Goal: Task Accomplishment & Management: Complete application form

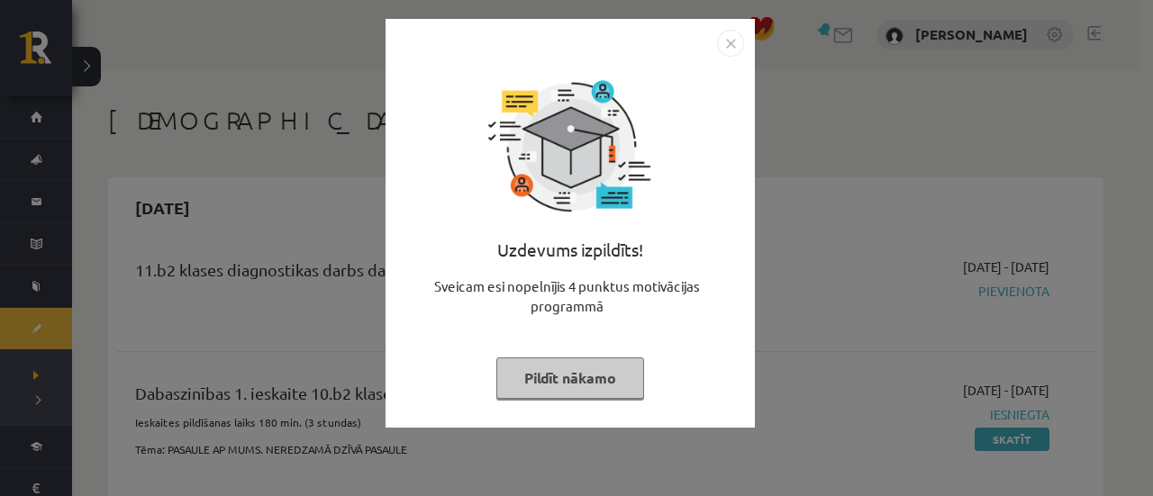
click at [730, 33] on img "Close" at bounding box center [730, 43] width 27 height 27
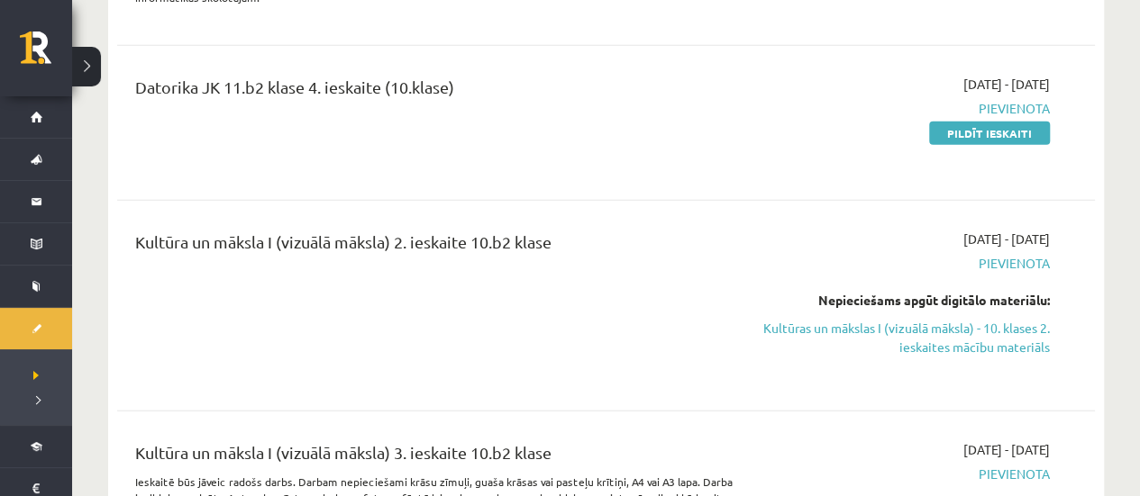
scroll to position [2433, 0]
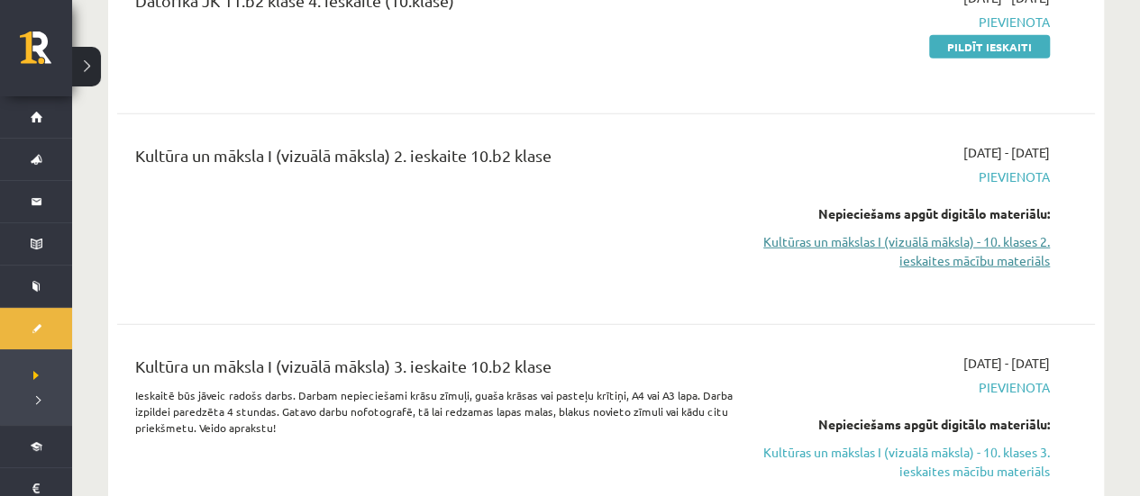
click at [872, 232] on link "Kultūras un mākslas I (vizuālā māksla) - 10. klases 2. ieskaites mācību materiā…" at bounding box center [906, 251] width 287 height 38
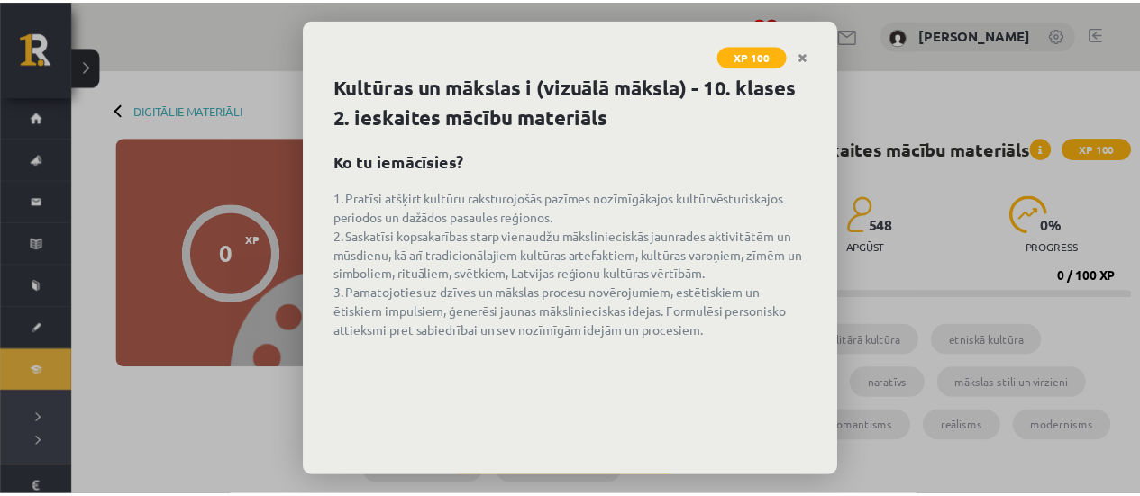
scroll to position [86, 0]
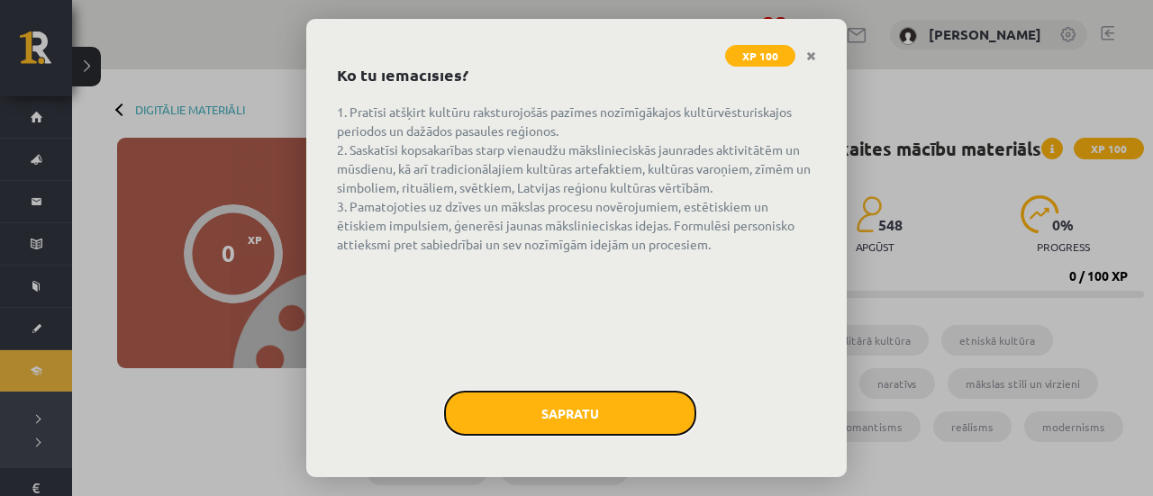
click at [567, 414] on button "Sapratu" at bounding box center [570, 413] width 252 height 45
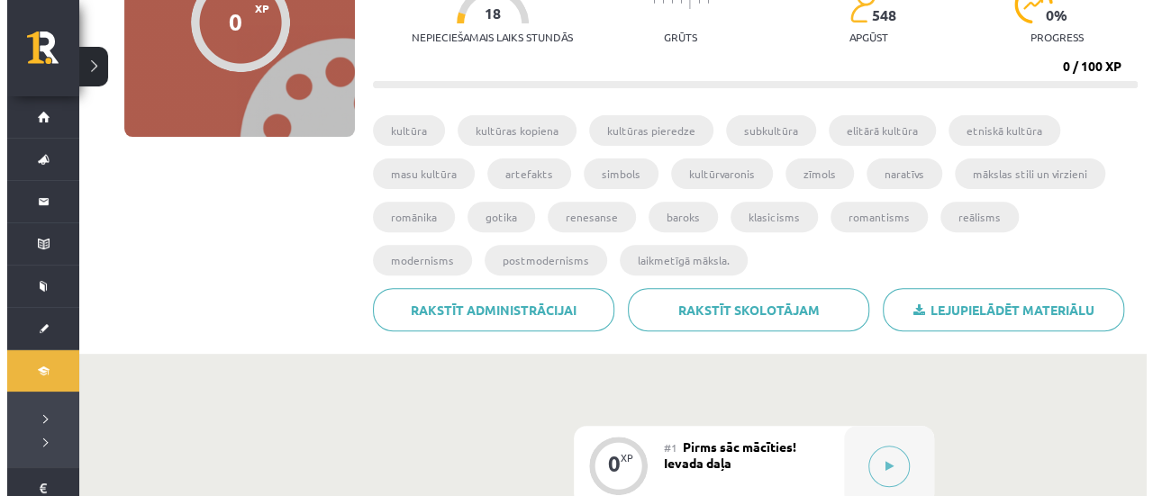
scroll to position [335, 0]
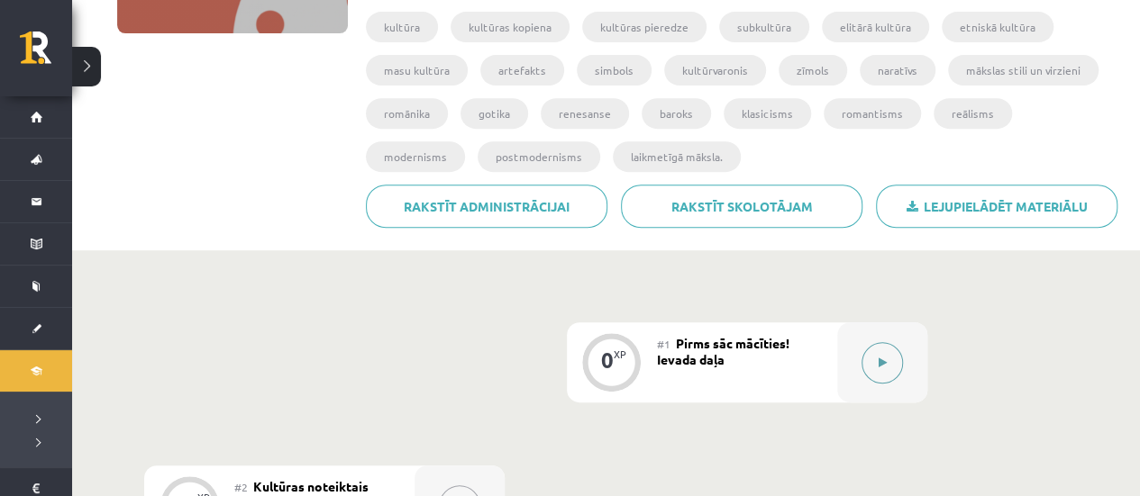
click at [881, 363] on icon at bounding box center [882, 363] width 8 height 11
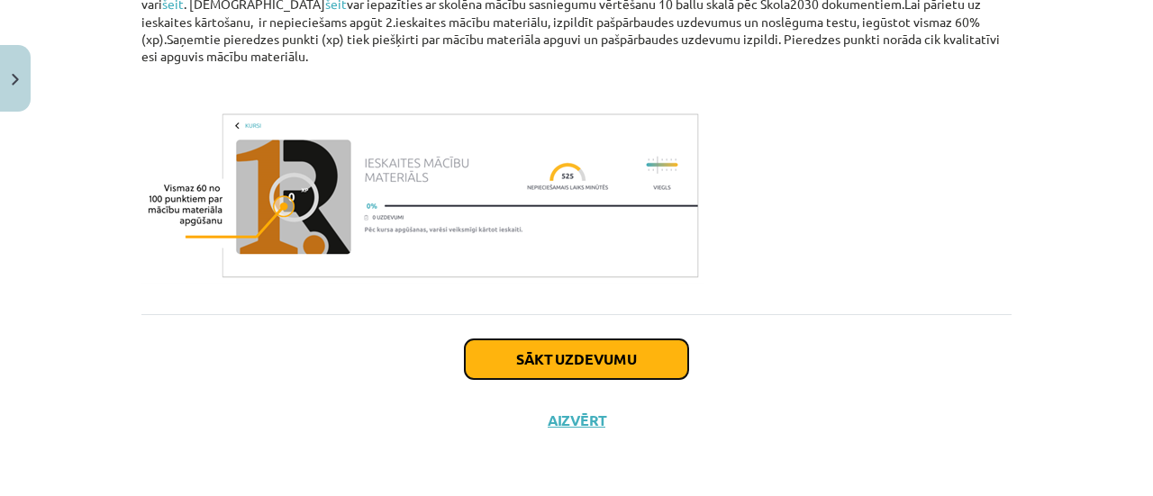
click at [580, 376] on button "Sākt uzdevumu" at bounding box center [576, 360] width 223 height 40
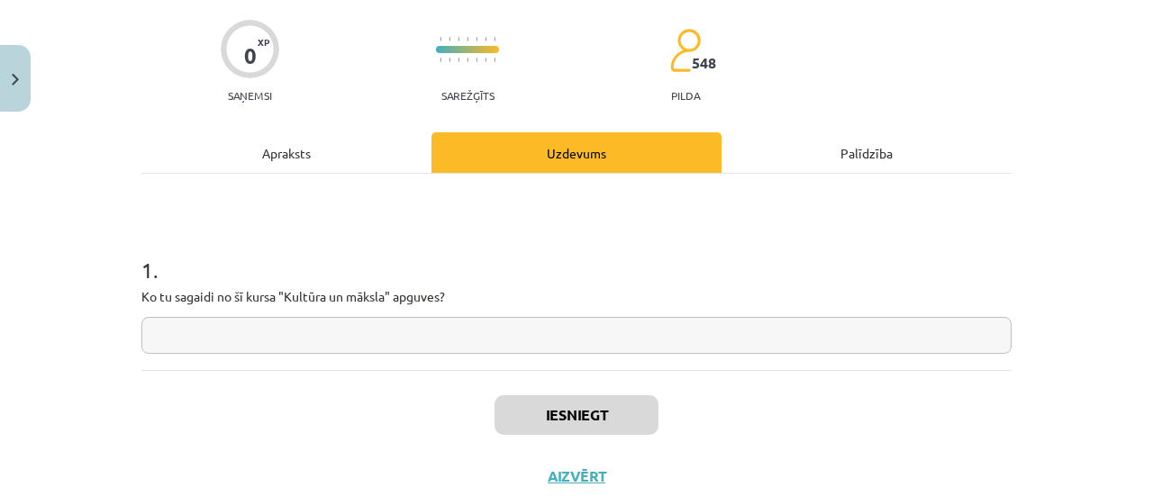
scroll to position [135, 0]
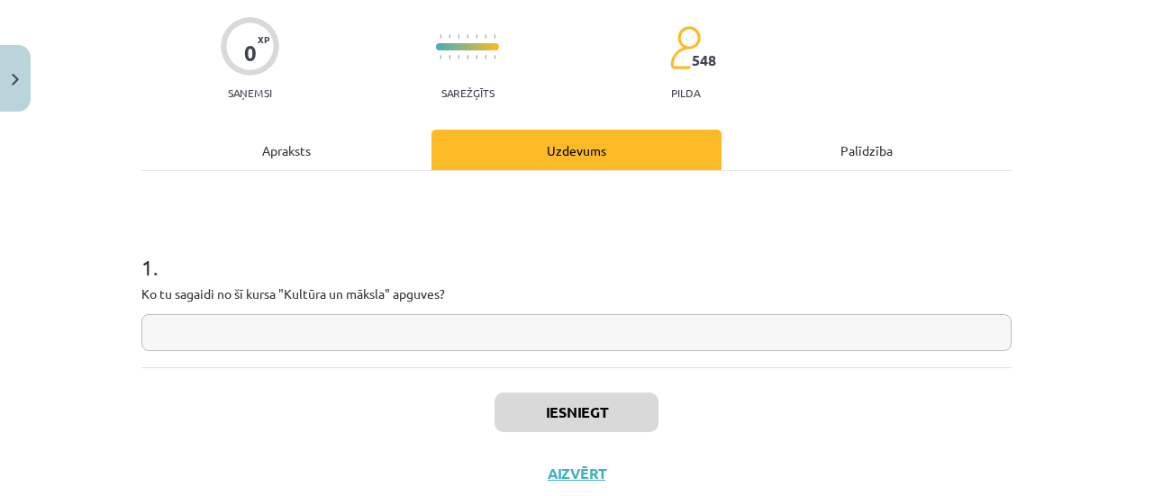
click at [554, 335] on input "text" at bounding box center [576, 332] width 870 height 37
type input "*"
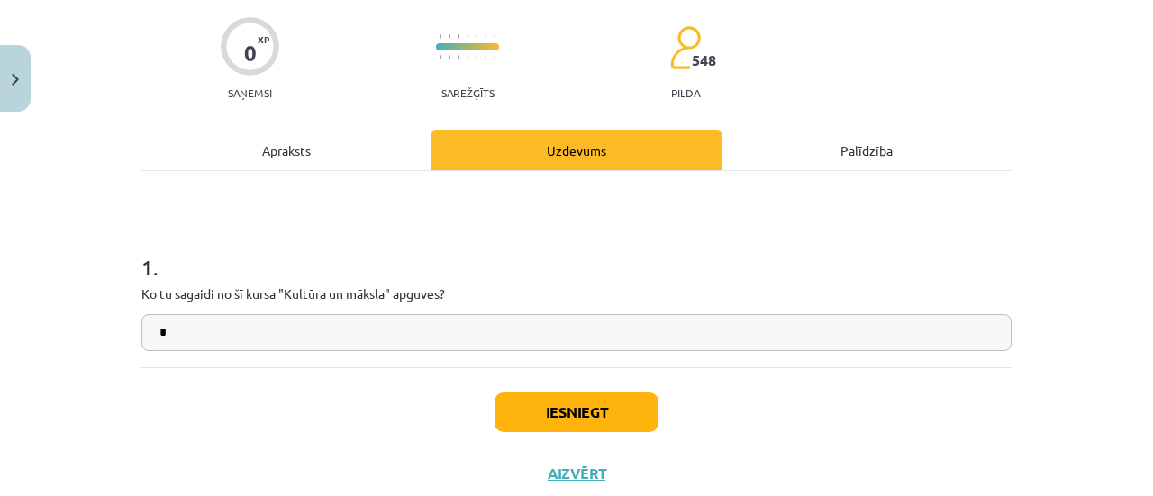
type input "*"
click at [576, 418] on button "Iesniegt" at bounding box center [577, 413] width 164 height 40
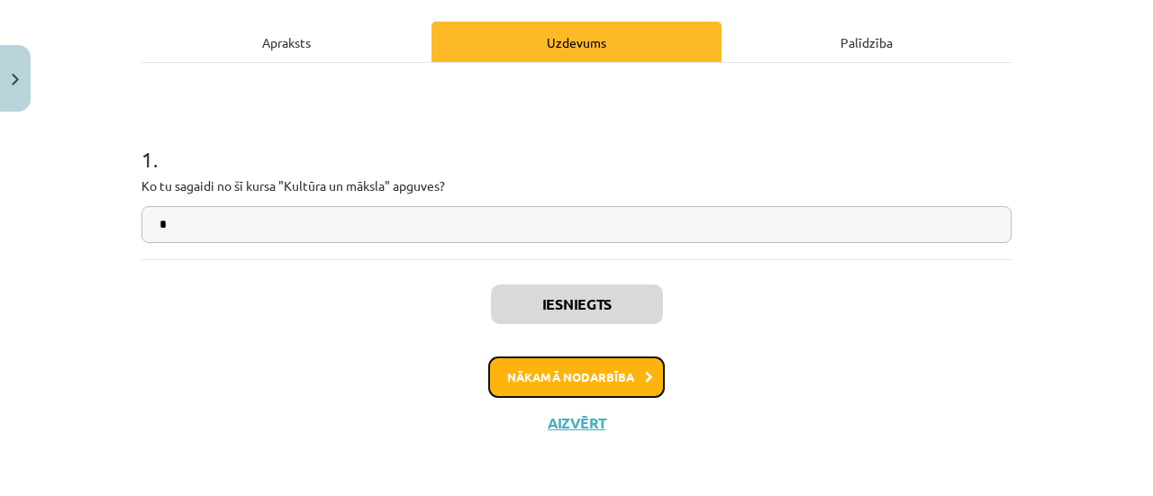
click at [523, 381] on button "Nākamā nodarbība" at bounding box center [576, 377] width 177 height 41
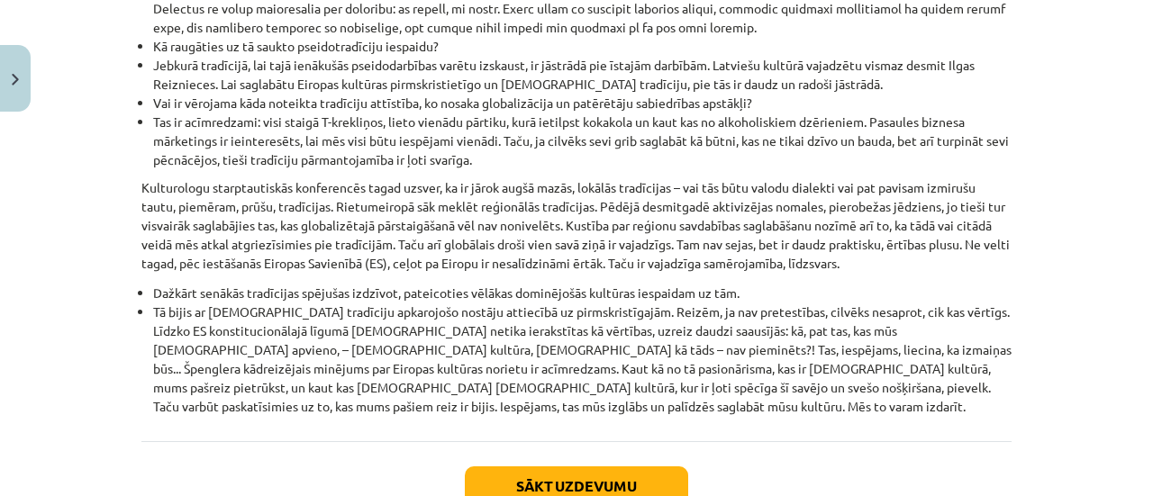
scroll to position [2229, 0]
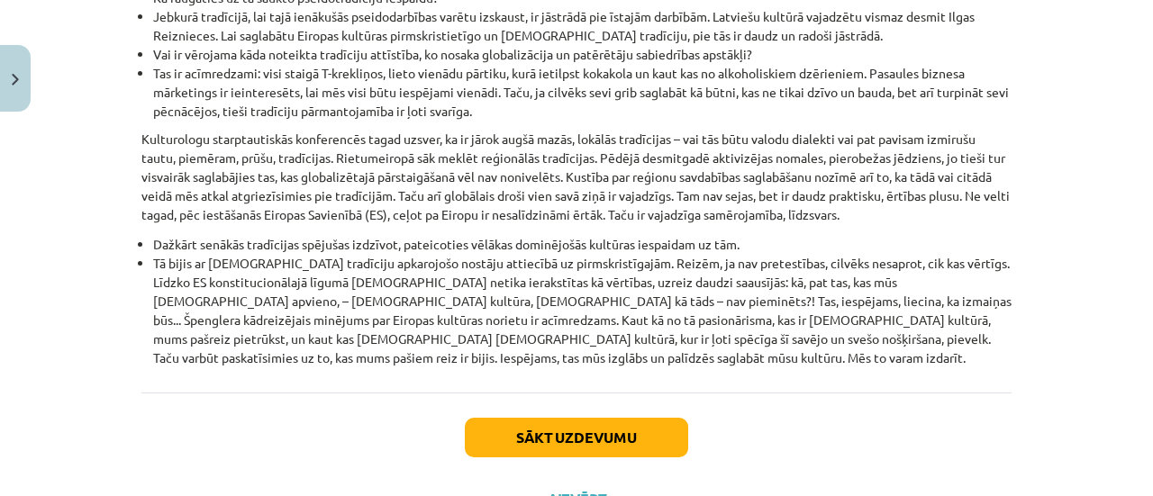
click at [569, 393] on div "Sākt uzdevumu Aizvērt" at bounding box center [576, 456] width 870 height 126
click at [568, 418] on button "Sākt uzdevumu" at bounding box center [576, 438] width 223 height 40
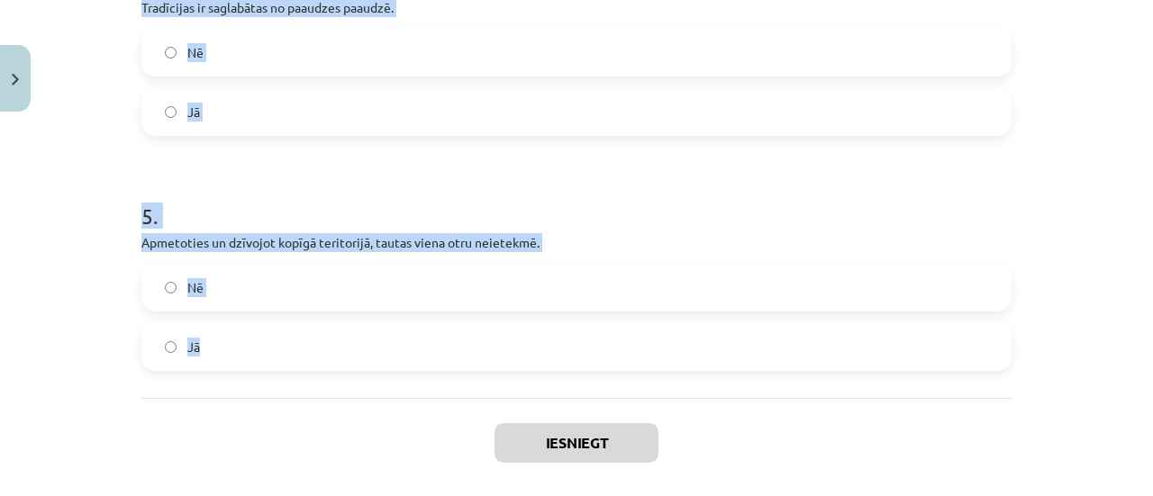
scroll to position [1209, 0]
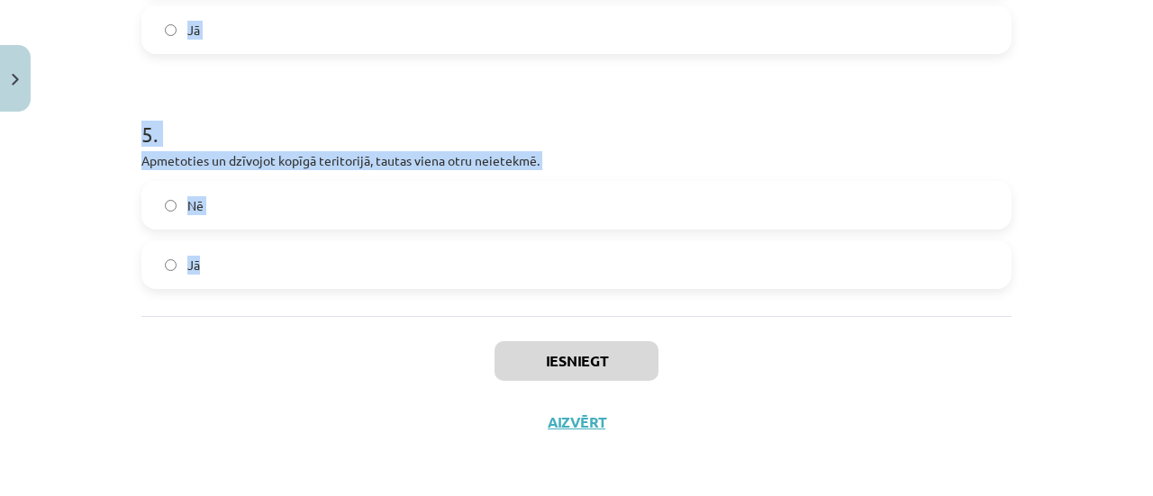
drag, startPoint x: 130, startPoint y: 87, endPoint x: 491, endPoint y: 296, distance: 417.0
copy form "1 . Eiropā līdz pat renesanses periodam grāmatas tika pārrakstītas un ilustrēta…"
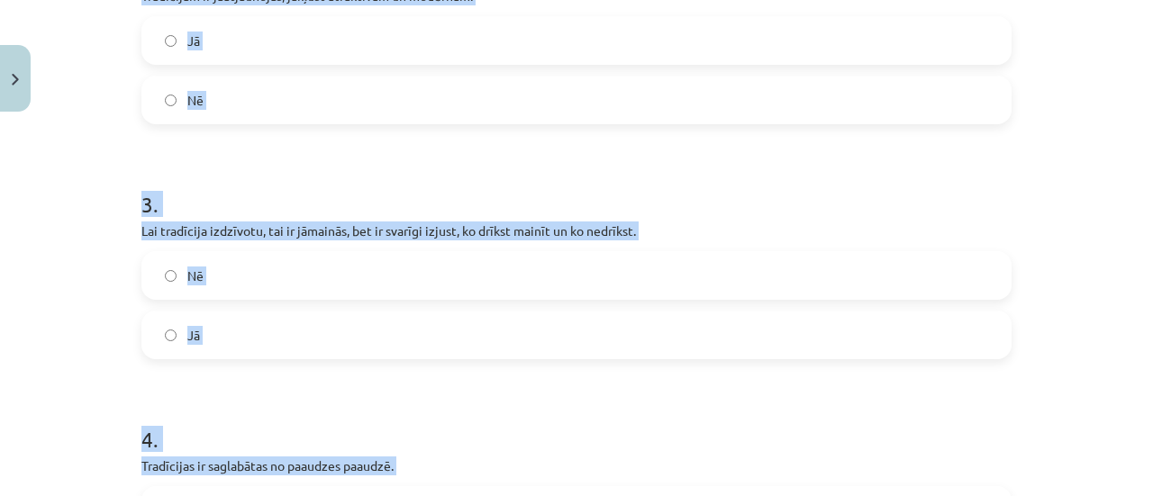
scroll to position [128, 0]
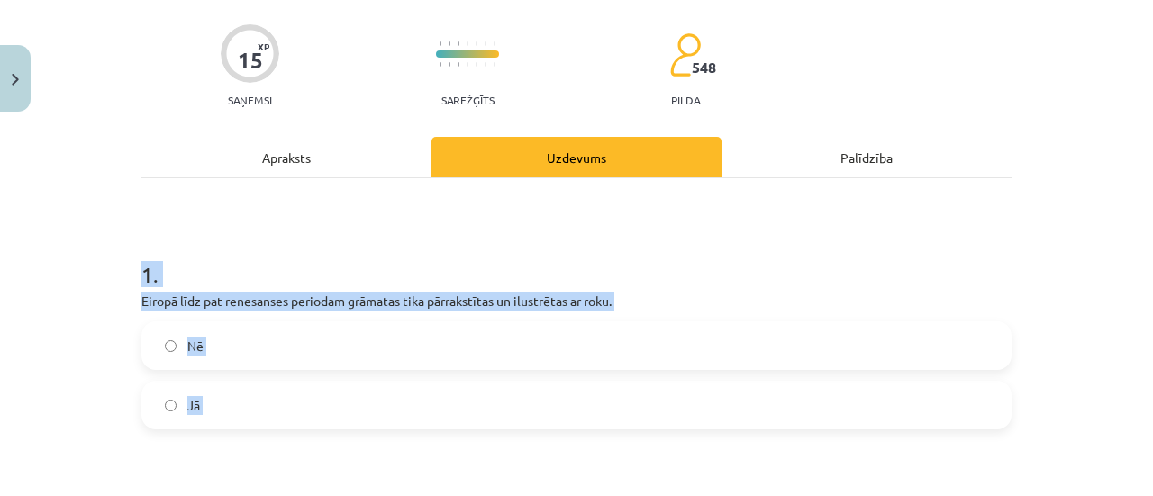
click at [408, 245] on h1 "1 ." at bounding box center [576, 259] width 870 height 56
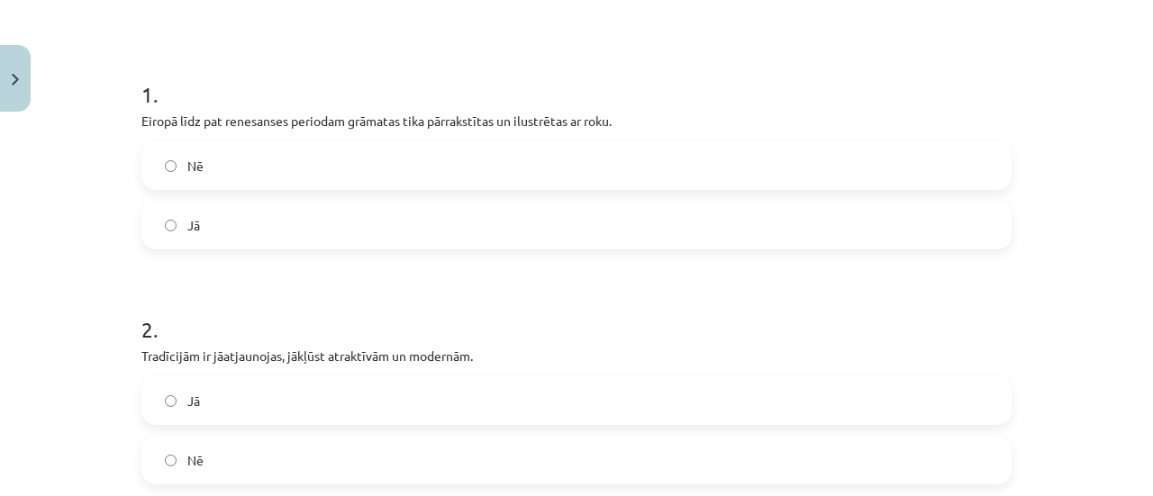
click at [249, 223] on label "Jā" at bounding box center [576, 225] width 867 height 45
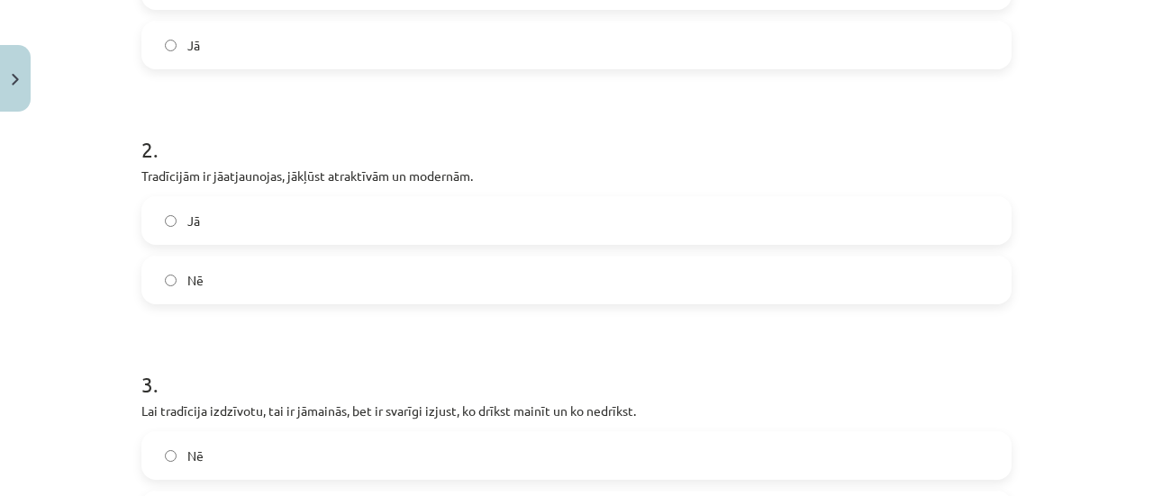
click at [216, 222] on label "Jā" at bounding box center [576, 220] width 867 height 45
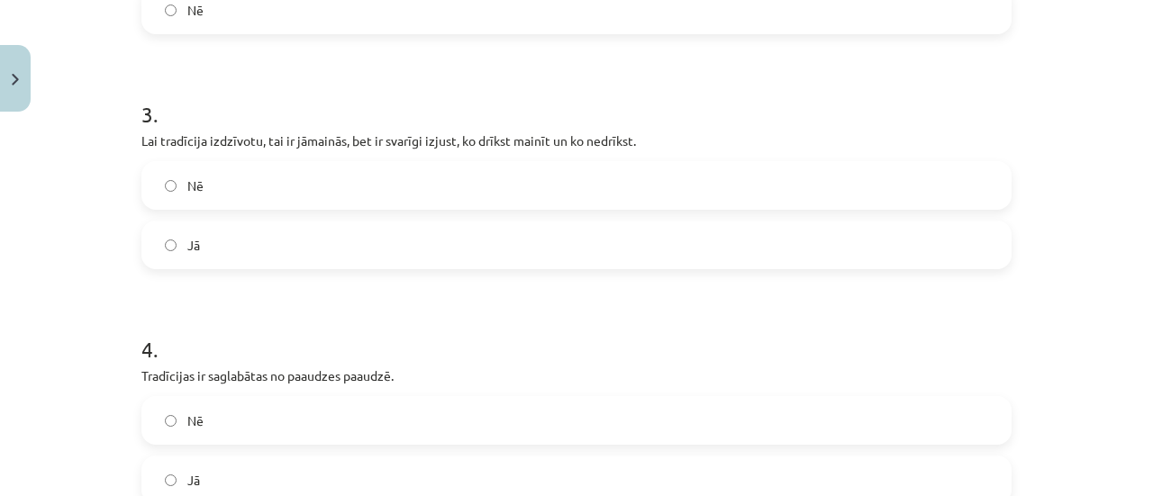
click at [207, 239] on label "Jā" at bounding box center [576, 245] width 867 height 45
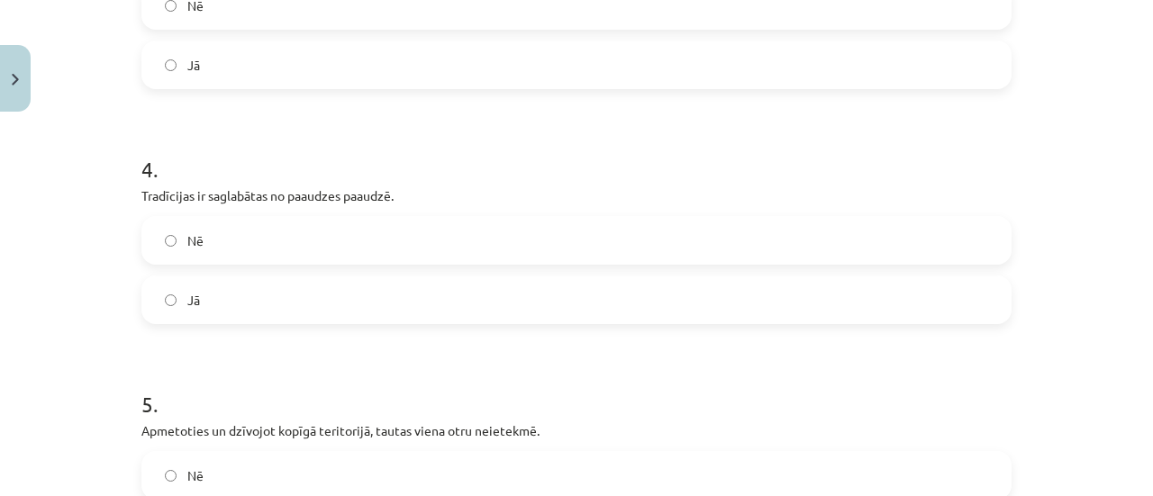
click at [193, 287] on label "Jā" at bounding box center [576, 300] width 867 height 45
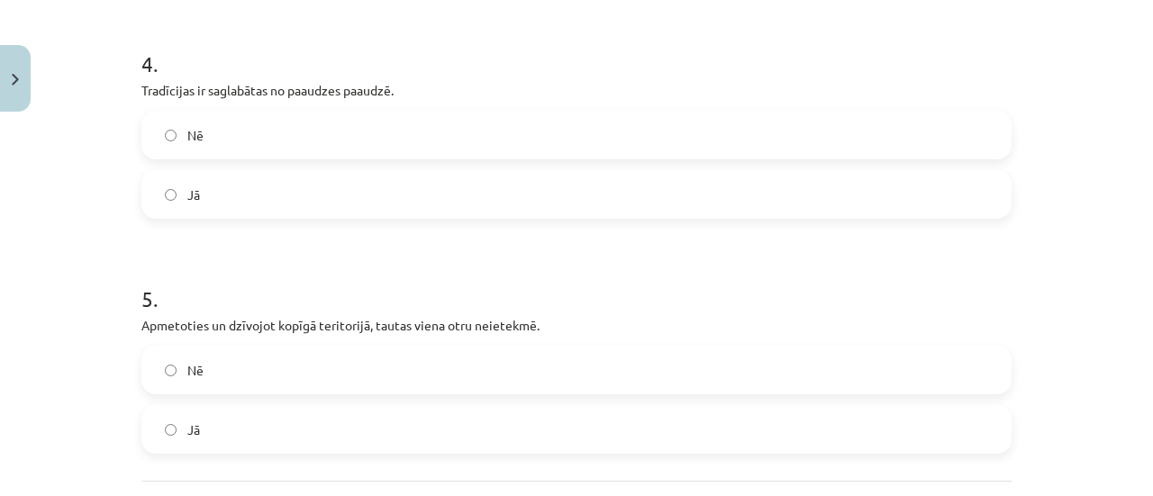
scroll to position [1119, 0]
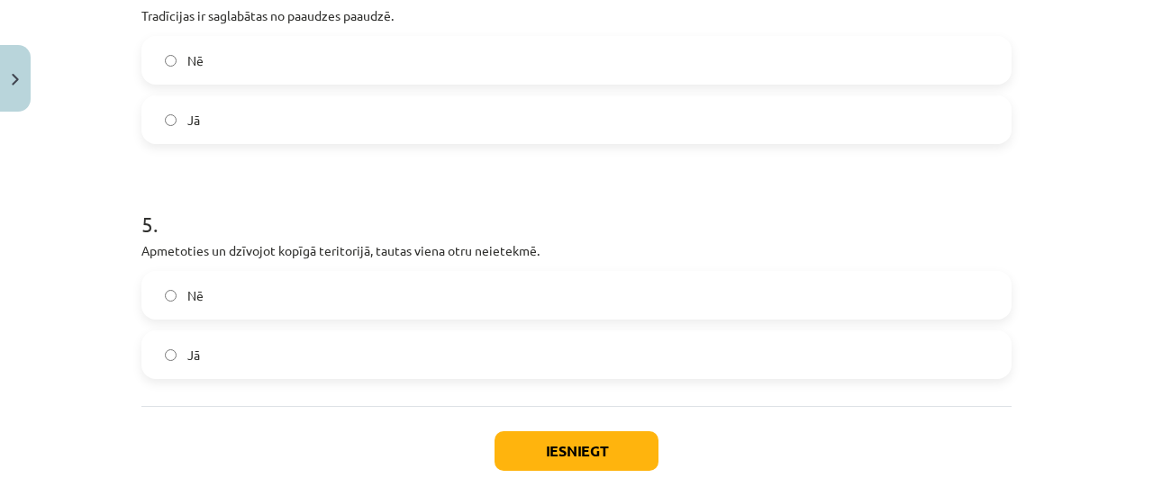
click at [191, 300] on span "Nē" at bounding box center [195, 296] width 16 height 19
click at [529, 450] on button "Iesniegt" at bounding box center [577, 452] width 164 height 40
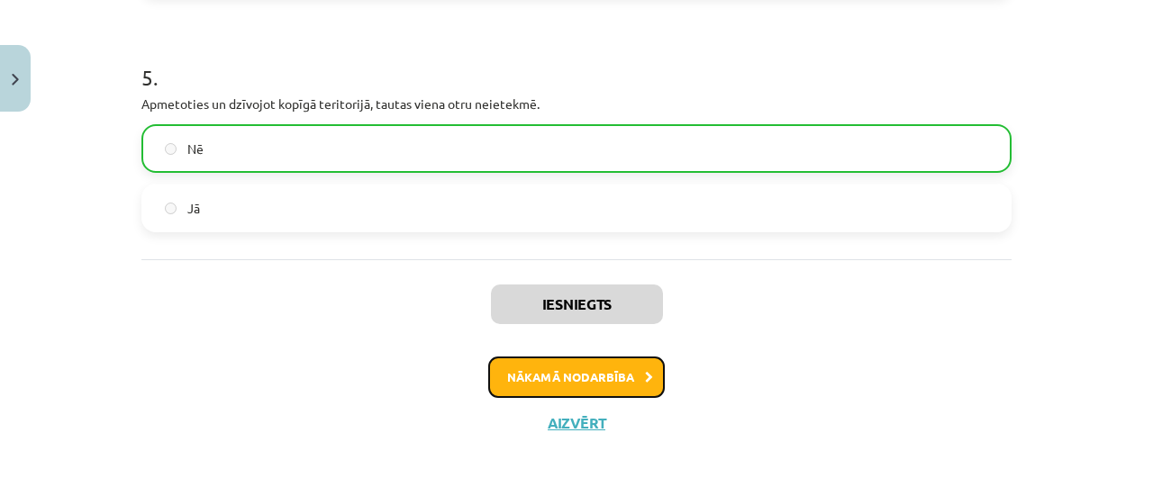
click at [515, 392] on button "Nākamā nodarbība" at bounding box center [576, 377] width 177 height 41
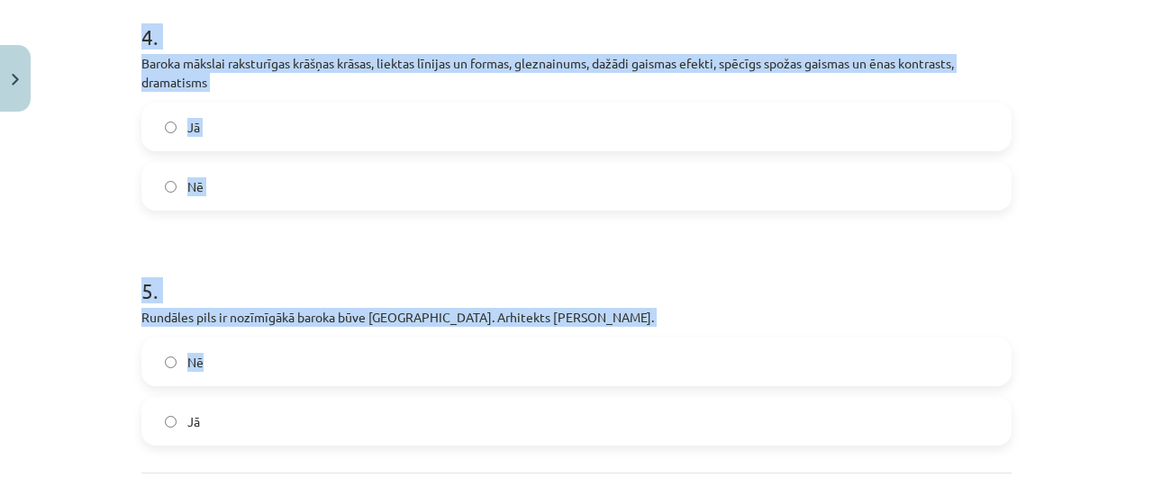
scroll to position [1229, 0]
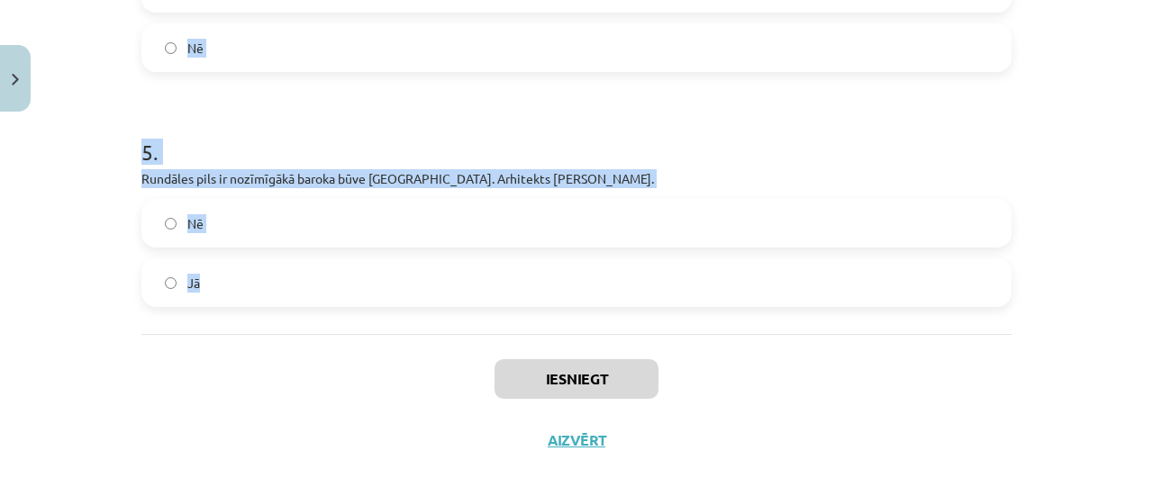
drag, startPoint x: 132, startPoint y: 255, endPoint x: 368, endPoint y: 295, distance: 238.5
copy form "1 . Viduslaikos feodālajām pilīm bija jākļūst par neieņemamiem cietokšņiem, kas…"
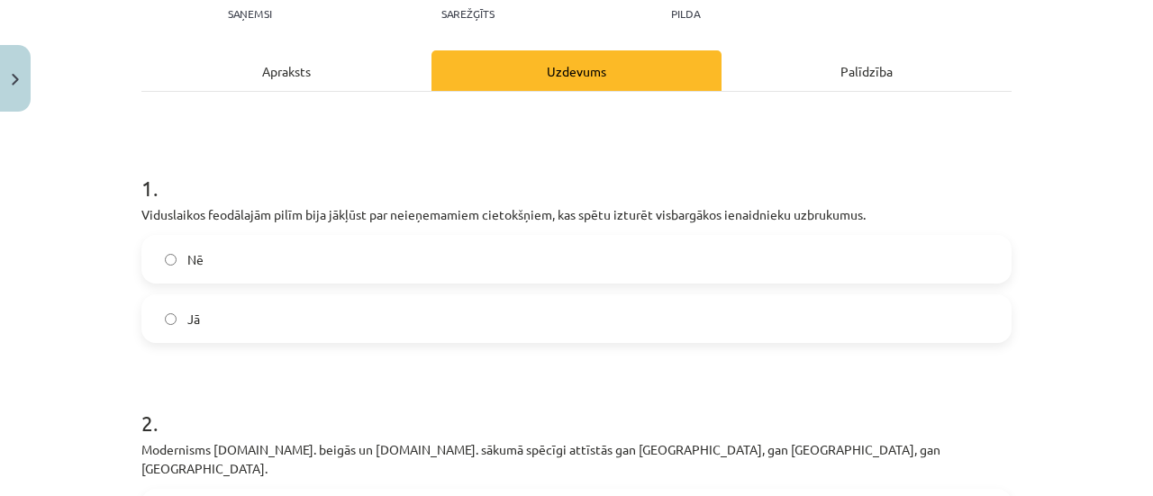
scroll to position [328, 0]
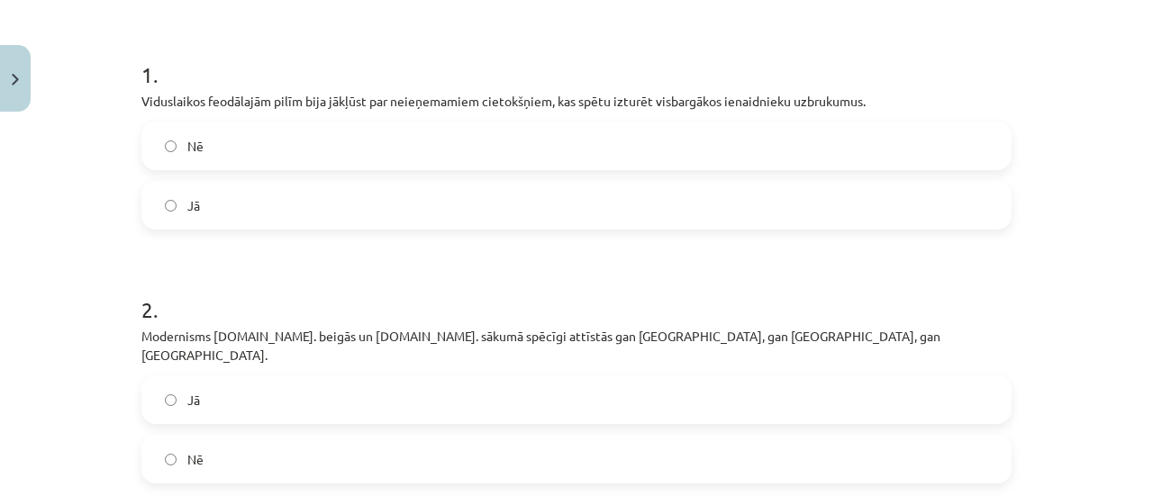
click at [193, 214] on label "Jā" at bounding box center [576, 205] width 867 height 45
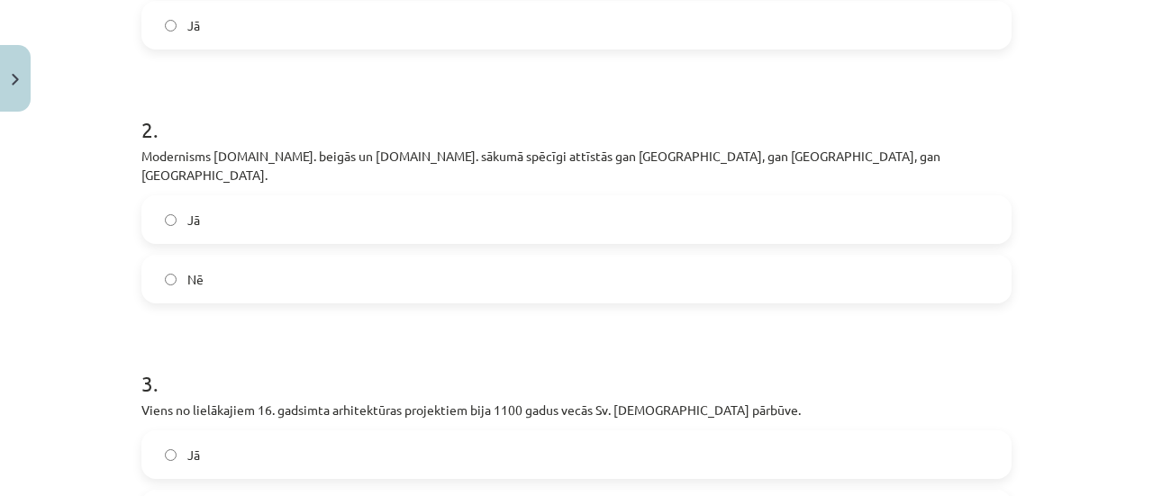
click at [203, 213] on label "Jā" at bounding box center [576, 219] width 867 height 45
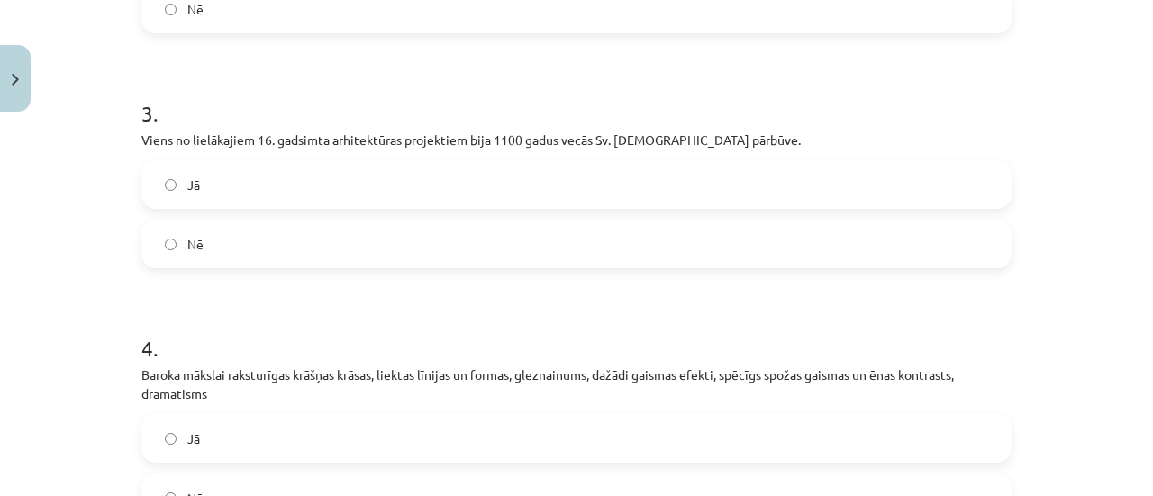
click at [196, 182] on label "Jā" at bounding box center [576, 184] width 867 height 45
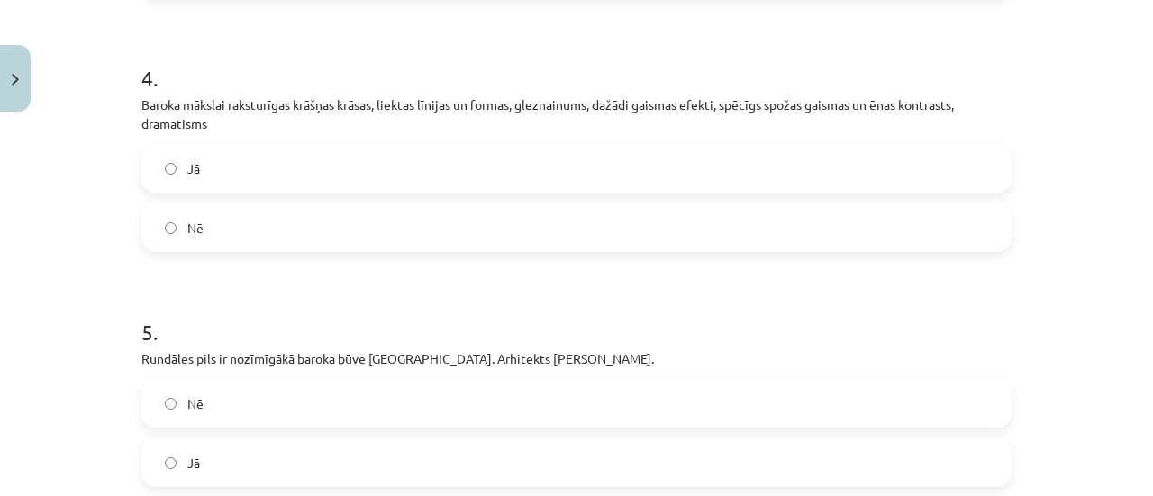
click at [196, 168] on label "Jā" at bounding box center [576, 168] width 867 height 45
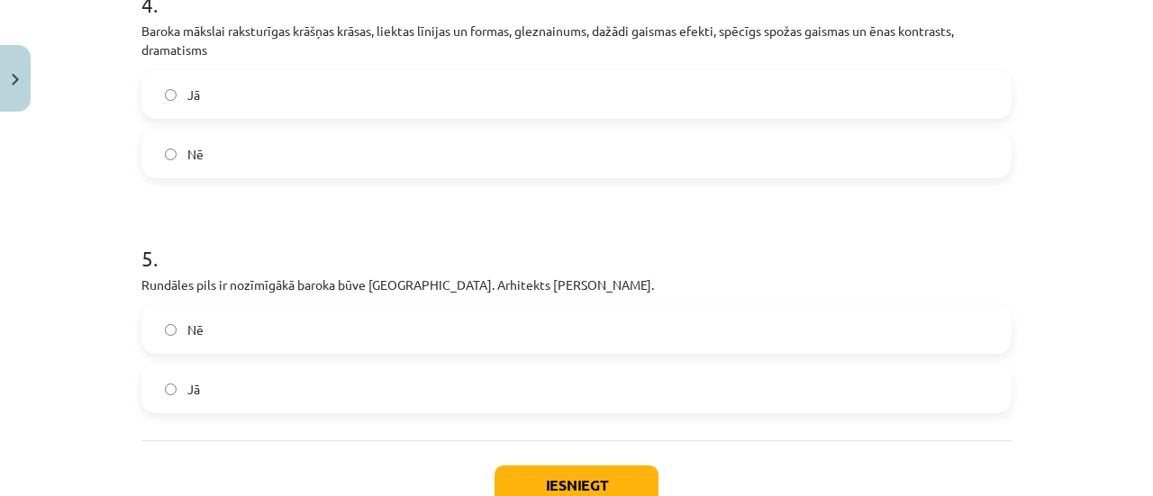
scroll to position [1229, 0]
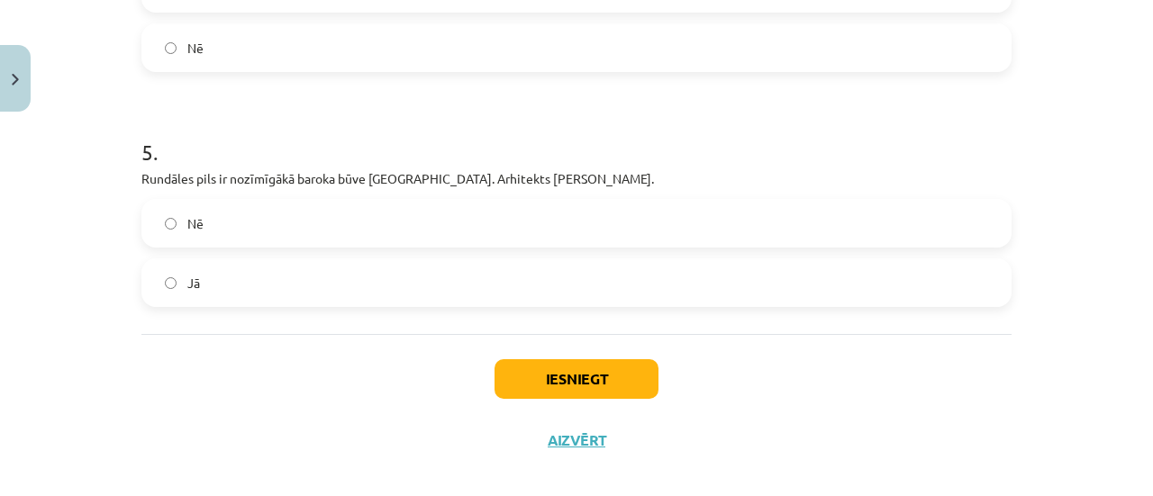
click at [206, 275] on label "Jā" at bounding box center [576, 282] width 867 height 45
click at [540, 360] on button "Iesniegt" at bounding box center [577, 380] width 164 height 40
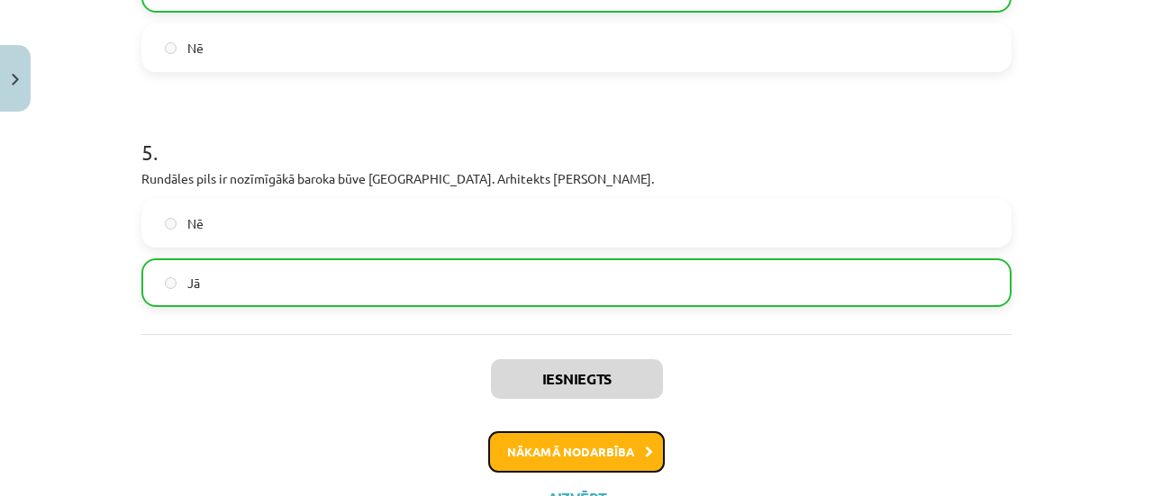
click at [596, 432] on button "Nākamā nodarbība" at bounding box center [576, 452] width 177 height 41
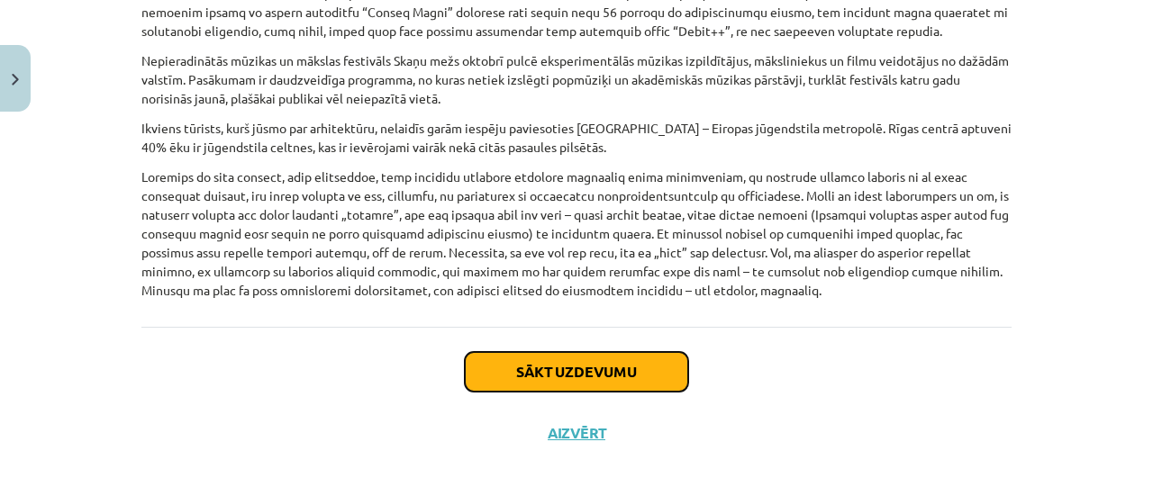
click at [658, 365] on button "Sākt uzdevumu" at bounding box center [576, 372] width 223 height 40
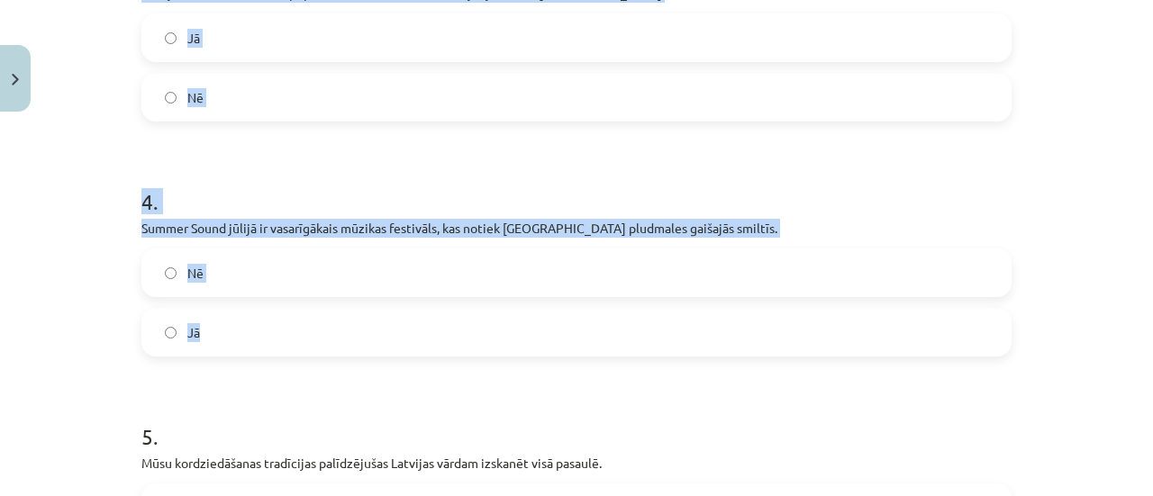
scroll to position [1126, 0]
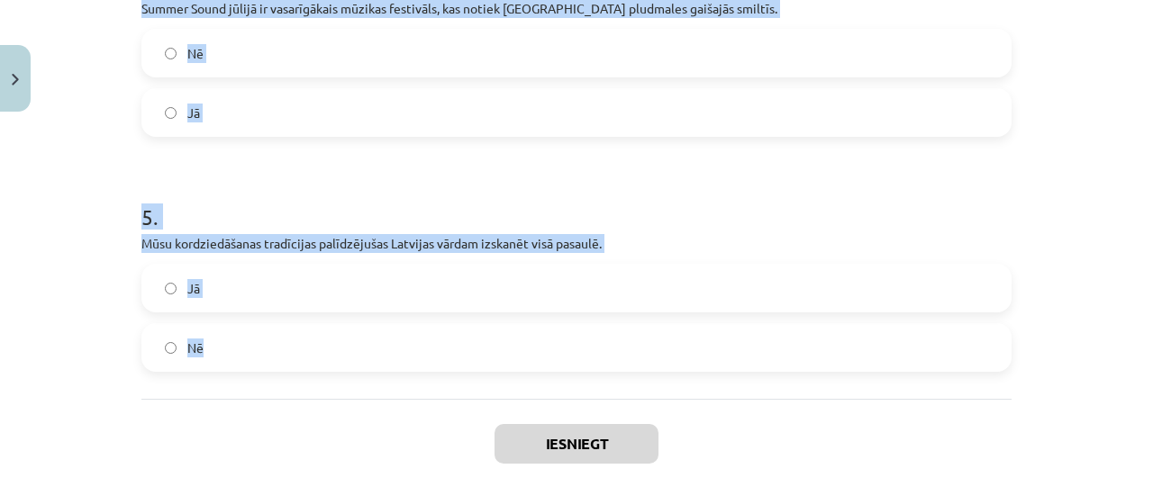
drag, startPoint x: 128, startPoint y: 266, endPoint x: 396, endPoint y: 370, distance: 287.3
copy form "1 . Diženajās Bauskas pils drupās Opermūzikas svētkos uzstājas izcilākās operas…"
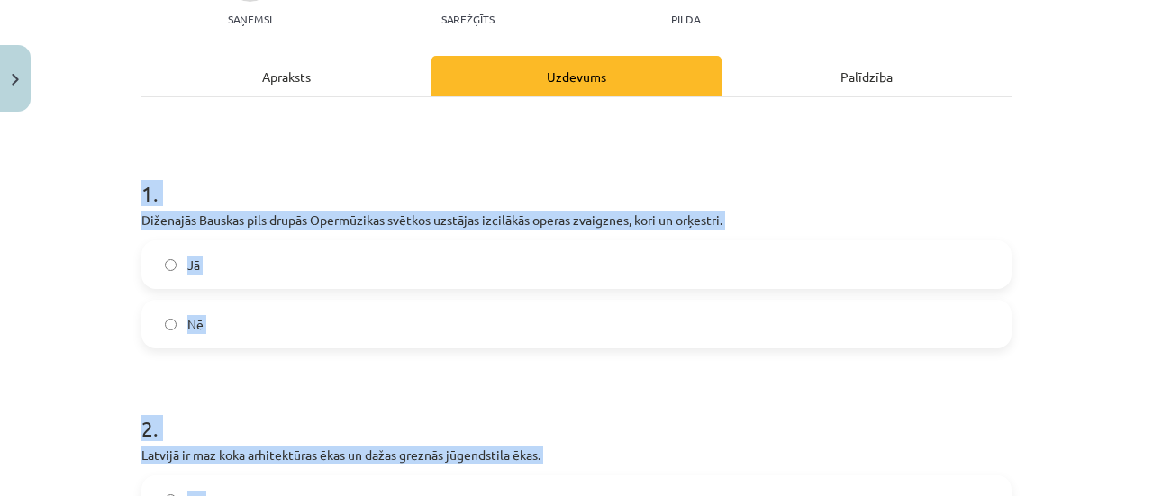
scroll to position [135, 0]
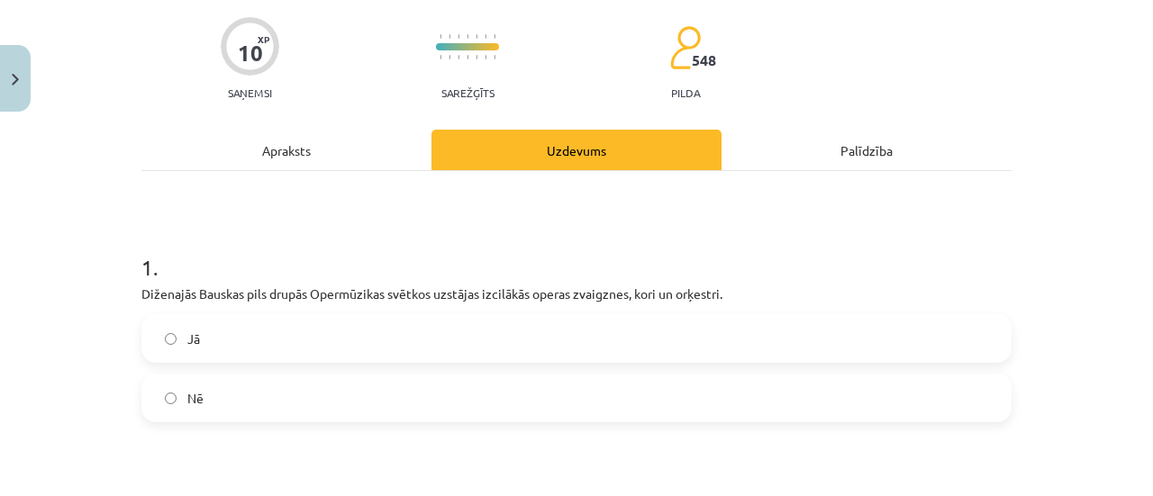
click at [200, 331] on label "Jā" at bounding box center [576, 338] width 867 height 45
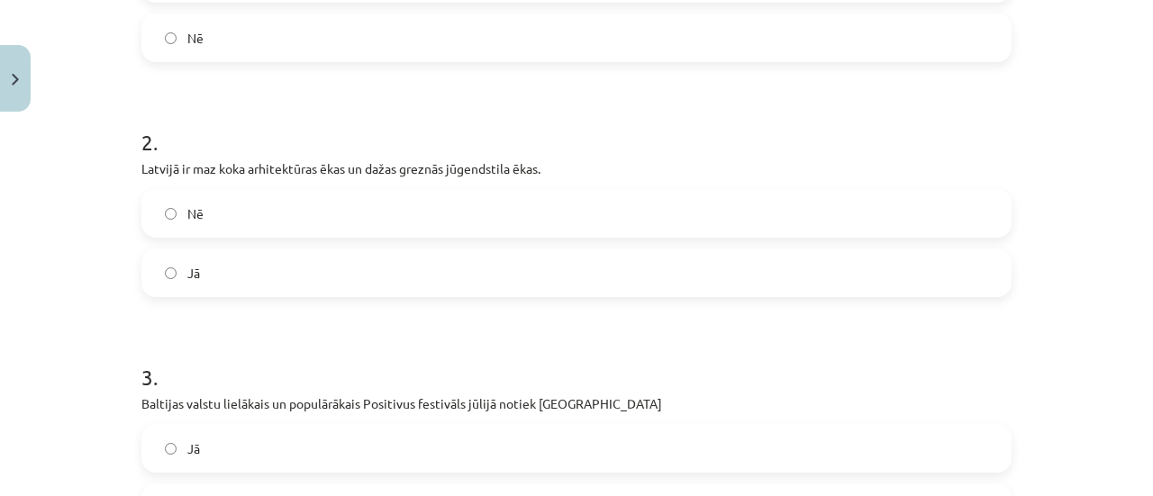
click at [211, 225] on label "Nē" at bounding box center [576, 213] width 867 height 45
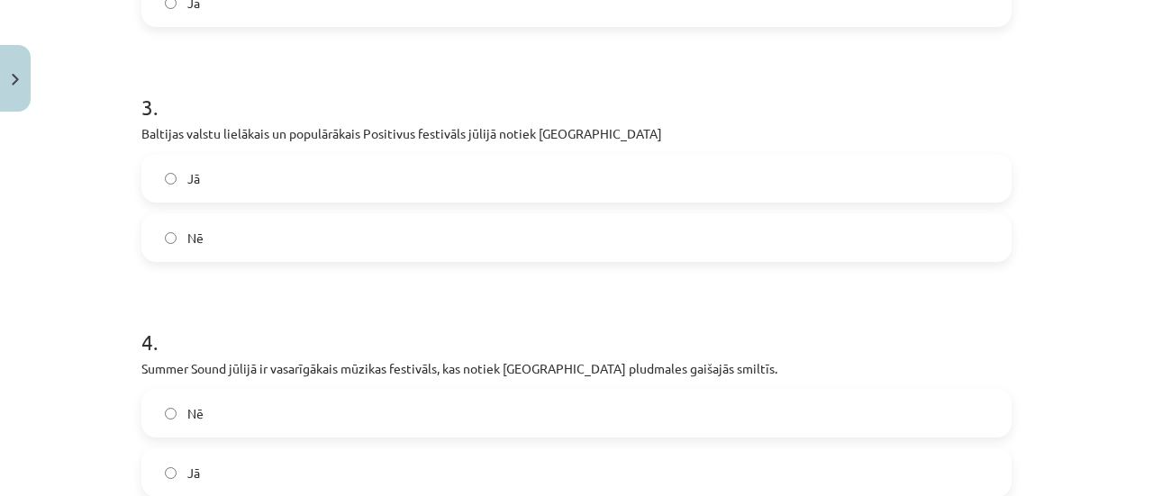
click at [214, 226] on label "Nē" at bounding box center [576, 237] width 867 height 45
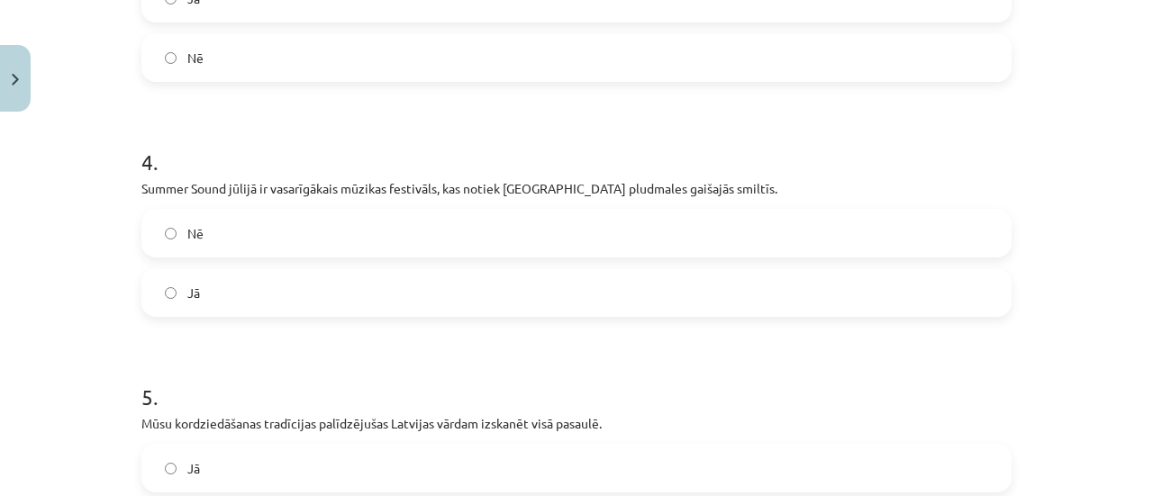
click at [204, 284] on label "Jā" at bounding box center [576, 292] width 867 height 45
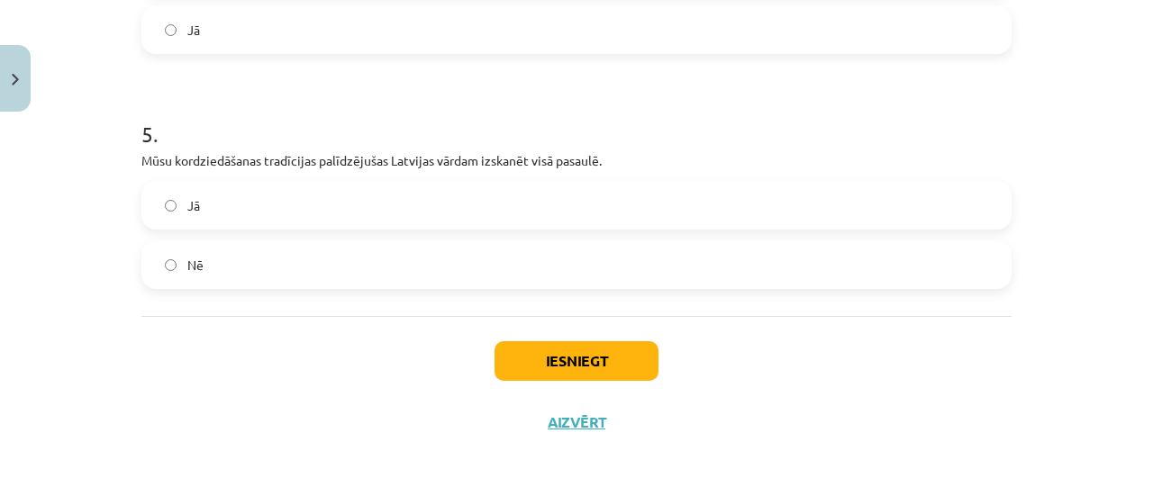
click at [212, 218] on label "Jā" at bounding box center [576, 205] width 867 height 45
click at [567, 348] on button "Iesniegt" at bounding box center [577, 361] width 164 height 40
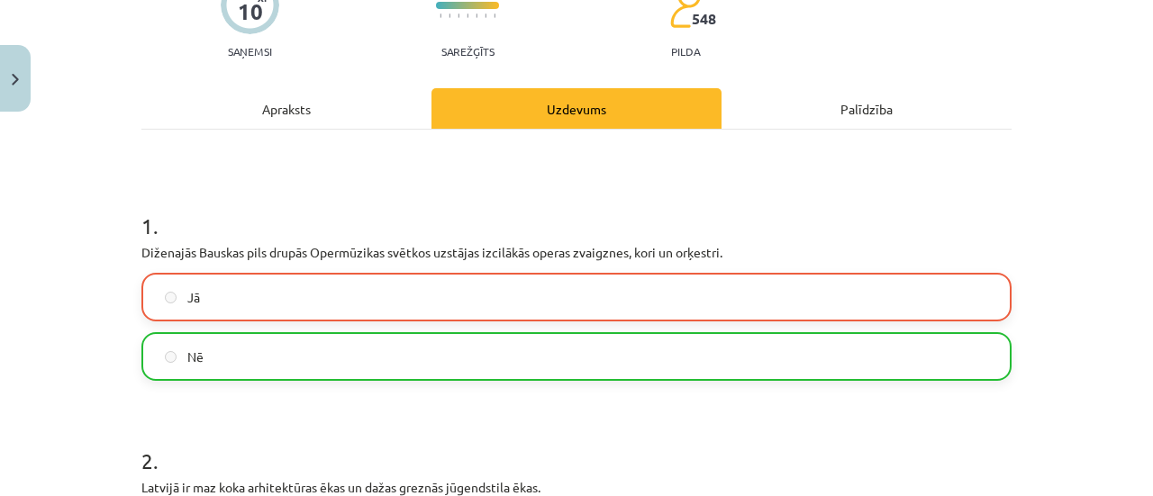
scroll to position [0, 0]
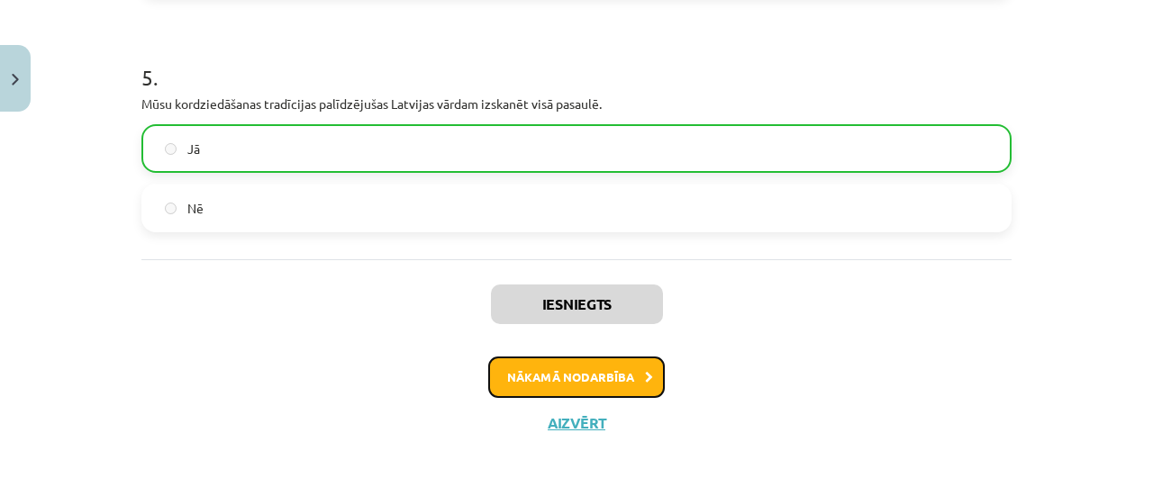
click at [510, 378] on button "Nākamā nodarbība" at bounding box center [576, 377] width 177 height 41
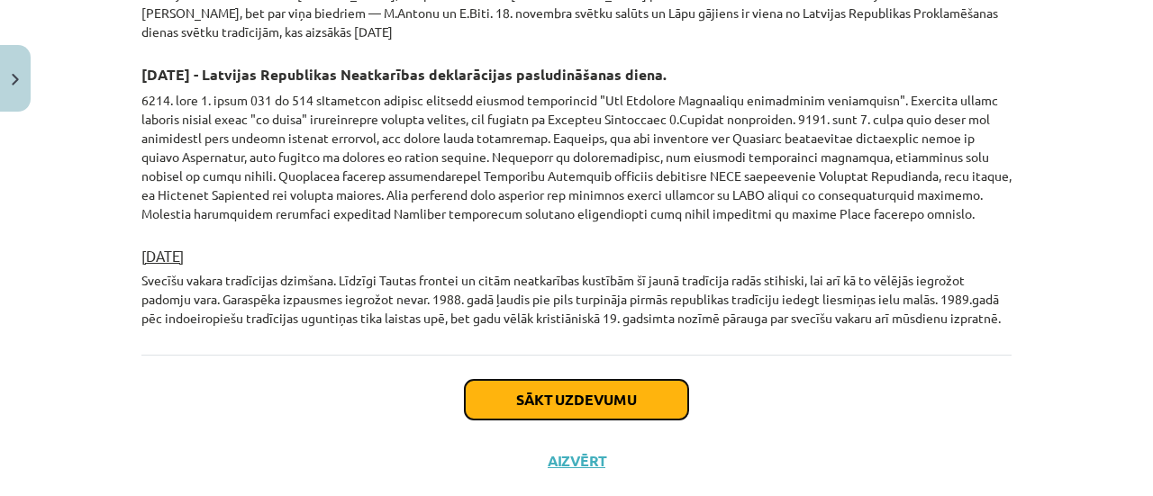
click at [666, 380] on button "Sākt uzdevumu" at bounding box center [576, 400] width 223 height 40
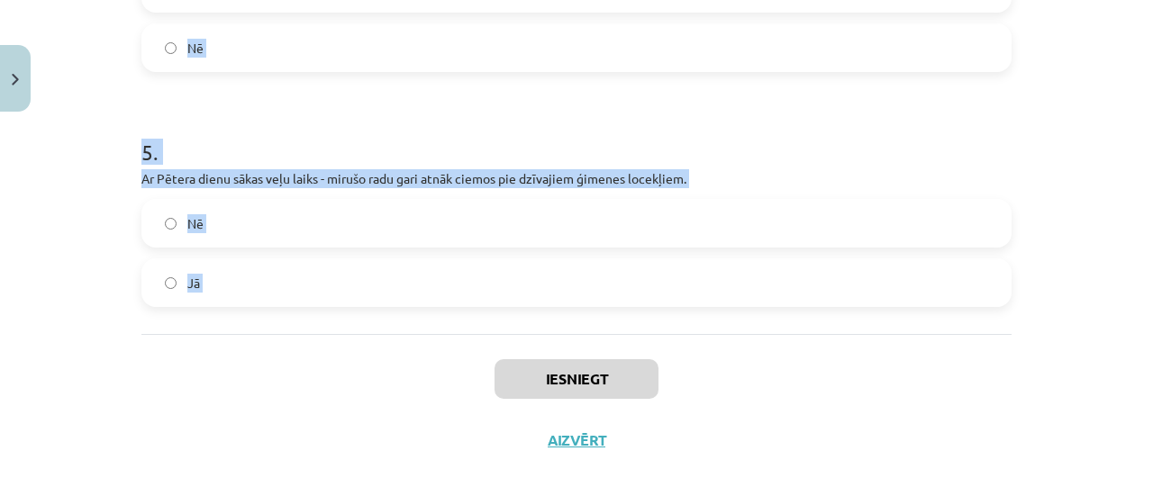
scroll to position [1209, 0]
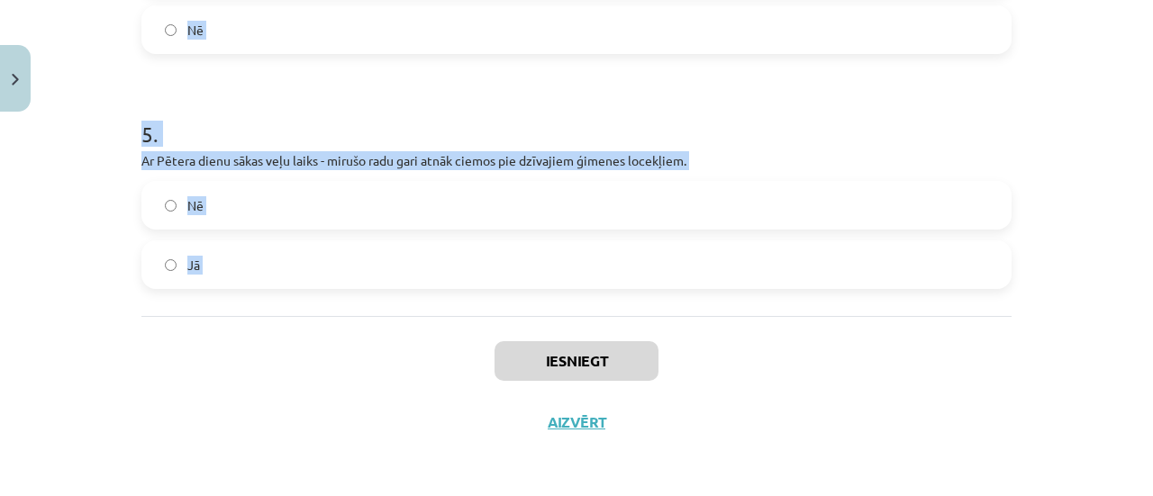
drag, startPoint x: 124, startPoint y: 167, endPoint x: 351, endPoint y: 287, distance: 256.7
click at [379, 325] on div "Mācību tēma: Kultūras un mākslas i (vizuālā māksla) - 10. klases 2. ieskaites m…" at bounding box center [576, 248] width 1153 height 496
copy form "1 . Latvijas Satversmes sapulces atklāšanas sēde notika 1920. gada 8. maijā Rīg…"
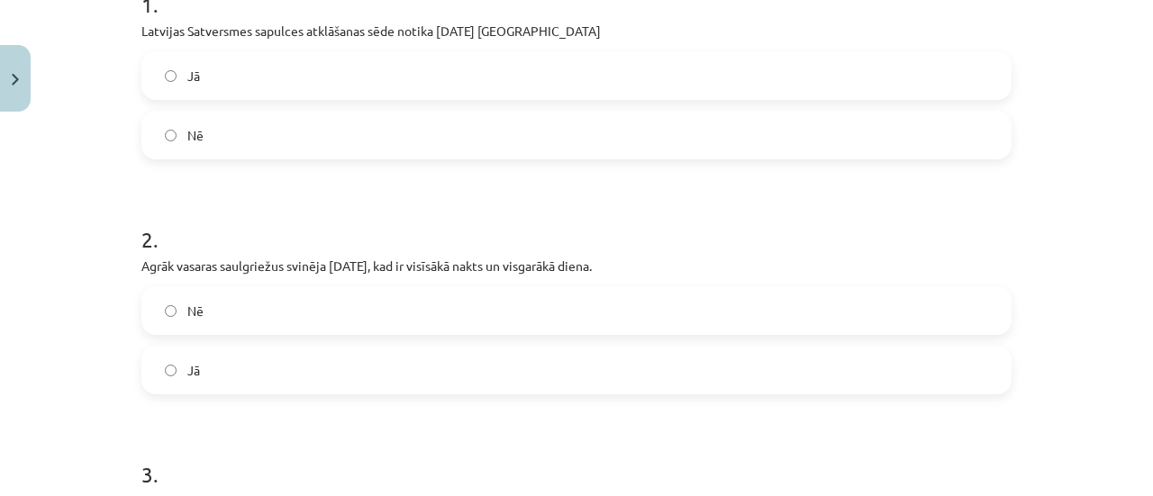
click at [249, 80] on label "Jā" at bounding box center [576, 75] width 867 height 45
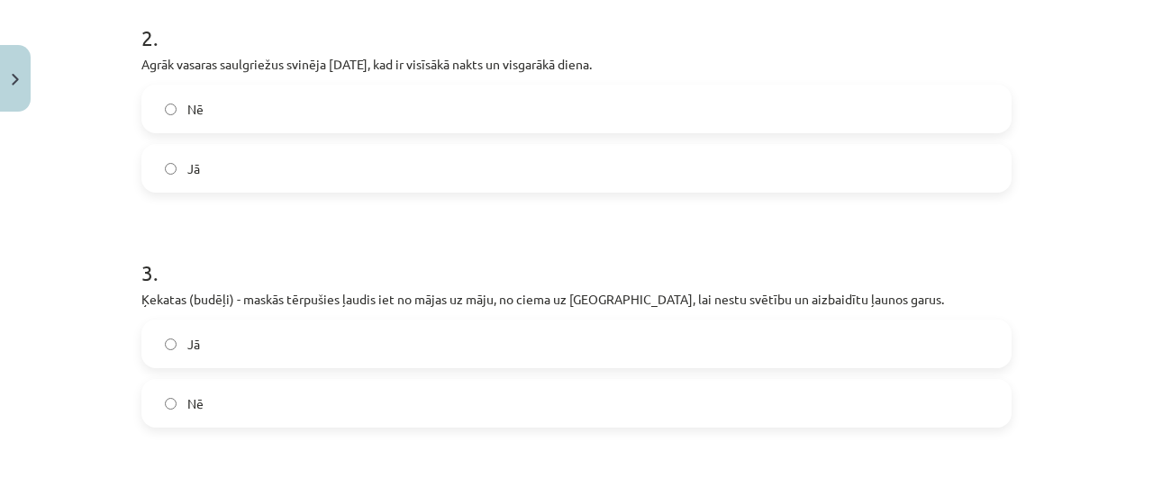
scroll to position [578, 0]
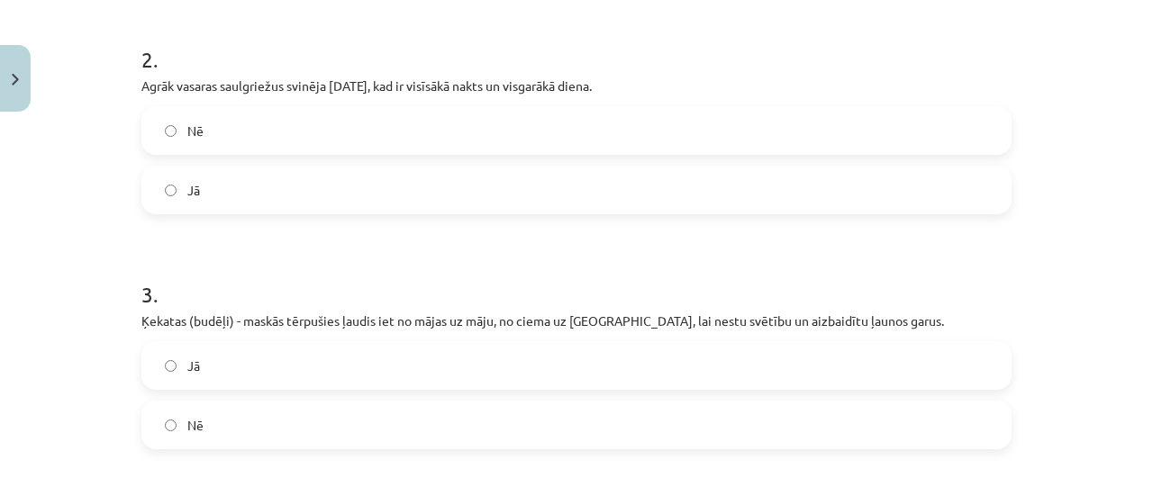
click at [211, 141] on label "Nē" at bounding box center [576, 130] width 867 height 45
click at [204, 182] on label "Jā" at bounding box center [576, 190] width 867 height 45
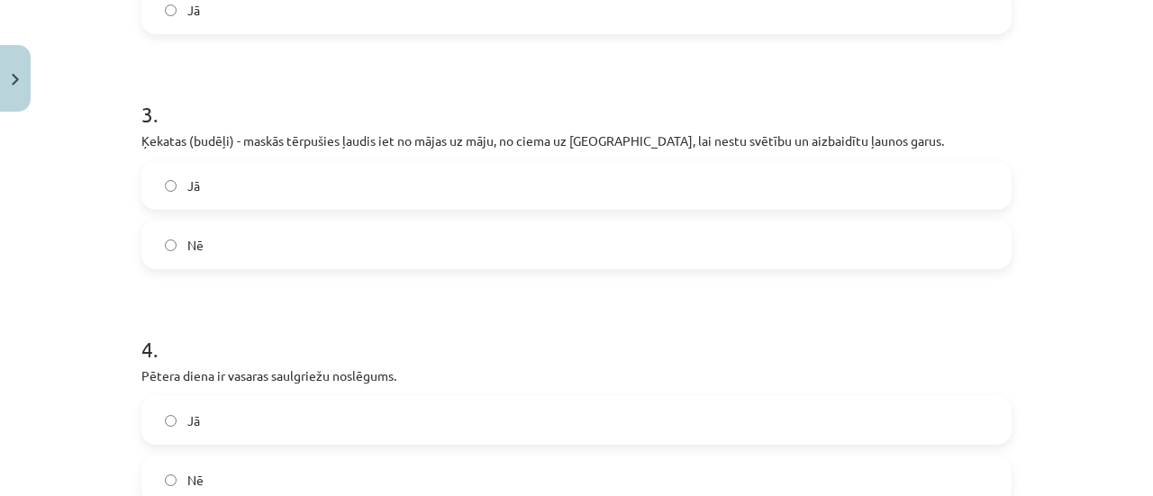
click at [250, 188] on label "Jā" at bounding box center [576, 185] width 867 height 45
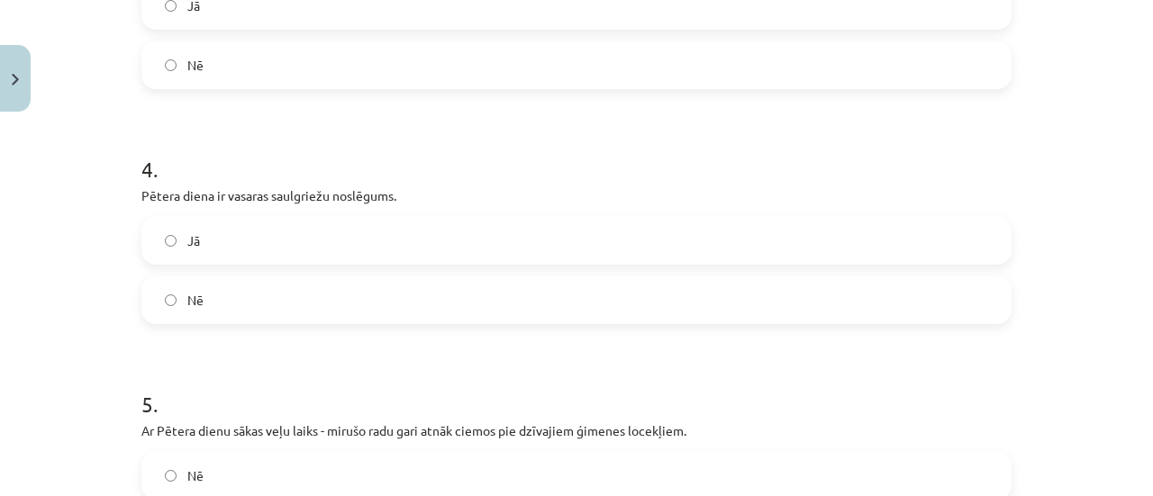
click at [200, 246] on label "Jā" at bounding box center [576, 240] width 867 height 45
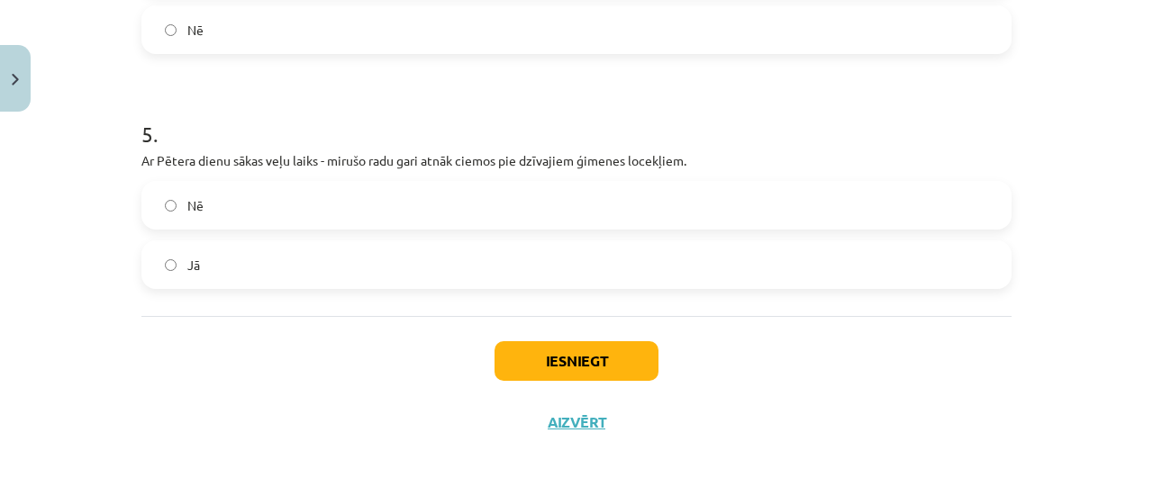
click at [205, 217] on label "Nē" at bounding box center [576, 205] width 867 height 45
click at [515, 360] on button "Iesniegt" at bounding box center [577, 361] width 164 height 40
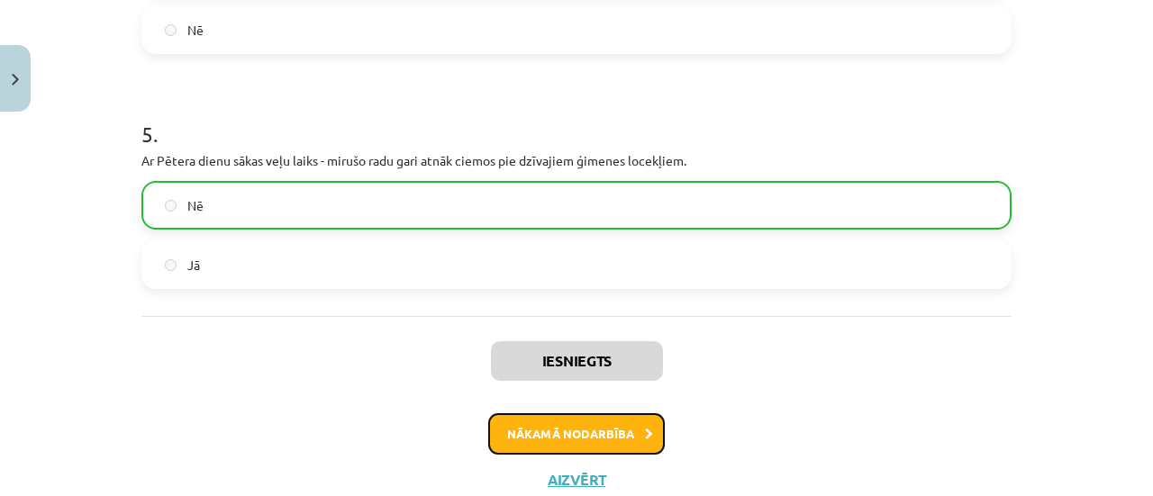
click at [522, 429] on button "Nākamā nodarbība" at bounding box center [576, 434] width 177 height 41
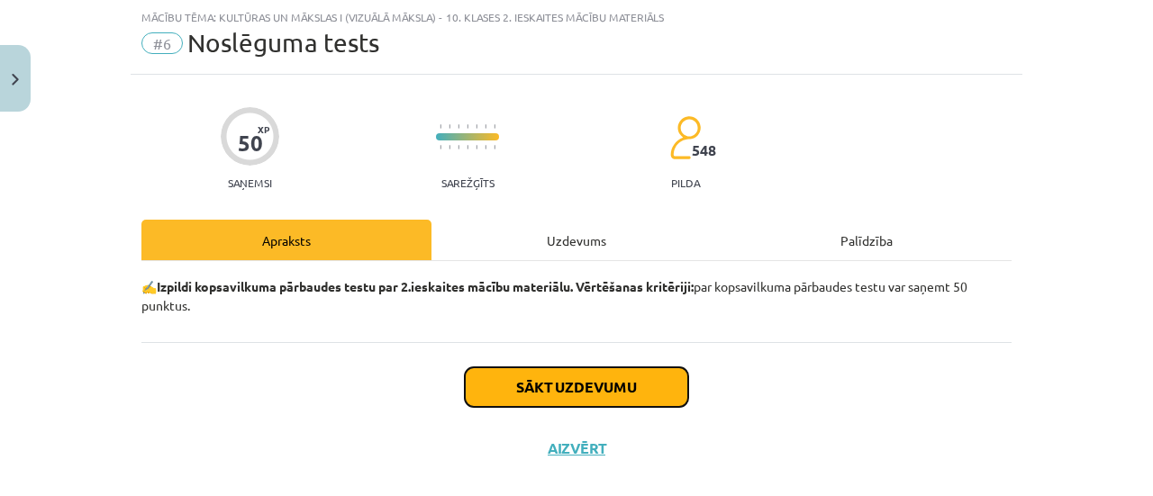
click at [518, 391] on button "Sākt uzdevumu" at bounding box center [576, 388] width 223 height 40
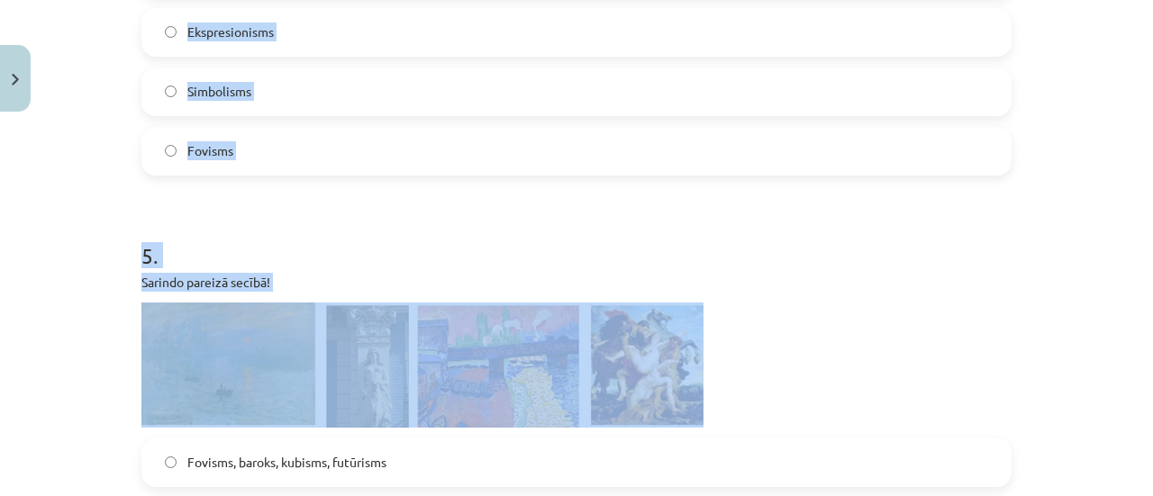
scroll to position [1937, 0]
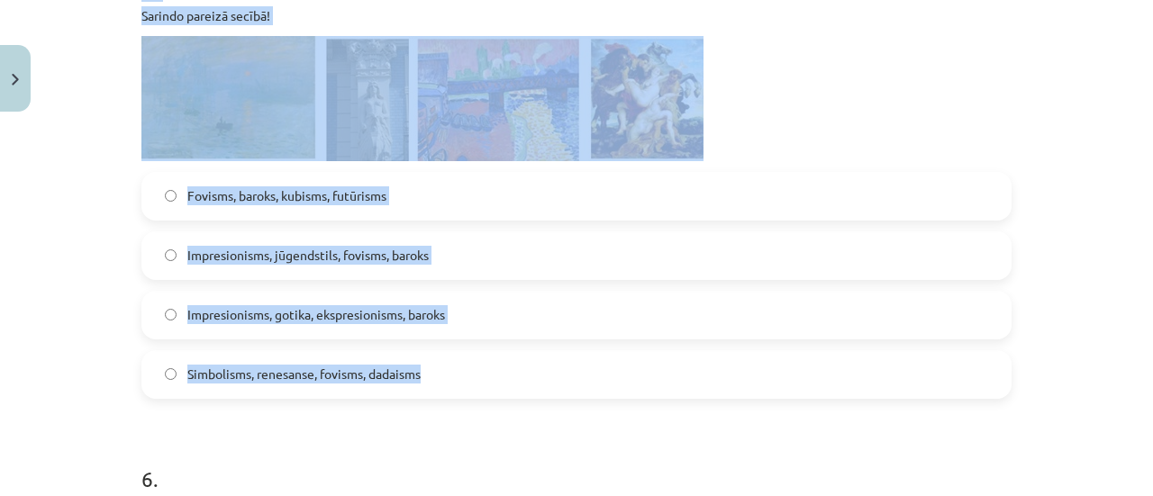
drag, startPoint x: 126, startPoint y: 85, endPoint x: 536, endPoint y: 351, distance: 489.1
click at [536, 351] on div "50 XP Saņemsi Sarežģīts 548 pilda Apraksts Uzdevums Palīdzība 1 . Kur notiek Po…" at bounding box center [577, 431] width 892 height 4496
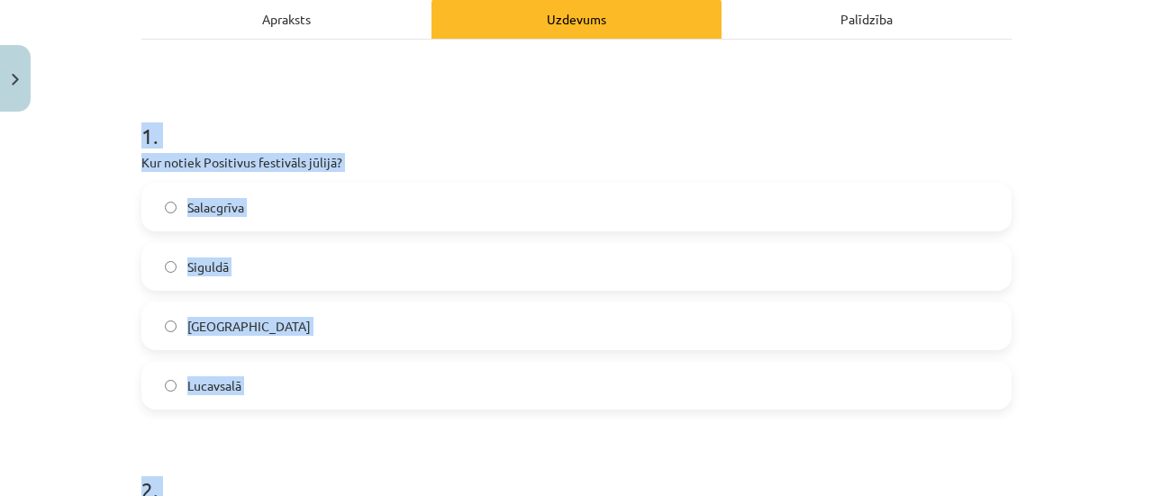
scroll to position [225, 0]
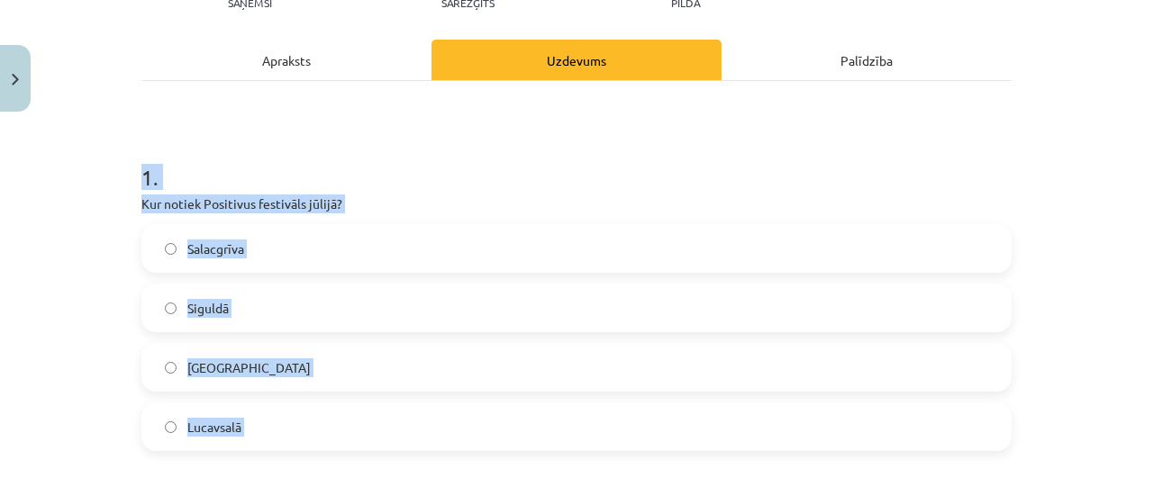
click at [323, 170] on h1 "1 ." at bounding box center [576, 161] width 870 height 56
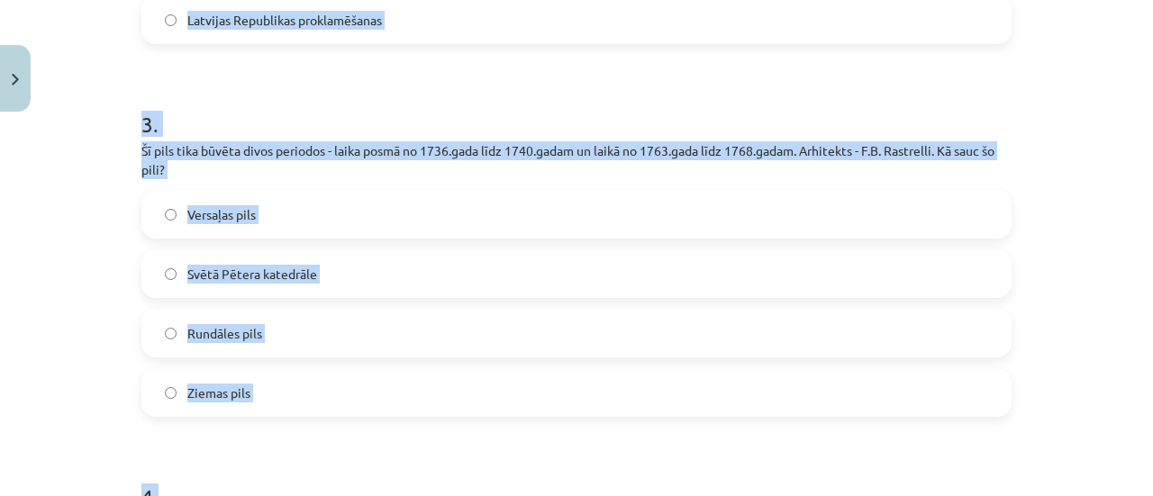
scroll to position [1216, 0]
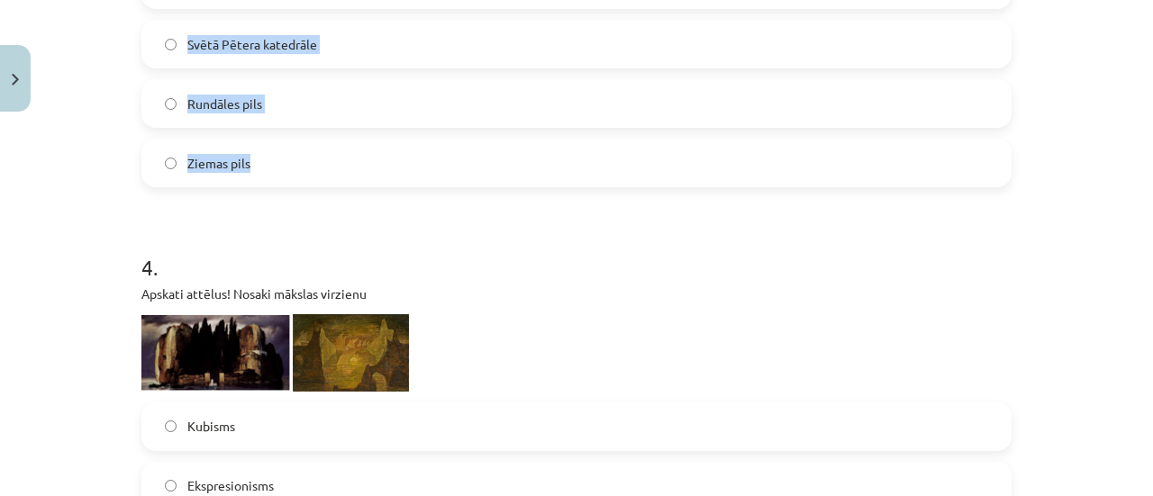
drag, startPoint x: 132, startPoint y: 163, endPoint x: 412, endPoint y: 174, distance: 280.4
copy form "1 . Kur notiek Positivus festivāls jūlijā? Salacgrīva Siguldā Liepājā Lucavsalā…"
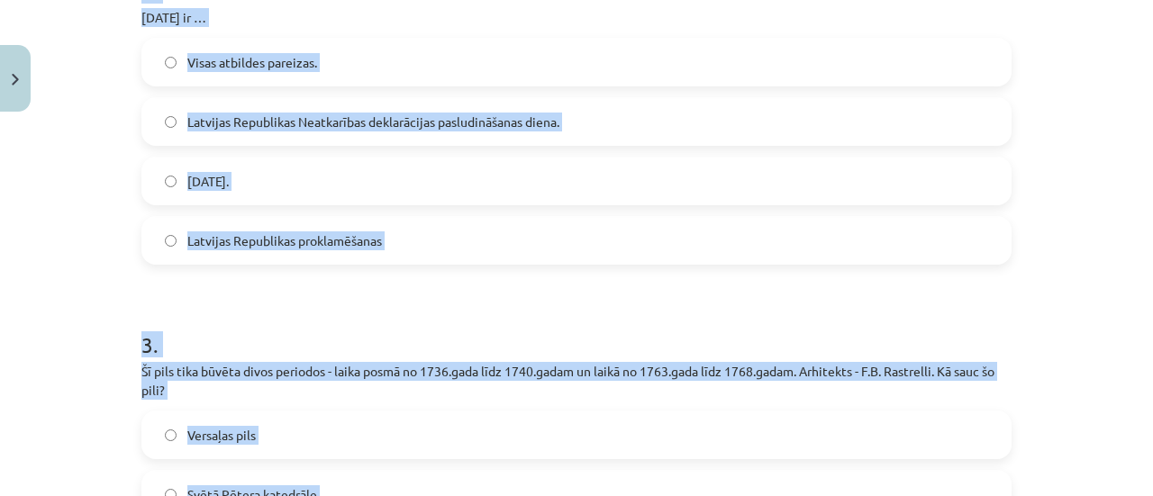
scroll to position [315, 0]
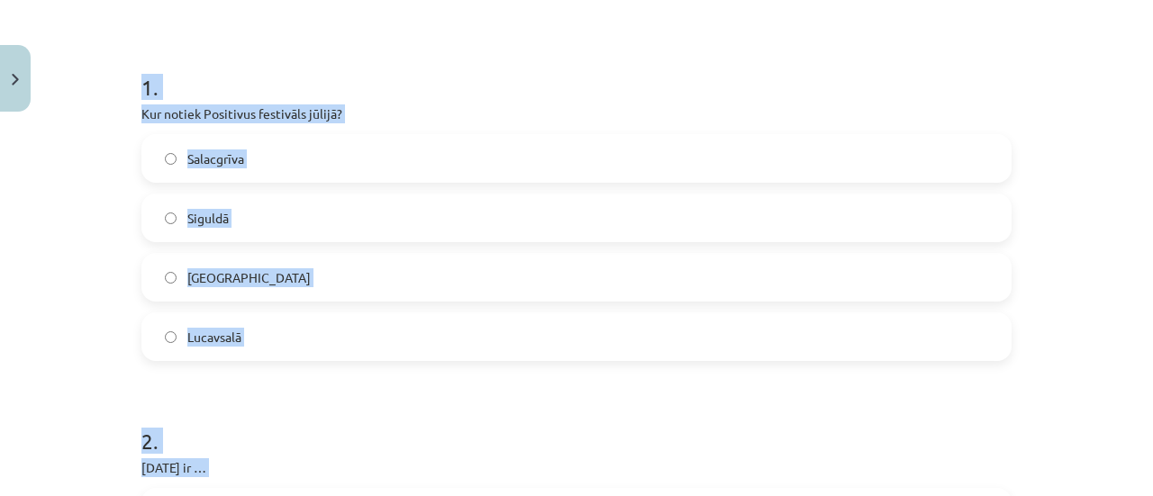
click at [277, 168] on label "Salacgrīva" at bounding box center [576, 158] width 867 height 45
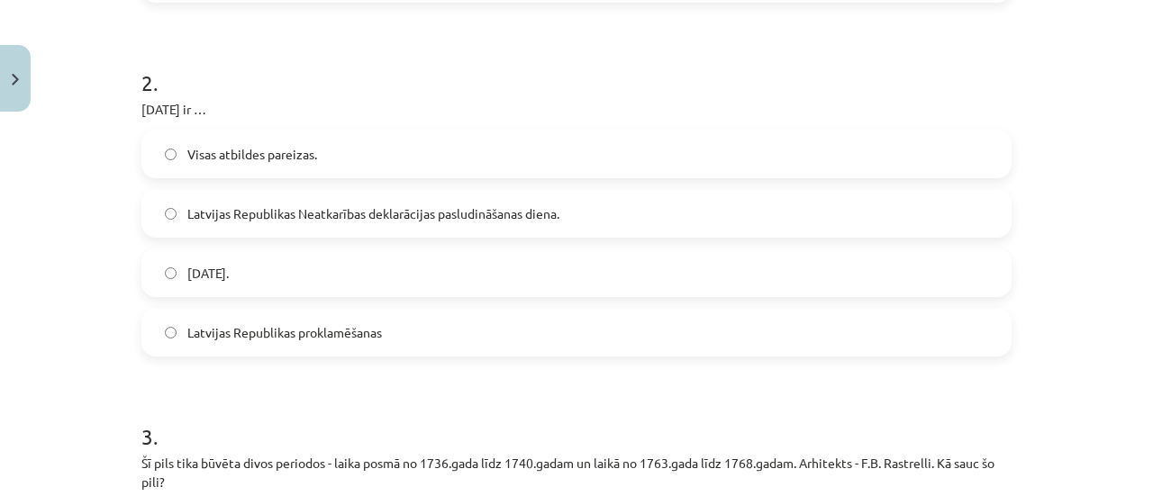
scroll to position [676, 0]
click at [315, 220] on span "Latvijas Republikas Neatkarības deklarācijas pasludināšanas diena." at bounding box center [373, 212] width 372 height 19
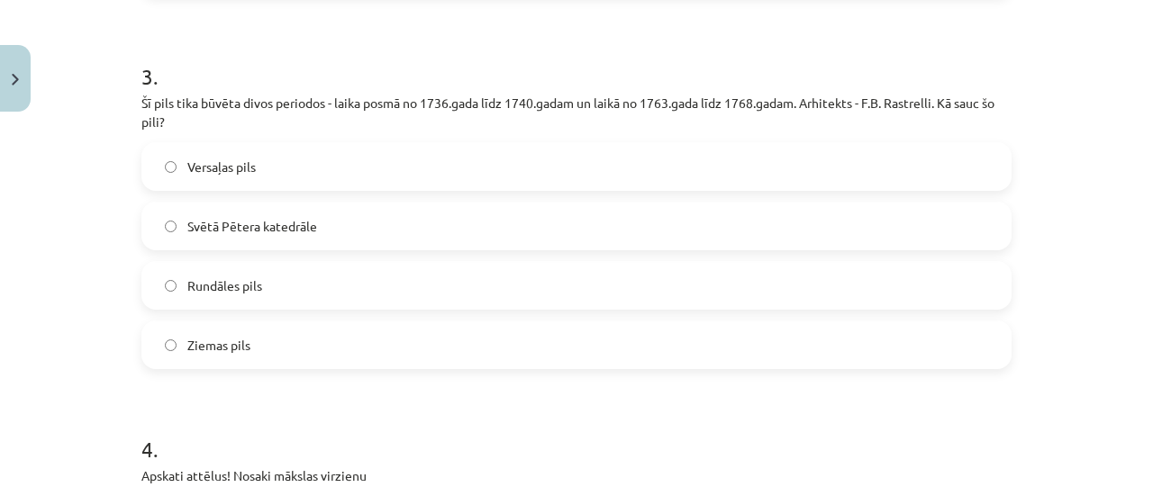
scroll to position [1036, 0]
click at [231, 295] on label "Rundāles pils" at bounding box center [576, 283] width 867 height 45
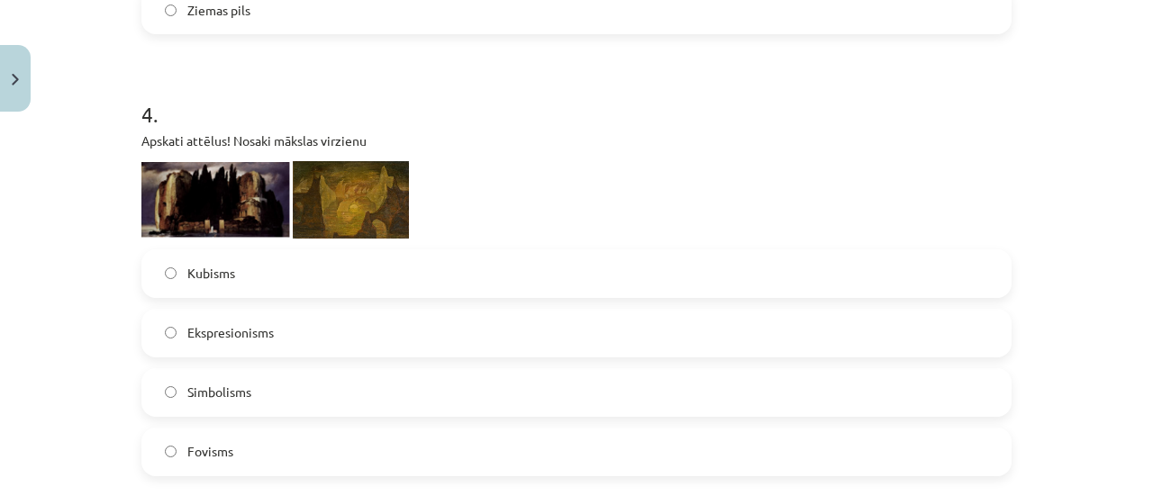
scroll to position [1397, 0]
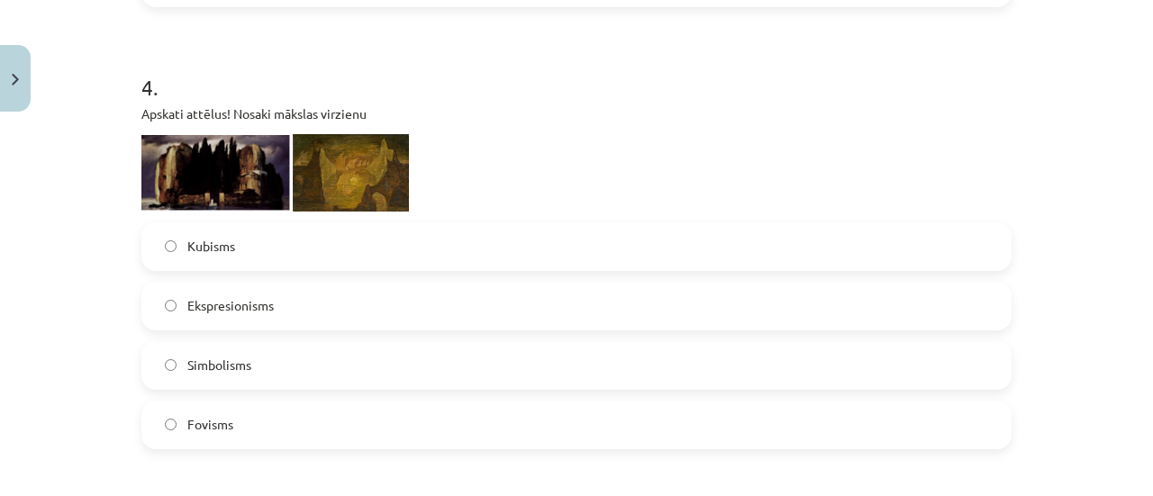
click at [209, 163] on img at bounding box center [215, 172] width 149 height 75
click at [337, 168] on img at bounding box center [351, 172] width 116 height 77
drag, startPoint x: 229, startPoint y: 423, endPoint x: 173, endPoint y: 423, distance: 55.9
click at [173, 423] on label "Fovisms" at bounding box center [576, 425] width 867 height 45
copy label "Fovisms"
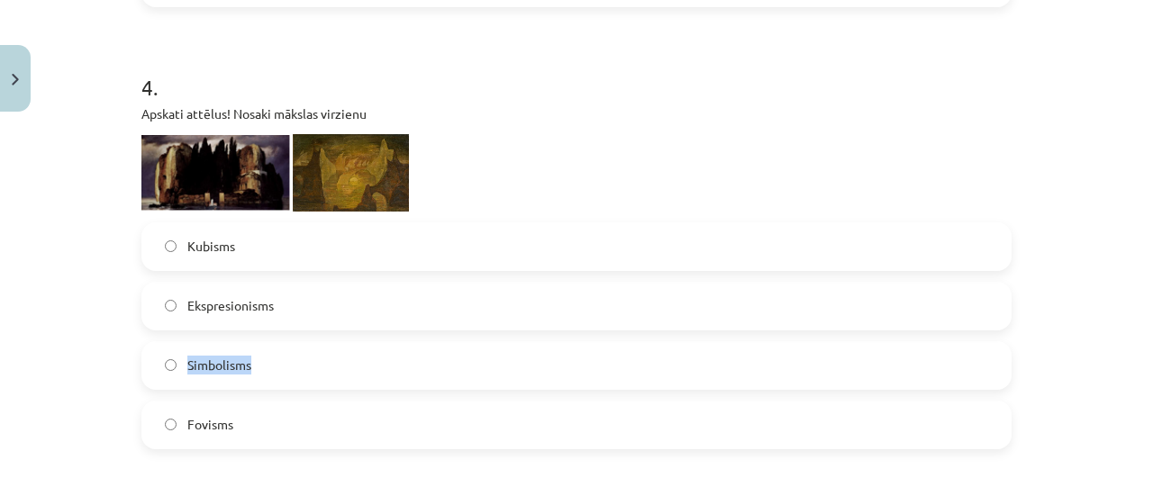
drag, startPoint x: 261, startPoint y: 364, endPoint x: 180, endPoint y: 367, distance: 81.1
click at [180, 367] on label "Simbolisms" at bounding box center [576, 365] width 867 height 45
drag, startPoint x: 293, startPoint y: 307, endPoint x: 182, endPoint y: 320, distance: 111.5
click at [182, 320] on label "Ekspresionisms" at bounding box center [576, 306] width 867 height 45
copy span "Ekspresionisms"
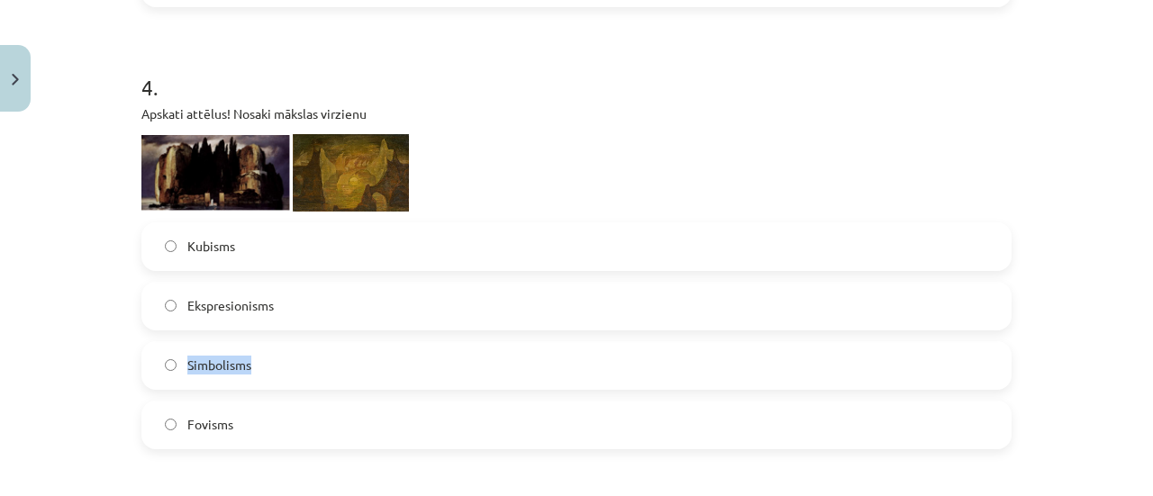
drag, startPoint x: 252, startPoint y: 369, endPoint x: 182, endPoint y: 377, distance: 70.7
click at [182, 380] on label "Simbolisms" at bounding box center [576, 365] width 867 height 45
copy span "Simbolisms"
click at [223, 161] on img at bounding box center [215, 172] width 149 height 75
click at [247, 355] on label "Simbolisms" at bounding box center [576, 365] width 867 height 45
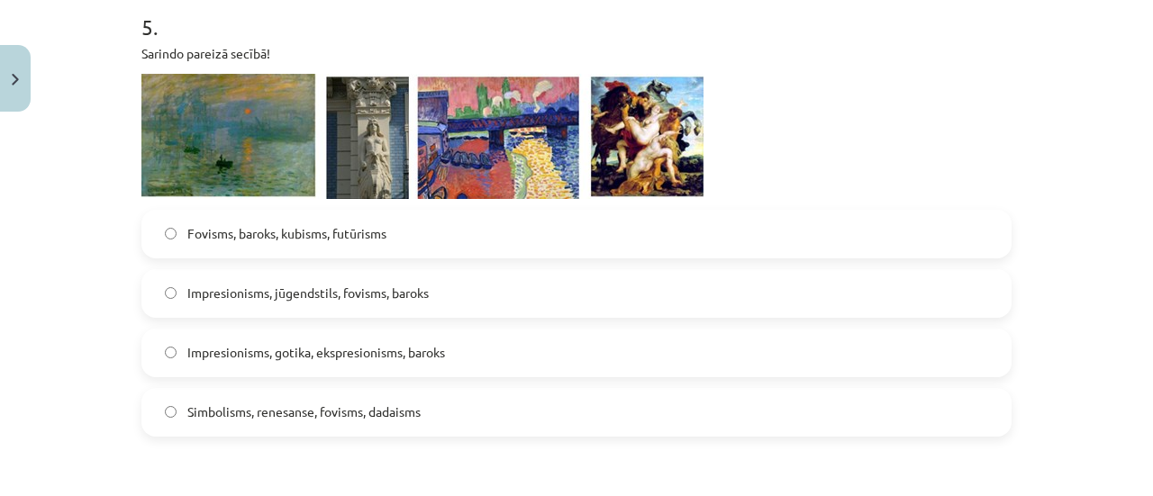
scroll to position [1937, 0]
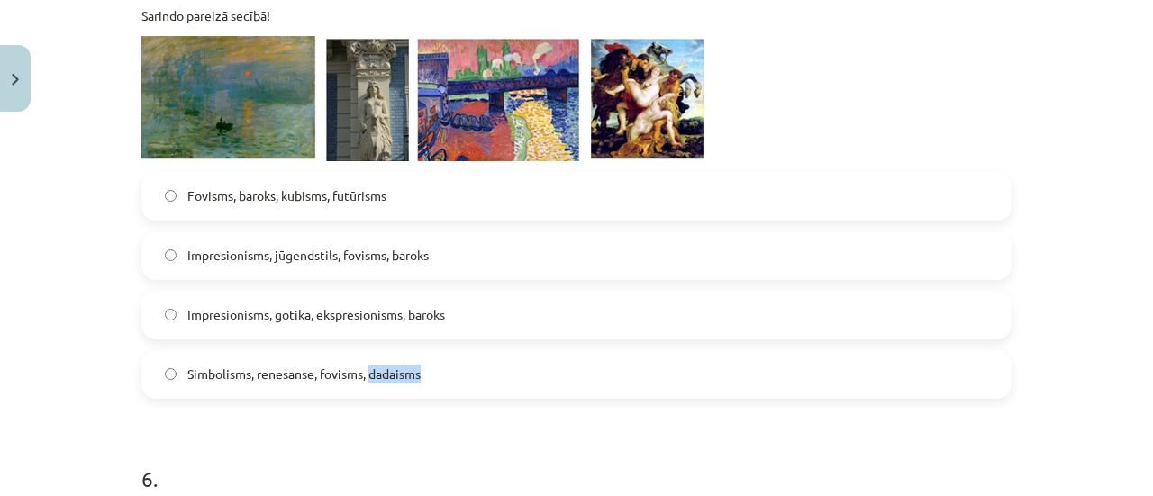
drag, startPoint x: 421, startPoint y: 376, endPoint x: 364, endPoint y: 378, distance: 56.8
click at [364, 378] on label "Simbolisms, renesanse, fovisms, dadaisms" at bounding box center [576, 374] width 867 height 45
copy span "dadaisms"
click at [218, 194] on span "Fovisms, baroks, kubisms, futūrisms" at bounding box center [286, 196] width 199 height 19
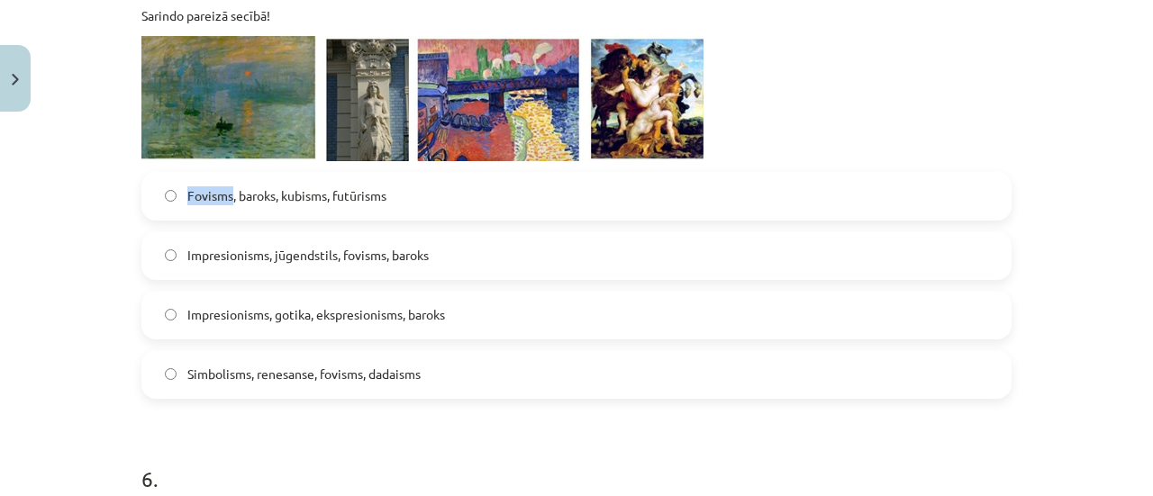
copy span "Fovisms"
click at [205, 426] on form "1 . Kur notiek Positivus festivāls jūlijā? Salacgrīva Siguldā Liepājā Lucavsalā…" at bounding box center [576, 467] width 870 height 4093
drag, startPoint x: 223, startPoint y: 372, endPoint x: 233, endPoint y: 365, distance: 13.0
click at [229, 369] on span "Simbolisms, renesanse, fovisms, dadaisms" at bounding box center [303, 374] width 233 height 19
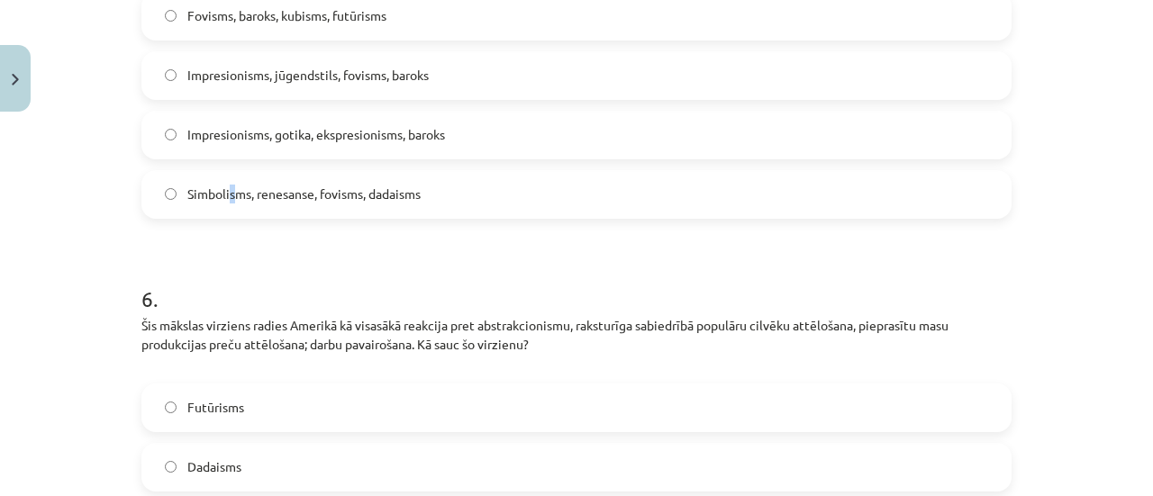
click at [229, 192] on span "Simbolisms, renesanse, fovisms, dadaisms" at bounding box center [303, 194] width 233 height 19
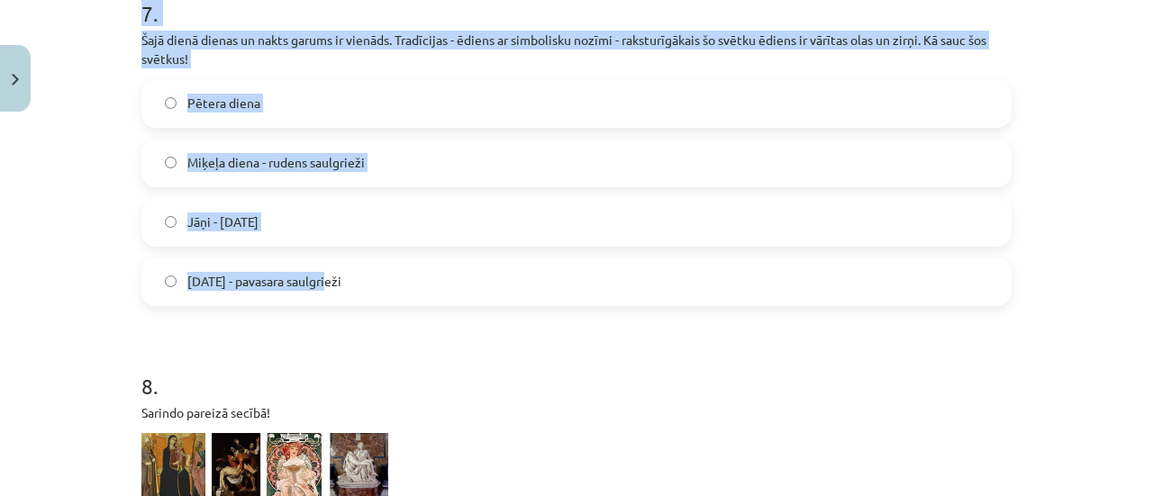
scroll to position [2838, 0]
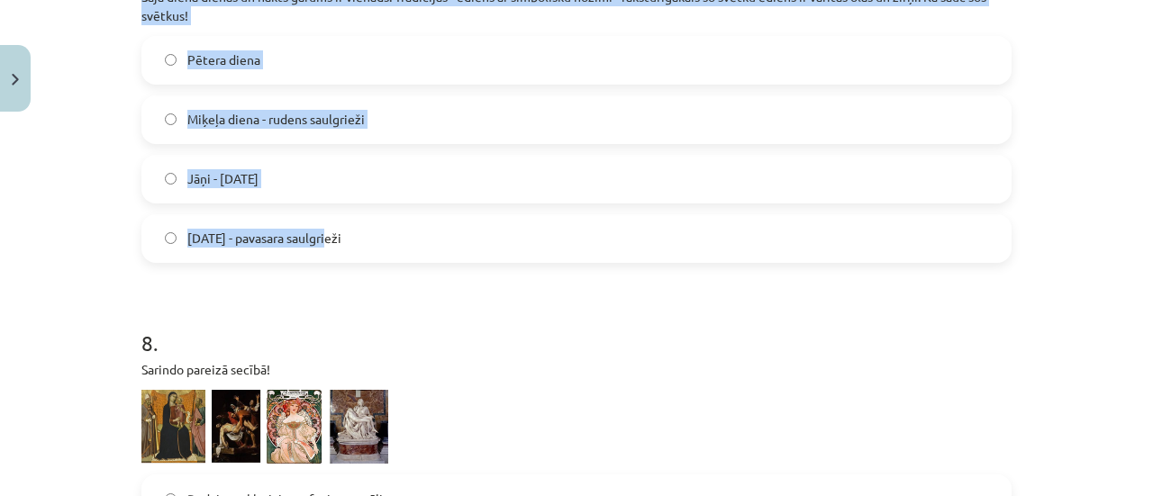
drag, startPoint x: 132, startPoint y: 144, endPoint x: 390, endPoint y: 239, distance: 275.4
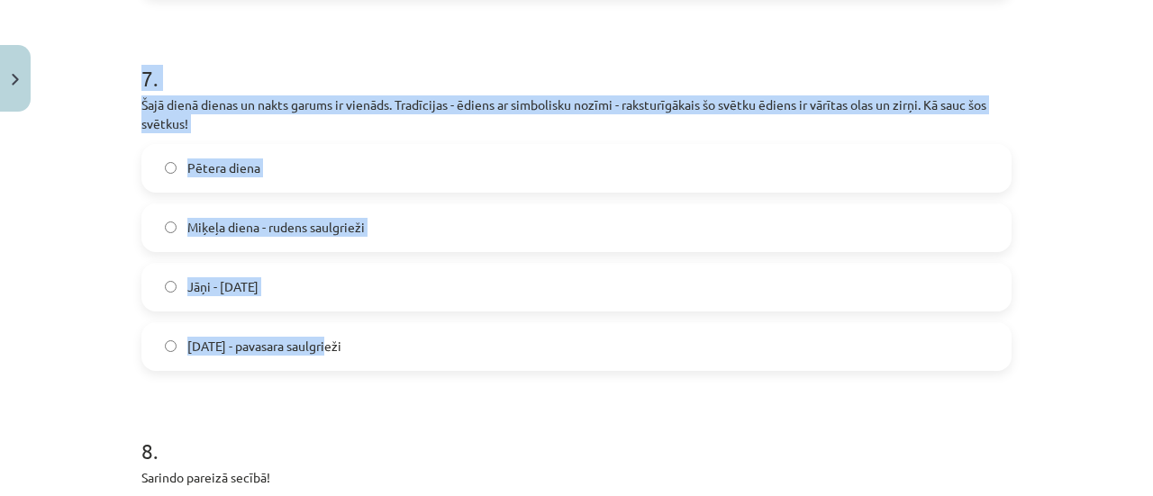
scroll to position [2388, 0]
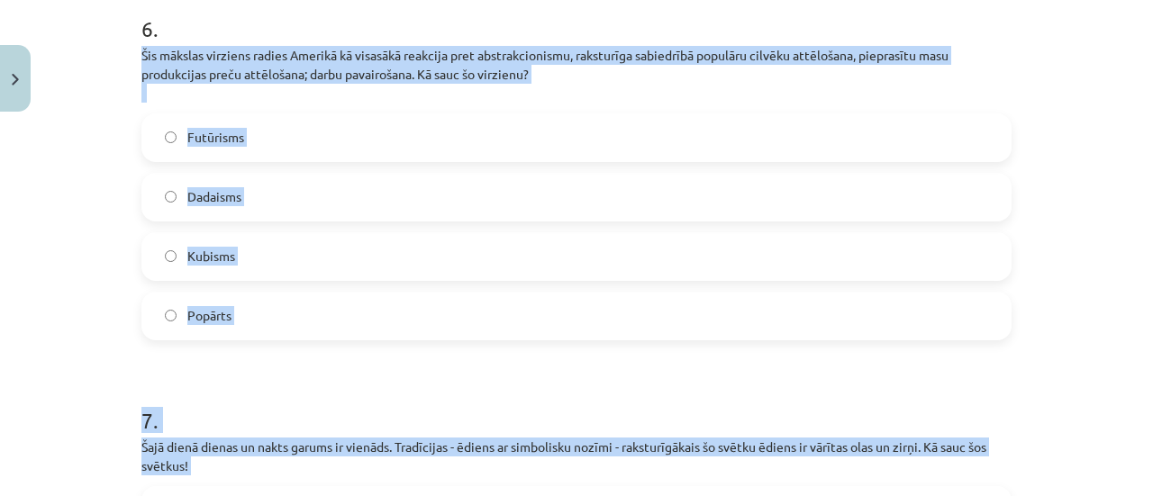
click at [222, 306] on span "Popārts" at bounding box center [209, 315] width 44 height 19
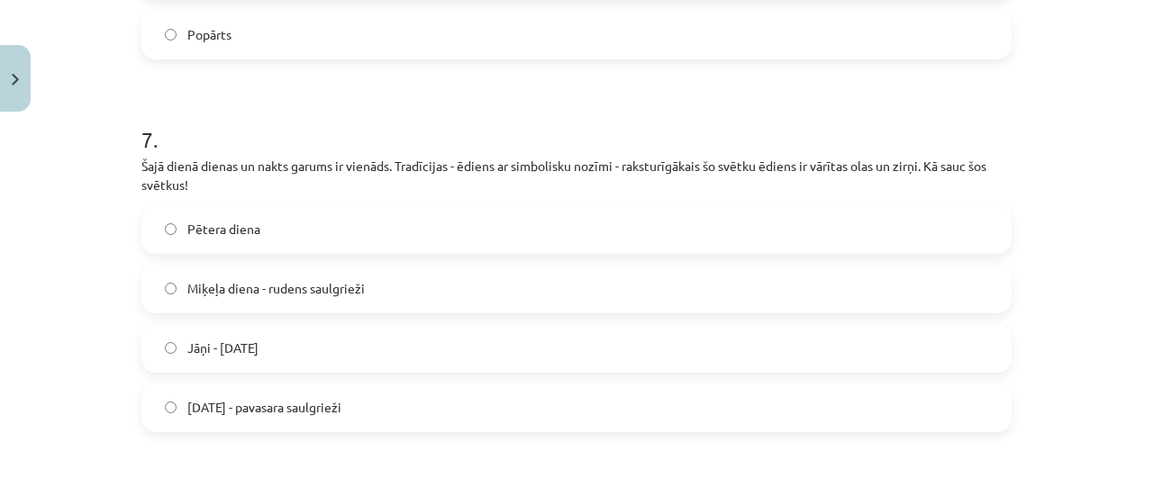
scroll to position [2748, 0]
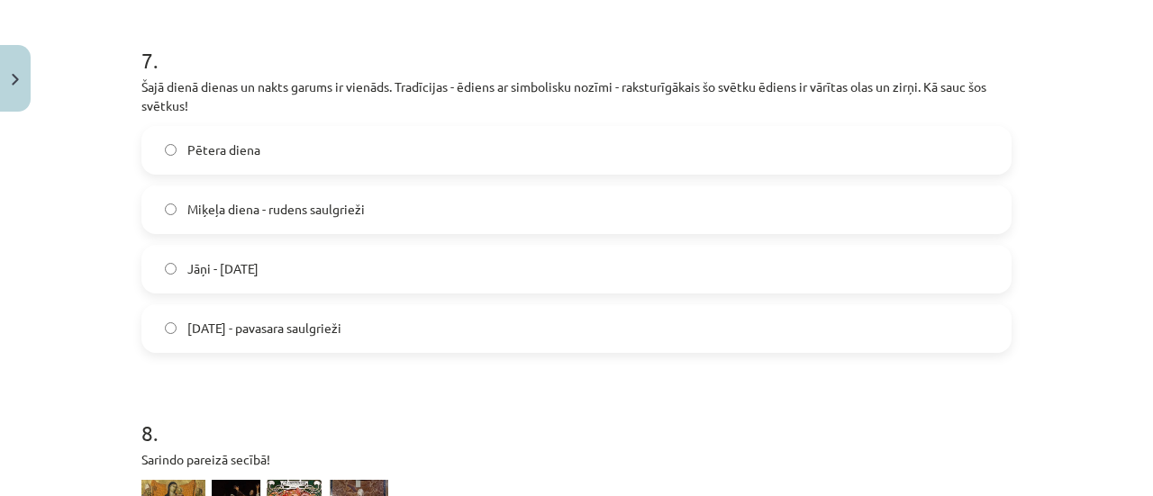
click at [241, 321] on span "Lieldienas - pavasara saulgrieži" at bounding box center [264, 328] width 154 height 19
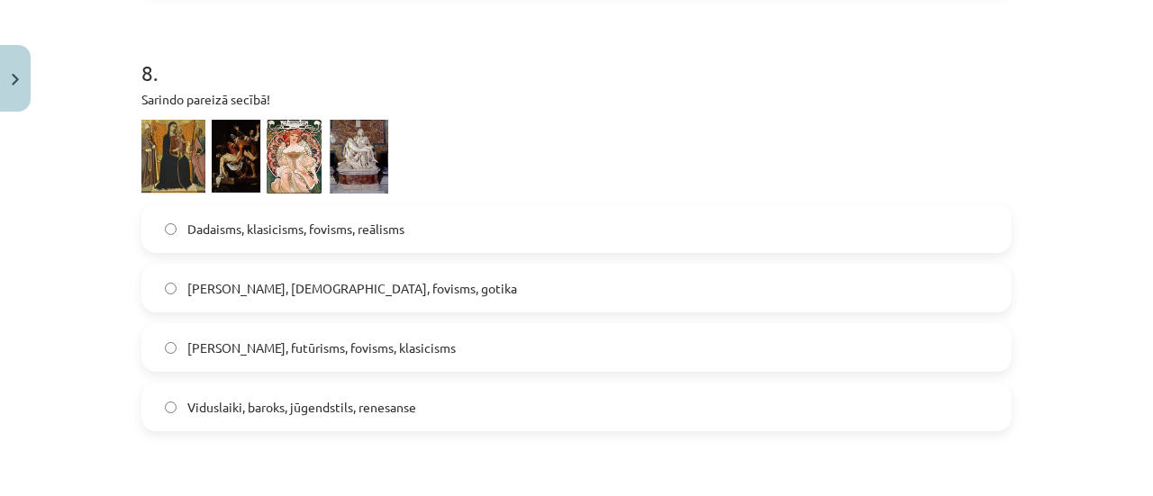
scroll to position [3199, 0]
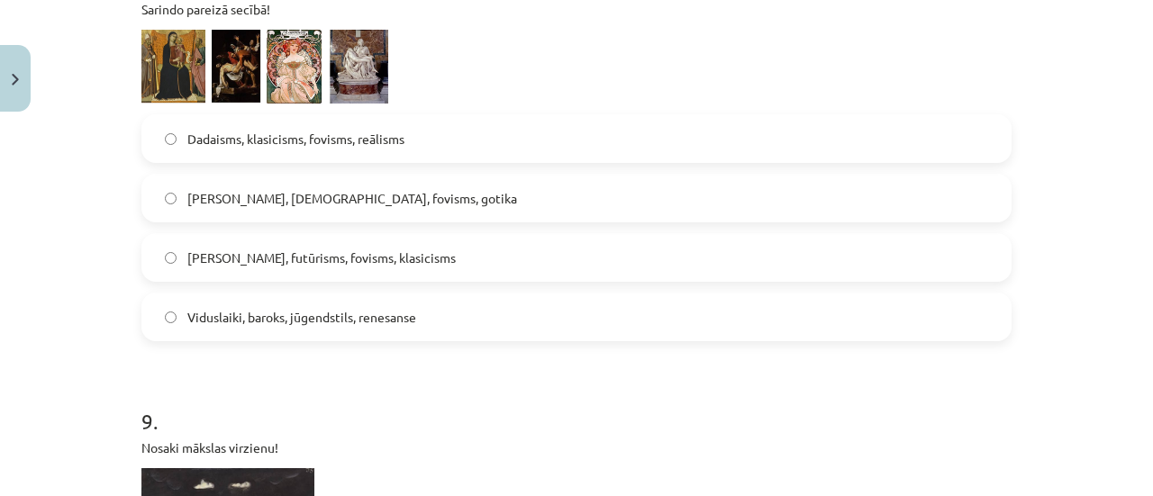
click at [184, 50] on img at bounding box center [264, 67] width 247 height 75
drag, startPoint x: 183, startPoint y: 136, endPoint x: 221, endPoint y: 141, distance: 38.1
click at [221, 141] on span "Dadaisms, klasicisms, fovisms, reālisms" at bounding box center [295, 139] width 217 height 19
click at [231, 130] on span "Dadaisms, klasicisms, fovisms, reālisms" at bounding box center [295, 139] width 217 height 19
drag, startPoint x: 189, startPoint y: 315, endPoint x: 234, endPoint y: 318, distance: 45.1
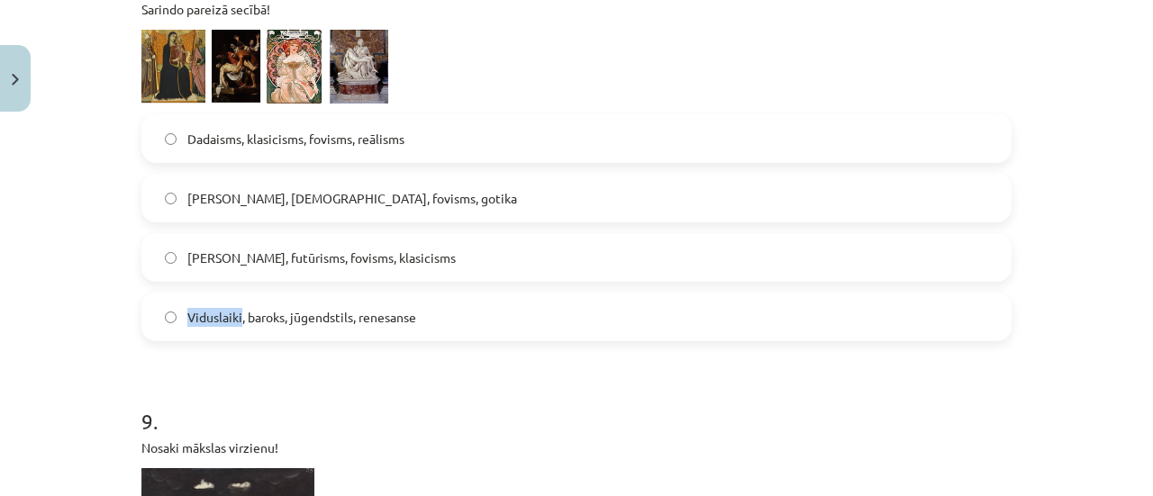
click at [234, 318] on span "Viduslaiki, baroks, jūgendstils, renesanse" at bounding box center [301, 317] width 229 height 19
click at [214, 320] on span "Viduslaiki, baroks, jūgendstils, renesanse" at bounding box center [301, 317] width 229 height 19
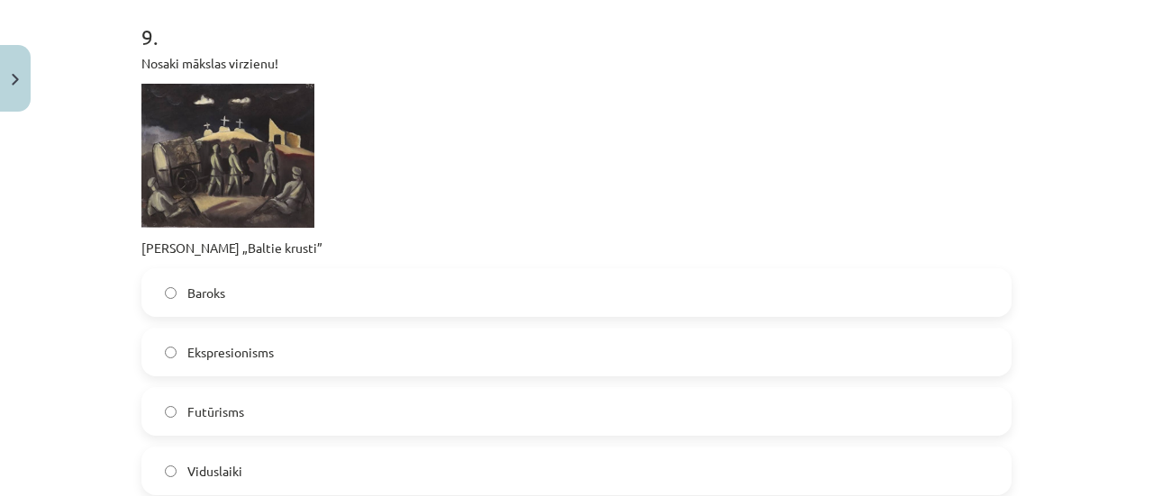
scroll to position [3559, 0]
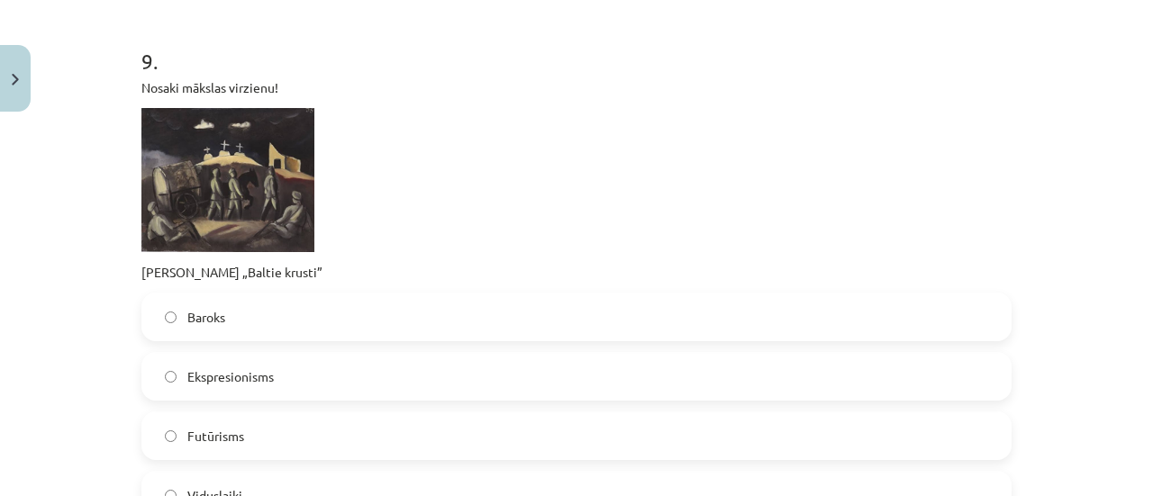
drag, startPoint x: 177, startPoint y: 88, endPoint x: 305, endPoint y: 270, distance: 222.0
click at [314, 273] on div "Nosaki mākslas virzienu! Jāzeps Grosvalds „Baltie krusti”" at bounding box center [576, 180] width 870 height 204
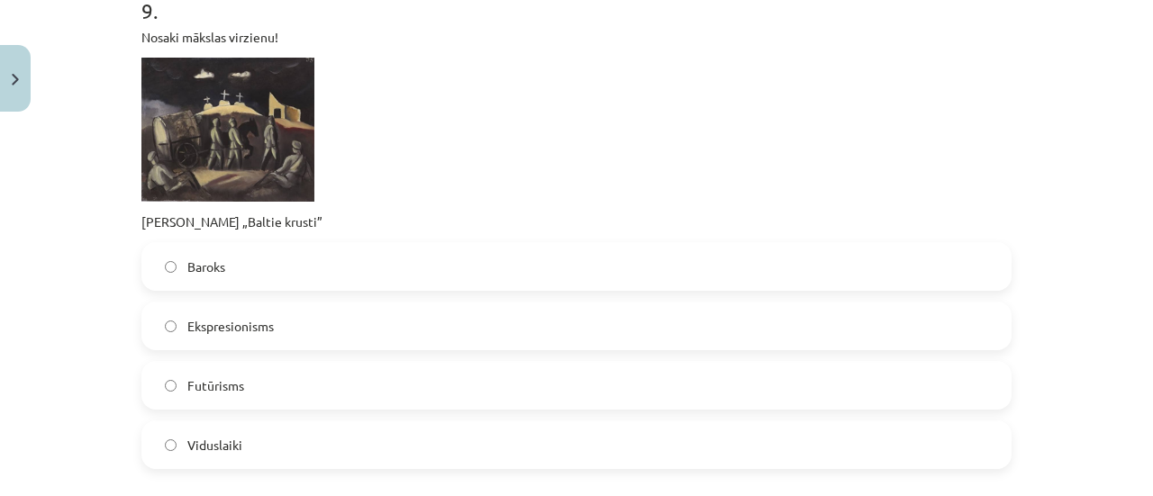
scroll to position [3739, 0]
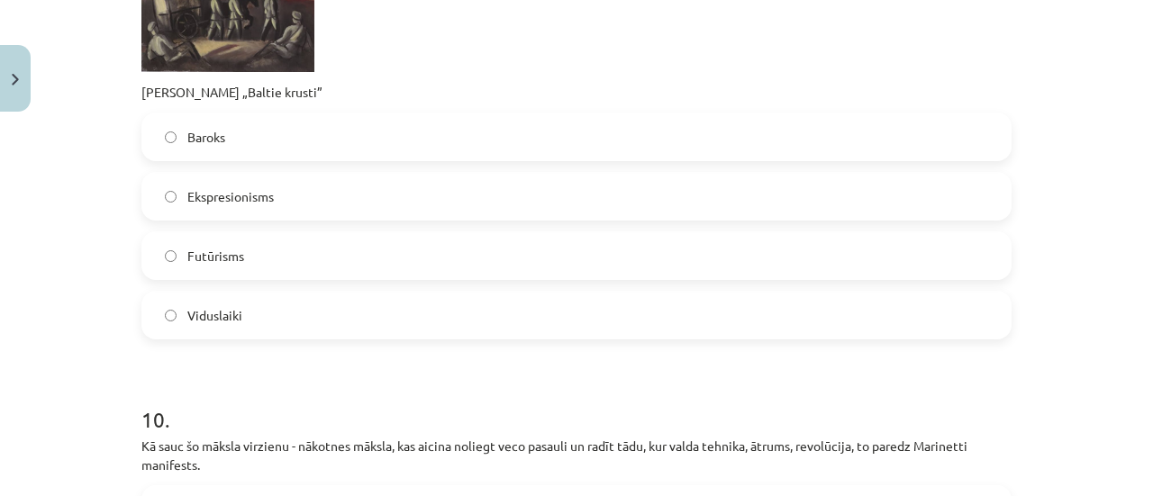
click at [441, 39] on p at bounding box center [576, 0] width 870 height 144
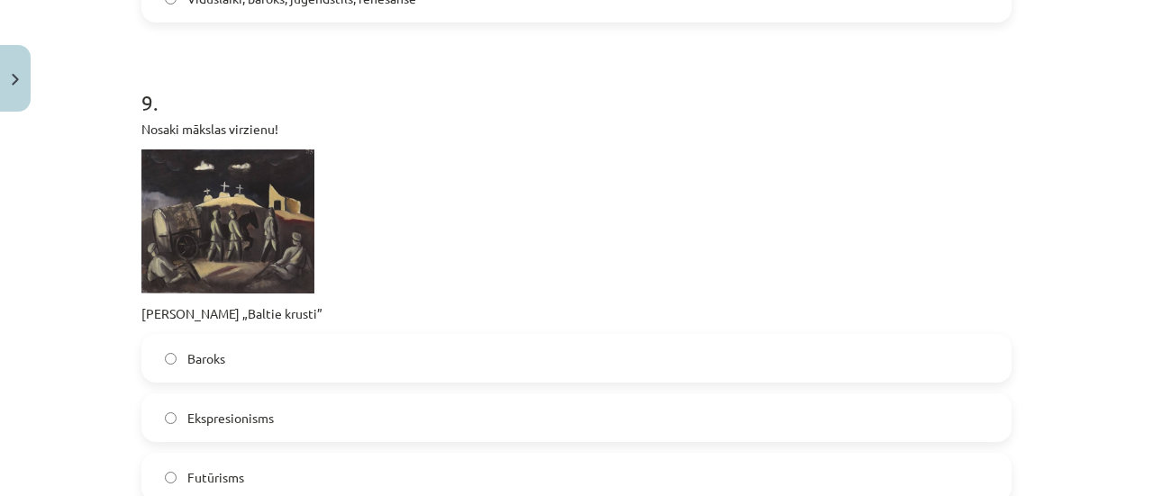
scroll to position [3649, 0]
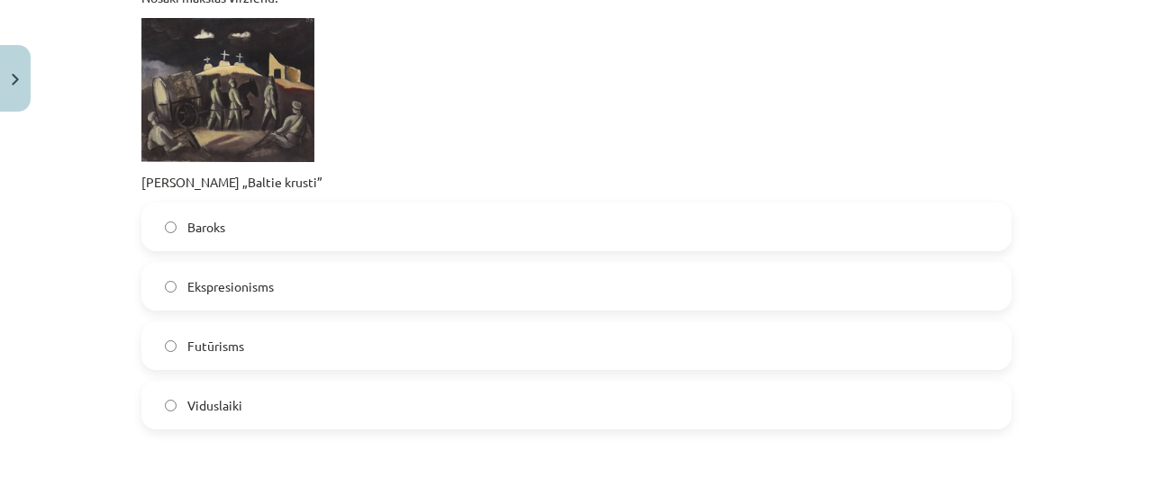
click at [241, 305] on label "Ekspresionisms" at bounding box center [576, 286] width 867 height 45
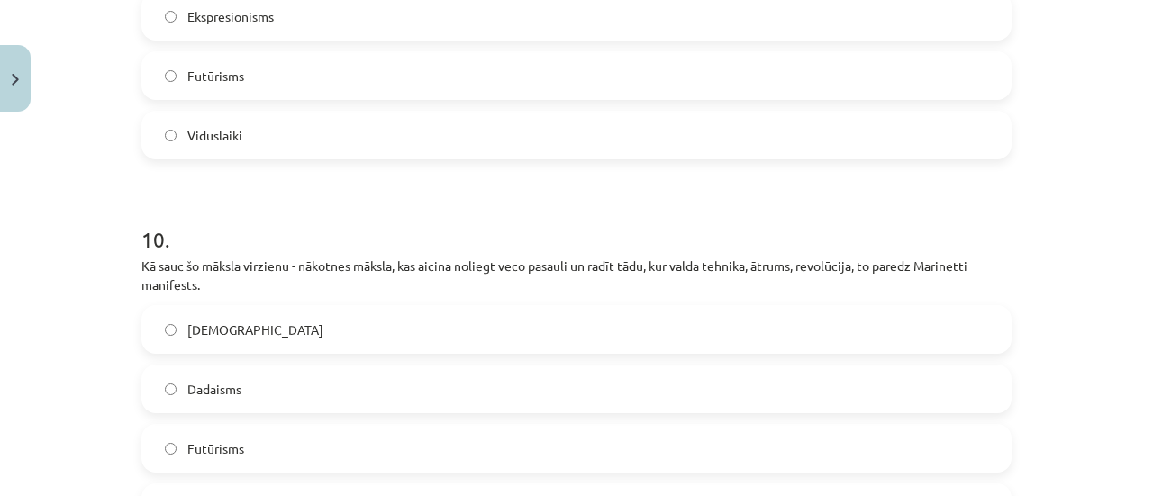
scroll to position [4100, 0]
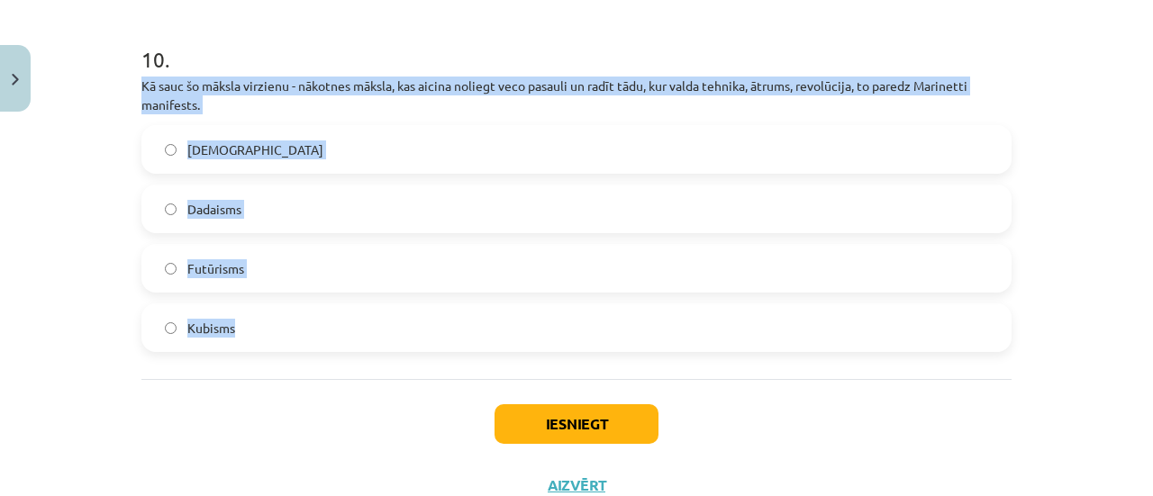
drag, startPoint x: 132, startPoint y: 75, endPoint x: 239, endPoint y: 284, distance: 234.9
drag, startPoint x: 169, startPoint y: 105, endPoint x: 355, endPoint y: 323, distance: 286.3
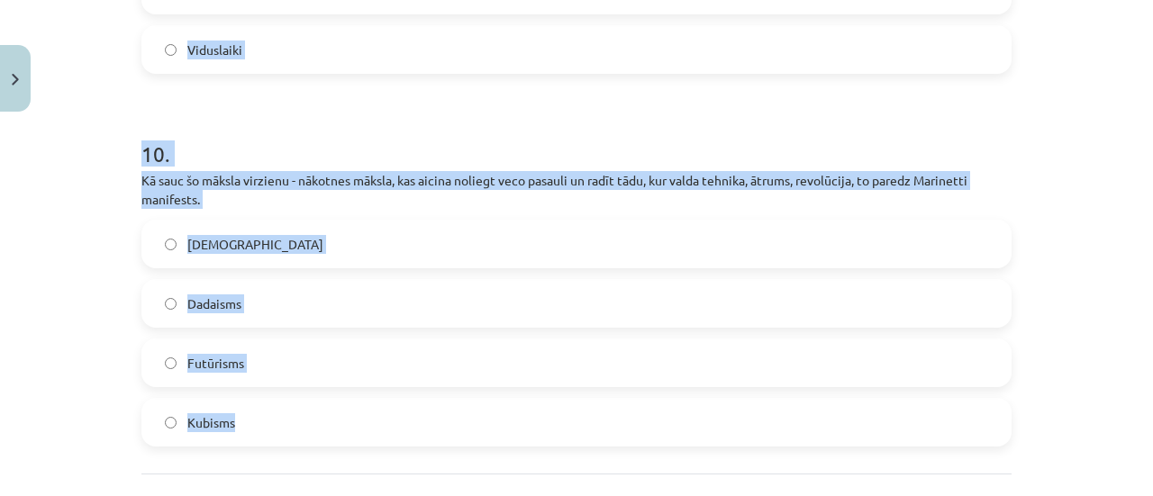
scroll to position [3829, 0]
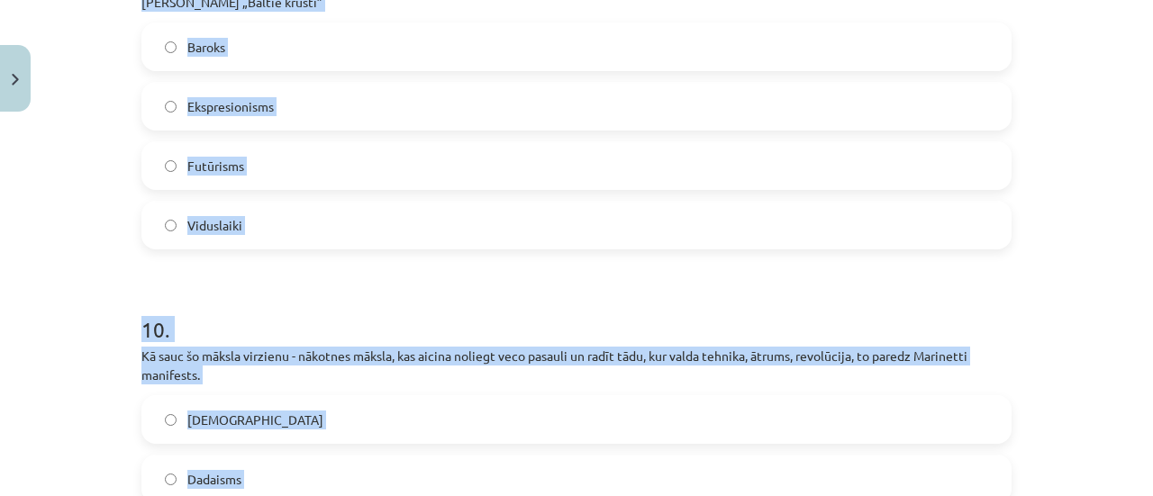
click at [250, 319] on h1 "10 ." at bounding box center [576, 314] width 870 height 56
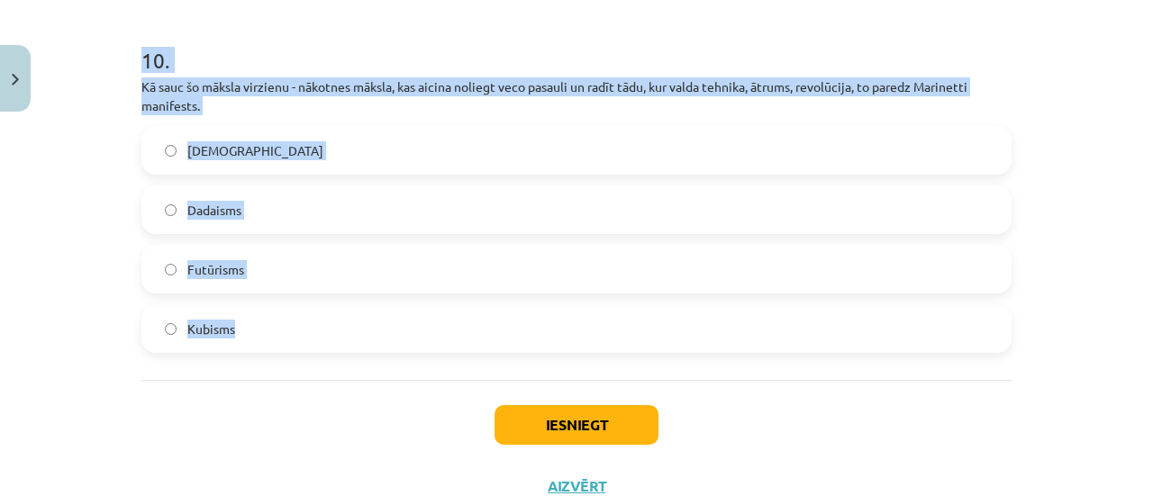
scroll to position [4100, 0]
click at [261, 62] on h1 "10 ." at bounding box center [576, 43] width 870 height 56
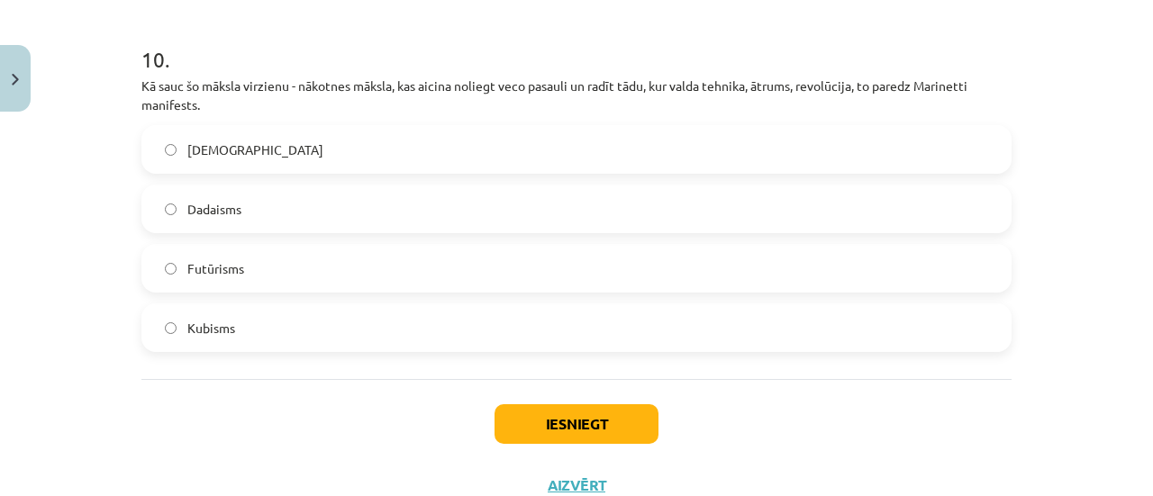
click at [214, 278] on label "Futūrisms" at bounding box center [576, 268] width 867 height 45
click at [532, 417] on button "Iesniegt" at bounding box center [577, 425] width 164 height 40
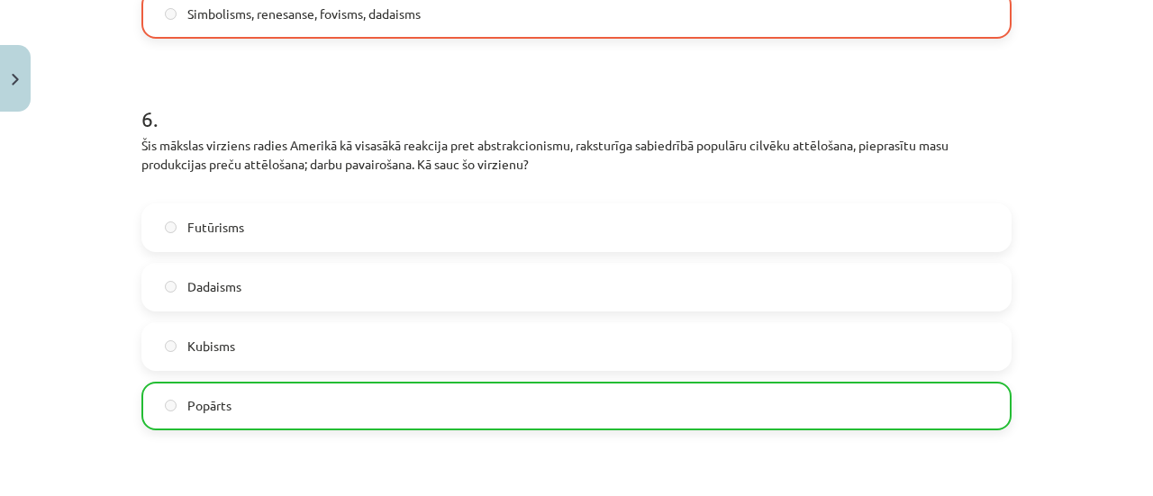
scroll to position [2027, 0]
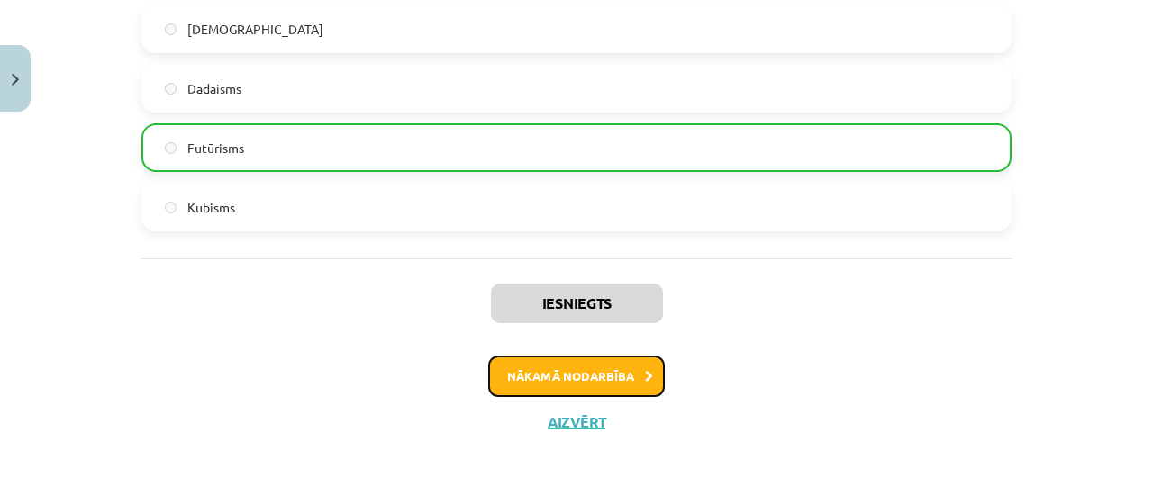
click at [506, 361] on button "Nākamā nodarbība" at bounding box center [576, 376] width 177 height 41
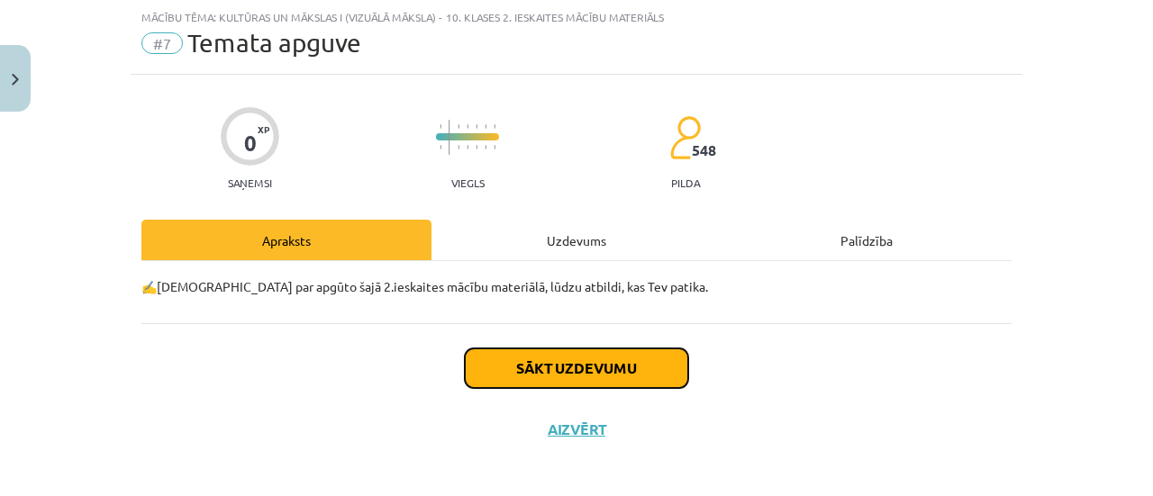
click at [514, 367] on button "Sākt uzdevumu" at bounding box center [576, 369] width 223 height 40
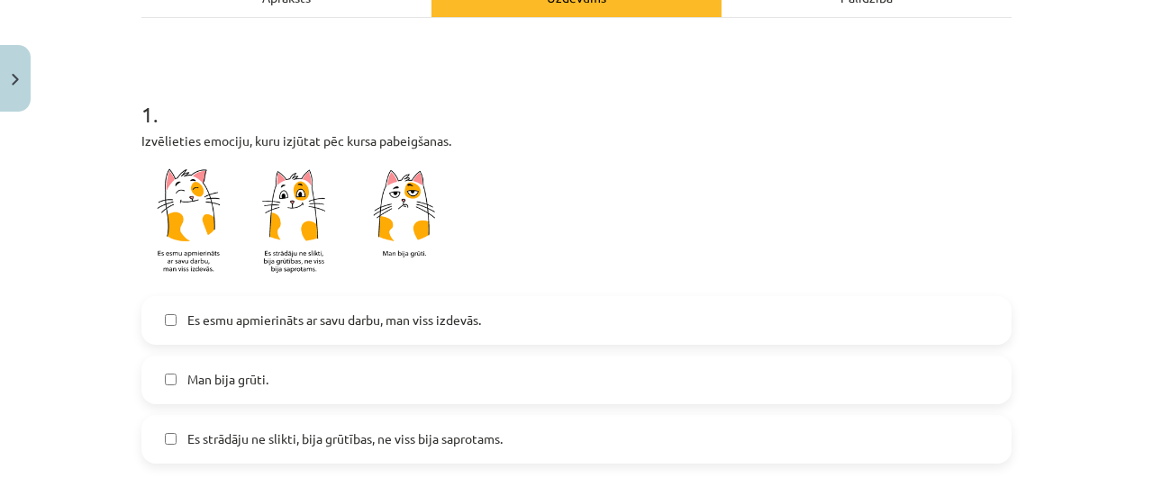
scroll to position [405, 0]
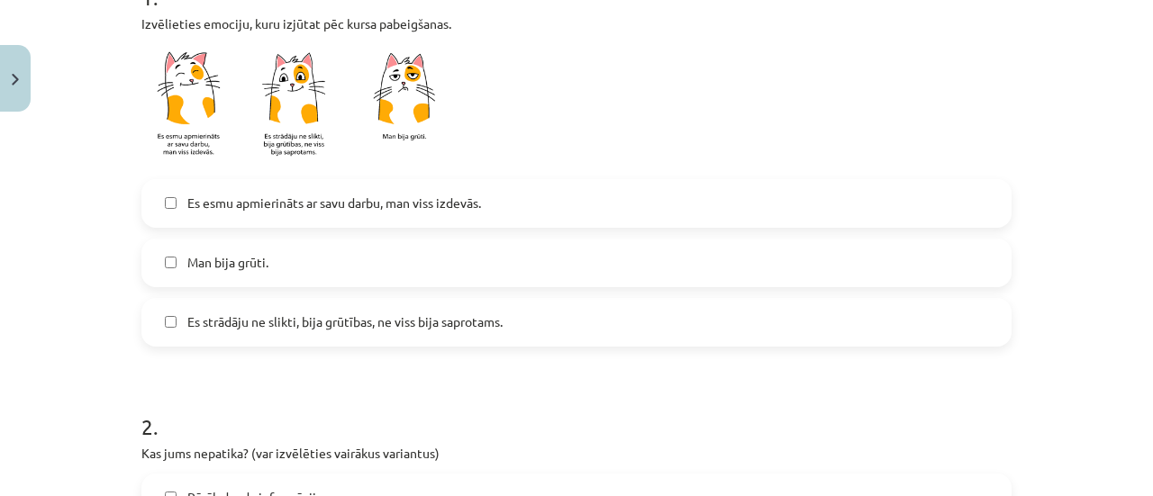
click at [241, 320] on span "Es strādāju ne slikti, bija grūtības, ne viss bija saprotams." at bounding box center [344, 322] width 315 height 19
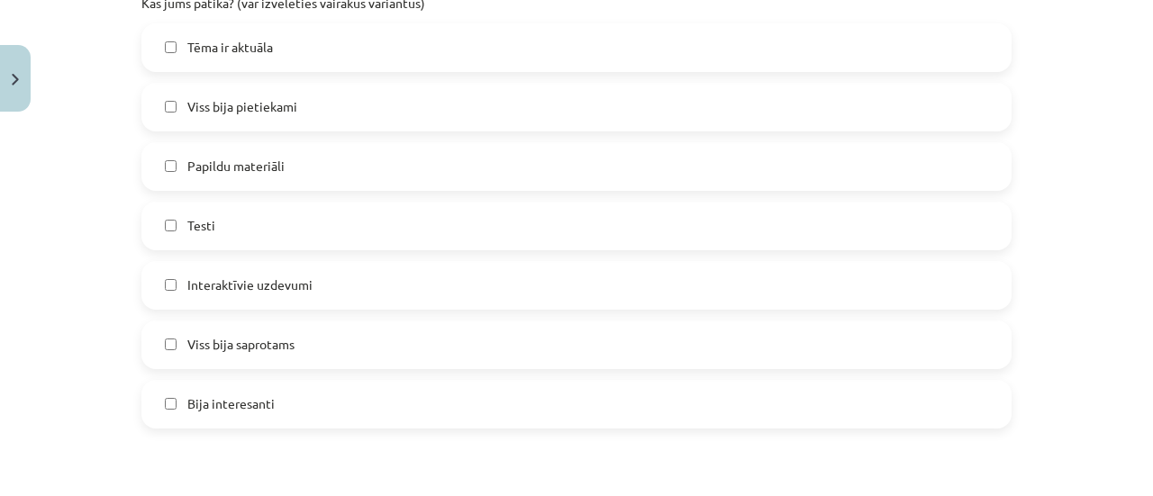
scroll to position [1397, 0]
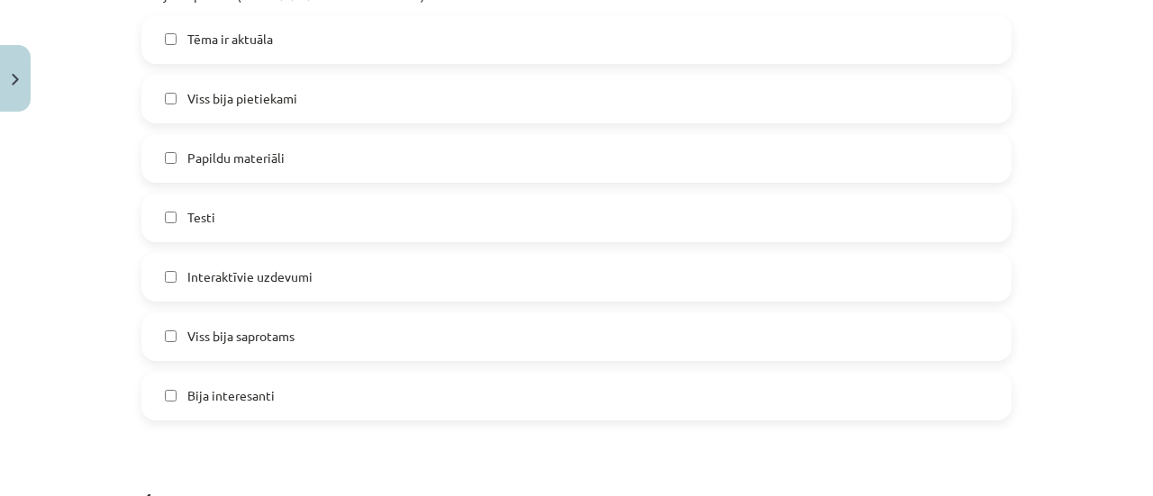
click at [204, 223] on span "Testi" at bounding box center [201, 217] width 28 height 19
click at [196, 341] on span "Viss bija saprotams" at bounding box center [240, 336] width 107 height 19
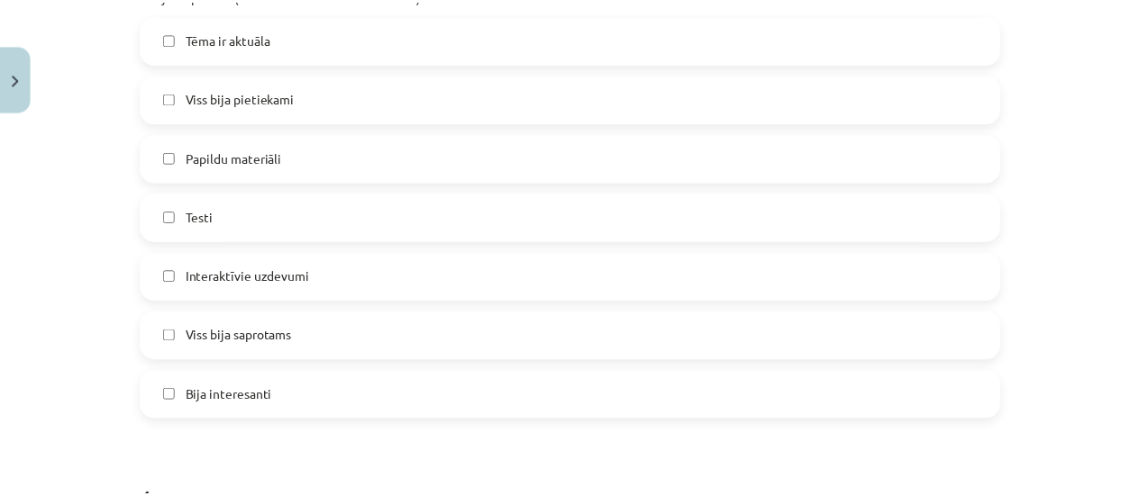
scroll to position [1681, 0]
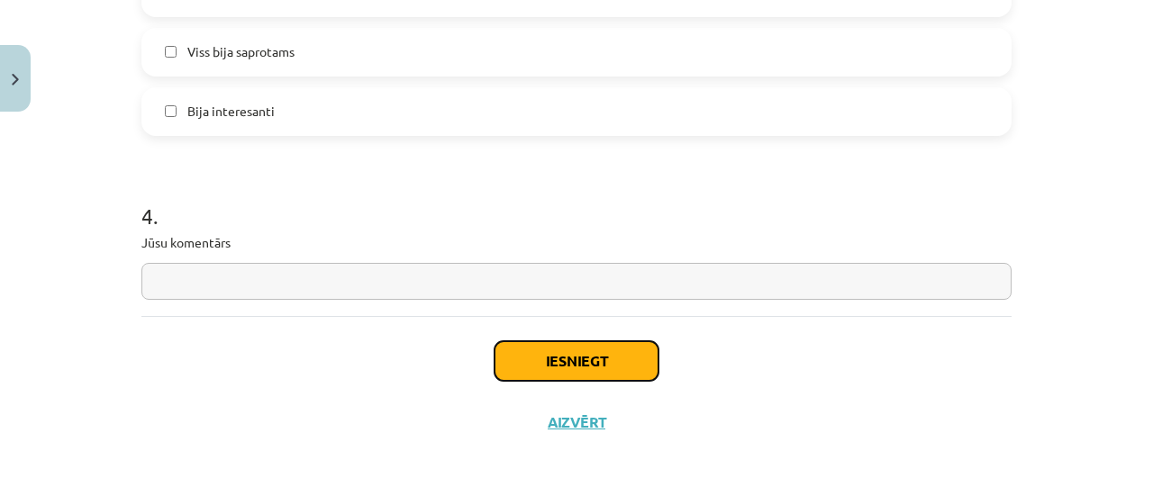
click at [551, 365] on button "Iesniegt" at bounding box center [577, 361] width 164 height 40
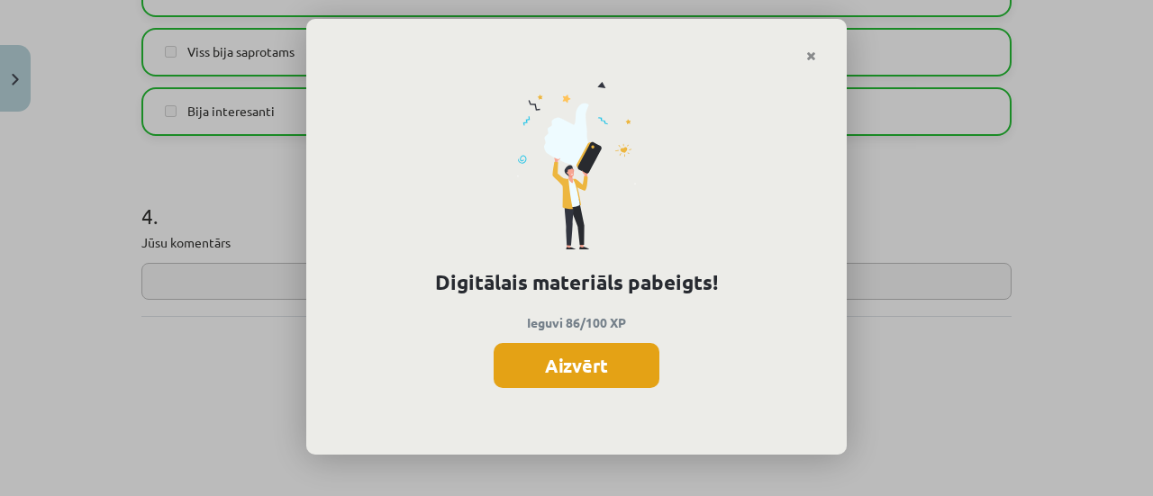
click at [559, 377] on button "Aizvērt" at bounding box center [577, 365] width 166 height 45
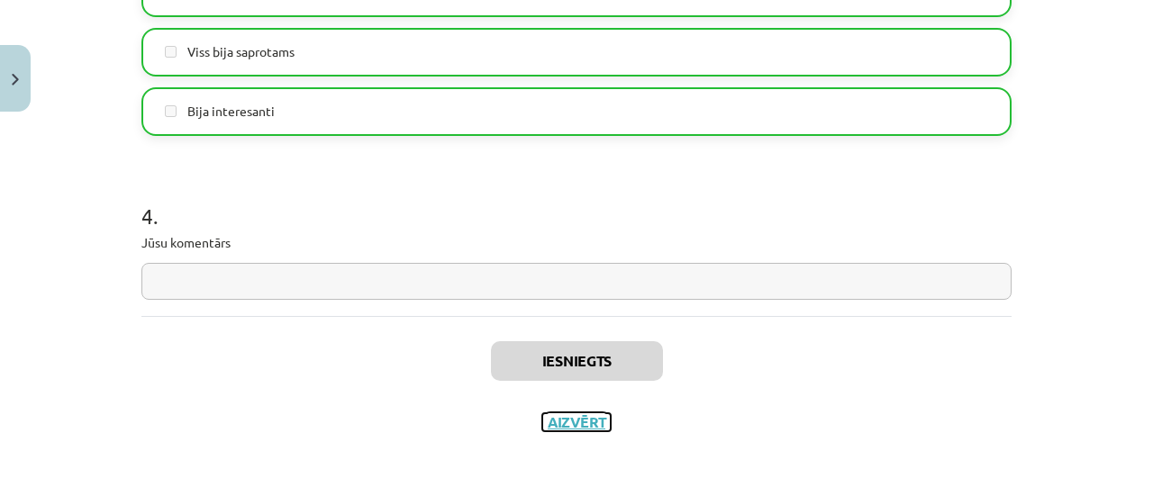
click at [546, 418] on button "Aizvērt" at bounding box center [576, 423] width 68 height 18
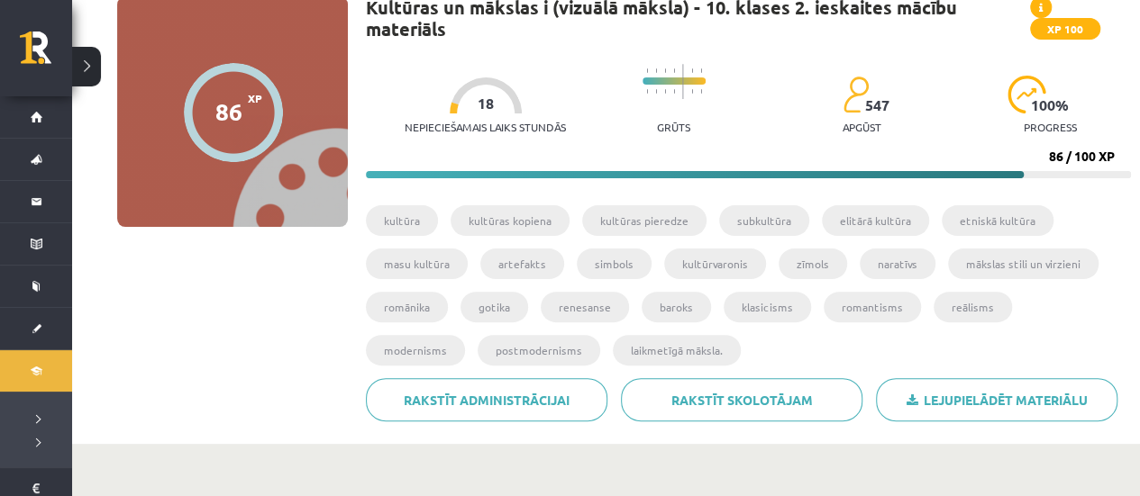
scroll to position [0, 0]
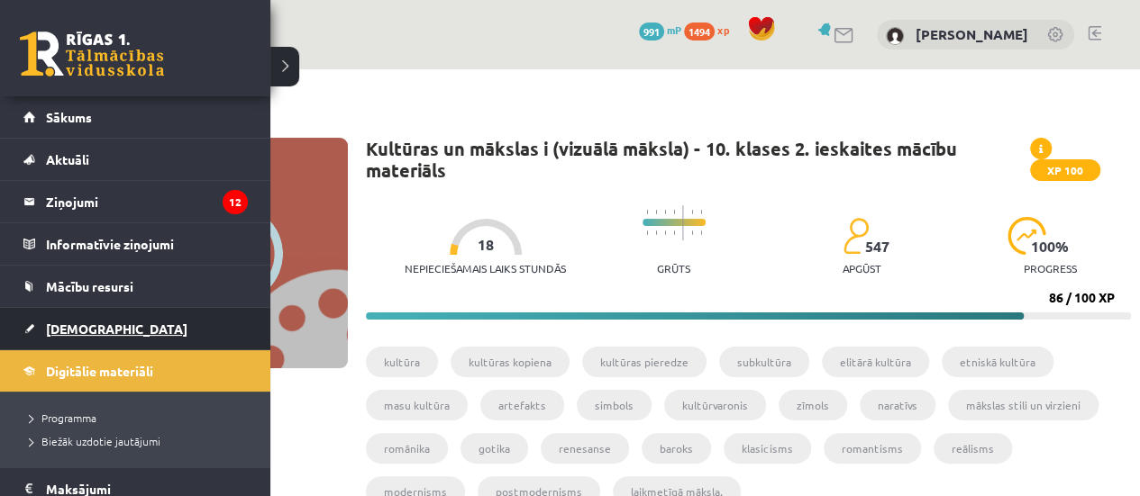
click at [63, 326] on span "[DEMOGRAPHIC_DATA]" at bounding box center [116, 329] width 141 height 16
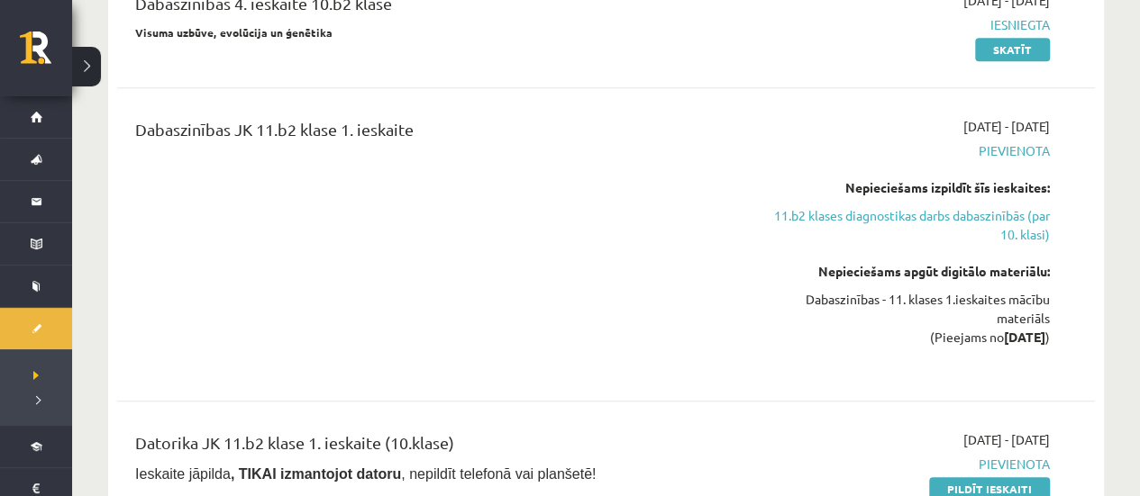
scroll to position [721, 0]
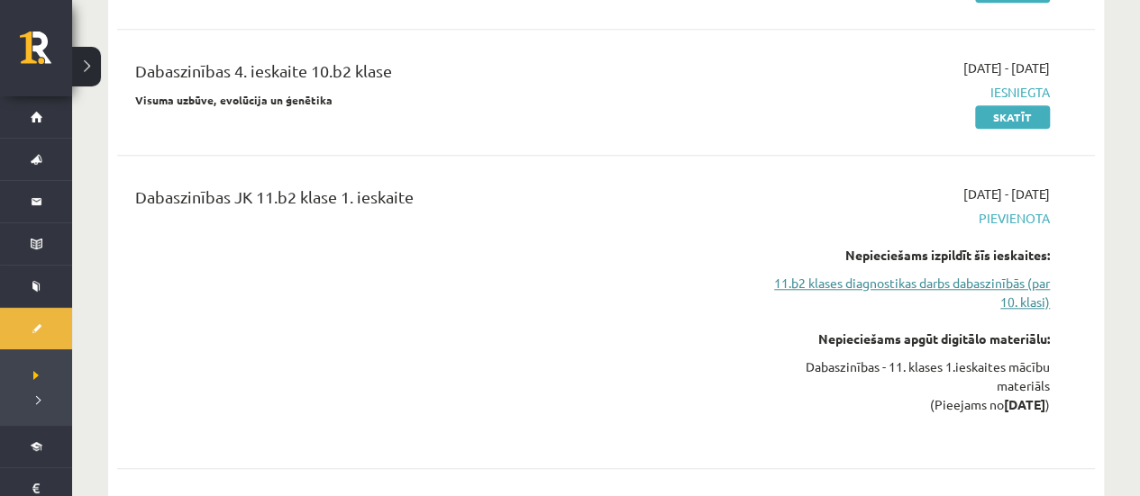
click at [778, 280] on link "11.b2 klases diagnostikas darbs dabaszinībās (par 10. klasi)" at bounding box center [906, 293] width 287 height 38
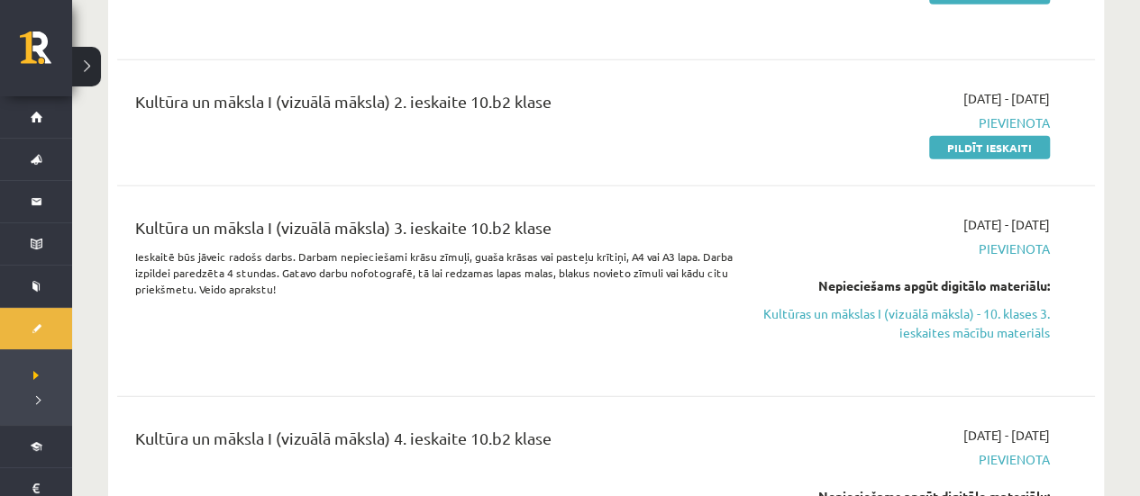
scroll to position [2491, 0]
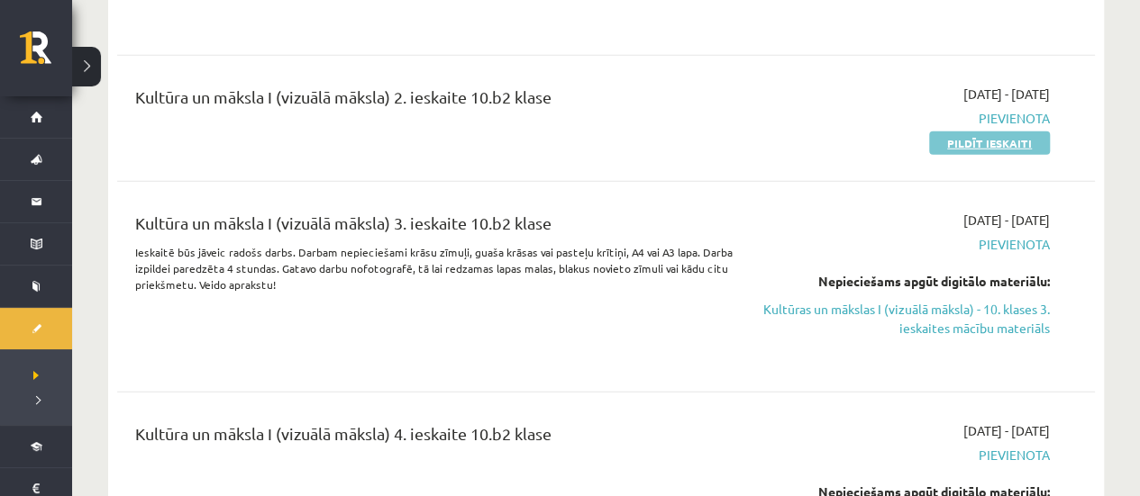
click at [974, 132] on link "Pildīt ieskaiti" at bounding box center [989, 143] width 121 height 23
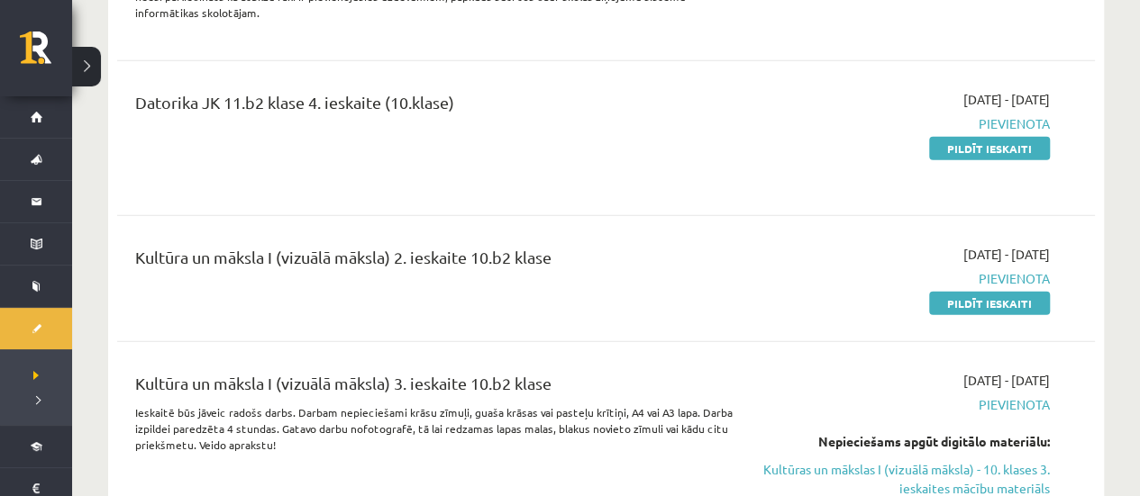
scroll to position [2221, 0]
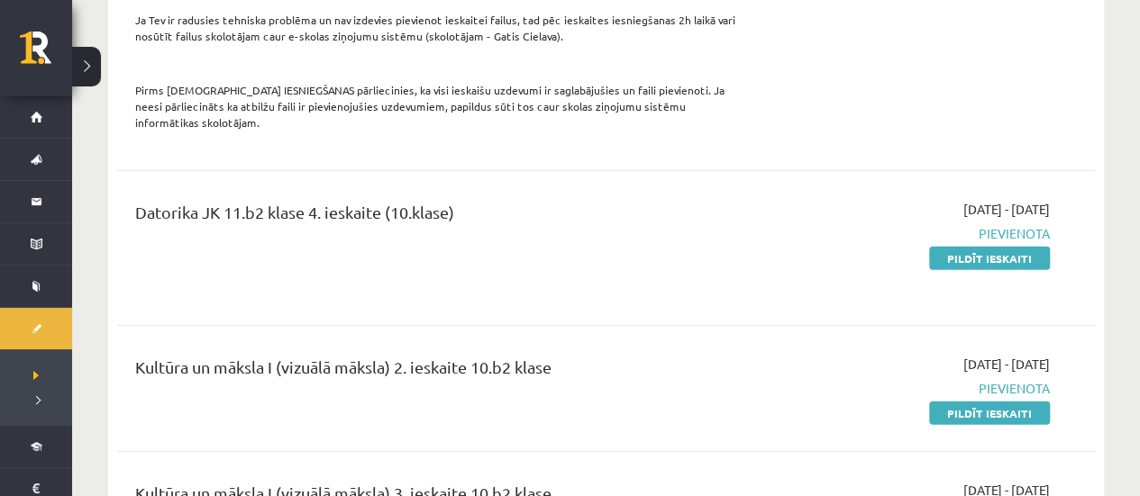
drag, startPoint x: 973, startPoint y: 356, endPoint x: 643, endPoint y: 57, distance: 445.2
click at [973, 402] on link "Pildīt ieskaiti" at bounding box center [989, 413] width 121 height 23
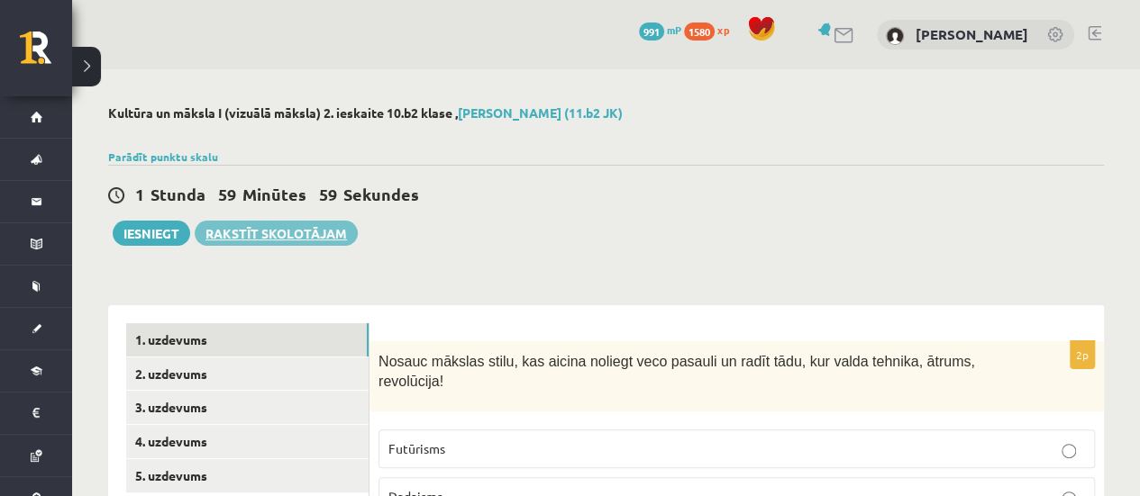
scroll to position [180, 0]
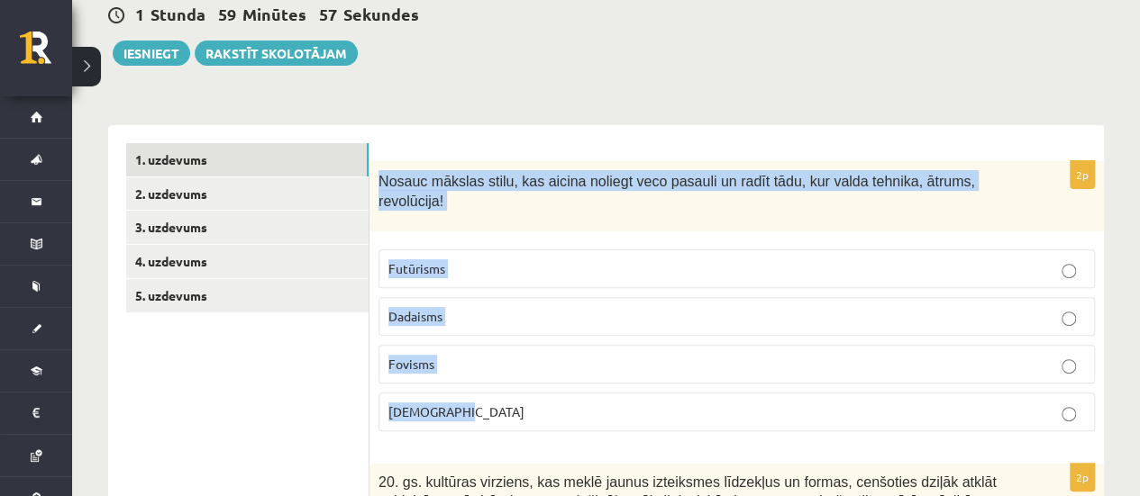
drag, startPoint x: 380, startPoint y: 177, endPoint x: 452, endPoint y: 339, distance: 176.7
click at [501, 383] on div "2p Nosauc mākslas stilu, kas aicina noliegt veco pasauli un radīt tādu, kur val…" at bounding box center [736, 303] width 734 height 285
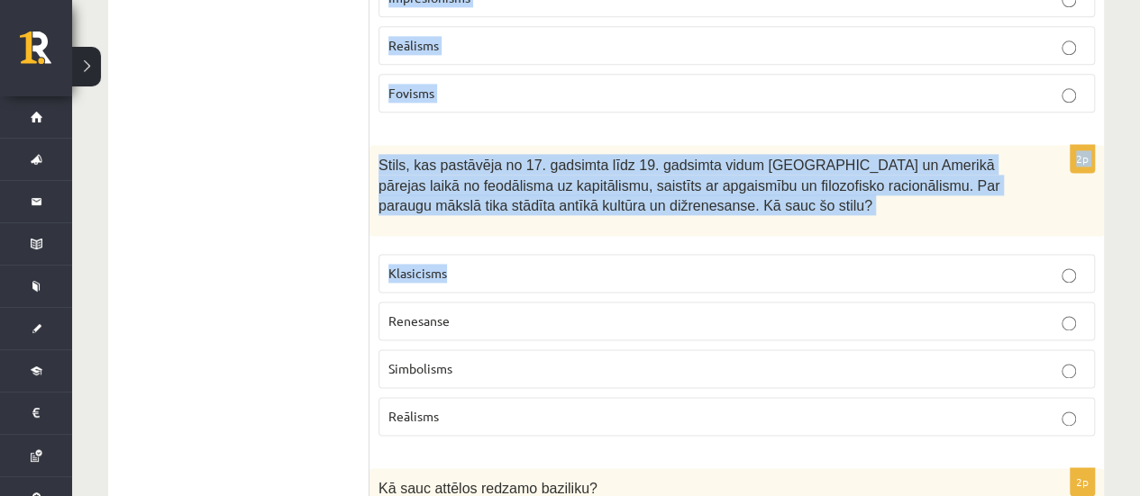
scroll to position [1352, 0]
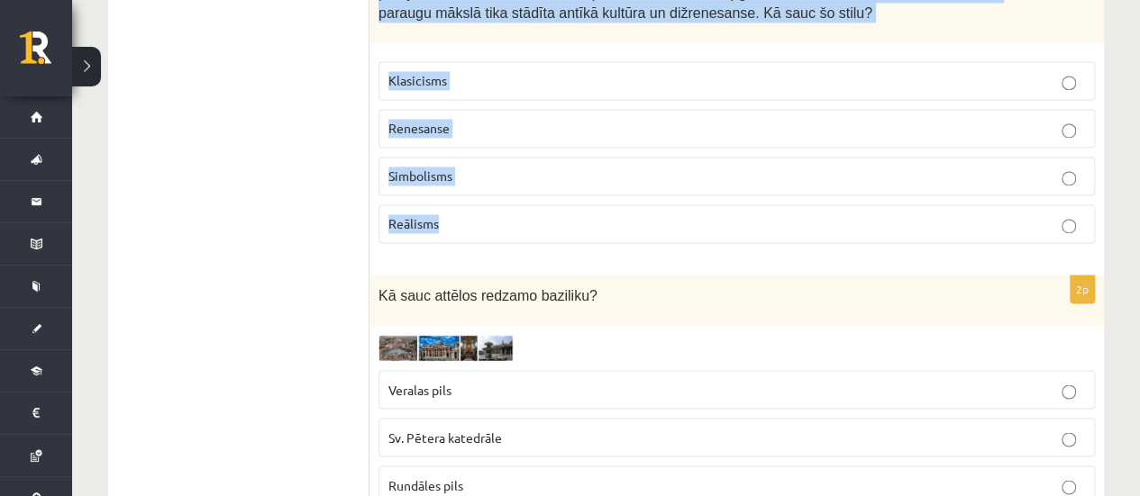
drag, startPoint x: 380, startPoint y: 183, endPoint x: 623, endPoint y: 184, distance: 242.4
copy form "Nosauc mākslas stilu, kas aicina noliegt veco pasauli un radīt tādu, kur valda …"
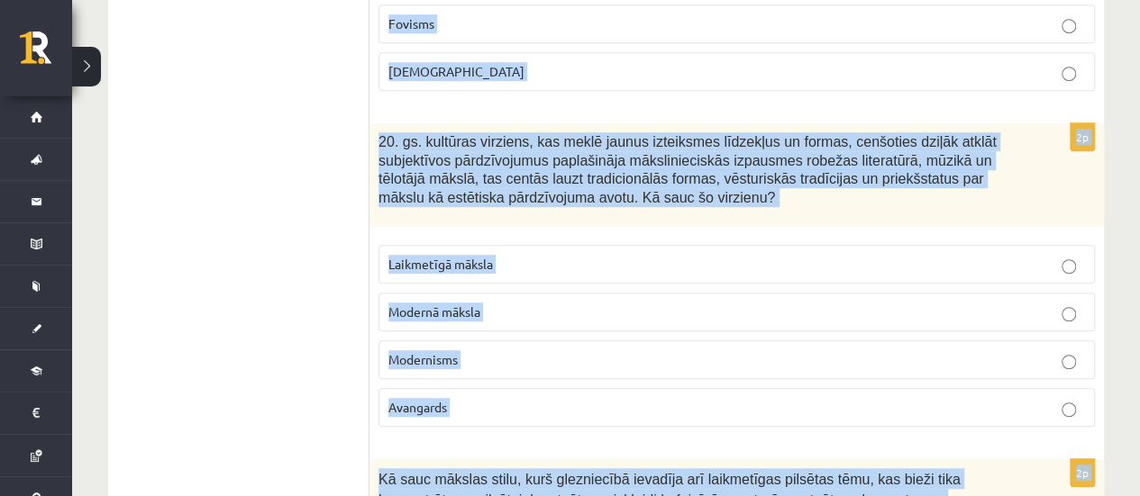
scroll to position [180, 0]
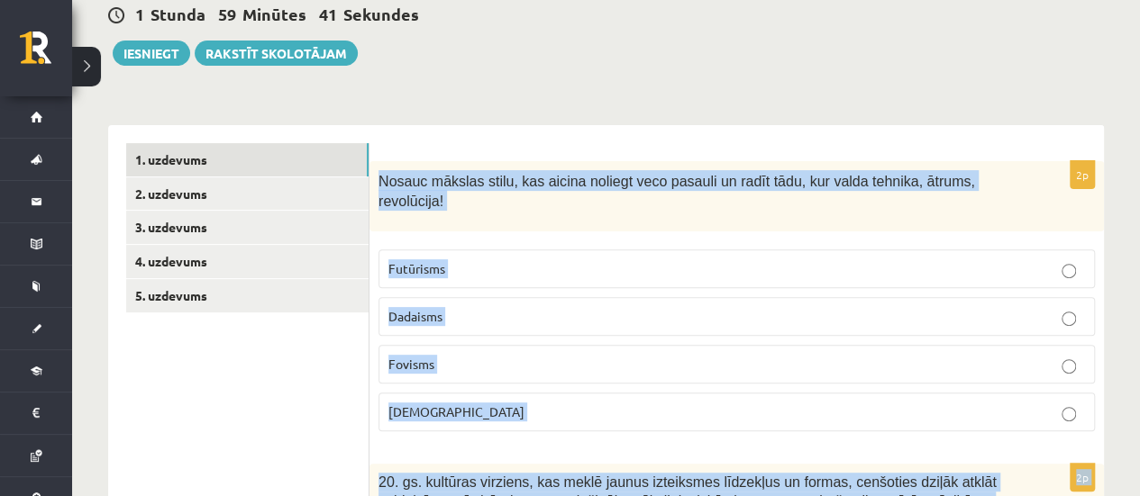
click at [551, 214] on div "2p Nosauc mākslas stilu, kas aicina noliegt veco pasauli un radīt tādu, kur val…" at bounding box center [736, 303] width 734 height 285
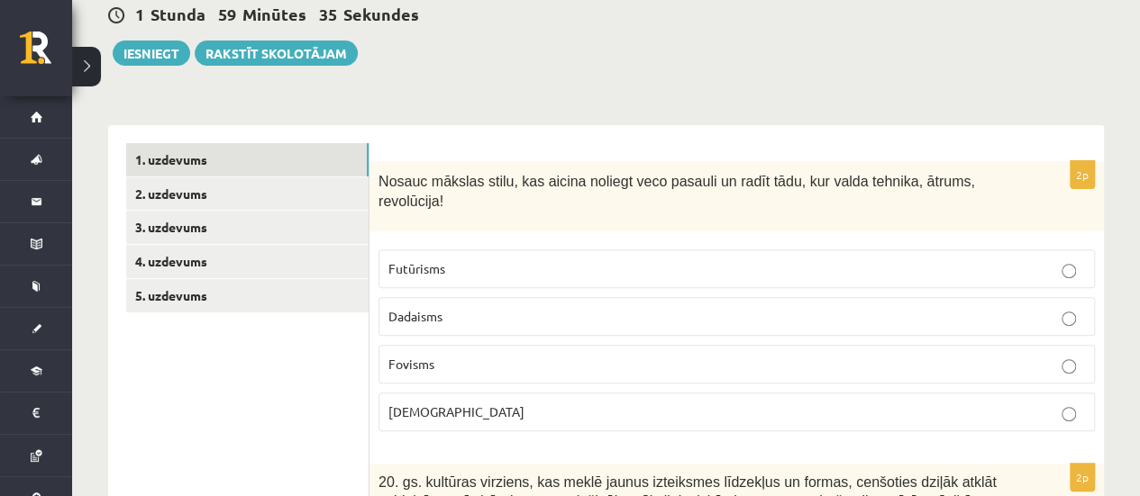
click at [441, 260] on span "Futūrisms" at bounding box center [416, 268] width 57 height 16
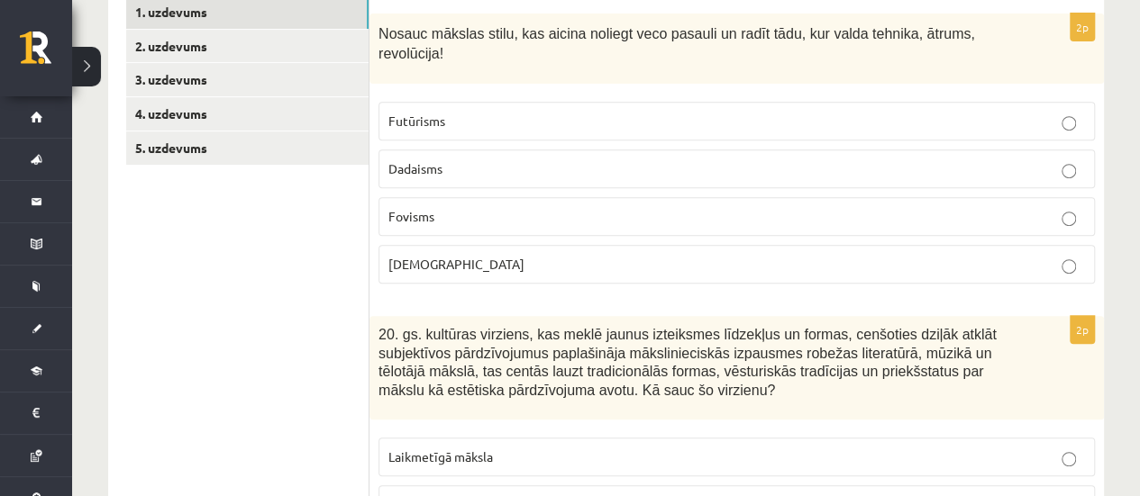
scroll to position [541, 0]
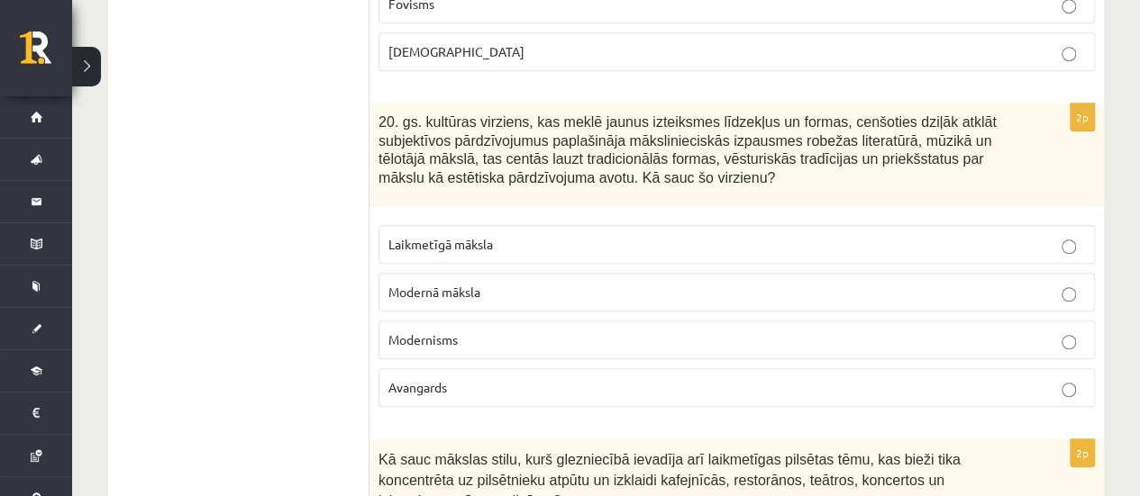
click at [447, 331] on p "Modernisms" at bounding box center [736, 340] width 696 height 19
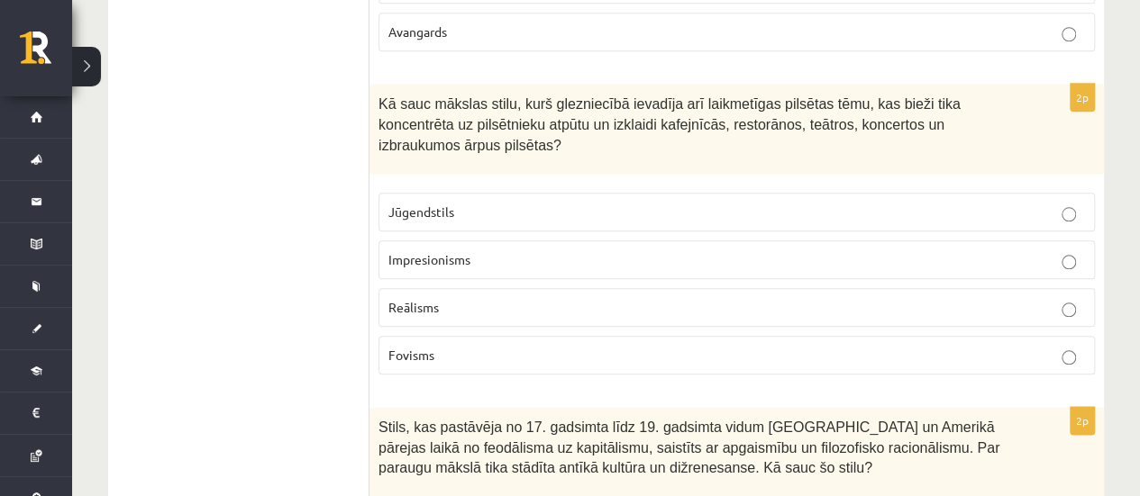
scroll to position [901, 0]
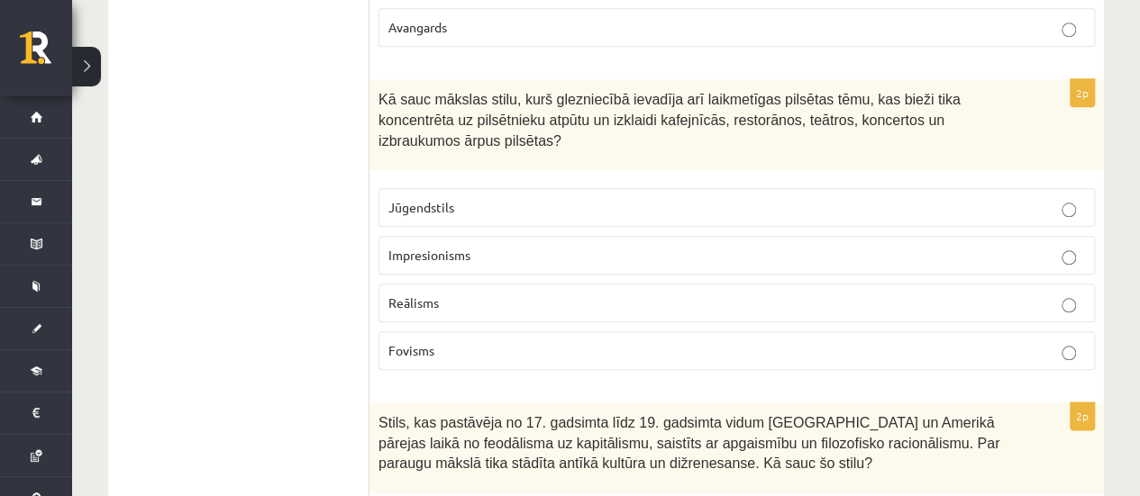
click at [411, 236] on label "Impresionisms" at bounding box center [736, 255] width 716 height 39
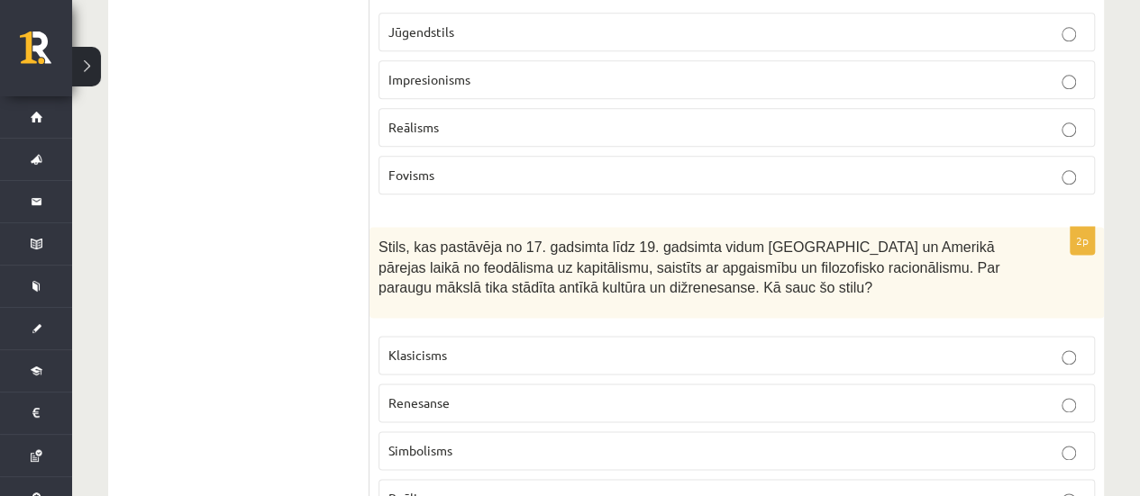
scroll to position [1171, 0]
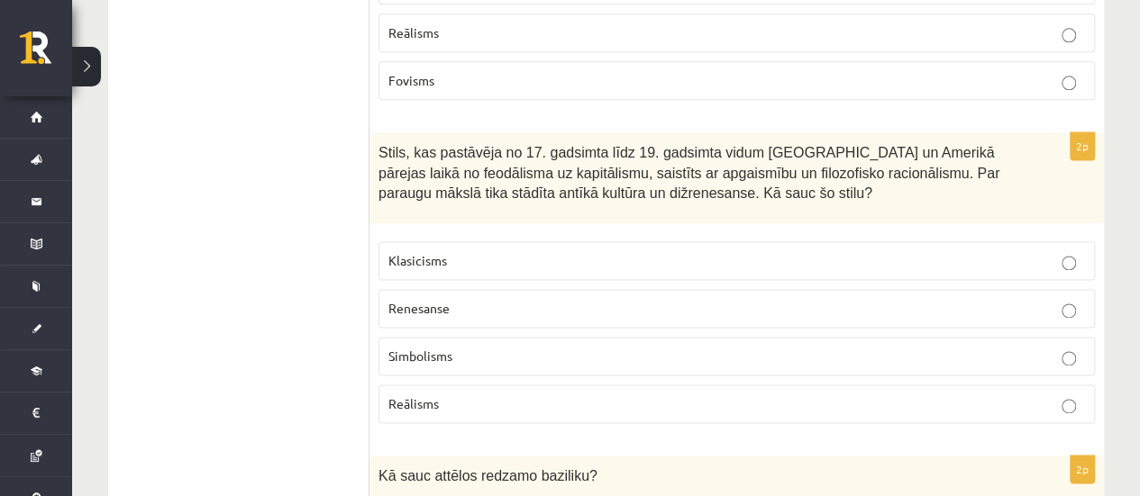
click at [456, 251] on p "Klasicisms" at bounding box center [736, 260] width 696 height 19
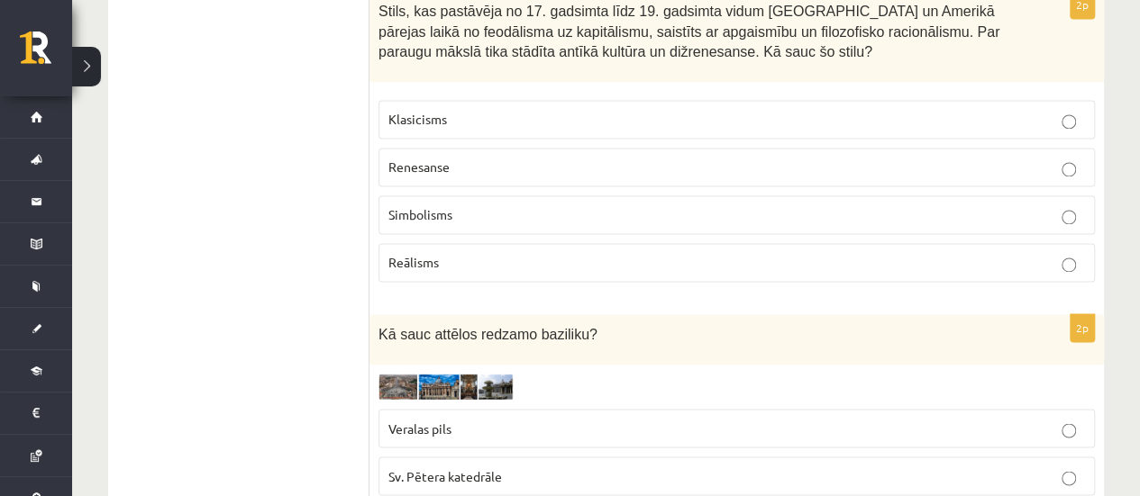
scroll to position [1532, 0]
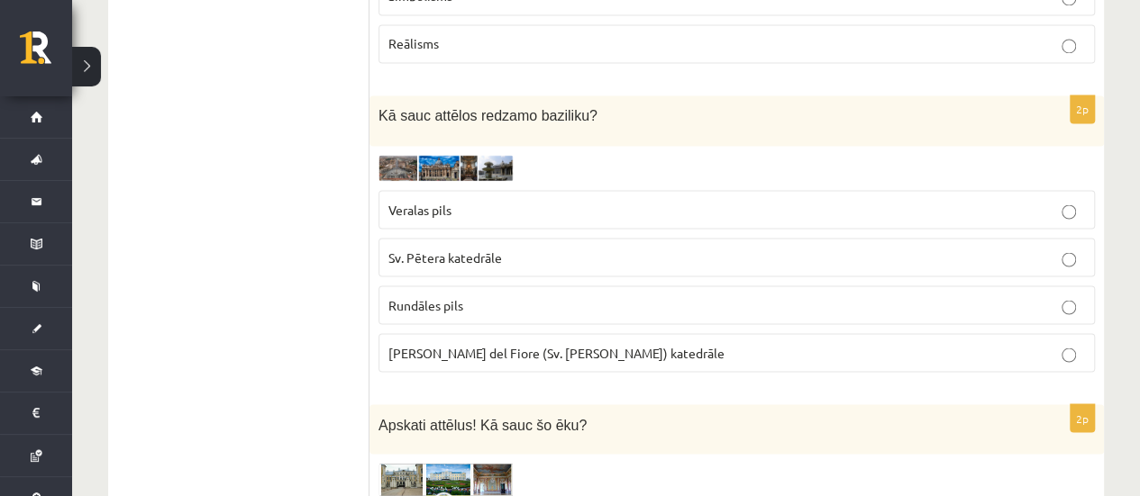
click at [405, 101] on div "2p Kā sauc attēlos redzamo baziliku? Veralas pils Sv. Pētera katedrāle Rundāles…" at bounding box center [736, 241] width 734 height 291
click at [401, 155] on img at bounding box center [445, 168] width 135 height 26
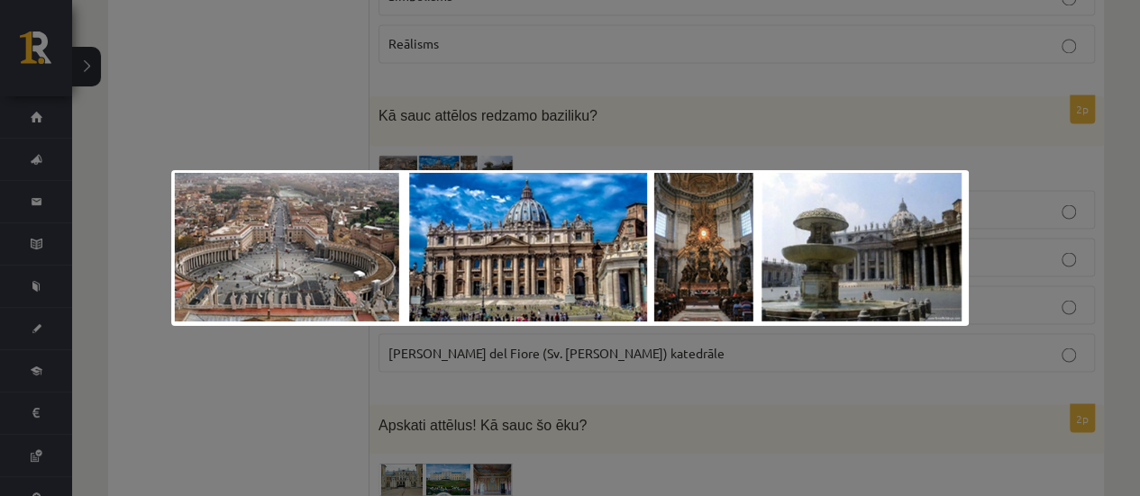
click at [742, 75] on div at bounding box center [570, 248] width 1140 height 496
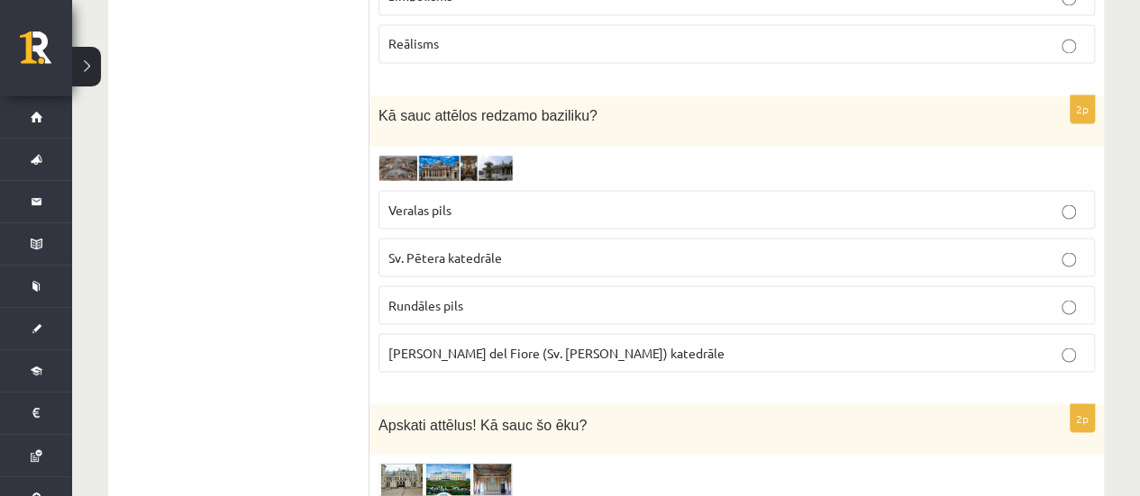
click at [430, 155] on img at bounding box center [445, 168] width 135 height 26
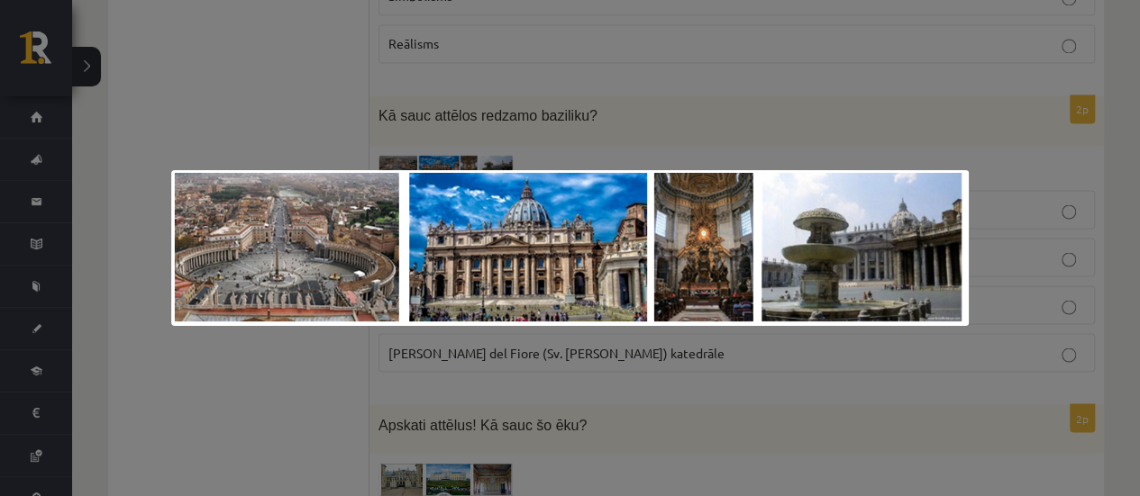
click at [582, 126] on div at bounding box center [570, 248] width 1140 height 496
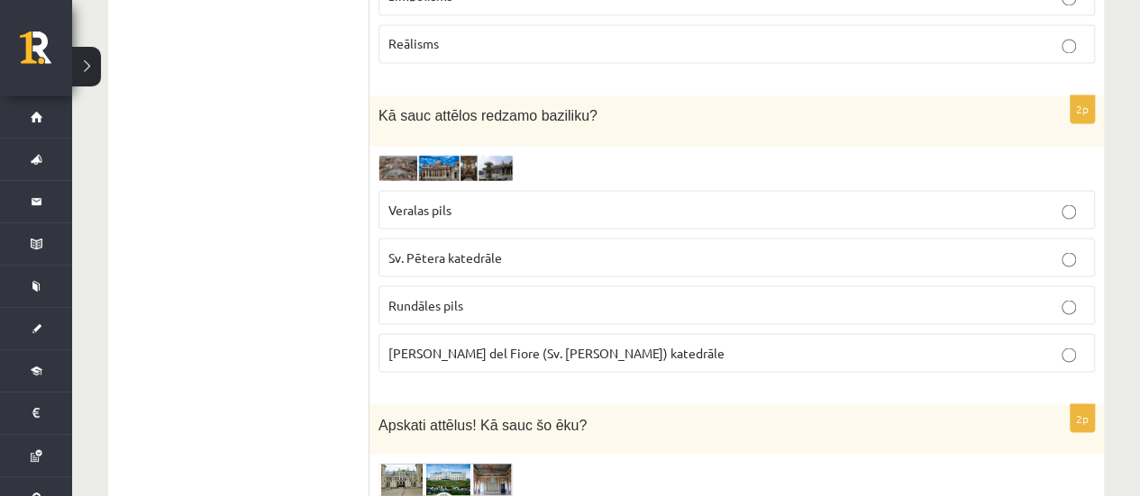
click at [502, 344] on span "Santa Maria del Fiore (Sv. Marijas Ziedu) katedrāle" at bounding box center [556, 352] width 336 height 16
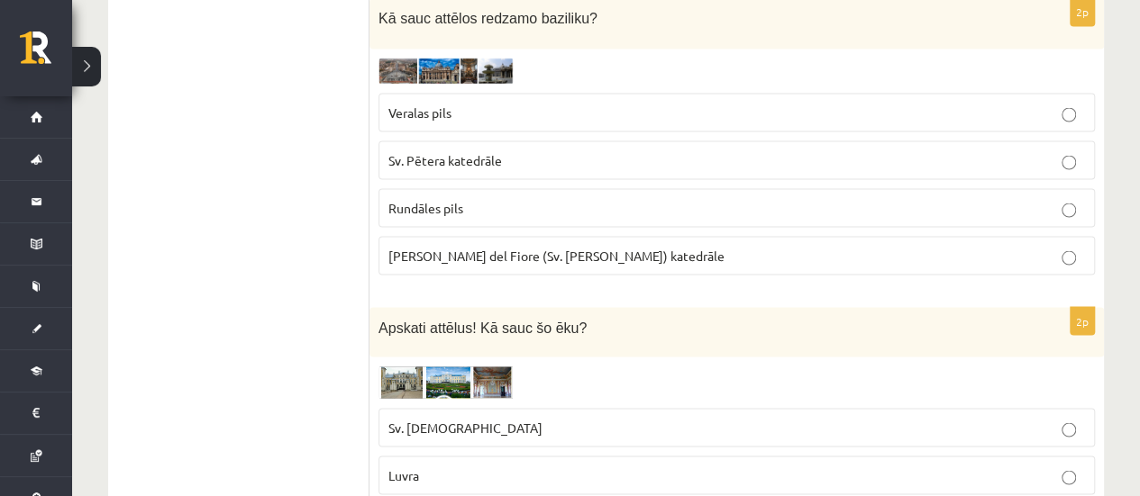
scroll to position [1802, 0]
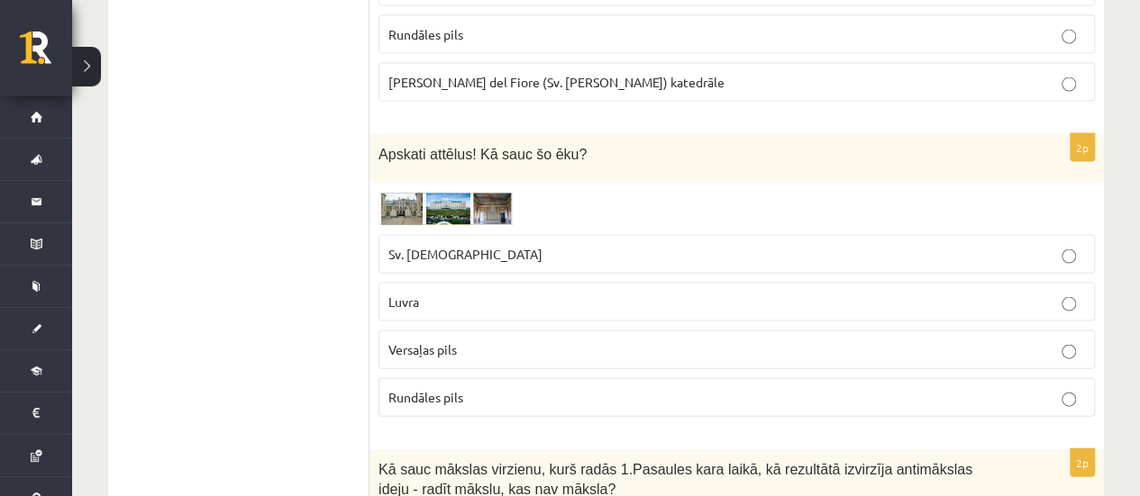
click at [465, 193] on img at bounding box center [445, 209] width 135 height 33
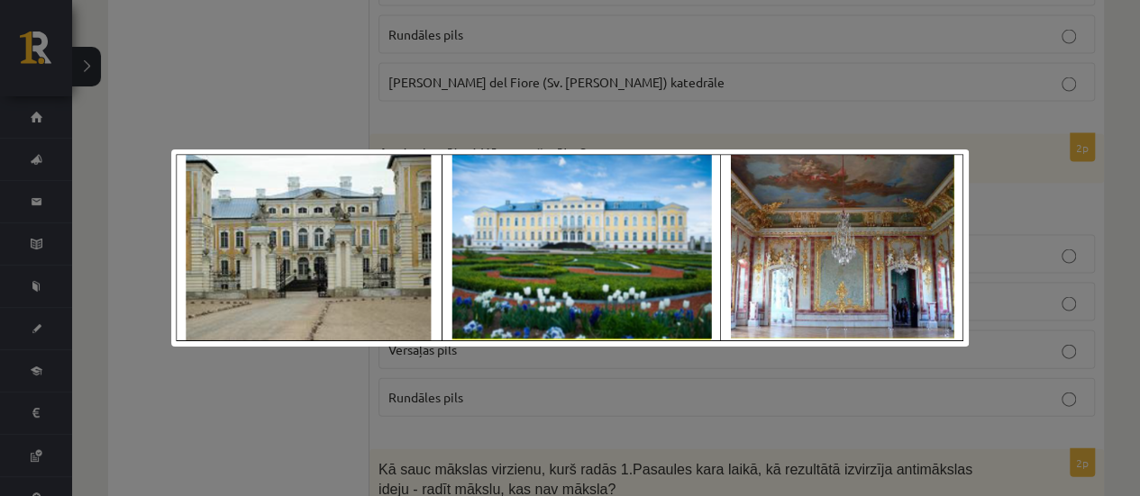
click at [625, 125] on div at bounding box center [570, 248] width 1140 height 496
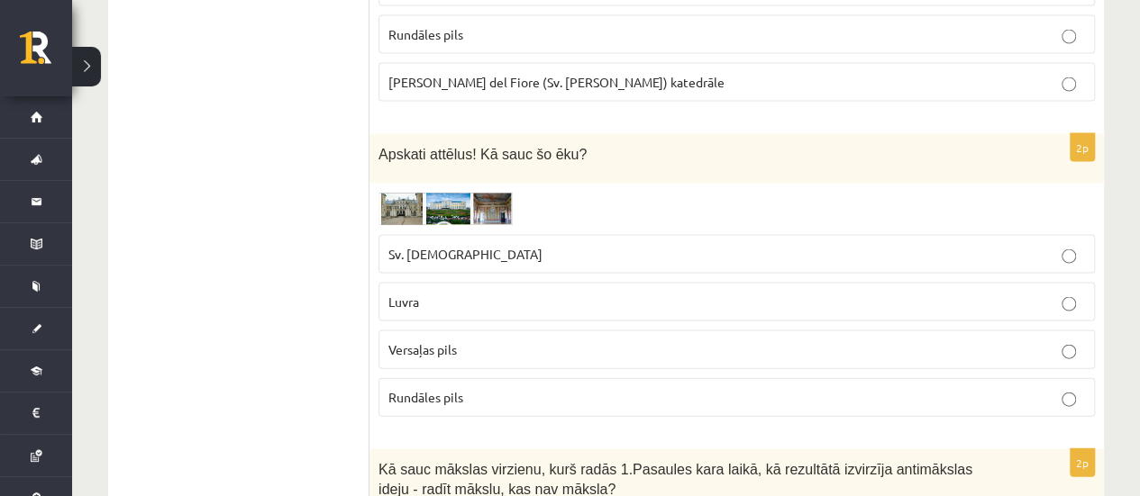
click at [535, 245] on p "Sv. Pētera baznīca" at bounding box center [736, 254] width 696 height 19
click at [438, 193] on img at bounding box center [445, 209] width 135 height 33
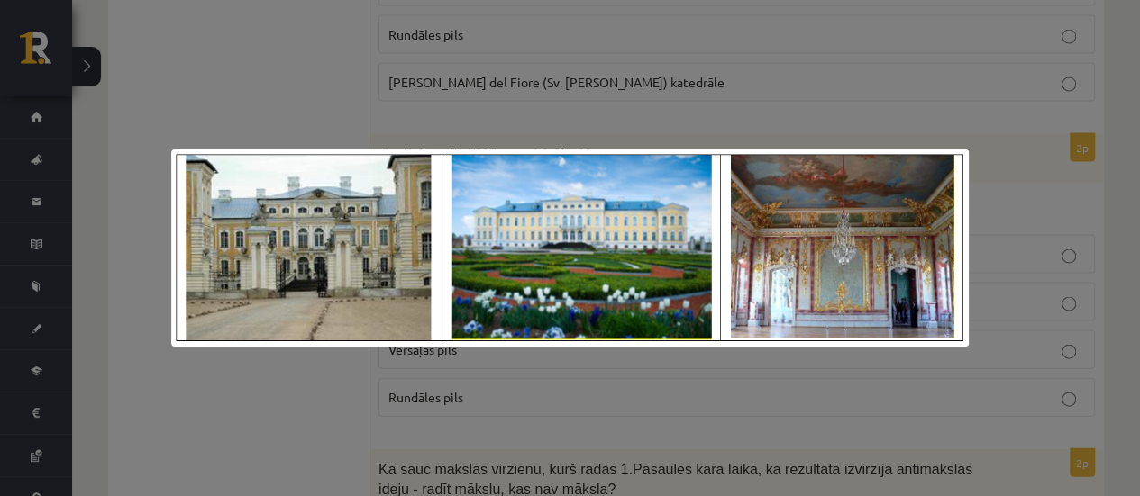
click at [588, 126] on div at bounding box center [570, 248] width 1140 height 496
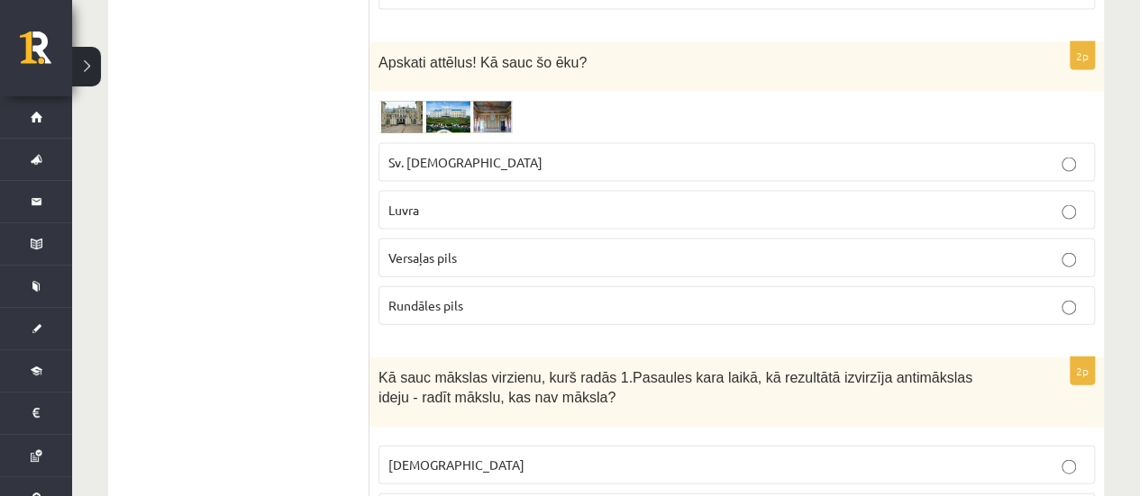
scroll to position [1892, 0]
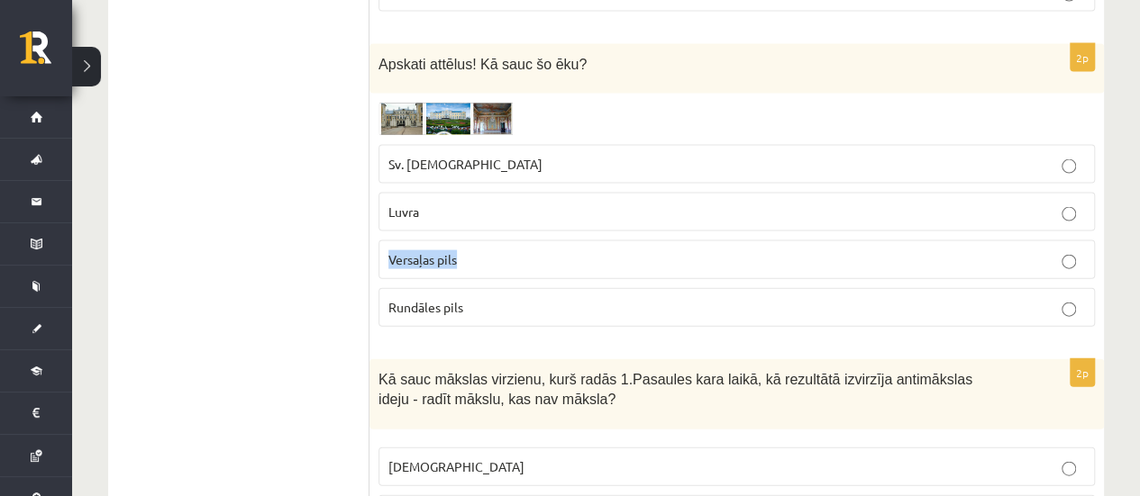
drag, startPoint x: 472, startPoint y: 197, endPoint x: 392, endPoint y: 207, distance: 80.8
click at [385, 241] on label "Versaļas pils" at bounding box center [736, 260] width 716 height 39
copy span "Versaļas pils"
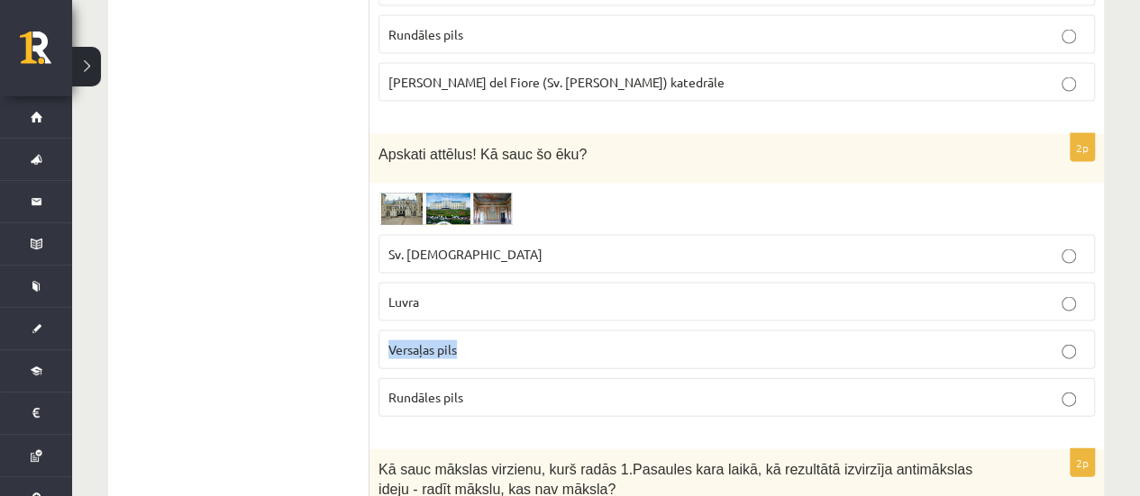
click at [443, 193] on img at bounding box center [445, 209] width 135 height 33
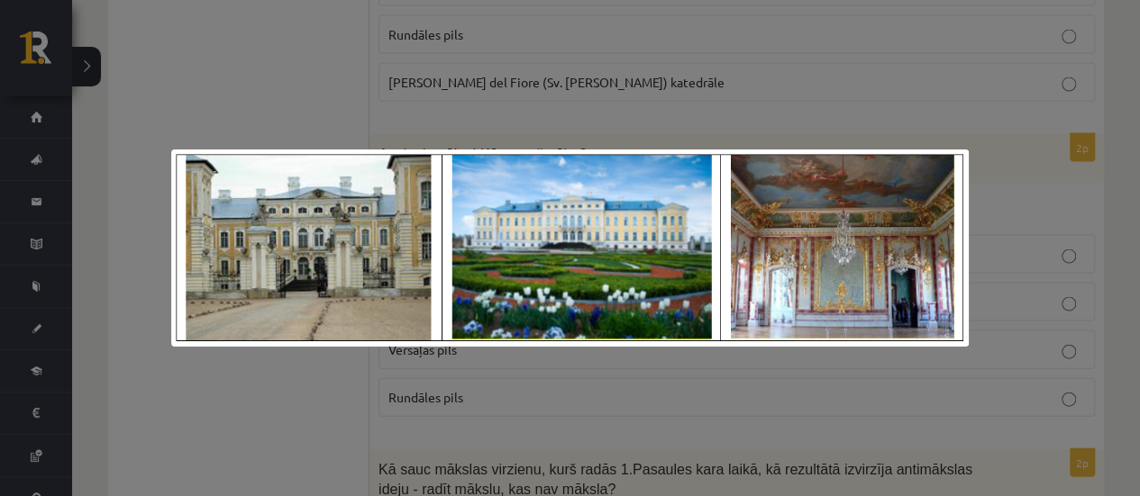
click at [660, 123] on div at bounding box center [570, 248] width 1140 height 496
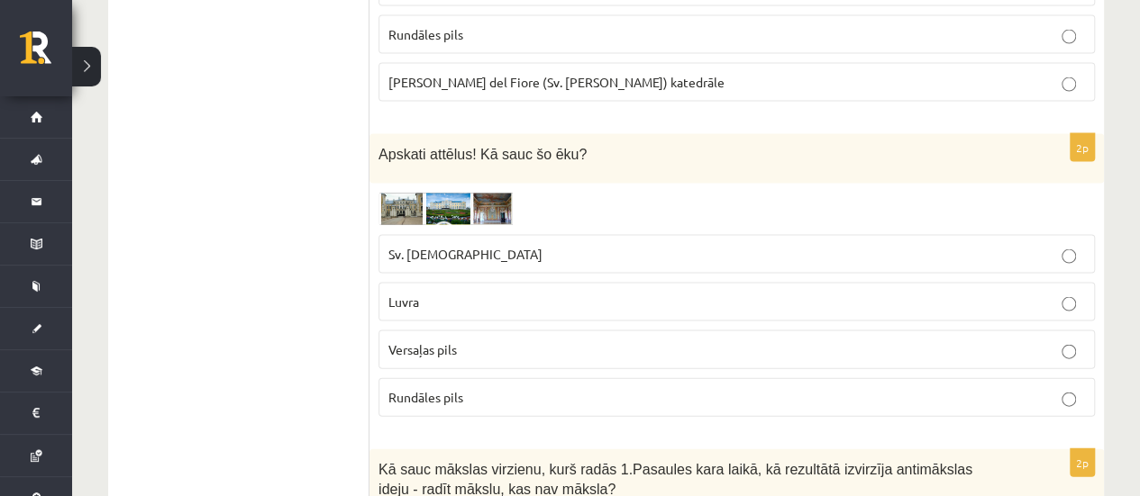
click at [488, 341] on p "Versaļas pils" at bounding box center [736, 350] width 696 height 19
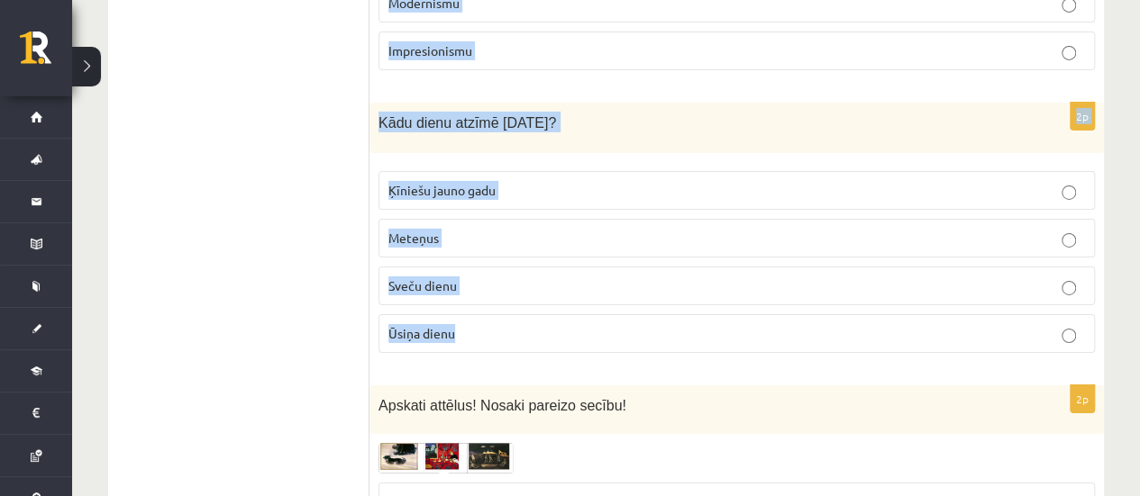
scroll to position [3154, 0]
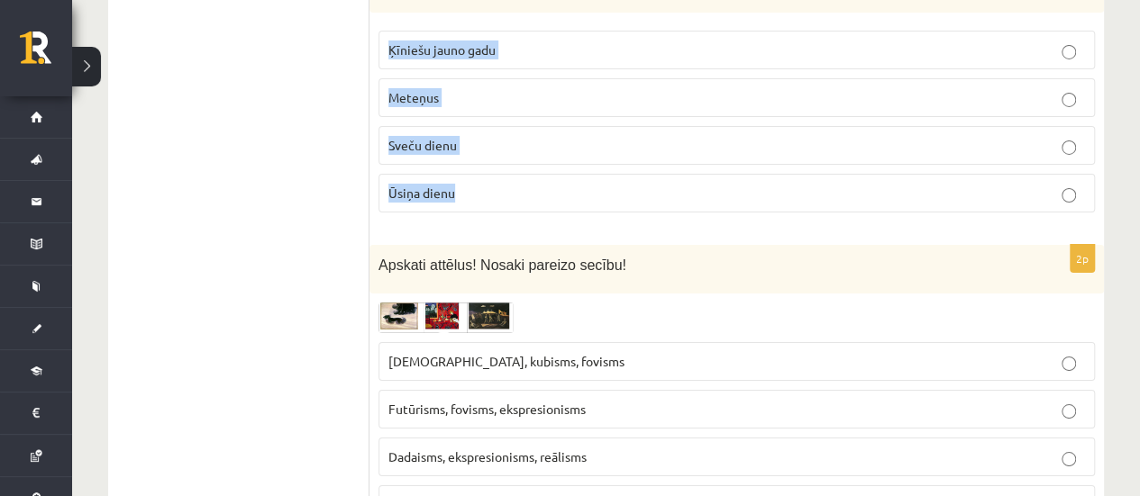
drag, startPoint x: 380, startPoint y: 135, endPoint x: 640, endPoint y: 132, distance: 259.5
copy form "Kā sauc mākslas virzienu, kurš radās 1.Pasaules kara laikā, kā rezultātā izvirz…"
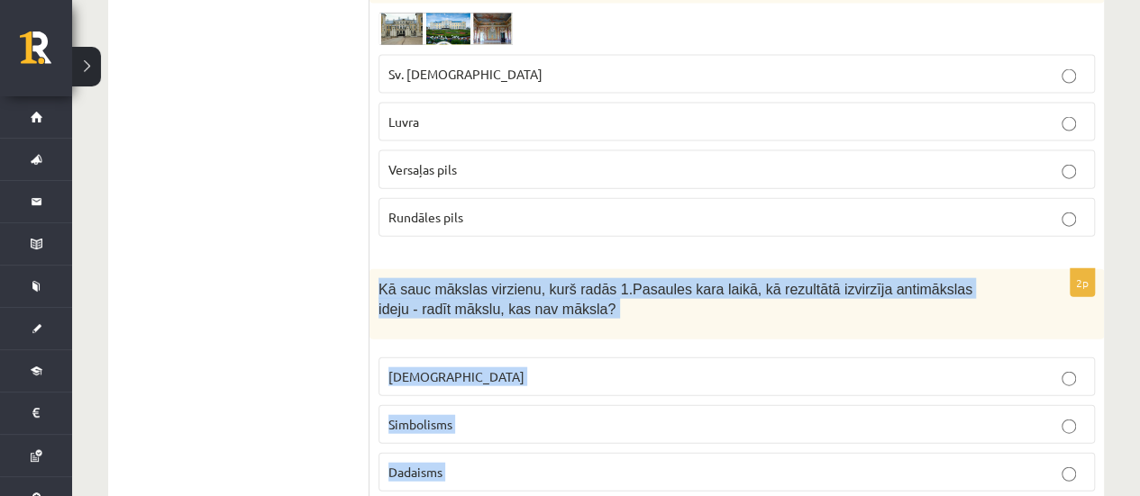
click at [396, 269] on div "Kā sauc mākslas virzienu, kurš radās 1.Pasaules kara laikā, kā rezultātā izvirz…" at bounding box center [736, 304] width 734 height 70
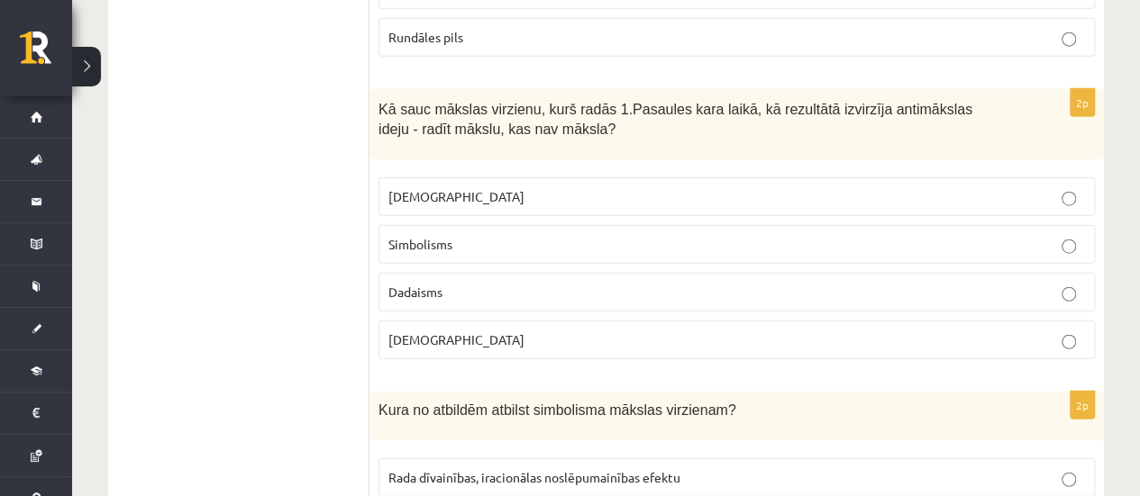
click at [416, 284] on span "Dadaisms" at bounding box center [415, 292] width 54 height 16
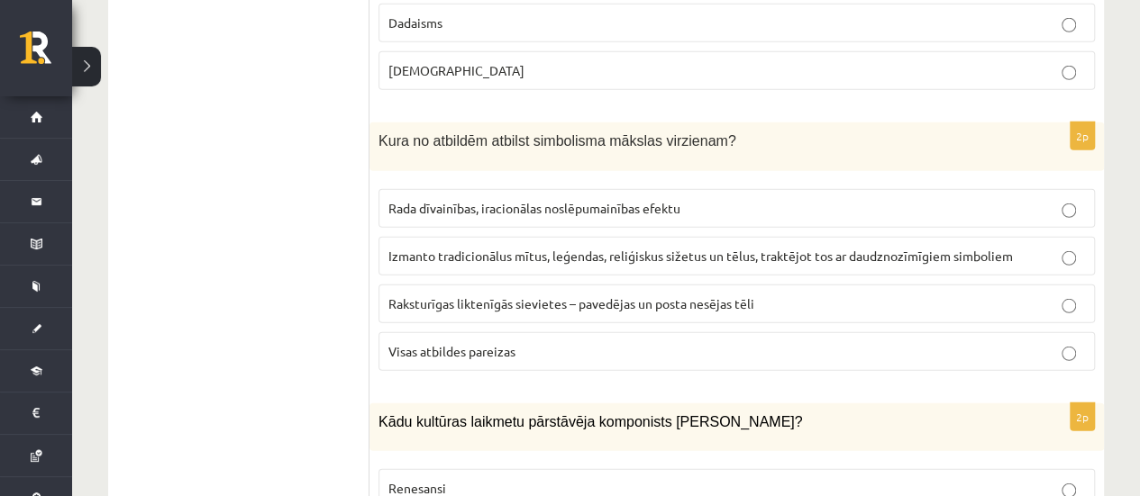
scroll to position [2433, 0]
click at [466, 342] on span "Visas atbildes pareizas" at bounding box center [451, 350] width 127 height 16
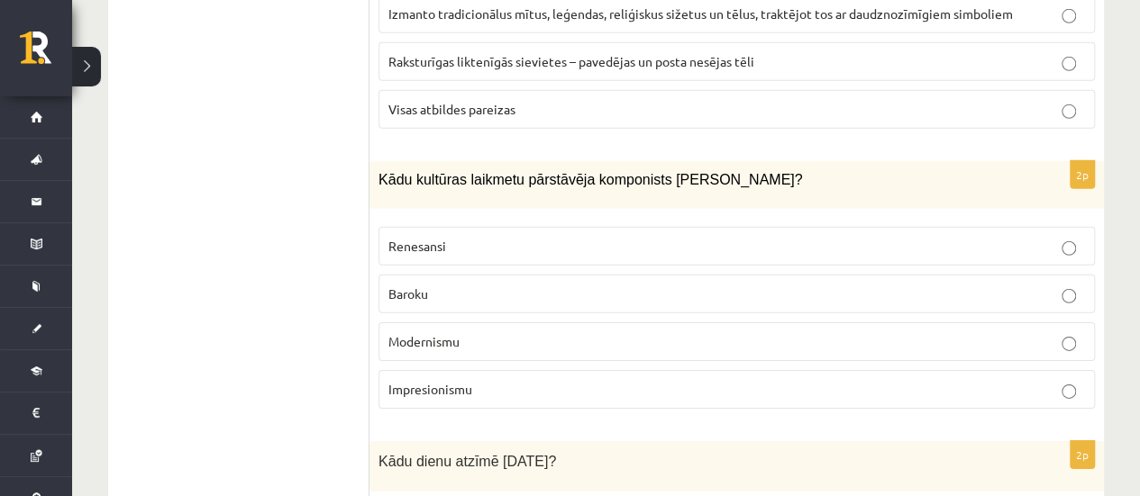
scroll to position [2703, 0]
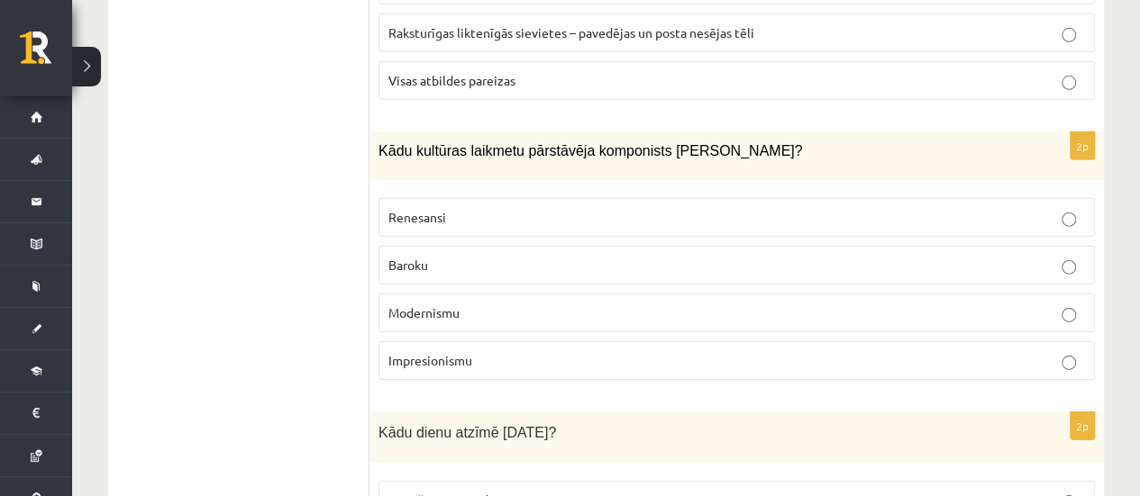
click at [403, 246] on label "Baroku" at bounding box center [736, 265] width 716 height 39
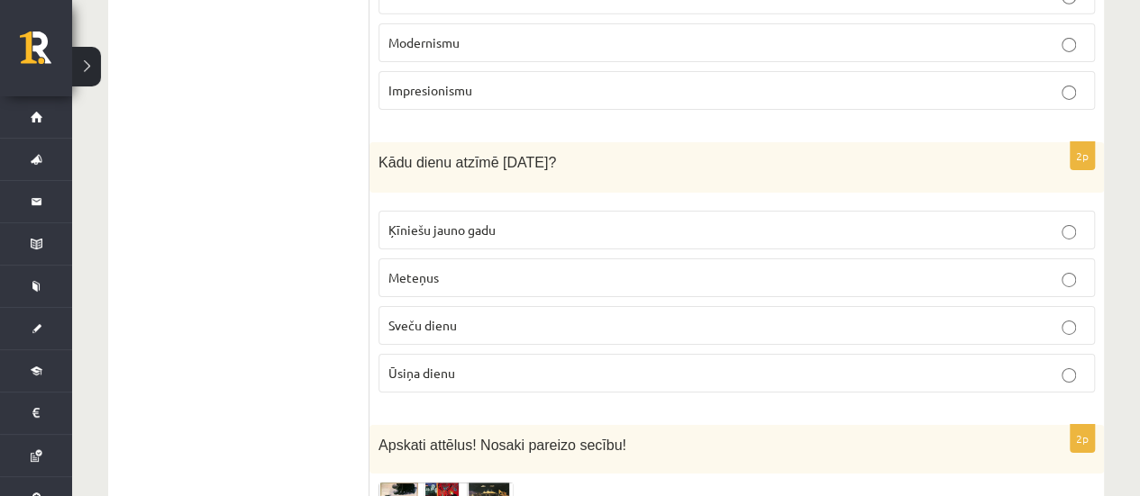
click at [407, 317] on span "Sveču dienu" at bounding box center [422, 325] width 68 height 16
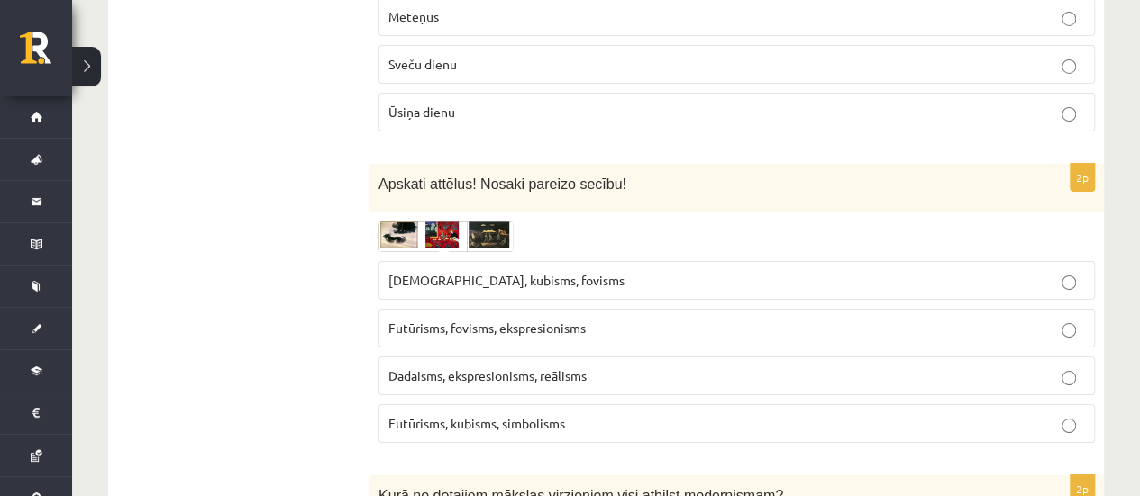
scroll to position [3244, 0]
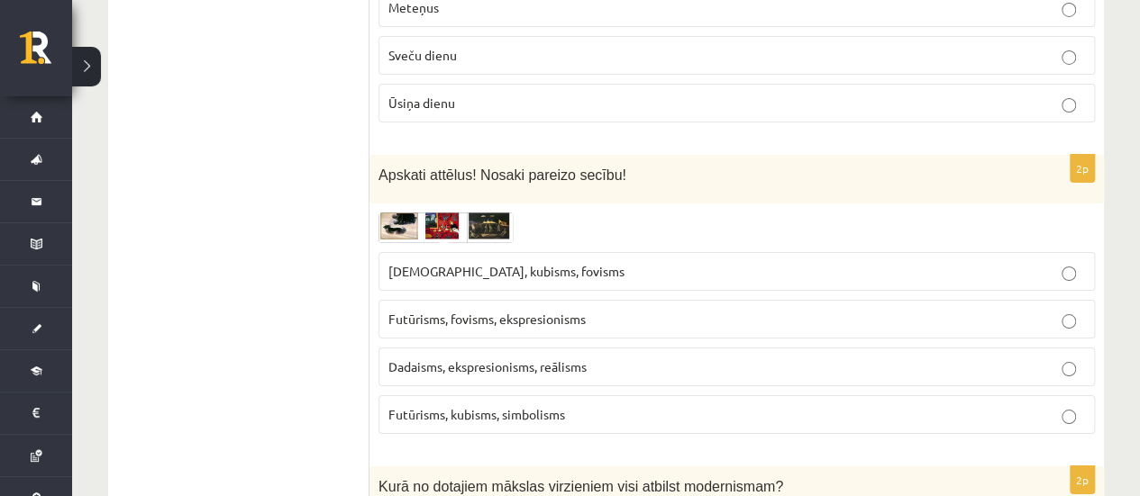
click at [441, 213] on img at bounding box center [445, 228] width 135 height 31
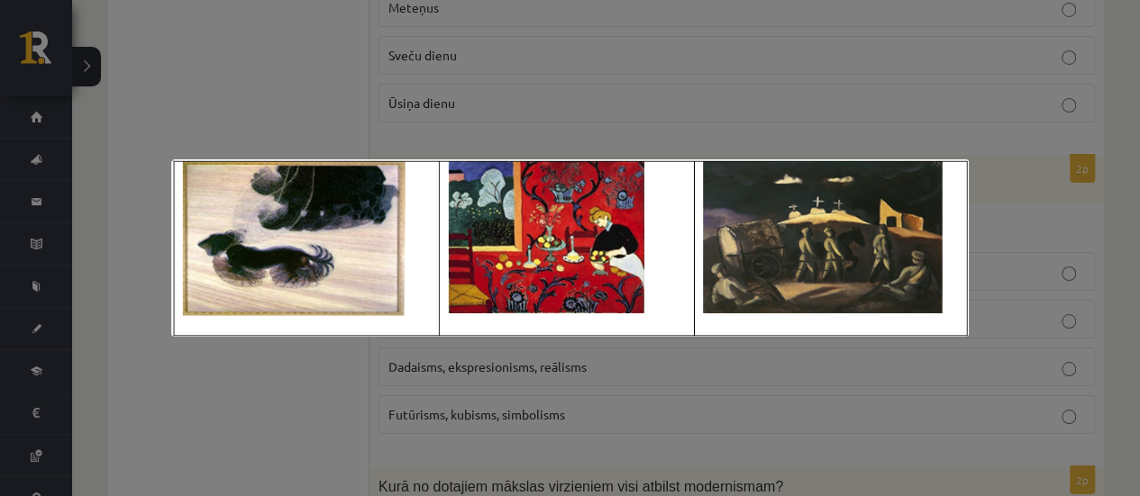
click at [529, 128] on div at bounding box center [570, 248] width 1140 height 496
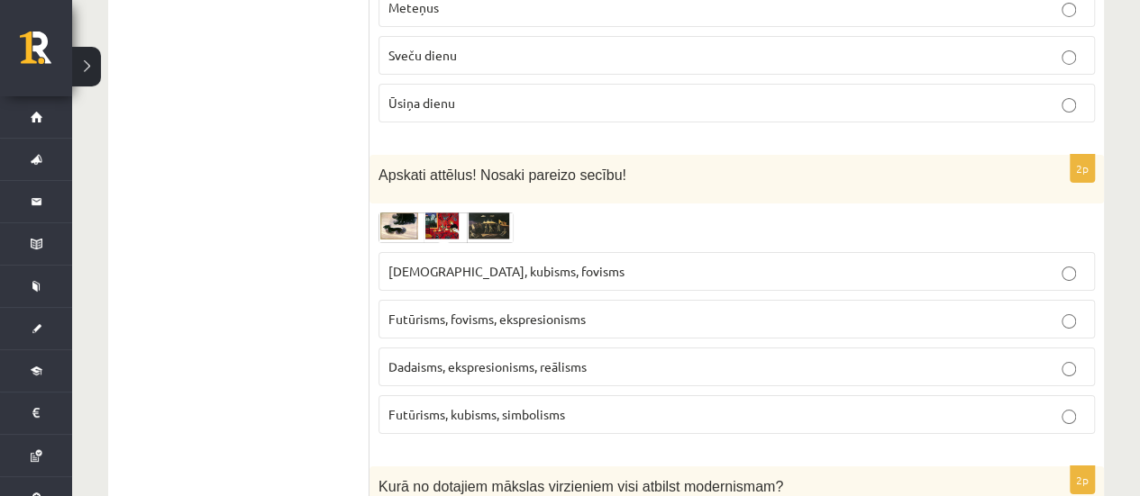
click at [465, 213] on img at bounding box center [445, 228] width 135 height 31
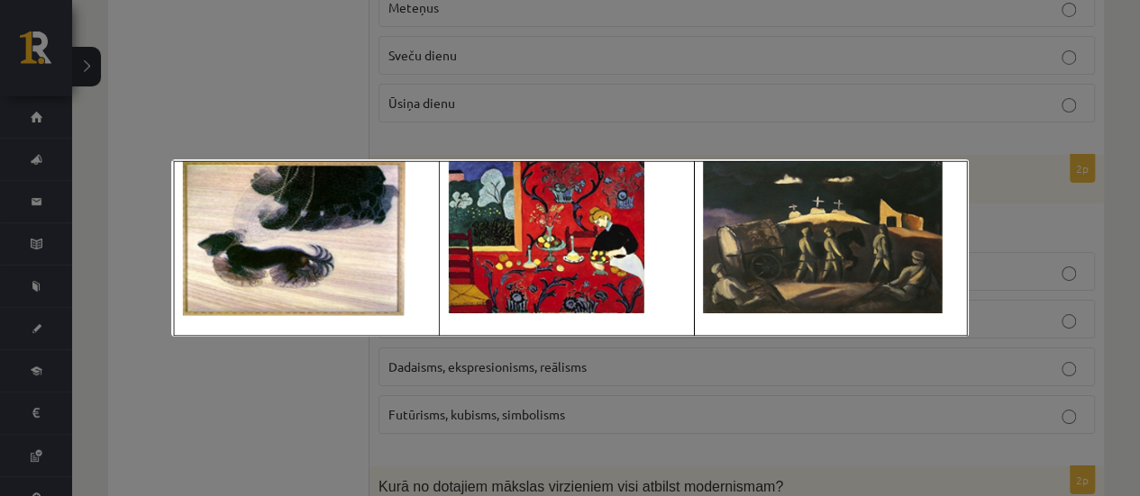
click at [553, 146] on div at bounding box center [570, 248] width 1140 height 496
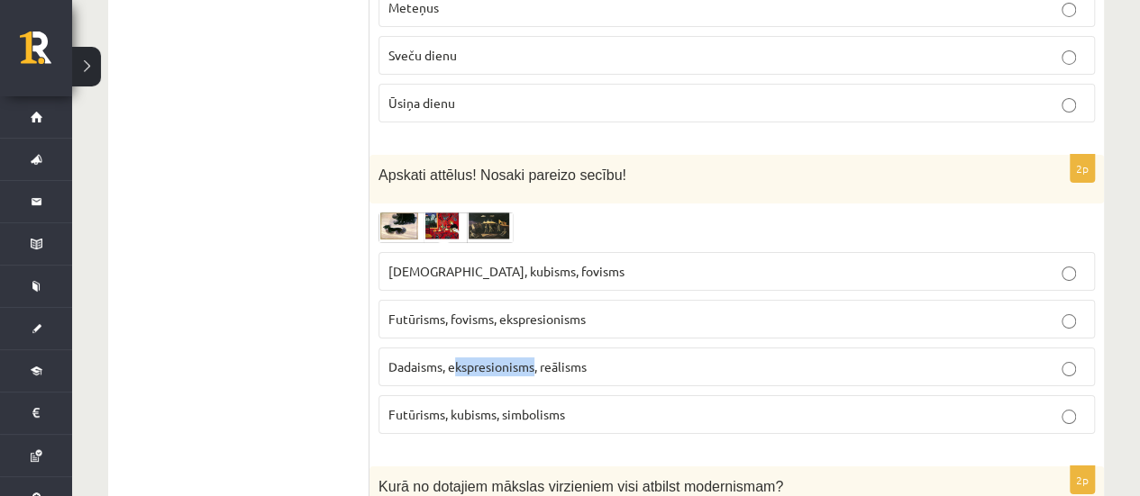
drag, startPoint x: 455, startPoint y: 295, endPoint x: 533, endPoint y: 296, distance: 78.4
click at [533, 359] on span "Dadaisms, ekspresionisms, reālisms" at bounding box center [487, 367] width 198 height 16
click at [521, 359] on span "Dadaisms, ekspresionisms, reālisms" at bounding box center [487, 367] width 198 height 16
click at [407, 213] on img at bounding box center [445, 228] width 135 height 31
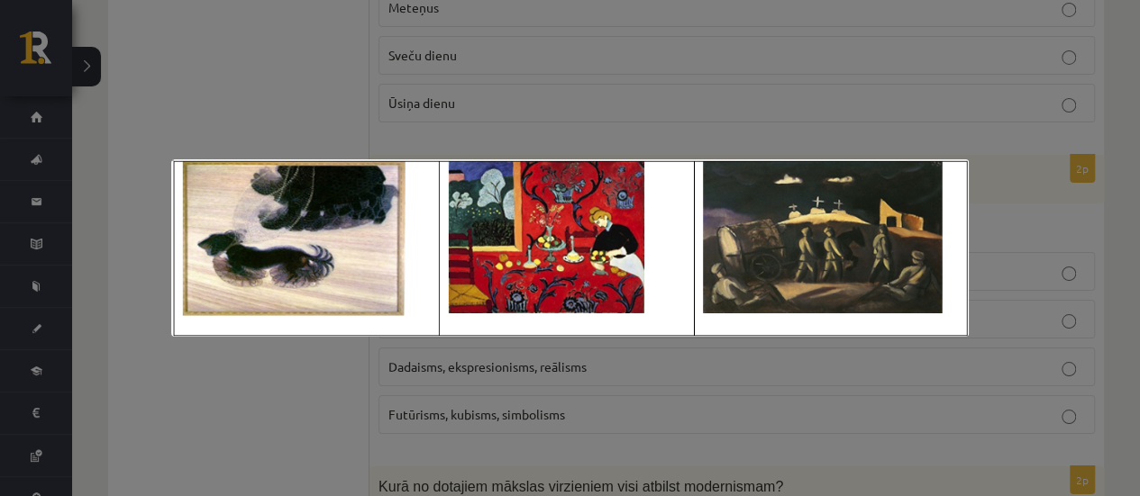
click at [452, 155] on div at bounding box center [570, 248] width 1140 height 496
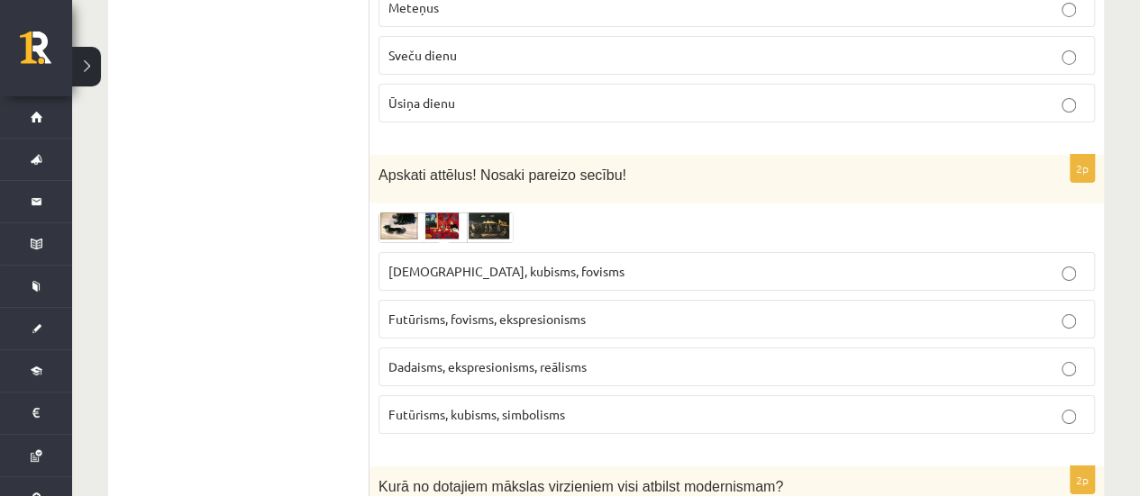
click at [451, 348] on label "Dadaisms, ekspresionisms, reālisms" at bounding box center [736, 367] width 716 height 39
click at [448, 348] on label "Dadaisms, ekspresionisms, reālisms" at bounding box center [736, 367] width 716 height 39
click at [490, 155] on div "2p Apskati attēlus! Nosaki pareizo secību! Sirreālisms, kubisms, fovisms Futūri…" at bounding box center [736, 302] width 734 height 294
click at [490, 213] on img at bounding box center [445, 228] width 135 height 31
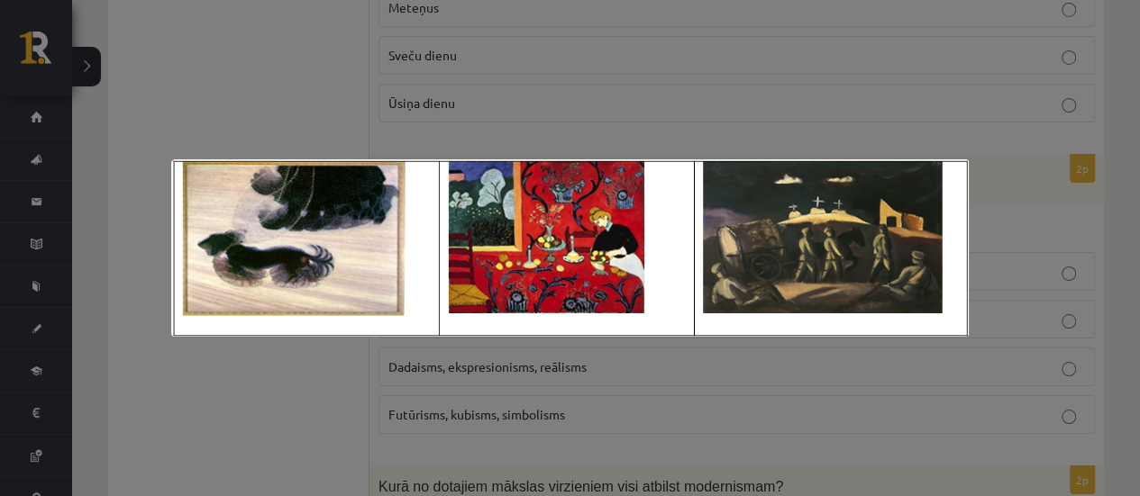
click at [539, 136] on div at bounding box center [570, 248] width 1140 height 496
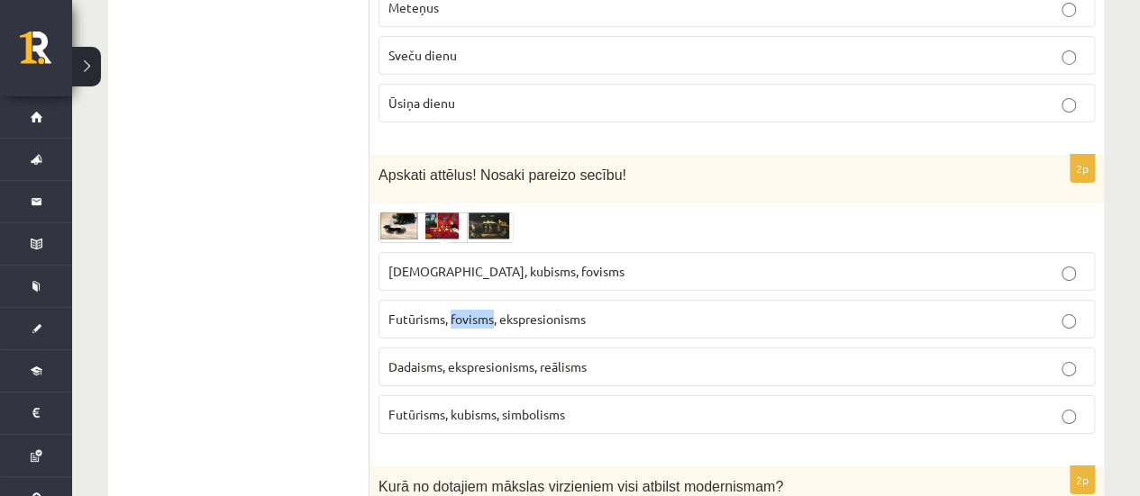
drag, startPoint x: 455, startPoint y: 251, endPoint x: 492, endPoint y: 255, distance: 37.1
click at [492, 311] on span "Futūrisms, fovisms, ekspresionisms" at bounding box center [486, 319] width 197 height 16
copy span "fovisms"
click at [415, 311] on span "Futūrisms, fovisms, ekspresionisms" at bounding box center [486, 319] width 197 height 16
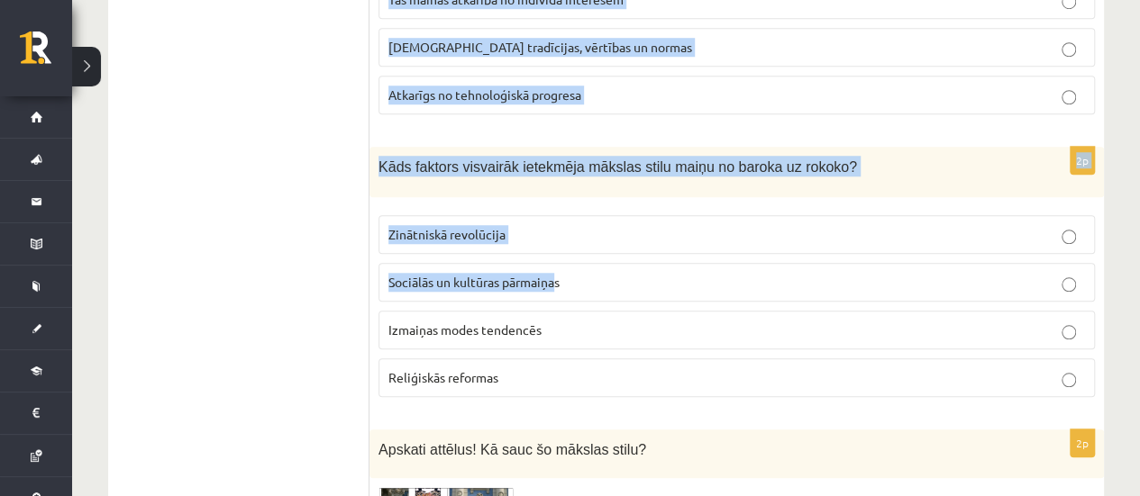
scroll to position [4325, 0]
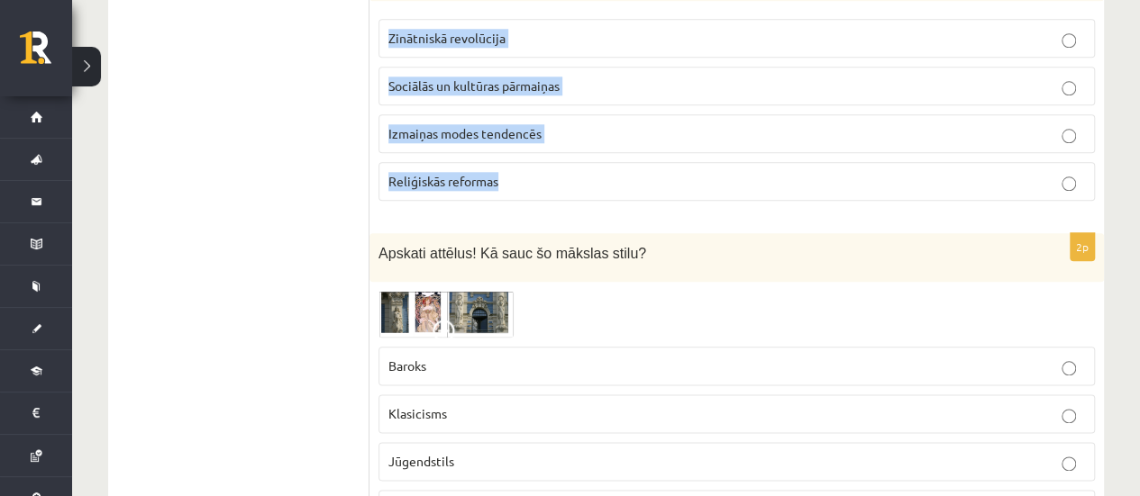
drag, startPoint x: 377, startPoint y: 55, endPoint x: 596, endPoint y: 124, distance: 229.7
copy form "Kurā no dotajiem mākslas virzieniem visi atbilst modernismam? Sirreālisms, futū…"
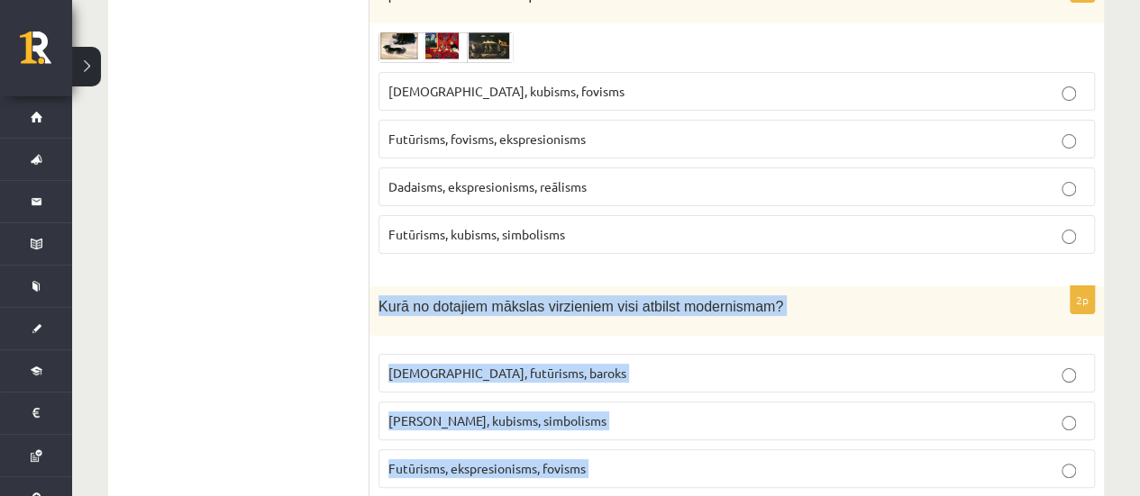
scroll to position [3514, 0]
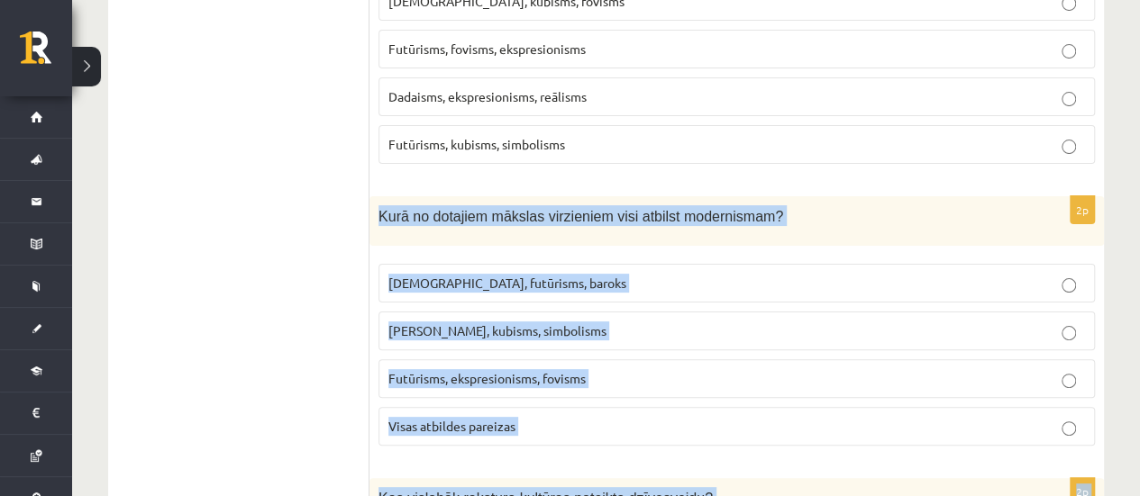
click at [469, 370] on span "Futūrisms, ekspresionisms, fovisms" at bounding box center [486, 378] width 197 height 16
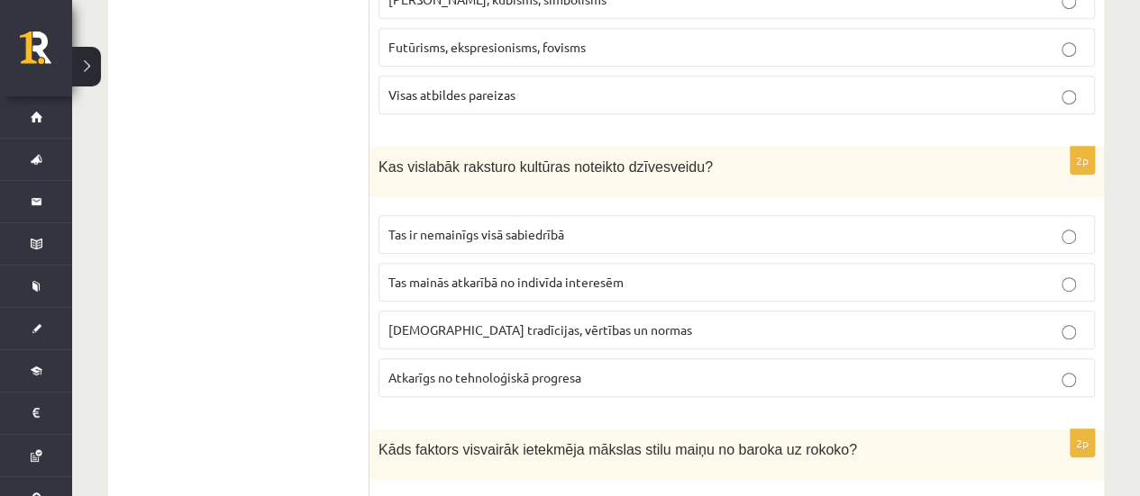
scroll to position [3874, 0]
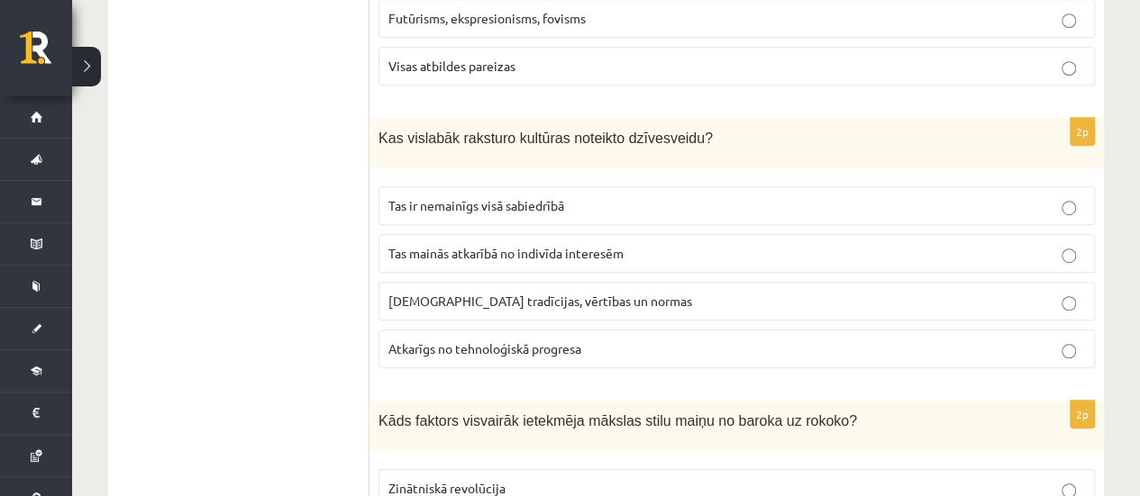
click at [416, 293] on span "Sabiedrības tradīcijas, vērtības un normas" at bounding box center [540, 301] width 304 height 16
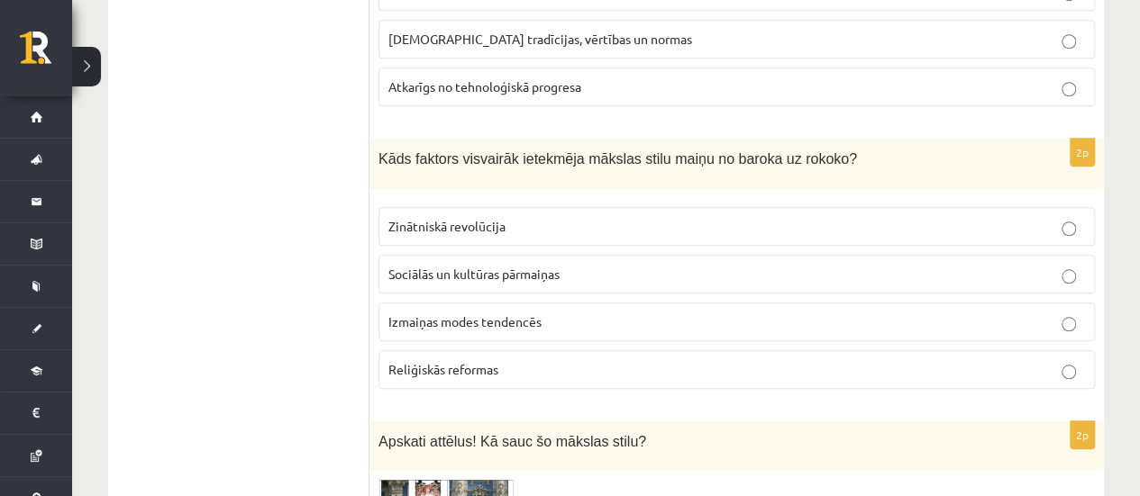
scroll to position [4145, 0]
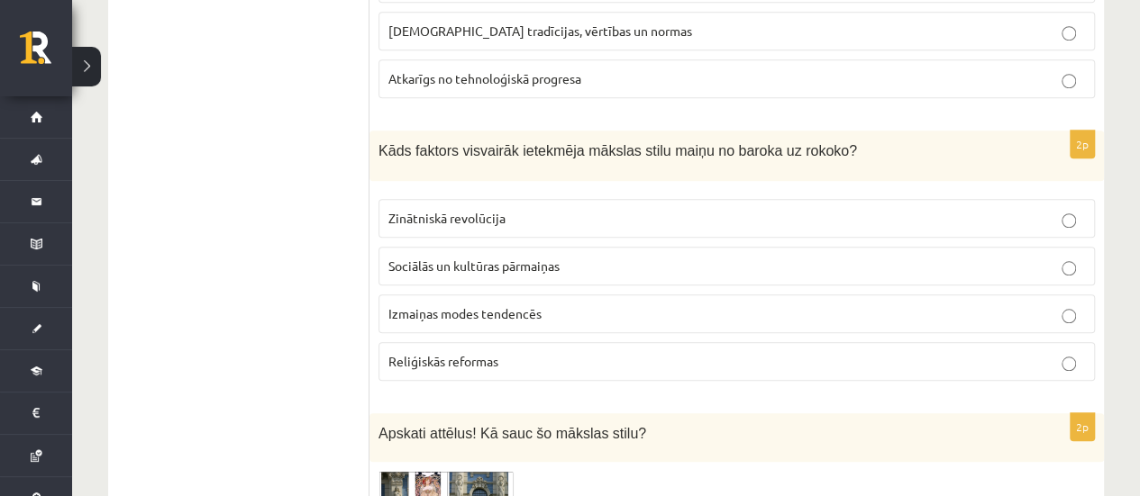
click at [419, 258] on span "Sociālās un kultūras pārmaiņas" at bounding box center [473, 266] width 171 height 16
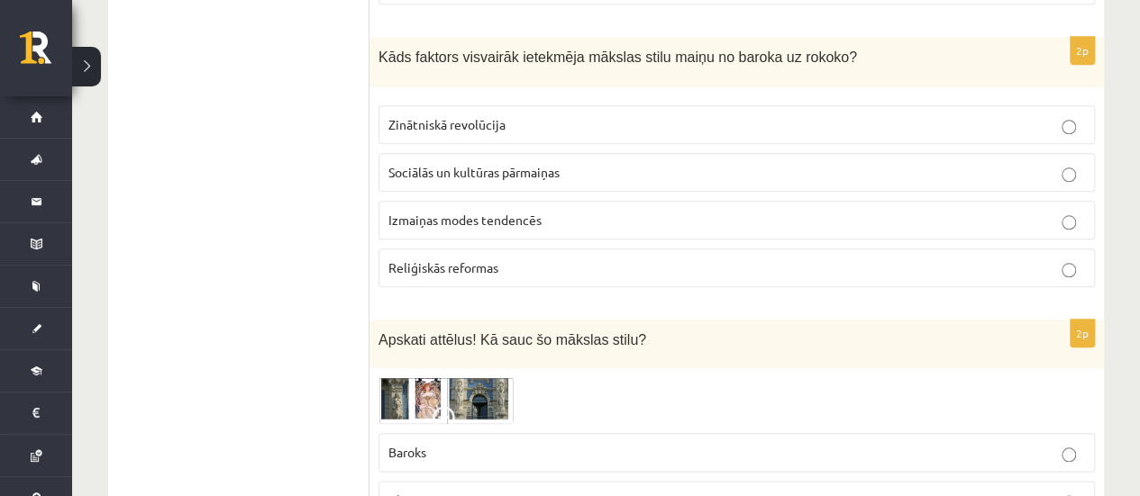
scroll to position [4345, 0]
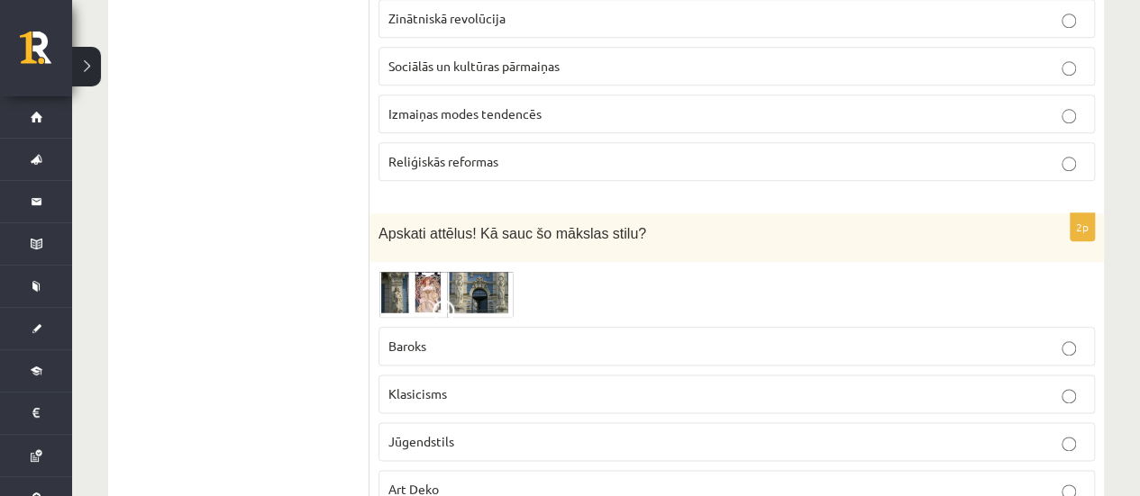
click at [425, 271] on img at bounding box center [445, 294] width 135 height 47
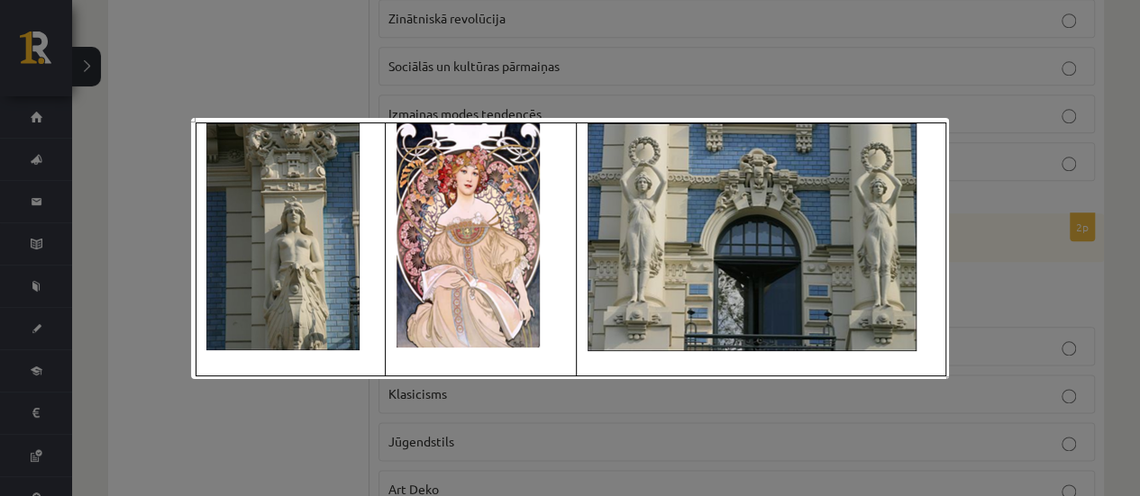
click at [447, 111] on div at bounding box center [570, 248] width 1140 height 496
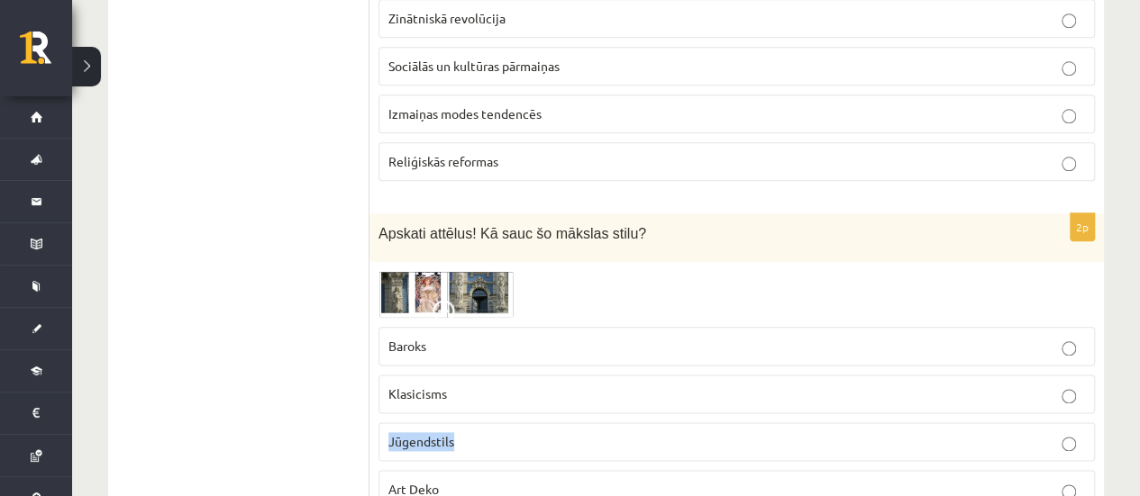
drag, startPoint x: 452, startPoint y: 358, endPoint x: 406, endPoint y: 352, distance: 46.3
click at [388, 433] on span "Jūgendstils" at bounding box center [421, 441] width 66 height 16
copy span "Jūgendstils"
click at [448, 300] on span at bounding box center [446, 314] width 29 height 29
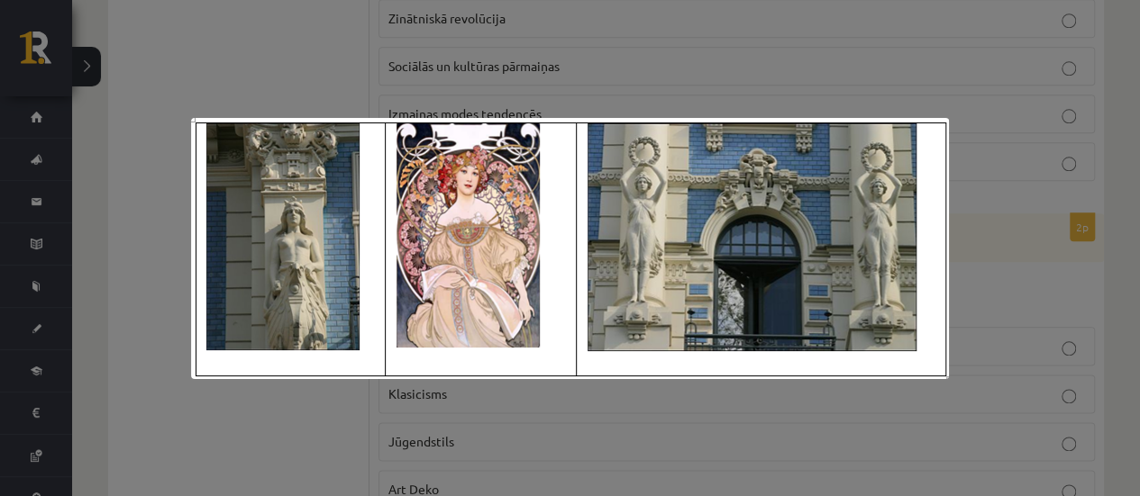
click at [745, 85] on div at bounding box center [570, 248] width 1140 height 496
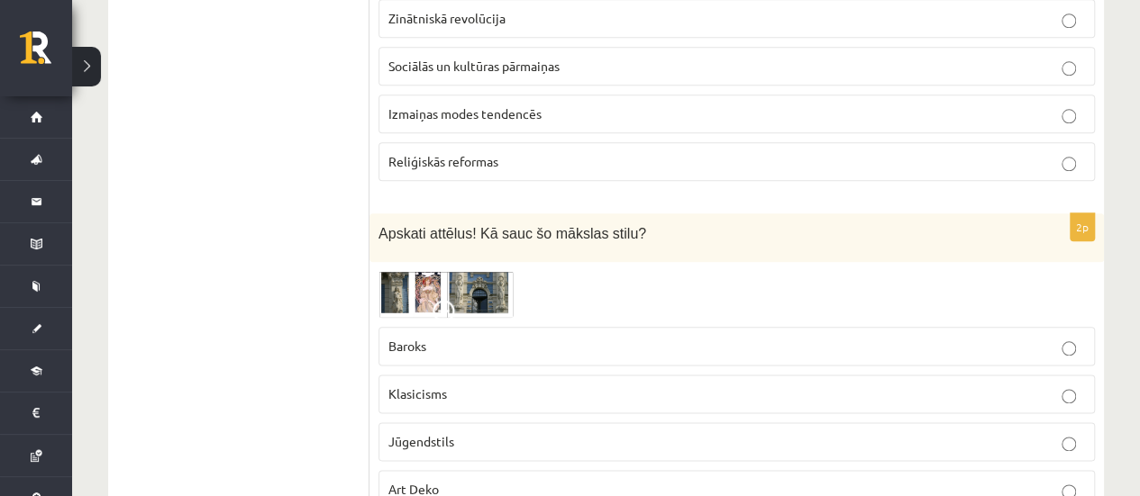
click at [447, 433] on span "Jūgendstils" at bounding box center [421, 441] width 66 height 16
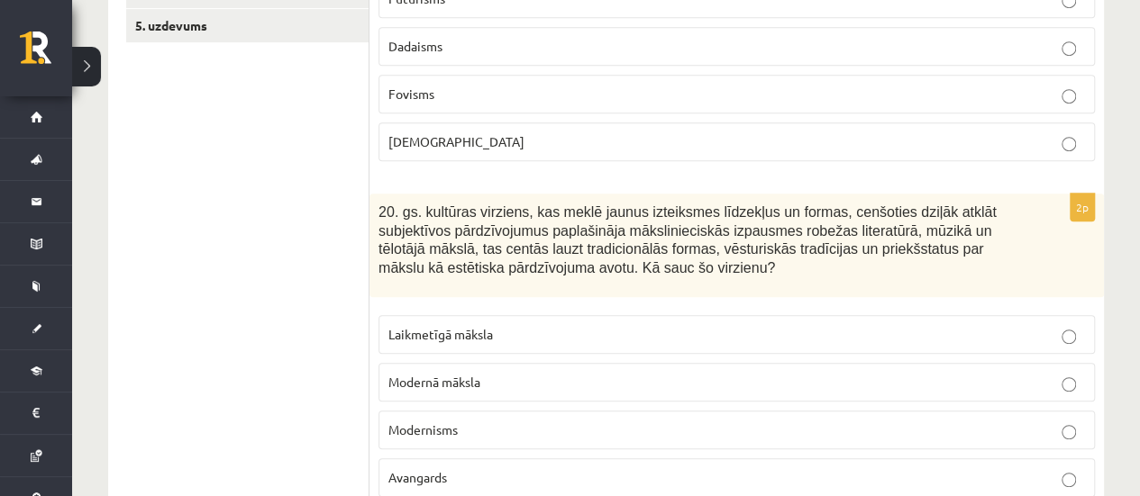
scroll to position [200, 0]
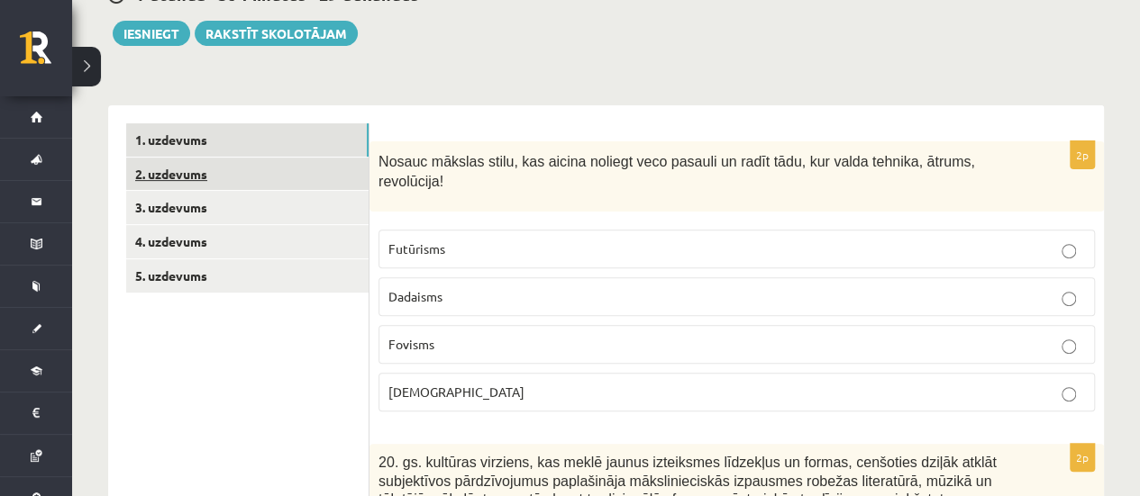
click at [213, 179] on link "2. uzdevums" at bounding box center [247, 174] width 242 height 33
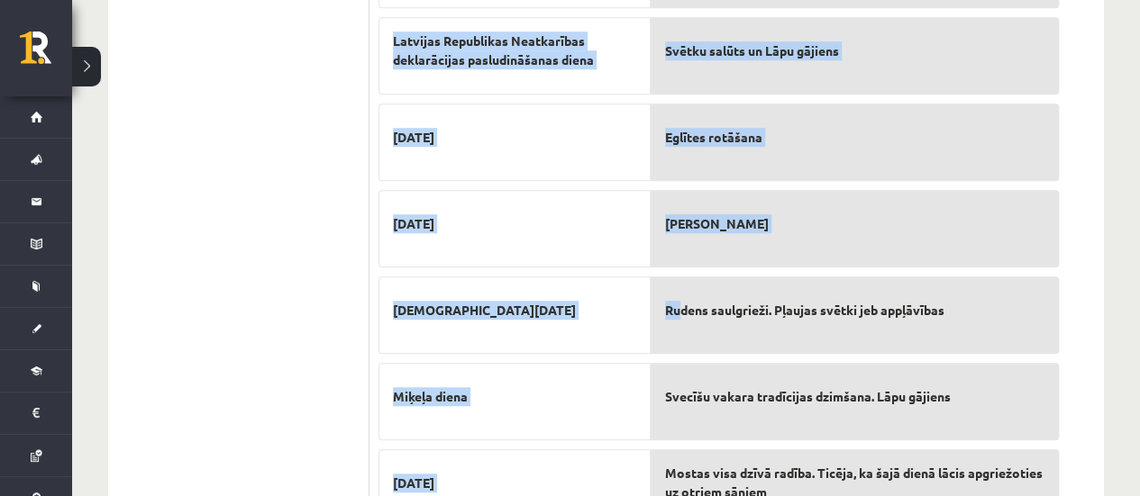
scroll to position [824, 0]
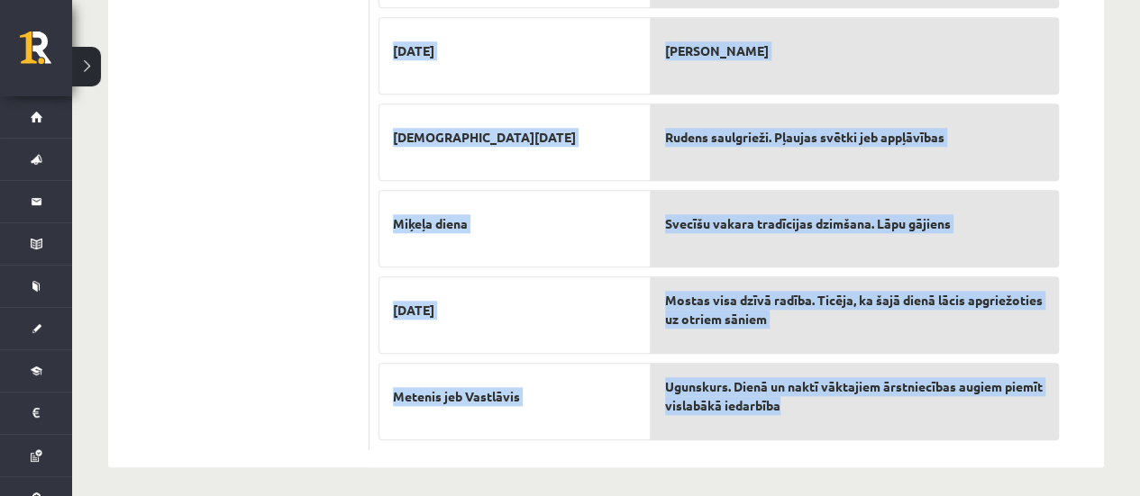
drag, startPoint x: 378, startPoint y: 158, endPoint x: 908, endPoint y: 411, distance: 588.0
copy div "Savieno tradīciju ar svētkiem! Valentīndiena 18. novembris Māras diena Latvijas…"
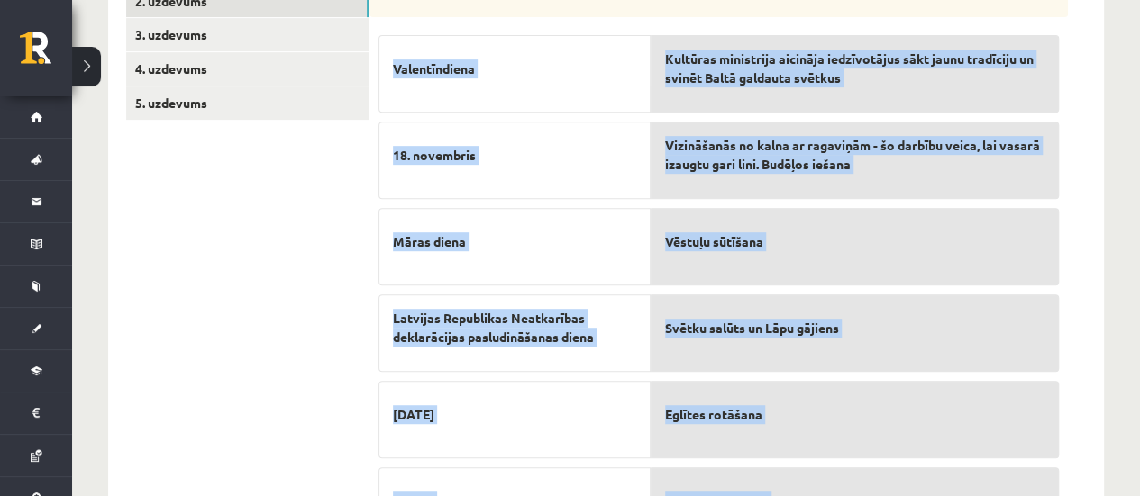
scroll to position [193, 0]
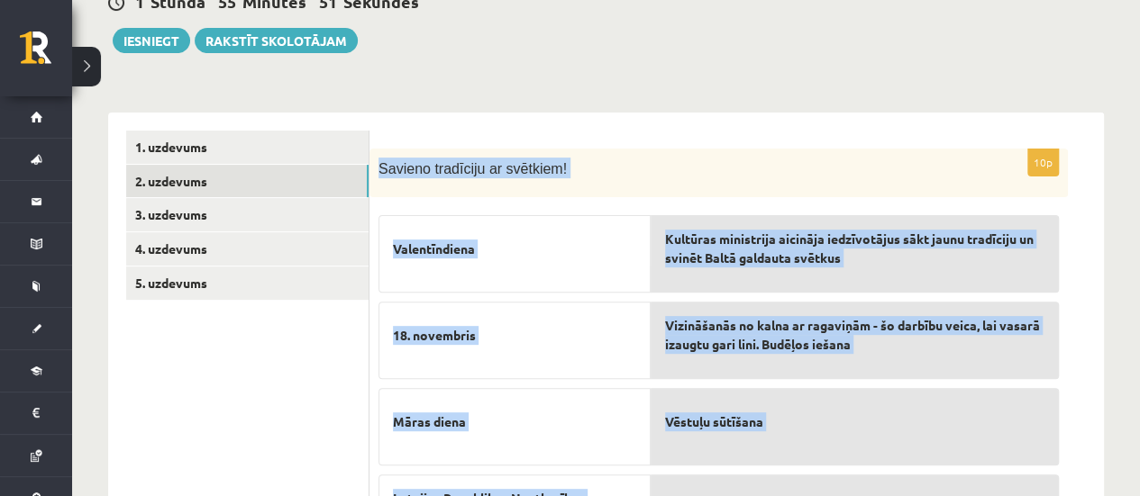
click at [716, 178] on div "Savieno tradīciju ar svētkiem!" at bounding box center [718, 174] width 698 height 50
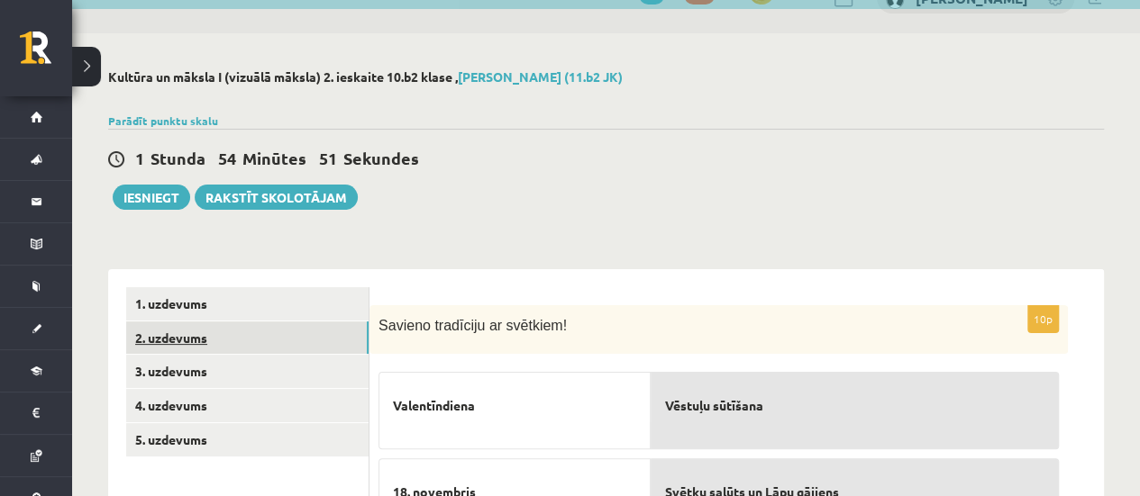
scroll to position [90, 0]
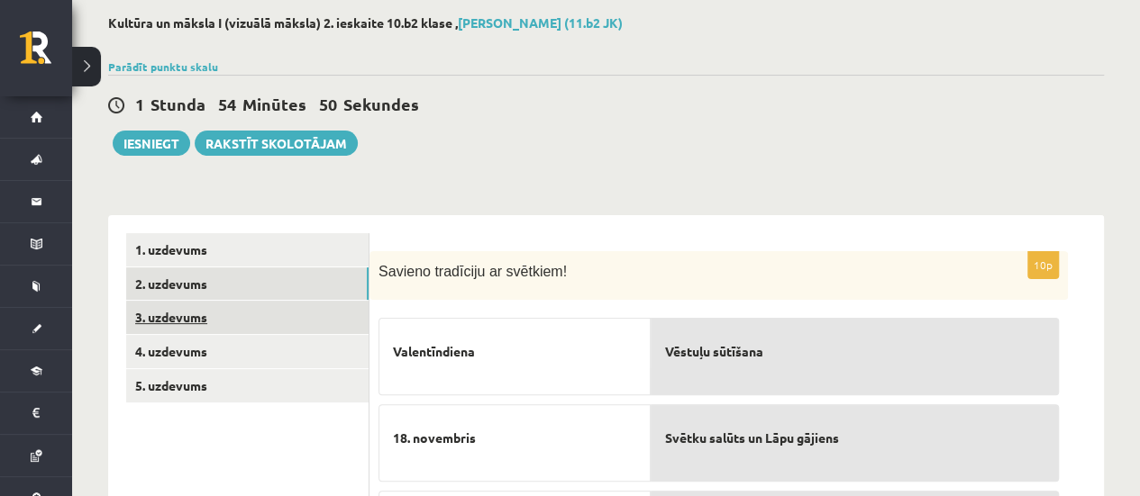
click at [157, 314] on link "3. uzdevums" at bounding box center [247, 317] width 242 height 33
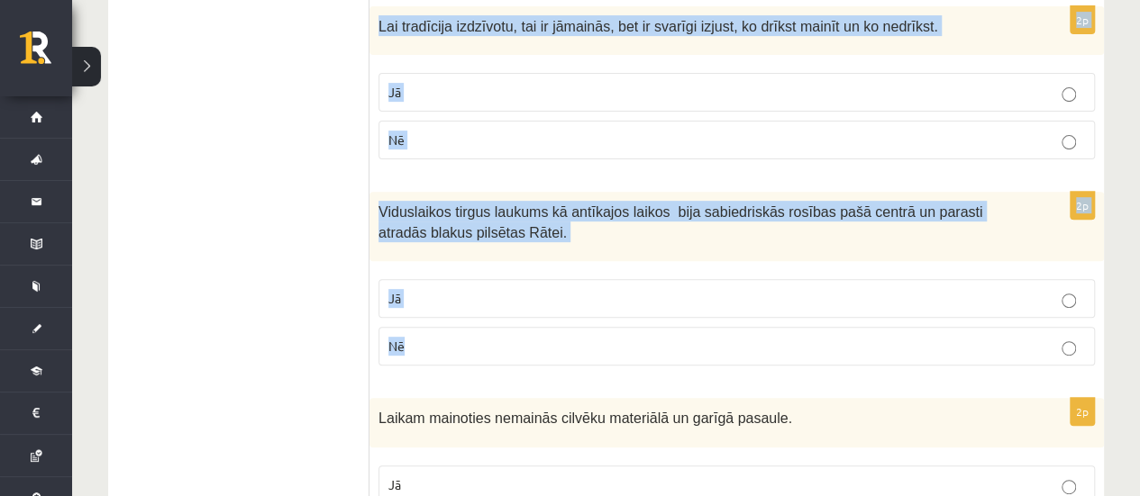
scroll to position [3745, 0]
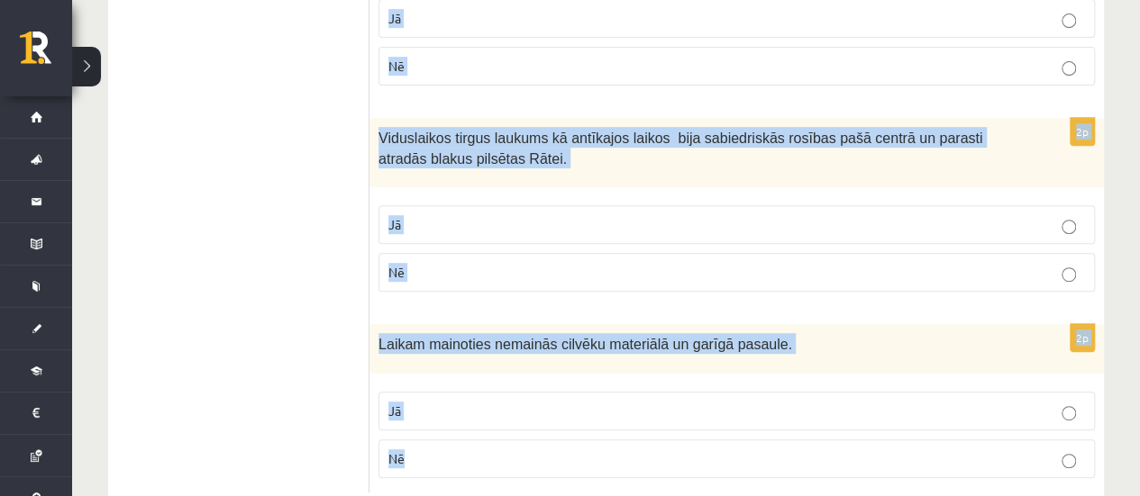
drag, startPoint x: 408, startPoint y: 68, endPoint x: 717, endPoint y: 442, distance: 485.8
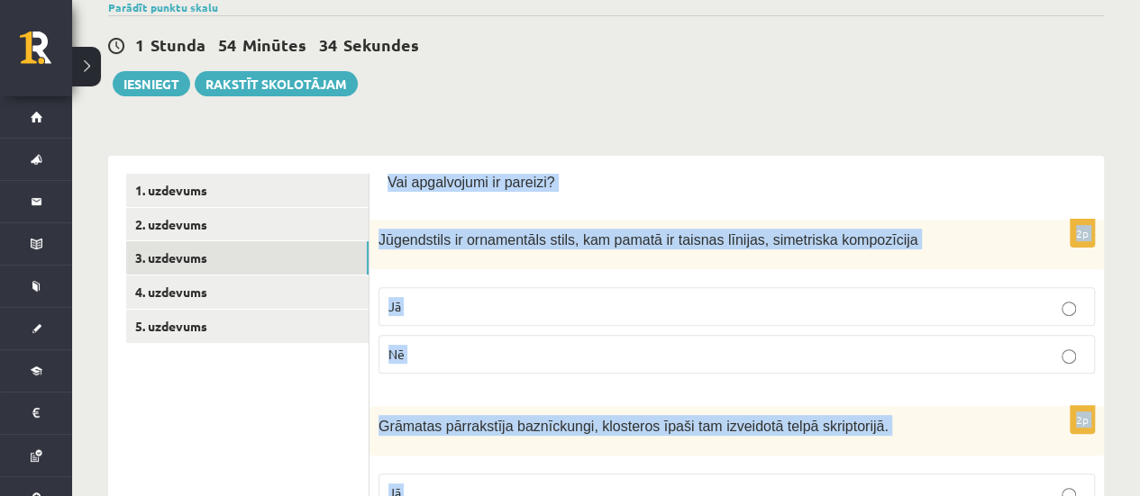
scroll to position [0, 0]
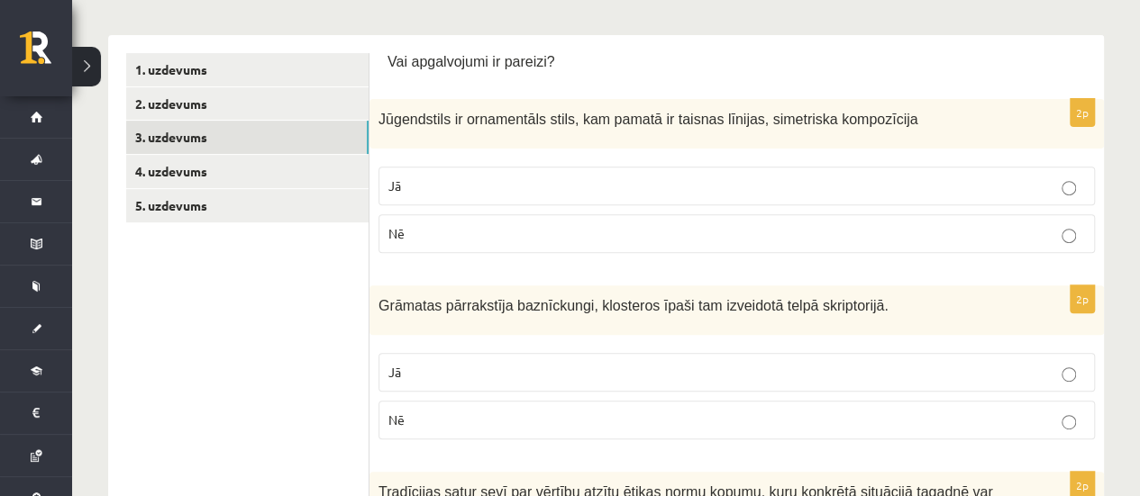
click at [438, 228] on p "Nē" at bounding box center [736, 233] width 696 height 19
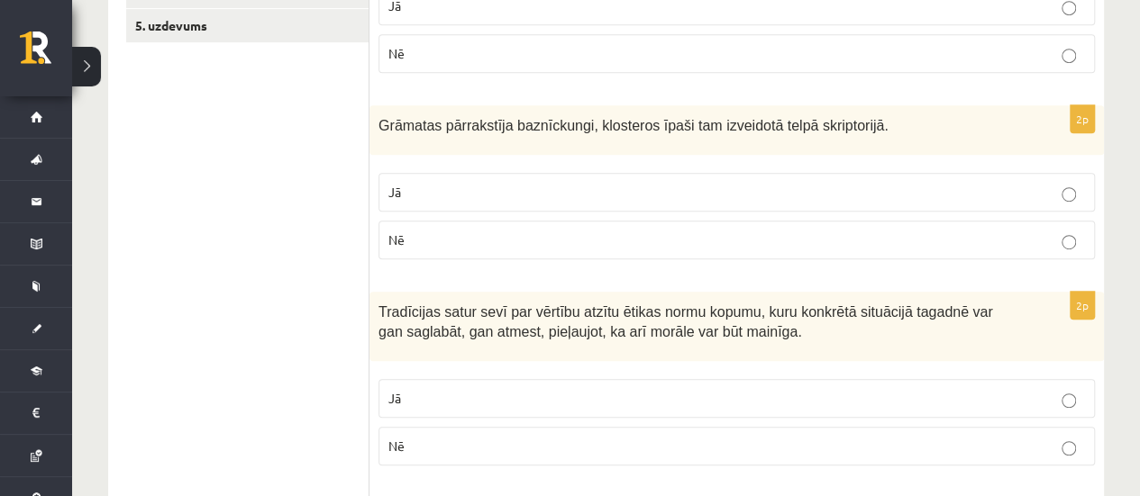
click at [438, 194] on p "Jā" at bounding box center [736, 192] width 696 height 19
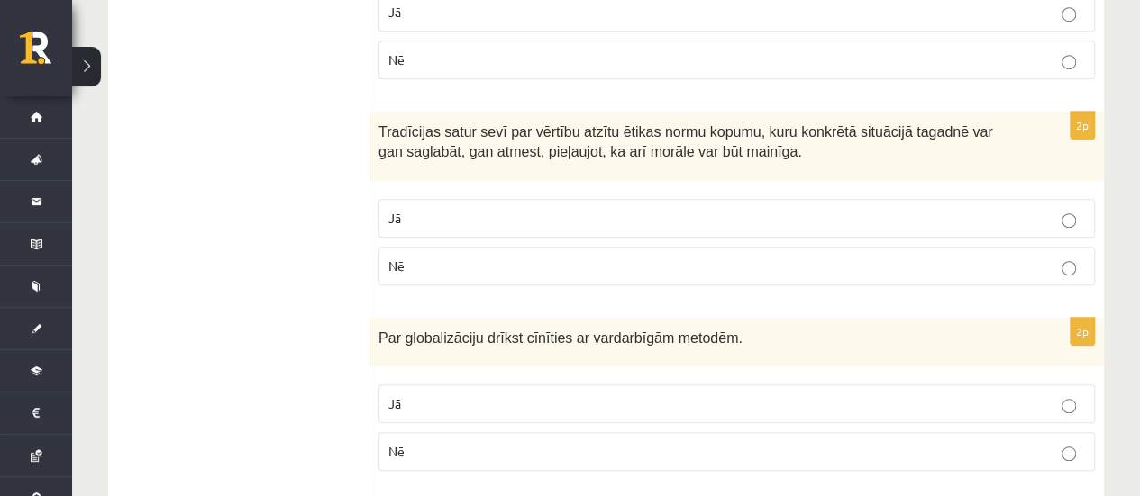
click at [431, 214] on p "Jā" at bounding box center [736, 218] width 696 height 19
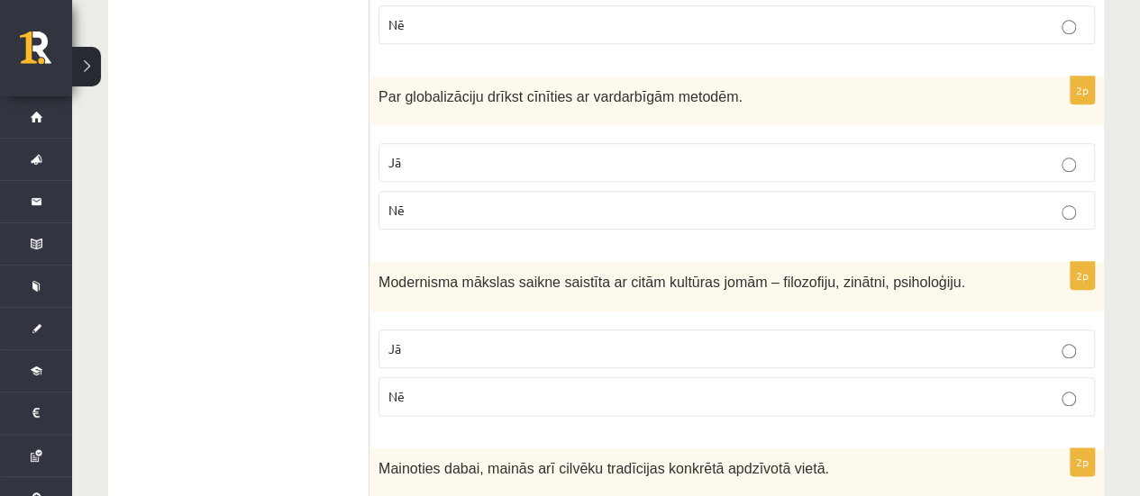
scroll to position [901, 0]
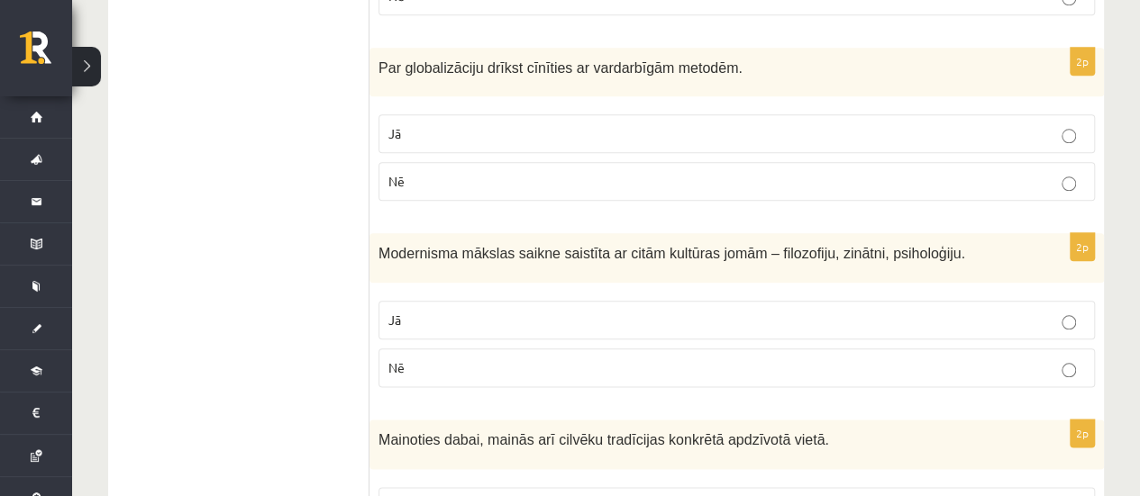
click at [437, 176] on p "Nē" at bounding box center [736, 181] width 696 height 19
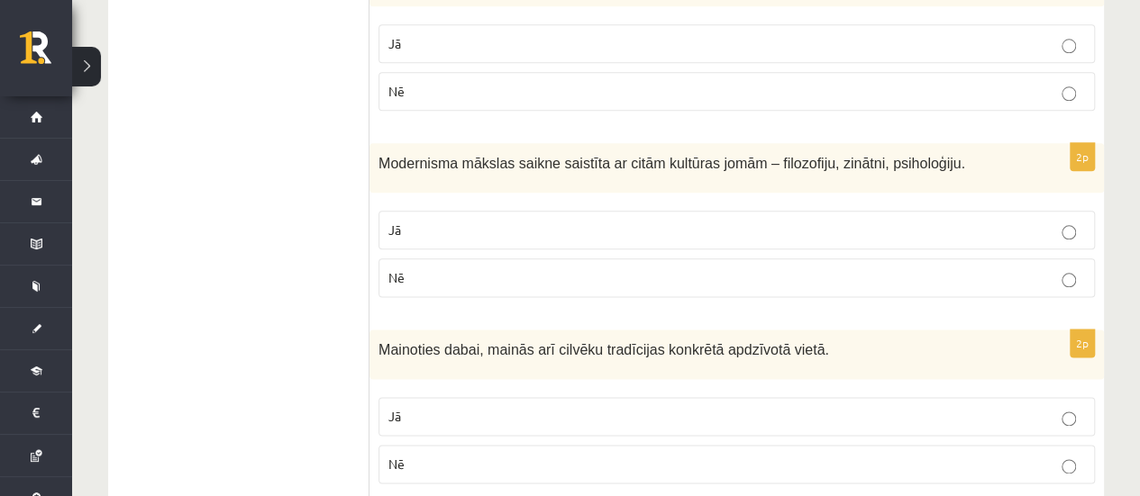
click at [438, 221] on p "Jā" at bounding box center [736, 230] width 696 height 19
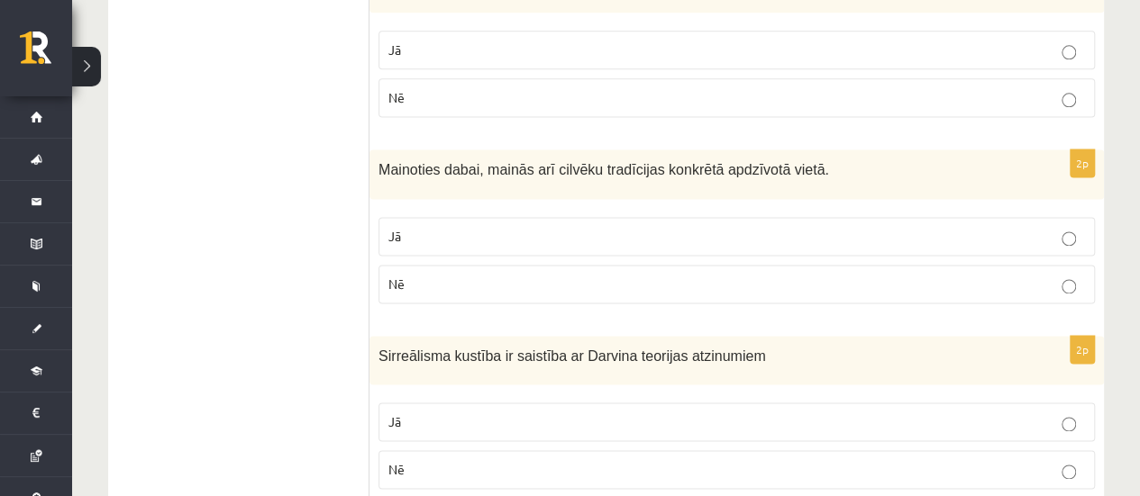
click at [454, 227] on p "Jā" at bounding box center [736, 236] width 696 height 19
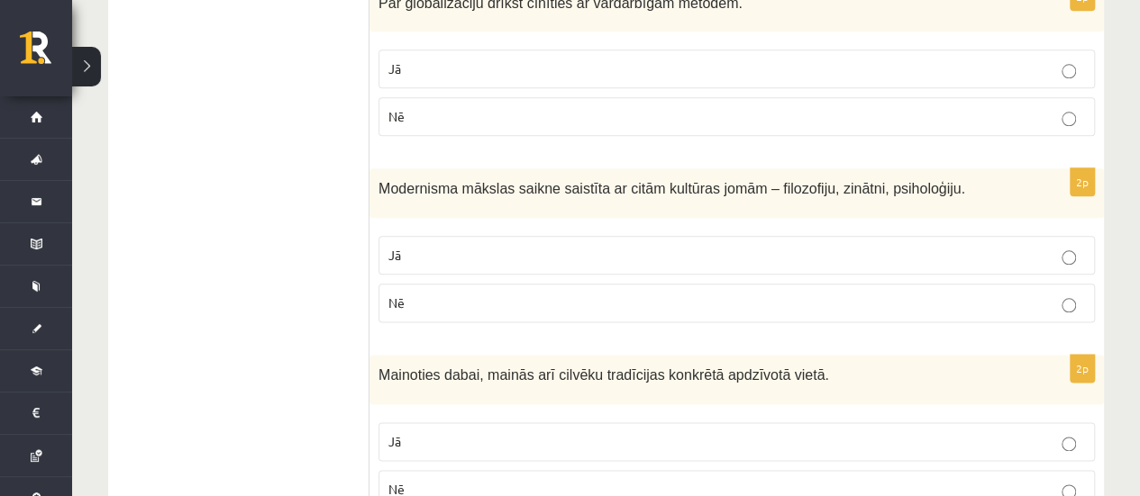
scroll to position [991, 0]
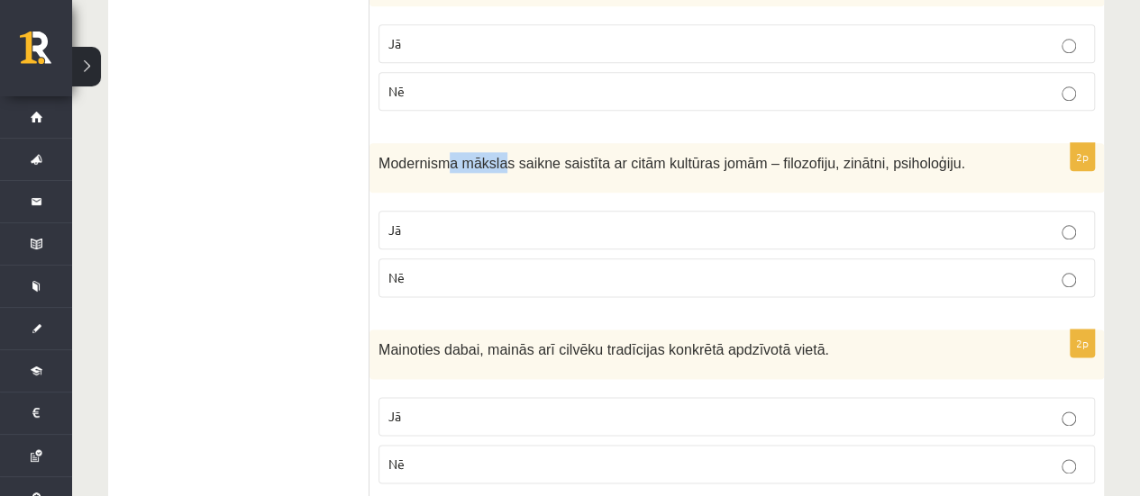
drag, startPoint x: 441, startPoint y: 152, endPoint x: 497, endPoint y: 149, distance: 56.0
click at [497, 156] on span "Modernisma mākslas saikne saistīta ar citām kultūras jomām – filozofiju, zinātn…" at bounding box center [671, 163] width 587 height 15
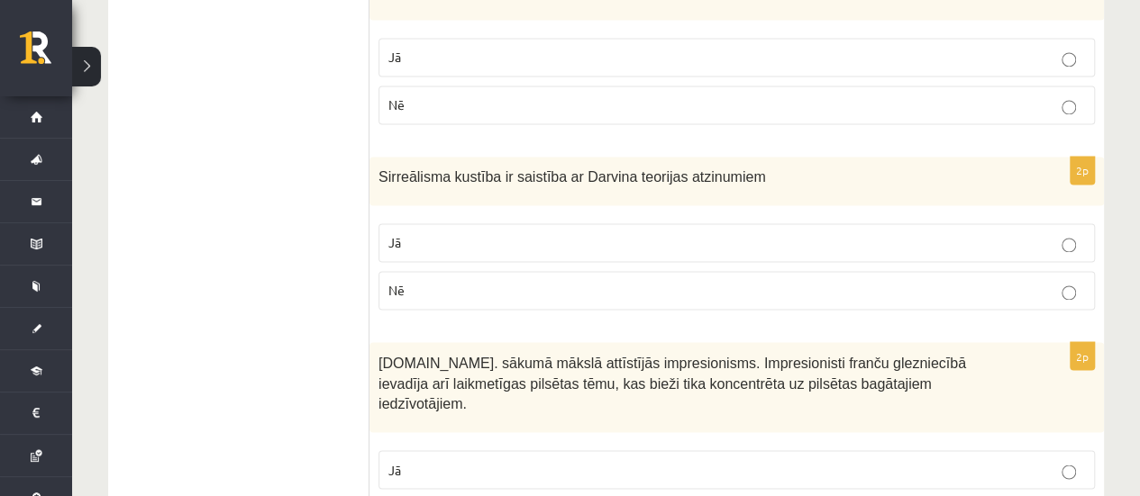
scroll to position [1352, 0]
click at [473, 290] on label "Nē" at bounding box center [736, 289] width 716 height 39
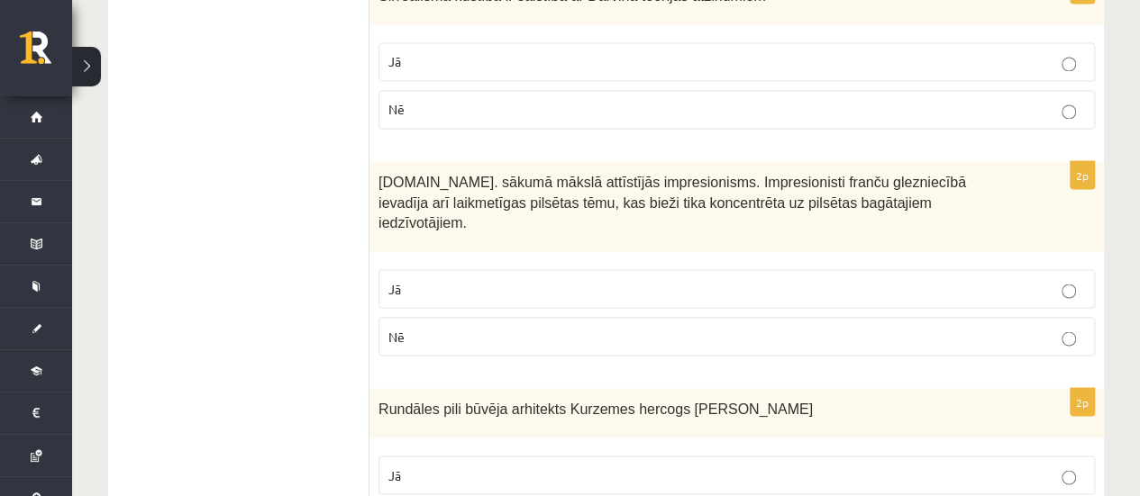
click at [440, 279] on p "Jā" at bounding box center [736, 288] width 696 height 19
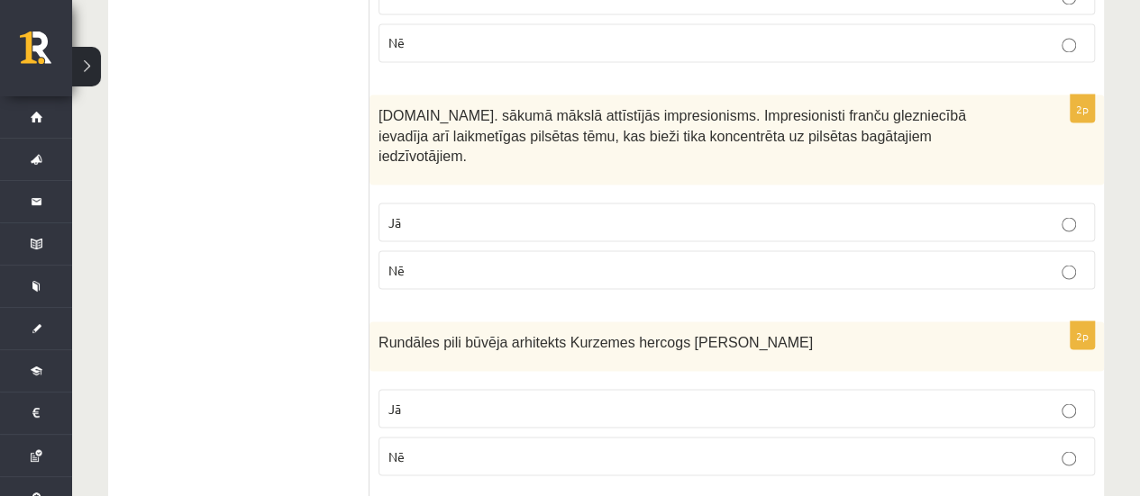
scroll to position [1622, 0]
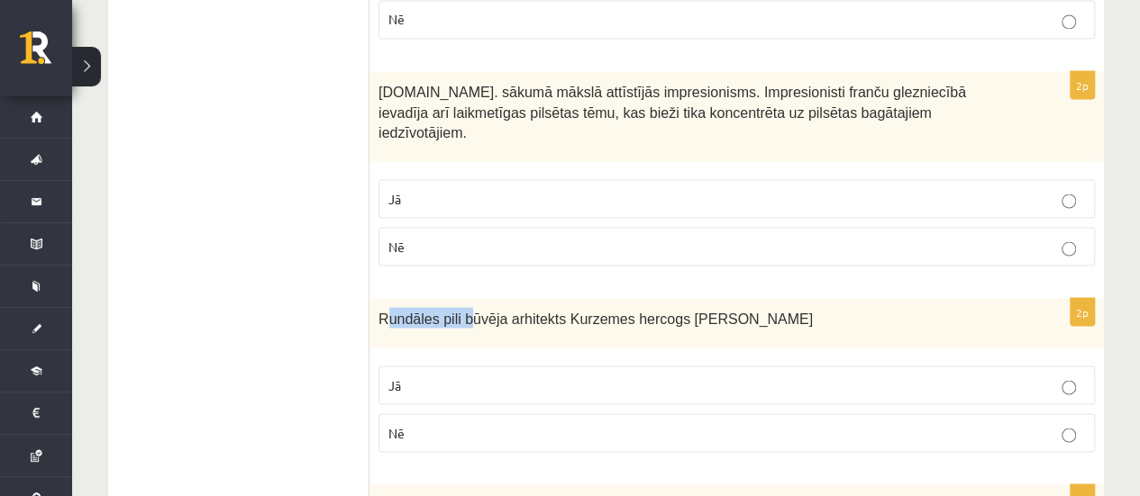
drag, startPoint x: 386, startPoint y: 287, endPoint x: 451, endPoint y: 236, distance: 82.9
click at [460, 311] on span "Rundāles pili būvēja arhitekts Kurzemes hercogs E.J Bīrons" at bounding box center [595, 318] width 434 height 15
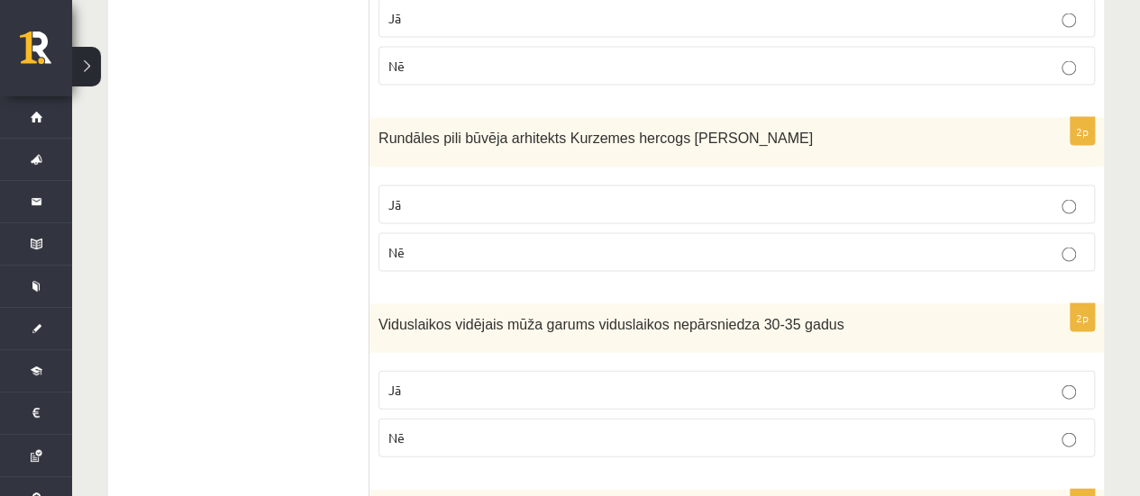
click at [427, 243] on p "Nē" at bounding box center [736, 252] width 696 height 19
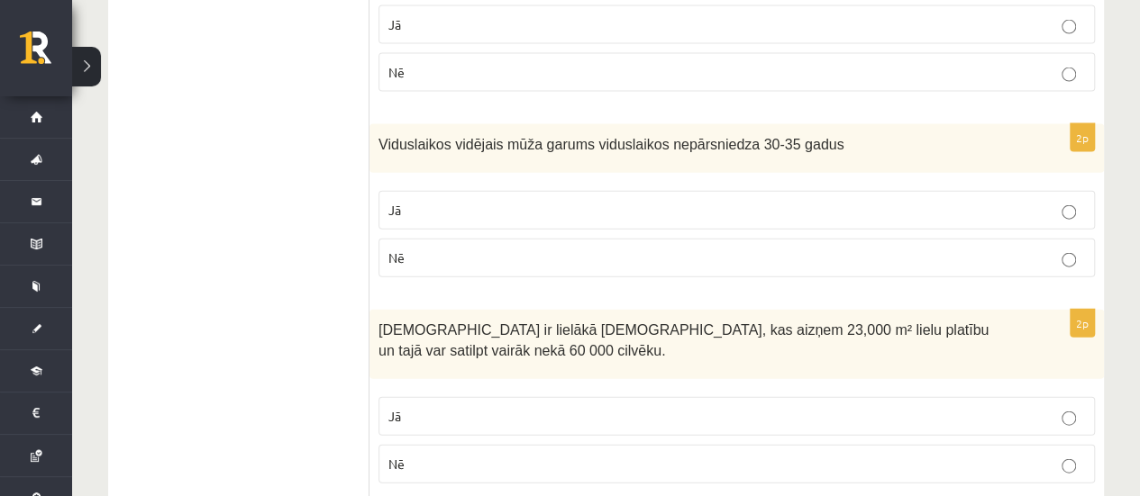
click at [405, 191] on label "Jā" at bounding box center [736, 210] width 716 height 39
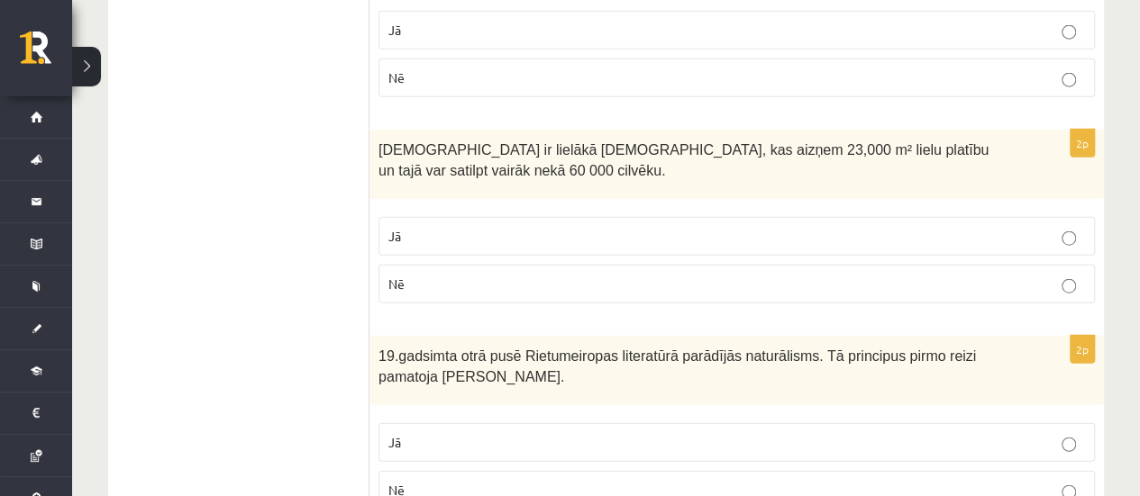
click at [431, 265] on label "Nē" at bounding box center [736, 284] width 716 height 39
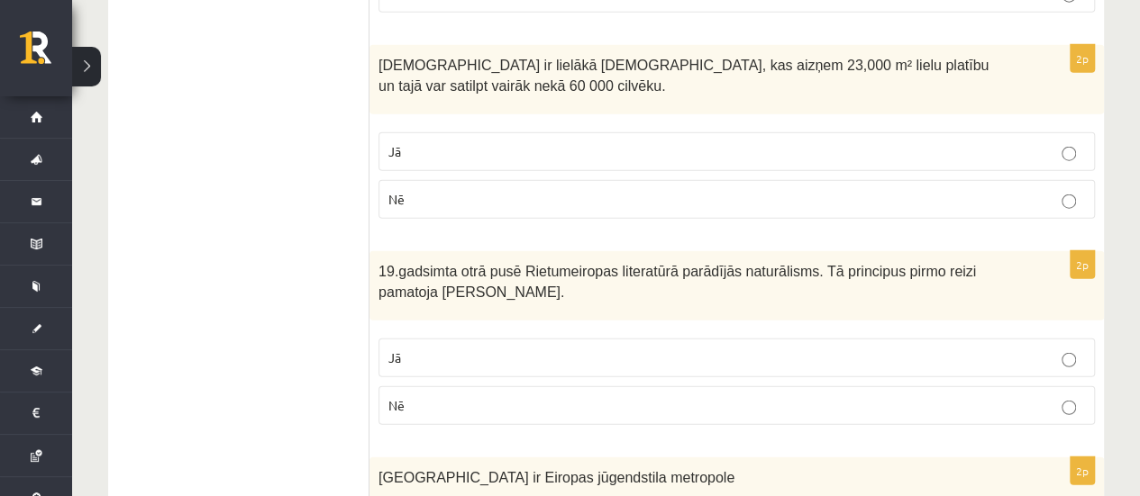
scroll to position [2343, 0]
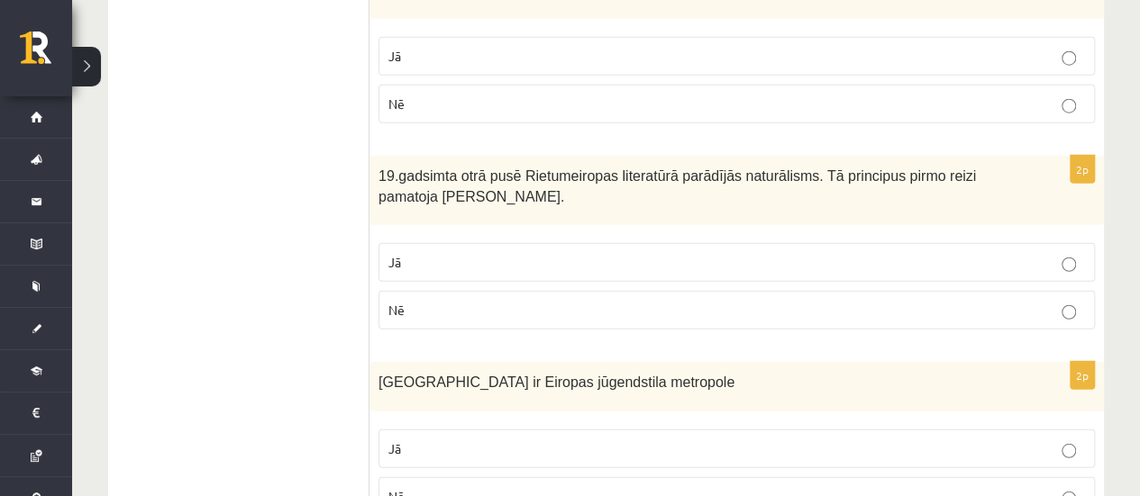
click at [408, 253] on p "Jā" at bounding box center [736, 262] width 696 height 19
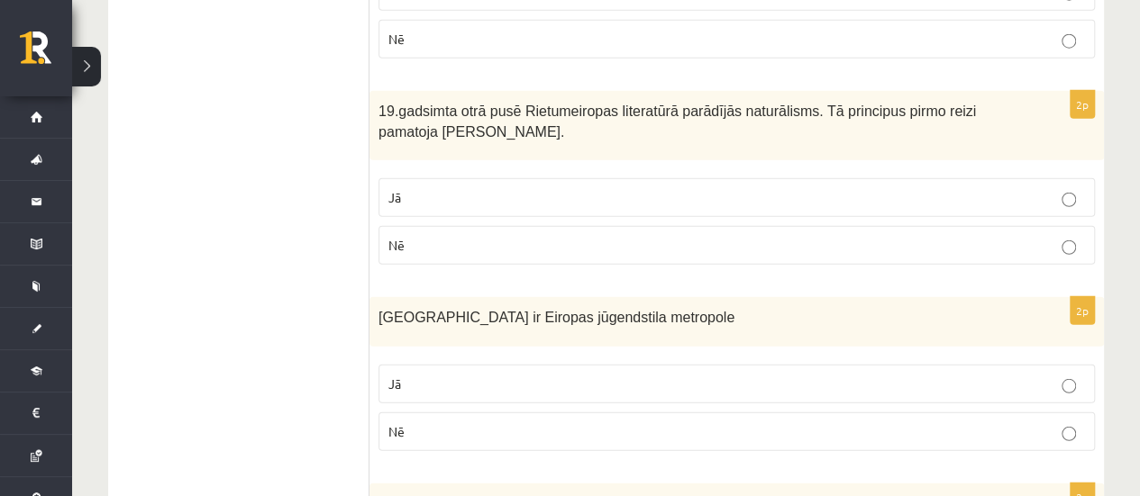
scroll to position [2523, 0]
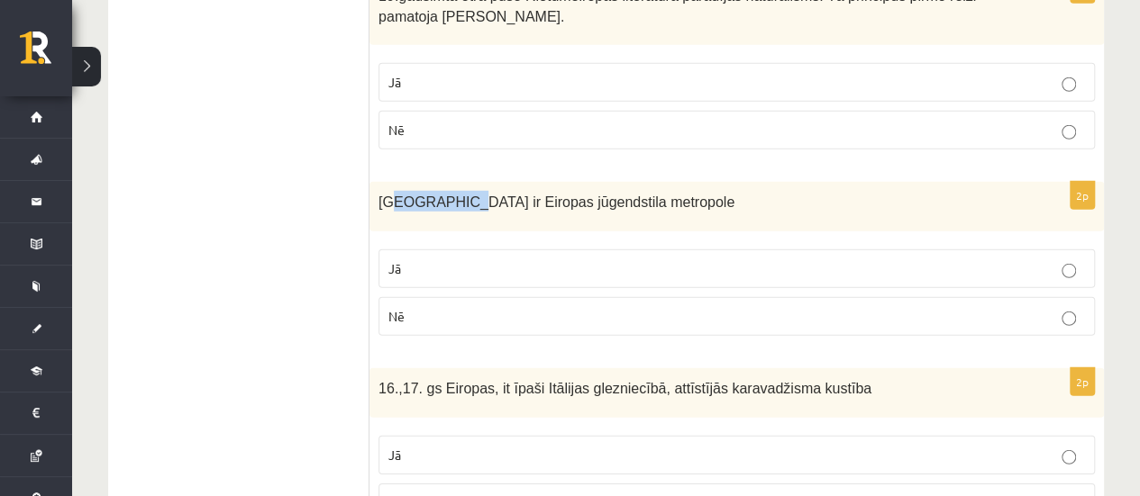
drag, startPoint x: 389, startPoint y: 170, endPoint x: 438, endPoint y: 169, distance: 48.7
click at [438, 195] on span "Rīgā ir Eiropas jūgendstila metropole" at bounding box center [556, 202] width 356 height 15
click at [439, 259] on p "Jā" at bounding box center [736, 268] width 696 height 19
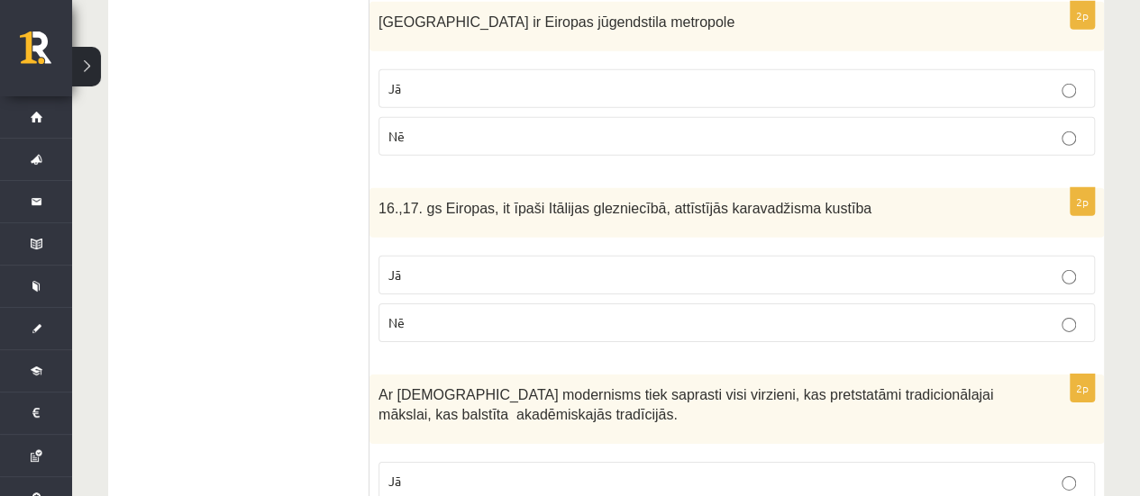
click at [422, 266] on p "Jā" at bounding box center [736, 275] width 696 height 19
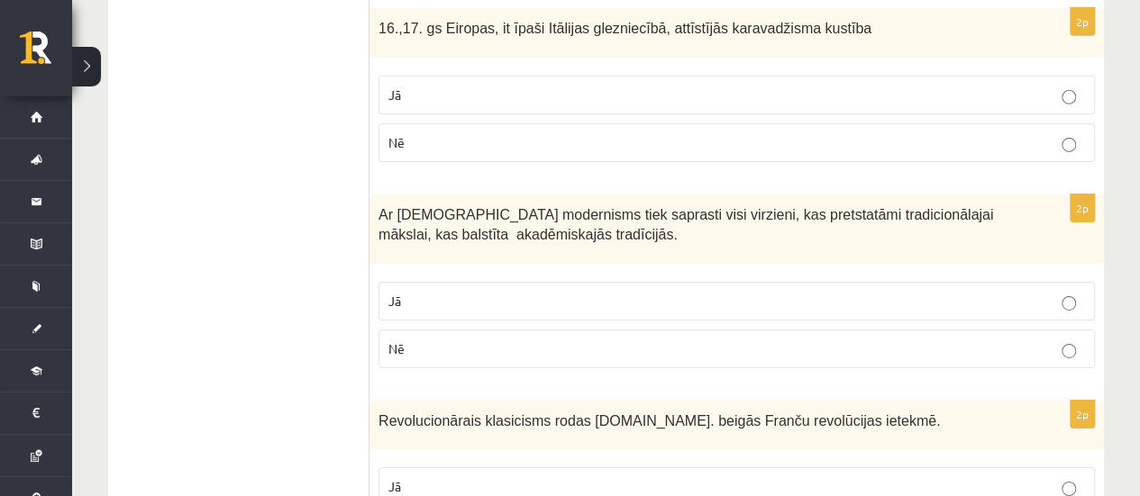
click at [431, 292] on p "Jā" at bounding box center [736, 301] width 696 height 19
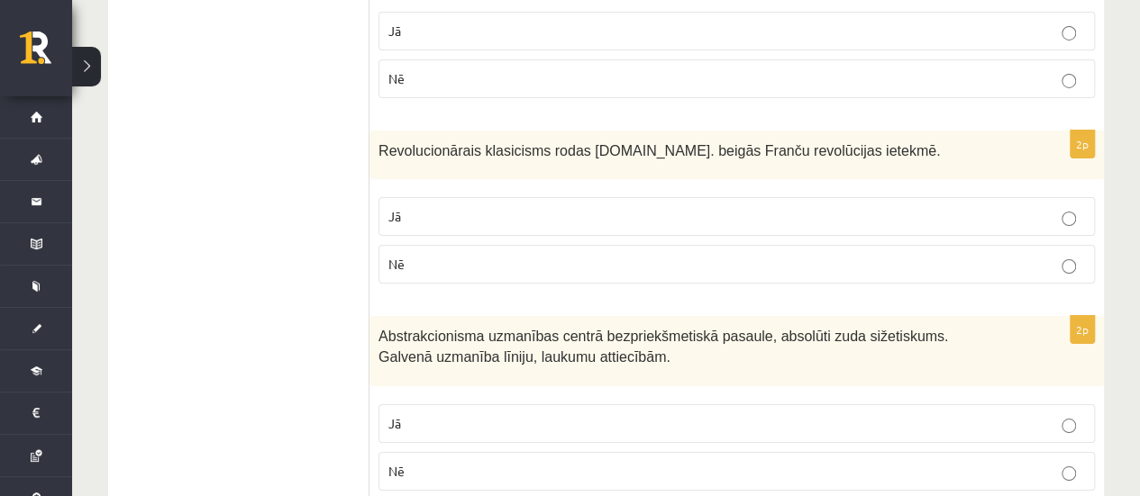
click at [428, 207] on p "Jā" at bounding box center [736, 216] width 696 height 19
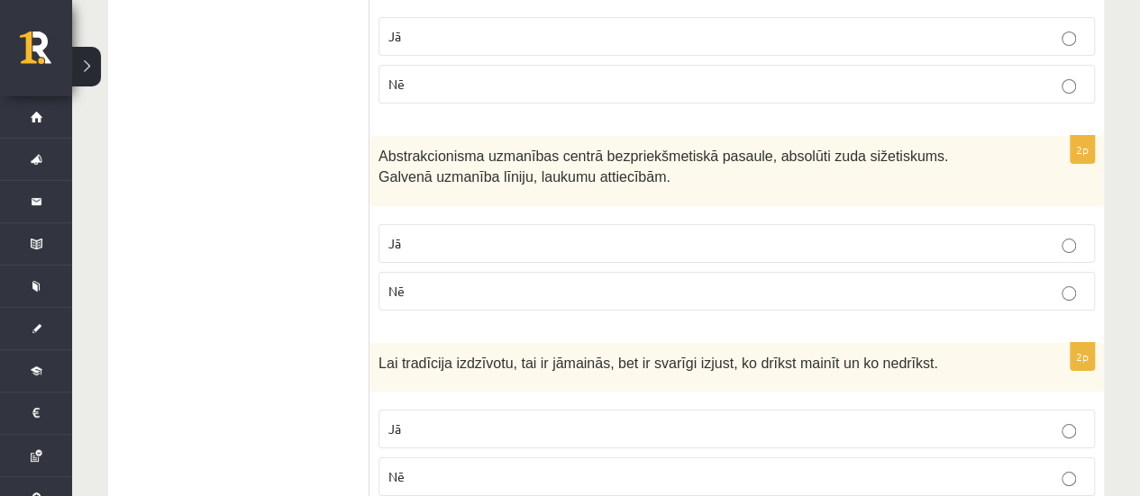
click at [405, 234] on p "Jā" at bounding box center [736, 243] width 696 height 19
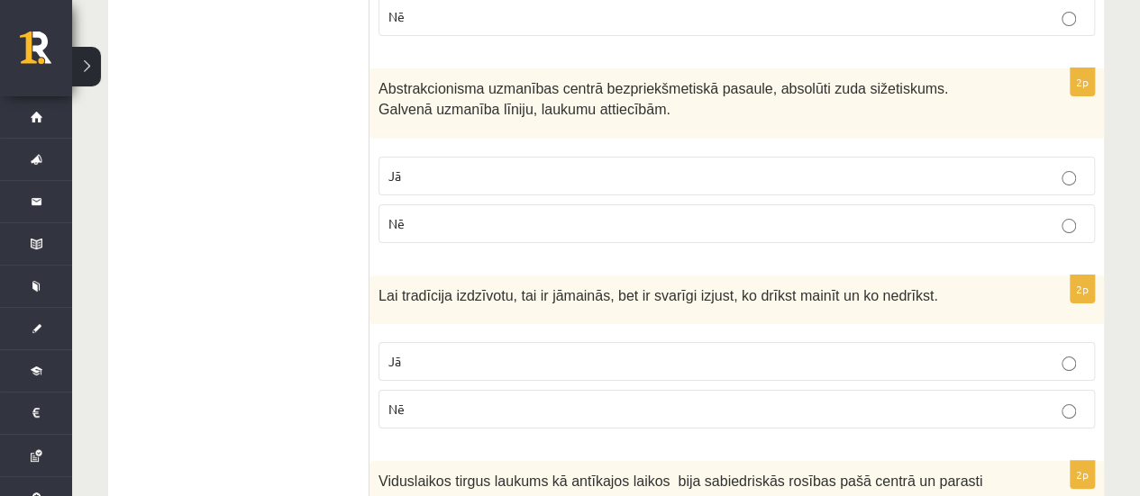
scroll to position [3604, 0]
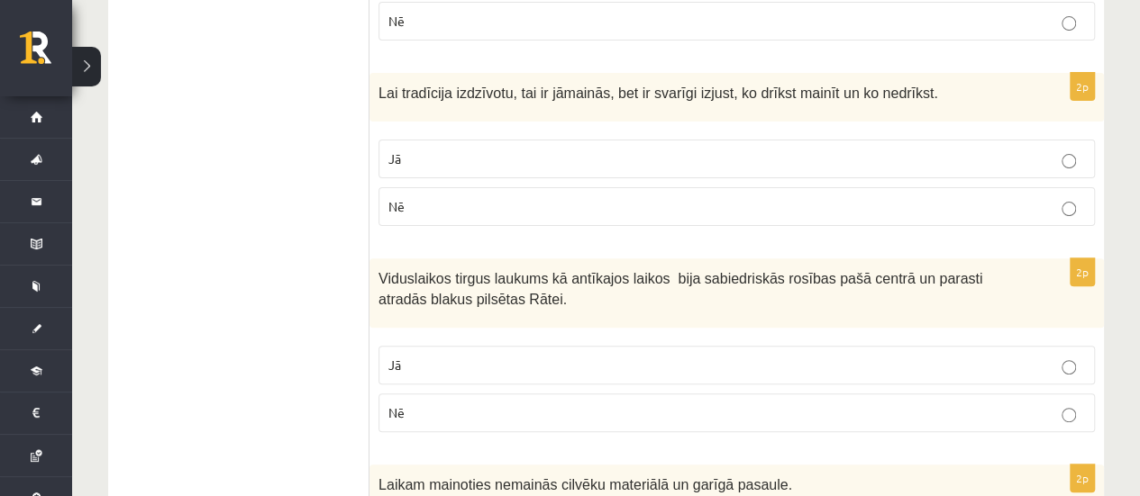
click at [402, 150] on p "Jā" at bounding box center [736, 159] width 696 height 19
click at [424, 356] on p "Jā" at bounding box center [736, 365] width 696 height 19
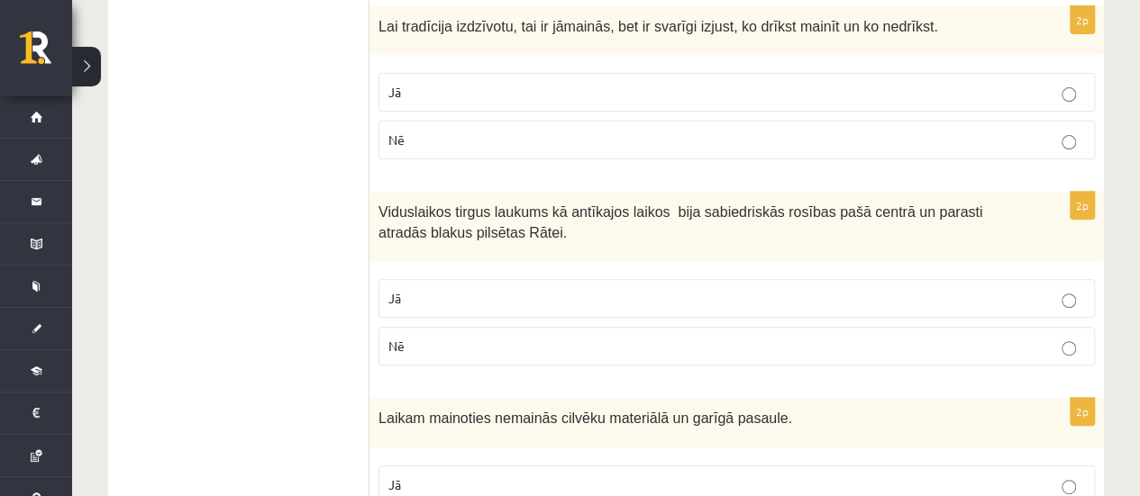
scroll to position [3745, 0]
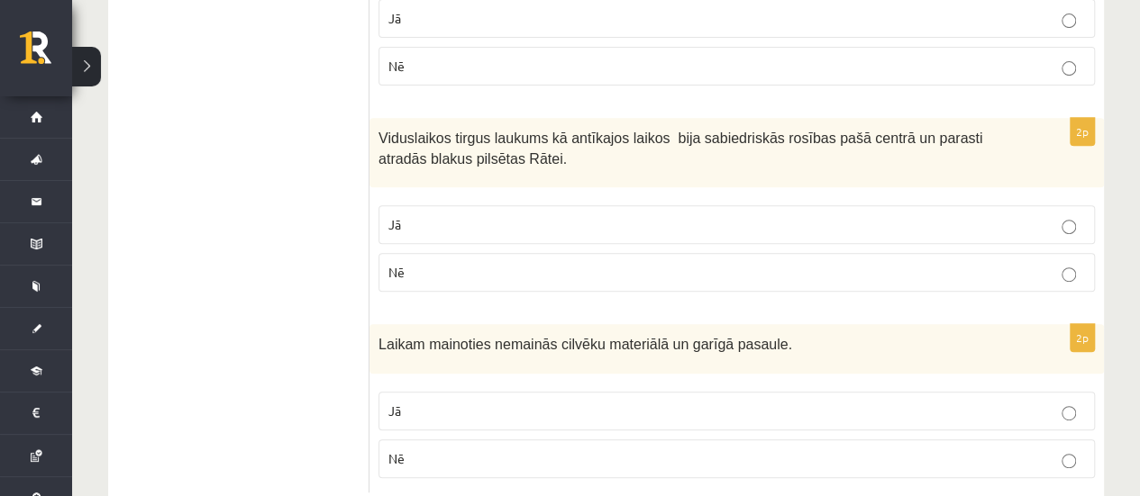
click at [423, 450] on p "Nē" at bounding box center [736, 459] width 696 height 19
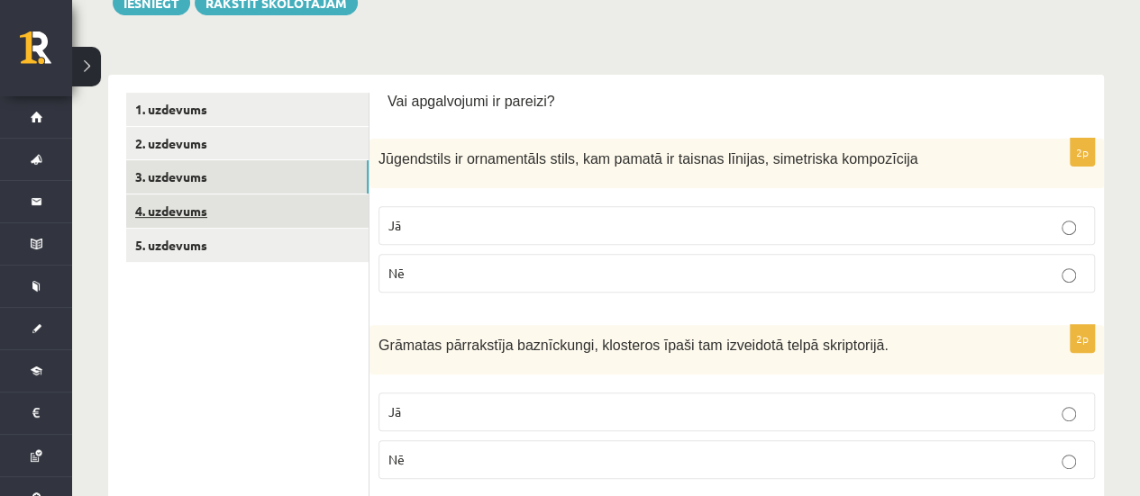
click at [183, 205] on link "4. uzdevums" at bounding box center [247, 211] width 242 height 33
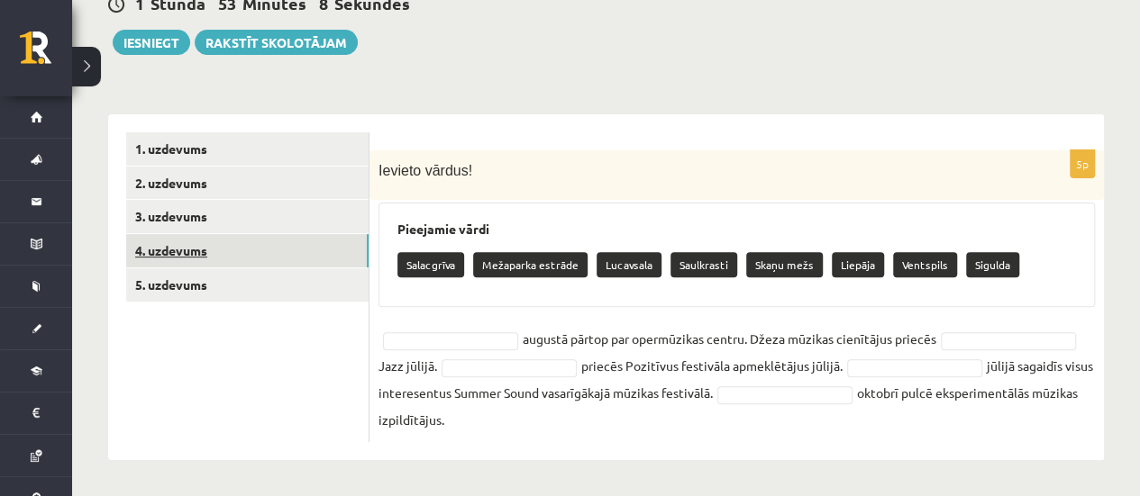
scroll to position [189, 0]
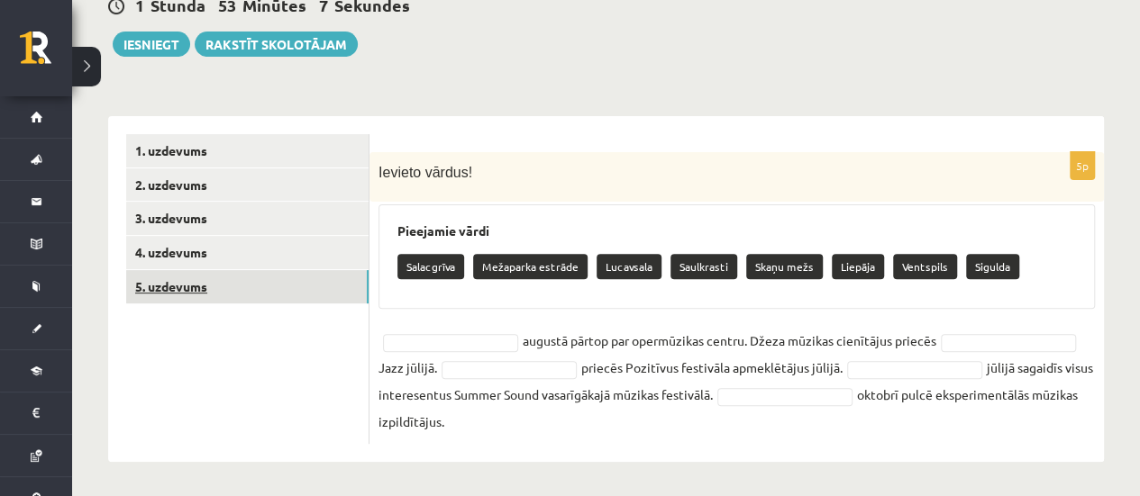
click at [218, 296] on link "5. uzdevums" at bounding box center [247, 286] width 242 height 33
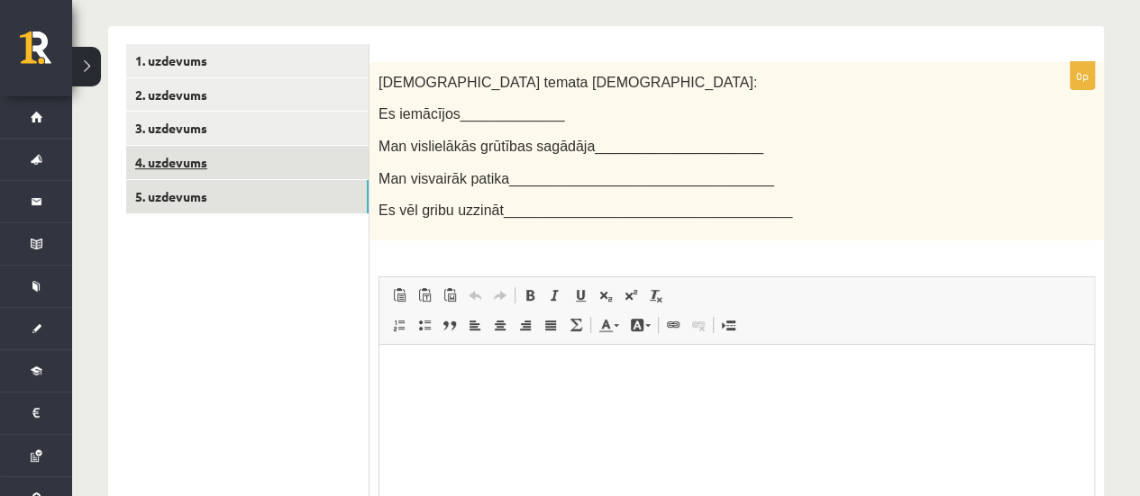
scroll to position [0, 0]
click at [159, 163] on link "4. uzdevums" at bounding box center [247, 162] width 242 height 33
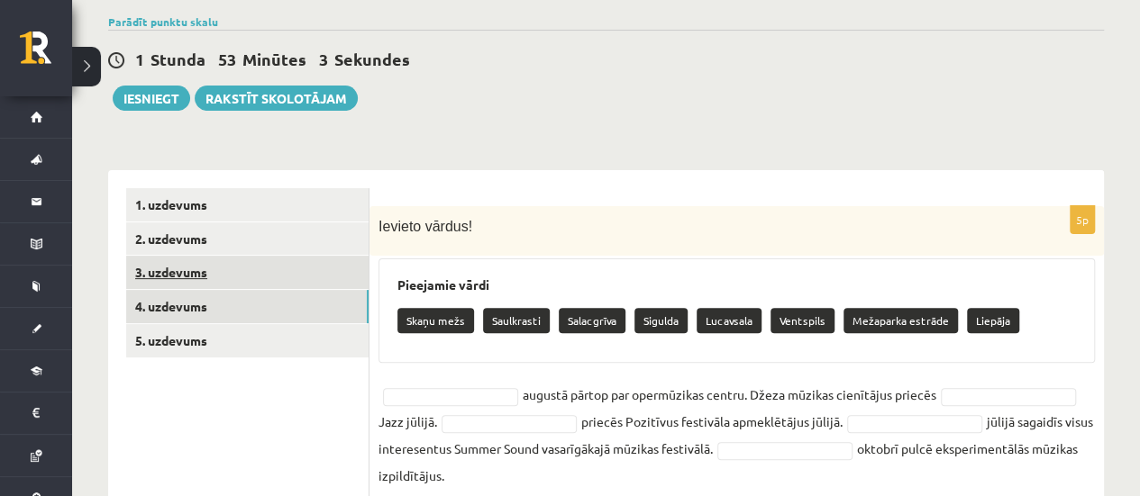
scroll to position [190, 0]
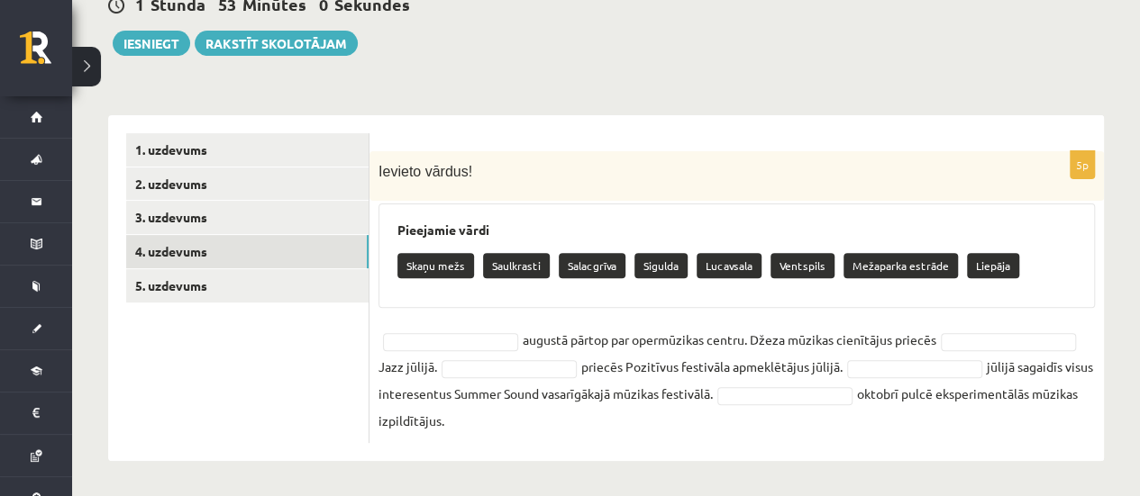
drag, startPoint x: 379, startPoint y: 167, endPoint x: 845, endPoint y: 420, distance: 530.2
click at [856, 443] on div "5p Ievieto vārdus! Pieejamie vārdi Skaņu mežs Saulkrasti Salacgrīva Sigulda Luc…" at bounding box center [736, 288] width 734 height 346
copy div "Ievieto vārdus! Pieejamie vārdi Skaņu mežs Saulkrasti Salacgrīva Sigulda Lucavs…"
click at [463, 316] on div "5p Ievieto vārdus! Pieejamie vārdi Skaņu mežs Saulkrasti Salacgrīva Sigulda Luc…" at bounding box center [736, 297] width 734 height 292
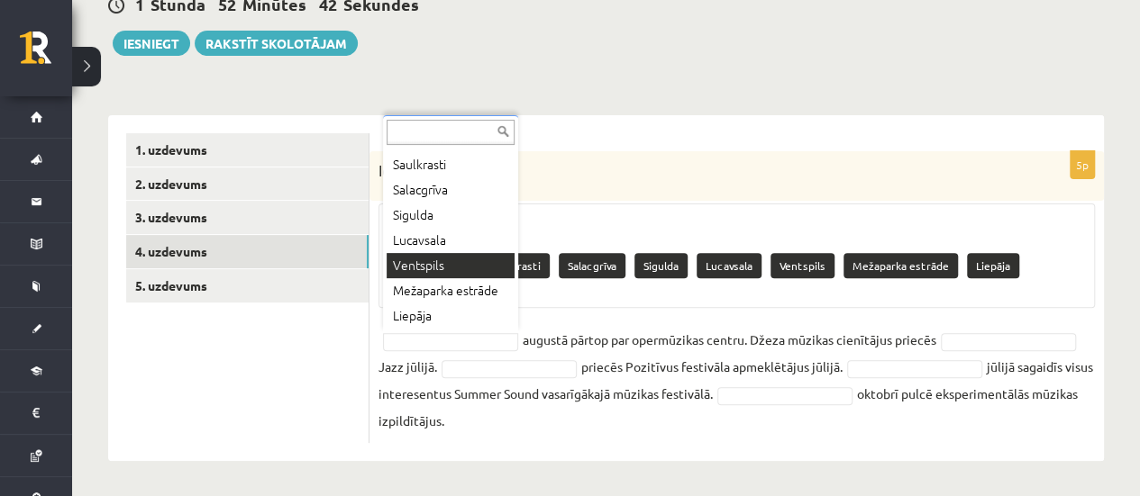
scroll to position [66, 0]
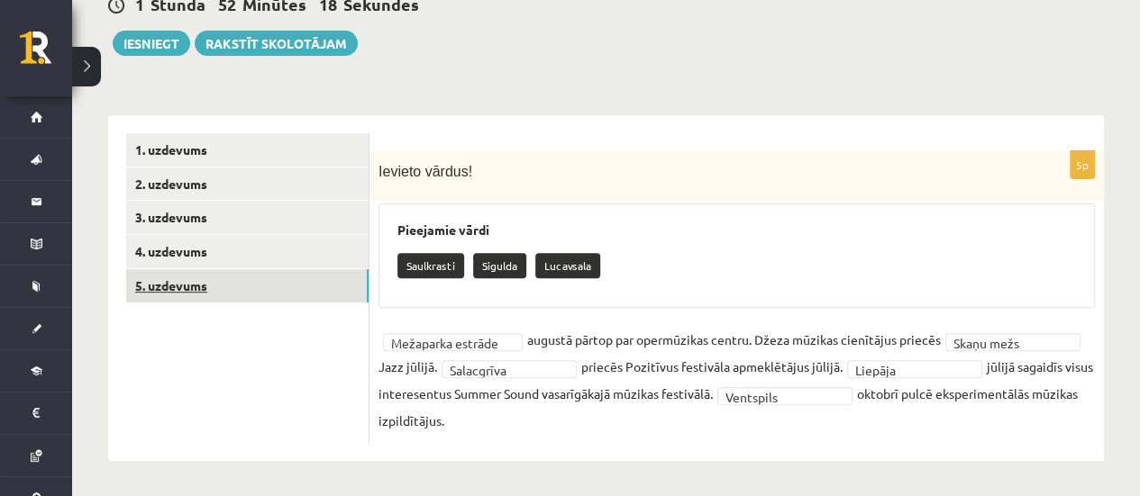
click at [227, 278] on link "5. uzdevums" at bounding box center [247, 285] width 242 height 33
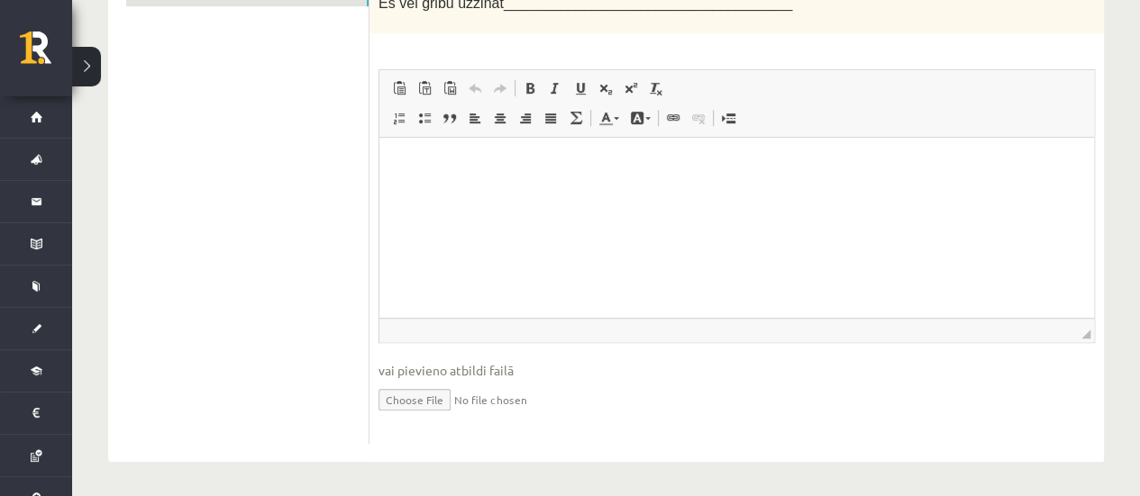
scroll to position [36, 0]
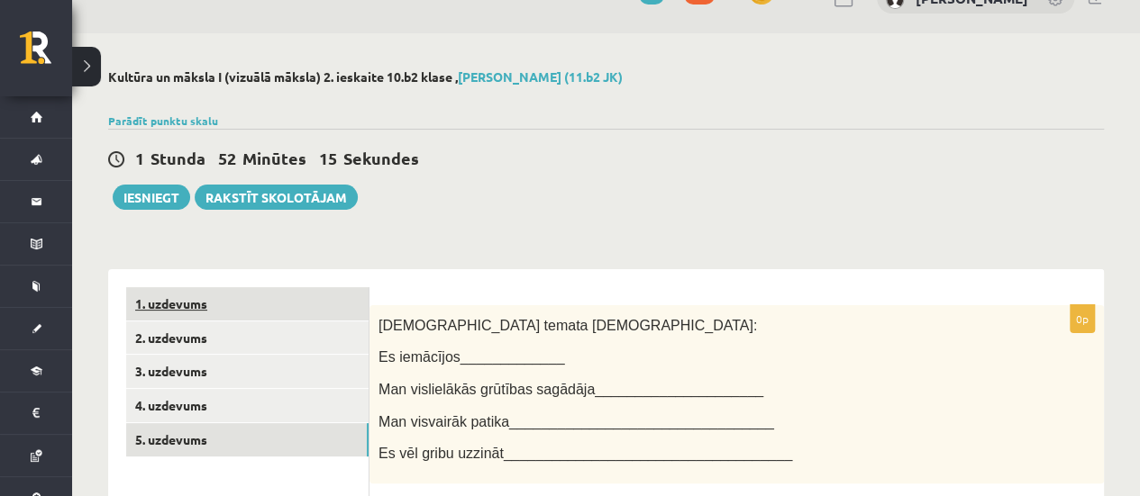
click at [151, 296] on link "1. uzdevums" at bounding box center [247, 303] width 242 height 33
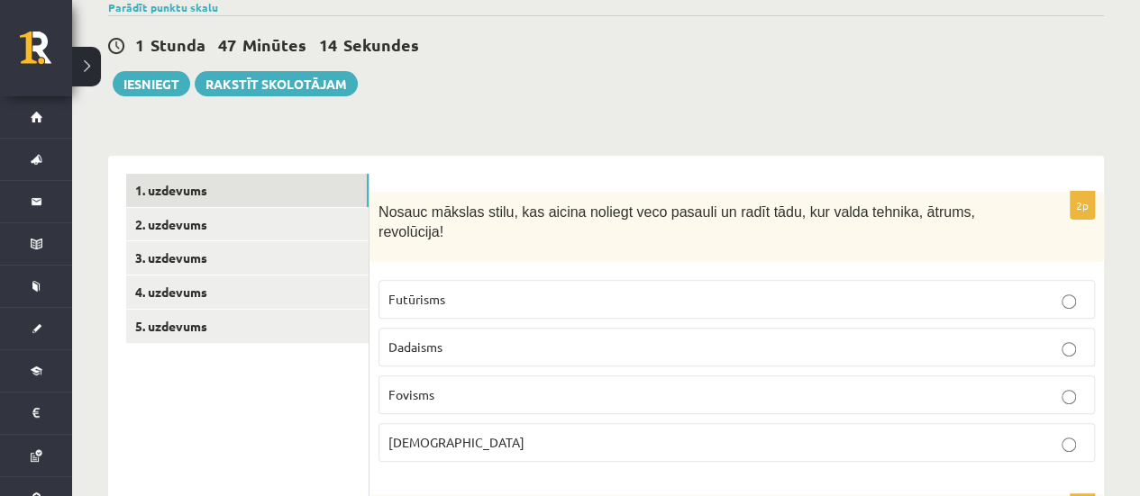
scroll to position [126, 0]
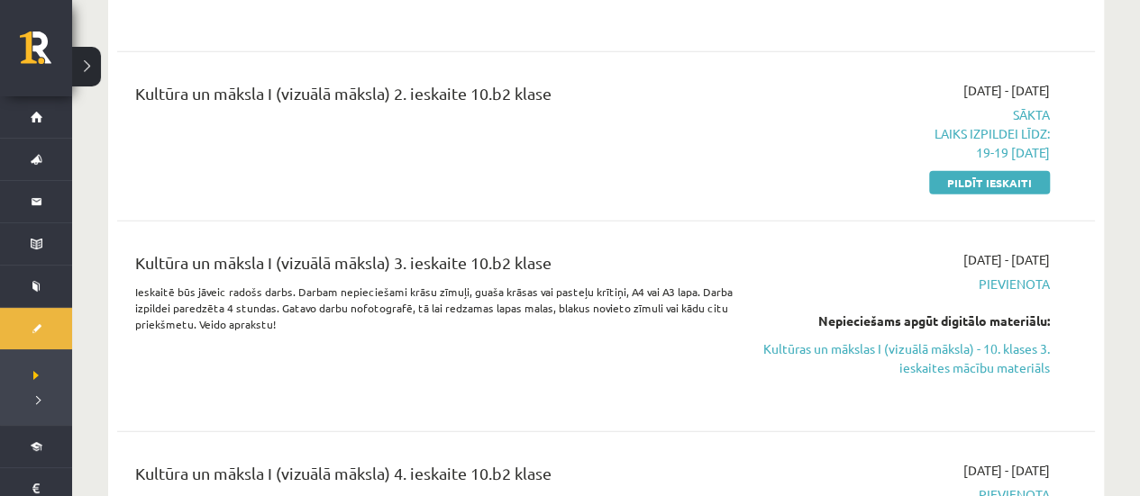
scroll to position [2613, 0]
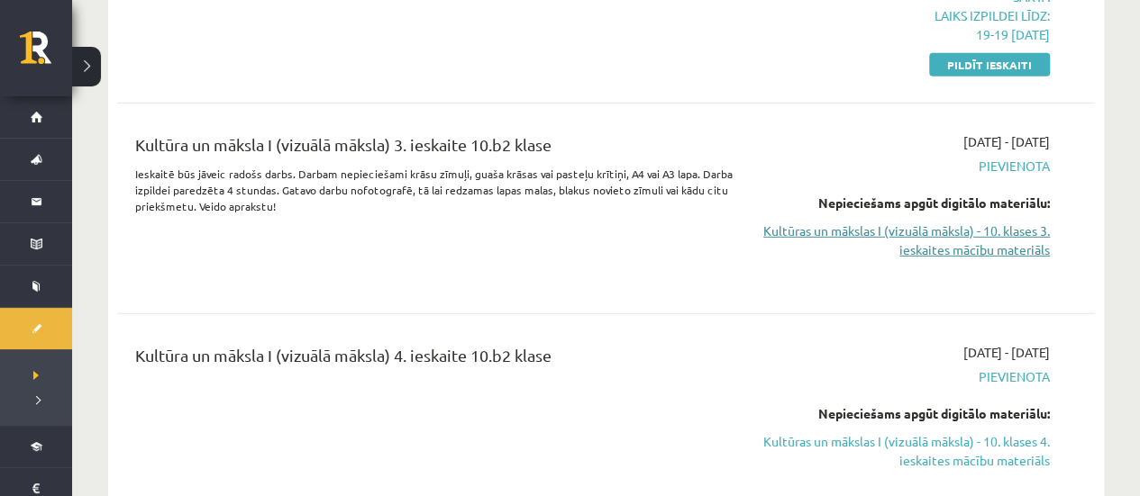
click at [924, 222] on link "Kultūras un mākslas I (vizuālā māksla) - 10. klases 3. ieskaites mācību materiā…" at bounding box center [906, 241] width 287 height 38
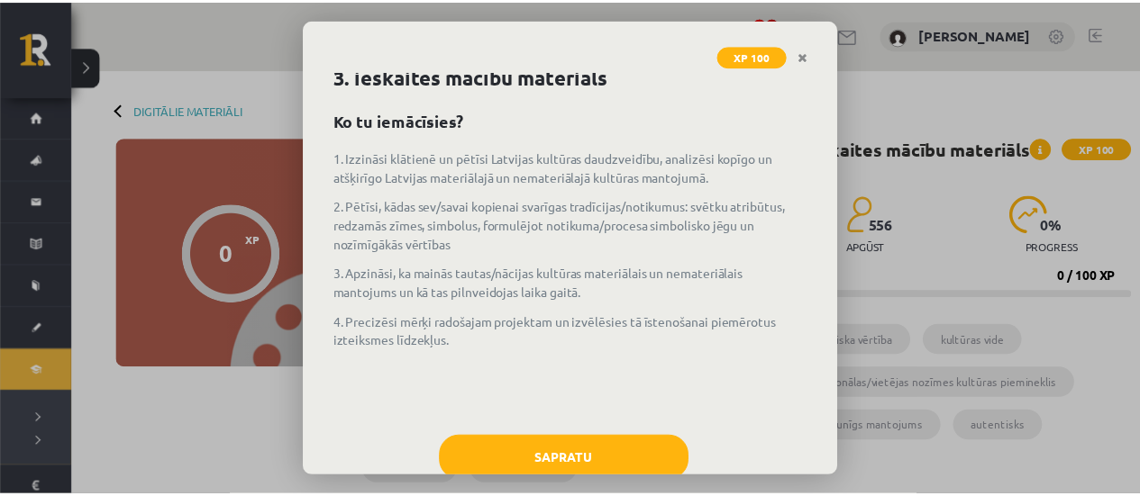
scroll to position [86, 0]
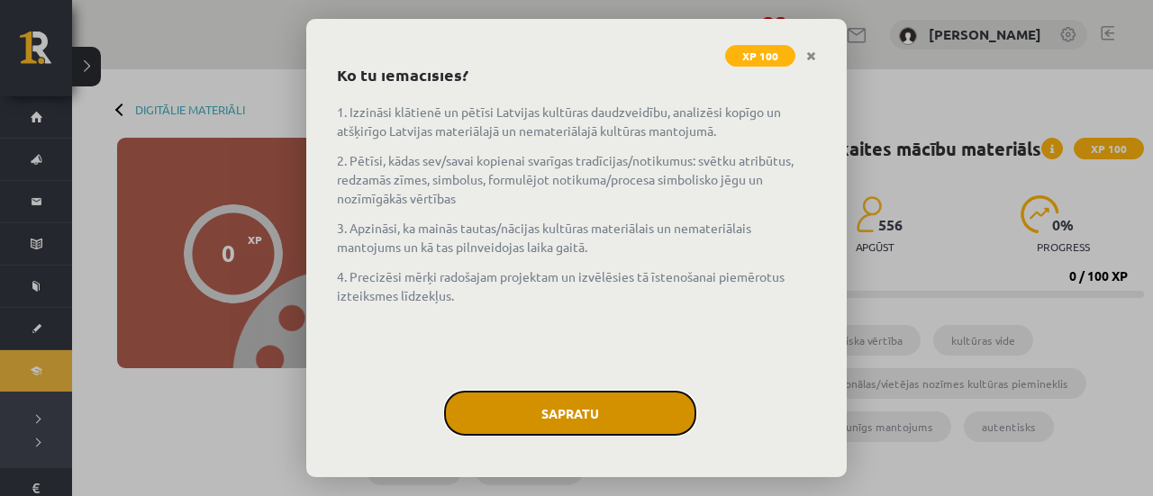
click at [548, 405] on button "Sapratu" at bounding box center [570, 413] width 252 height 45
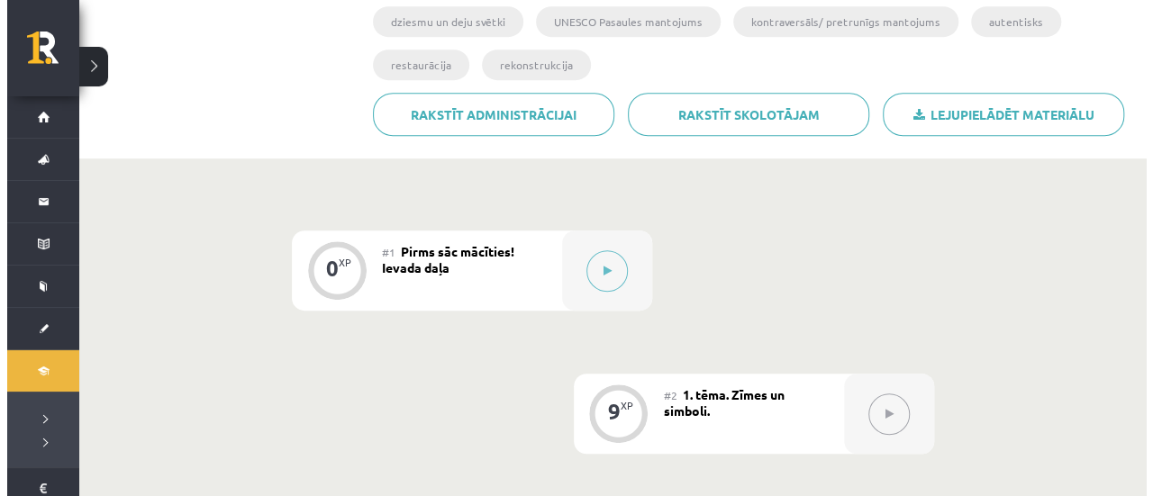
scroll to position [211, 0]
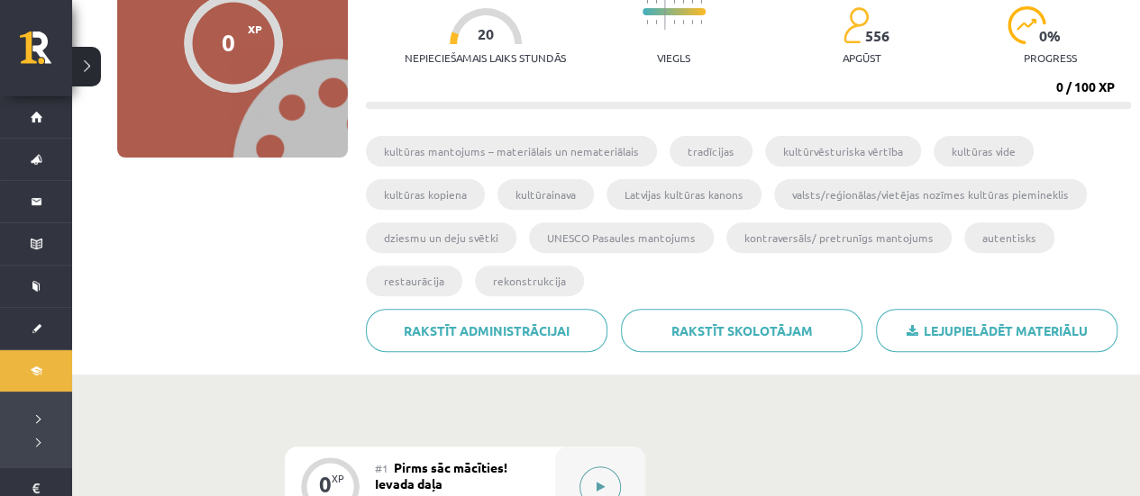
click at [599, 477] on button at bounding box center [599, 487] width 41 height 41
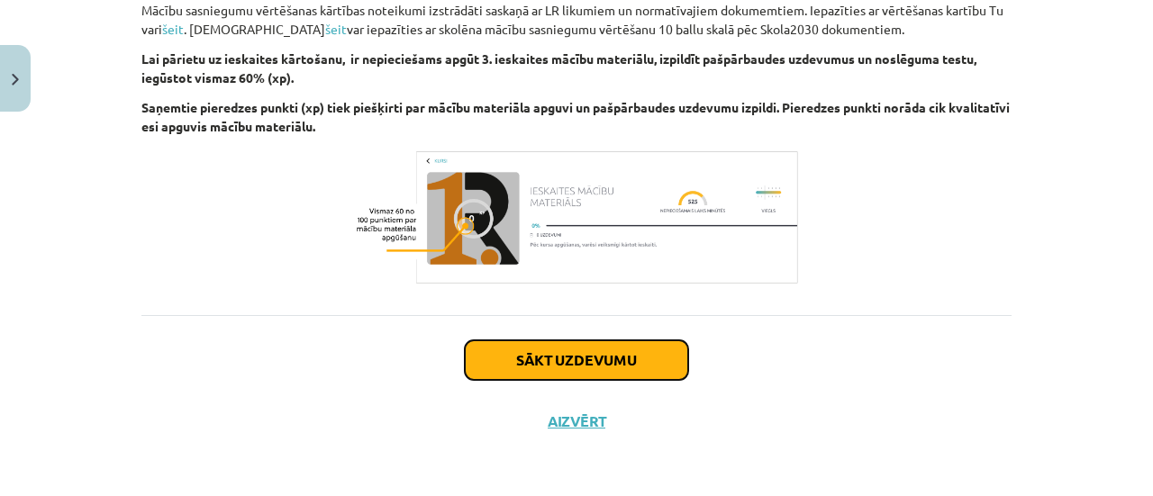
click at [605, 341] on button "Sākt uzdevumu" at bounding box center [576, 361] width 223 height 40
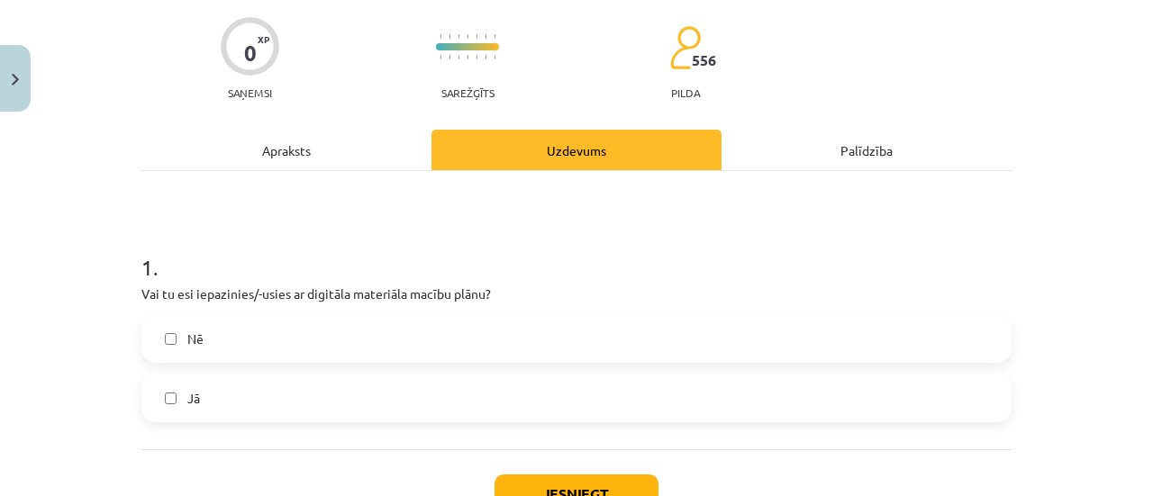
click at [297, 372] on div "Nē Jā" at bounding box center [576, 368] width 870 height 108
click at [296, 387] on label "Jā" at bounding box center [576, 398] width 867 height 45
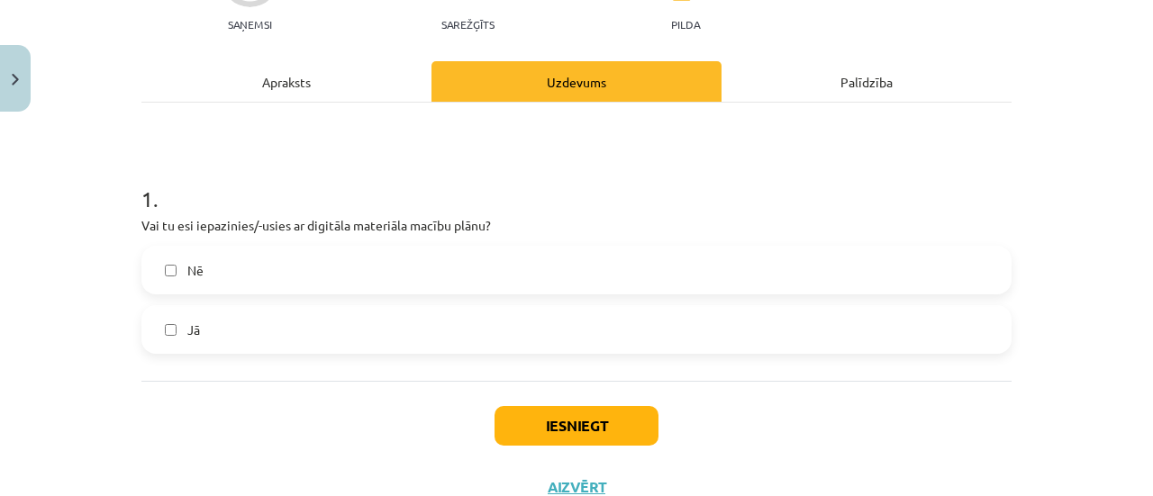
scroll to position [269, 0]
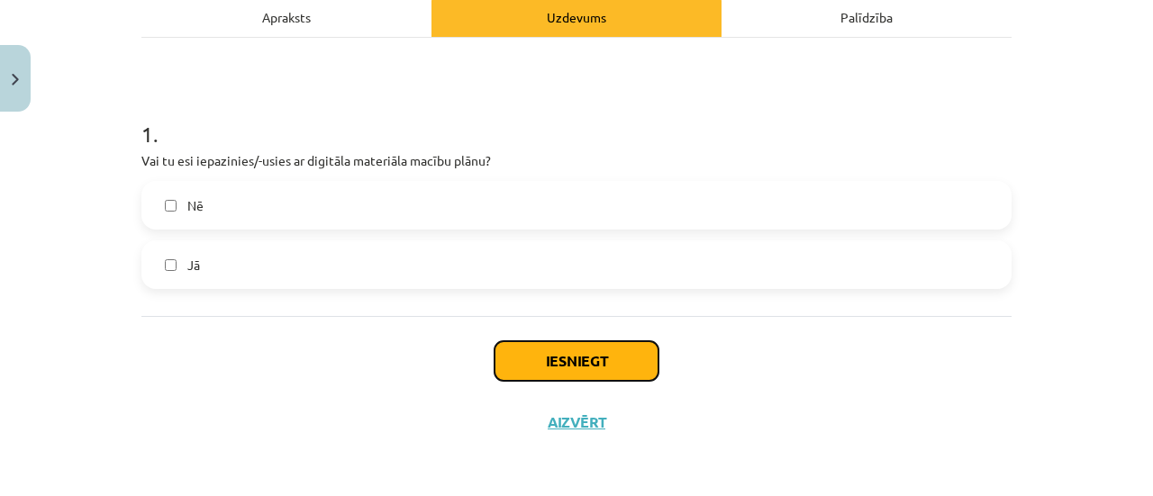
click at [505, 357] on button "Iesniegt" at bounding box center [577, 361] width 164 height 40
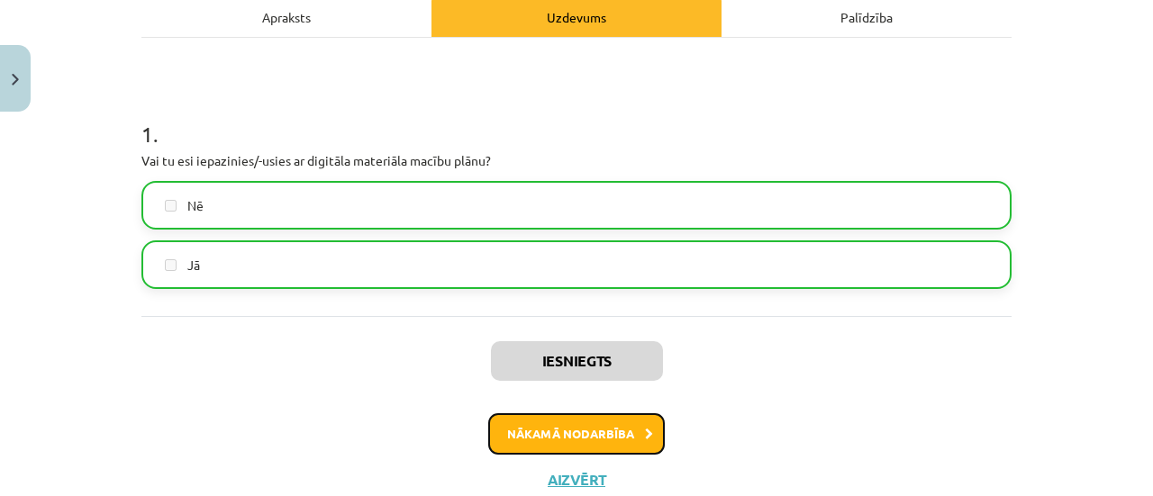
click at [548, 446] on button "Nākamā nodarbība" at bounding box center [576, 434] width 177 height 41
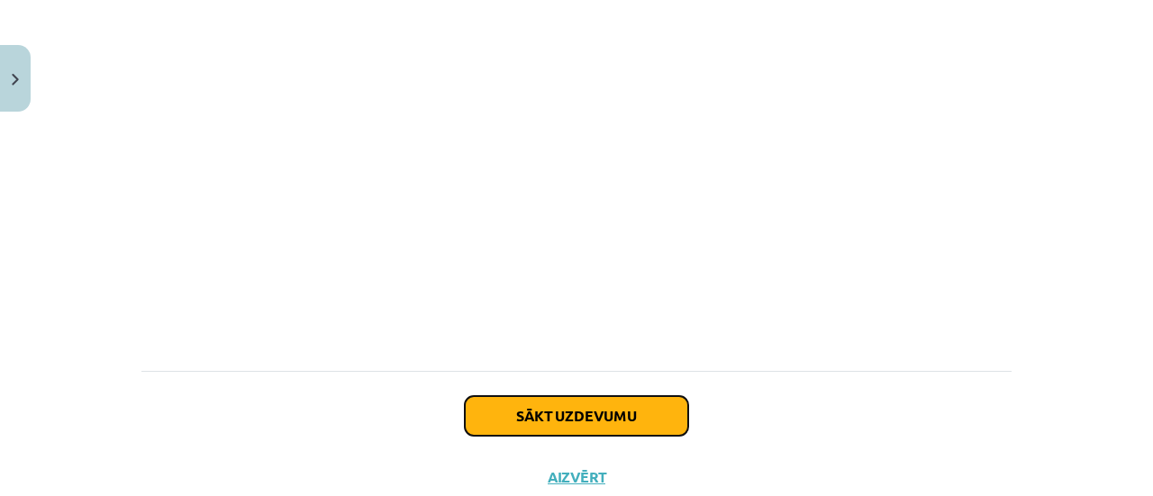
click at [514, 396] on button "Sākt uzdevumu" at bounding box center [576, 416] width 223 height 40
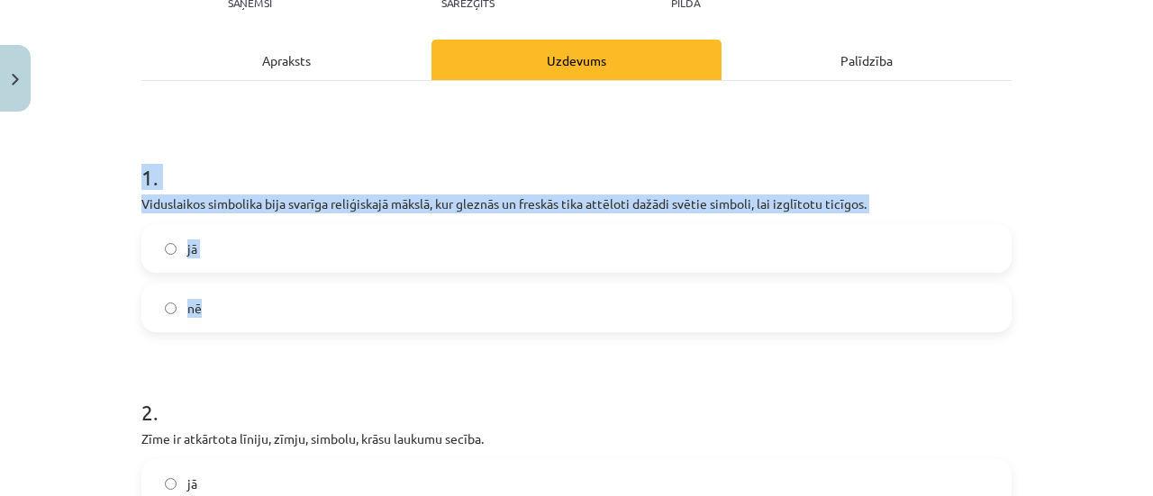
scroll to position [676, 0]
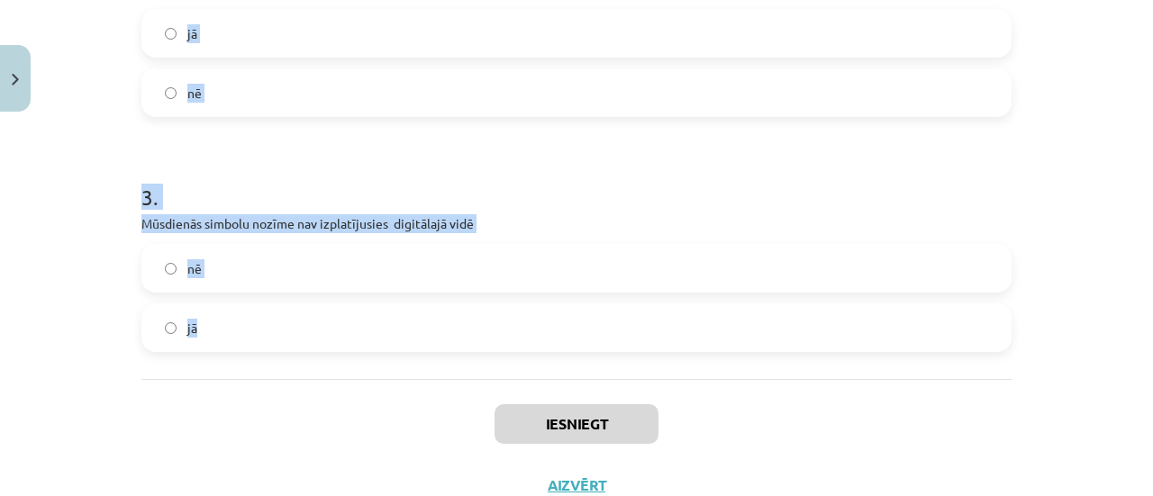
drag, startPoint x: 134, startPoint y: 172, endPoint x: 332, endPoint y: 347, distance: 263.6
copy form "1 . Viduslaikos simbolika bija svarīga reliģiskajā mākslā, kur gleznās un fresk…"
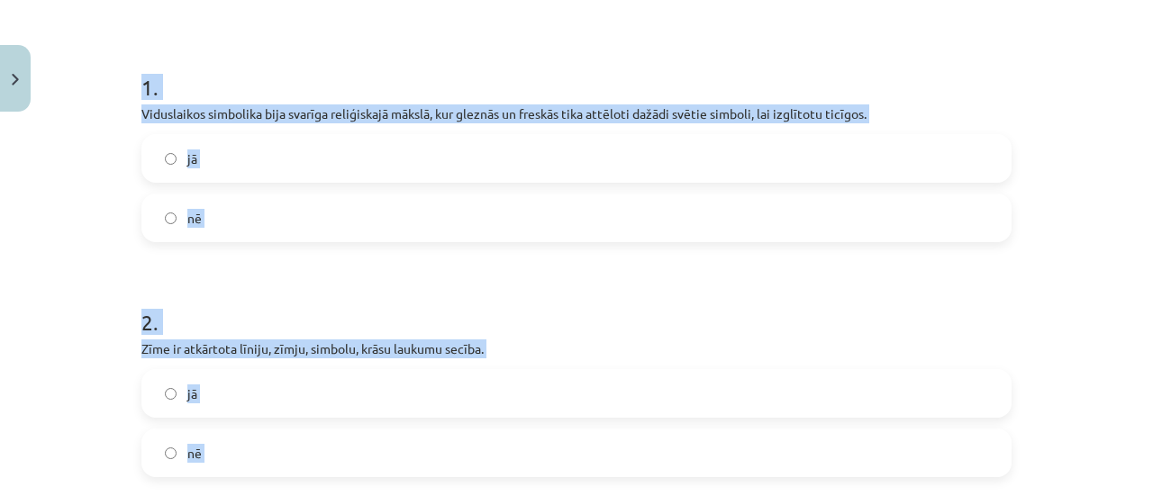
drag, startPoint x: 246, startPoint y: 172, endPoint x: 231, endPoint y: 227, distance: 57.1
click at [245, 171] on label "jā" at bounding box center [576, 158] width 867 height 45
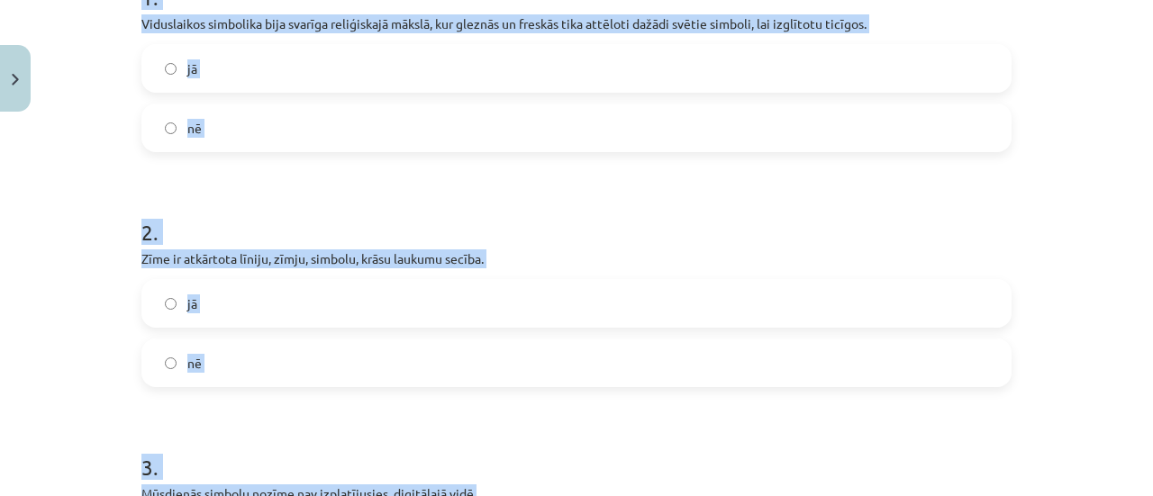
click at [200, 310] on label "jā" at bounding box center [576, 303] width 867 height 45
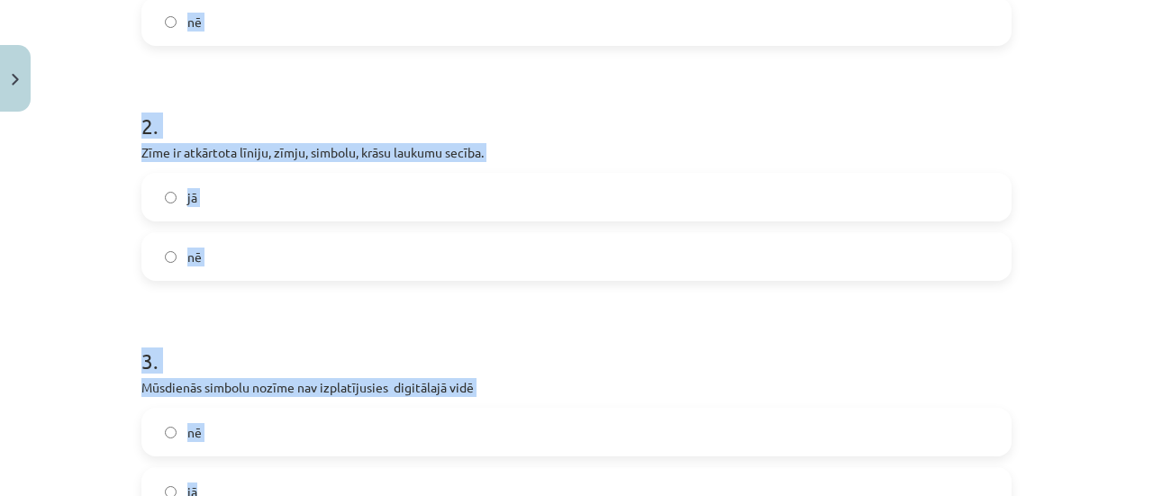
scroll to position [676, 0]
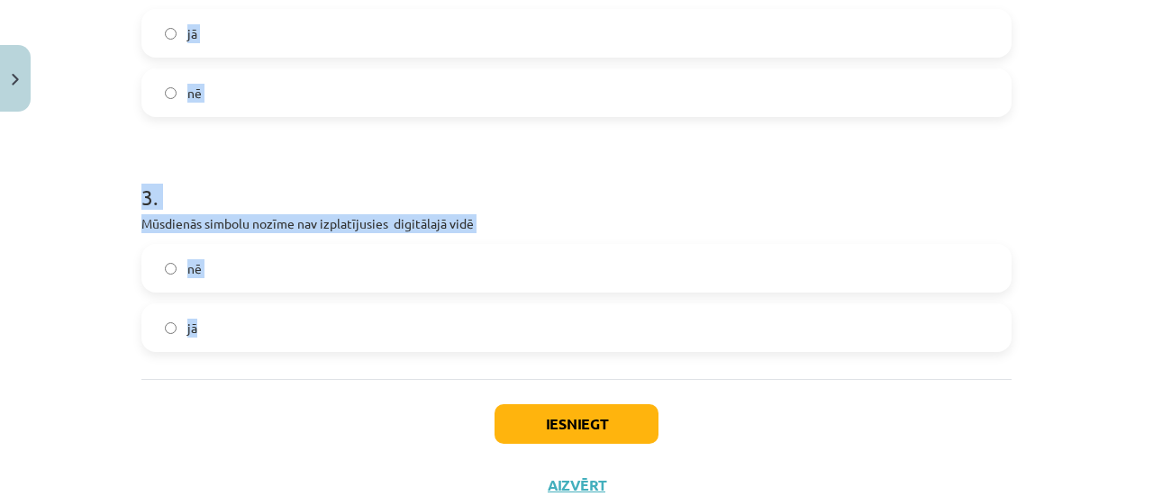
click at [204, 330] on label "jā" at bounding box center [576, 327] width 867 height 45
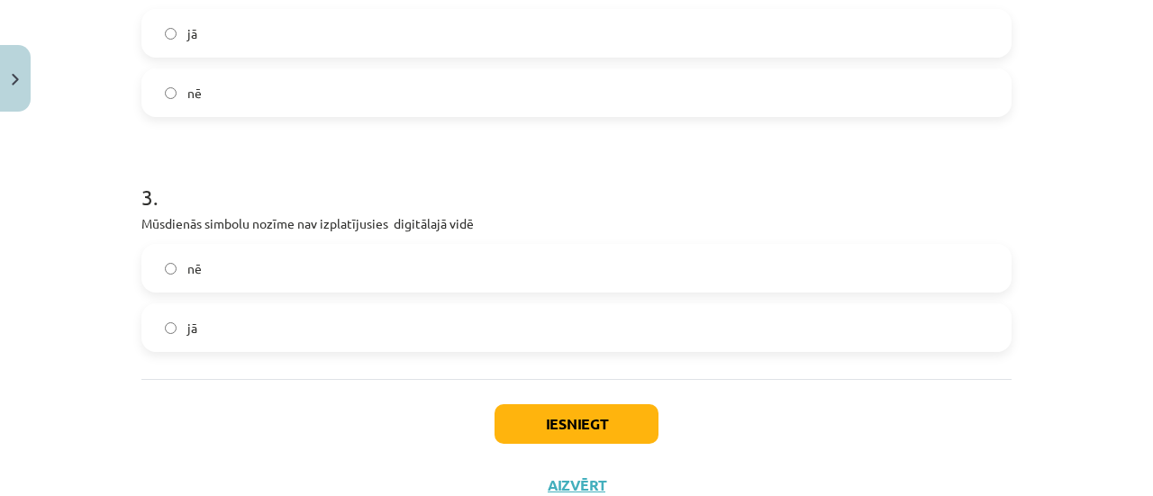
drag, startPoint x: 286, startPoint y: 271, endPoint x: 417, endPoint y: 341, distance: 149.1
click at [287, 275] on label "nē" at bounding box center [576, 268] width 867 height 45
click at [575, 415] on button "Iesniegt" at bounding box center [577, 425] width 164 height 40
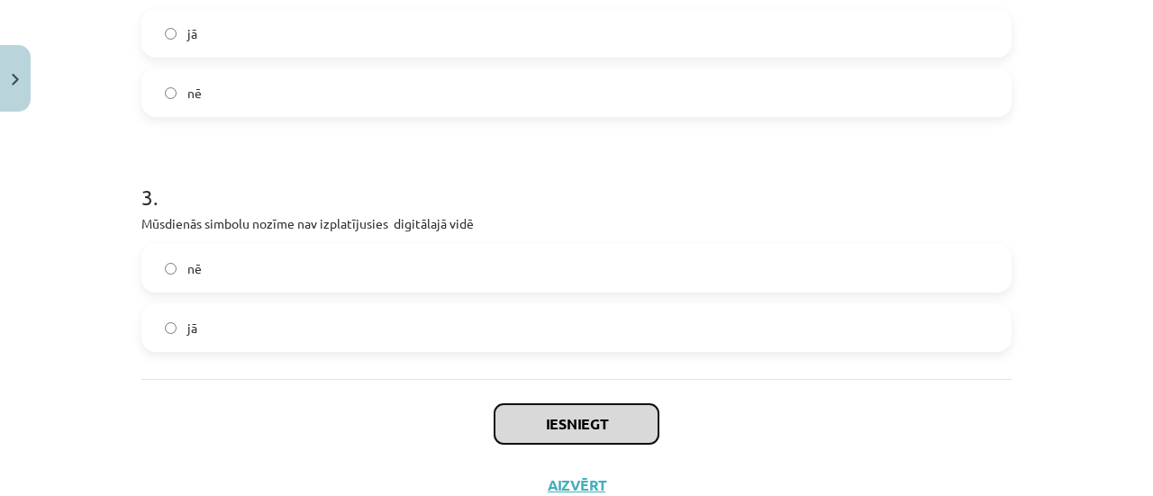
scroll to position [739, 0]
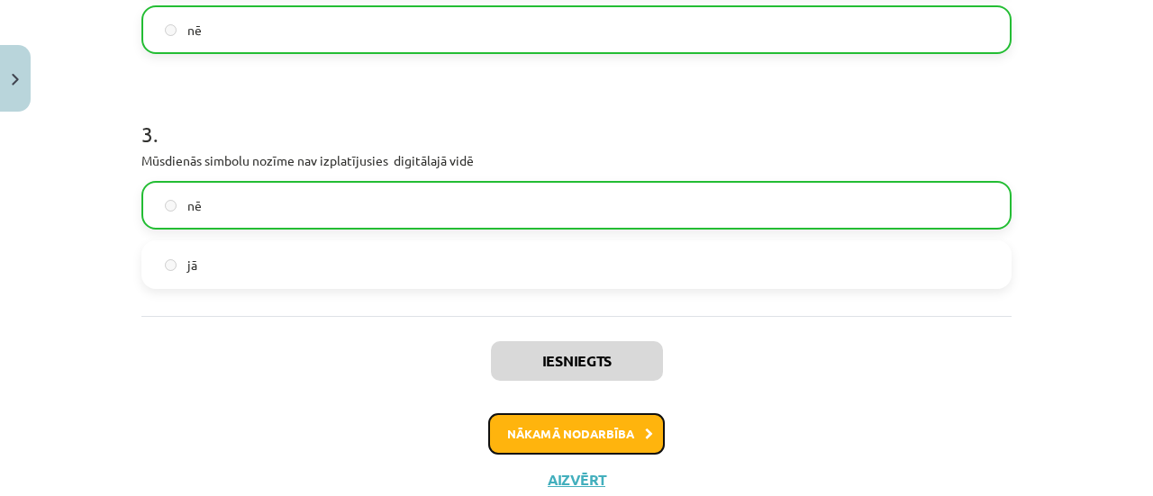
click at [570, 429] on button "Nākamā nodarbība" at bounding box center [576, 434] width 177 height 41
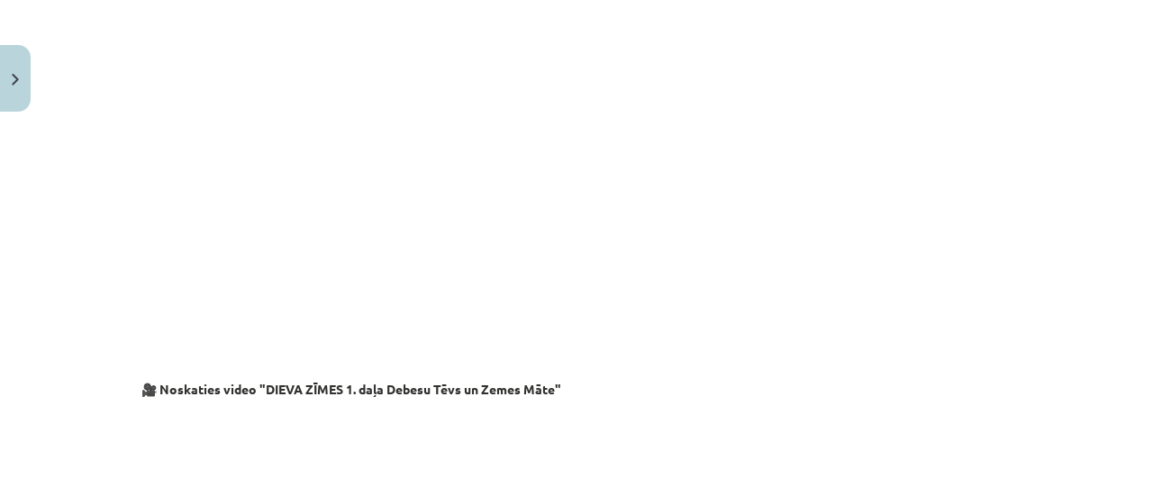
scroll to position [3190, 0]
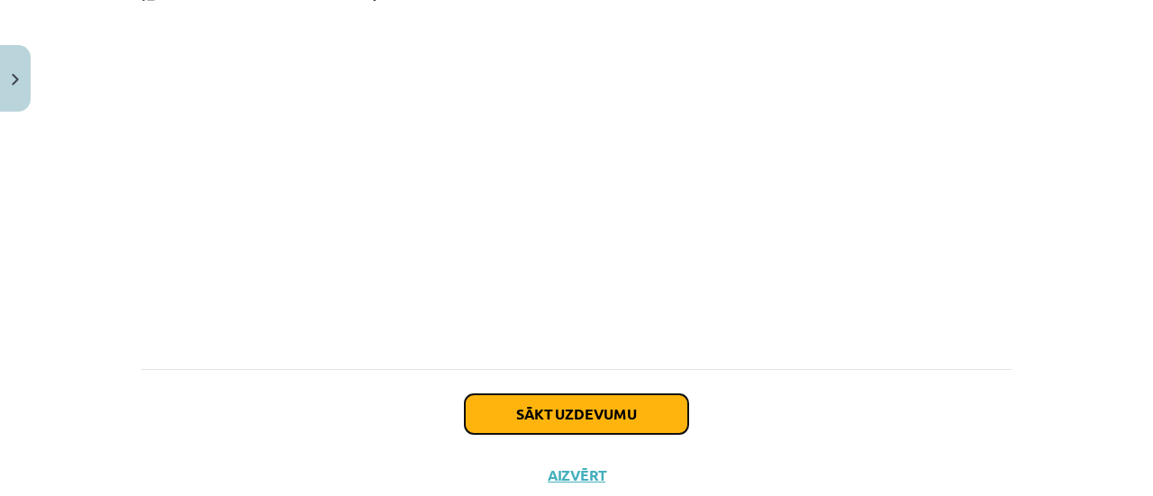
click at [551, 395] on button "Sākt uzdevumu" at bounding box center [576, 415] width 223 height 40
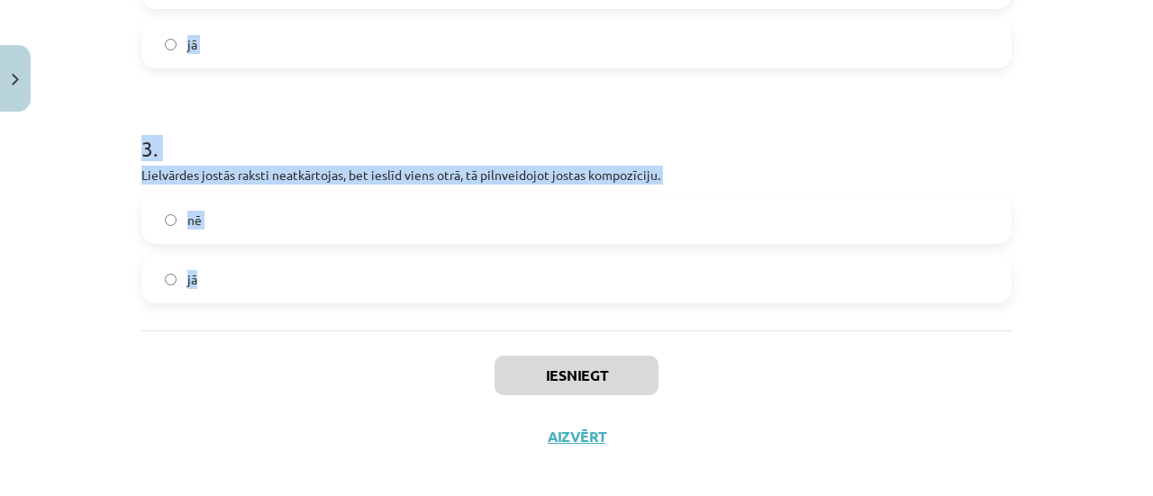
scroll to position [759, 0]
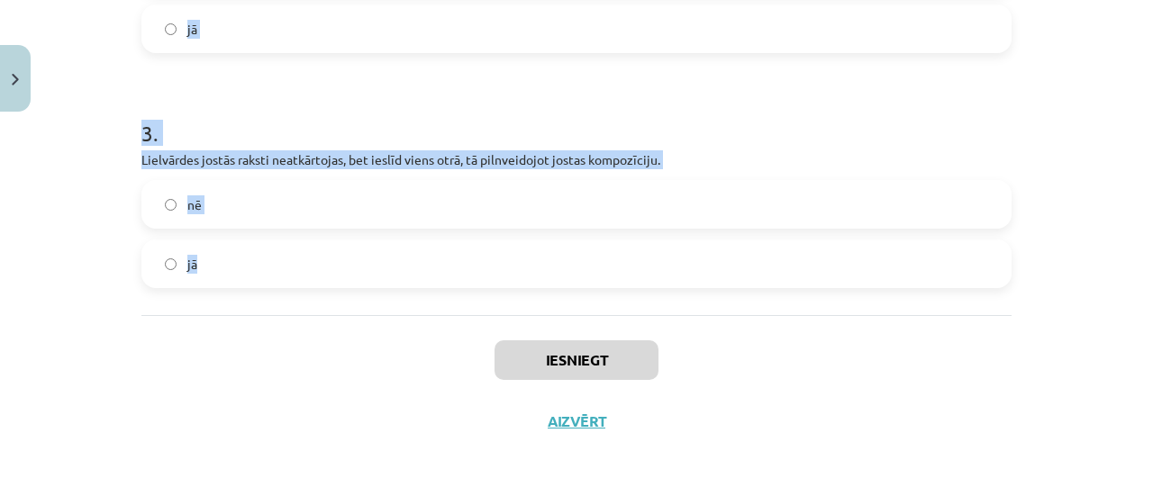
drag, startPoint x: 157, startPoint y: 114, endPoint x: 340, endPoint y: 304, distance: 263.8
copy form "1 . Latviešu tautastērpi veidojās kā lauku ļaužu apģērbs, kas piemērots attiecī…"
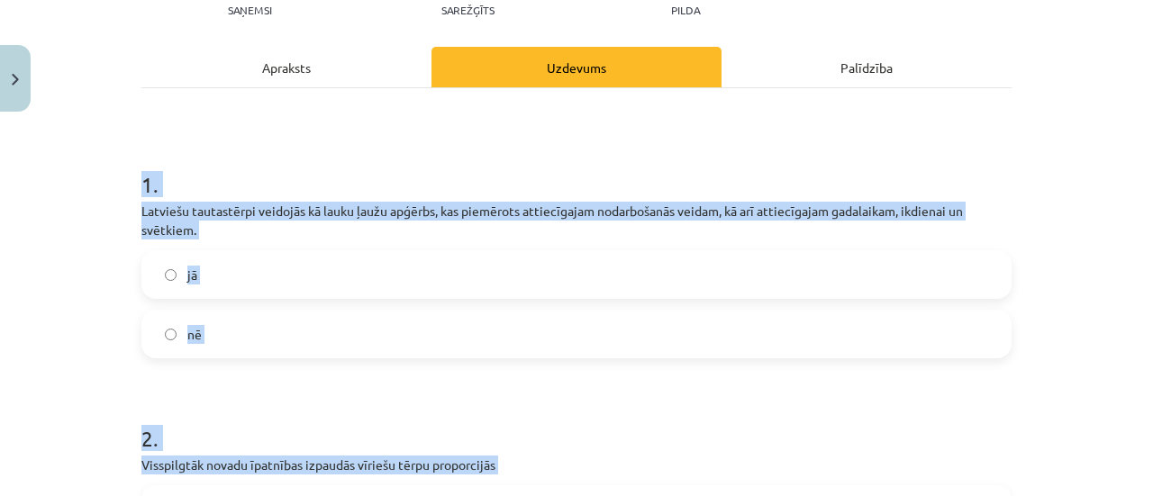
click at [244, 275] on label "jā" at bounding box center [576, 274] width 867 height 45
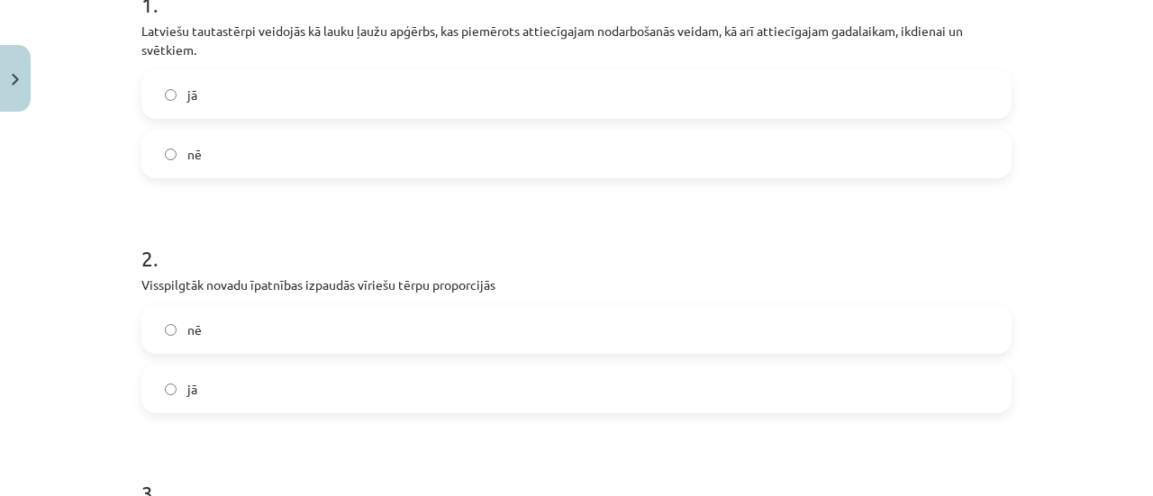
click at [227, 346] on label "nē" at bounding box center [576, 329] width 867 height 45
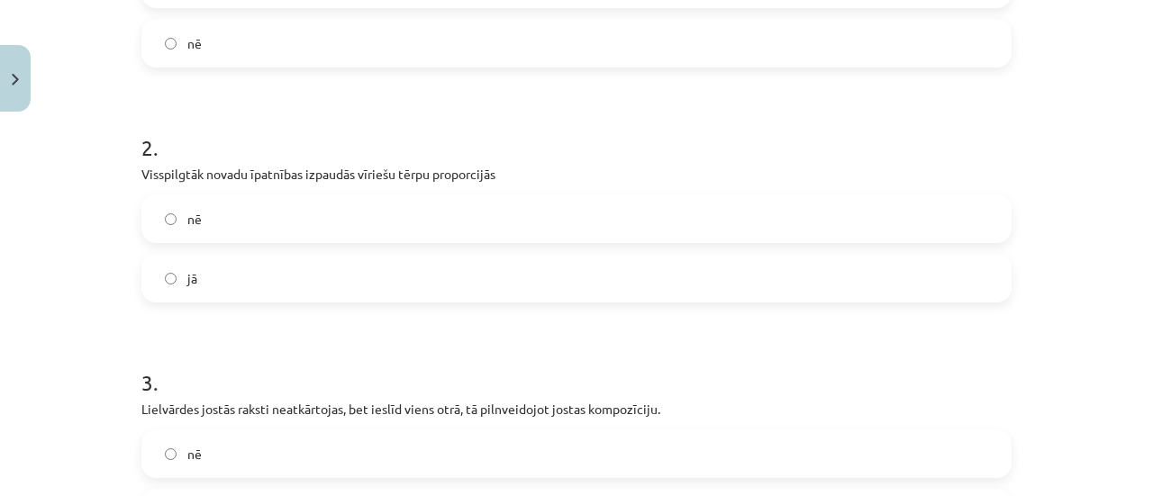
scroll to position [669, 0]
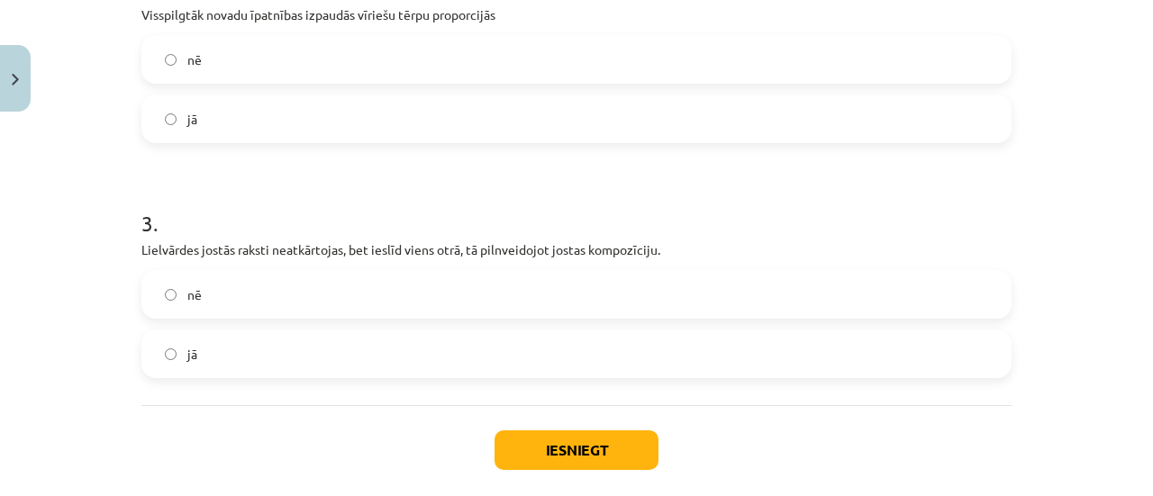
click at [218, 341] on label "jā" at bounding box center [576, 354] width 867 height 45
click at [543, 442] on button "Iesniegt" at bounding box center [577, 451] width 164 height 40
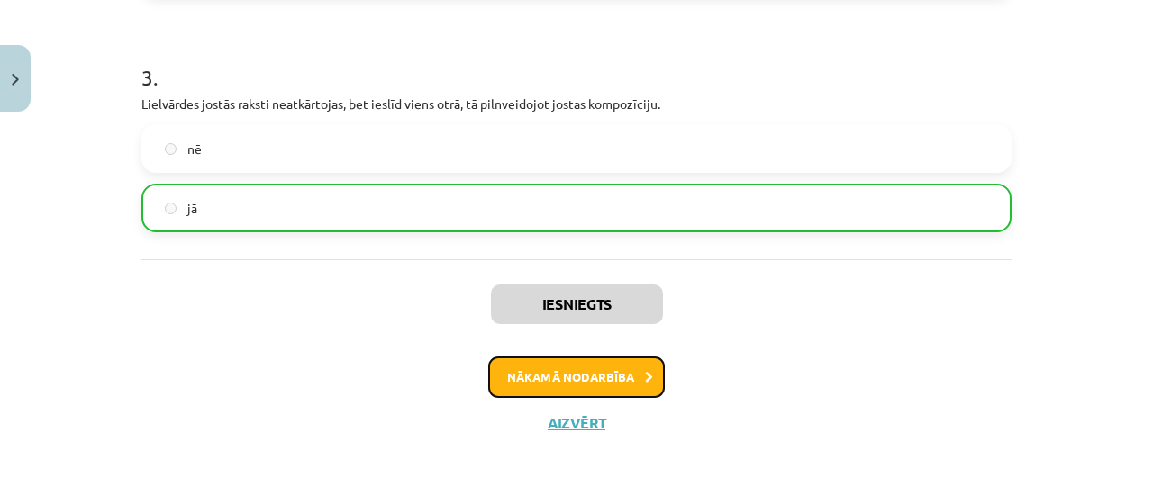
click at [525, 390] on button "Nākamā nodarbība" at bounding box center [576, 377] width 177 height 41
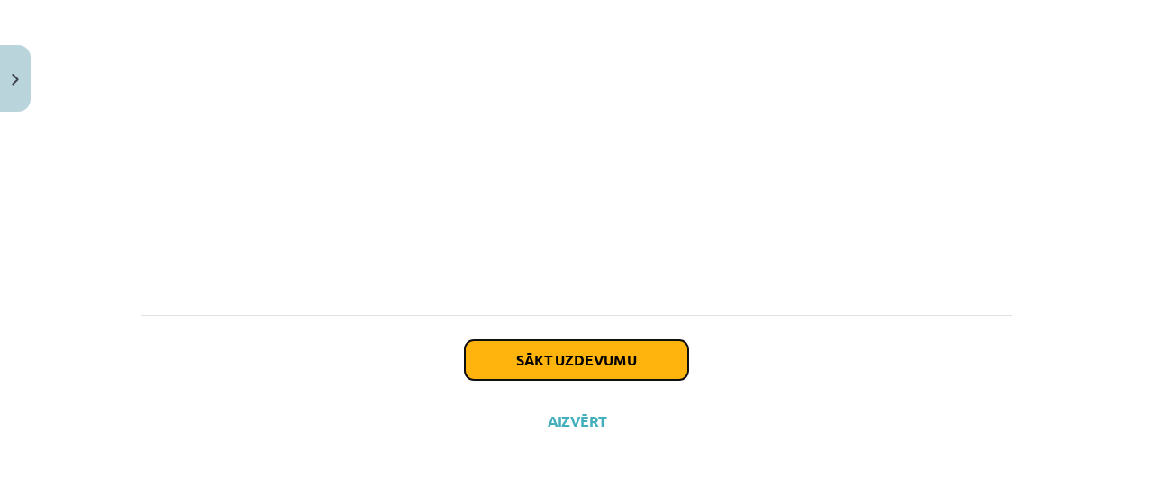
click at [631, 361] on button "Sākt uzdevumu" at bounding box center [576, 361] width 223 height 40
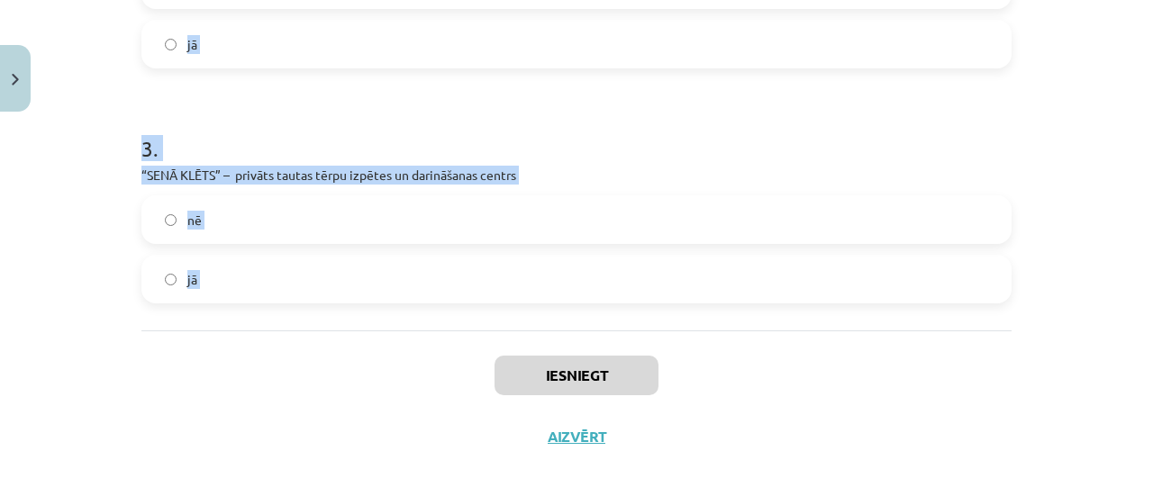
scroll to position [787, 0]
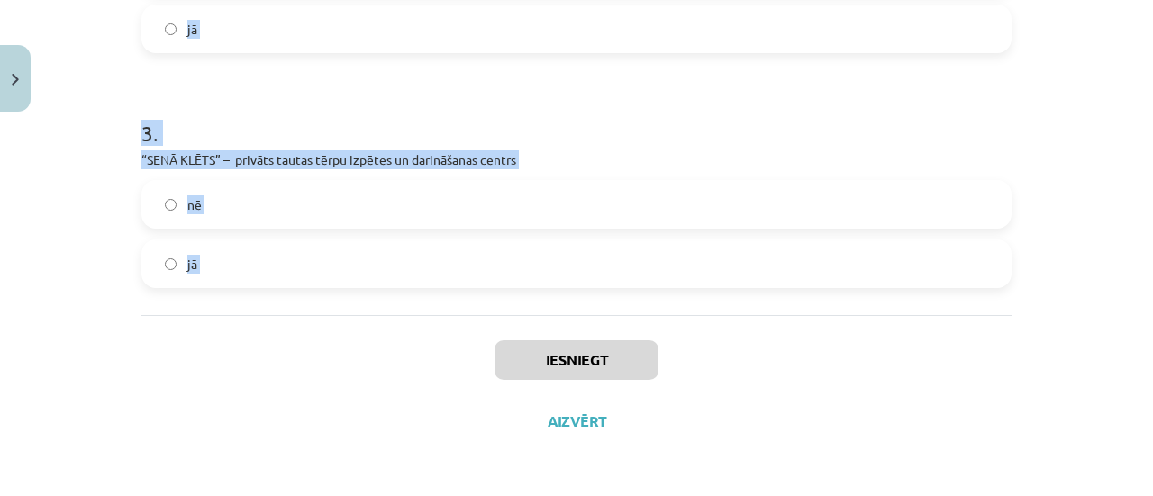
drag, startPoint x: 148, startPoint y: 302, endPoint x: 384, endPoint y: 309, distance: 236.2
copy form "1 . Visu novadu rakstainās jostas ir ierakstītas kultūras kanonā. nē jā 2 . Tau…"
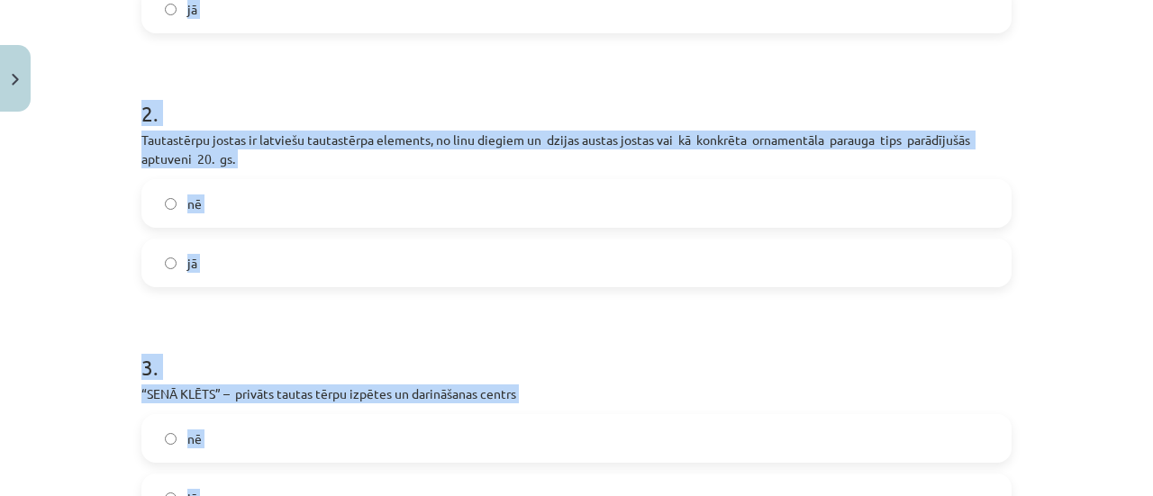
scroll to position [337, 0]
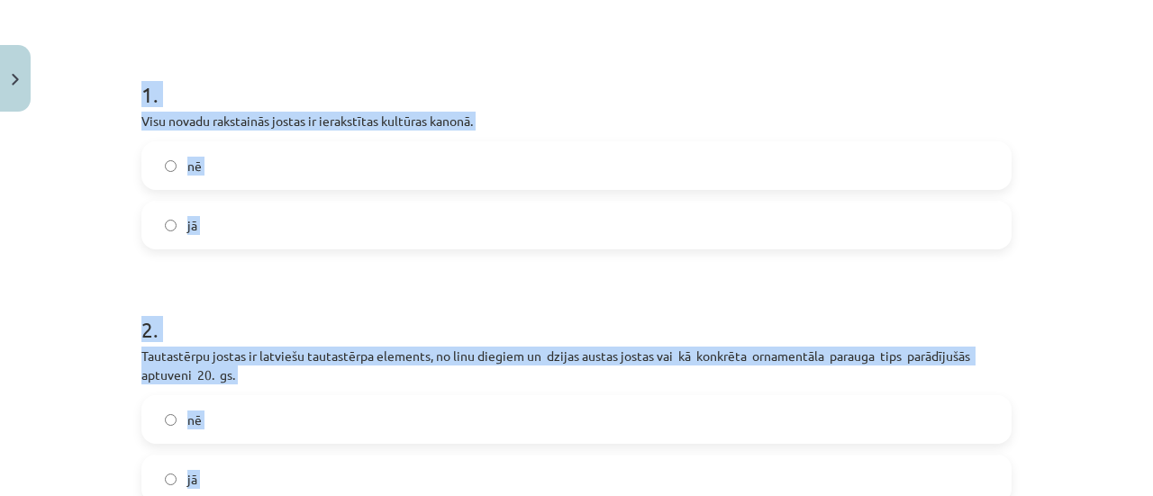
click at [205, 227] on label "jā" at bounding box center [576, 225] width 867 height 45
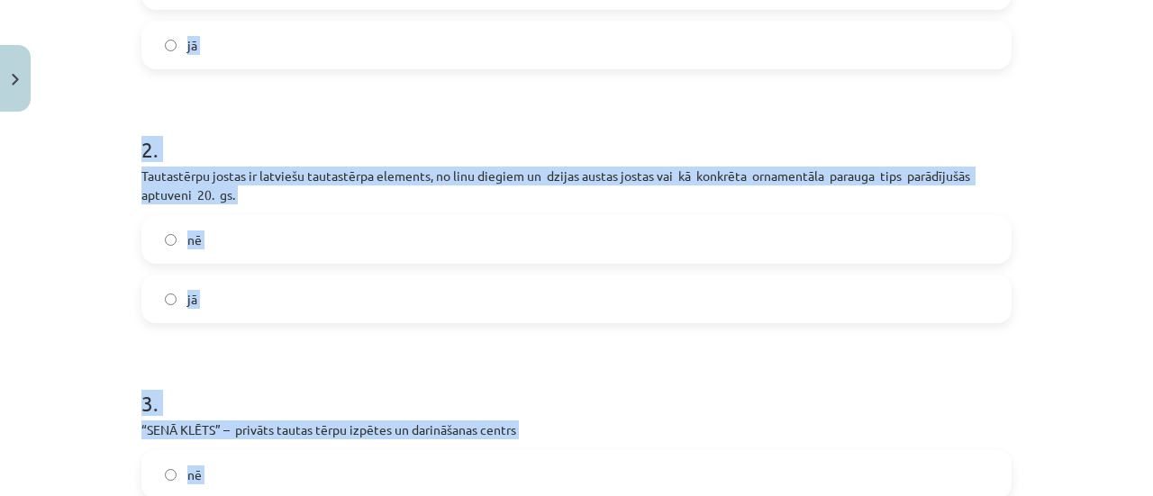
click at [187, 231] on span "nē" at bounding box center [194, 240] width 14 height 19
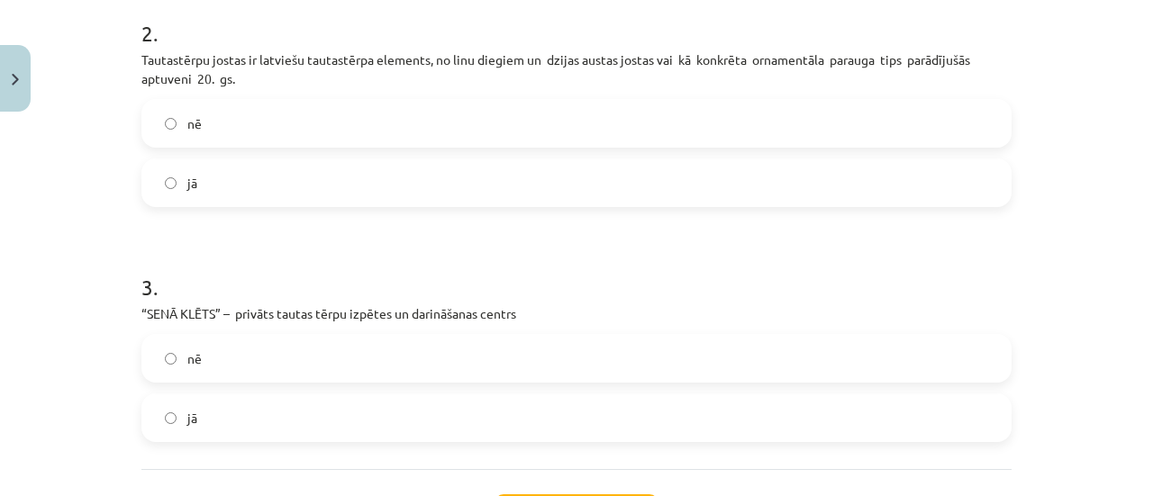
scroll to position [787, 0]
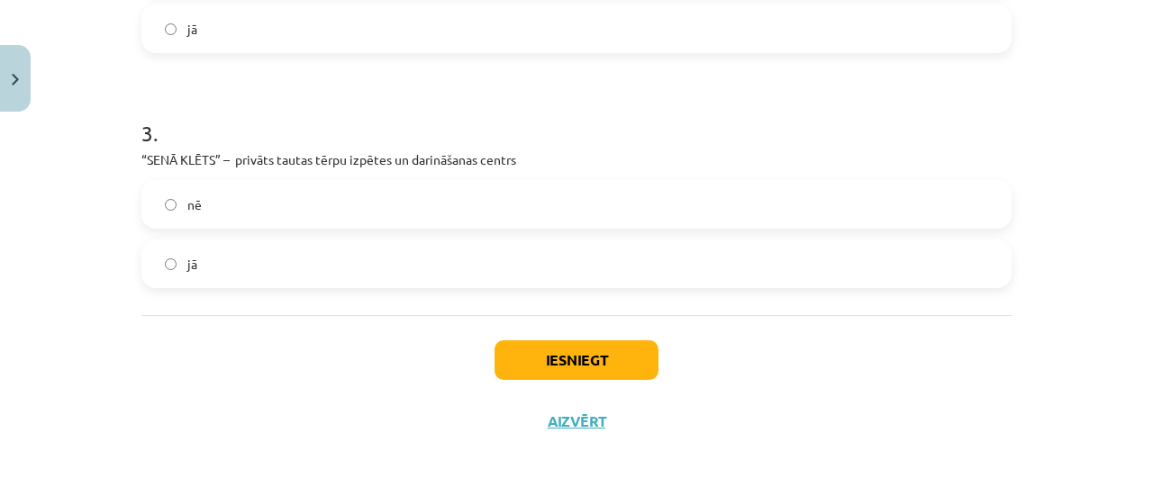
drag, startPoint x: 196, startPoint y: 271, endPoint x: 560, endPoint y: 331, distance: 367.9
click at [200, 271] on label "jā" at bounding box center [576, 263] width 867 height 45
click at [564, 364] on button "Iesniegt" at bounding box center [577, 361] width 164 height 40
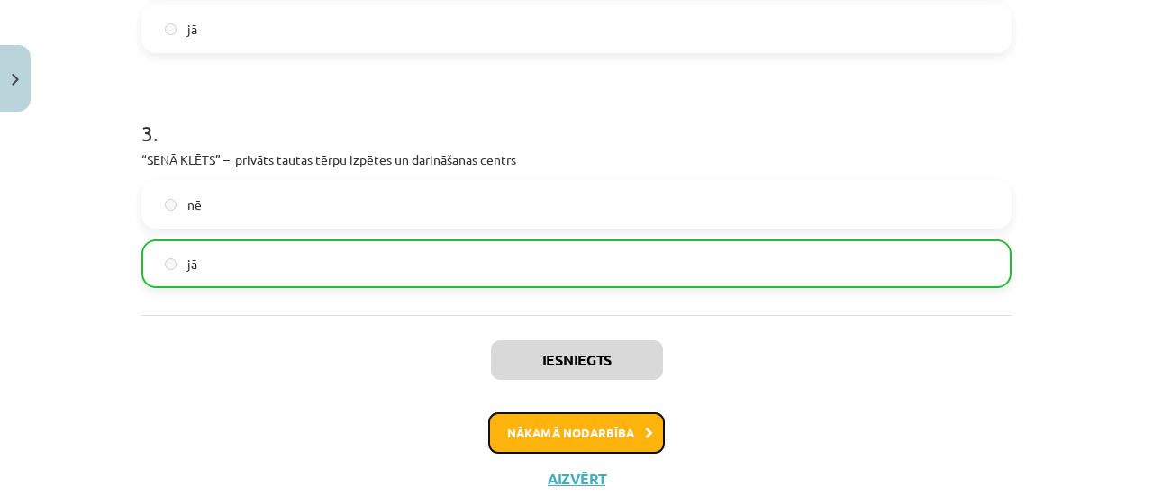
click at [497, 427] on button "Nākamā nodarbība" at bounding box center [576, 433] width 177 height 41
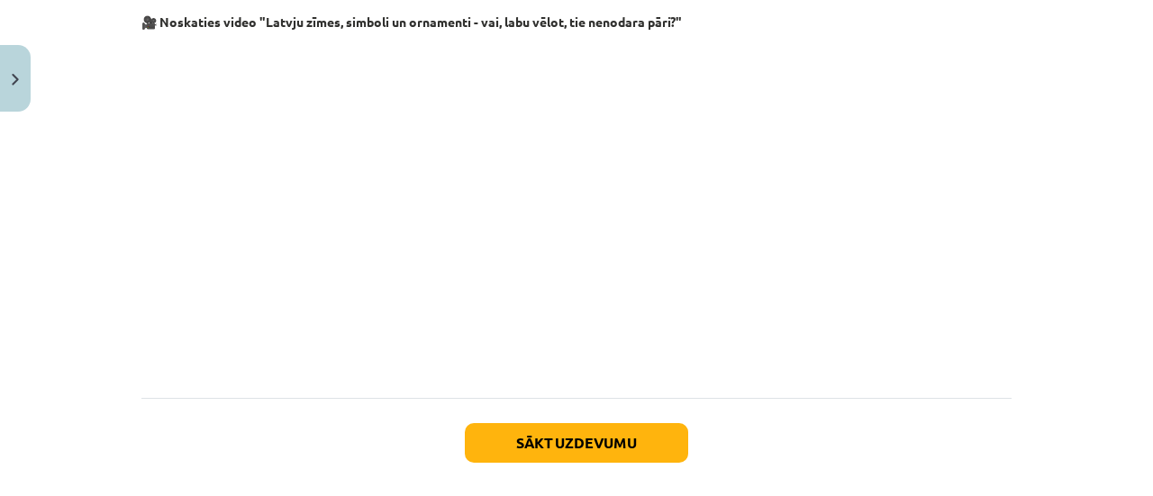
scroll to position [1936, 0]
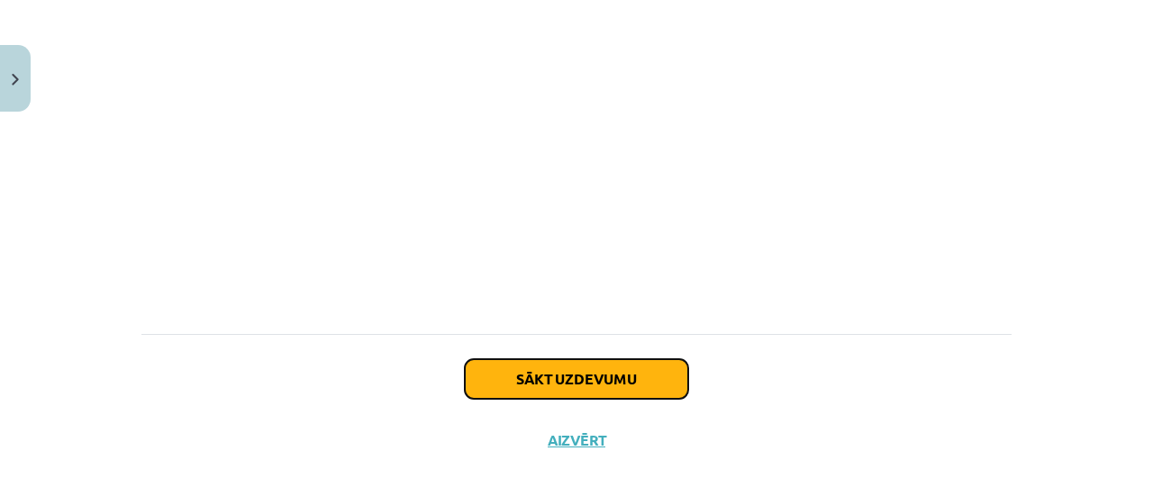
click at [551, 381] on div "Sākt uzdevumu Aizvērt" at bounding box center [576, 397] width 870 height 126
click at [544, 366] on button "Sākt uzdevumu" at bounding box center [576, 380] width 223 height 40
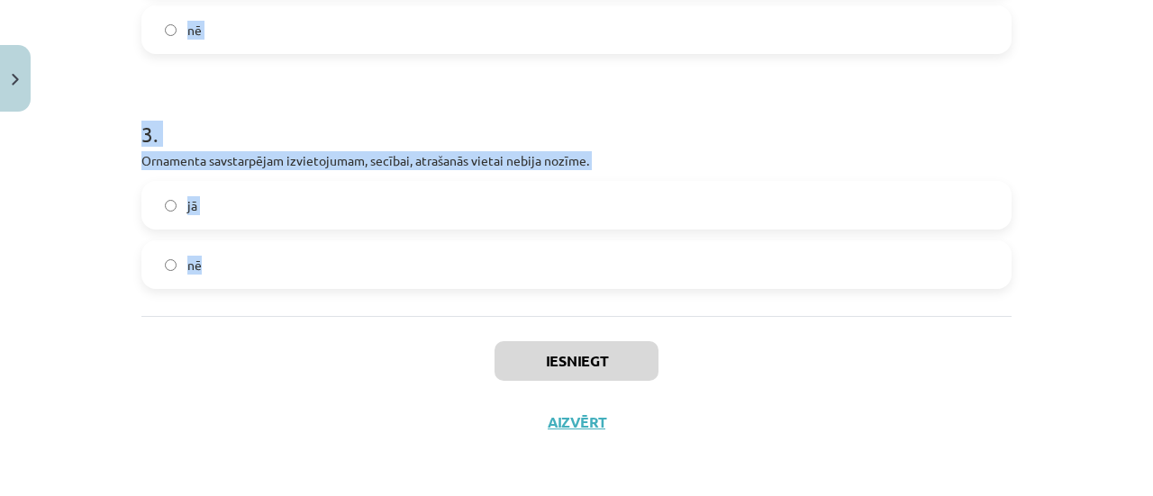
scroll to position [739, 0]
drag, startPoint x: 156, startPoint y: 113, endPoint x: 341, endPoint y: 281, distance: 250.0
click at [341, 281] on div "Mācību tēma: Kultūras un mākslas i (vizuālā māksla) - 10. klases 3. ieskaites m…" at bounding box center [576, 248] width 1153 height 496
copy form "1 . Īpašuma zīmēm nav rotājošas funkcijas ar tām senāk ļaudis iezīmēja sev pied…"
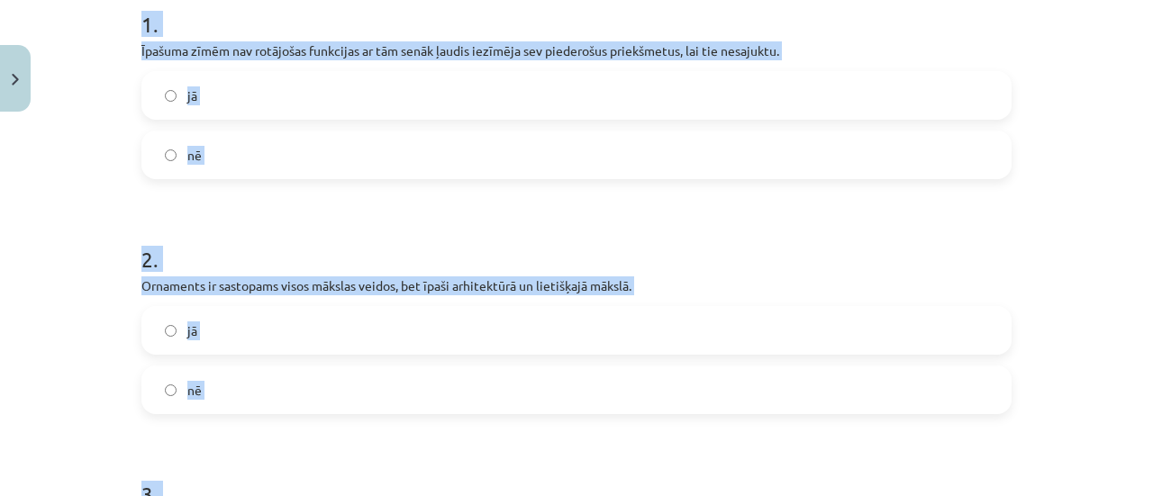
scroll to position [198, 0]
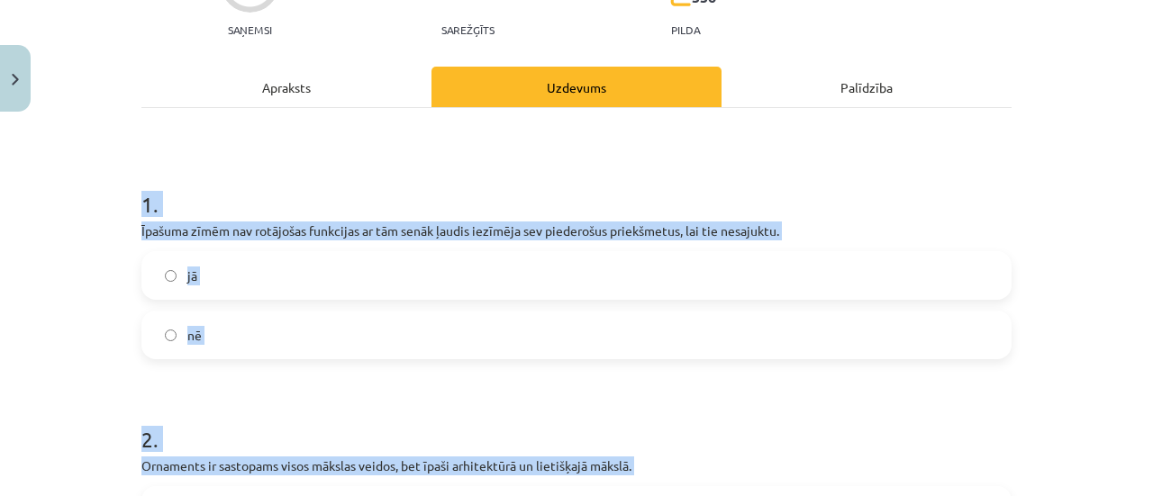
click at [229, 346] on label "nē" at bounding box center [576, 335] width 867 height 45
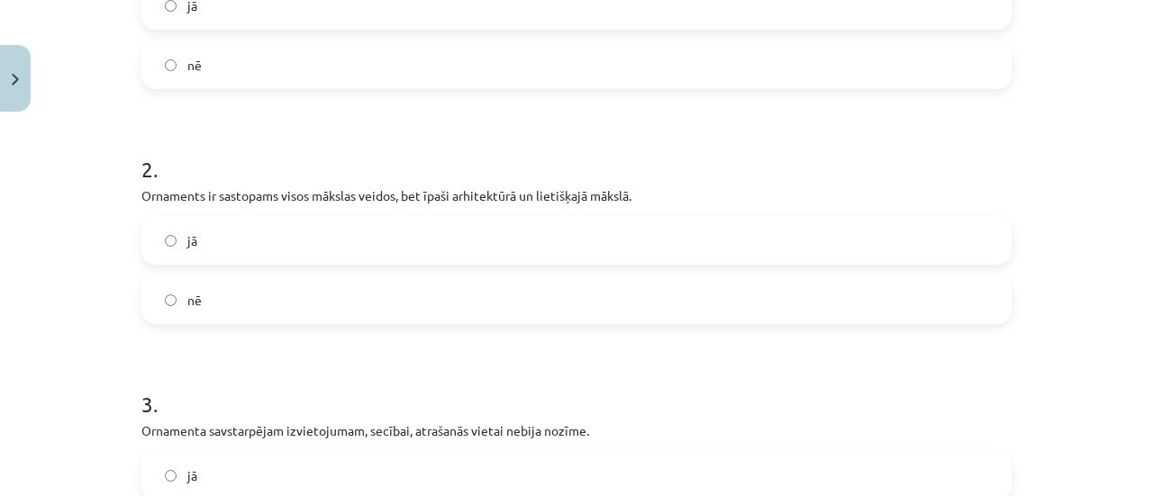
click at [209, 253] on label "jā" at bounding box center [576, 240] width 867 height 45
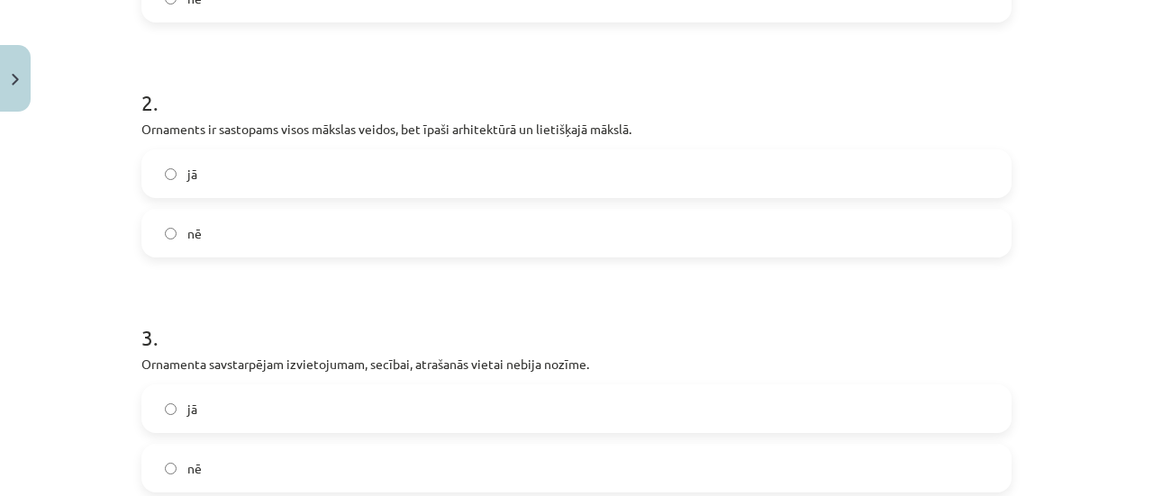
scroll to position [739, 0]
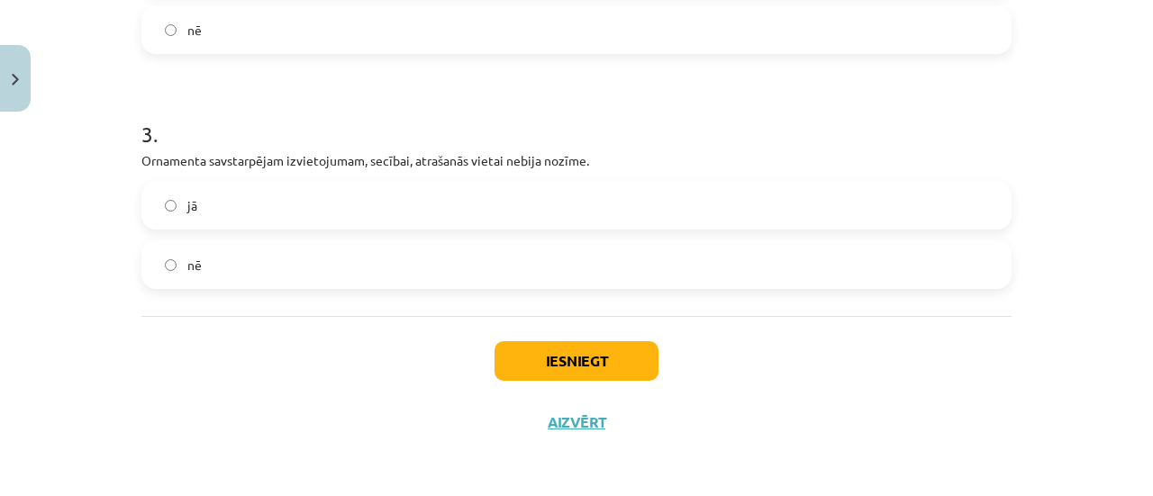
click at [218, 259] on label "nē" at bounding box center [576, 264] width 867 height 45
click at [535, 351] on button "Iesniegt" at bounding box center [577, 361] width 164 height 40
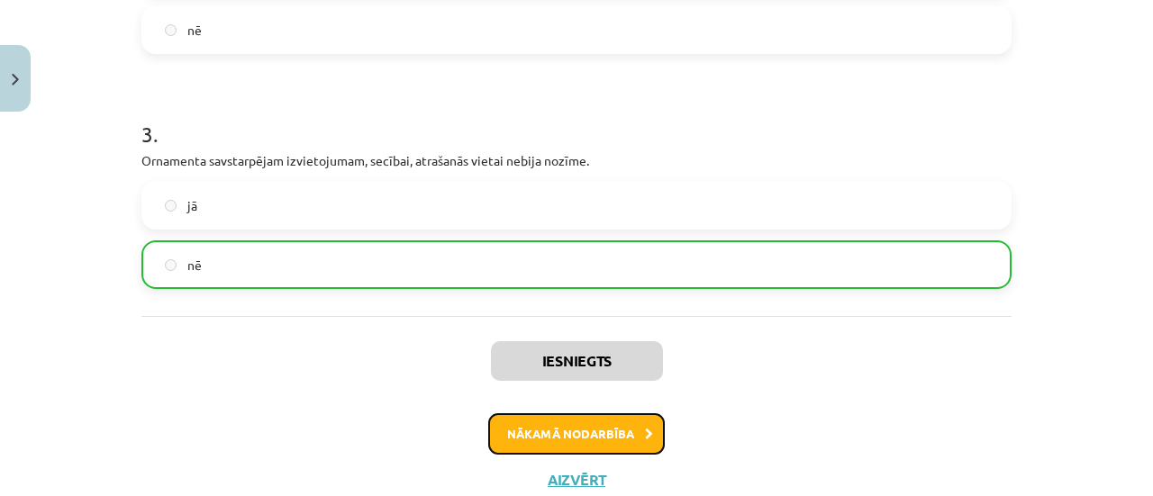
click at [524, 411] on div "Iesniegts Nākamā nodarbība Aizvērt" at bounding box center [576, 408] width 870 height 184
click at [517, 420] on button "Nākamā nodarbība" at bounding box center [576, 434] width 177 height 41
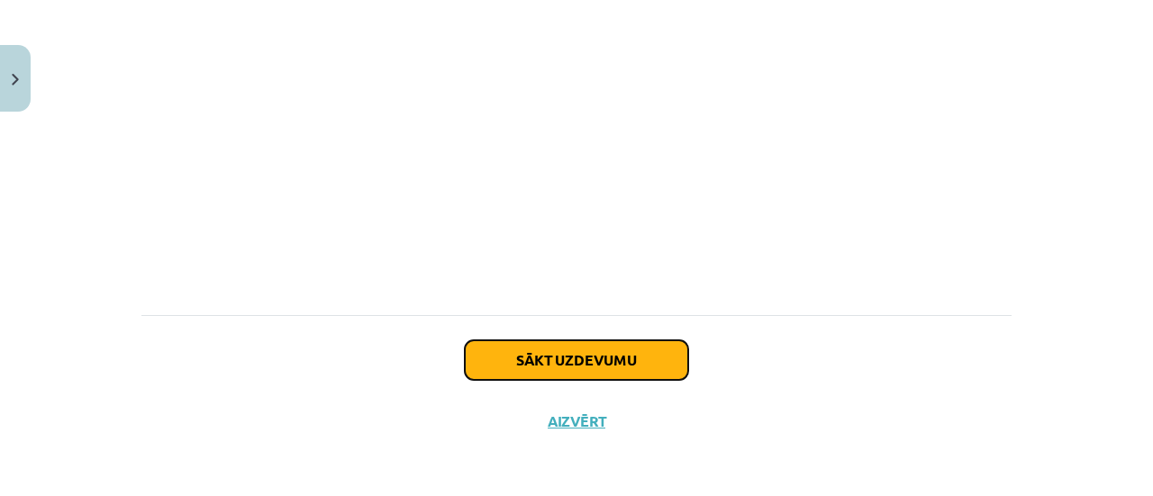
click at [477, 360] on button "Sākt uzdevumu" at bounding box center [576, 361] width 223 height 40
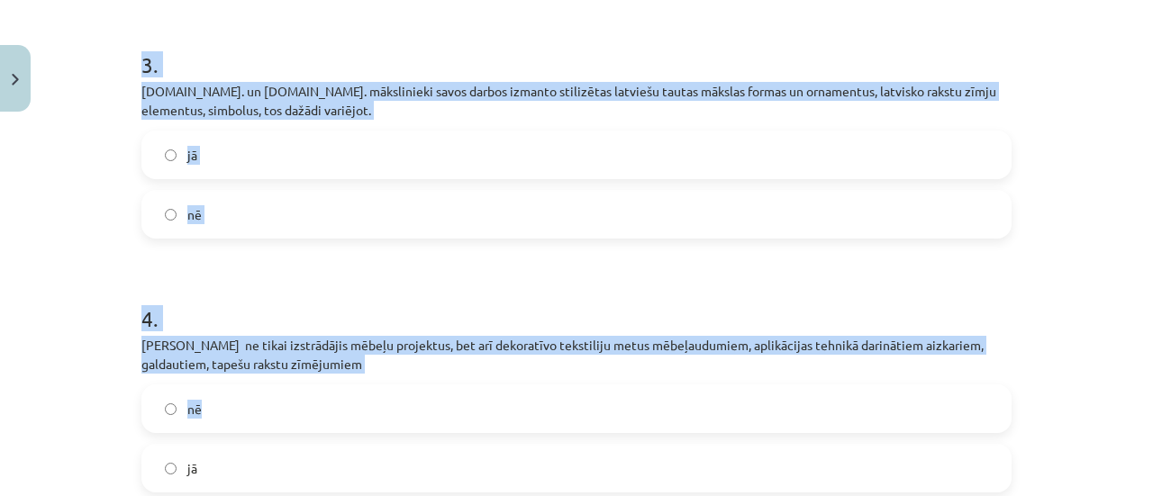
scroll to position [1060, 0]
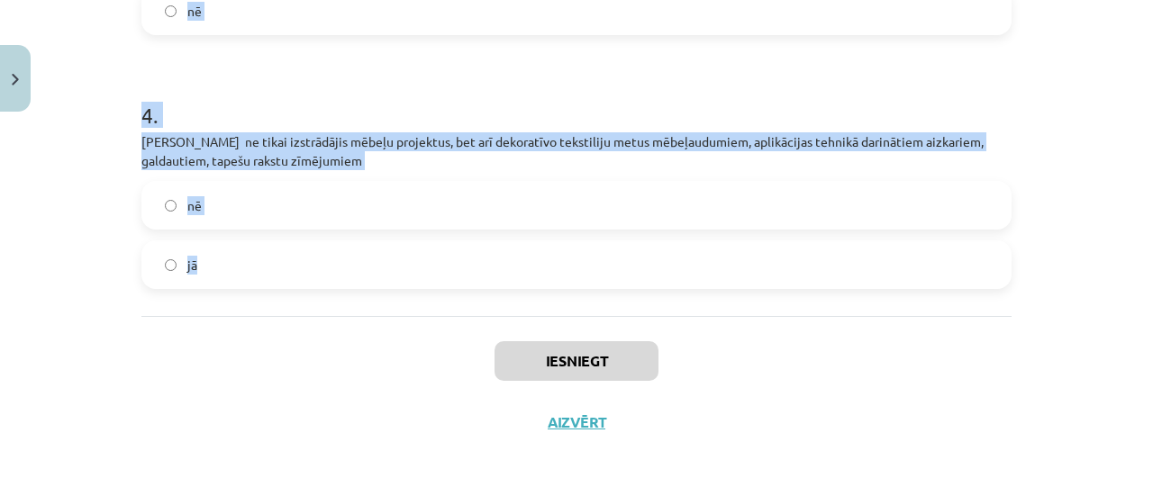
drag, startPoint x: 133, startPoint y: 370, endPoint x: 422, endPoint y: 265, distance: 307.0
copy form "1 . 20.gs. vidū Rīgā ieradās Krievijā pazīstamās Kuzņecovu ģimenes pārstāvis Si…"
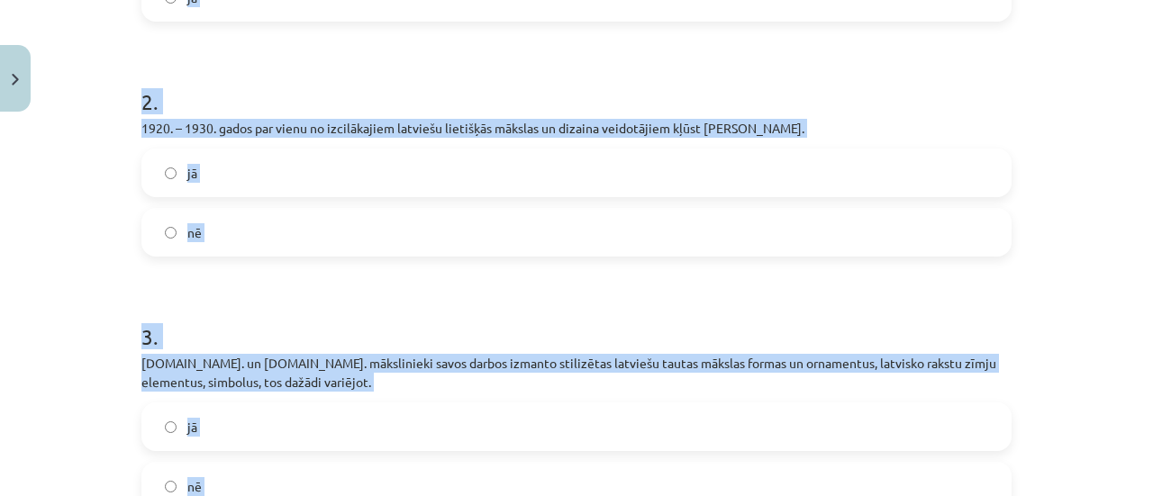
scroll to position [339, 0]
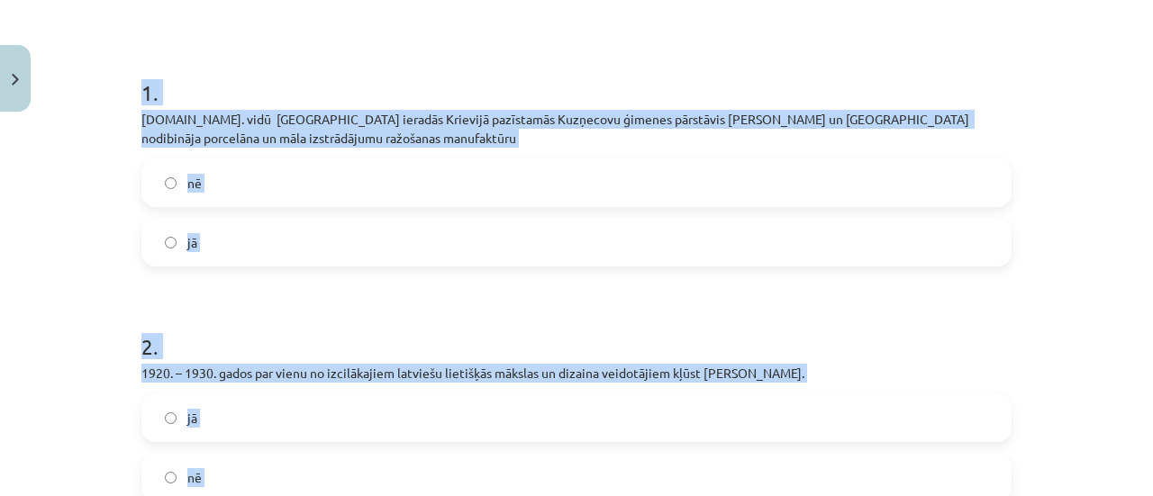
click at [234, 228] on label "jā" at bounding box center [576, 242] width 867 height 45
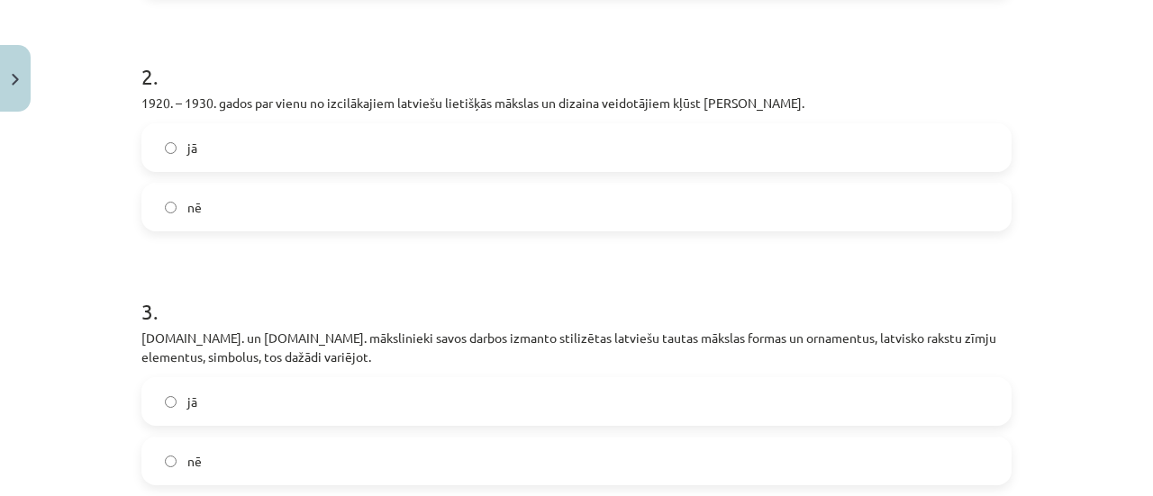
click at [198, 156] on label "jā" at bounding box center [576, 147] width 867 height 45
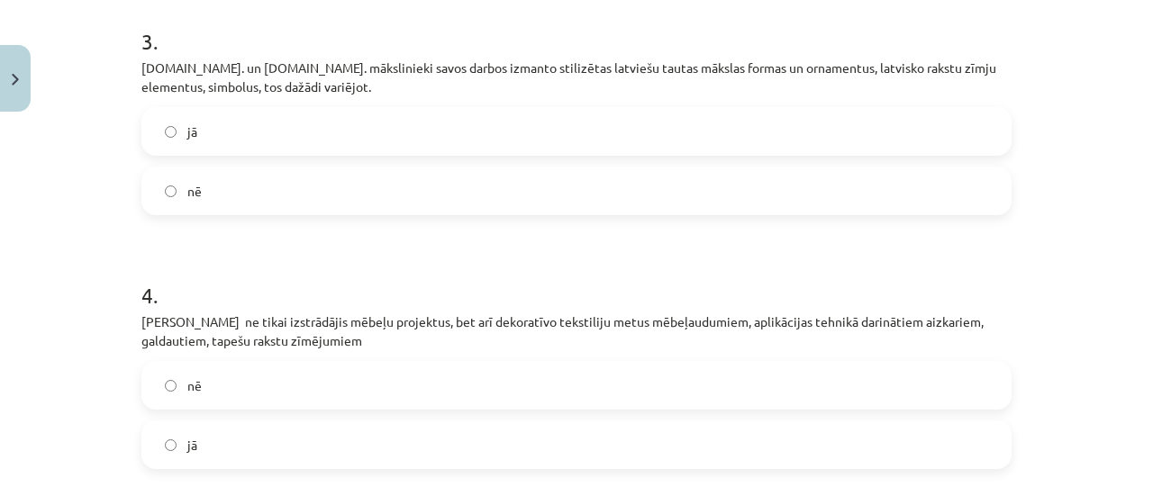
click at [206, 142] on label "jā" at bounding box center [576, 131] width 867 height 45
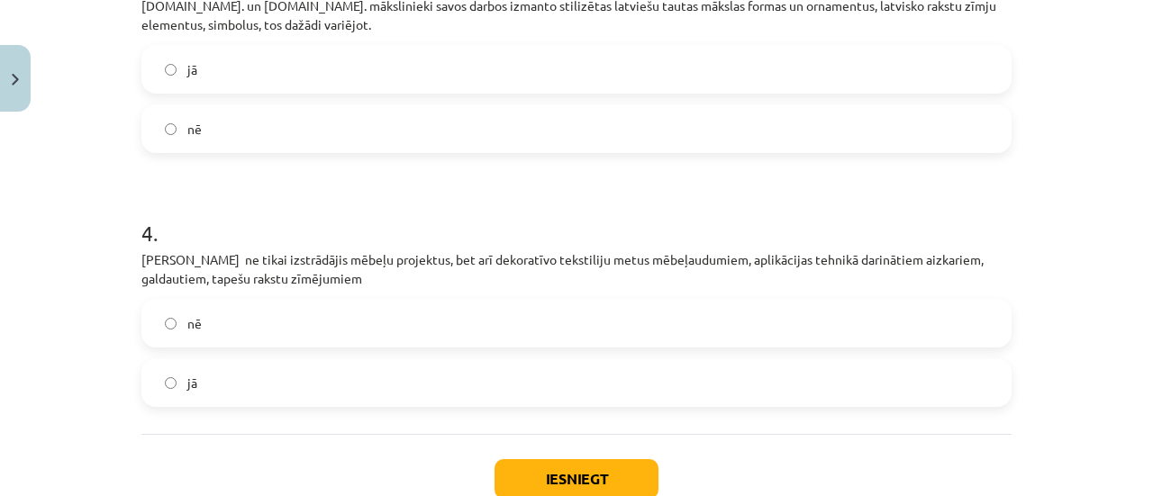
scroll to position [969, 0]
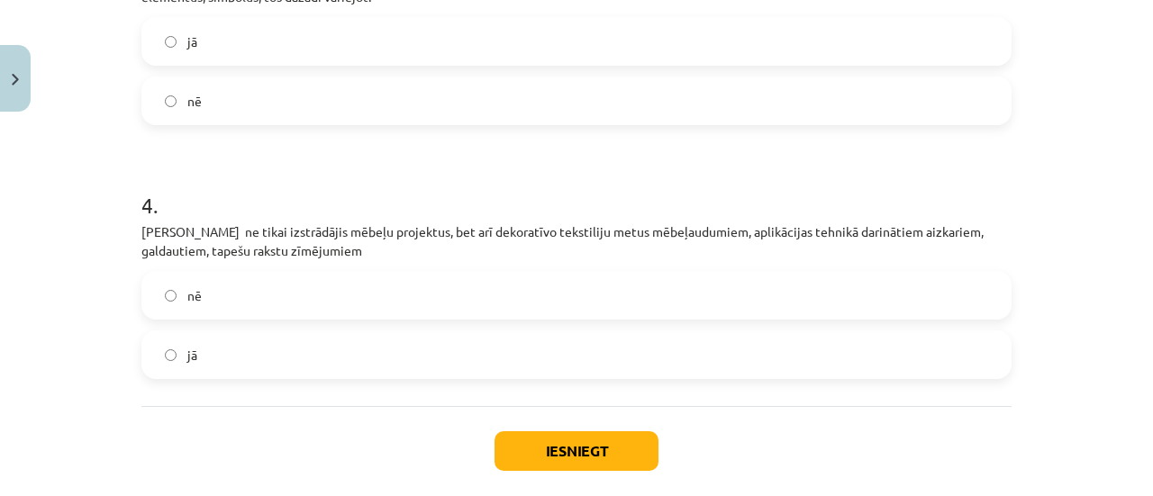
click at [218, 354] on label "jā" at bounding box center [576, 354] width 867 height 45
click at [571, 451] on button "Iesniegt" at bounding box center [577, 452] width 164 height 40
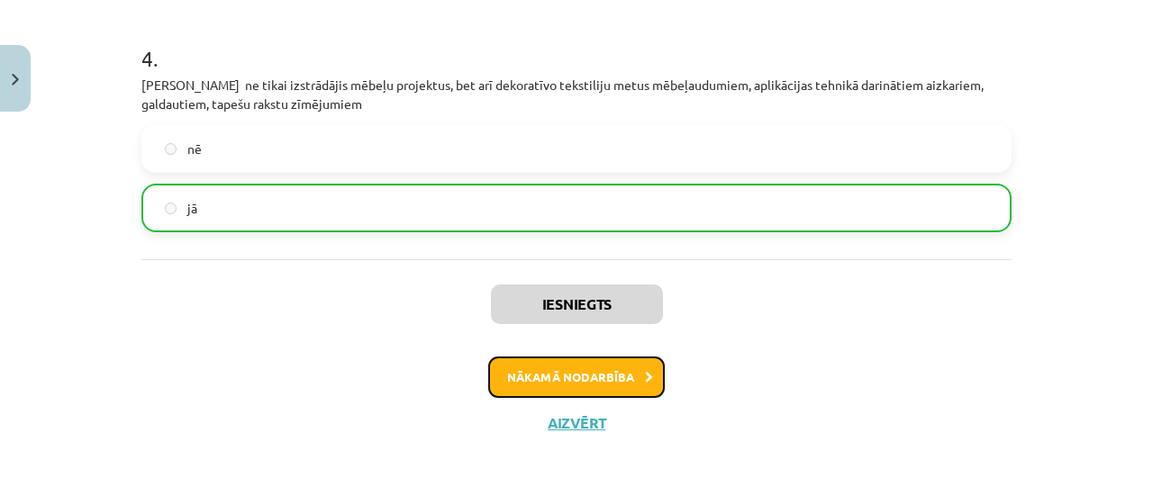
click at [535, 378] on button "Nākamā nodarbība" at bounding box center [576, 377] width 177 height 41
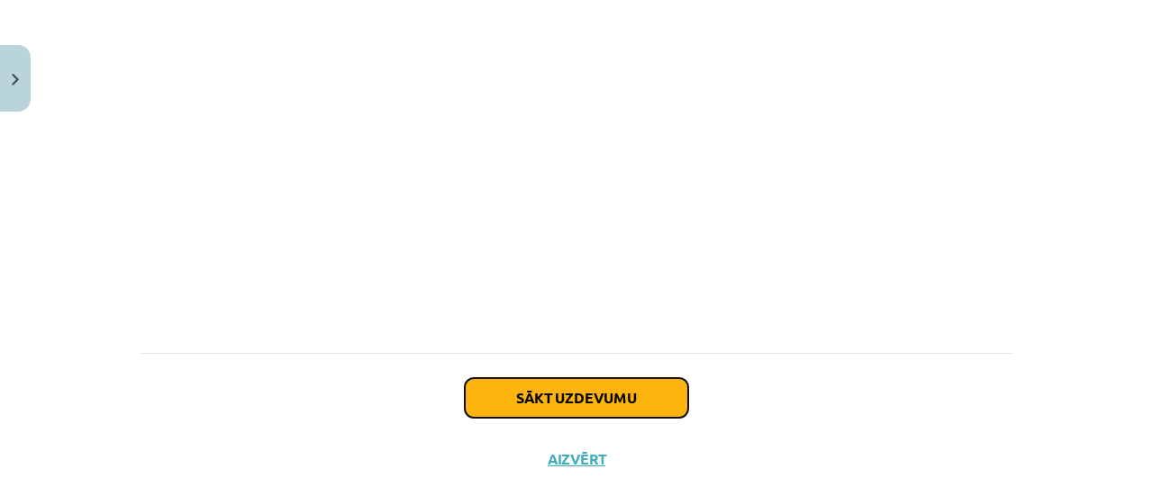
click at [512, 378] on button "Sākt uzdevumu" at bounding box center [576, 398] width 223 height 40
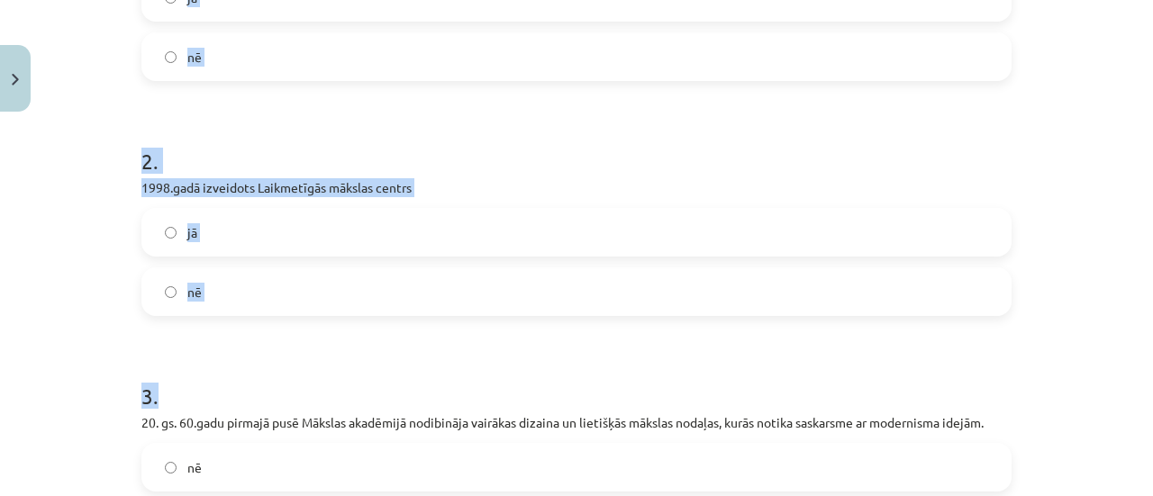
scroll to position [759, 0]
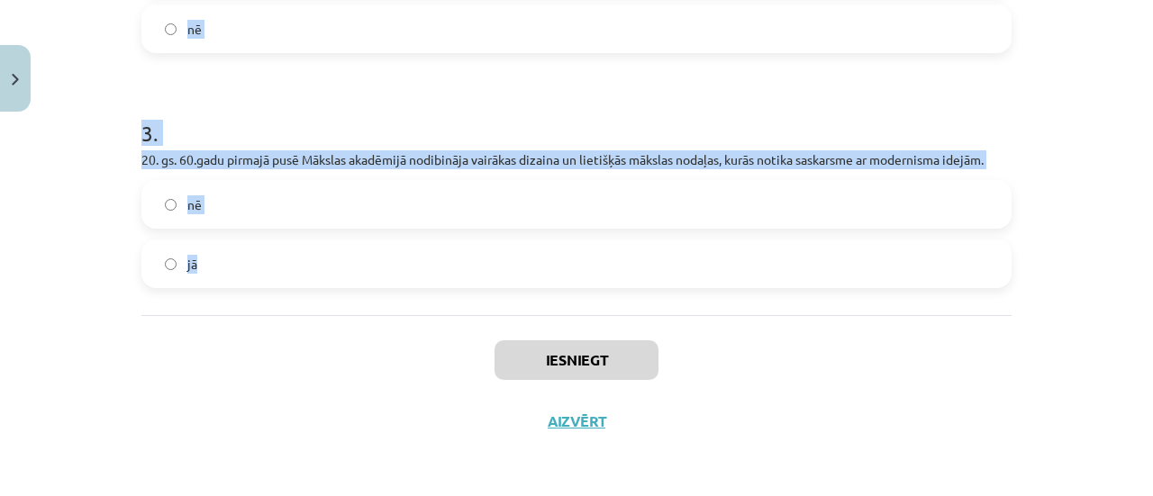
drag, startPoint x: 132, startPoint y: 338, endPoint x: 323, endPoint y: 269, distance: 203.2
copy form "1 . No 1959.gada ik gadu pavasarī (aprīlī) notika Mākslas dienas, kad mākslinie…"
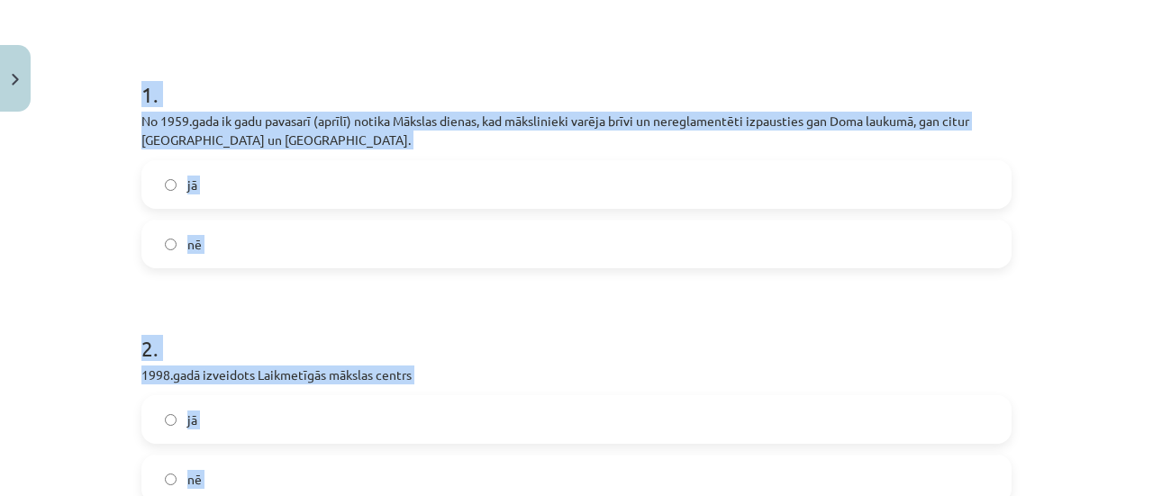
click at [251, 192] on label "jā" at bounding box center [576, 184] width 867 height 45
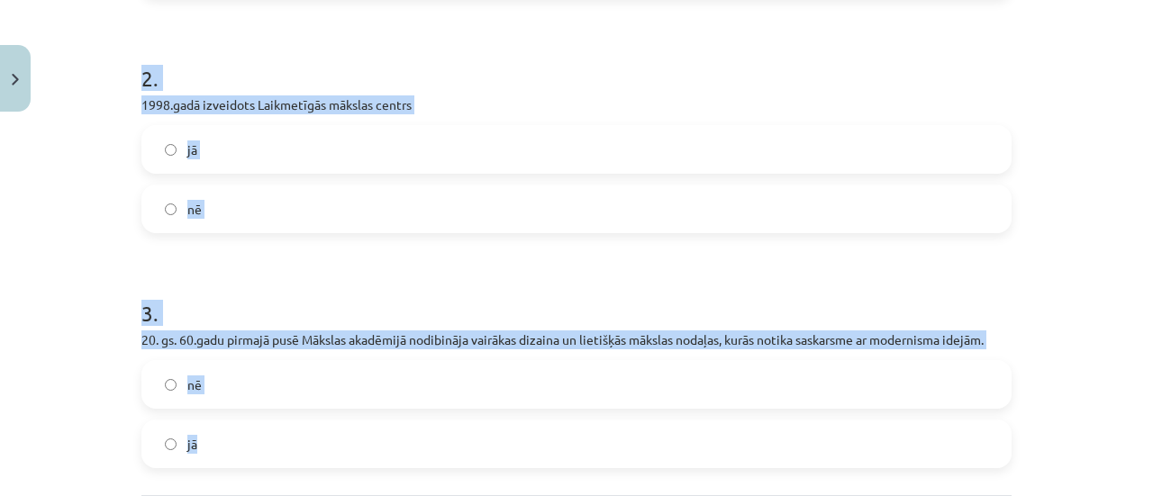
click at [245, 159] on label "jā" at bounding box center [576, 149] width 867 height 45
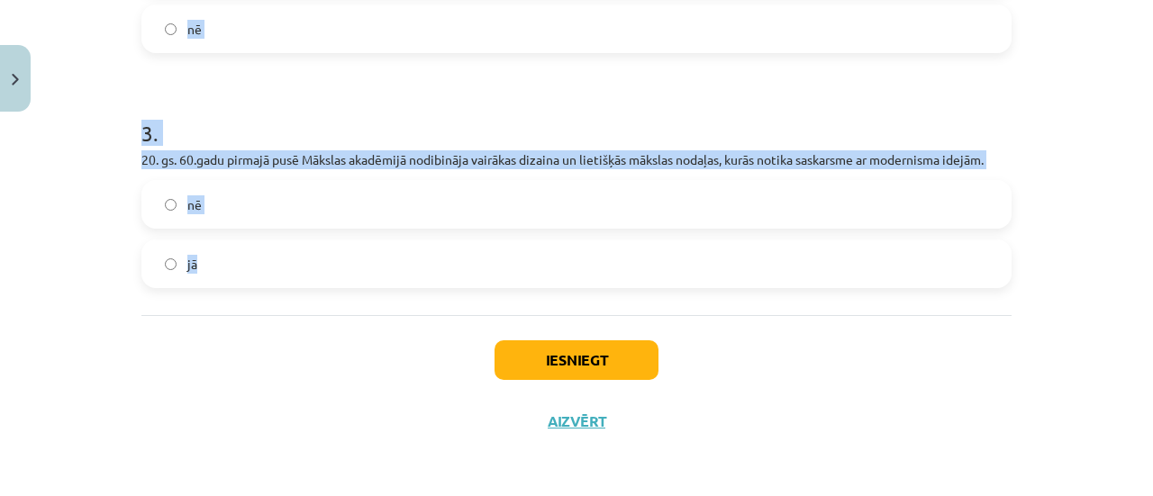
click at [211, 259] on label "jā" at bounding box center [576, 263] width 867 height 45
click at [555, 366] on button "Iesniegt" at bounding box center [577, 361] width 164 height 40
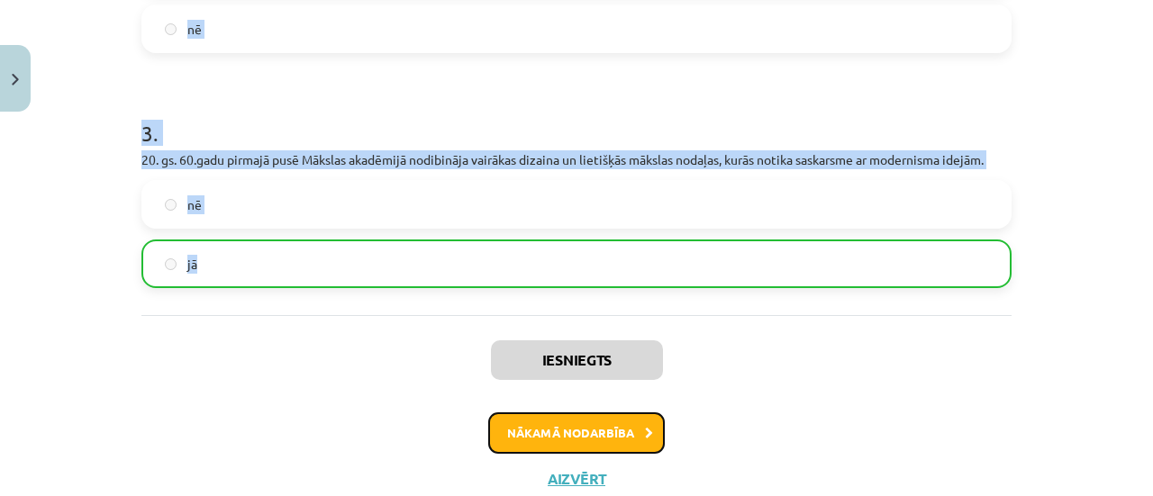
click at [541, 430] on button "Nākamā nodarbība" at bounding box center [576, 433] width 177 height 41
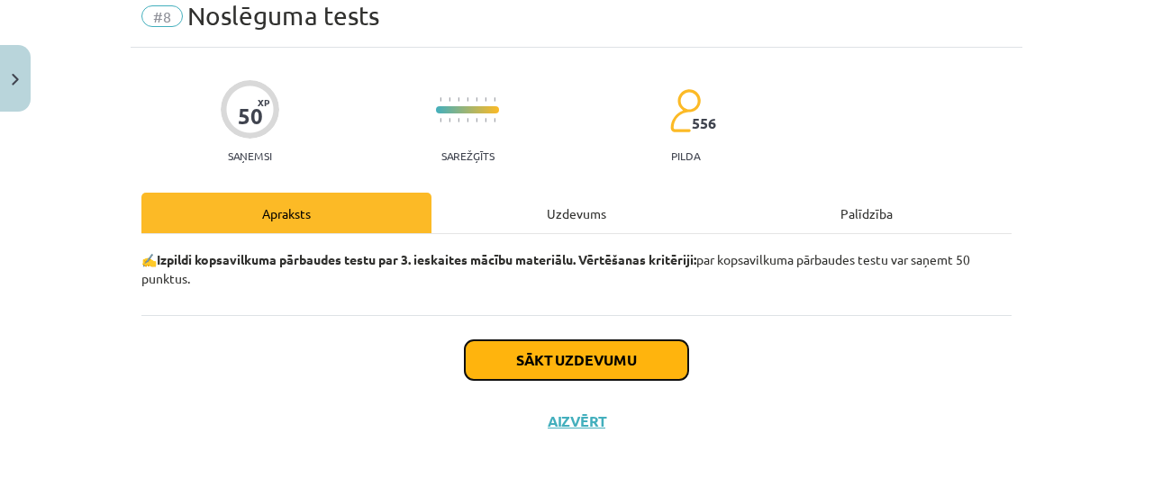
click at [512, 349] on button "Sākt uzdevumu" at bounding box center [576, 361] width 223 height 40
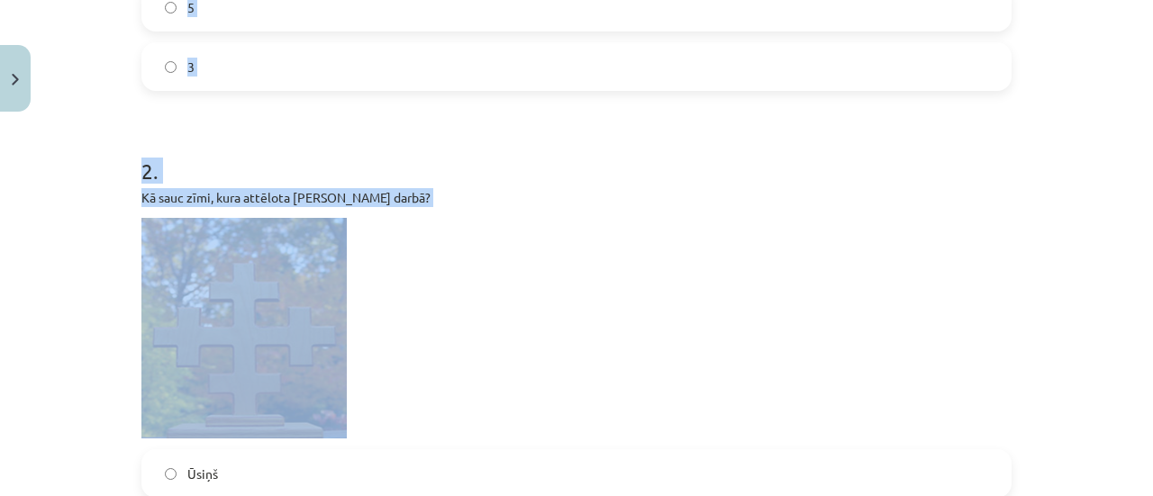
scroll to position [676, 0]
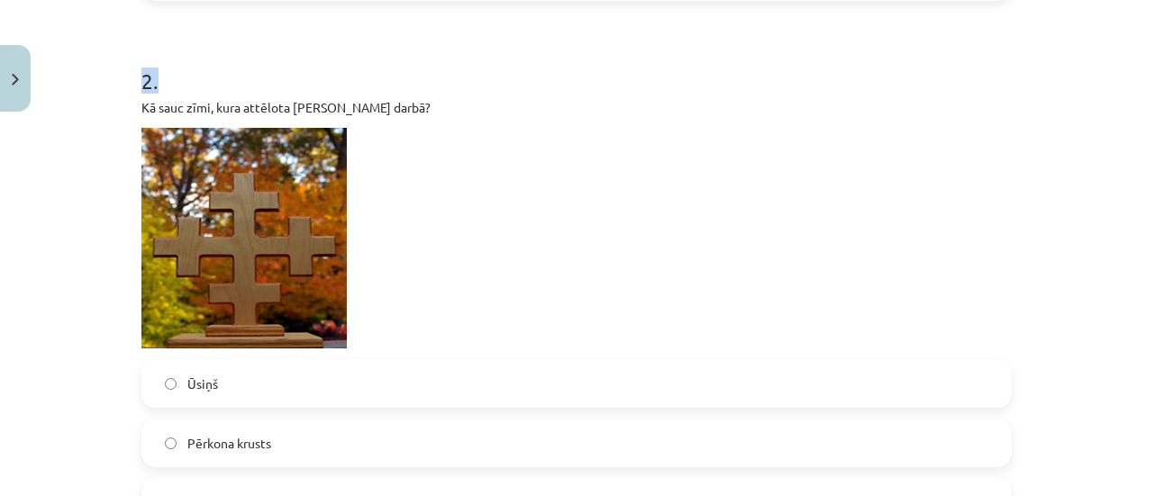
drag, startPoint x: 130, startPoint y: 174, endPoint x: 501, endPoint y: 51, distance: 390.9
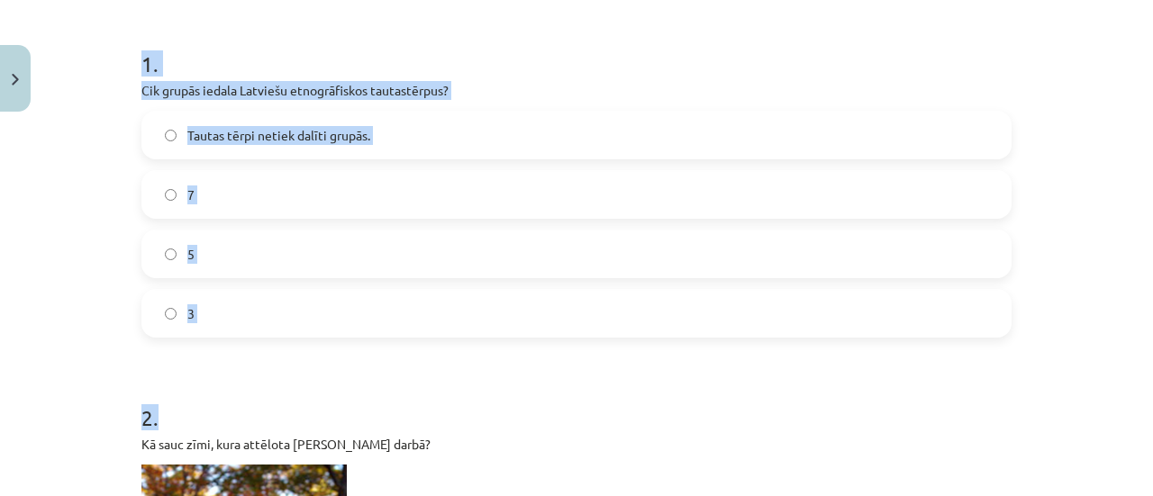
scroll to position [315, 0]
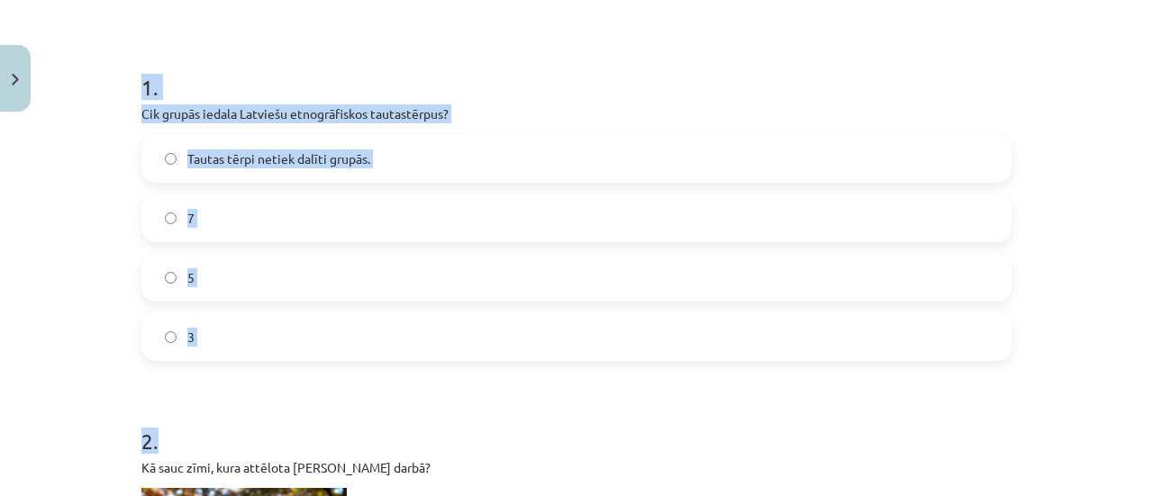
click at [157, 88] on h1 "1 ." at bounding box center [576, 71] width 870 height 56
click at [119, 82] on div "Mācību tēma: Kultūras un mākslas i (vizuālā māksla) - 10. klases 3. ieskaites m…" at bounding box center [576, 248] width 1153 height 496
drag, startPoint x: 133, startPoint y: 79, endPoint x: 240, endPoint y: 293, distance: 238.5
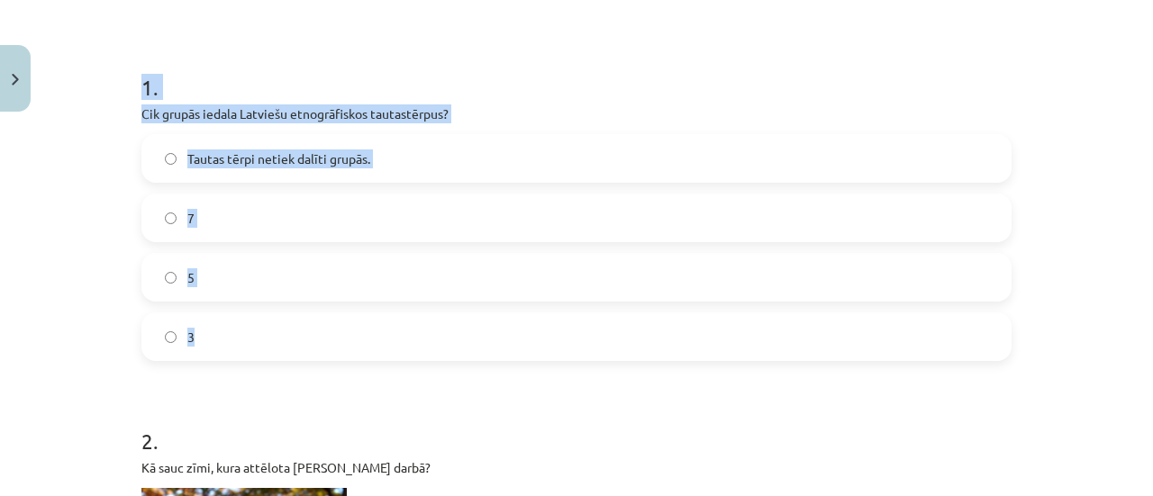
copy div "1 . Cik grupās iedala Latviešu etnogrāfiskos tautastērpus? Tautas tērpi netiek …"
click at [179, 287] on label "5" at bounding box center [576, 277] width 867 height 45
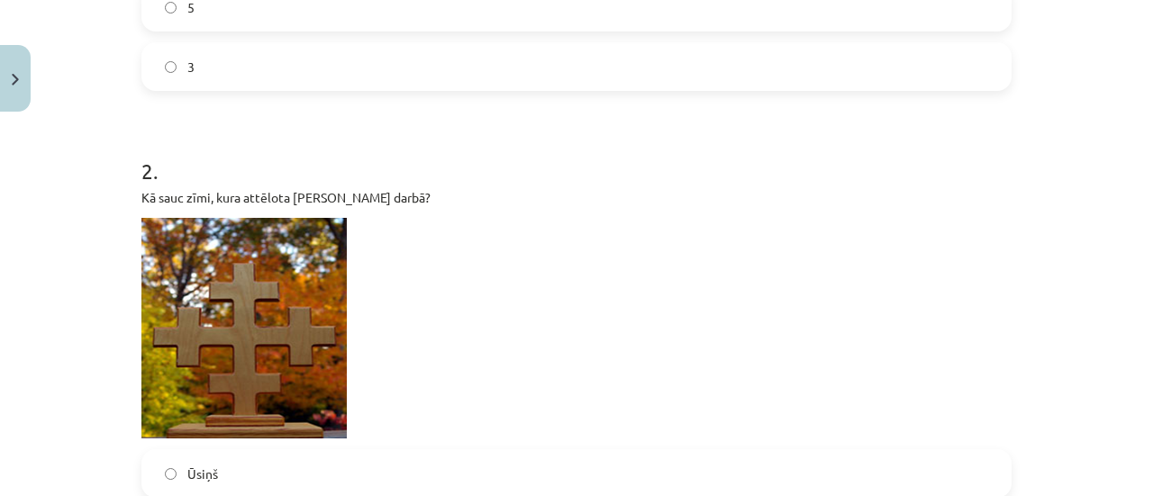
click at [330, 156] on h1 "2 ." at bounding box center [576, 155] width 870 height 56
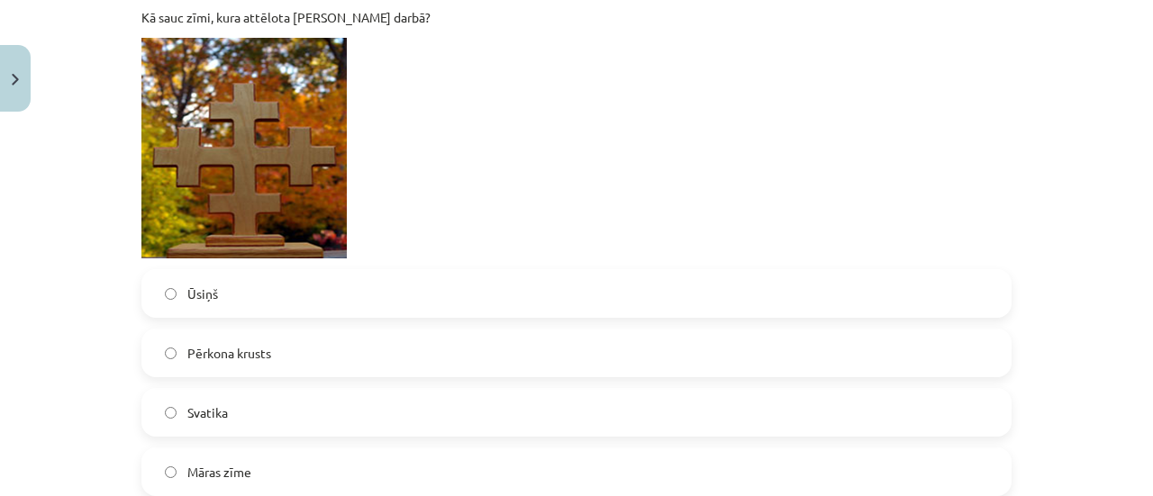
scroll to position [856, 0]
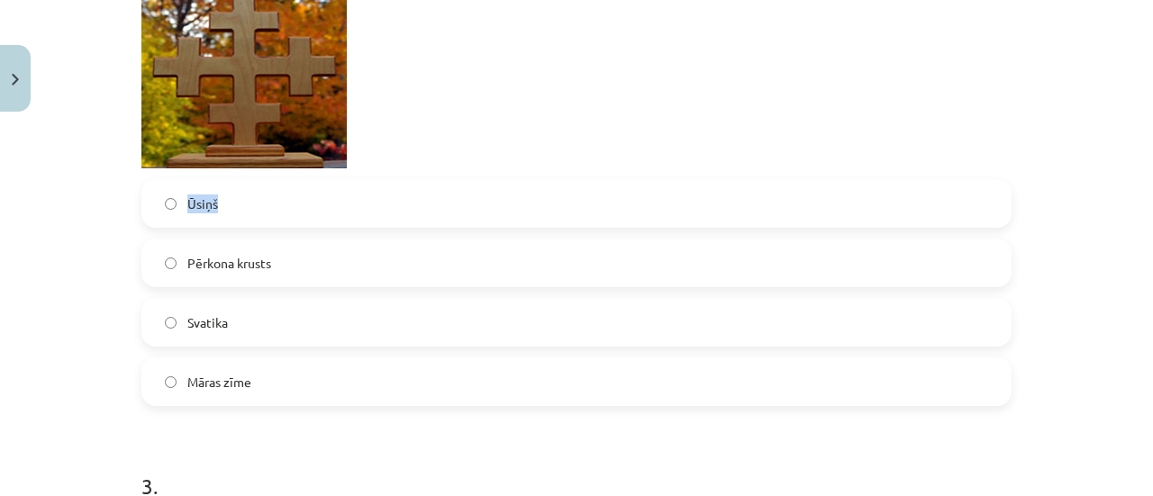
drag, startPoint x: 205, startPoint y: 213, endPoint x: 177, endPoint y: 210, distance: 29.0
click at [177, 210] on label "Ūsiņš" at bounding box center [576, 203] width 867 height 45
drag, startPoint x: 204, startPoint y: 201, endPoint x: 275, endPoint y: 172, distance: 76.8
click at [275, 168] on div "2 . Kā sauc zīmi, kura attēlota Ulda Berga darbā? Ūsiņš Pērkona krusts Svatika …" at bounding box center [576, 132] width 870 height 550
drag, startPoint x: 285, startPoint y: 269, endPoint x: 177, endPoint y: 265, distance: 107.3
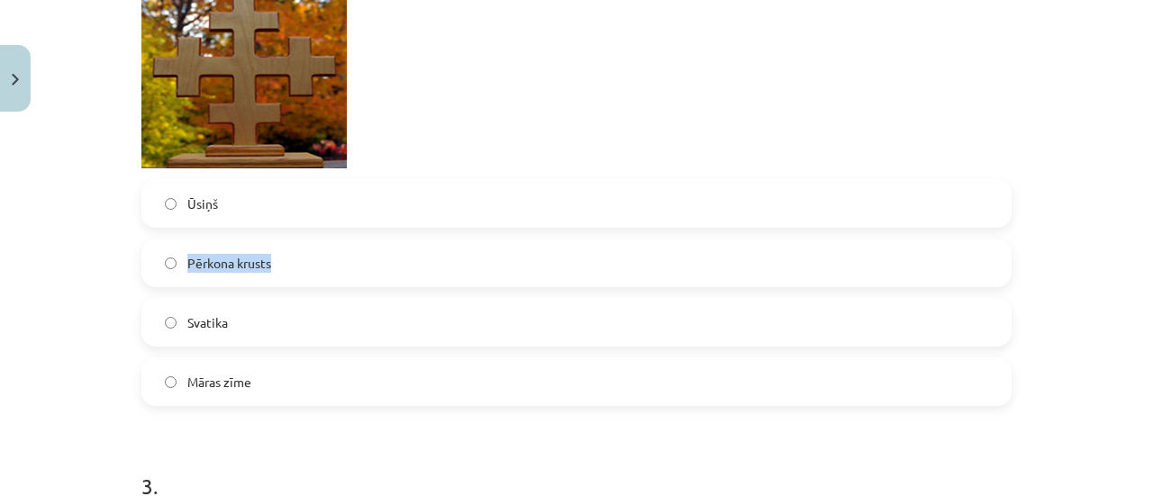
click at [177, 265] on label "Pērkona krusts" at bounding box center [576, 263] width 867 height 45
copy span "Pērkona krusts"
drag, startPoint x: 255, startPoint y: 385, endPoint x: 182, endPoint y: 385, distance: 73.0
click at [182, 385] on label "Māras zīme" at bounding box center [576, 382] width 867 height 45
copy span "Māras zīme"
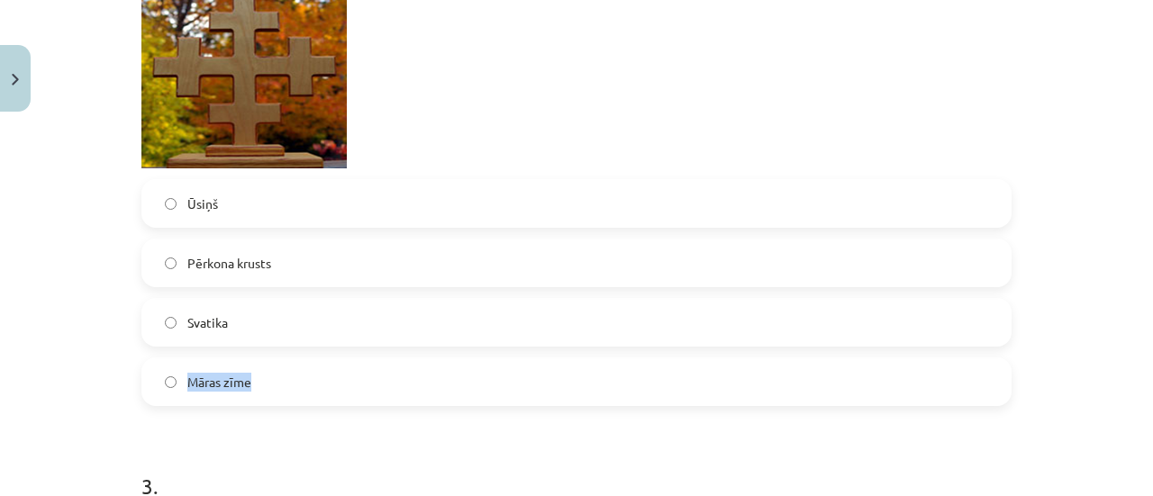
click at [206, 390] on span "Māras zīme" at bounding box center [219, 382] width 64 height 19
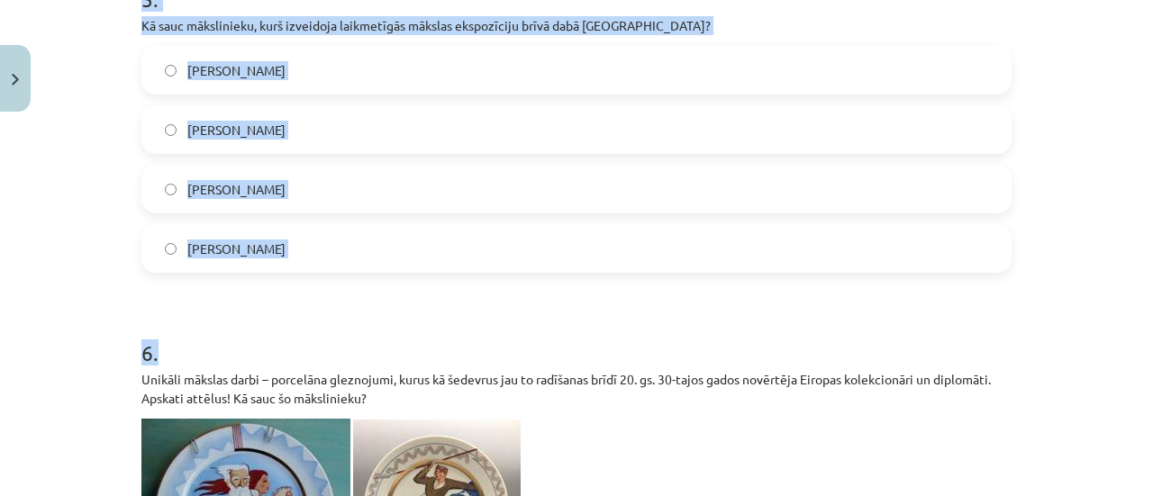
scroll to position [2207, 0]
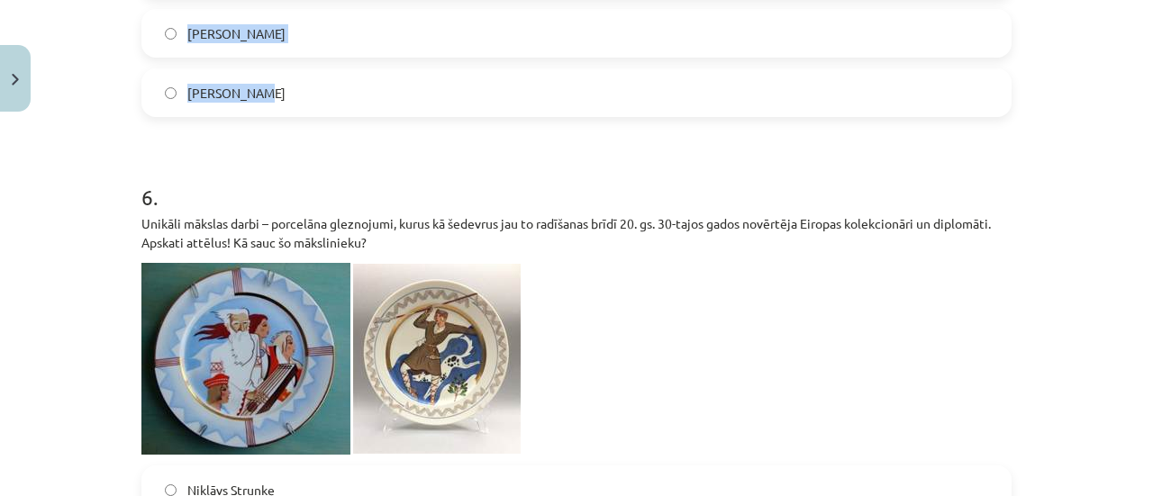
drag, startPoint x: 126, startPoint y: 118, endPoint x: 452, endPoint y: 95, distance: 327.0
click at [452, 95] on div "50 XP Saņemsi Sarežģīts 556 pilda Apraksts Uzdevums Palīdzība 1 . Cik grupās ie…" at bounding box center [577, 256] width 892 height 4689
copy form "3 . Kura ir tautastērpa greznākā sastāvdaļa? Brunči Josta Aube Villaine 4 . Kur…"
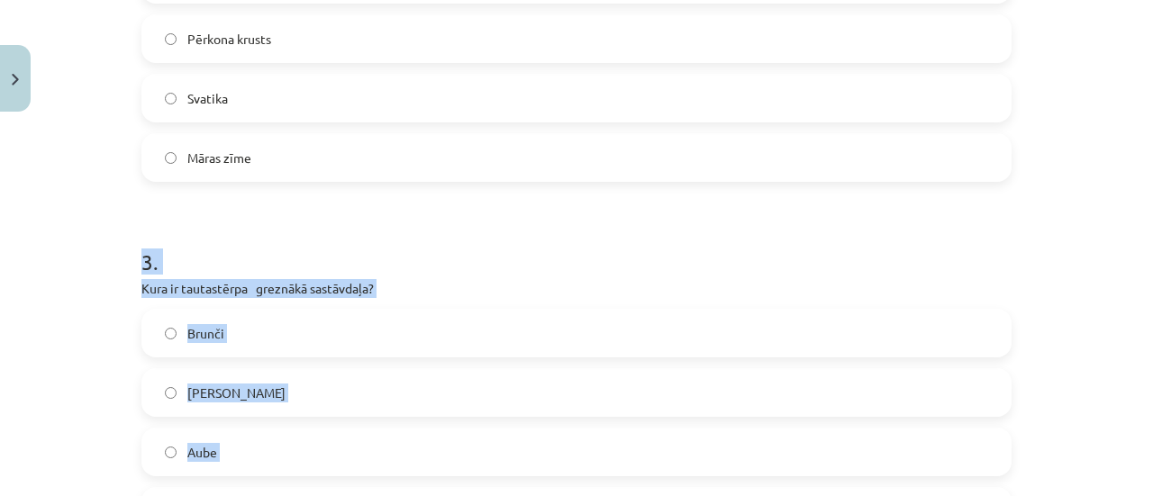
scroll to position [1216, 0]
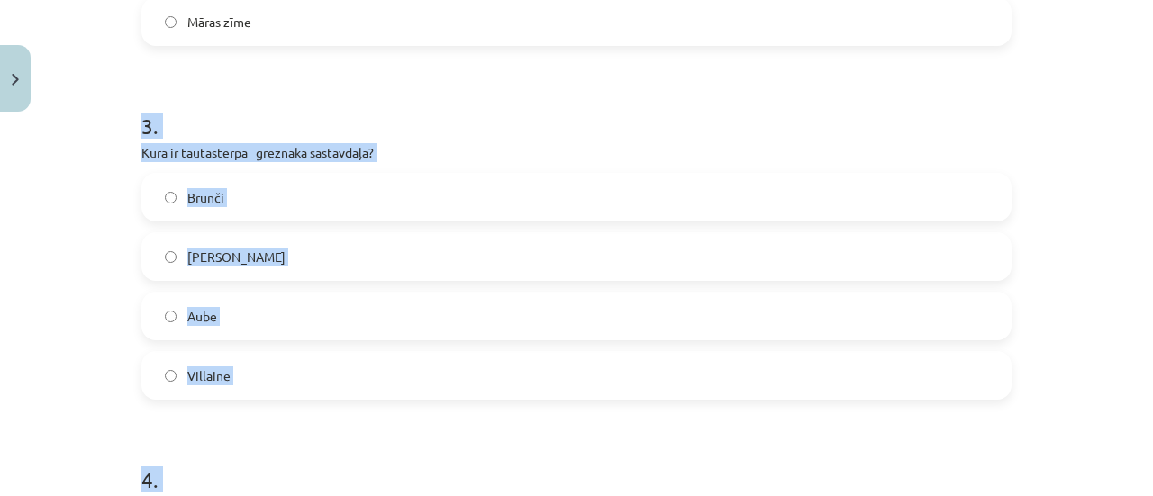
click at [260, 120] on h1 "3 ." at bounding box center [576, 110] width 870 height 56
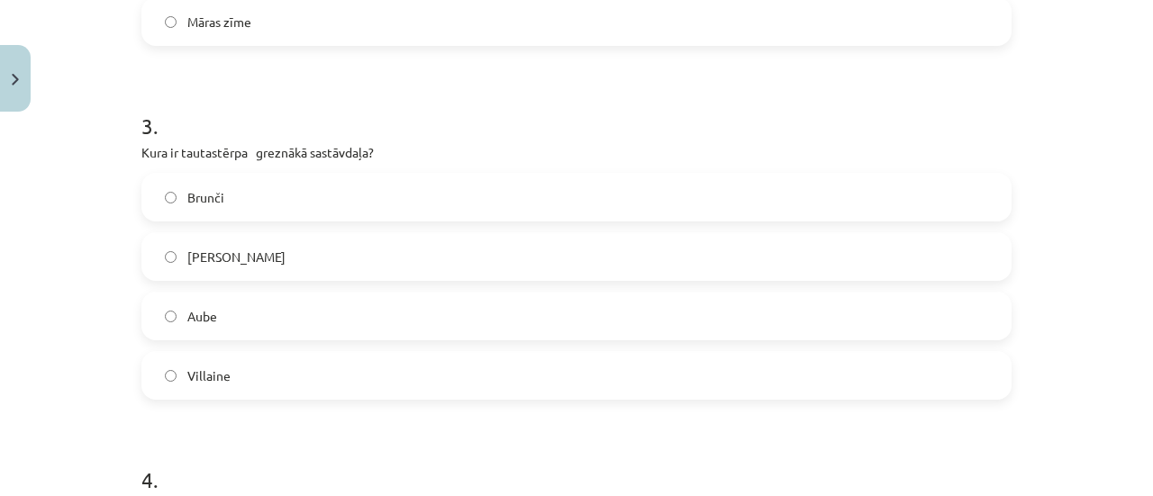
click at [177, 272] on label "Josta" at bounding box center [576, 256] width 867 height 45
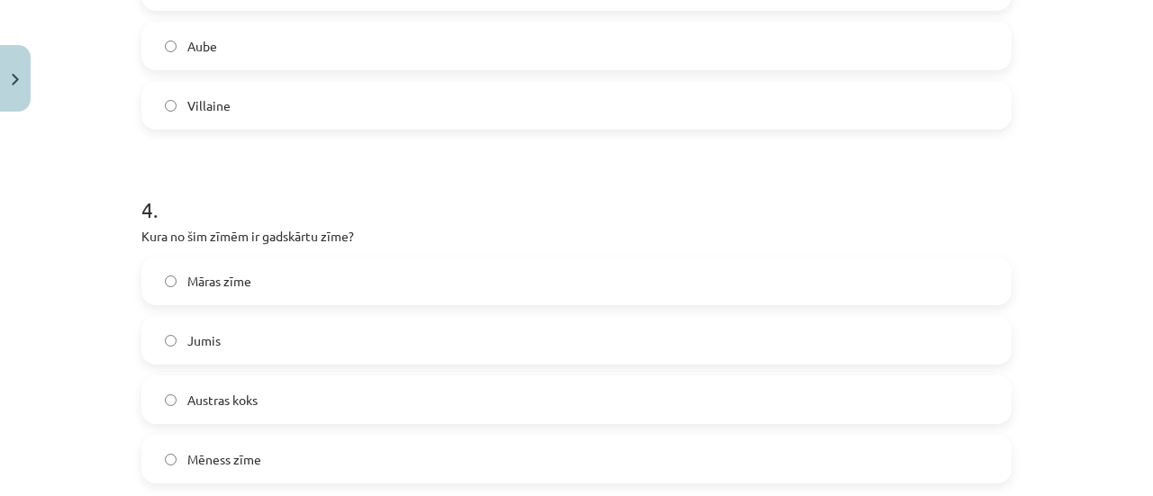
click at [172, 337] on label "Jumis" at bounding box center [576, 340] width 867 height 45
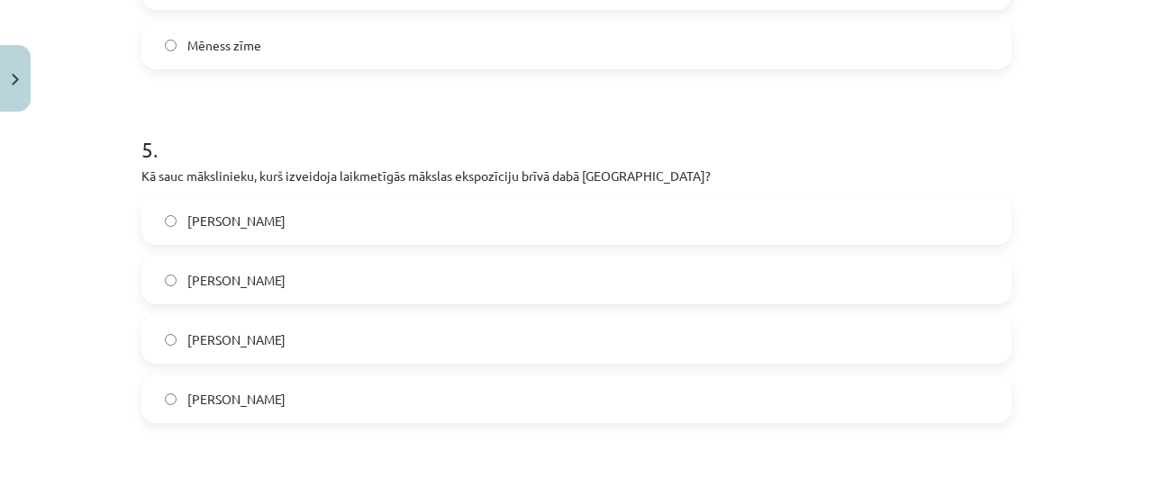
scroll to position [2027, 0]
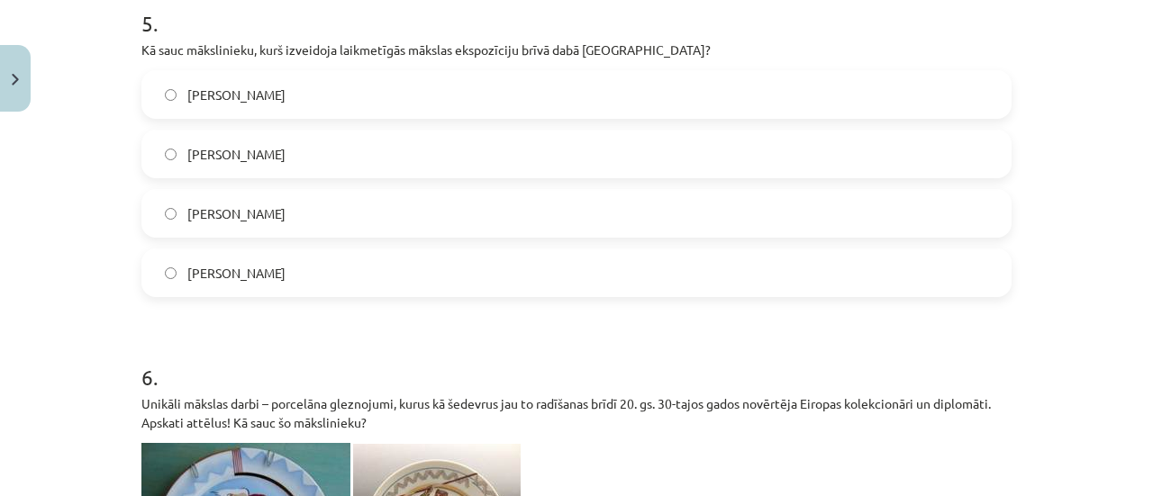
click at [225, 221] on span "Ojārs Feldbergs" at bounding box center [236, 214] width 98 height 19
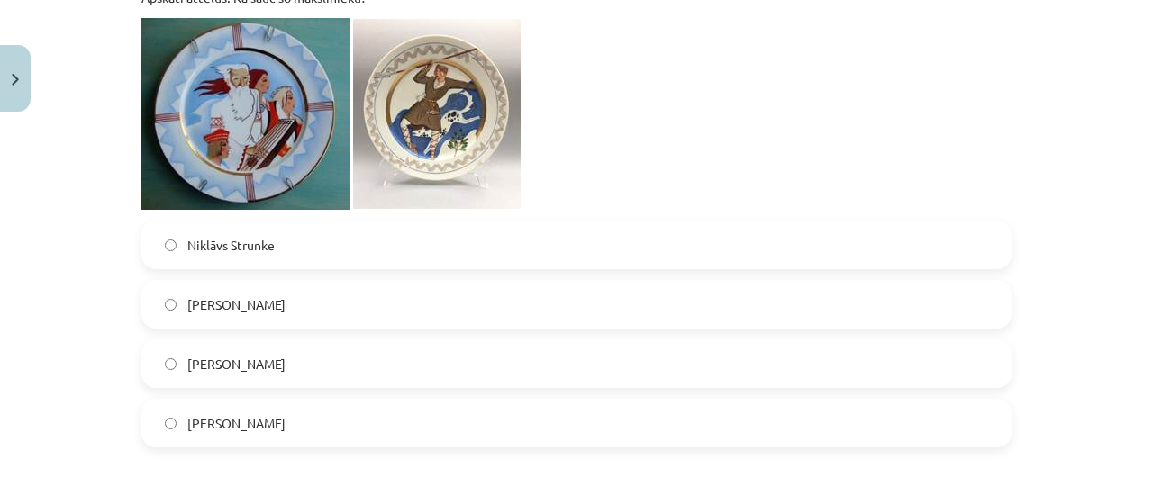
scroll to position [2478, 0]
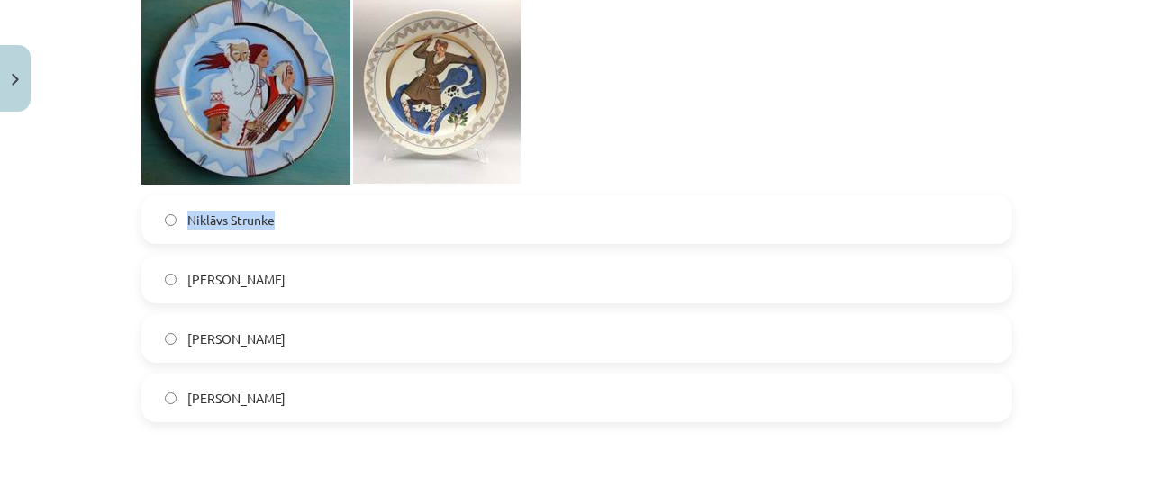
drag, startPoint x: 281, startPoint y: 217, endPoint x: 179, endPoint y: 223, distance: 102.0
click at [179, 223] on label "Niklāvs Strunke" at bounding box center [576, 219] width 867 height 45
click at [263, 232] on label "Niklāvs Strunke" at bounding box center [576, 219] width 867 height 45
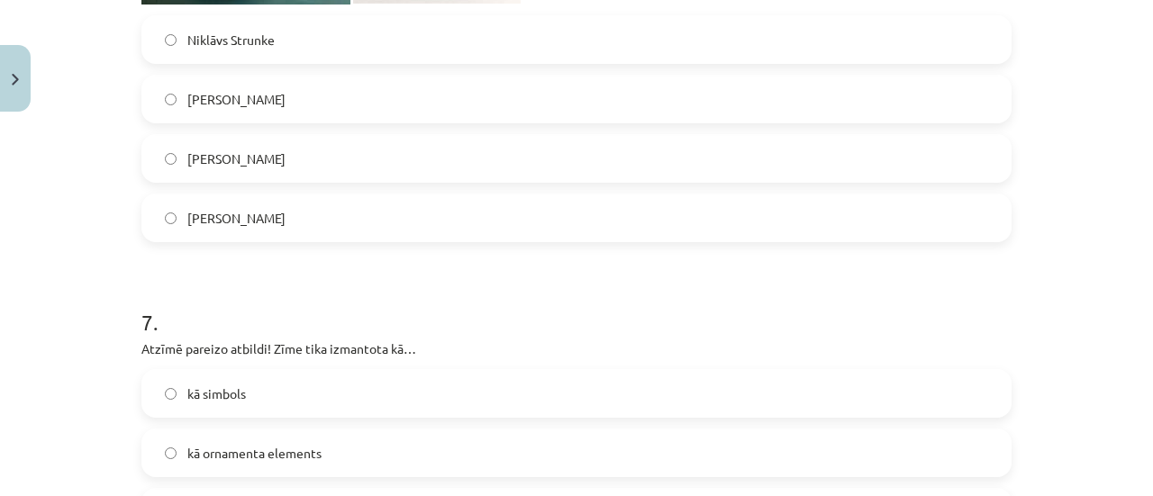
scroll to position [2838, 0]
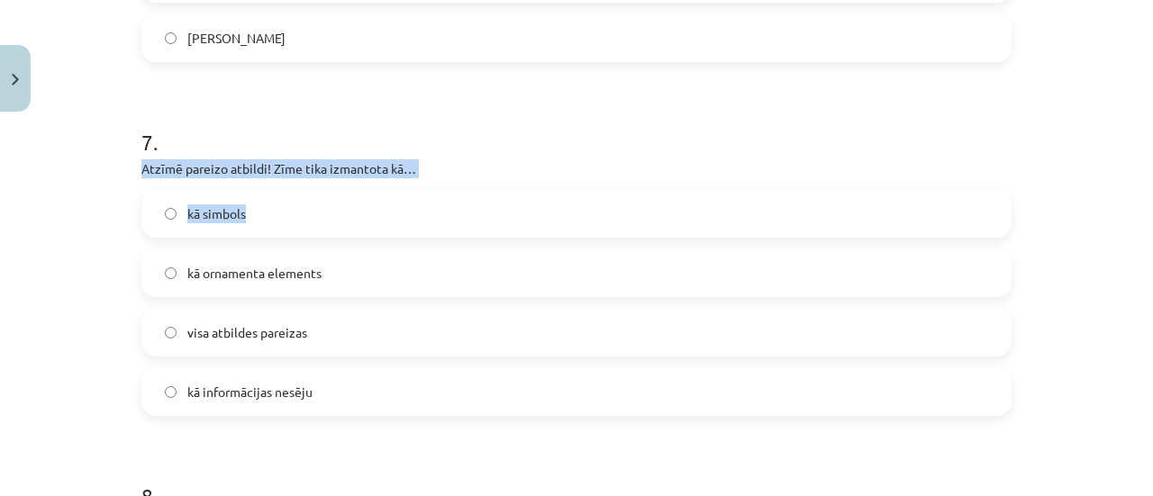
drag, startPoint x: 131, startPoint y: 158, endPoint x: 315, endPoint y: 181, distance: 186.2
click at [151, 176] on p "Atzīmē pareizo atbildi! Zīme tika izmantota kā…" at bounding box center [576, 168] width 870 height 19
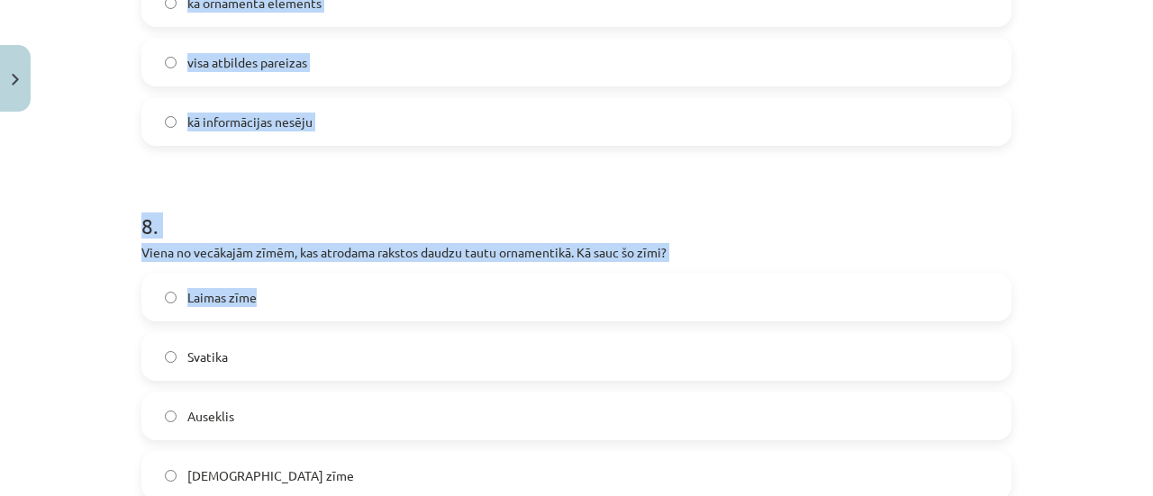
scroll to position [3379, 0]
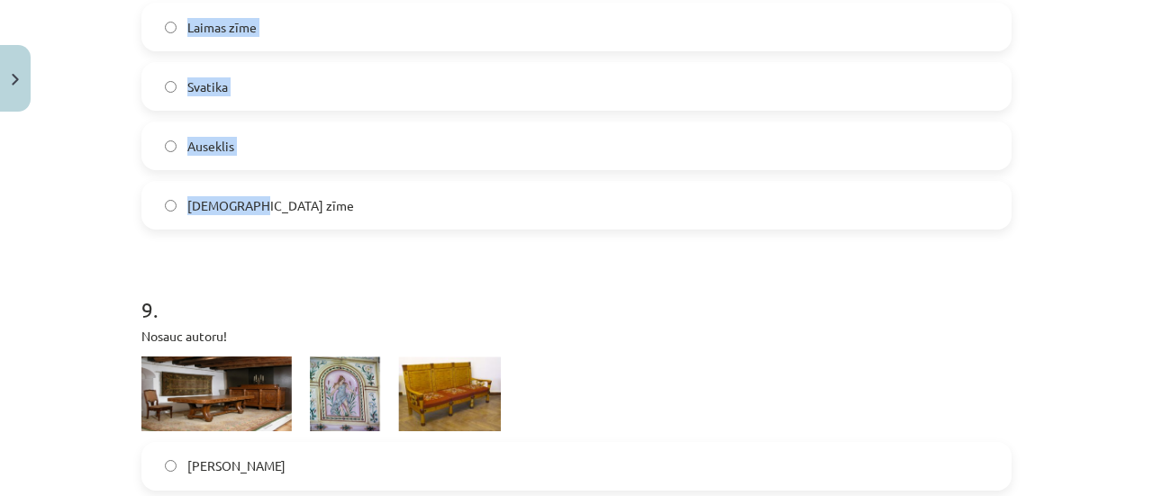
drag, startPoint x: 135, startPoint y: 159, endPoint x: 362, endPoint y: 204, distance: 231.5
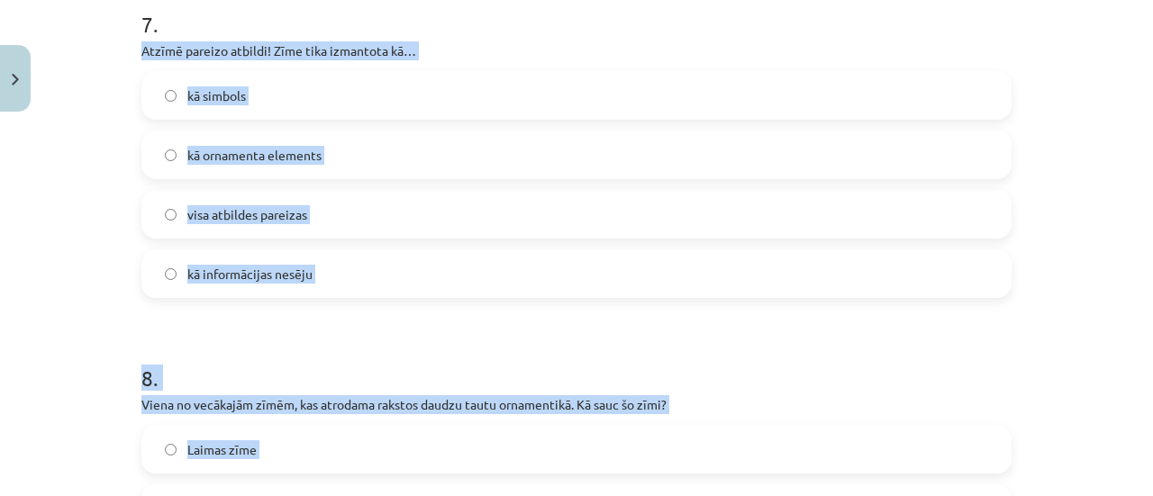
scroll to position [2928, 0]
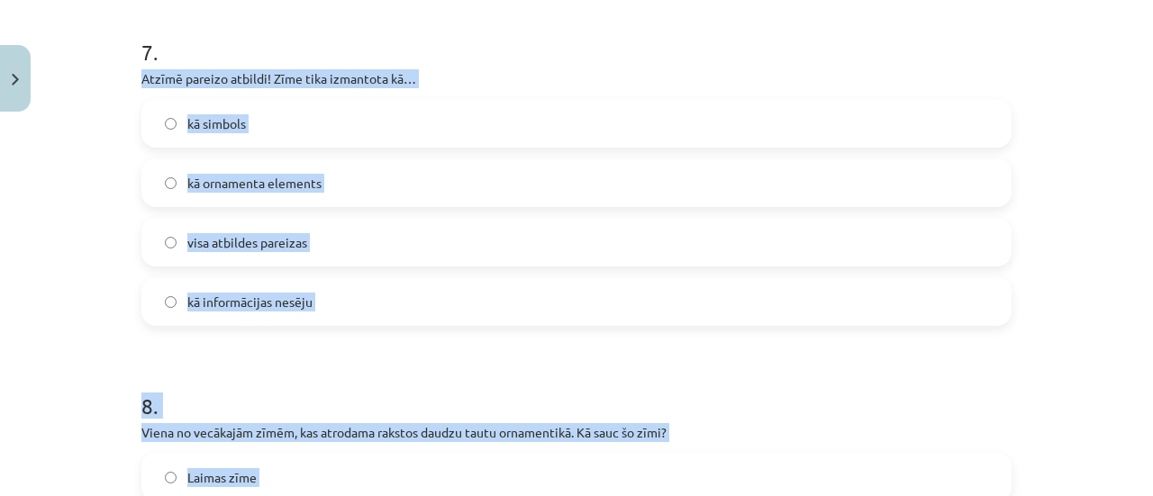
click at [298, 258] on label "visa atbildes pareizas" at bounding box center [576, 242] width 867 height 45
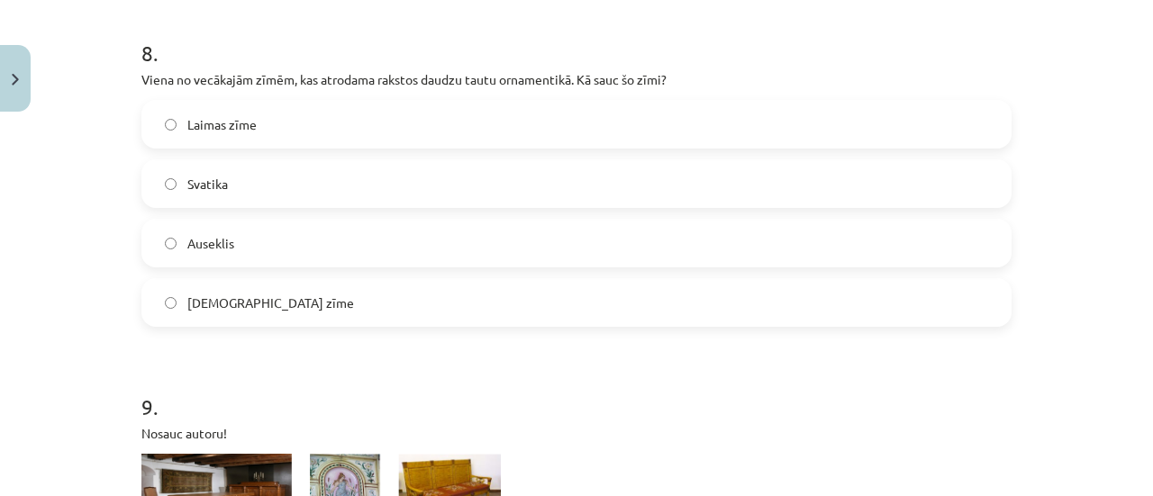
scroll to position [3289, 0]
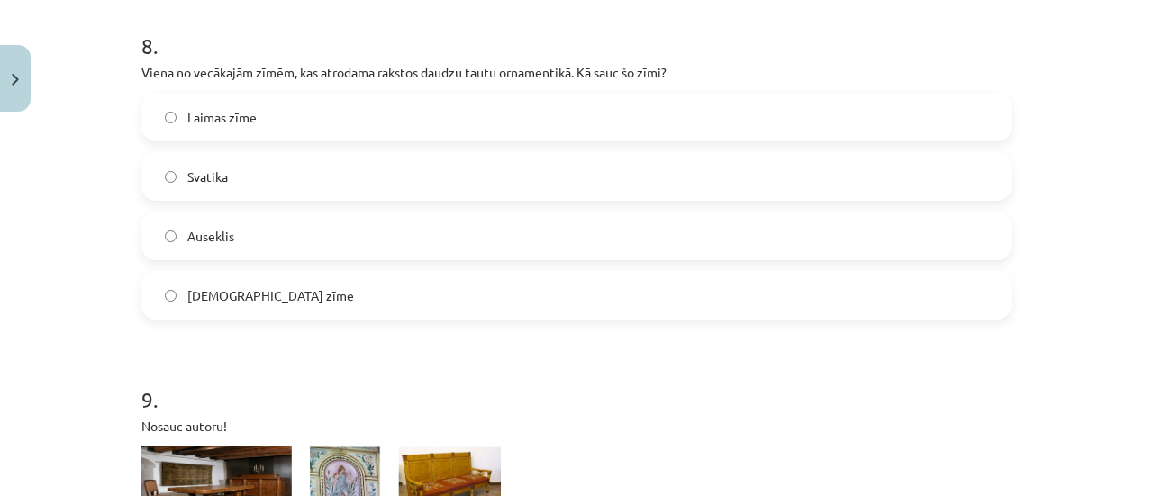
click at [205, 186] on label "Svatika" at bounding box center [576, 176] width 867 height 45
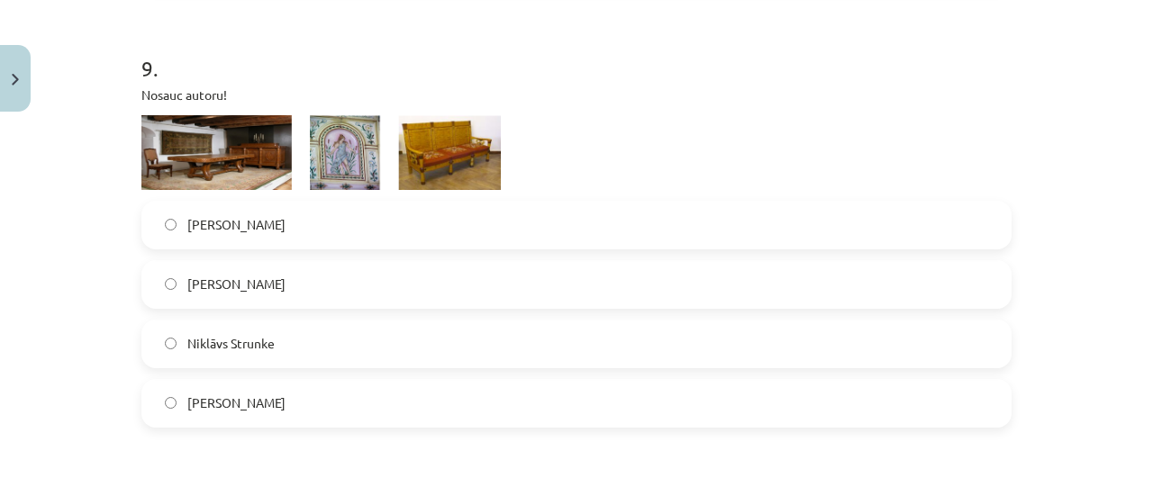
scroll to position [3649, 0]
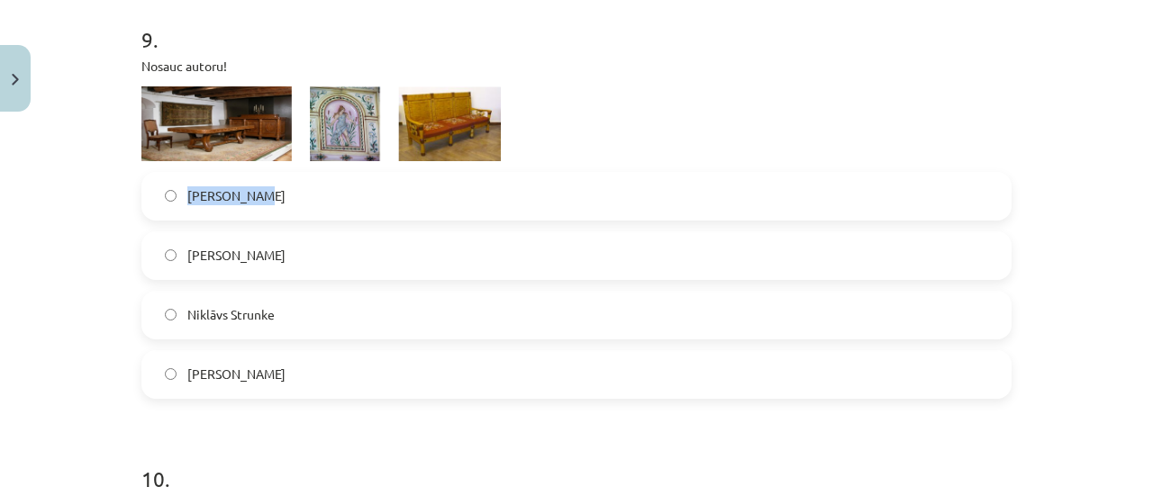
drag, startPoint x: 277, startPoint y: 195, endPoint x: 175, endPoint y: 192, distance: 101.8
click at [175, 192] on label "Romāns Suta" at bounding box center [576, 196] width 867 height 45
click at [178, 264] on label "Ansis Cīrulis" at bounding box center [576, 255] width 867 height 45
drag, startPoint x: 280, startPoint y: 321, endPoint x: 180, endPoint y: 324, distance: 100.1
click at [180, 324] on label "Niklāvs Strunke" at bounding box center [576, 315] width 867 height 45
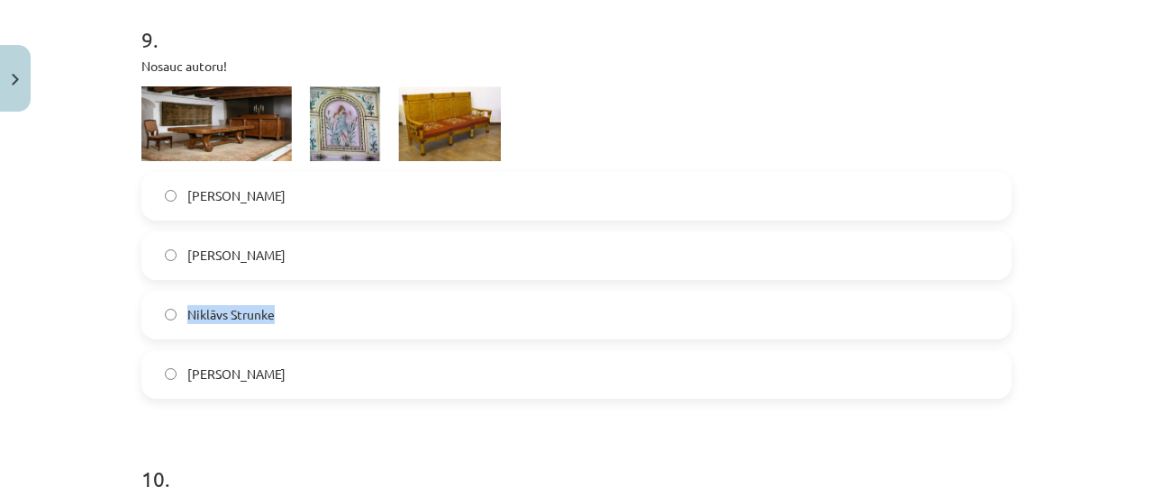
drag, startPoint x: 285, startPoint y: 380, endPoint x: 178, endPoint y: 381, distance: 106.3
click at [178, 381] on label "Jūlijs Madernieks" at bounding box center [576, 374] width 867 height 45
click at [236, 358] on label "Jūlijs Madernieks" at bounding box center [576, 374] width 867 height 45
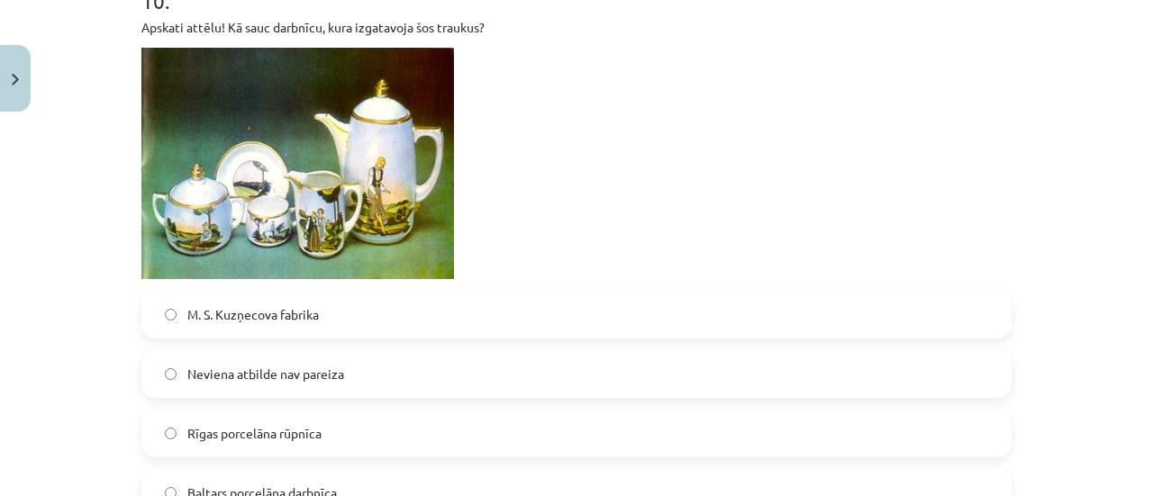
scroll to position [4100, 0]
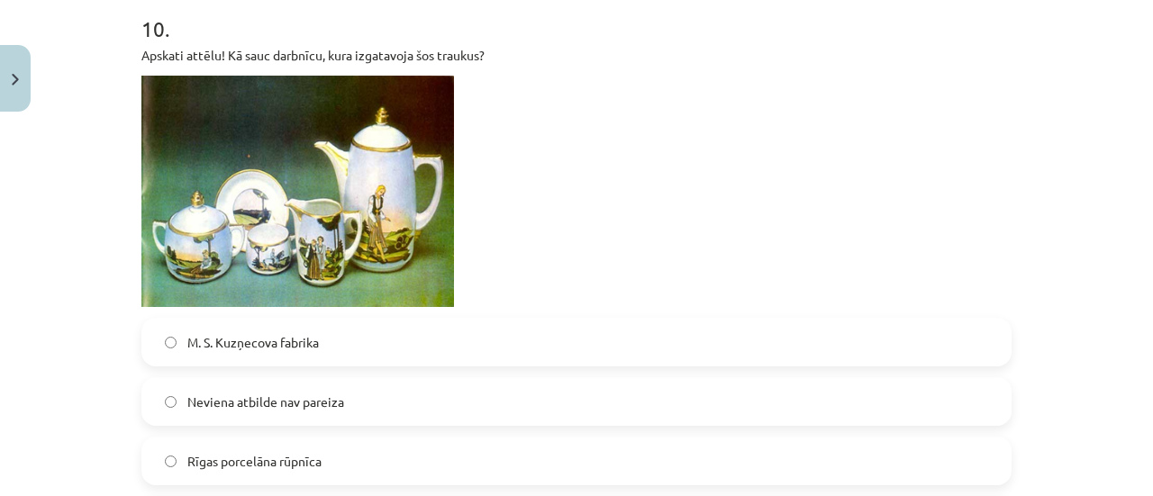
click at [299, 343] on span "M. S. Kuzņecova fabrika" at bounding box center [253, 342] width 132 height 19
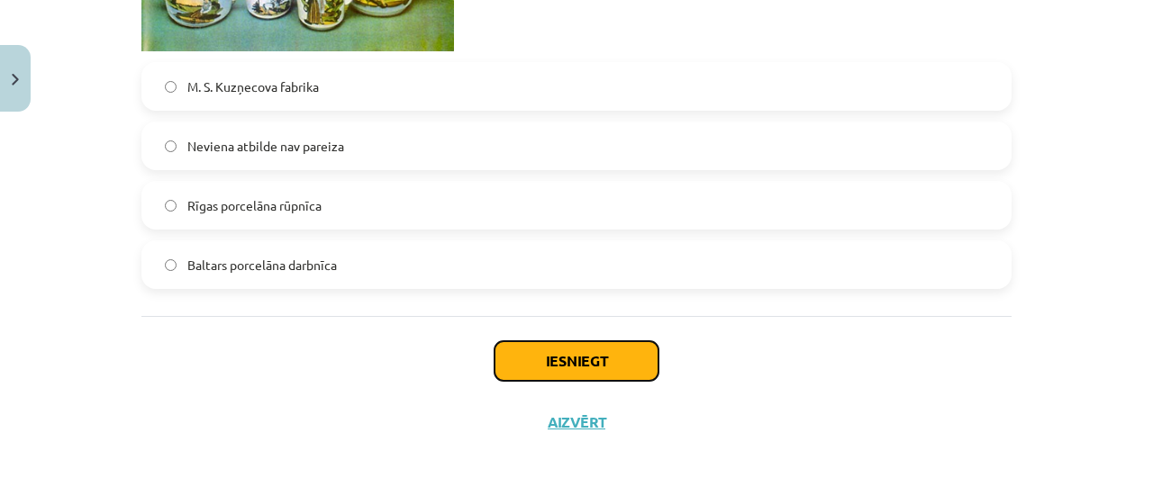
click at [541, 341] on button "Iesniegt" at bounding box center [577, 361] width 164 height 40
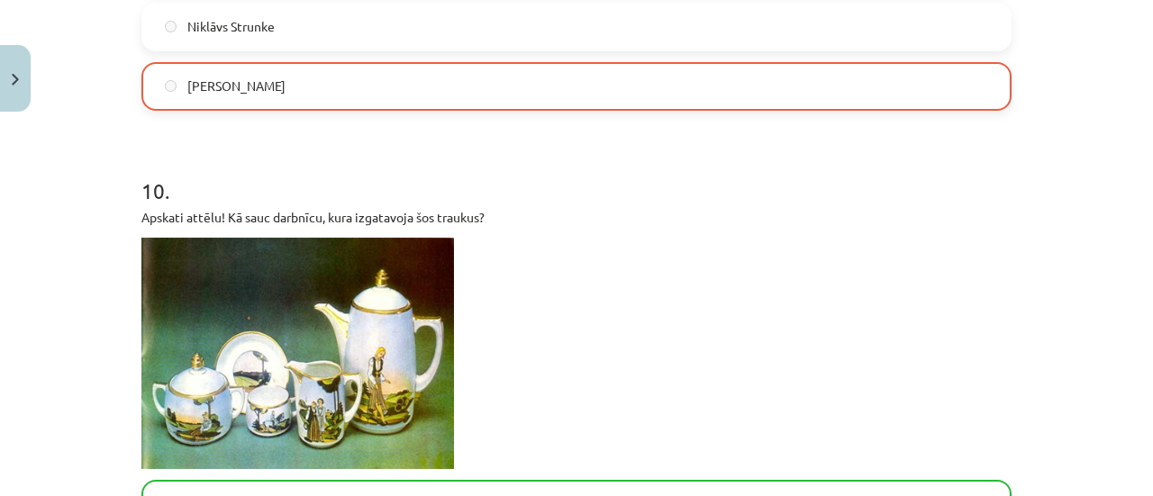
scroll to position [4413, 0]
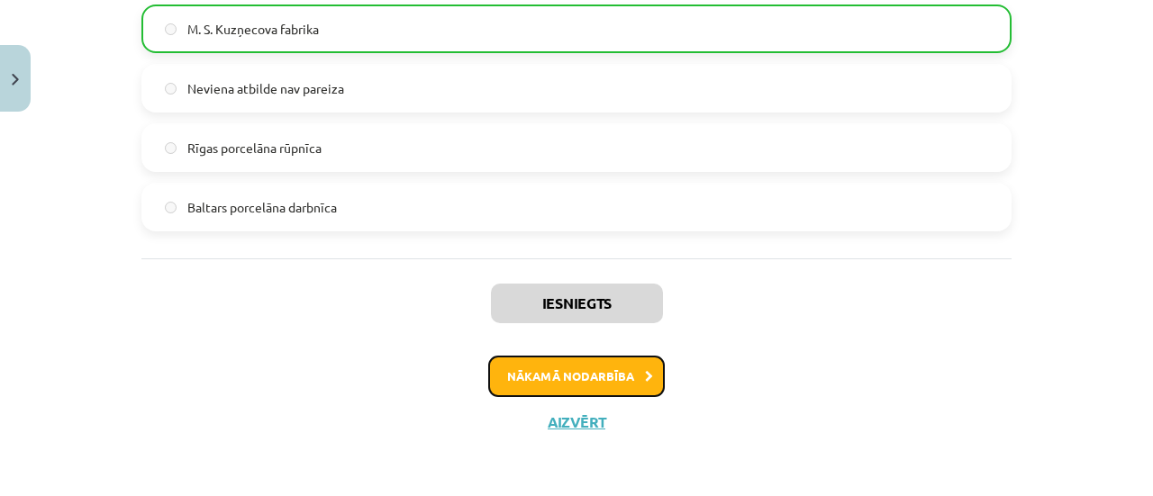
click at [608, 368] on button "Nākamā nodarbība" at bounding box center [576, 376] width 177 height 41
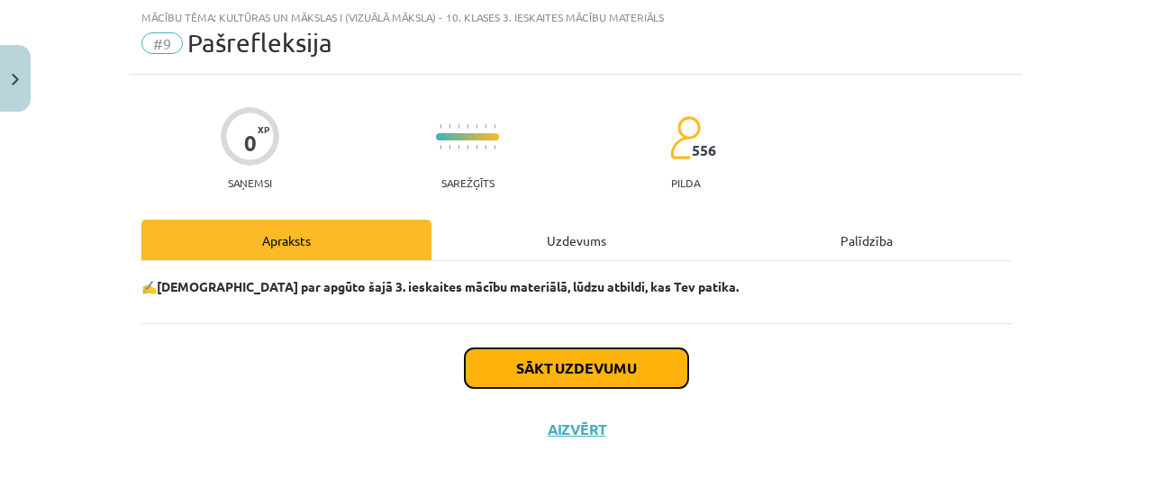
click at [562, 366] on button "Sākt uzdevumu" at bounding box center [576, 369] width 223 height 40
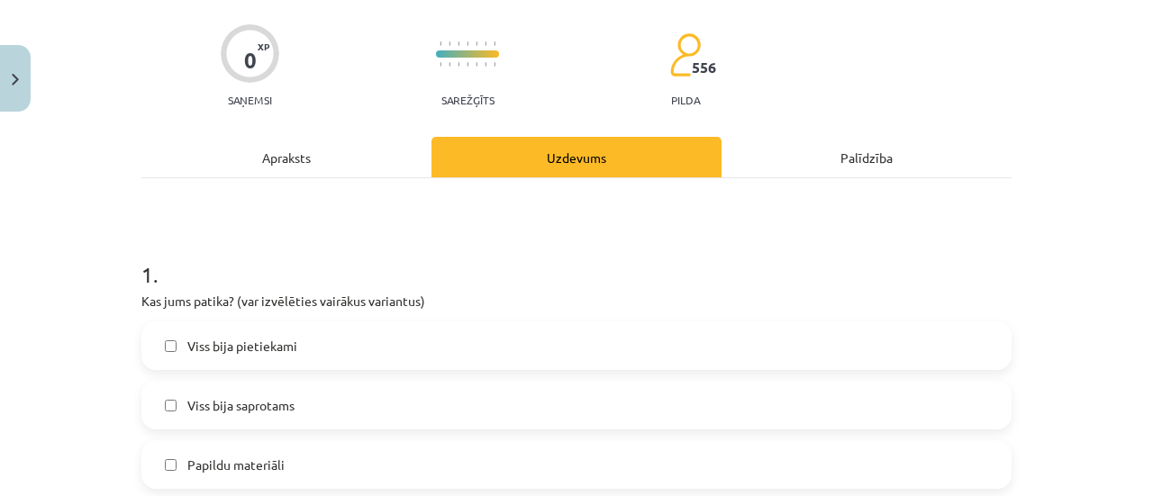
scroll to position [225, 0]
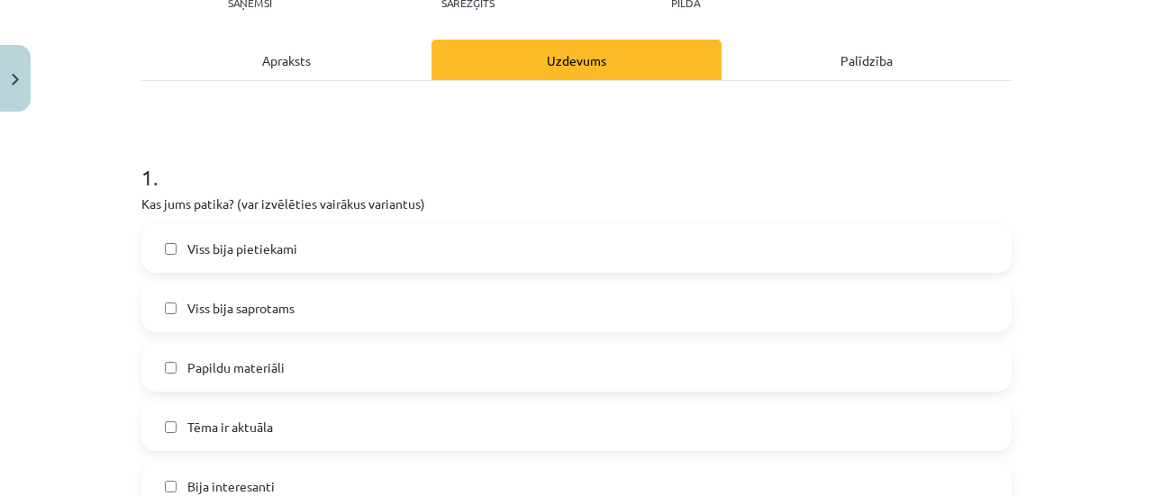
click at [247, 310] on span "Viss bija saprotams" at bounding box center [240, 308] width 107 height 19
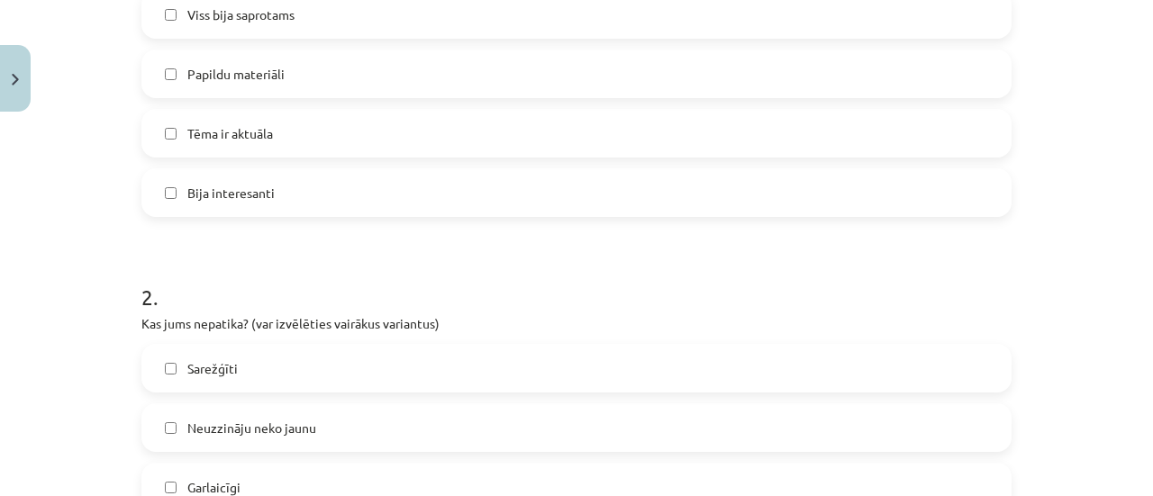
scroll to position [676, 0]
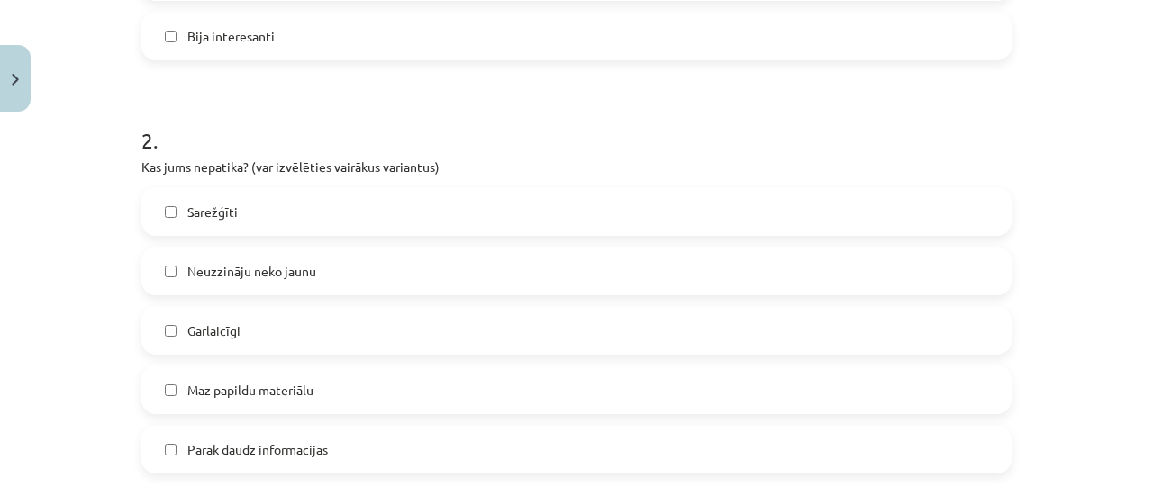
click at [244, 215] on label "Sarežģīti" at bounding box center [576, 211] width 867 height 45
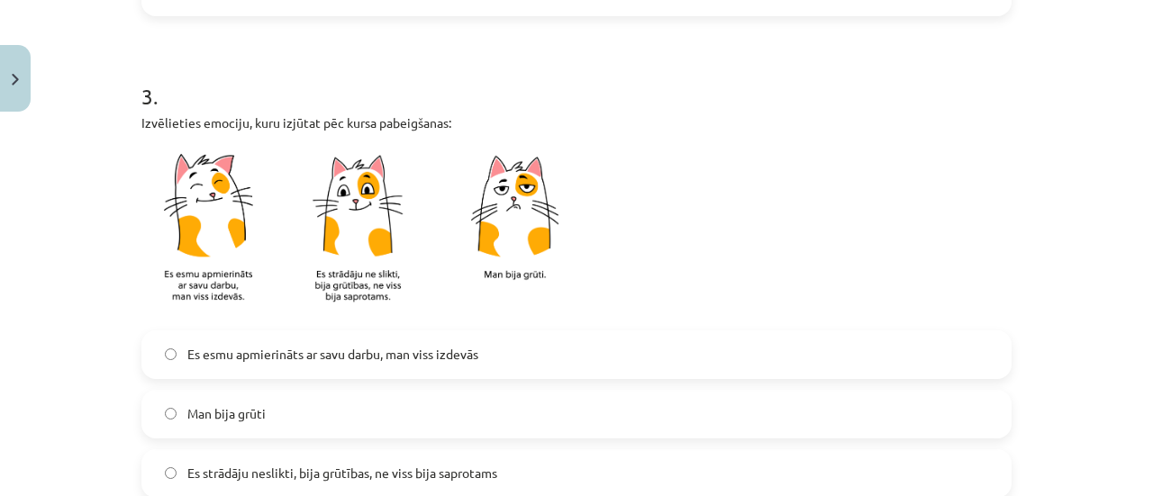
scroll to position [1216, 0]
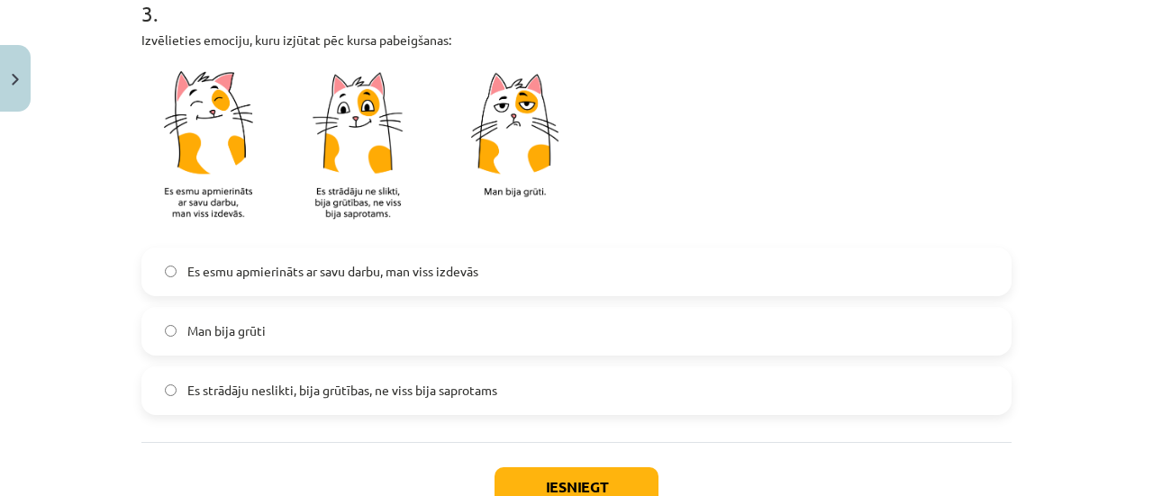
drag, startPoint x: 276, startPoint y: 286, endPoint x: 345, endPoint y: 378, distance: 115.9
click at [277, 290] on label "Es esmu apmierināts ar savu darbu, man viss izdevās" at bounding box center [576, 272] width 867 height 45
click at [314, 265] on span "Es esmu apmierināts ar savu darbu, man viss izdevās" at bounding box center [332, 271] width 291 height 19
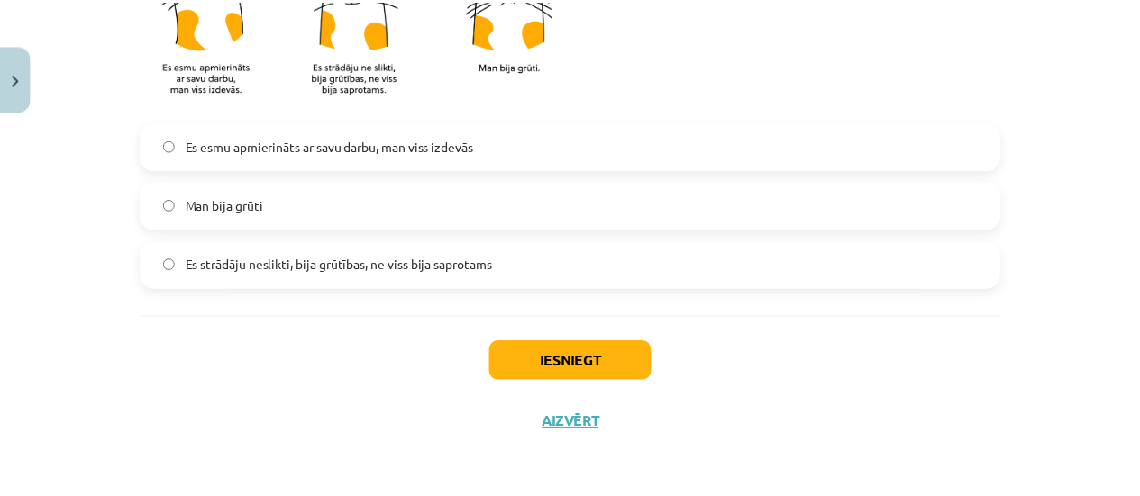
scroll to position [1343, 0]
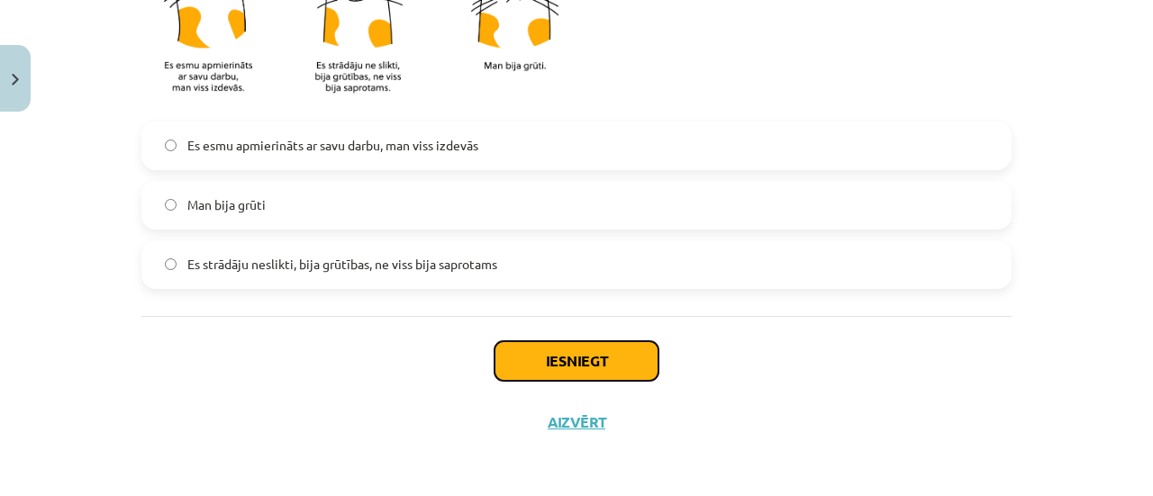
click at [499, 357] on button "Iesniegt" at bounding box center [577, 361] width 164 height 40
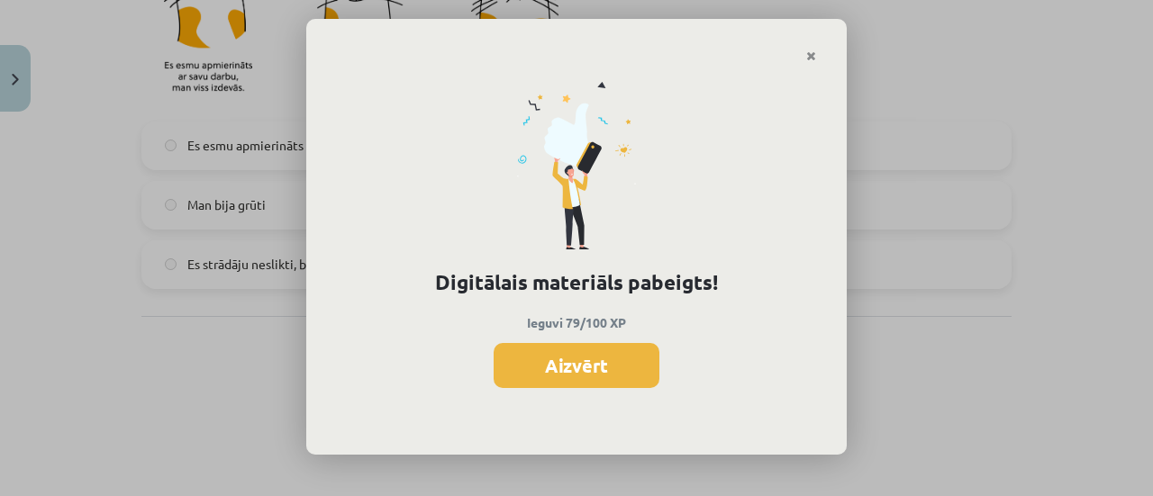
click at [605, 401] on div "Digitālais materiāls pabeigts! Ieguvi 79/100 XP Aizvērt" at bounding box center [576, 259] width 541 height 393
click at [617, 362] on button "Aizvērt" at bounding box center [577, 365] width 166 height 45
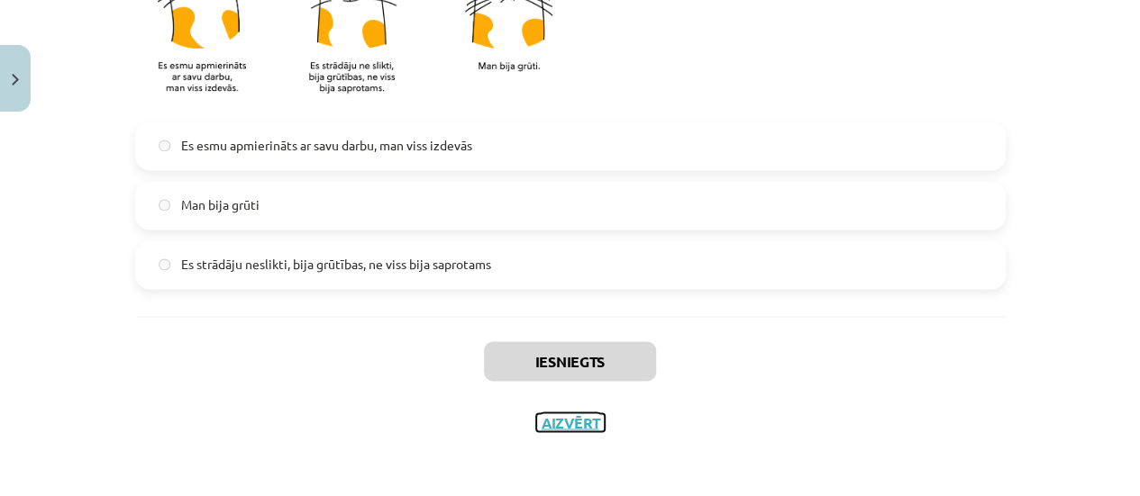
click at [582, 421] on button "Aizvērt" at bounding box center [570, 423] width 68 height 18
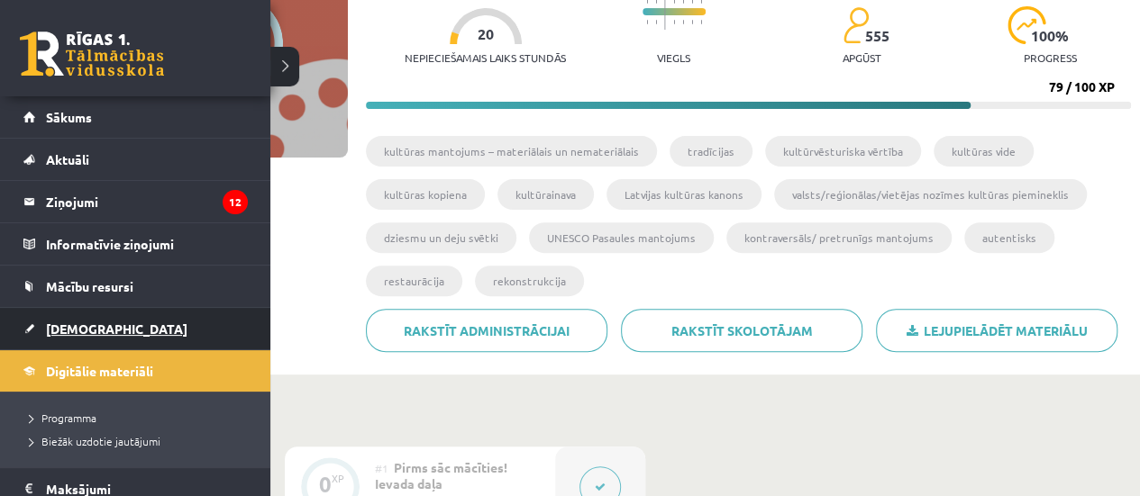
click at [59, 332] on span "[DEMOGRAPHIC_DATA]" at bounding box center [116, 329] width 141 height 16
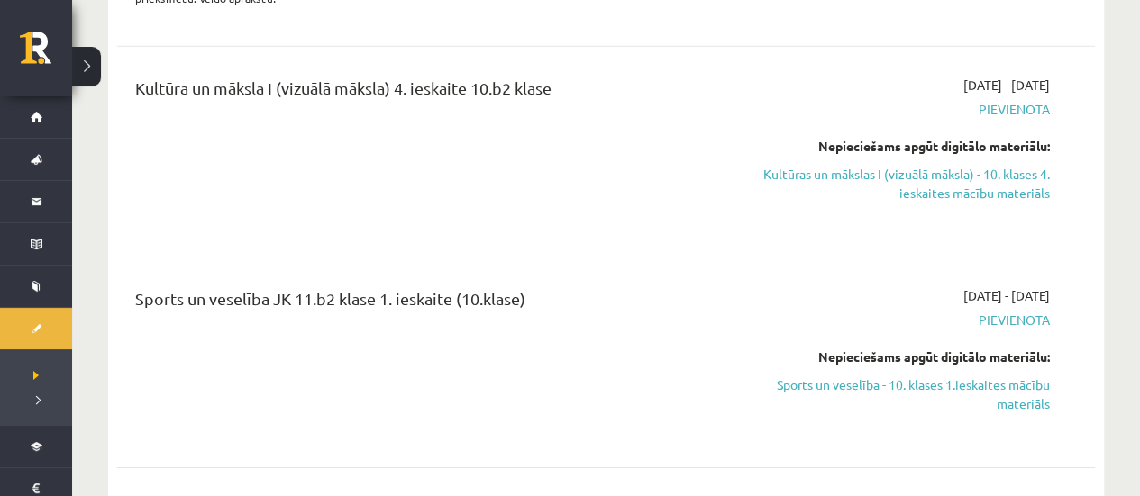
scroll to position [2793, 0]
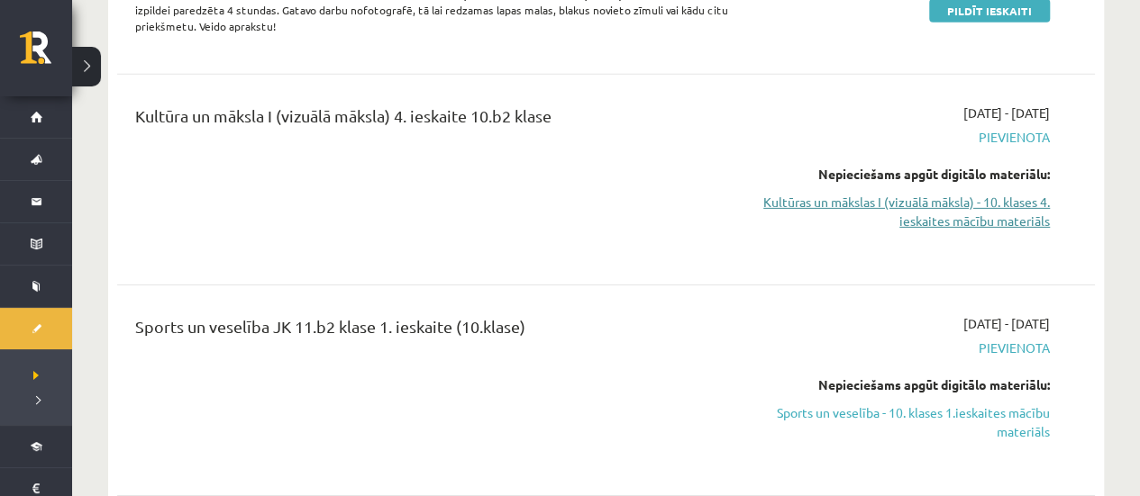
click at [926, 193] on link "Kultūras un mākslas I (vizuālā māksla) - 10. klases 4. ieskaites mācību materiā…" at bounding box center [906, 212] width 287 height 38
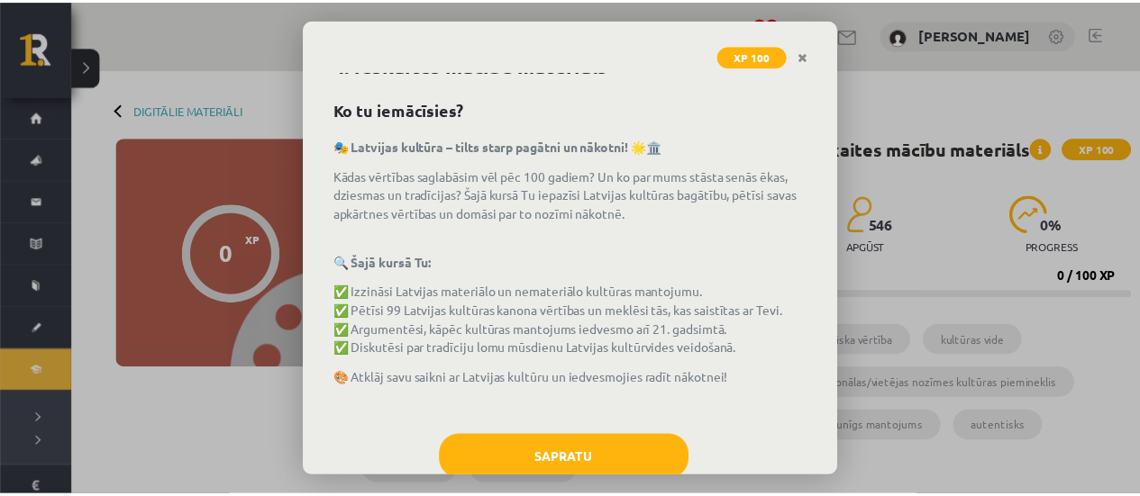
scroll to position [97, 0]
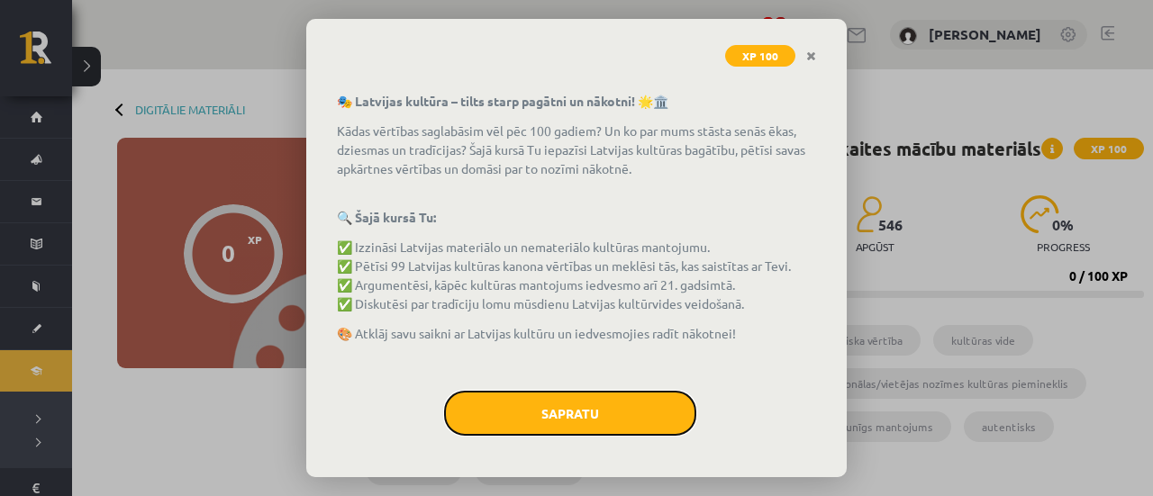
drag, startPoint x: 518, startPoint y: 414, endPoint x: 526, endPoint y: 397, distance: 18.1
click at [517, 414] on button "Sapratu" at bounding box center [570, 413] width 252 height 45
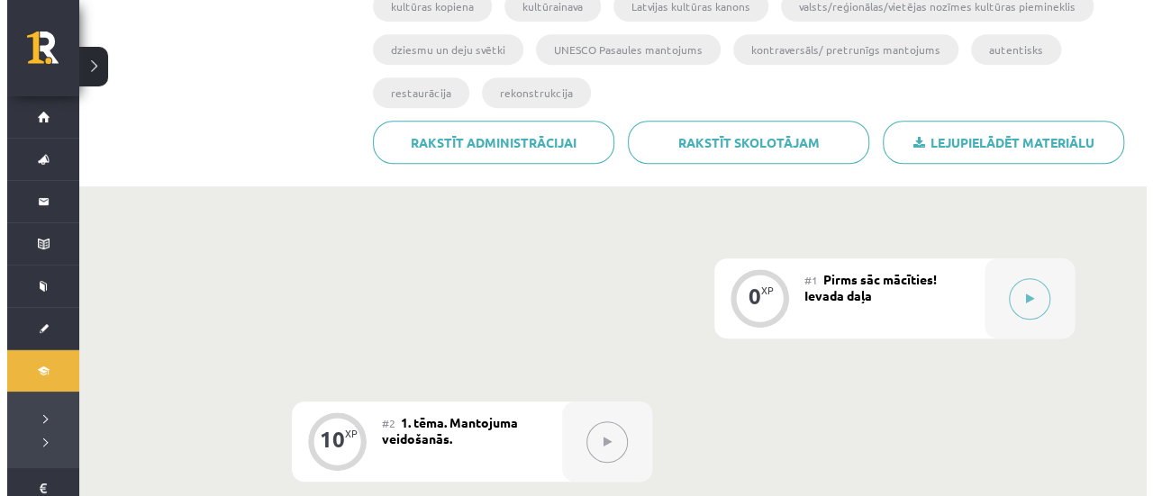
scroll to position [400, 0]
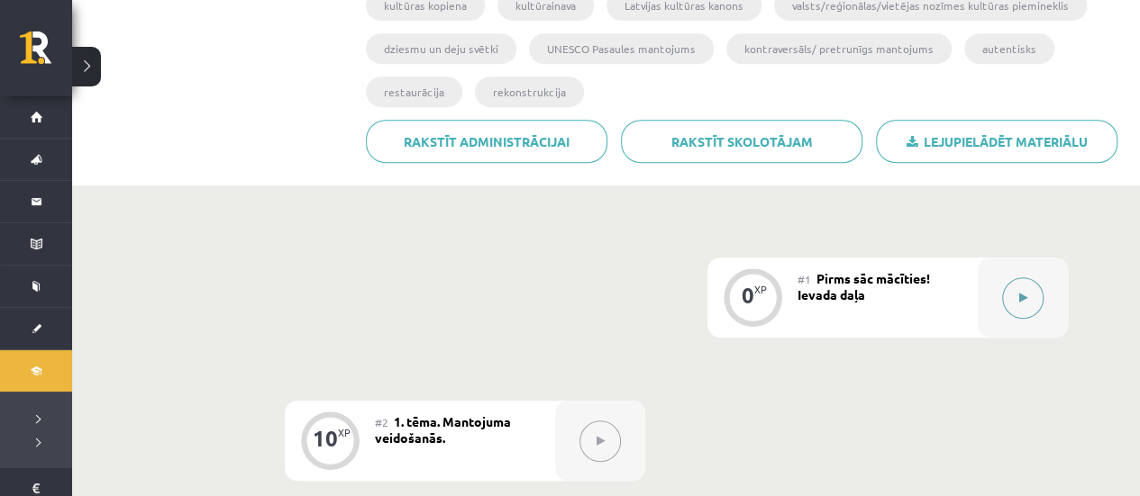
click at [1010, 298] on button at bounding box center [1022, 298] width 41 height 41
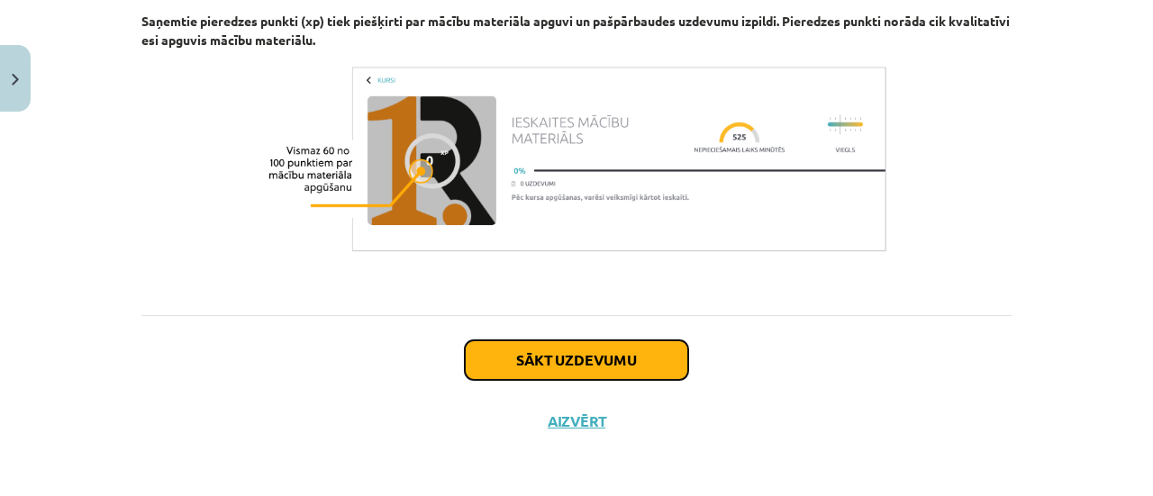
click at [584, 365] on button "Sākt uzdevumu" at bounding box center [576, 361] width 223 height 40
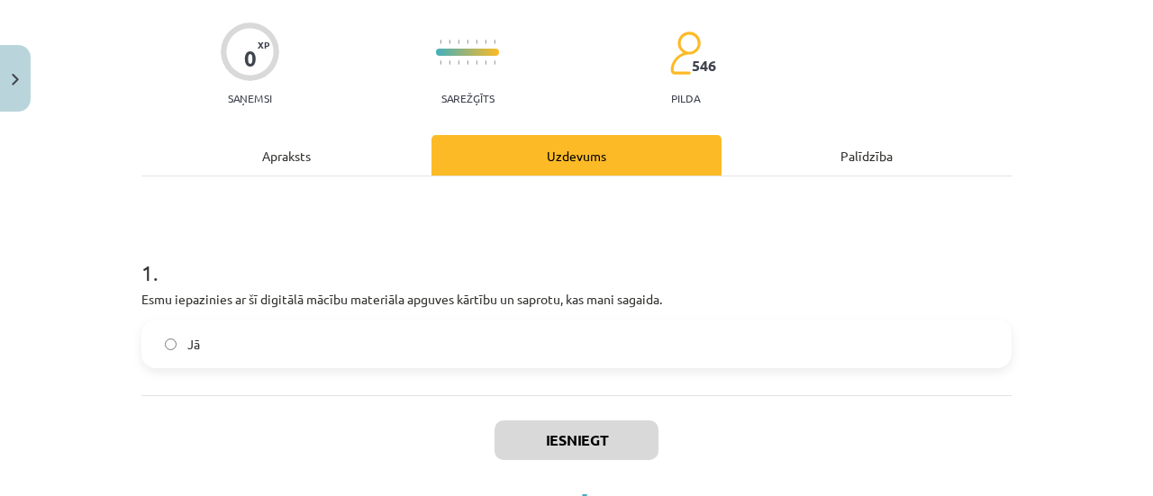
scroll to position [209, 0]
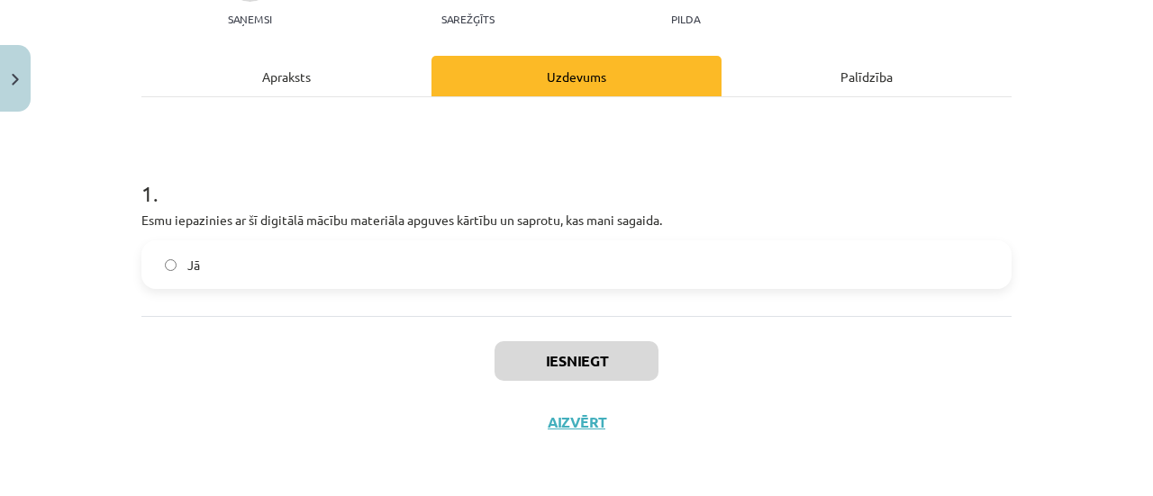
click at [216, 266] on label "Jā" at bounding box center [576, 264] width 867 height 45
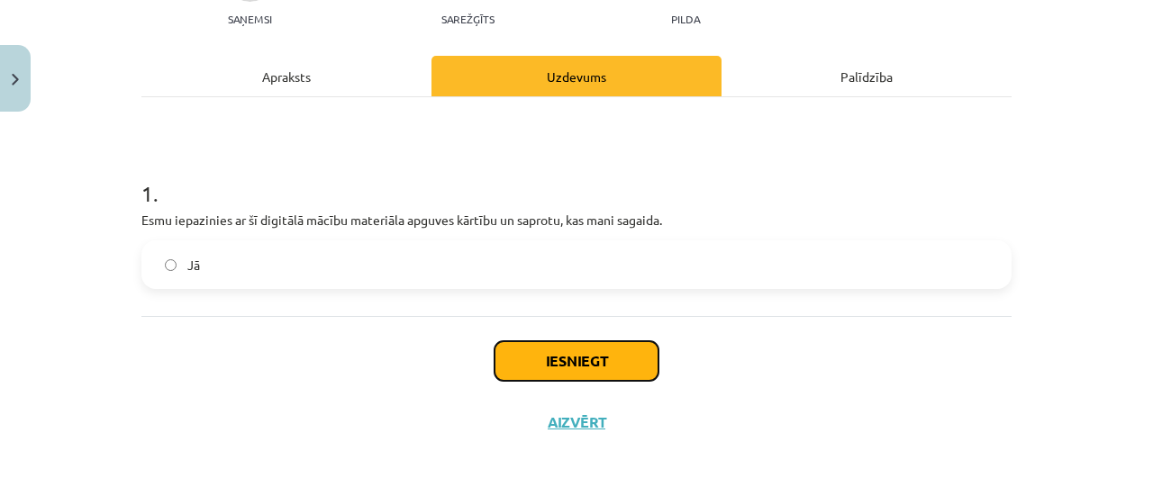
drag, startPoint x: 578, startPoint y: 362, endPoint x: 568, endPoint y: 367, distance: 11.7
click at [578, 362] on button "Iesniegt" at bounding box center [577, 361] width 164 height 40
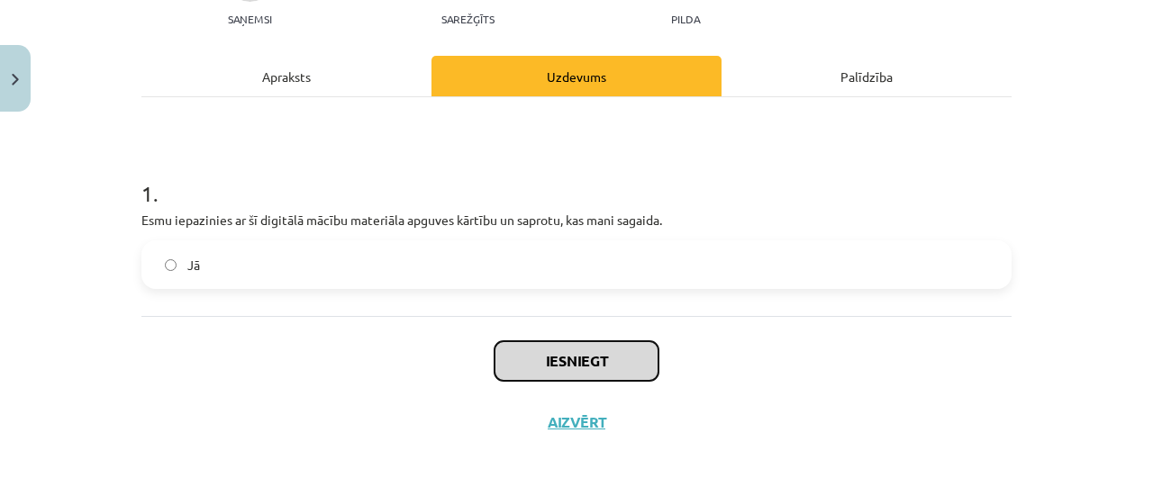
scroll to position [119, 0]
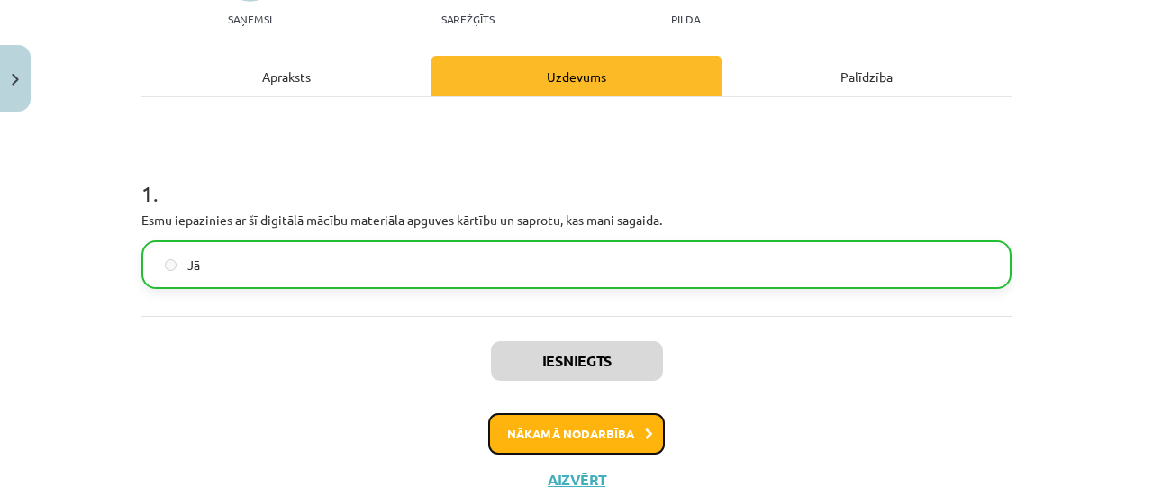
click at [528, 418] on button "Nākamā nodarbība" at bounding box center [576, 434] width 177 height 41
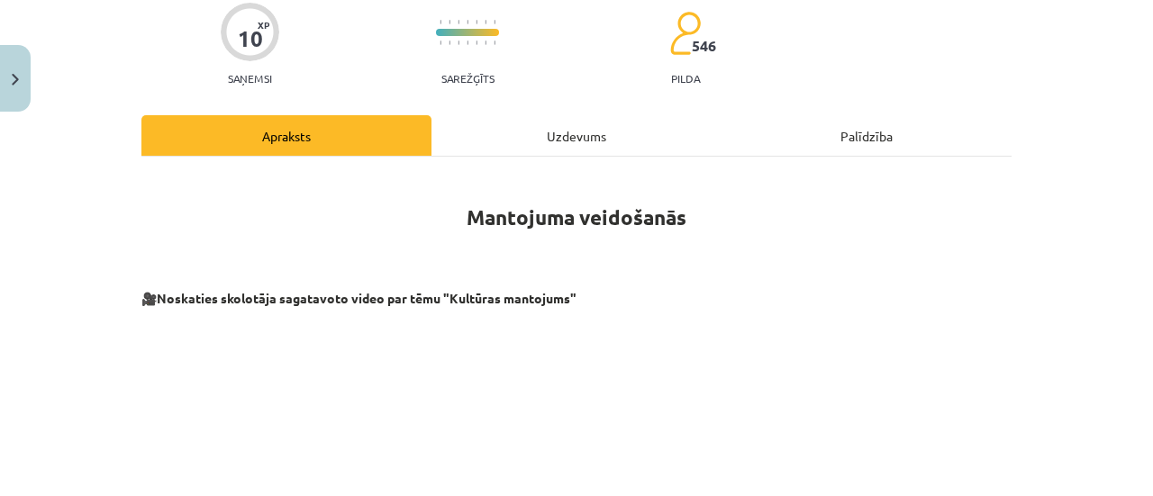
scroll to position [225, 0]
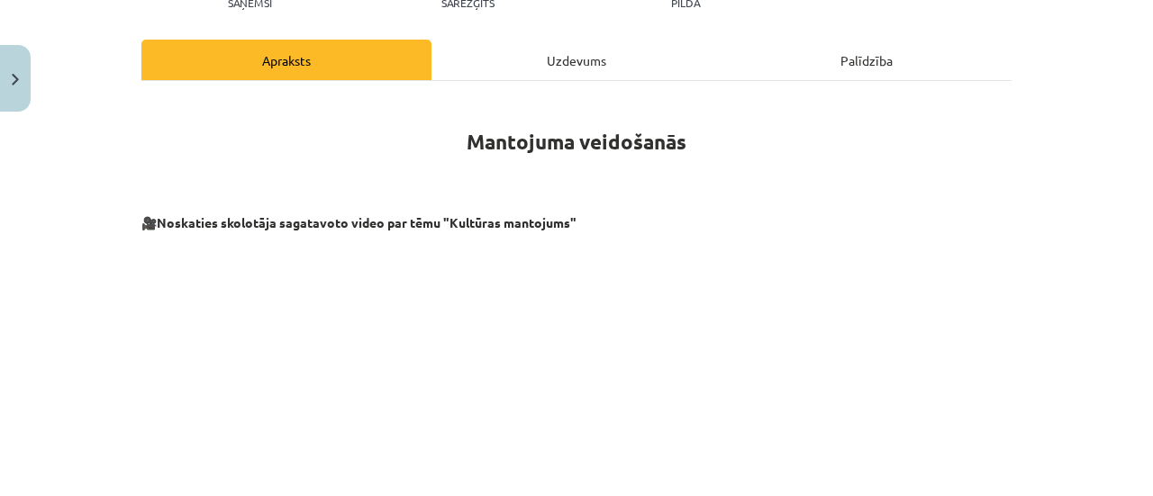
drag, startPoint x: 1058, startPoint y: 77, endPoint x: 1045, endPoint y: 77, distance: 12.6
click at [1056, 78] on div "Mācību tēma: Kultūras un mākslas i (vizuālā māksla) - 10. klases 4. ieskaites m…" at bounding box center [576, 248] width 1153 height 496
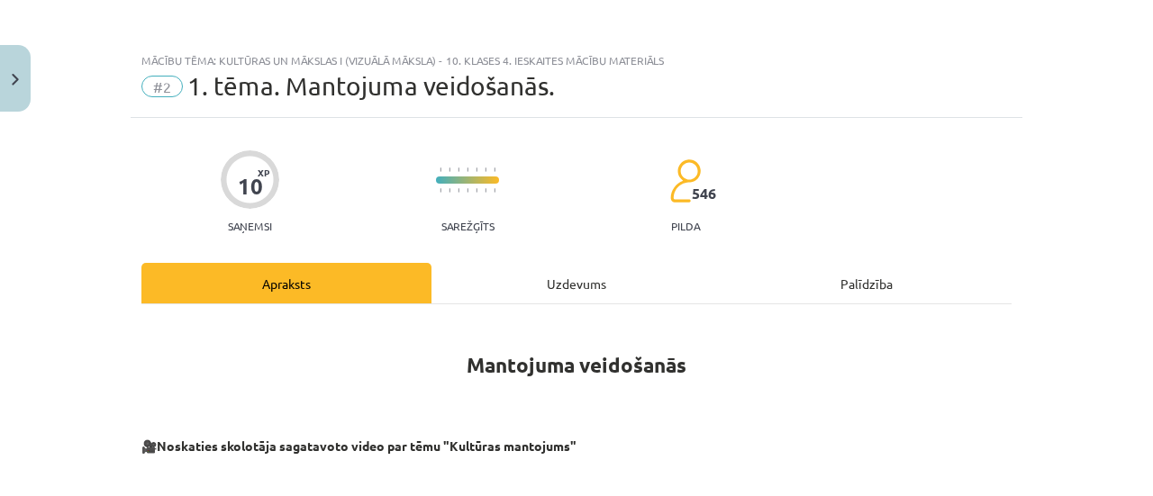
scroll to position [0, 0]
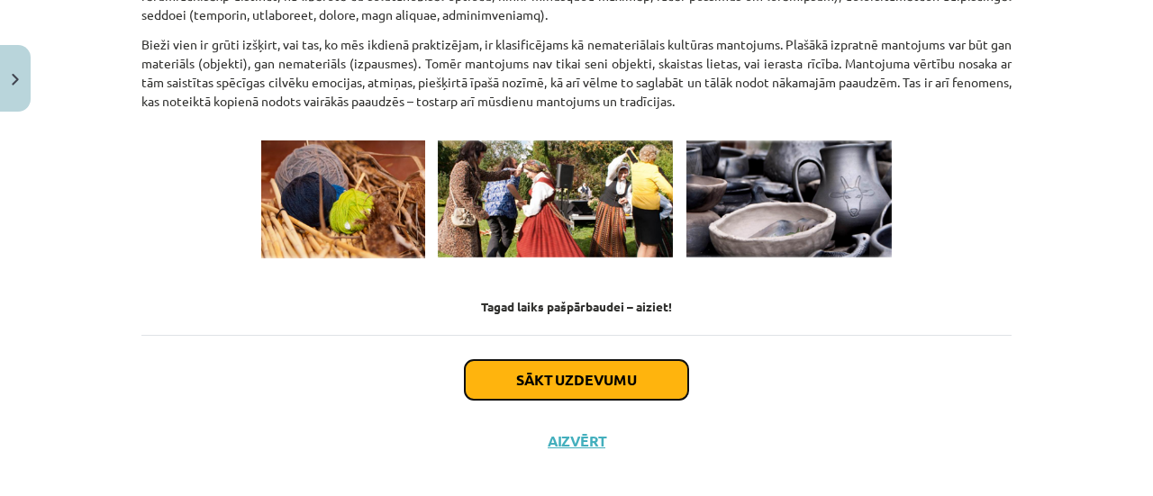
click at [601, 363] on button "Sākt uzdevumu" at bounding box center [576, 380] width 223 height 40
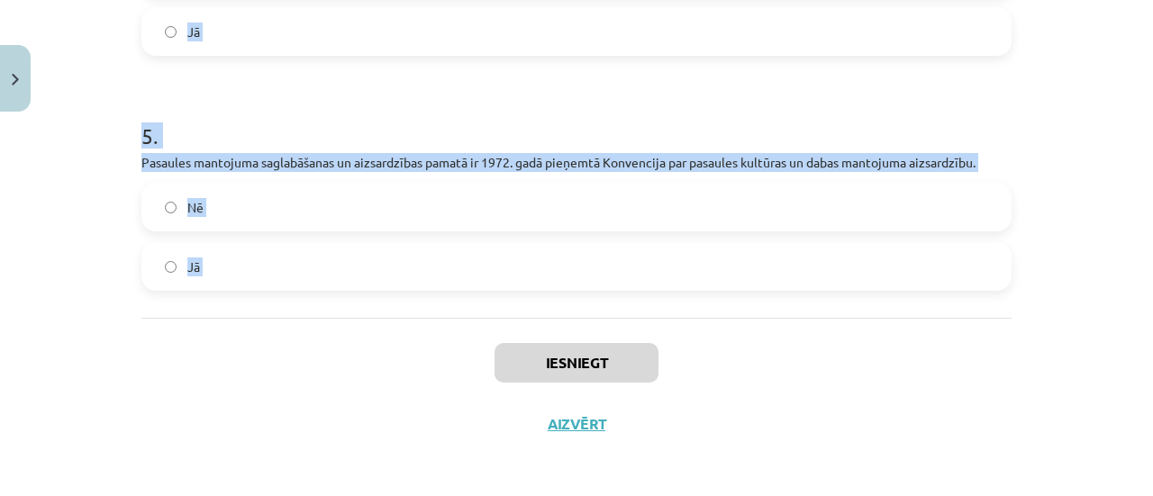
scroll to position [1229, 0]
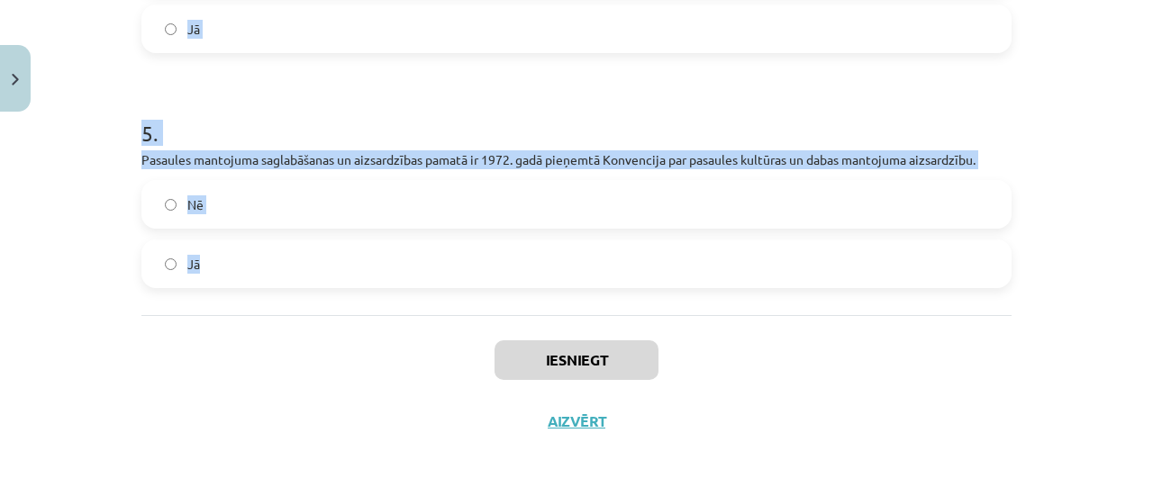
drag, startPoint x: 129, startPoint y: 342, endPoint x: 283, endPoint y: 250, distance: 179.4
copy form "1 . Galvenie partneri starptautiskajam dialogam par pasaules mantojuma saglabāš…"
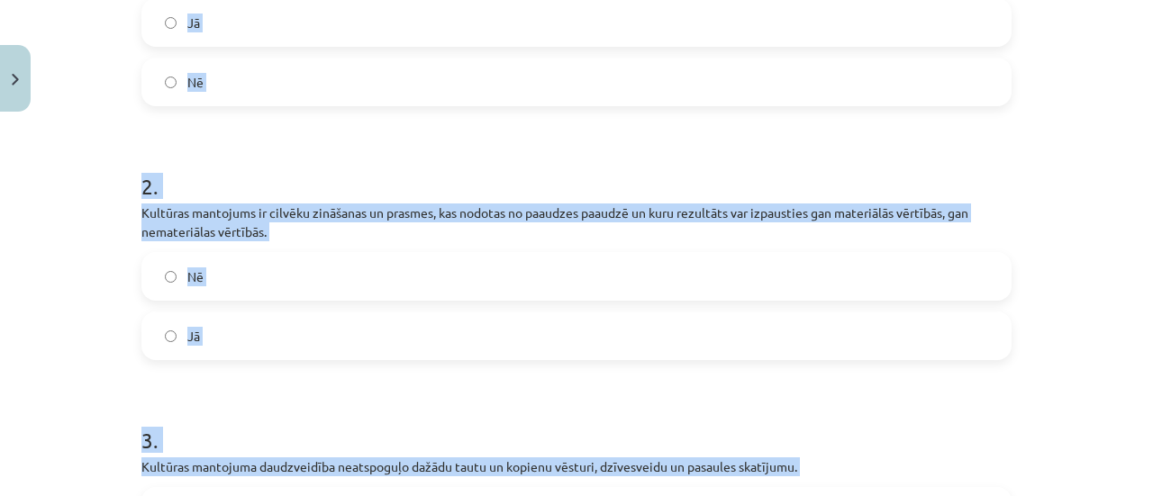
scroll to position [238, 0]
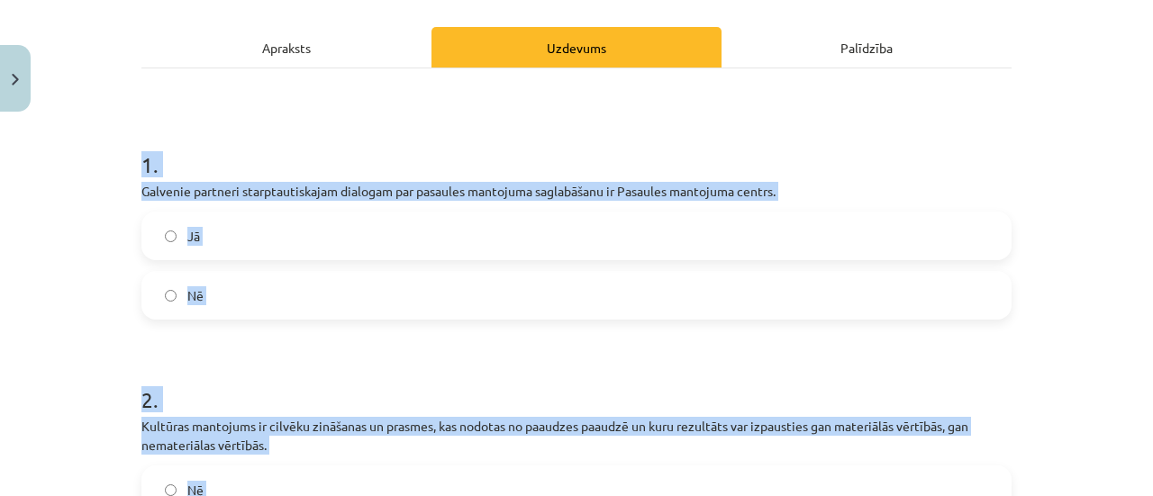
click at [269, 300] on label "Nē" at bounding box center [576, 295] width 867 height 45
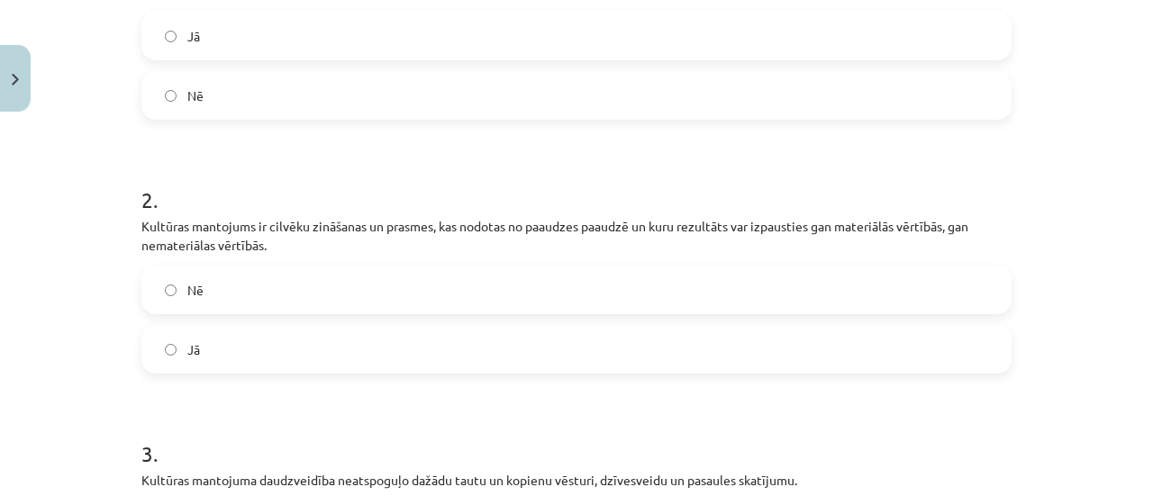
scroll to position [508, 0]
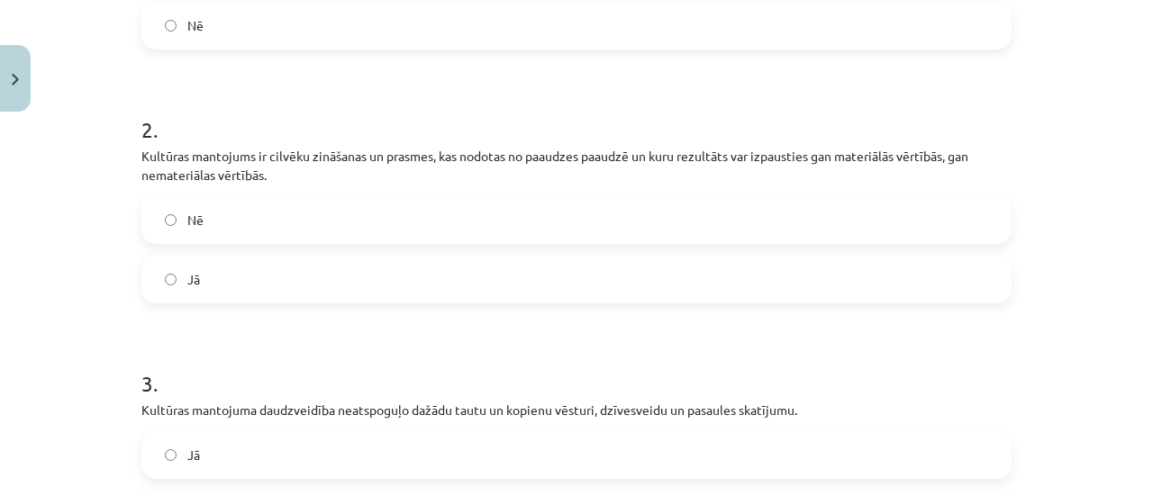
click at [189, 276] on span "Jā" at bounding box center [193, 279] width 13 height 19
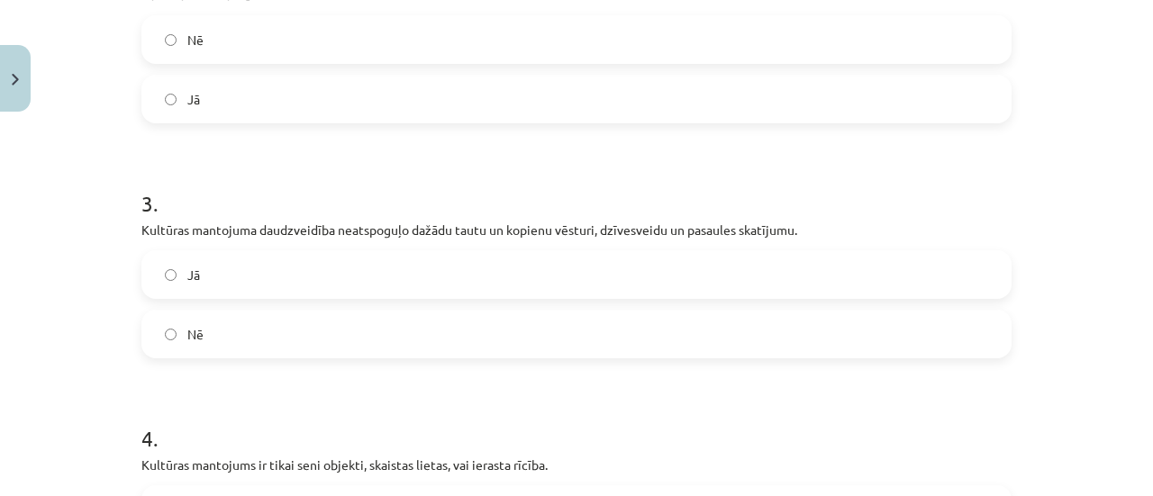
click at [194, 317] on label "Nē" at bounding box center [576, 334] width 867 height 45
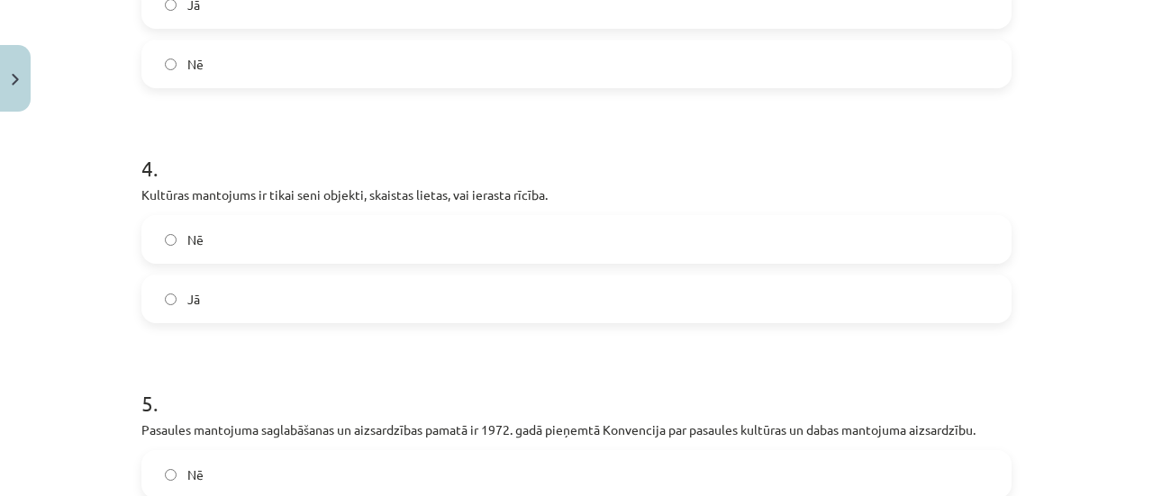
click at [192, 259] on label "Nē" at bounding box center [576, 239] width 867 height 45
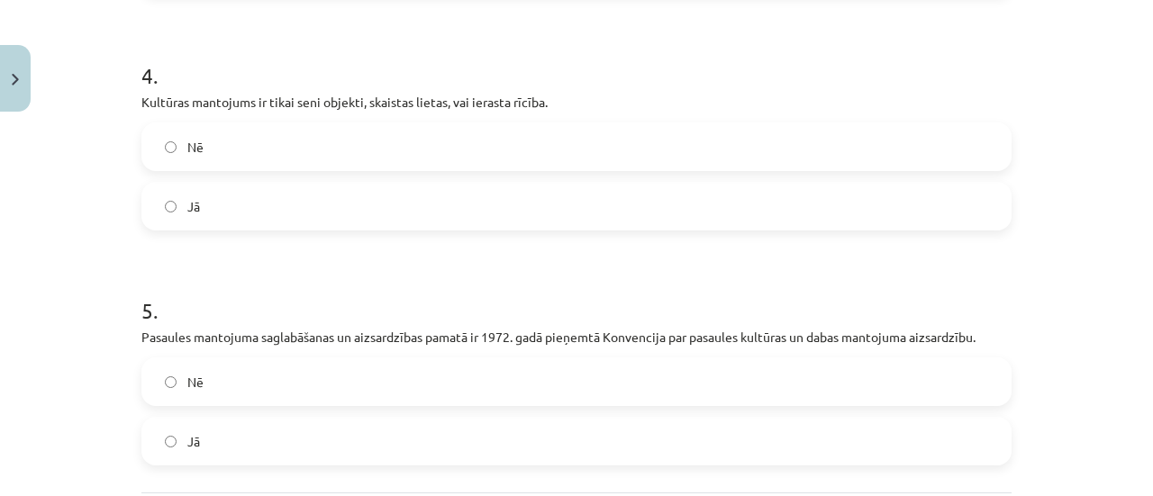
scroll to position [1139, 0]
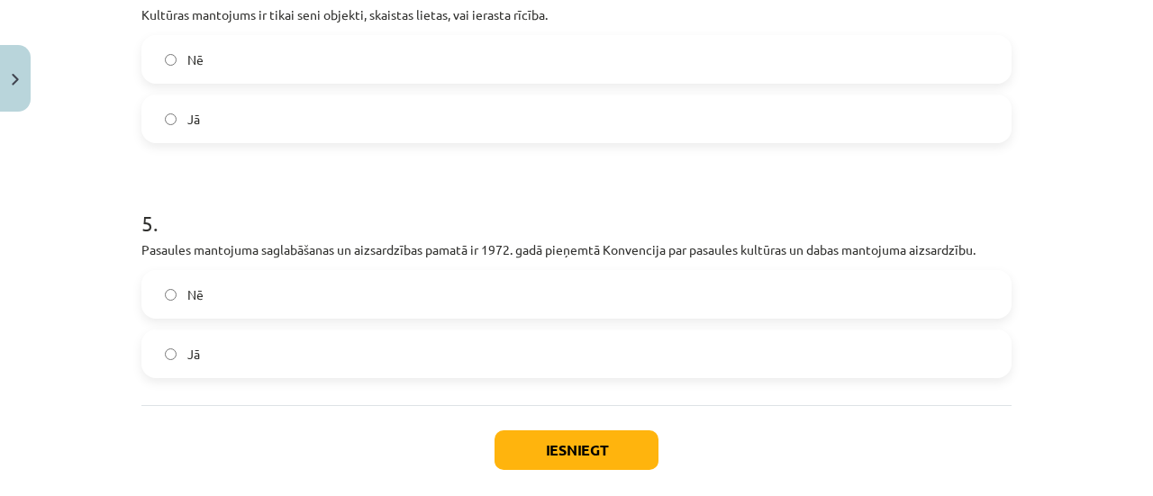
click at [211, 341] on label "Jā" at bounding box center [576, 354] width 867 height 45
click at [517, 428] on div "Iesniegt Aizvērt" at bounding box center [576, 468] width 870 height 126
click at [518, 448] on button "Iesniegt" at bounding box center [577, 451] width 164 height 40
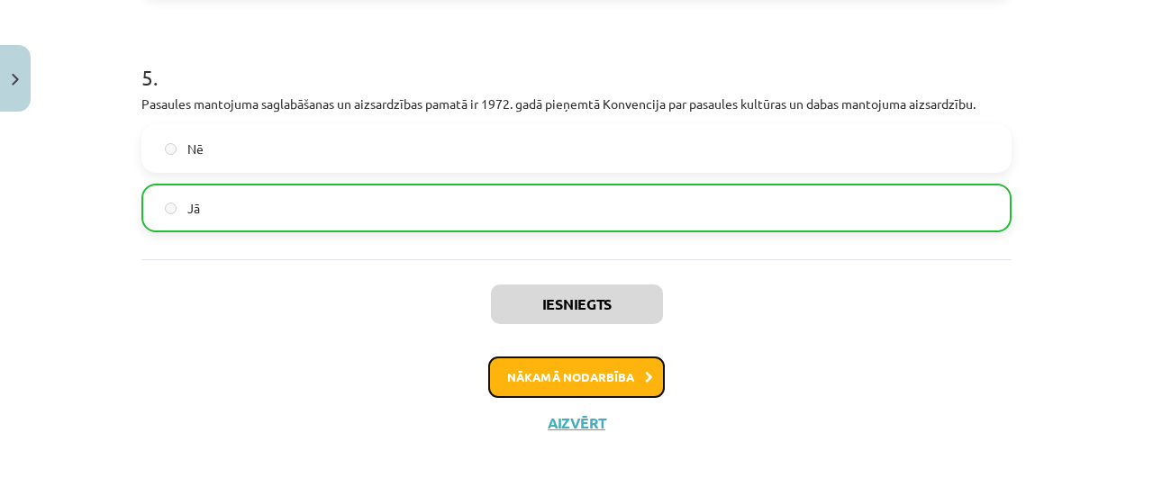
click at [521, 367] on button "Nākamā nodarbība" at bounding box center [576, 377] width 177 height 41
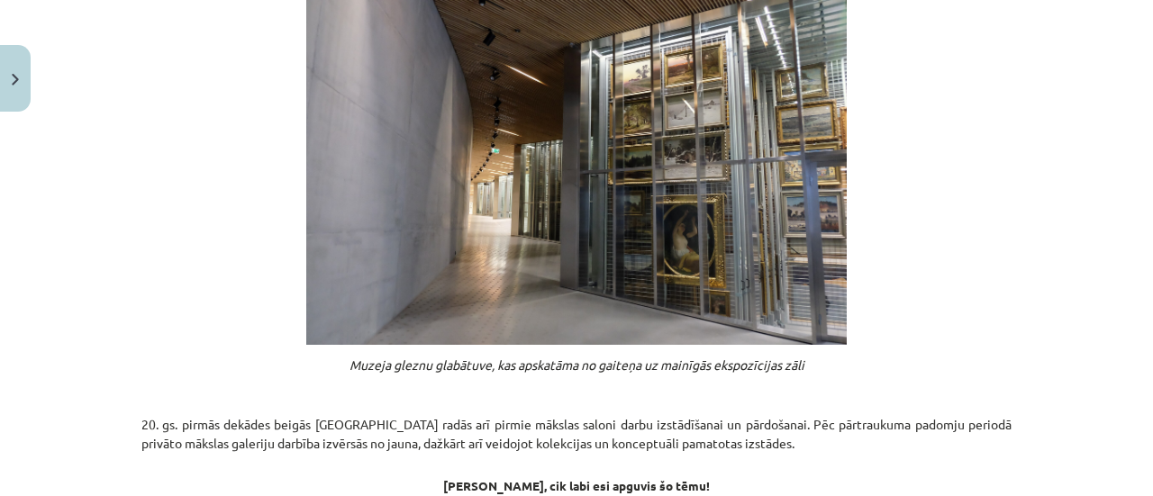
scroll to position [1561, 0]
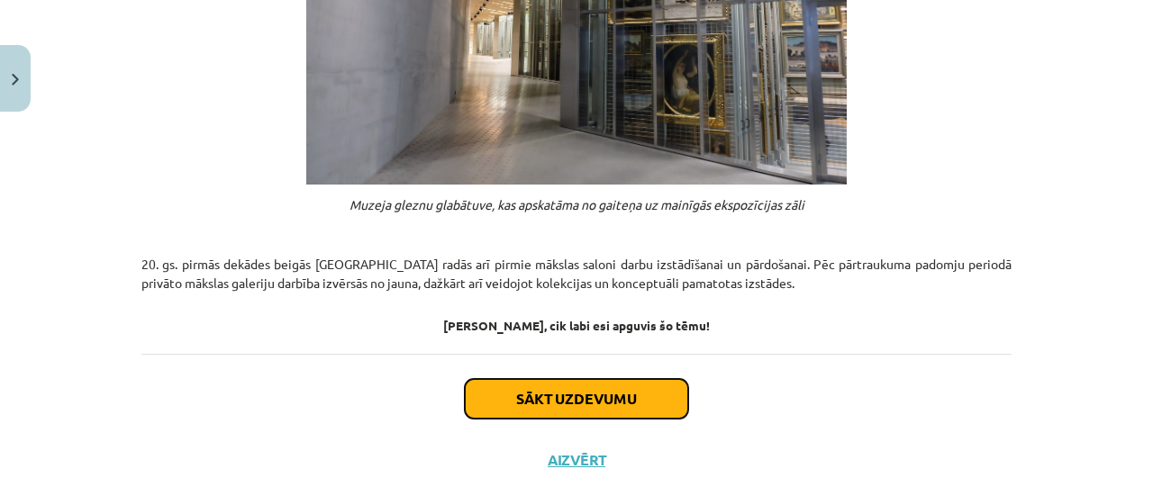
click at [546, 379] on button "Sākt uzdevumu" at bounding box center [576, 399] width 223 height 40
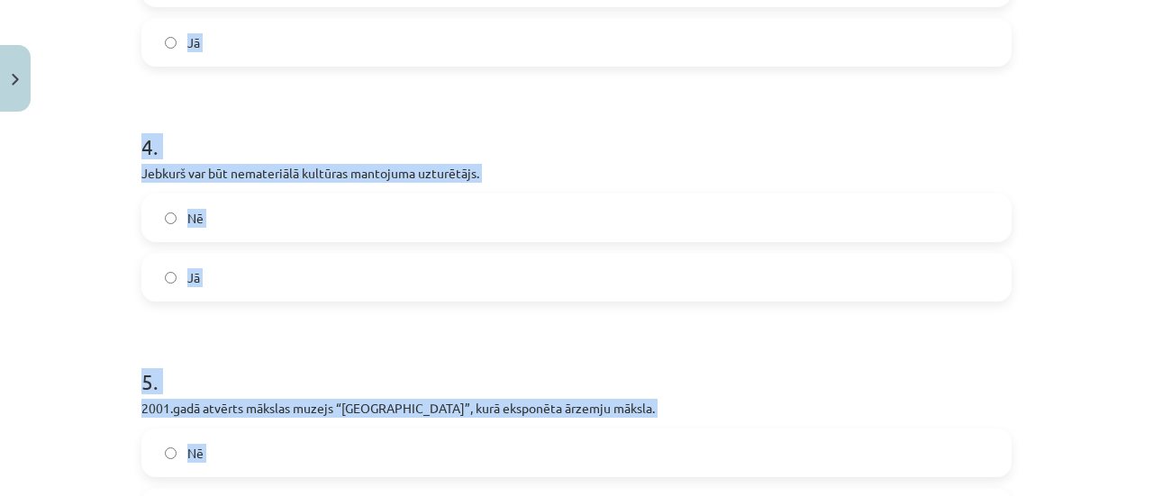
scroll to position [1126, 0]
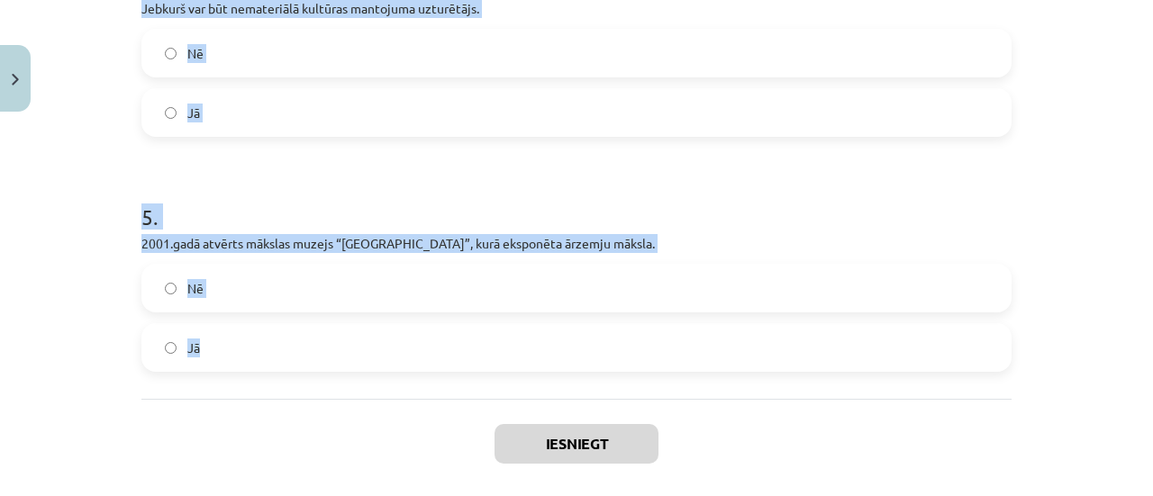
drag, startPoint x: 131, startPoint y: 345, endPoint x: 528, endPoint y: 350, distance: 397.4
copy form "1 . Latvijas Nacionālais kultūras centrs īstenoja projektu „Satiec savu Meistar…"
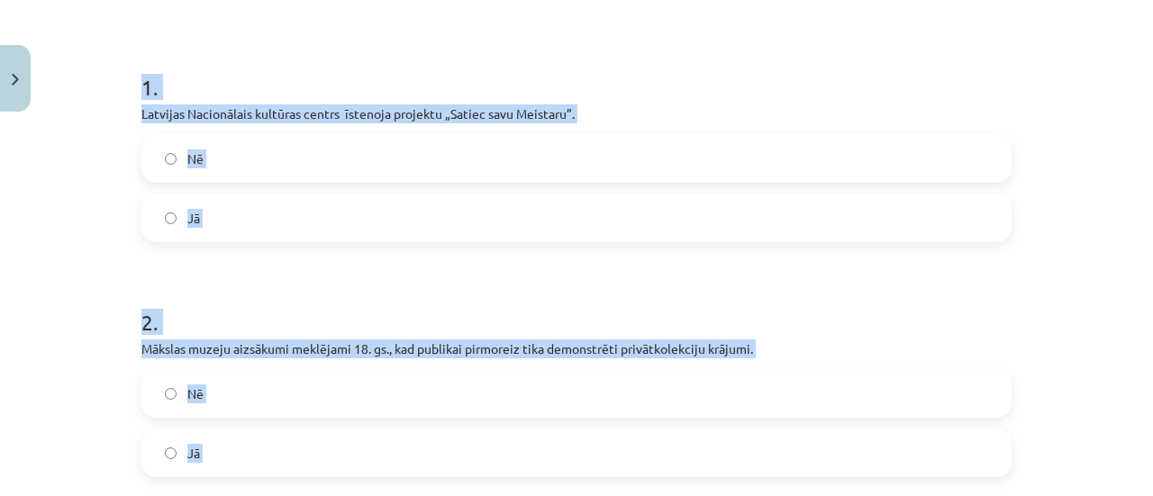
click at [223, 212] on label "Jā" at bounding box center [576, 218] width 867 height 45
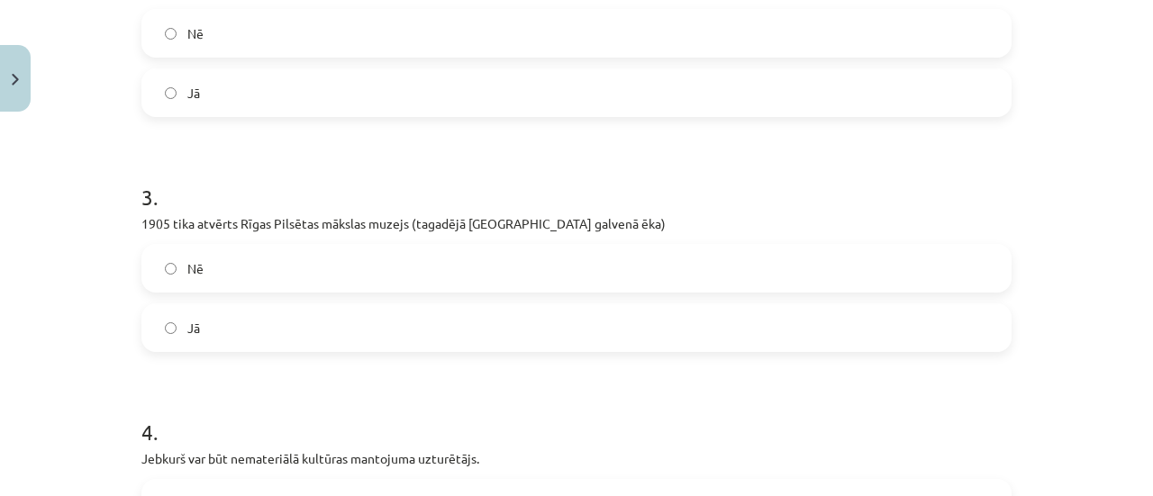
click at [191, 84] on span "Jā" at bounding box center [193, 93] width 13 height 19
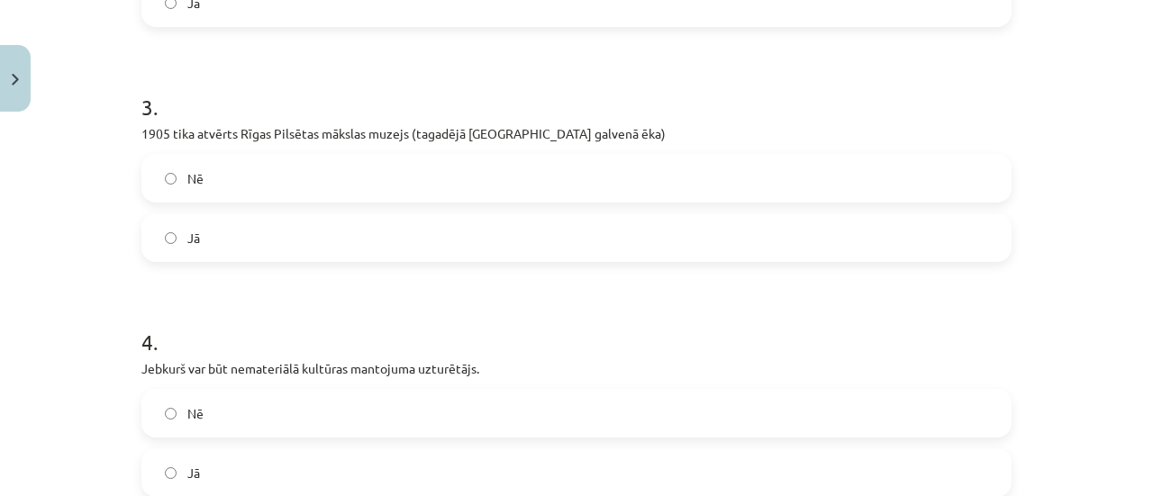
click at [209, 226] on label "Jā" at bounding box center [576, 237] width 867 height 45
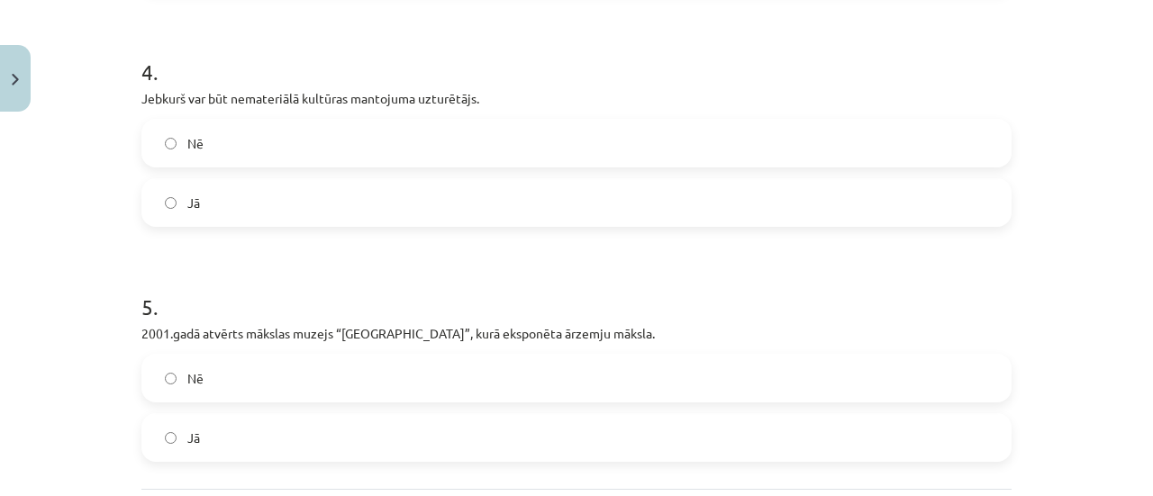
click at [219, 199] on label "Jā" at bounding box center [576, 202] width 867 height 45
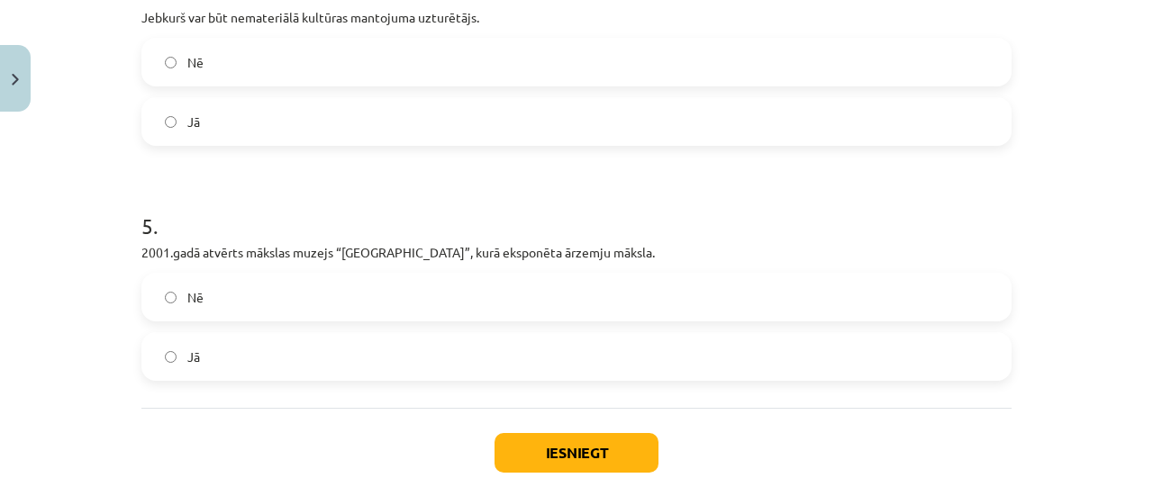
scroll to position [1209, 0]
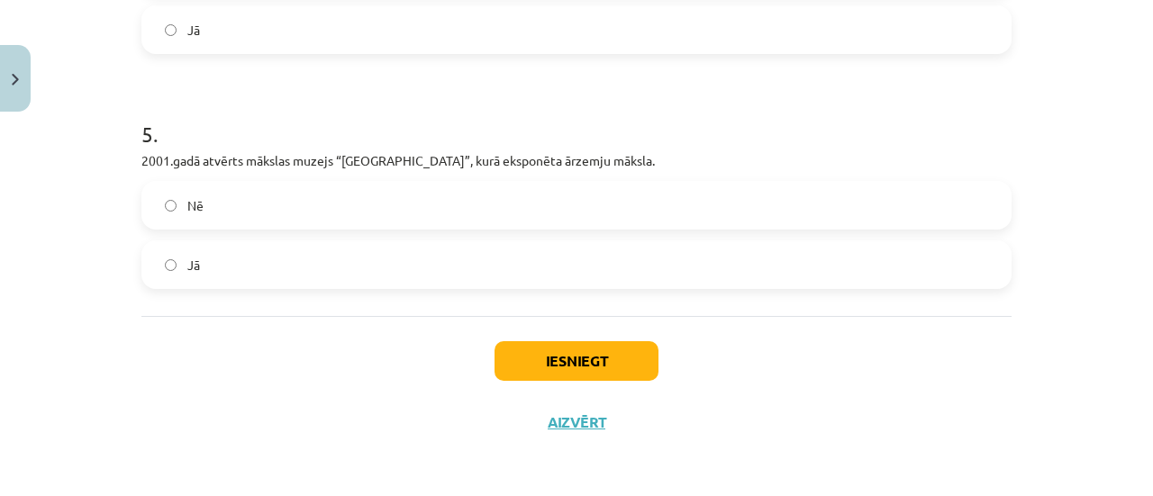
click at [222, 264] on label "Jā" at bounding box center [576, 264] width 867 height 45
click at [507, 357] on button "Iesniegt" at bounding box center [577, 361] width 164 height 40
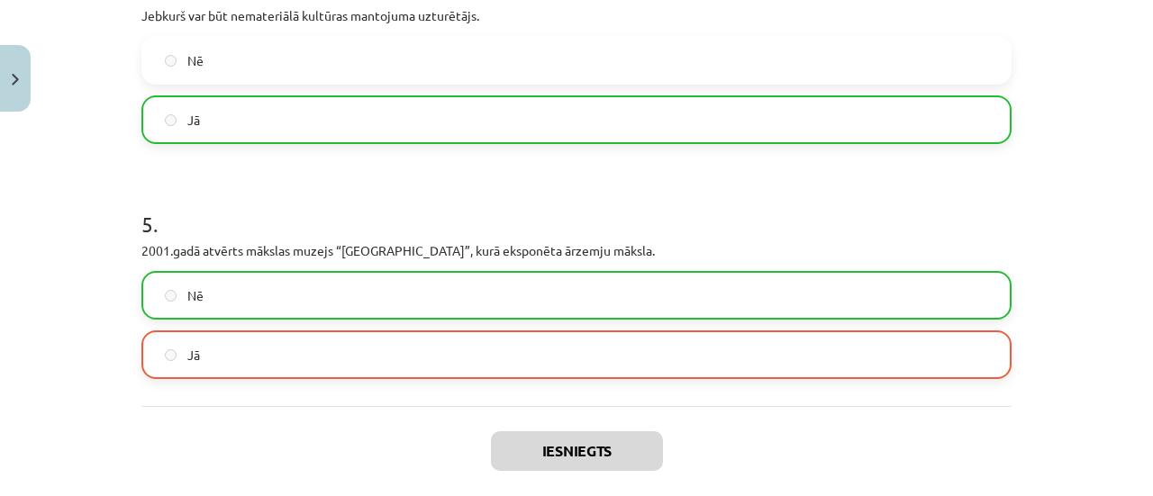
scroll to position [1266, 0]
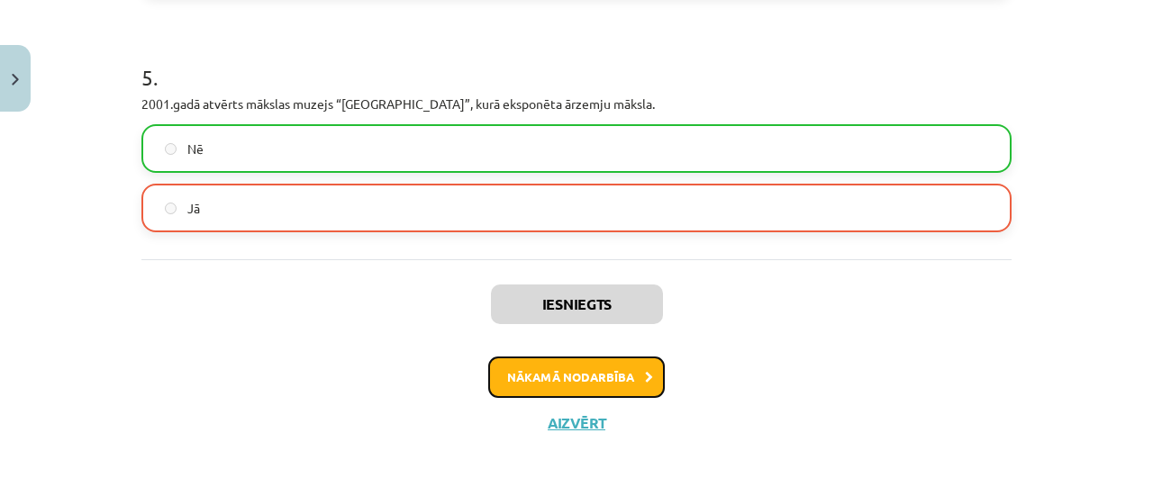
click at [503, 375] on button "Nākamā nodarbība" at bounding box center [576, 377] width 177 height 41
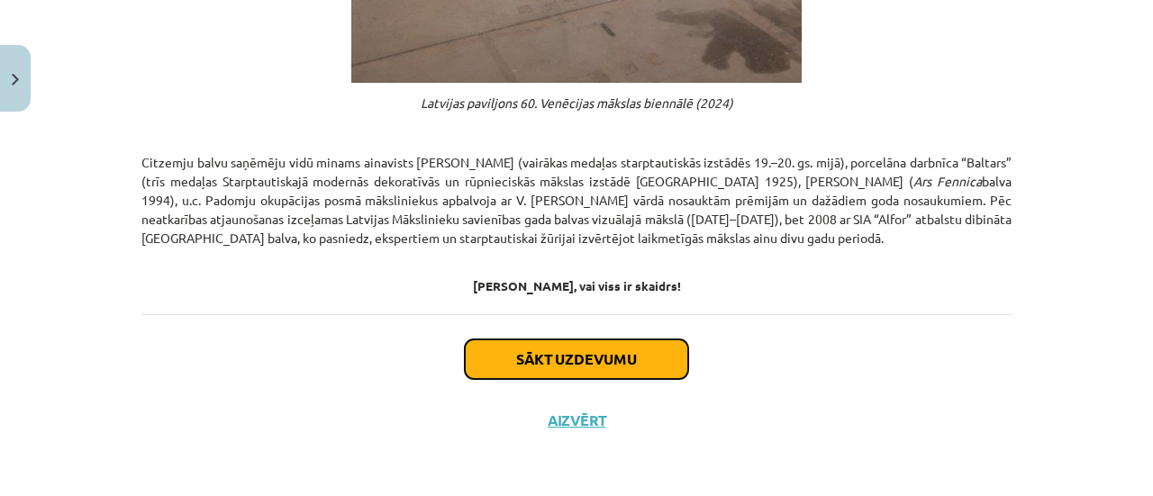
click at [487, 347] on button "Sākt uzdevumu" at bounding box center [576, 360] width 223 height 40
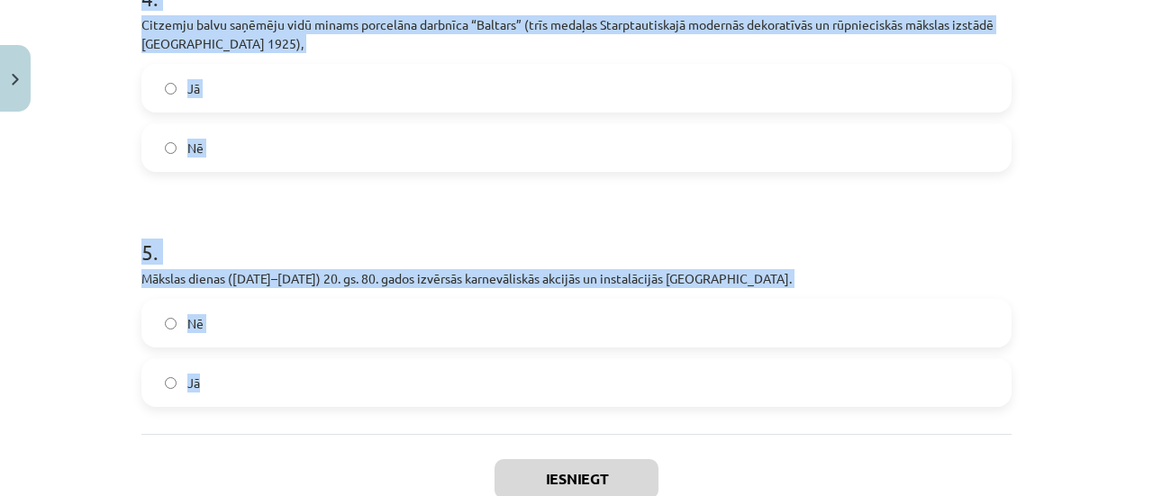
scroll to position [1216, 0]
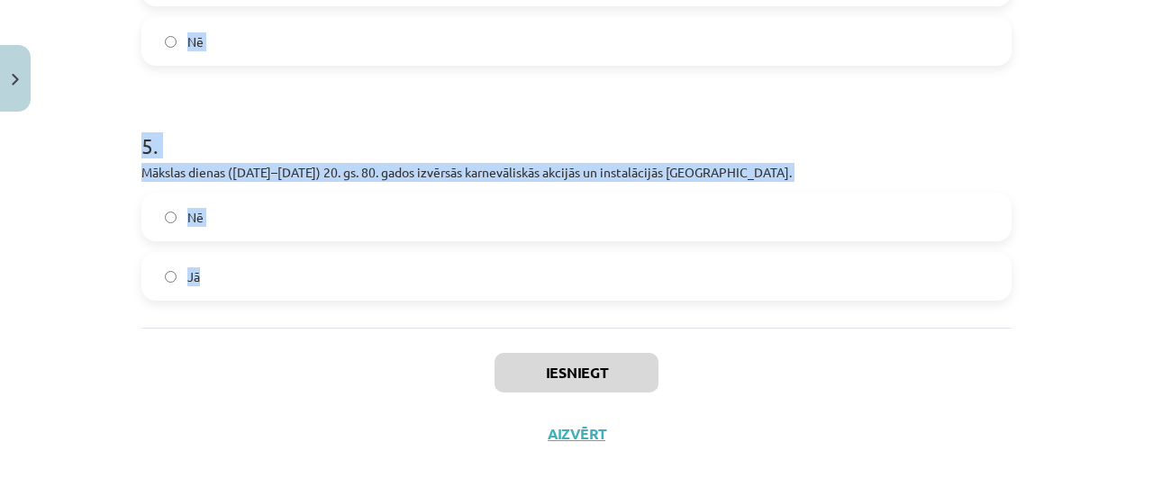
drag, startPoint x: 132, startPoint y: 197, endPoint x: 344, endPoint y: 291, distance: 232.4
copy form "1 . 2018. gadā dibināta Purvīša balva. Nē Jā 2 . Padomju okupācijas posmā māksl…"
click at [415, 131] on h1 "5 ." at bounding box center [576, 130] width 870 height 56
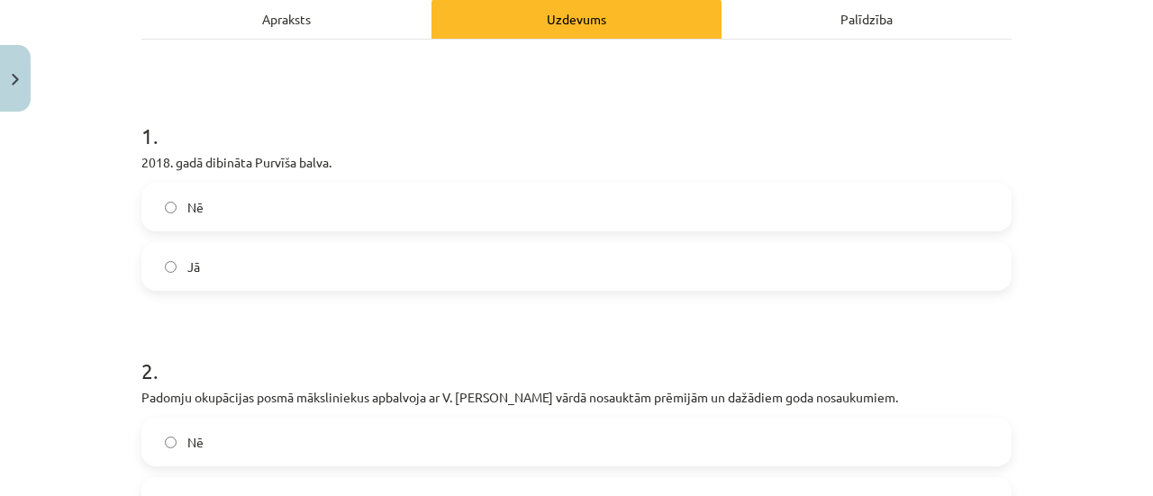
scroll to position [270, 0]
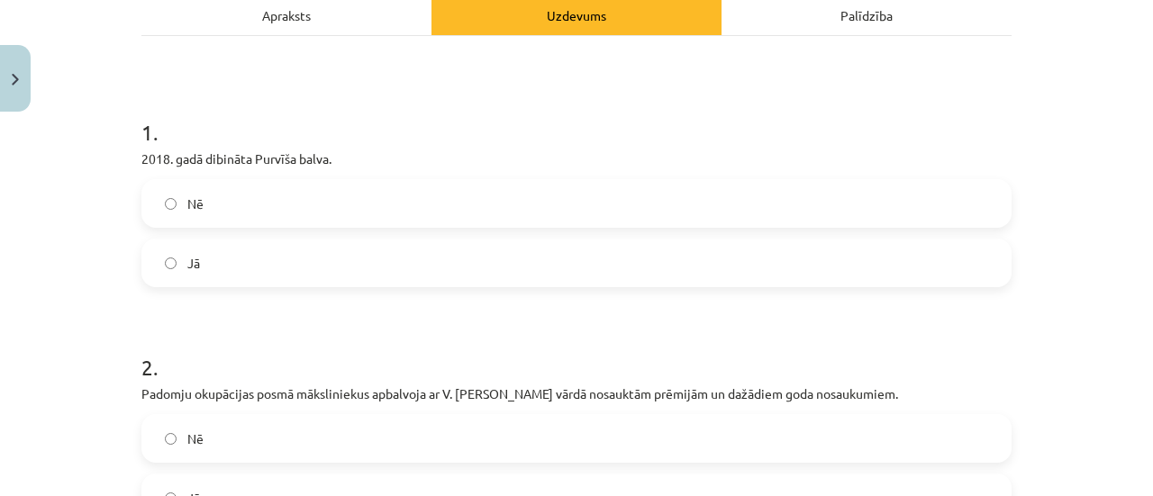
click at [203, 226] on label "Nē" at bounding box center [576, 203] width 867 height 45
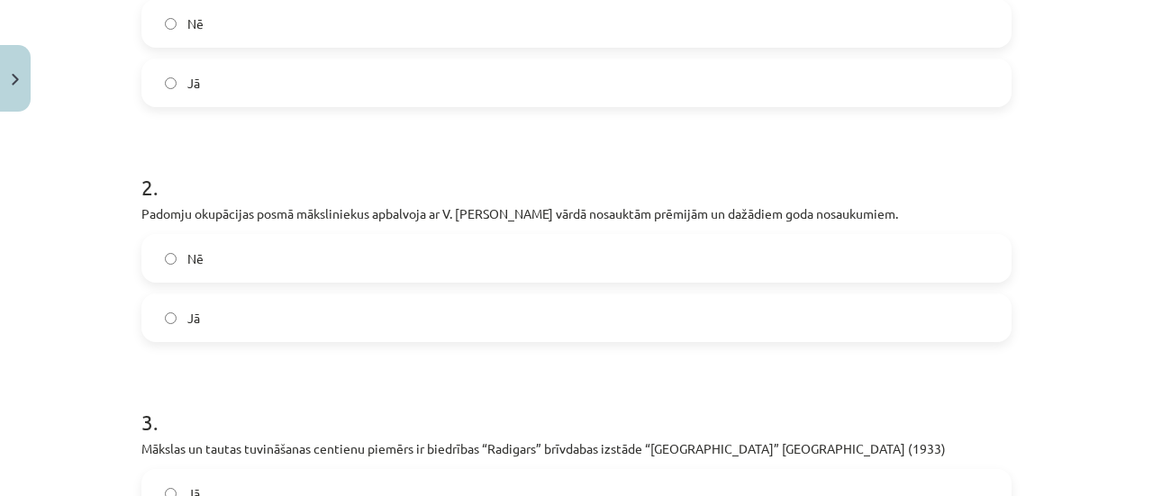
click at [187, 328] on span "Jā" at bounding box center [193, 318] width 13 height 19
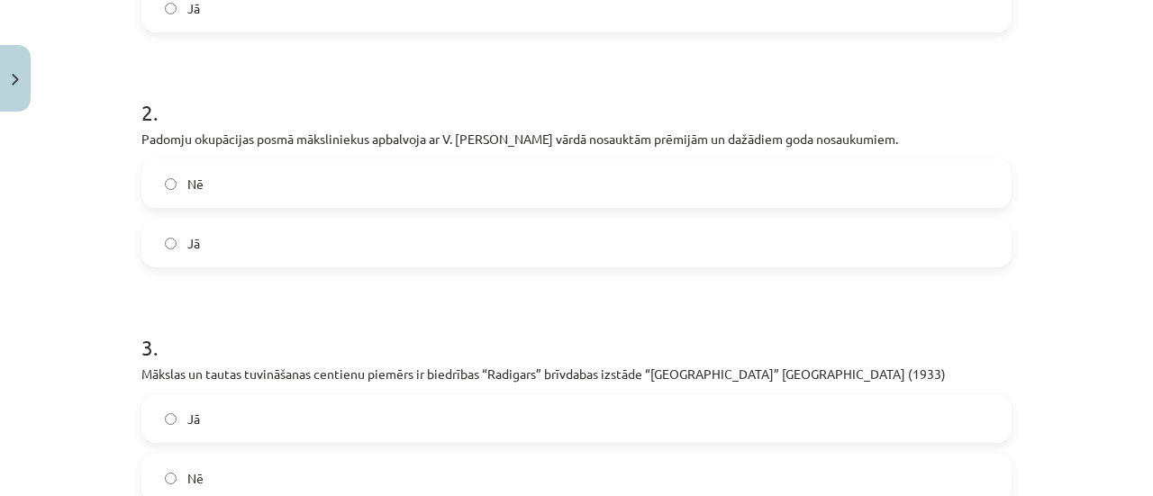
scroll to position [721, 0]
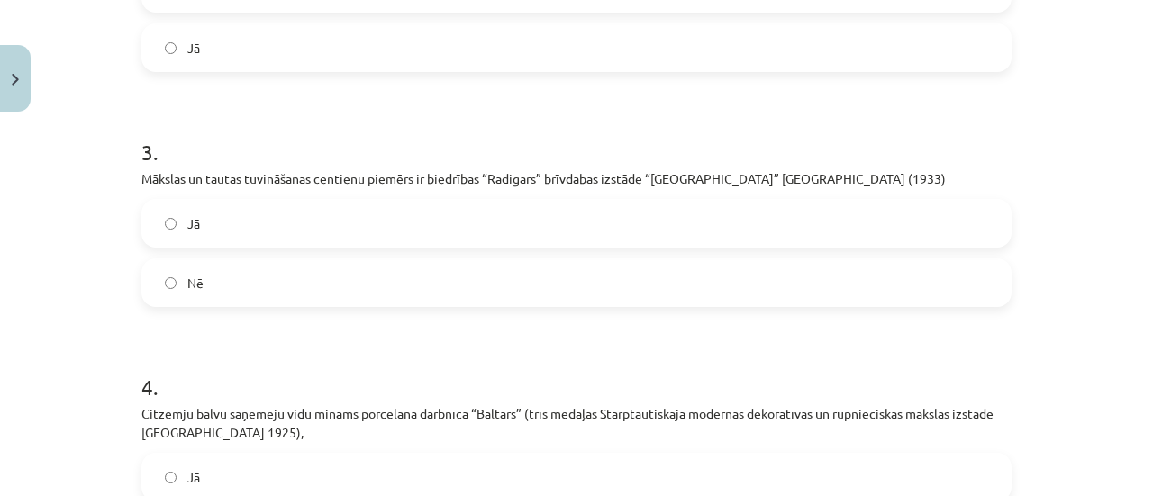
click at [195, 246] on label "Jā" at bounding box center [576, 223] width 867 height 45
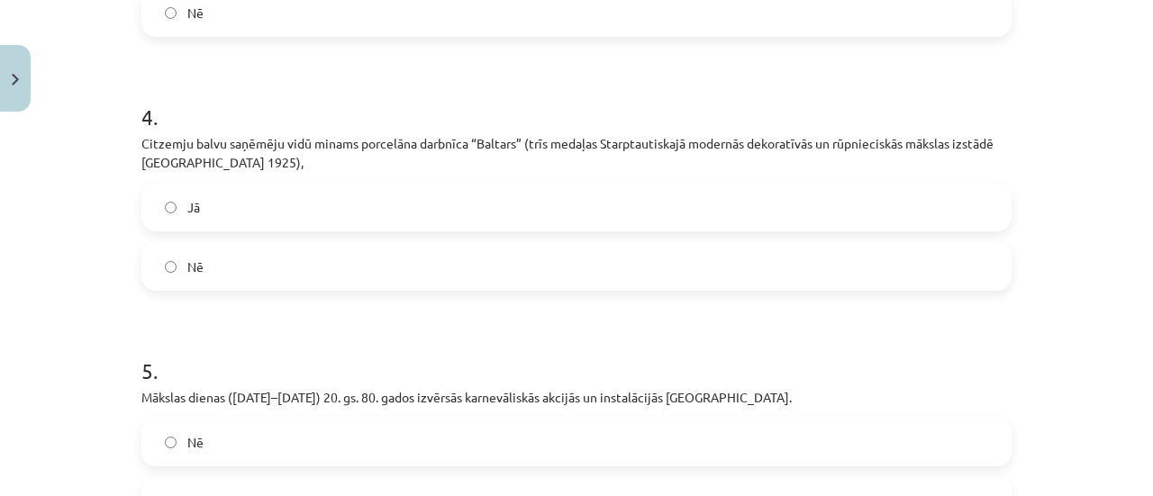
click at [201, 230] on label "Jā" at bounding box center [576, 207] width 867 height 45
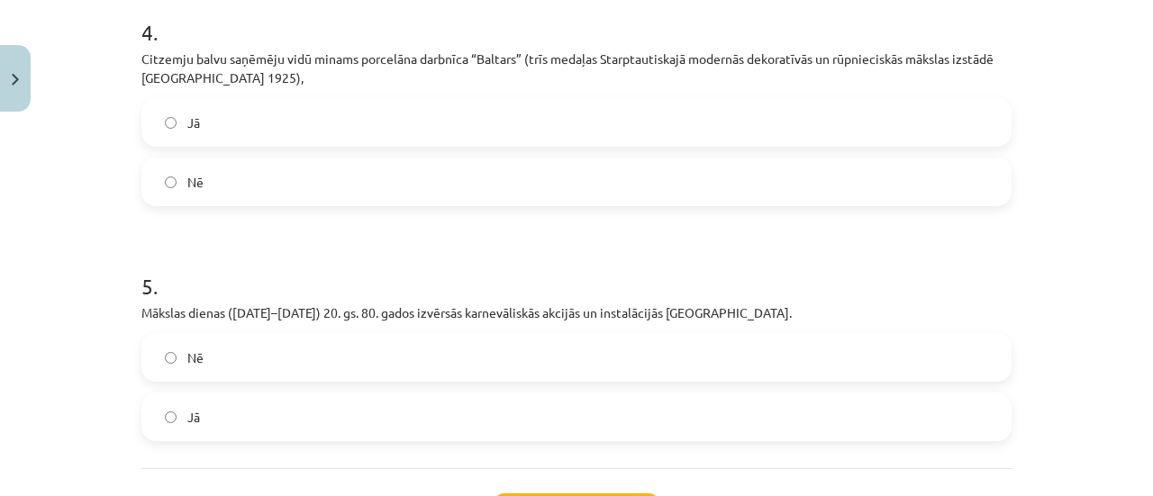
scroll to position [1171, 0]
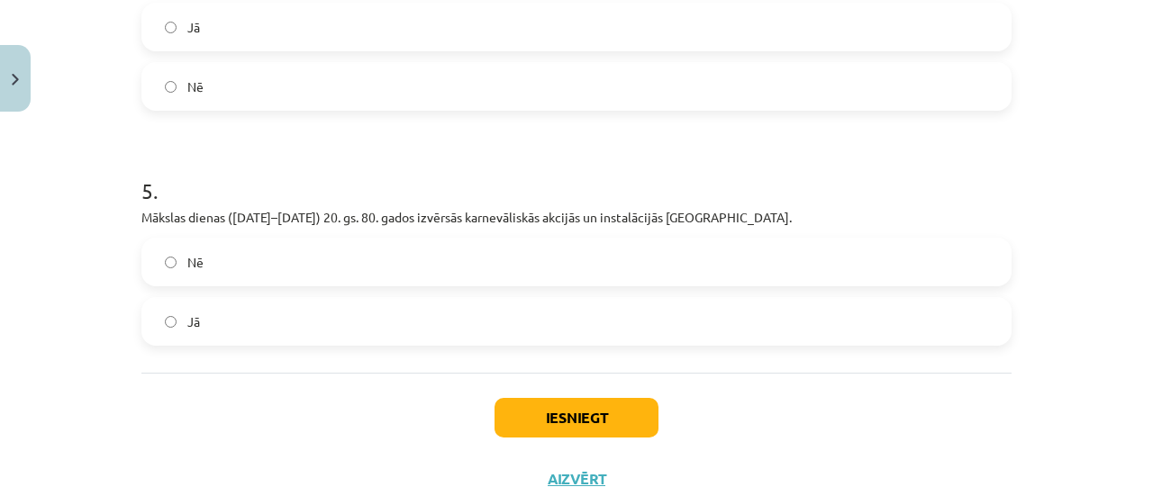
click at [183, 344] on label "Jā" at bounding box center [576, 321] width 867 height 45
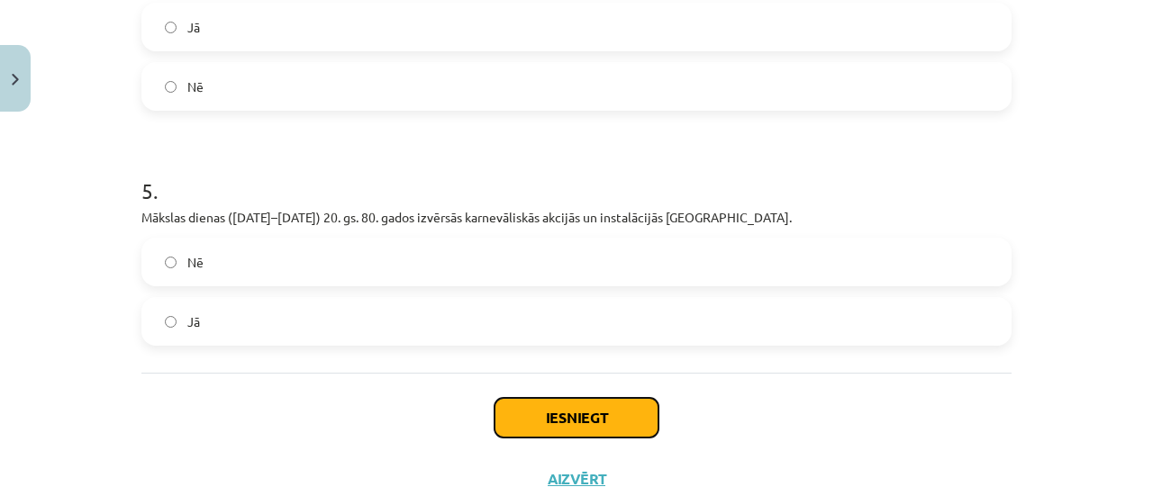
drag, startPoint x: 528, startPoint y: 444, endPoint x: 519, endPoint y: 441, distance: 9.4
click at [528, 438] on button "Iesniegt" at bounding box center [577, 418] width 164 height 40
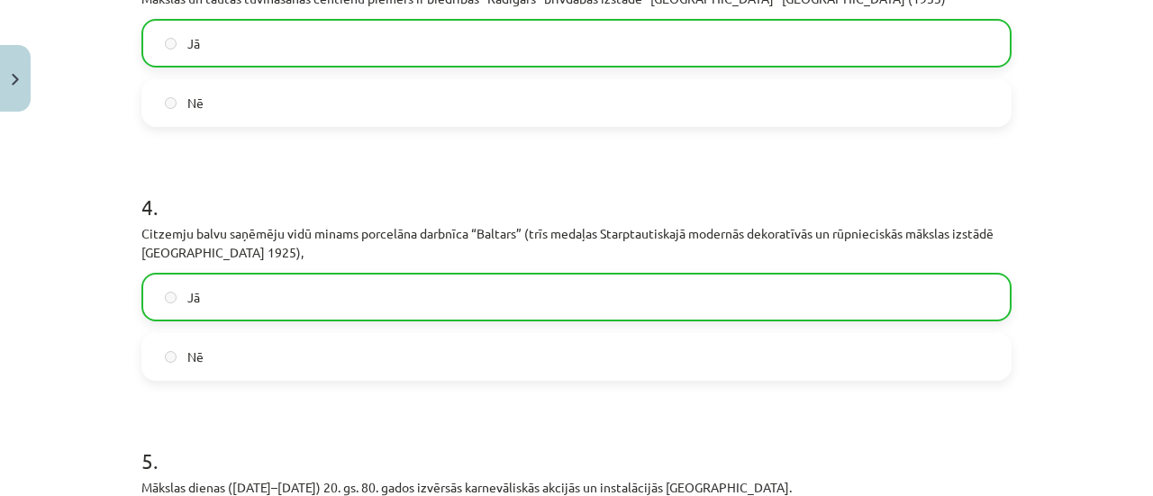
scroll to position [1314, 0]
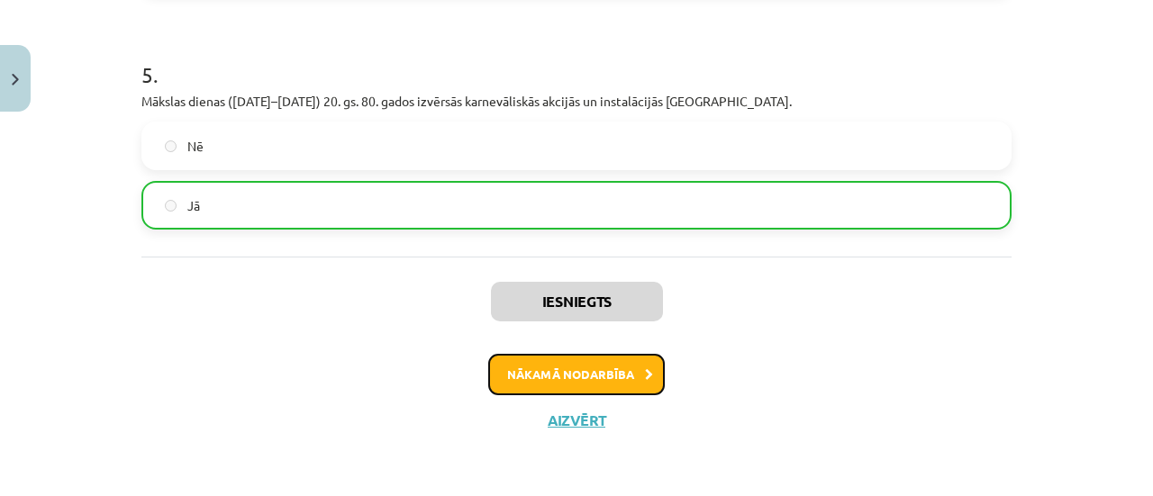
click at [521, 378] on button "Nākamā nodarbība" at bounding box center [576, 374] width 177 height 41
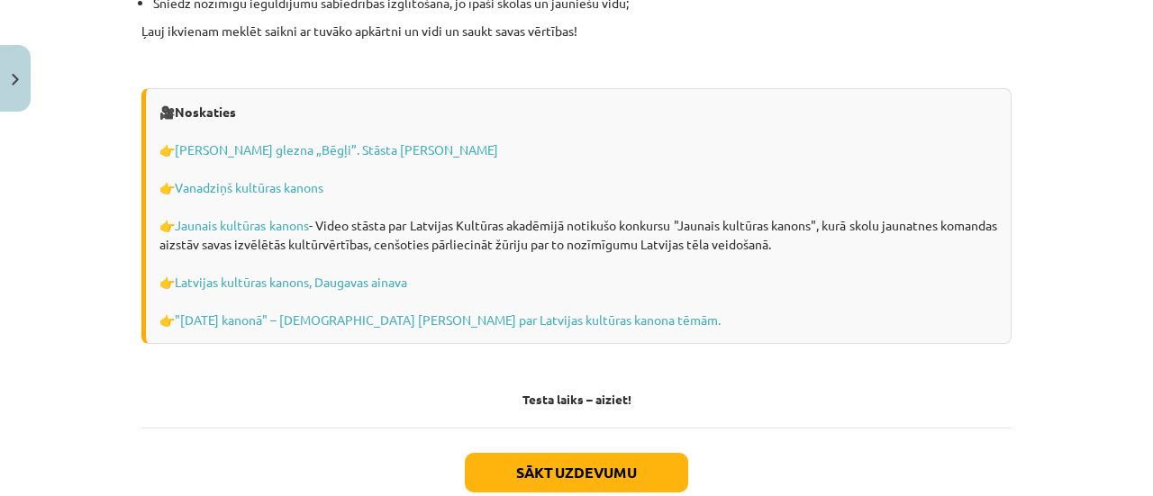
scroll to position [5296, 0]
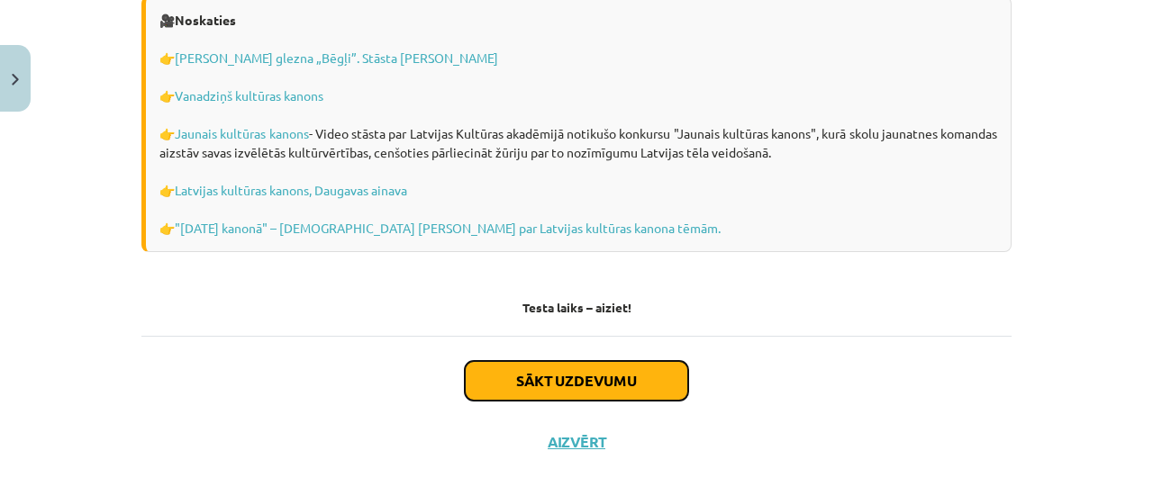
click at [498, 361] on button "Sākt uzdevumu" at bounding box center [576, 381] width 223 height 40
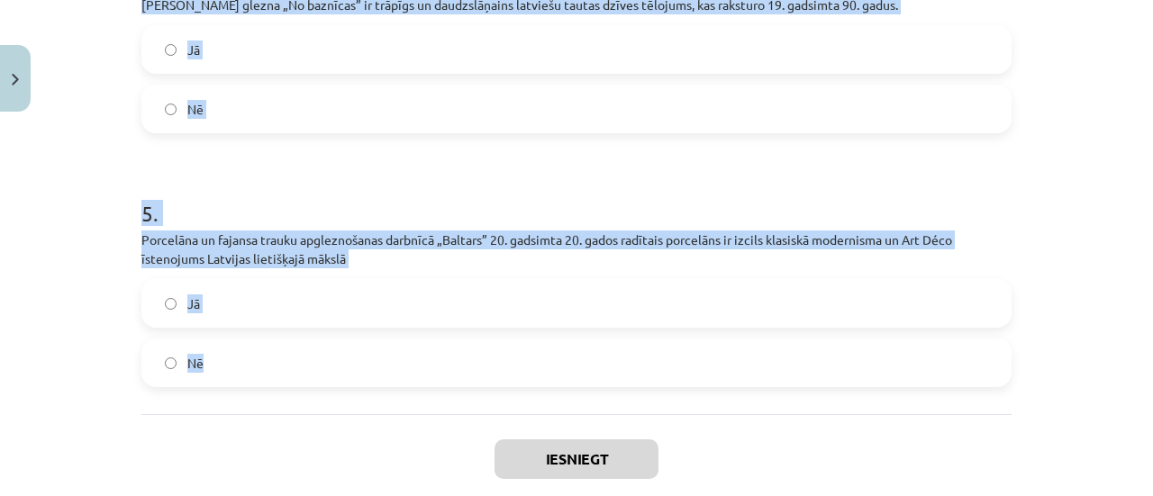
scroll to position [1229, 0]
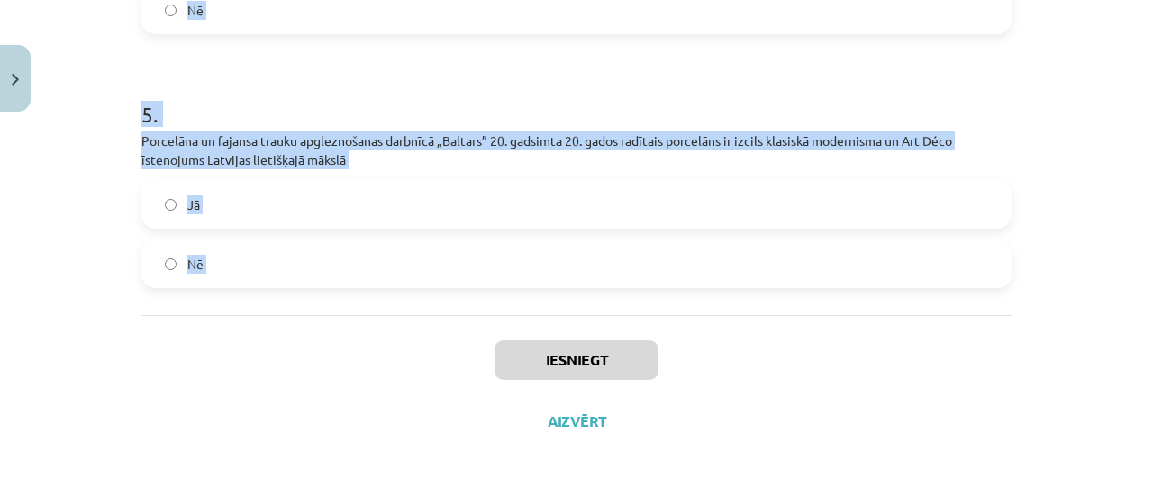
drag, startPoint x: 152, startPoint y: 273, endPoint x: 406, endPoint y: 358, distance: 267.8
copy form "1 . Vizmas Belševicas triloģija „Bille” nav iekļauta kultūras kanonā. Jā Nē 2 .…"
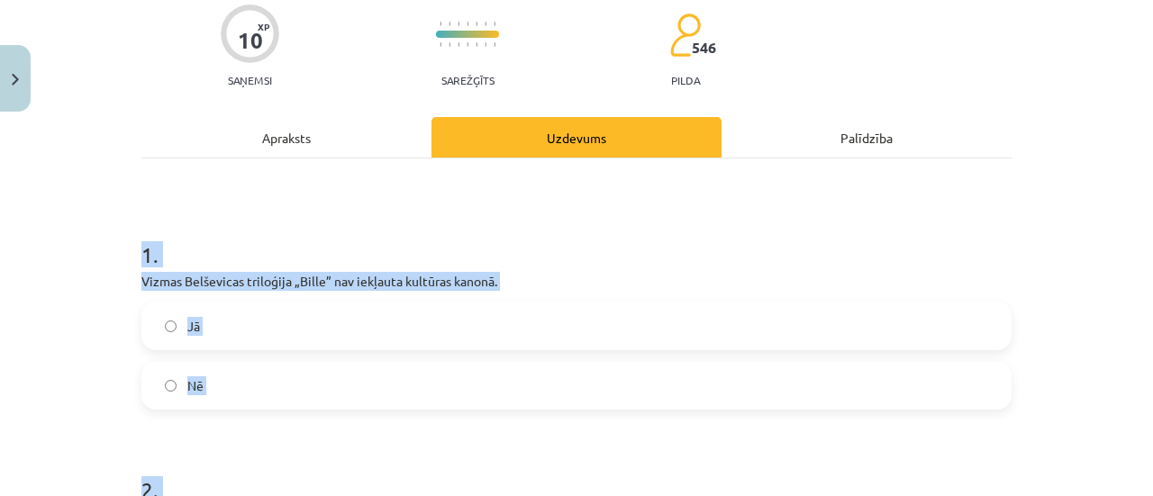
click at [234, 323] on label "Jā" at bounding box center [576, 326] width 867 height 45
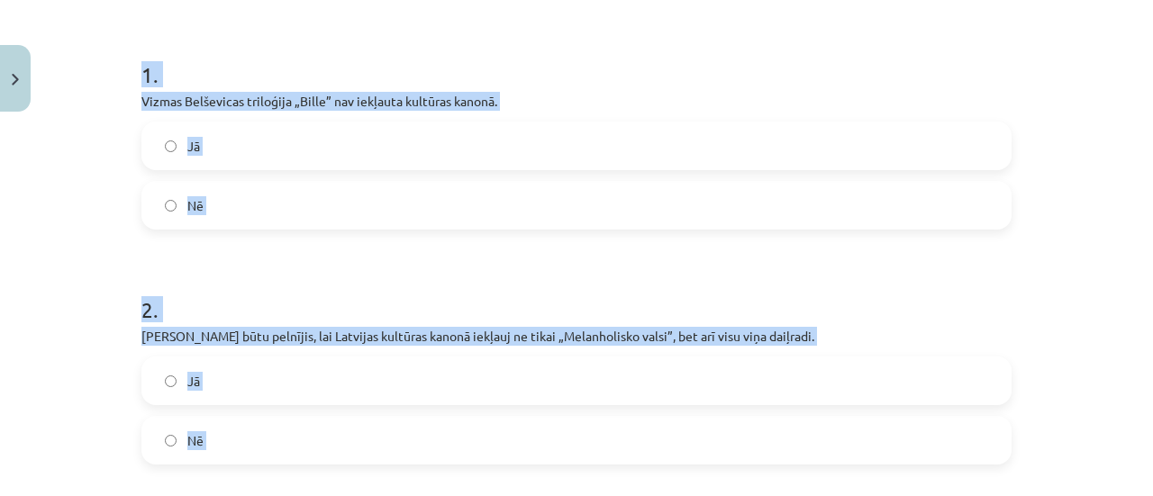
click at [225, 278] on h1 "2 ." at bounding box center [576, 294] width 870 height 56
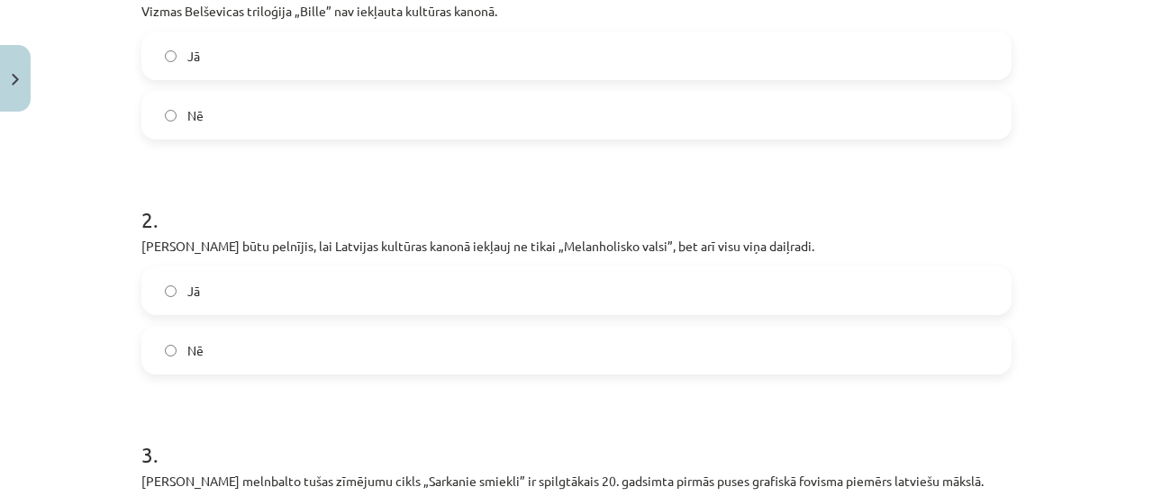
click at [220, 290] on label "Jā" at bounding box center [576, 291] width 867 height 45
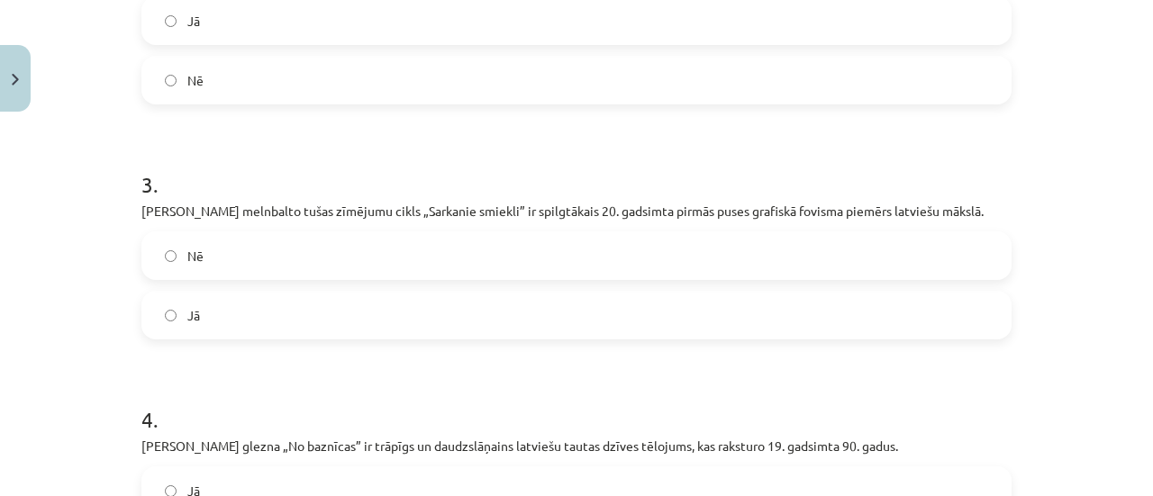
click at [187, 315] on span "Jā" at bounding box center [193, 315] width 13 height 19
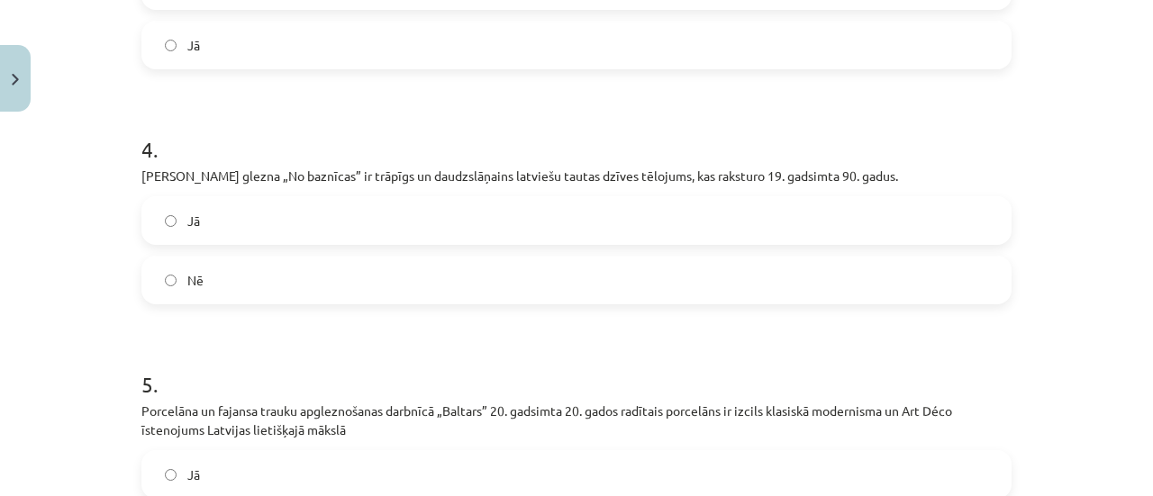
click at [195, 221] on label "Jā" at bounding box center [576, 220] width 867 height 45
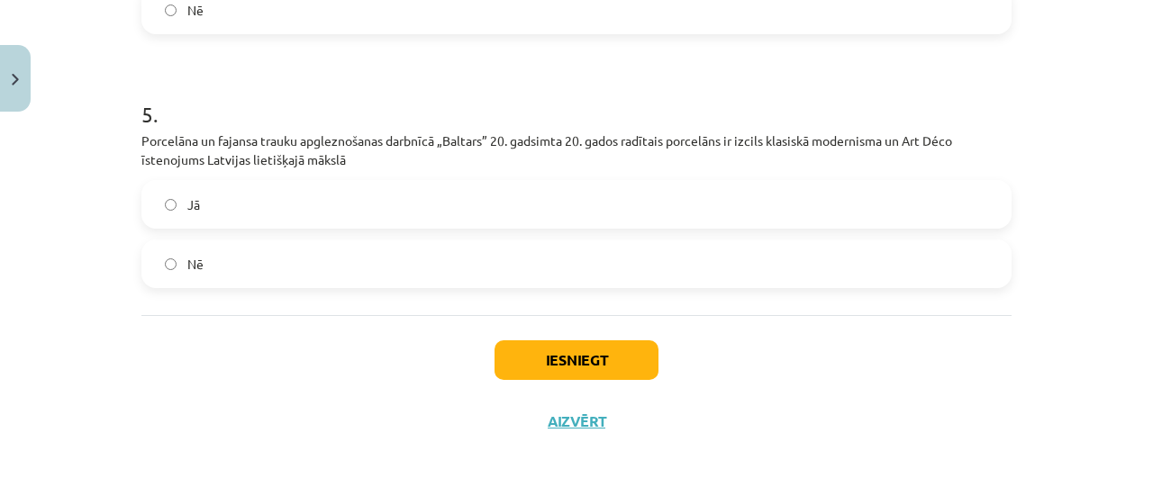
click at [196, 214] on label "Jā" at bounding box center [576, 204] width 867 height 45
click at [500, 338] on div "Iesniegt Aizvērt" at bounding box center [576, 378] width 870 height 126
click at [510, 355] on button "Iesniegt" at bounding box center [577, 361] width 164 height 40
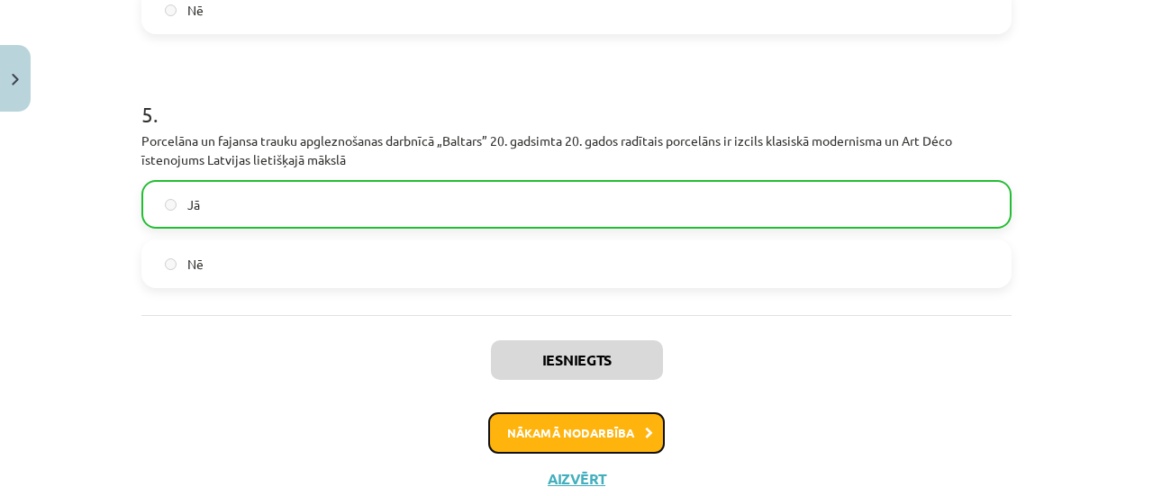
click at [547, 437] on button "Nākamā nodarbība" at bounding box center [576, 433] width 177 height 41
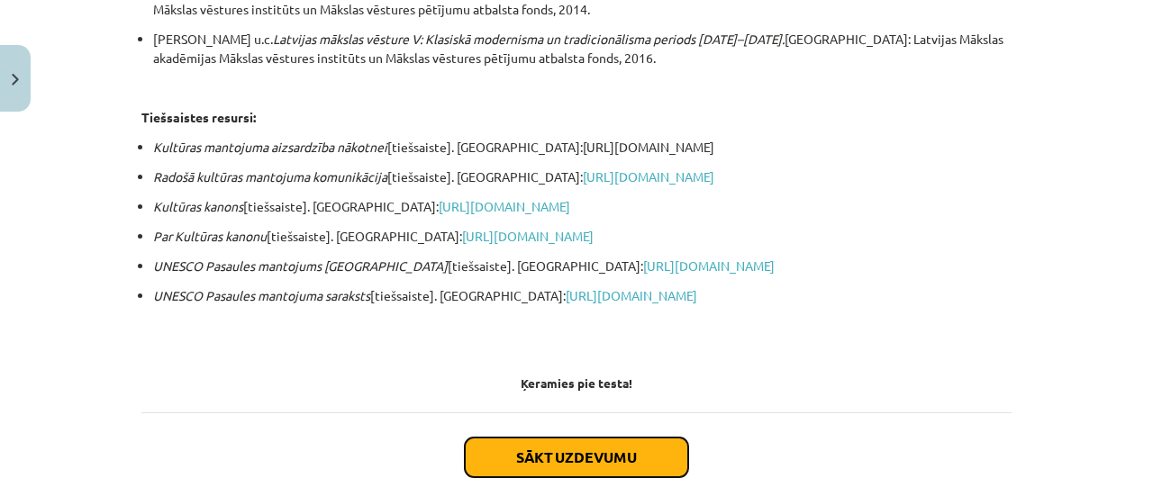
click at [500, 438] on button "Sākt uzdevumu" at bounding box center [576, 458] width 223 height 40
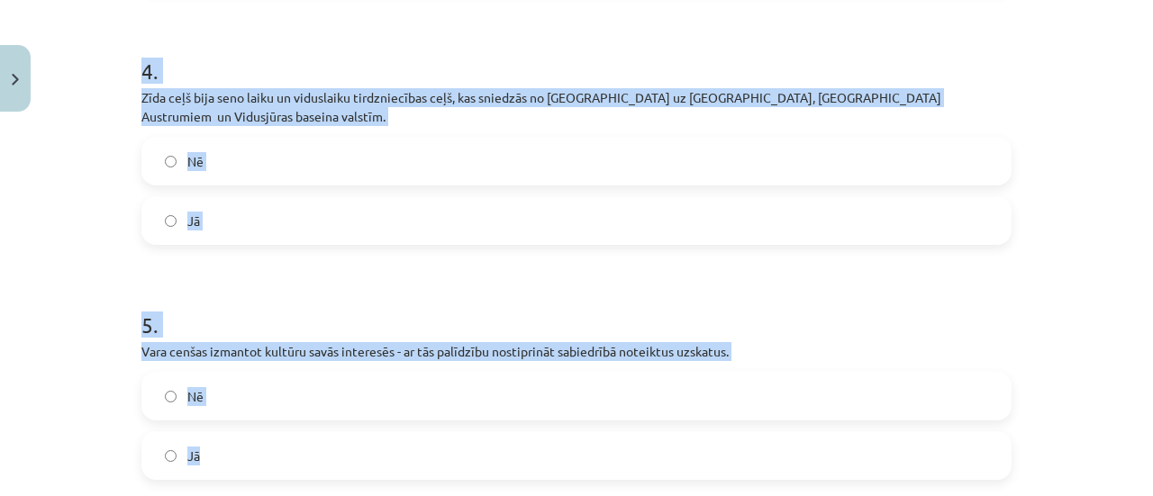
scroll to position [1209, 0]
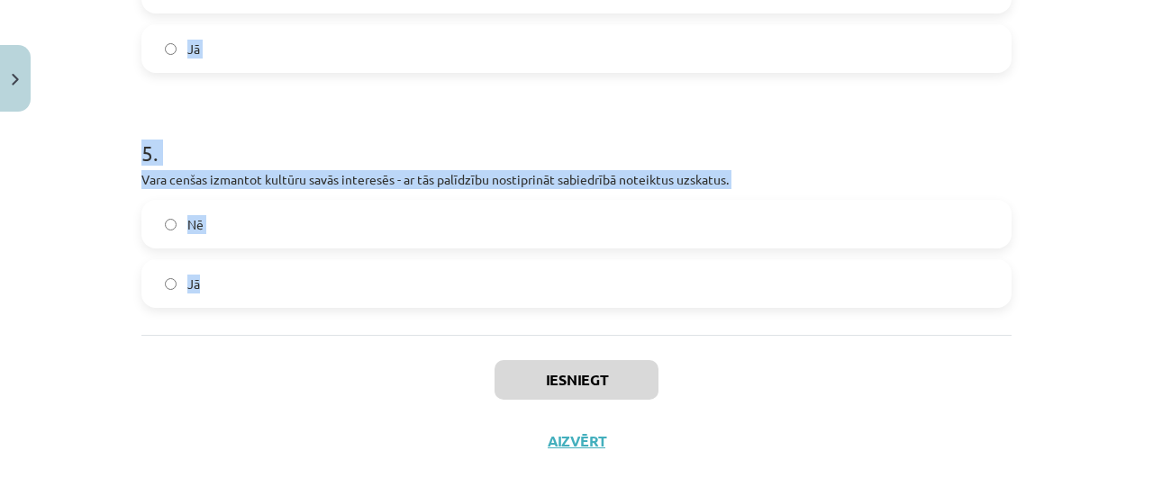
drag, startPoint x: 148, startPoint y: 360, endPoint x: 322, endPoint y: 276, distance: 193.0
click at [322, 276] on div "Mācību tēma: Kultūras un mākslas i (vizuālā māksla) - 10. klases 4. ieskaites m…" at bounding box center [576, 248] width 1153 height 496
copy form "1 . Lai ieņemtu noteiktu amatu, piederētu kādai sabiedrības grupai, apgūtu citi…"
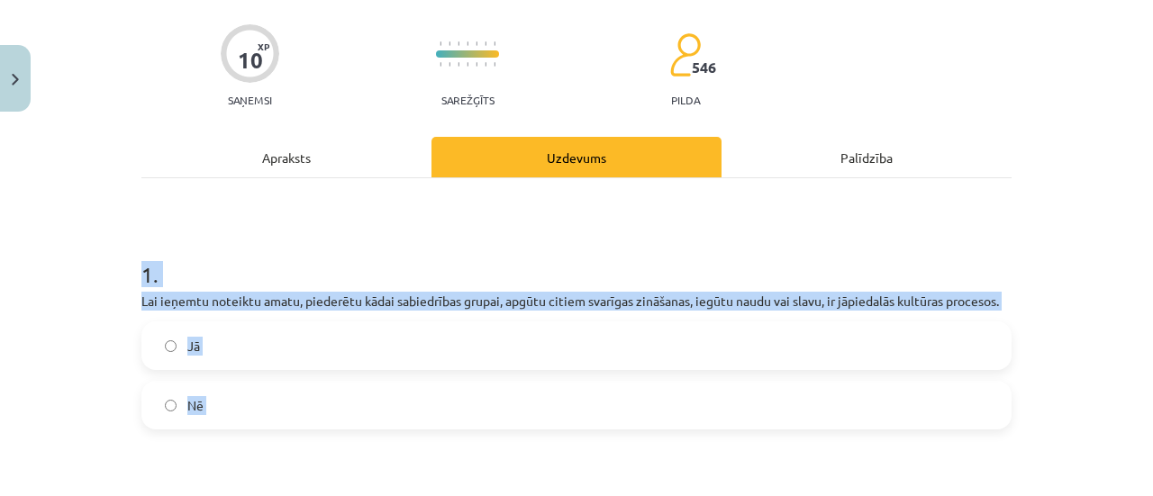
click at [237, 349] on label "Jā" at bounding box center [576, 345] width 867 height 45
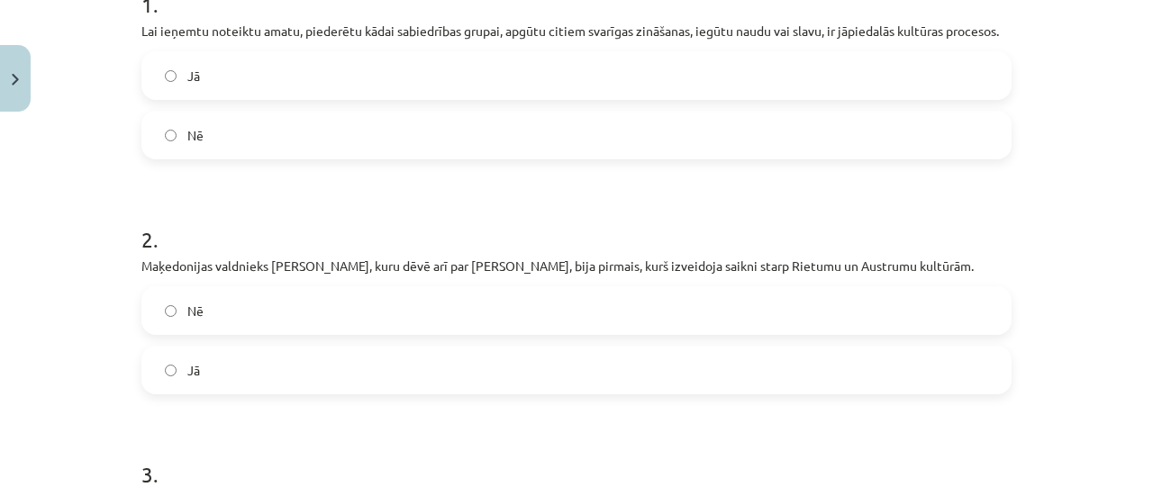
click at [202, 376] on label "Jā" at bounding box center [576, 370] width 867 height 45
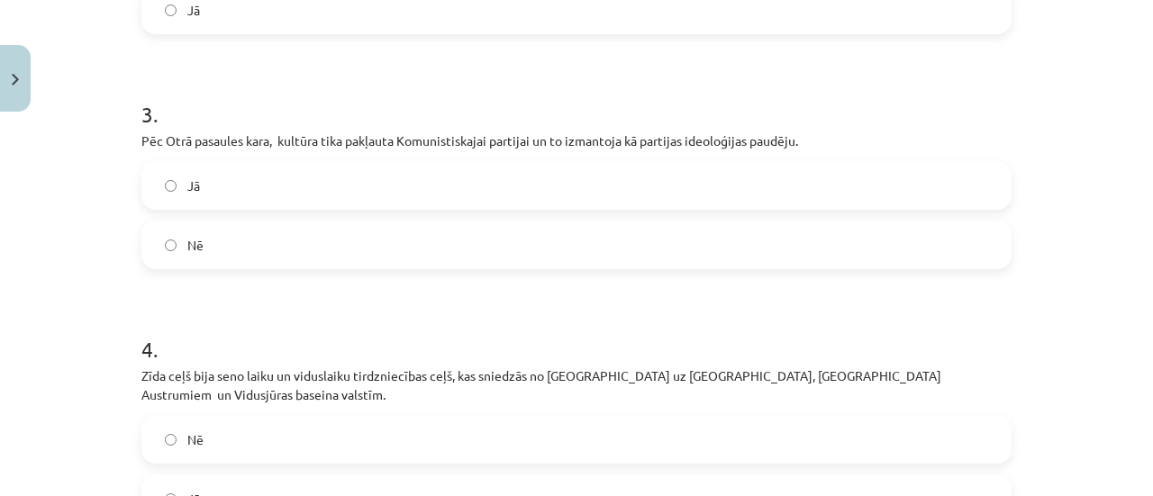
click at [197, 182] on label "Jā" at bounding box center [576, 185] width 867 height 45
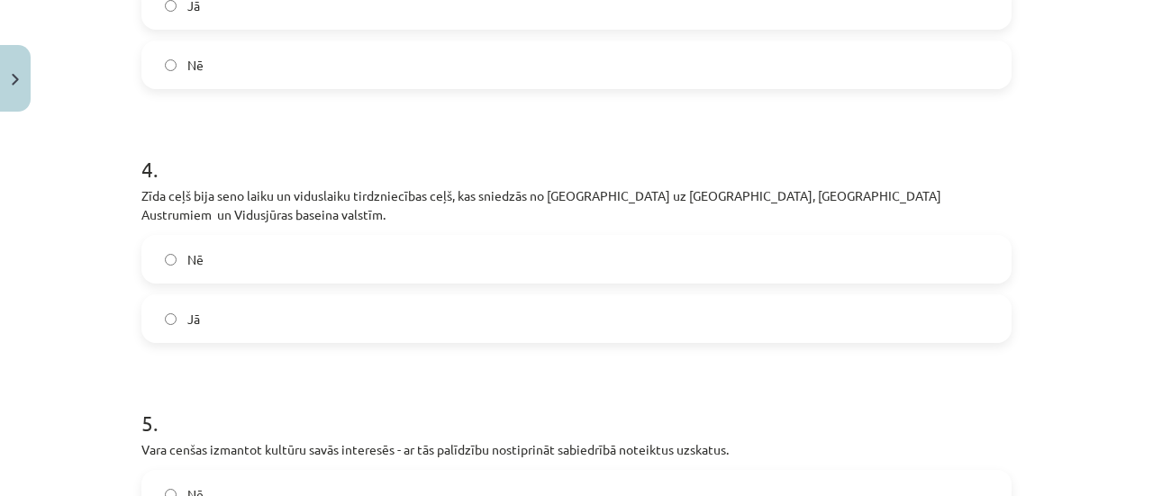
click at [209, 296] on label "Jā" at bounding box center [576, 318] width 867 height 45
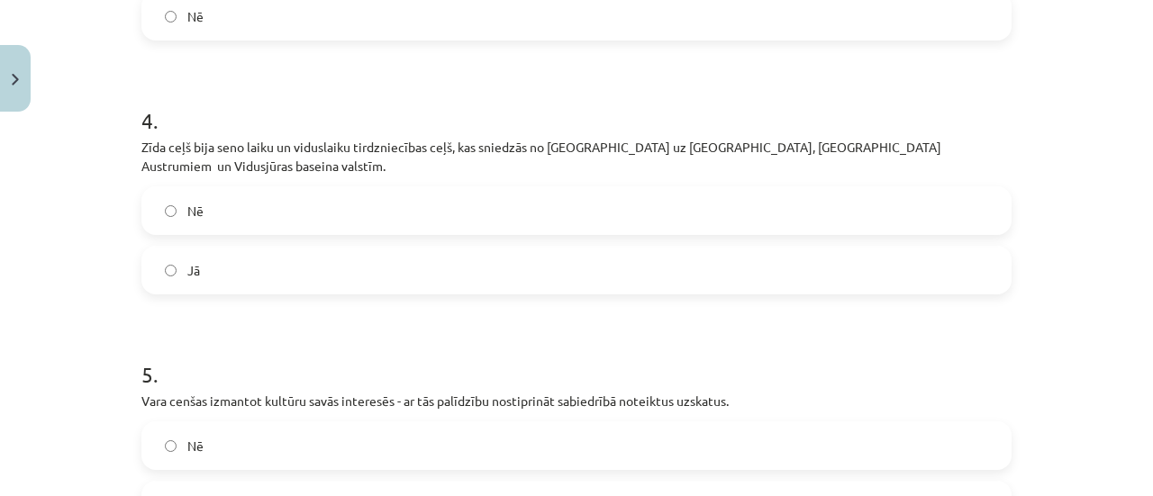
scroll to position [1119, 0]
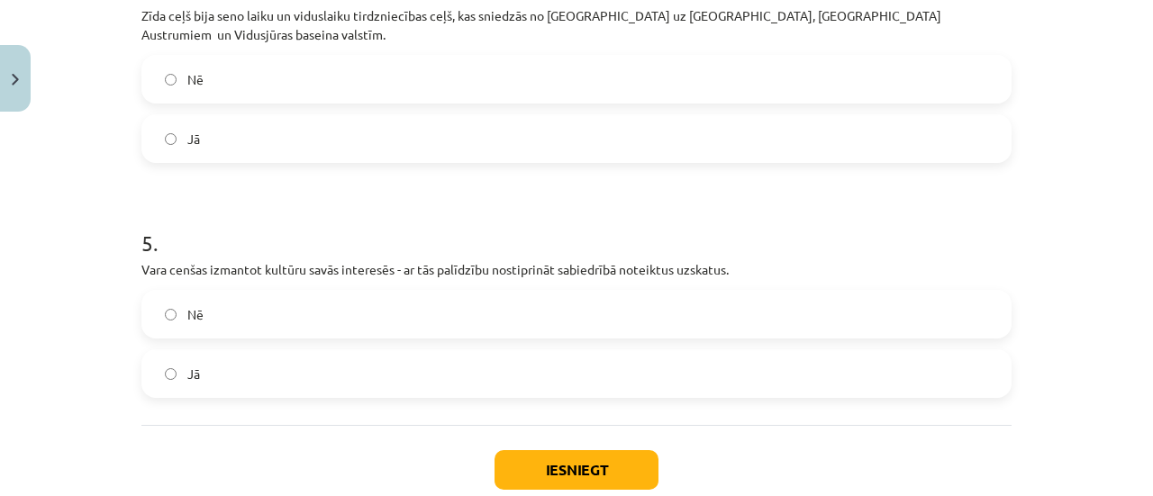
click at [205, 351] on label "Jā" at bounding box center [576, 373] width 867 height 45
click at [553, 451] on button "Iesniegt" at bounding box center [577, 471] width 164 height 40
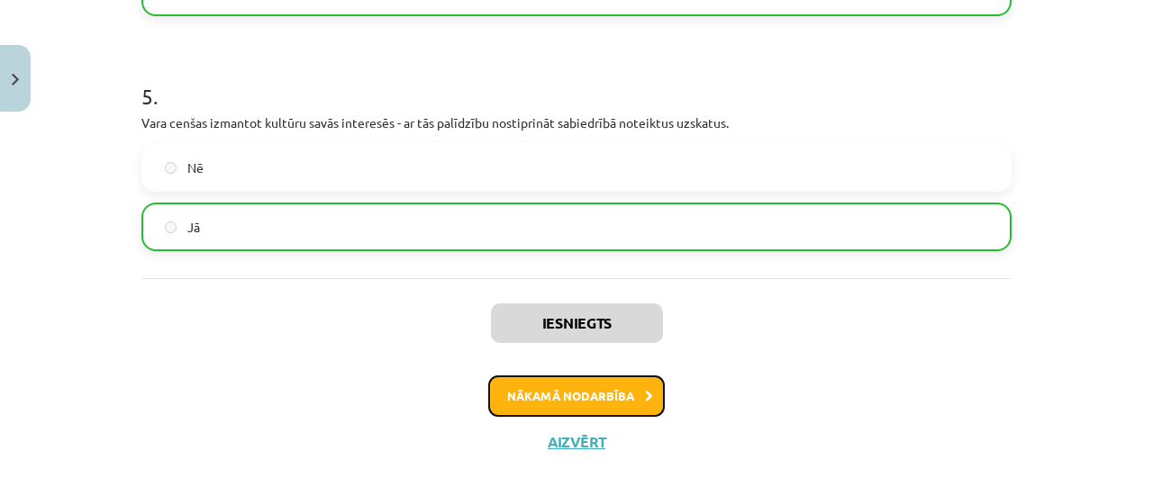
click at [511, 376] on button "Nākamā nodarbība" at bounding box center [576, 396] width 177 height 41
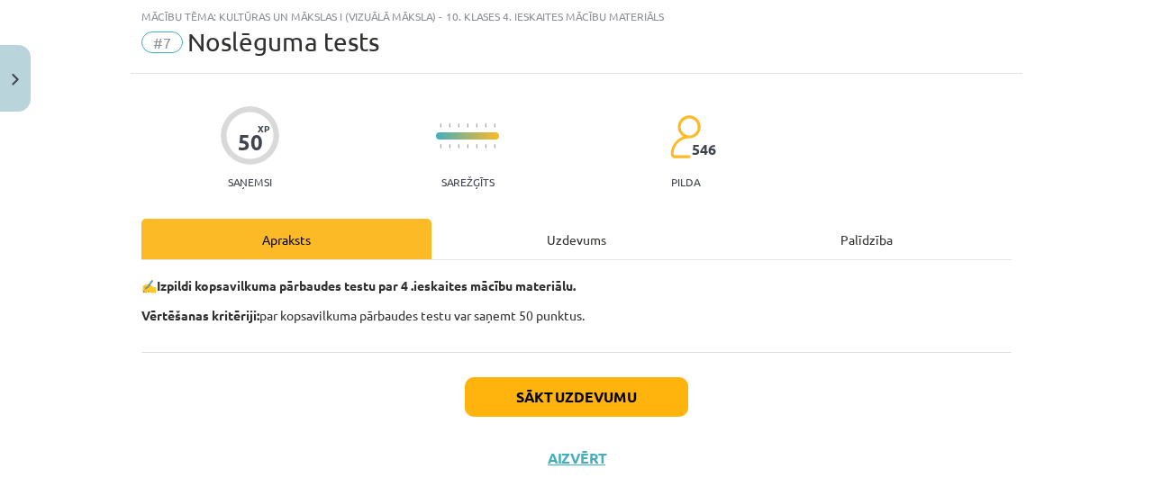
scroll to position [45, 0]
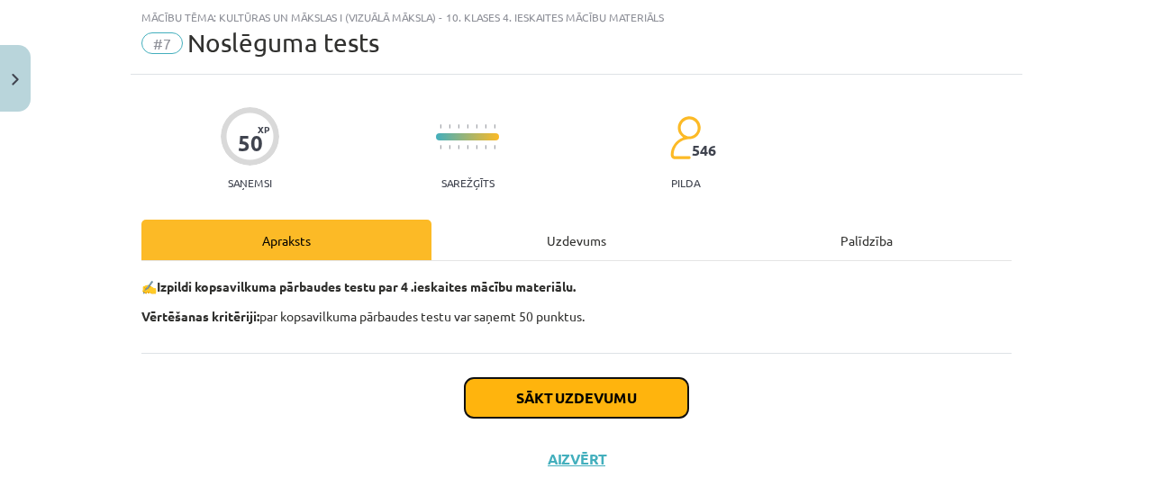
click at [524, 388] on button "Sākt uzdevumu" at bounding box center [576, 398] width 223 height 40
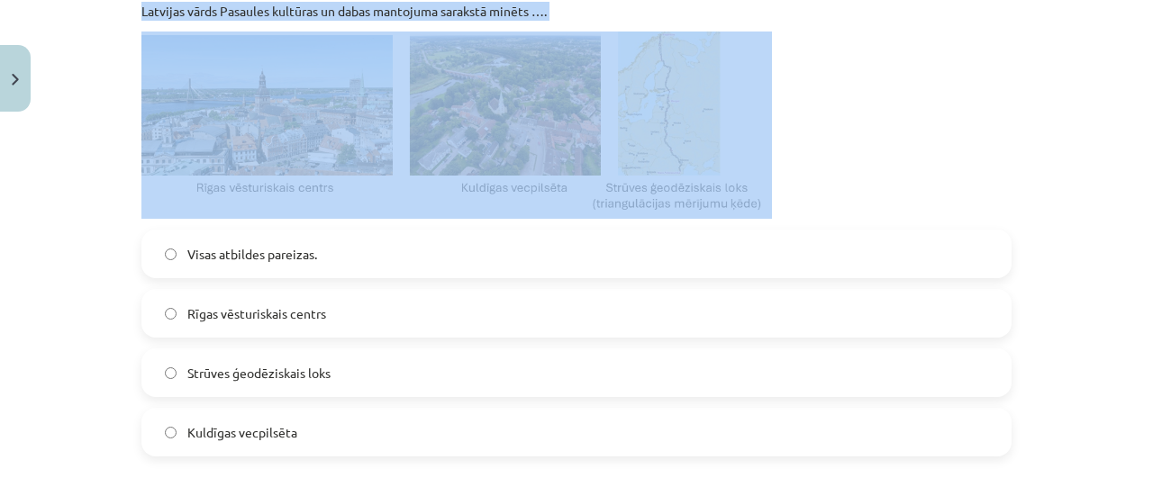
scroll to position [856, 0]
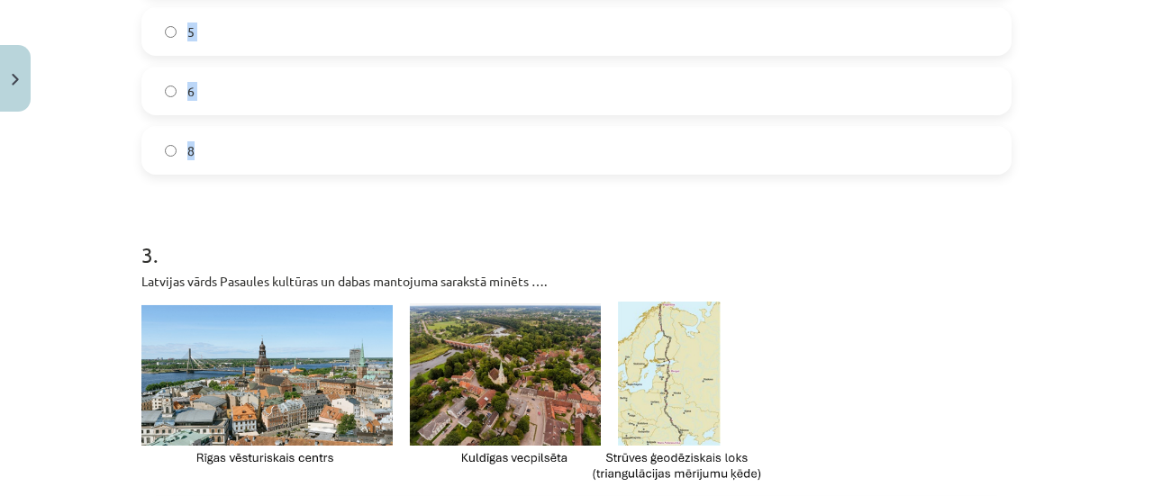
drag, startPoint x: 123, startPoint y: 76, endPoint x: 366, endPoint y: 147, distance: 253.5
click at [366, 147] on div "Mācību tēma: Kultūras un mākslas i (vizuālā māksla) - 10. klases 4. ieskaites m…" at bounding box center [576, 248] width 1153 height 496
copy form "1 . Kura no šīm vietām ir UNESCO Pasaules mantojuma sarakstā? Rīgas Zooloģiskai…"
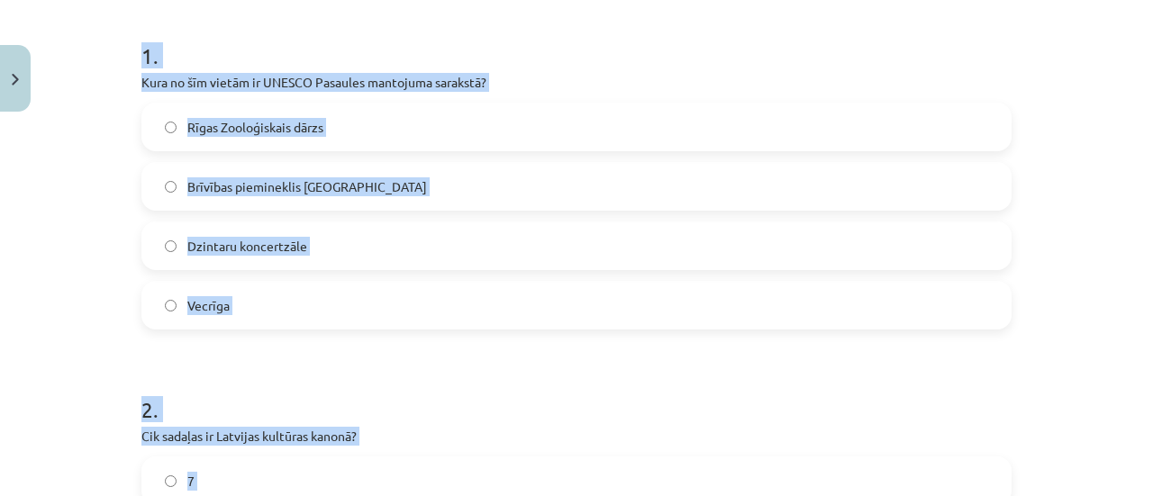
scroll to position [315, 0]
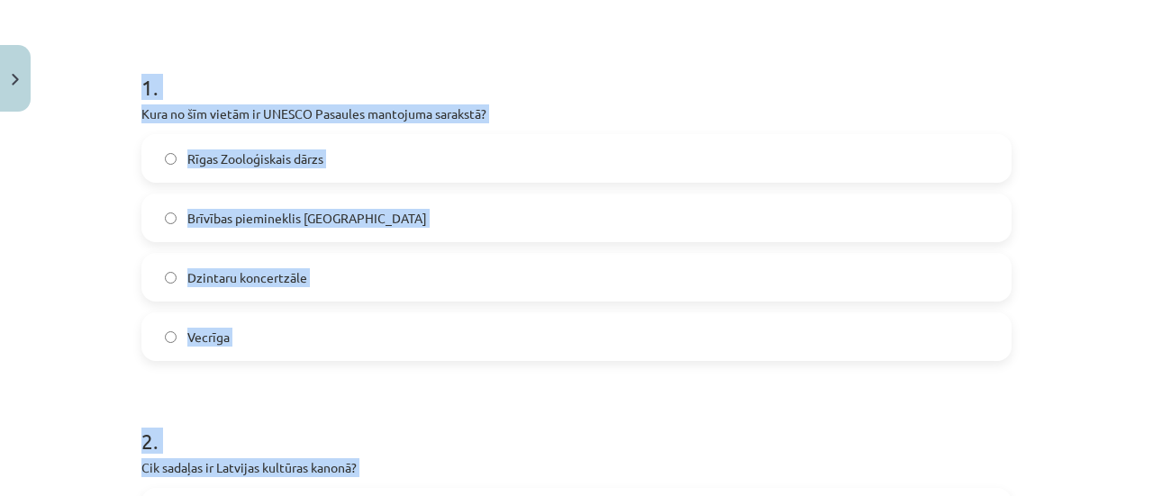
click at [269, 339] on label "Vecrīga" at bounding box center [576, 336] width 867 height 45
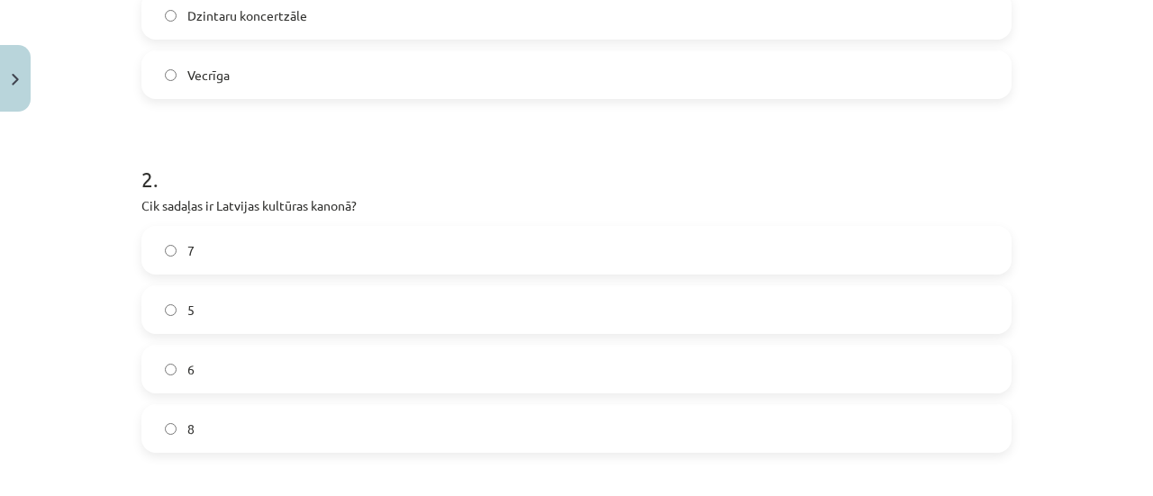
scroll to position [676, 0]
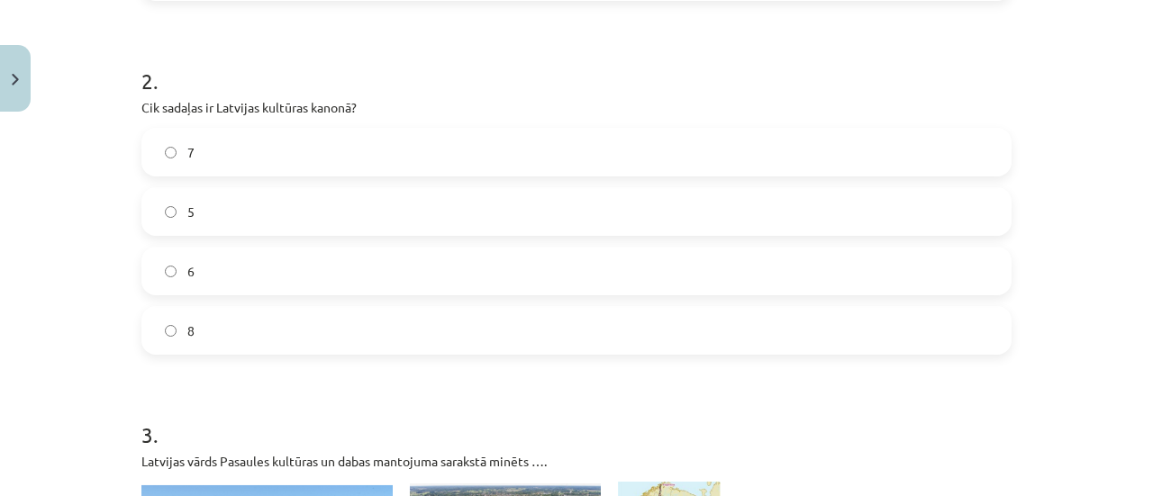
click at [216, 323] on label "8" at bounding box center [576, 330] width 867 height 45
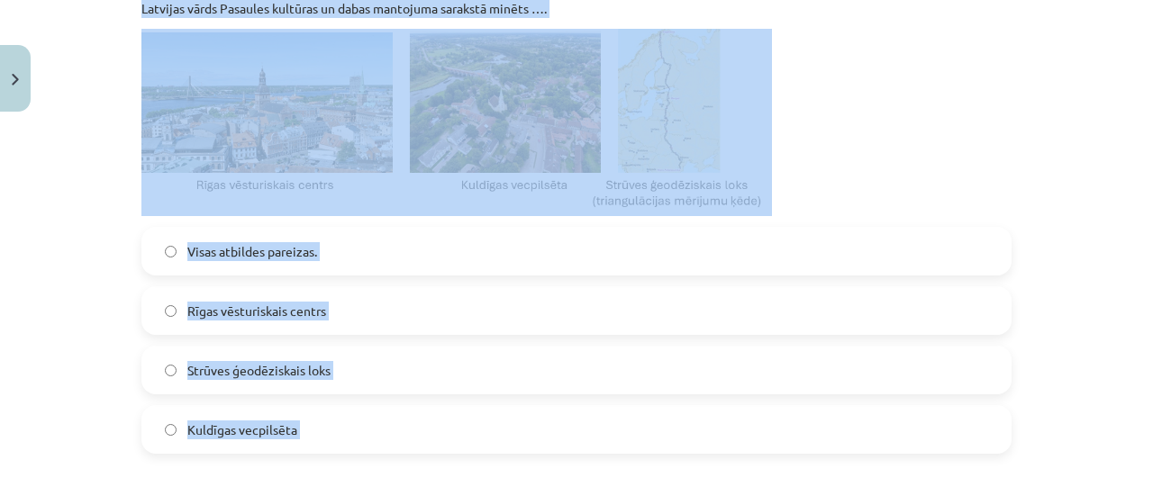
scroll to position [1216, 0]
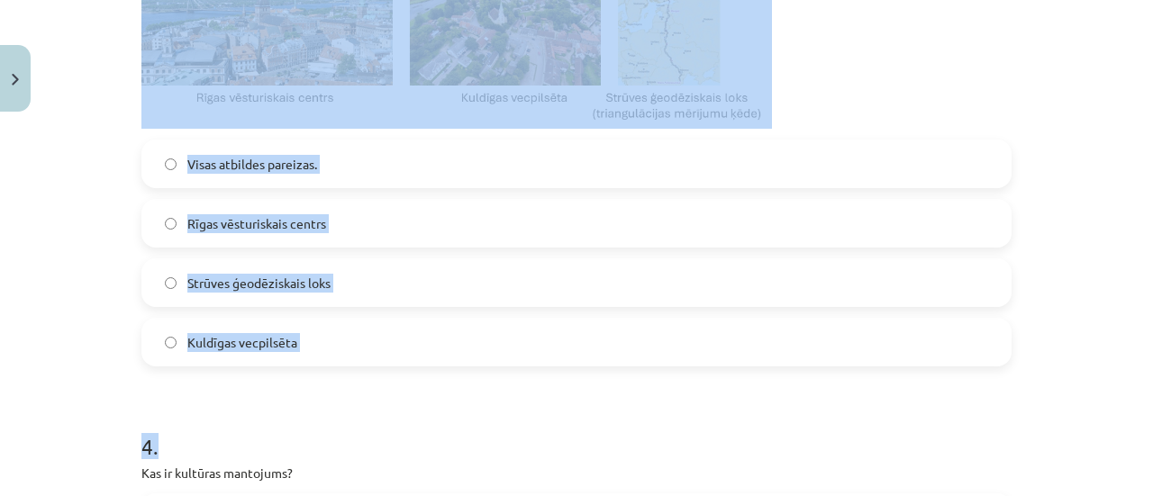
drag, startPoint x: 138, startPoint y: 102, endPoint x: 373, endPoint y: 286, distance: 298.5
click at [231, 418] on h1 "4 ." at bounding box center [576, 431] width 870 height 56
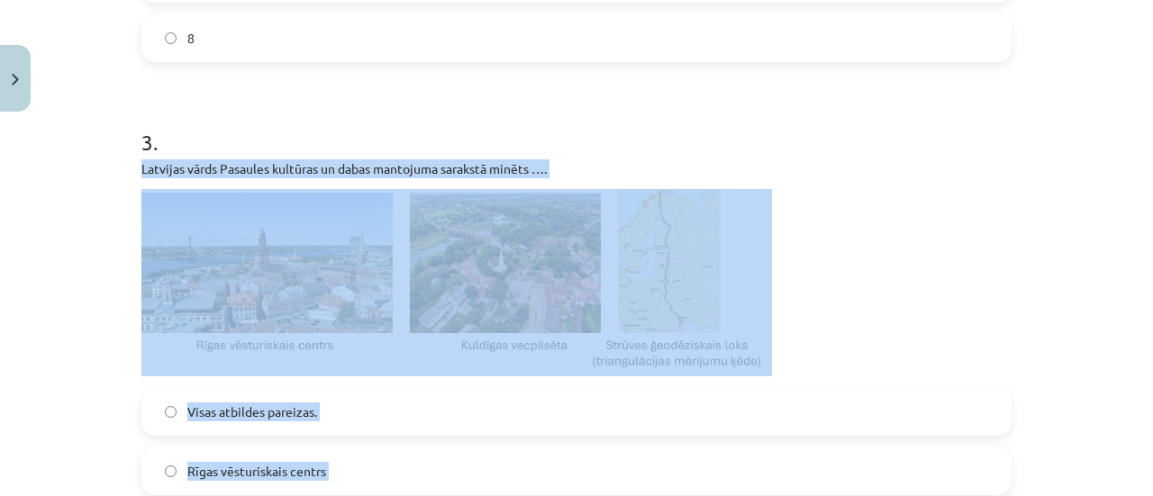
scroll to position [946, 0]
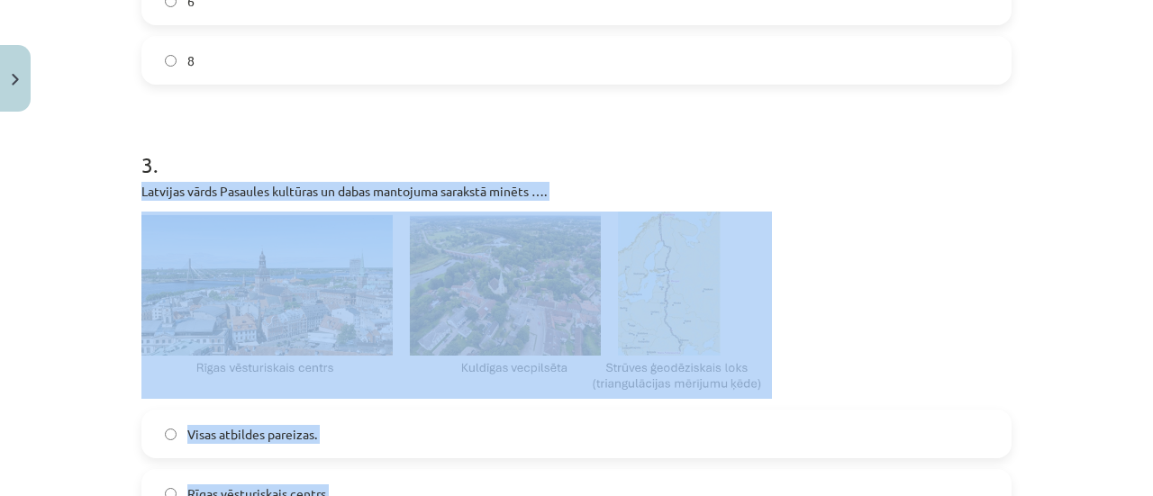
click at [144, 196] on p "Latvijas vārds Pasaules kultūras un dabas mantojuma sarakstā minēts …." at bounding box center [576, 191] width 870 height 19
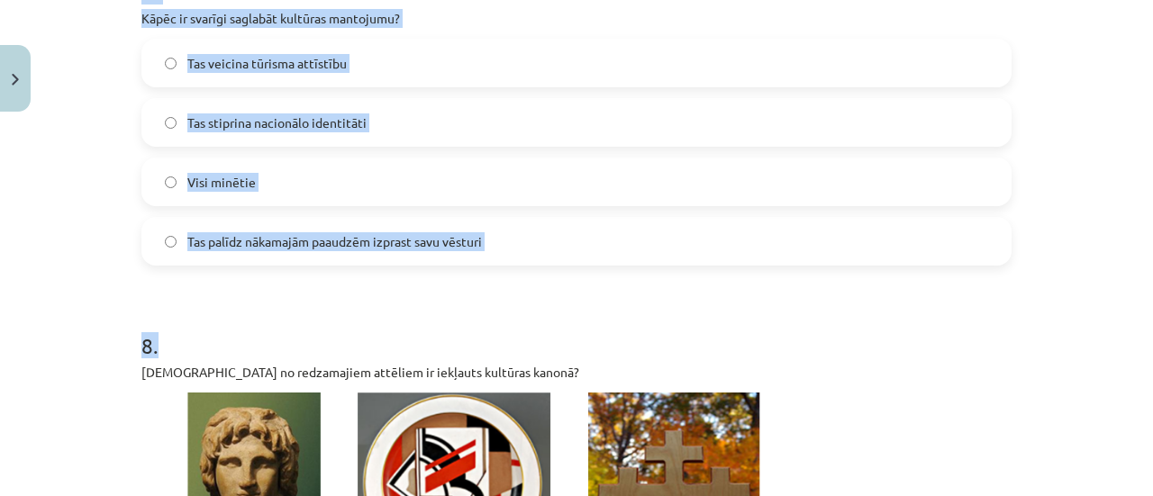
scroll to position [2748, 0]
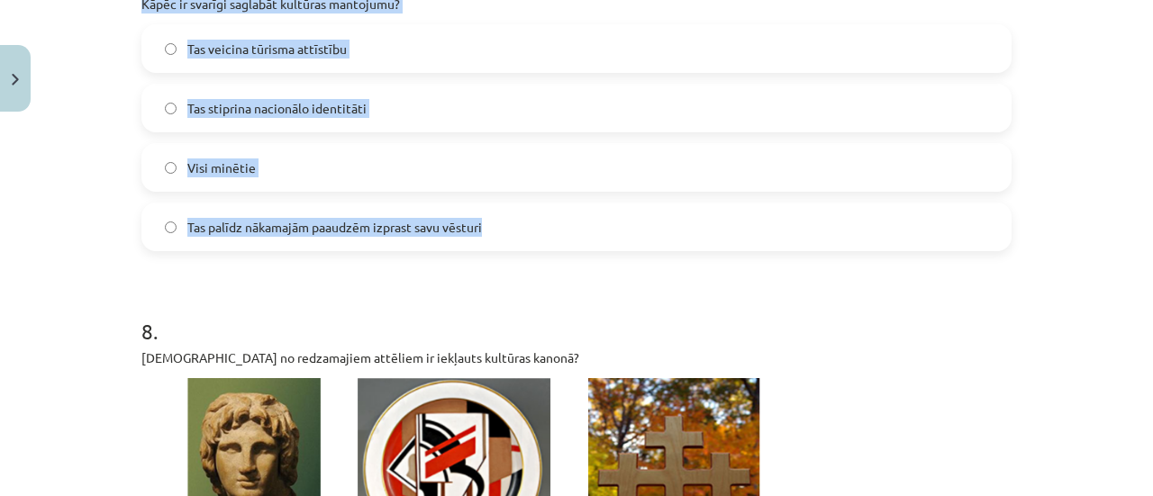
drag, startPoint x: 137, startPoint y: 190, endPoint x: 505, endPoint y: 210, distance: 369.0
copy form "Latvijas vārds Pasaules kultūras un dabas mantojuma sarakstā minēts …. Visas at…"
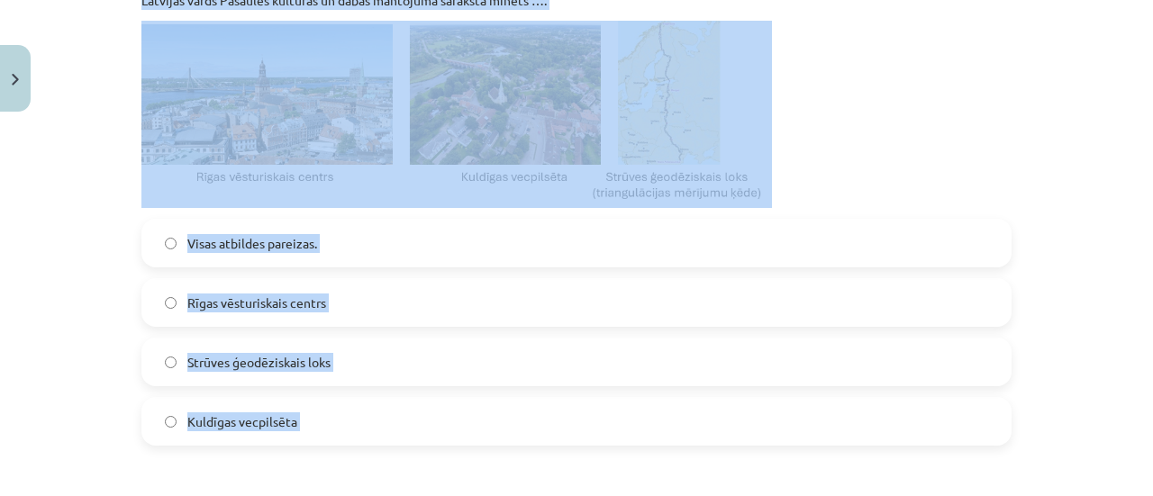
scroll to position [1216, 0]
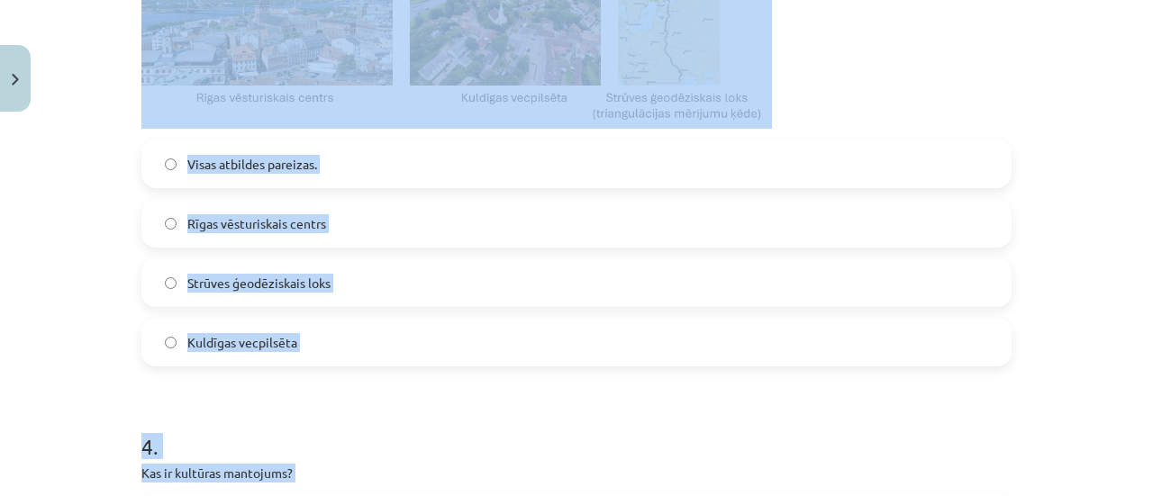
click at [283, 175] on label "Visas atbildes pareizas." at bounding box center [576, 163] width 867 height 45
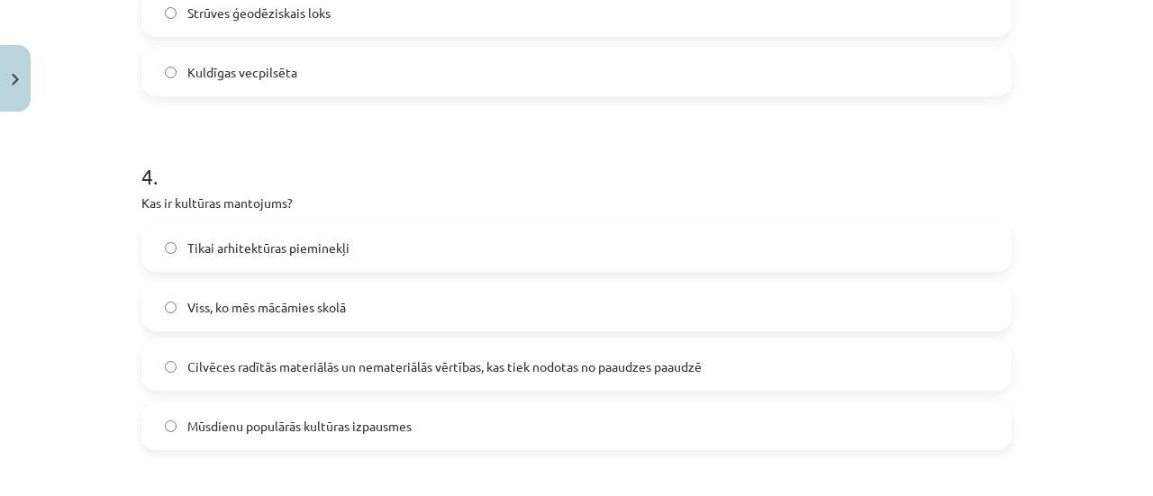
scroll to position [1577, 0]
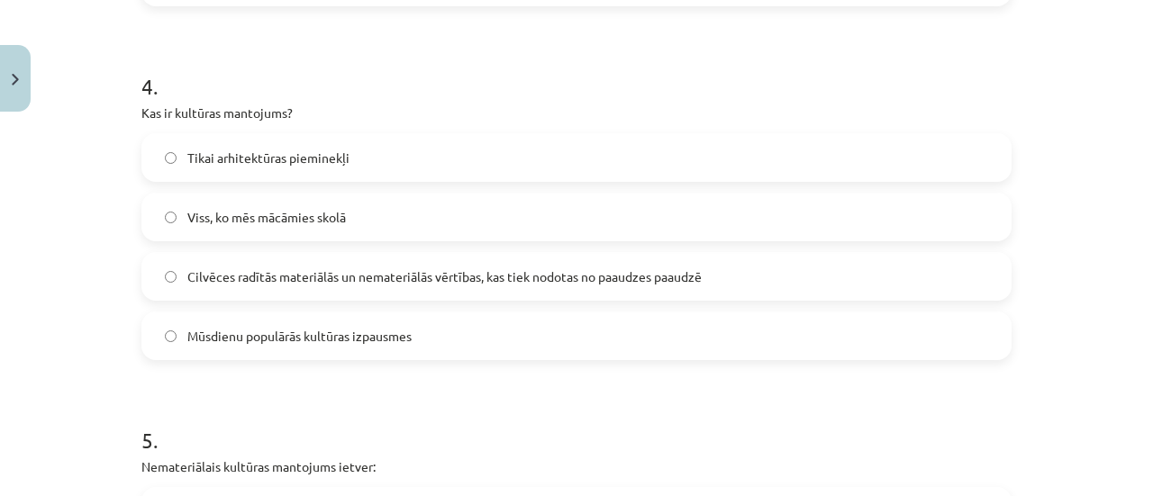
click at [244, 279] on span "Cilvēces radītās materiālās un nemateriālās vērtības, kas tiek nodotas no paaud…" at bounding box center [444, 277] width 514 height 19
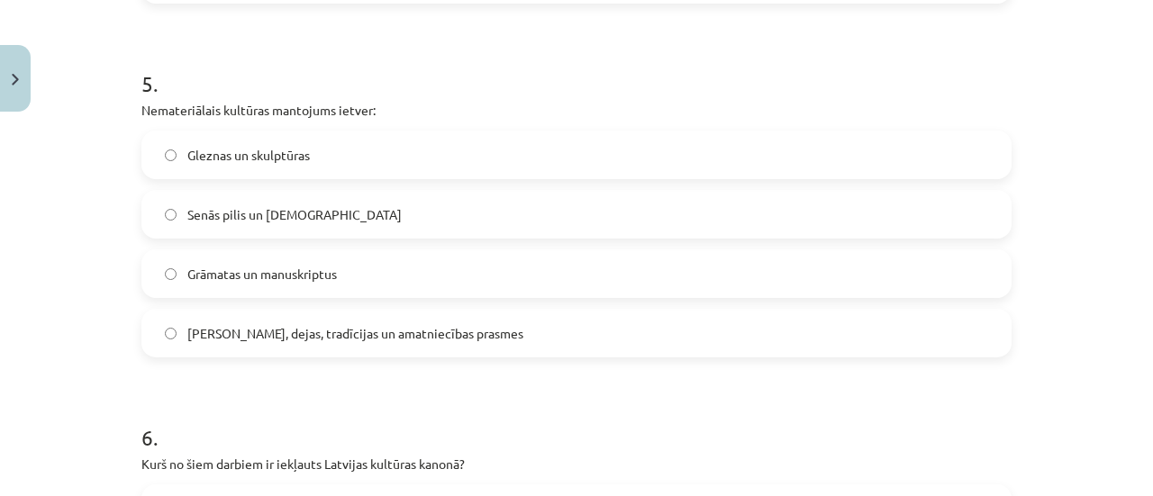
scroll to position [1937, 0]
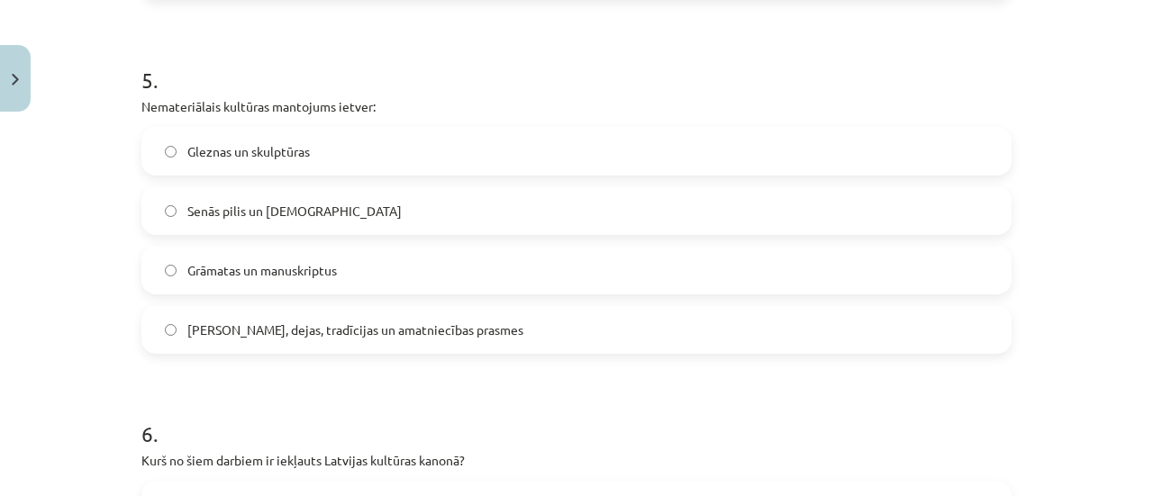
click at [247, 318] on label "Dziesmas, dejas, tradīcijas un amatniecības prasmes" at bounding box center [576, 329] width 867 height 45
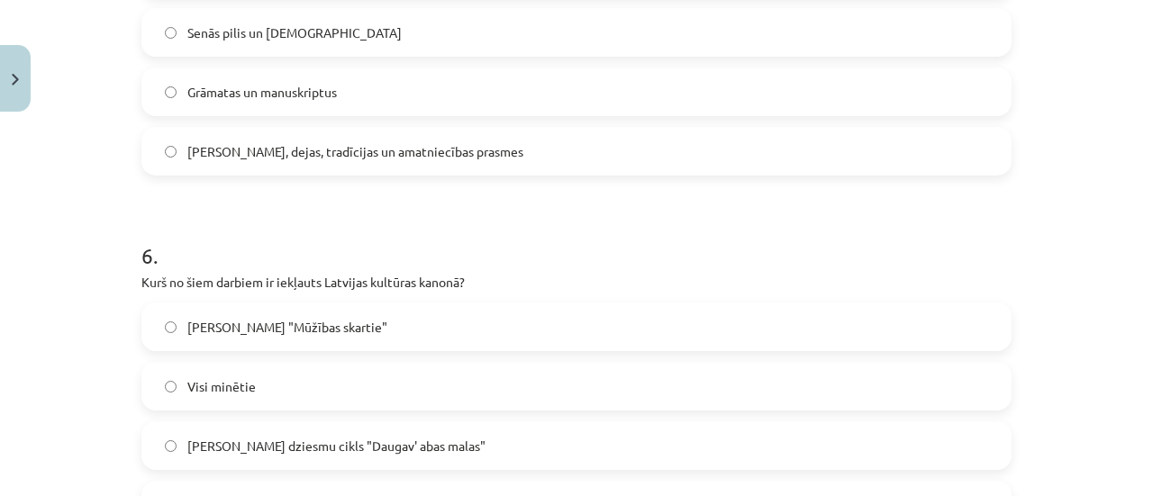
scroll to position [2117, 0]
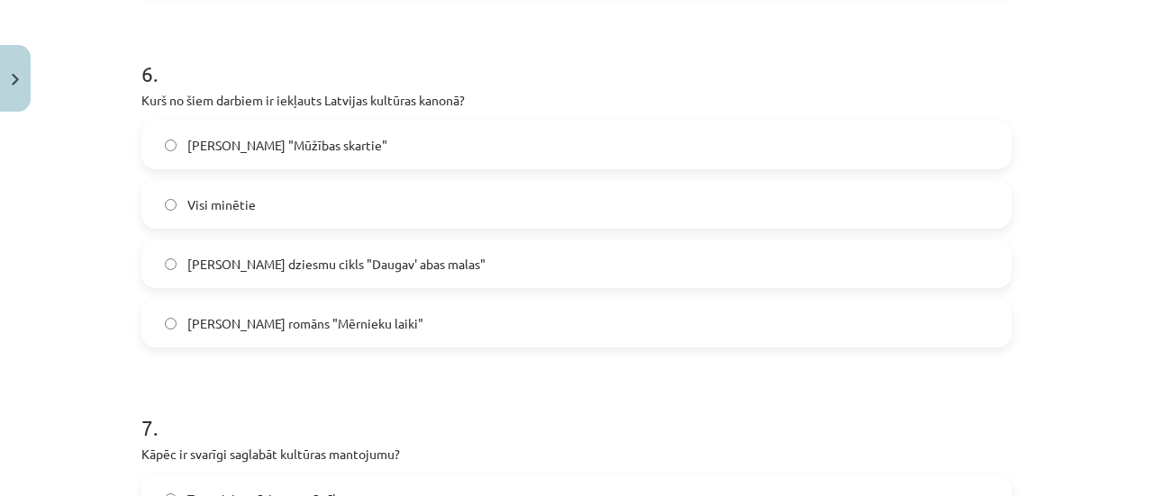
click at [256, 214] on label "Visi minētie" at bounding box center [576, 204] width 867 height 45
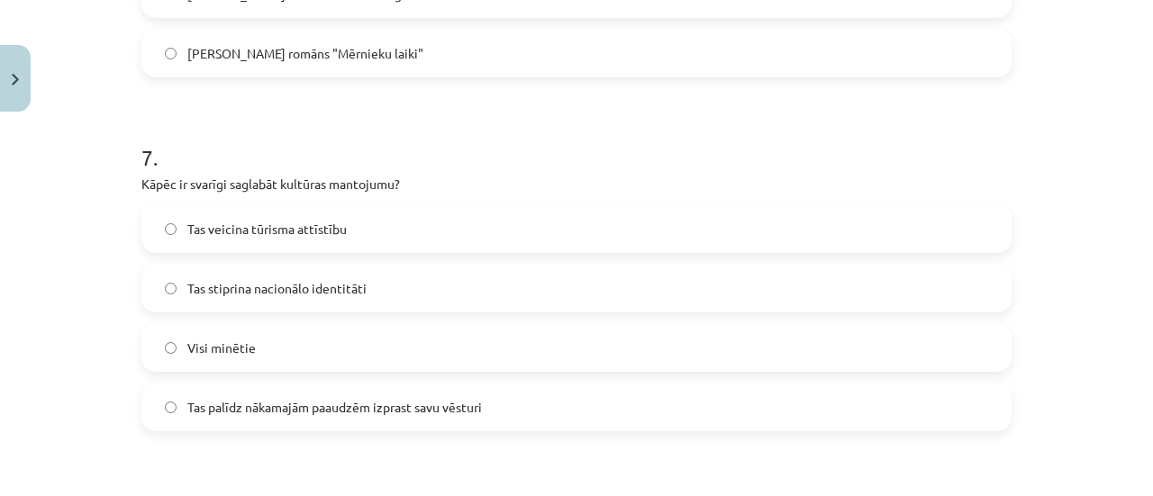
click at [246, 332] on label "Visi minētie" at bounding box center [576, 347] width 867 height 45
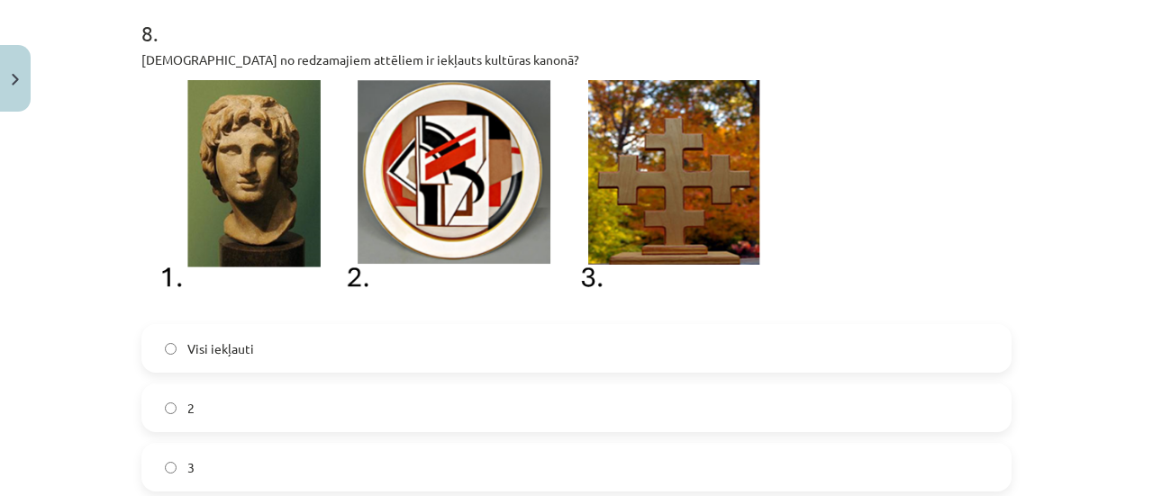
scroll to position [3018, 0]
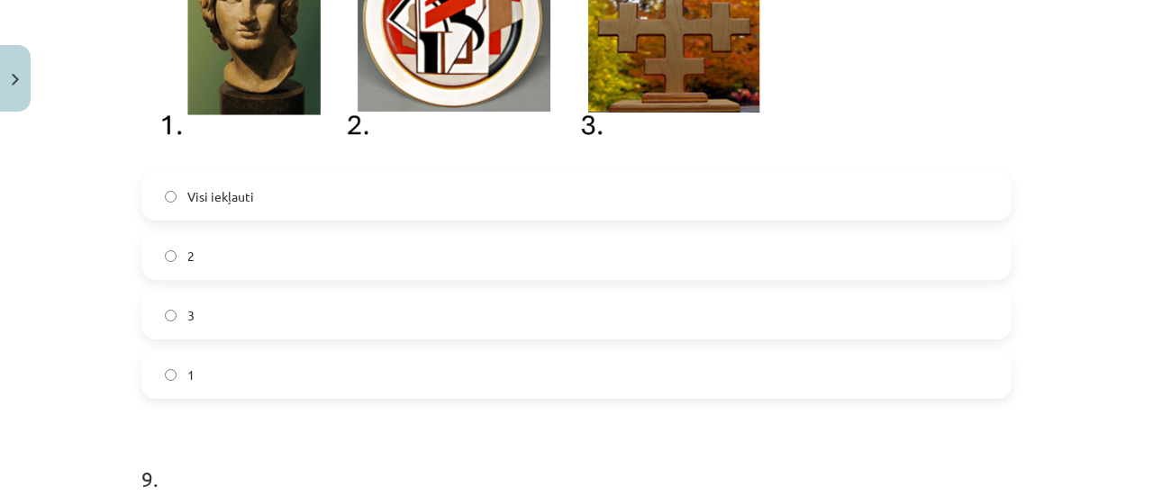
click at [182, 206] on label "Visi iekļauti" at bounding box center [576, 196] width 867 height 45
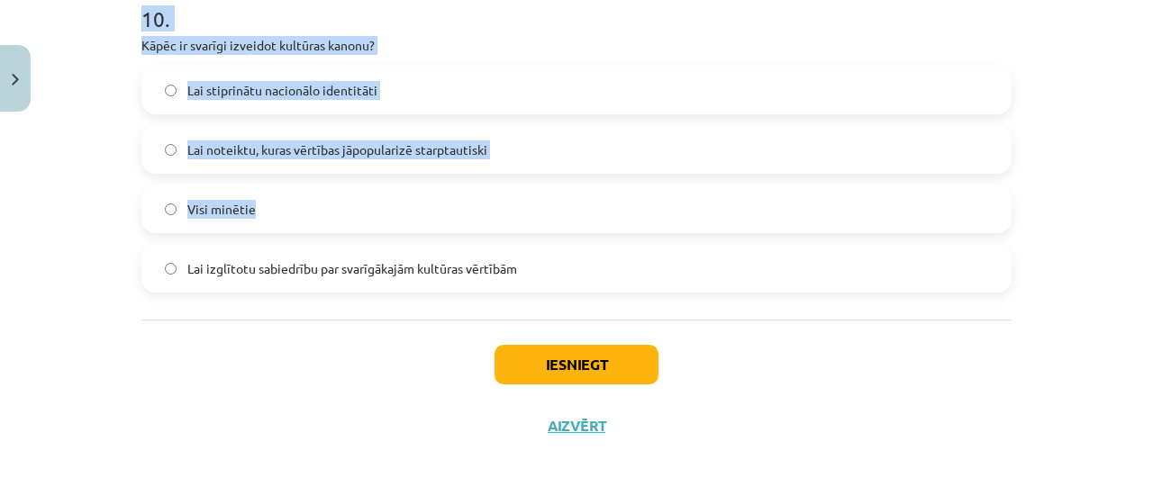
scroll to position [4017, 0]
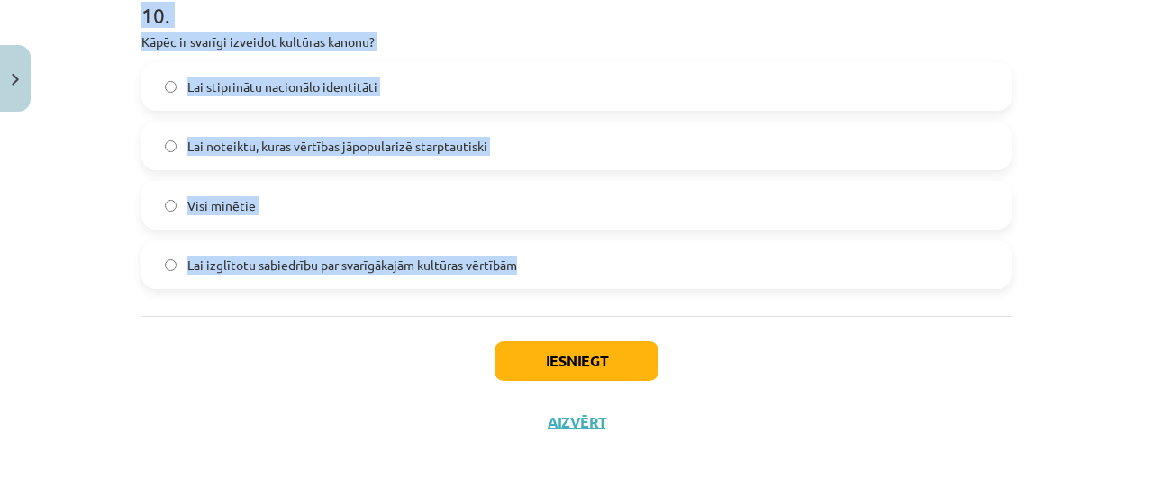
drag, startPoint x: 128, startPoint y: 143, endPoint x: 534, endPoint y: 261, distance: 423.2
copy form "Kas ir kultūras kanons? Valsts noteikts likums par kultūras pasākumiem Saraksts…"
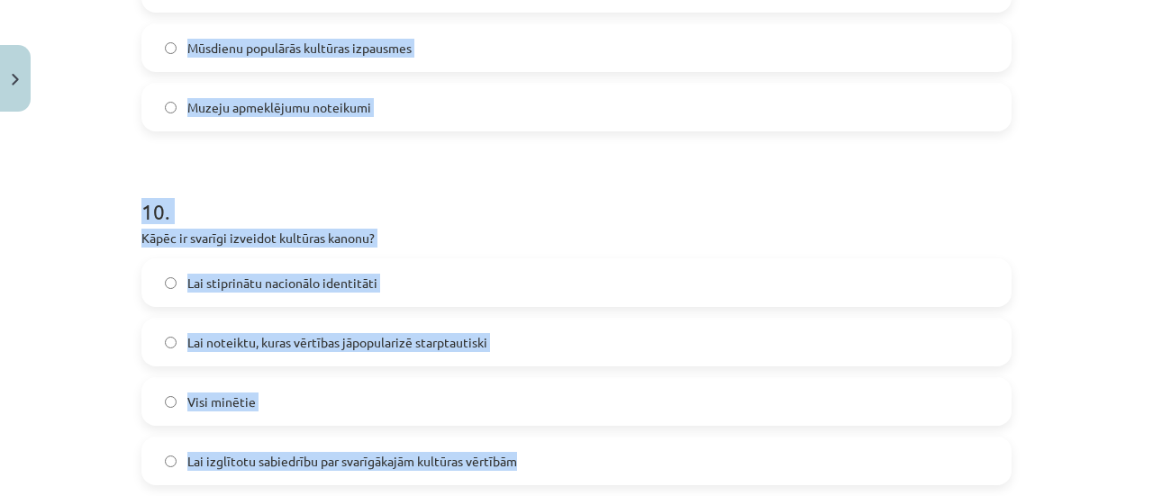
scroll to position [3656, 0]
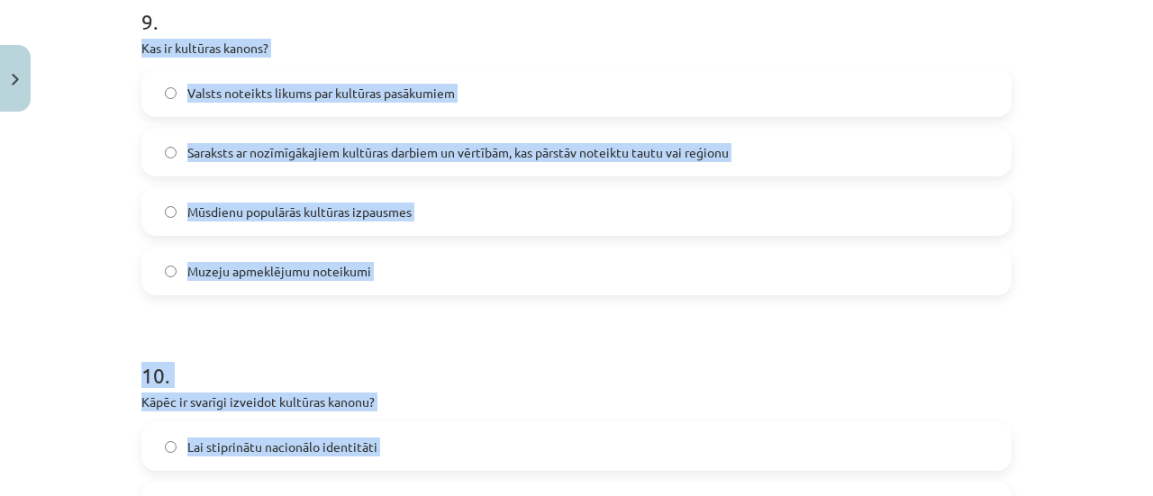
click at [281, 149] on span "Saraksts ar nozīmīgākajiem kultūras darbiem un vērtībām, kas pārstāv noteiktu t…" at bounding box center [458, 152] width 542 height 19
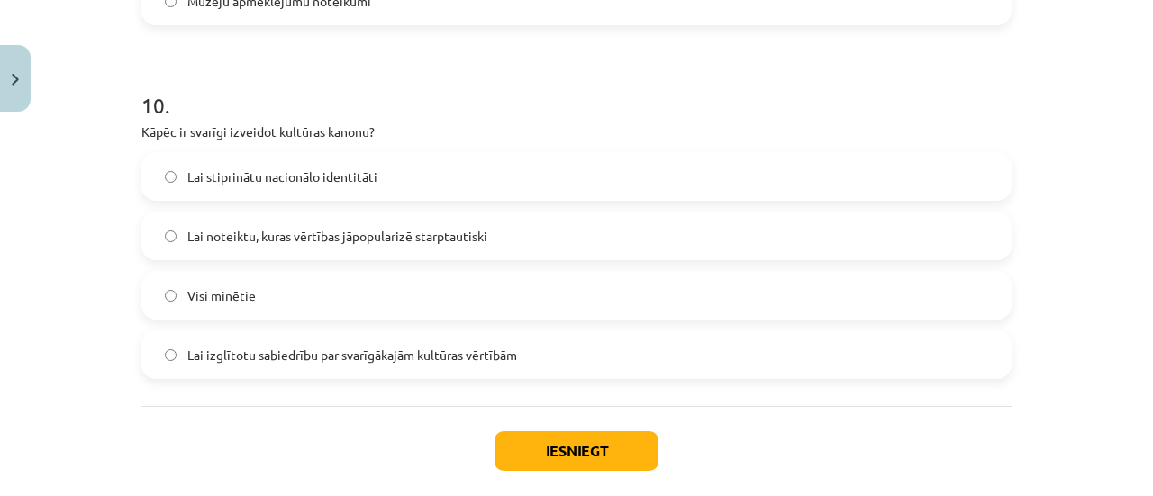
scroll to position [4017, 0]
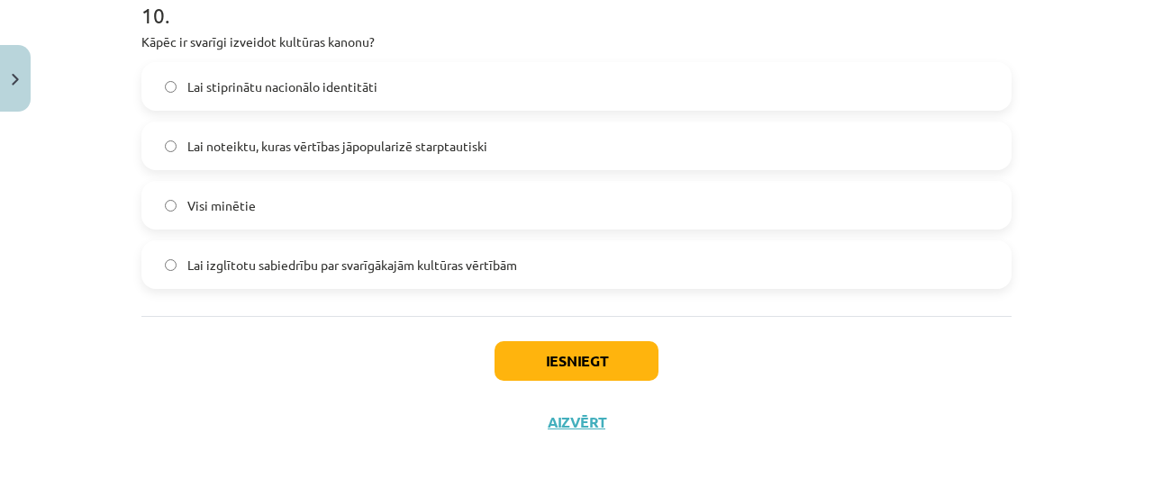
click at [247, 228] on div "Visi minētie" at bounding box center [576, 205] width 870 height 49
click at [284, 201] on label "Visi minētie" at bounding box center [576, 205] width 867 height 45
click at [541, 363] on button "Iesniegt" at bounding box center [577, 361] width 164 height 40
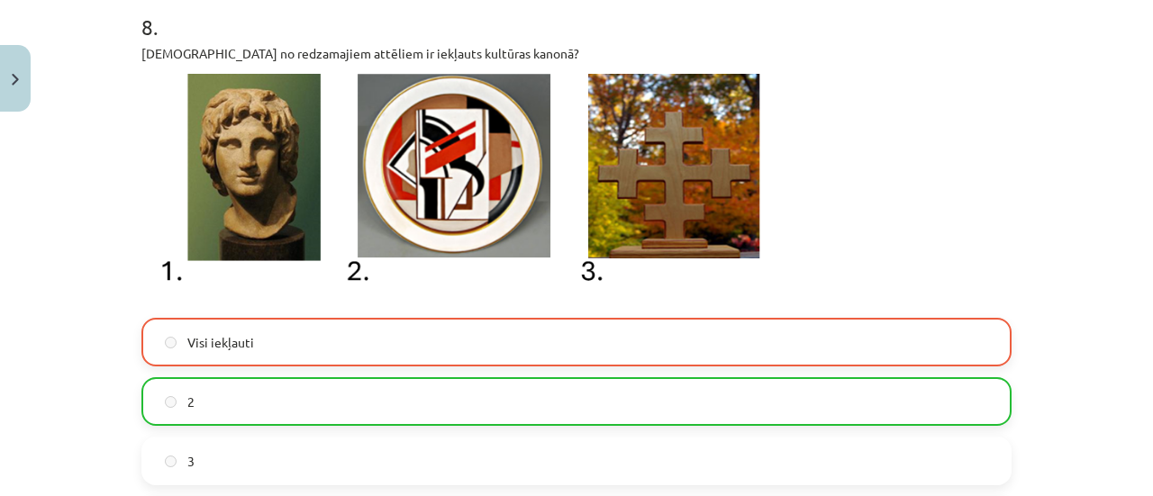
scroll to position [3026, 0]
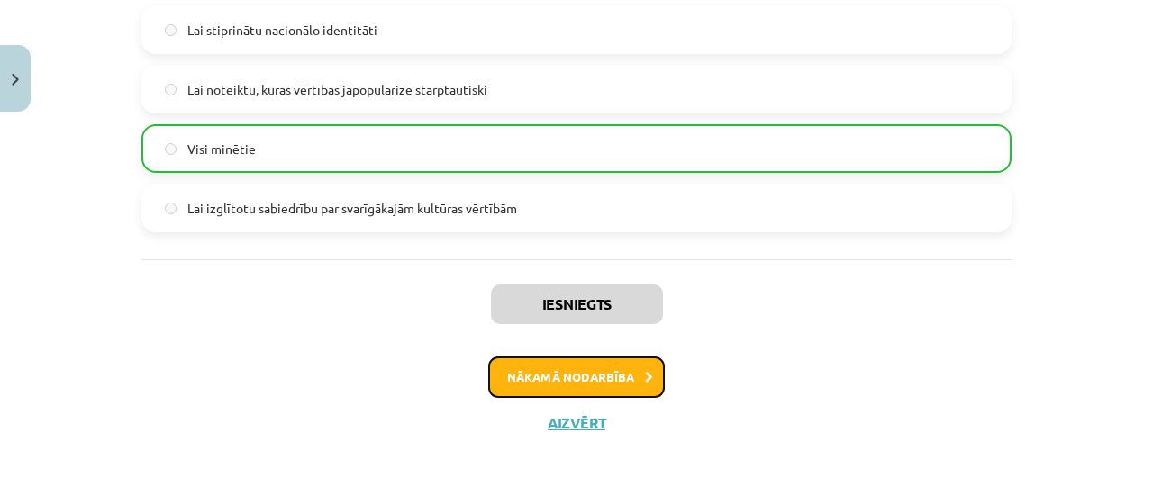
click at [526, 391] on button "Nākamā nodarbība" at bounding box center [576, 377] width 177 height 41
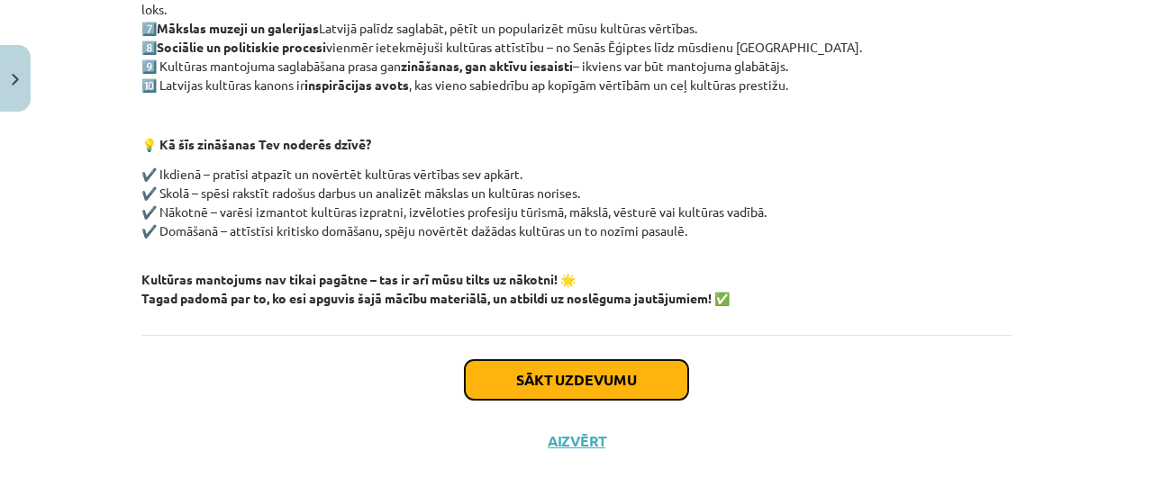
click at [506, 365] on button "Sākt uzdevumu" at bounding box center [576, 380] width 223 height 40
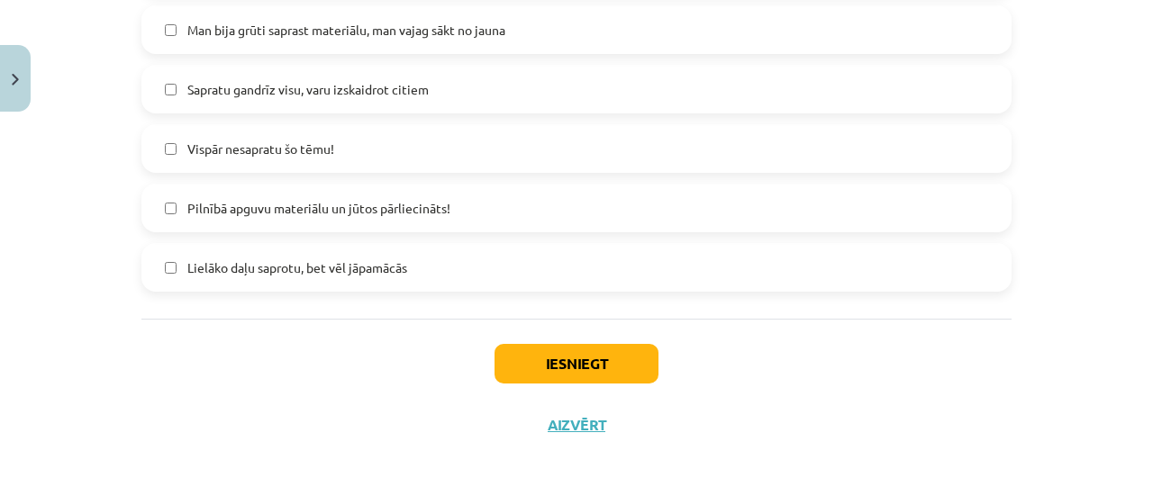
scroll to position [1029, 0]
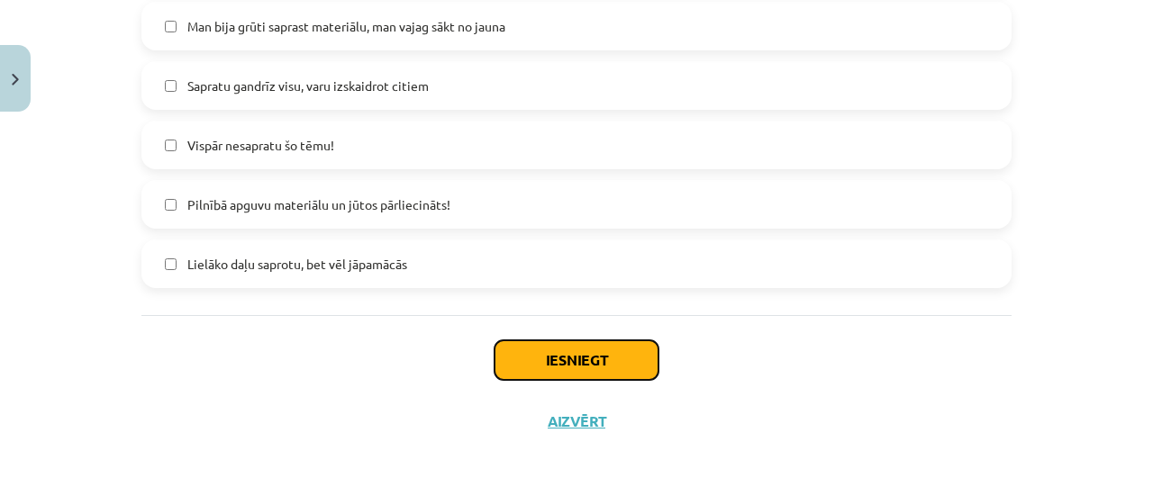
click at [531, 355] on button "Iesniegt" at bounding box center [577, 361] width 164 height 40
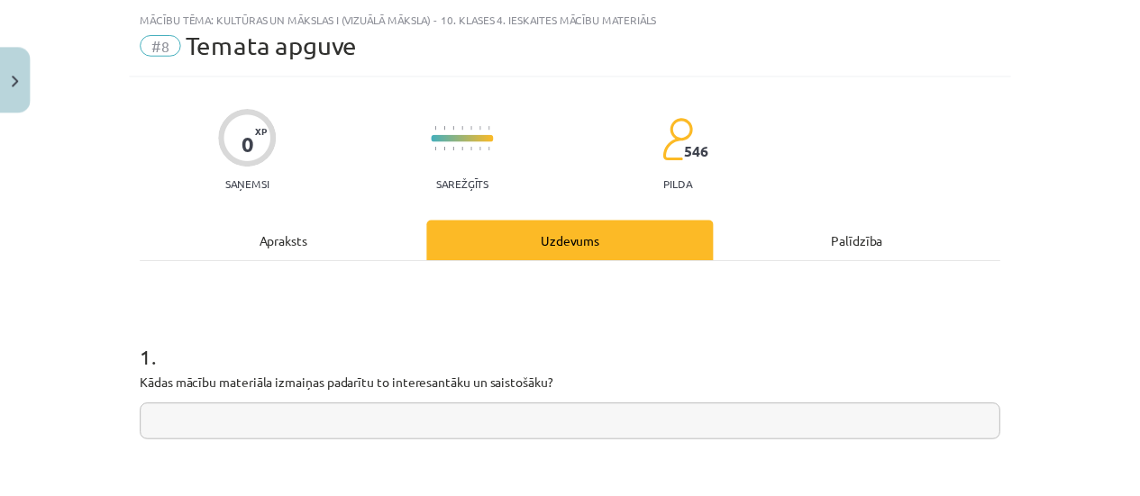
scroll to position [38, 0]
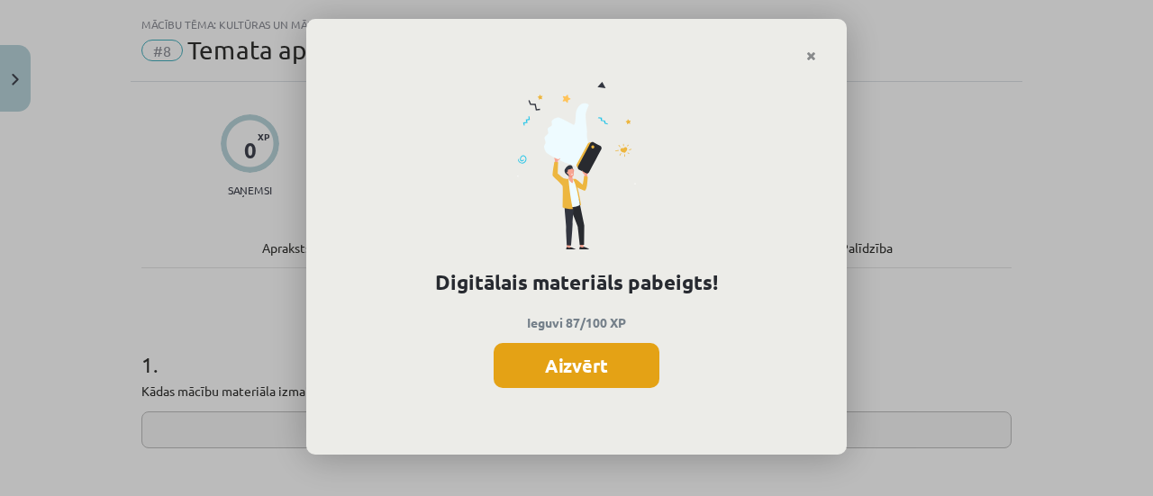
click at [577, 385] on button "Aizvērt" at bounding box center [577, 365] width 166 height 45
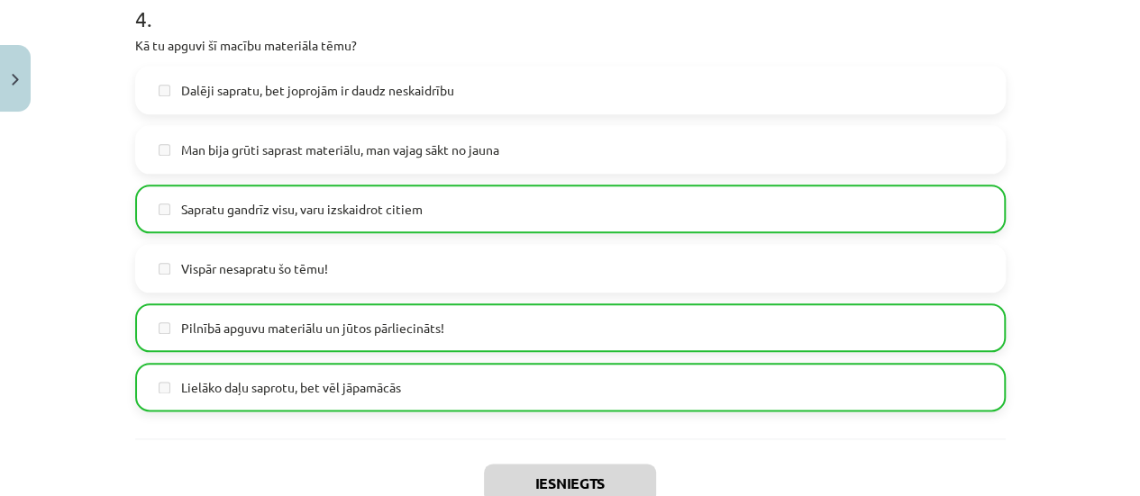
scroll to position [1029, 0]
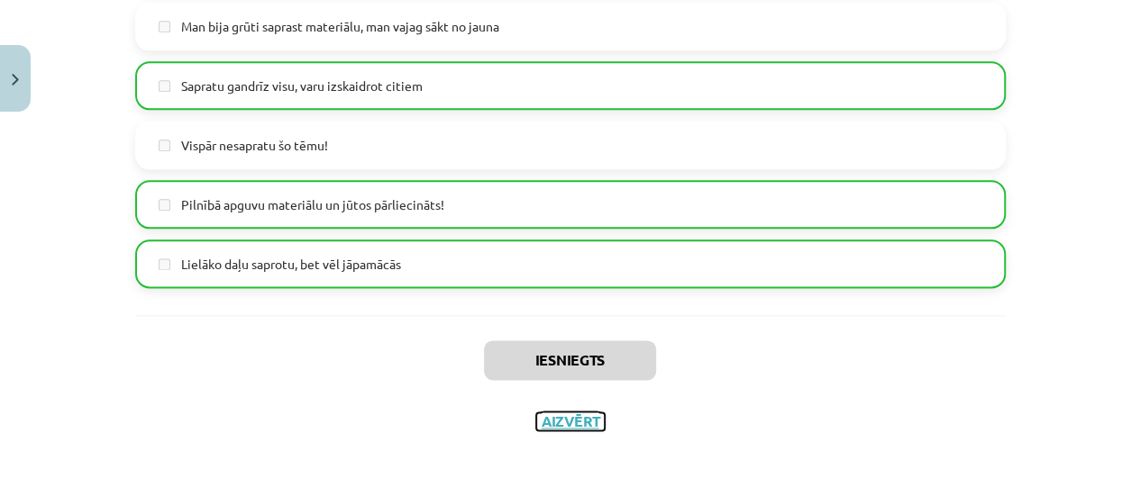
click at [556, 424] on button "Aizvērt" at bounding box center [570, 422] width 68 height 18
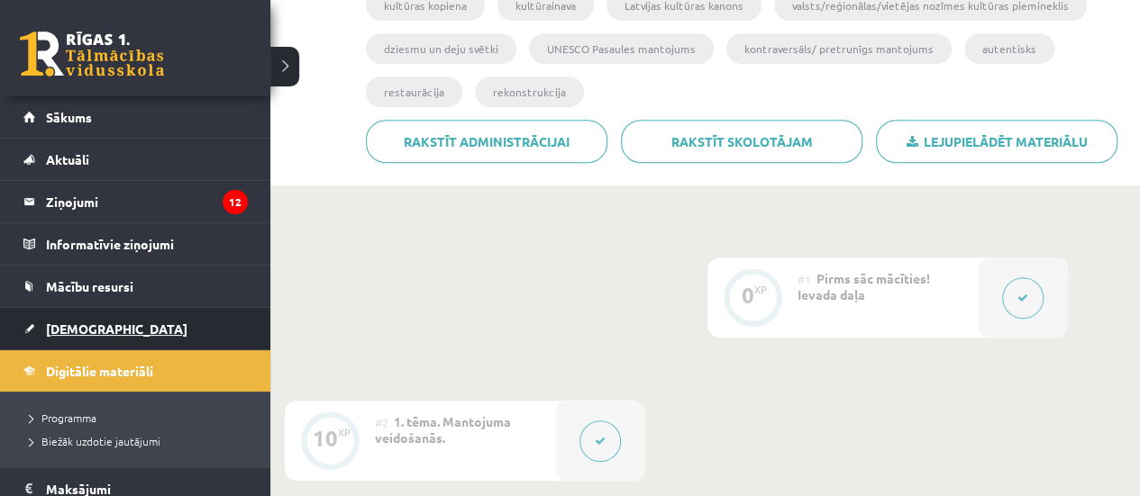
click at [59, 328] on span "[DEMOGRAPHIC_DATA]" at bounding box center [116, 329] width 141 height 16
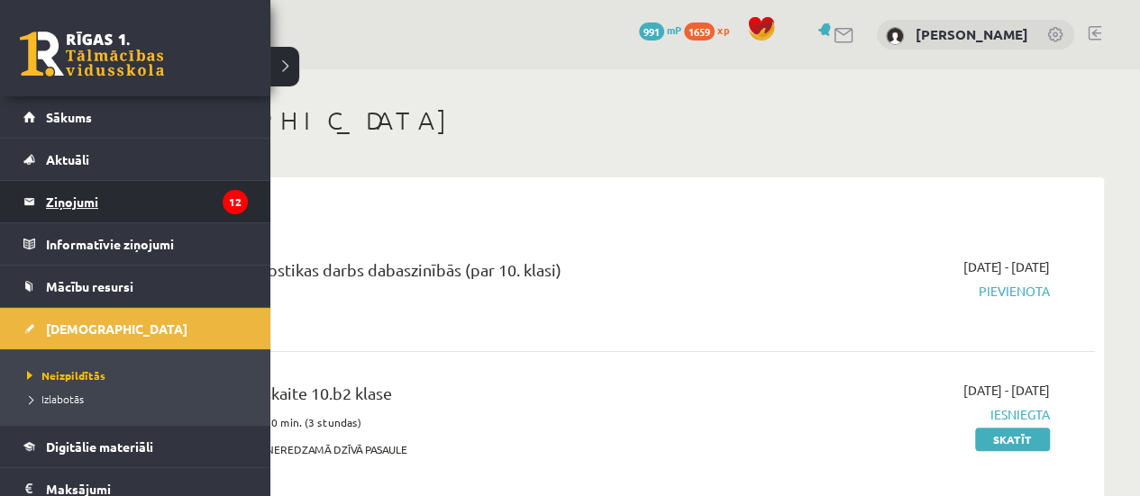
click at [124, 207] on legend "Ziņojumi 12" at bounding box center [147, 201] width 202 height 41
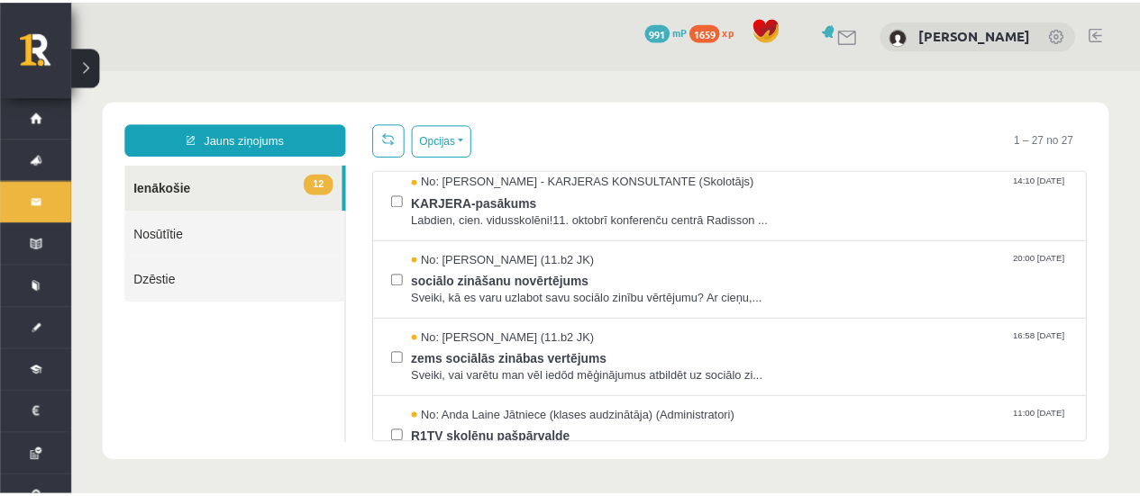
scroll to position [270, 0]
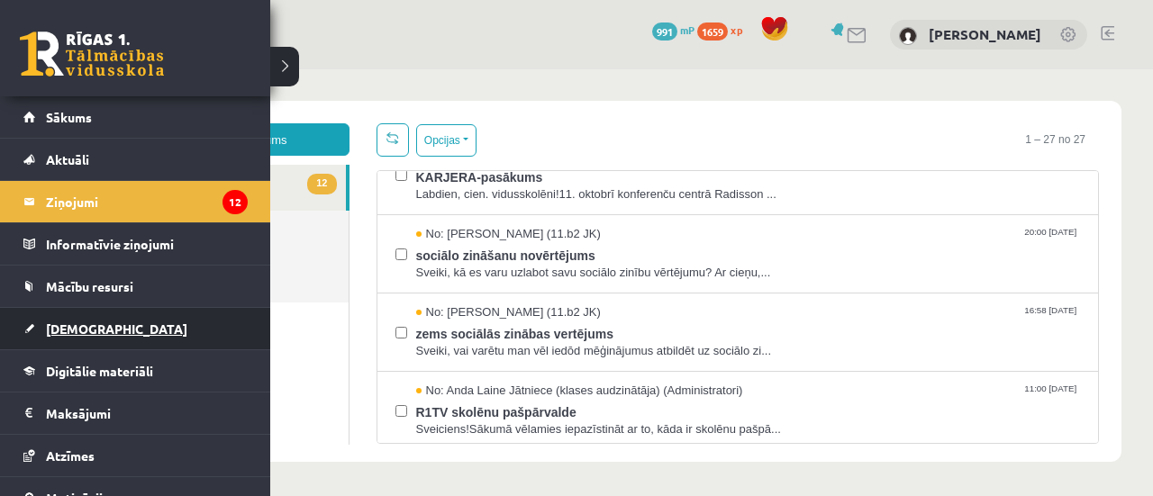
click at [47, 325] on span "[DEMOGRAPHIC_DATA]" at bounding box center [116, 329] width 141 height 16
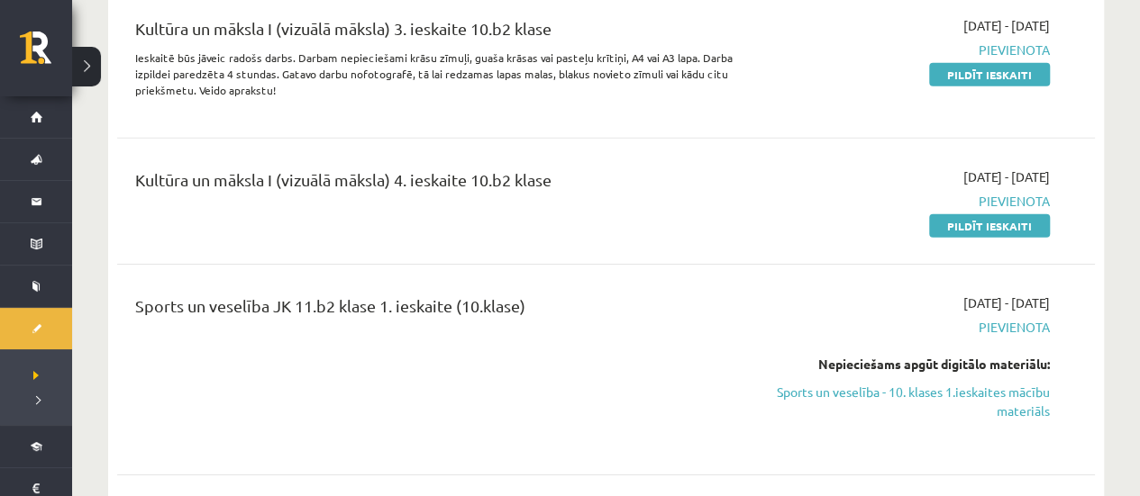
scroll to position [2703, 0]
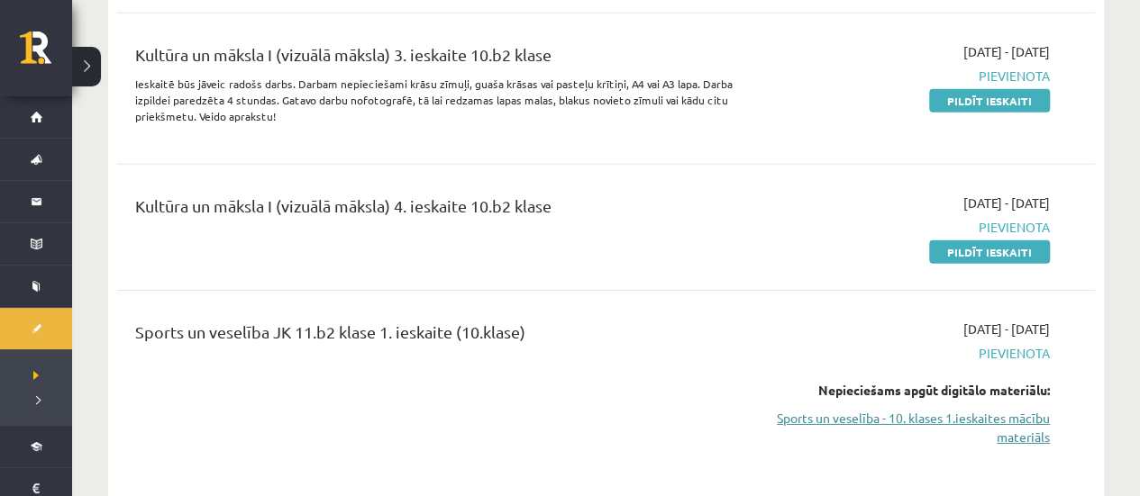
click at [897, 409] on link "Sports un veselība - 10. klases 1.ieskaites mācību materiāls" at bounding box center [906, 428] width 287 height 38
click at [988, 241] on link "Pildīt ieskaiti" at bounding box center [989, 252] width 121 height 23
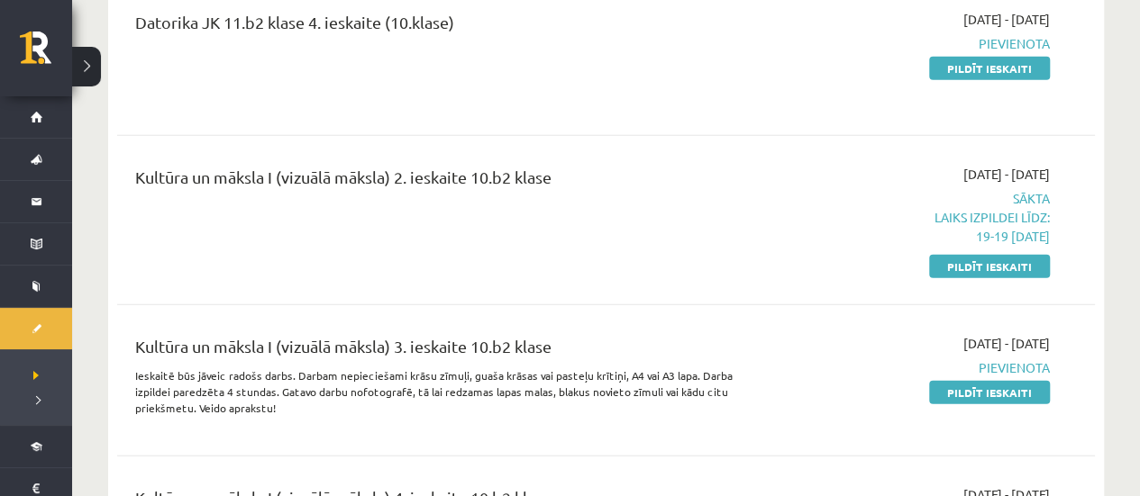
scroll to position [2523, 0]
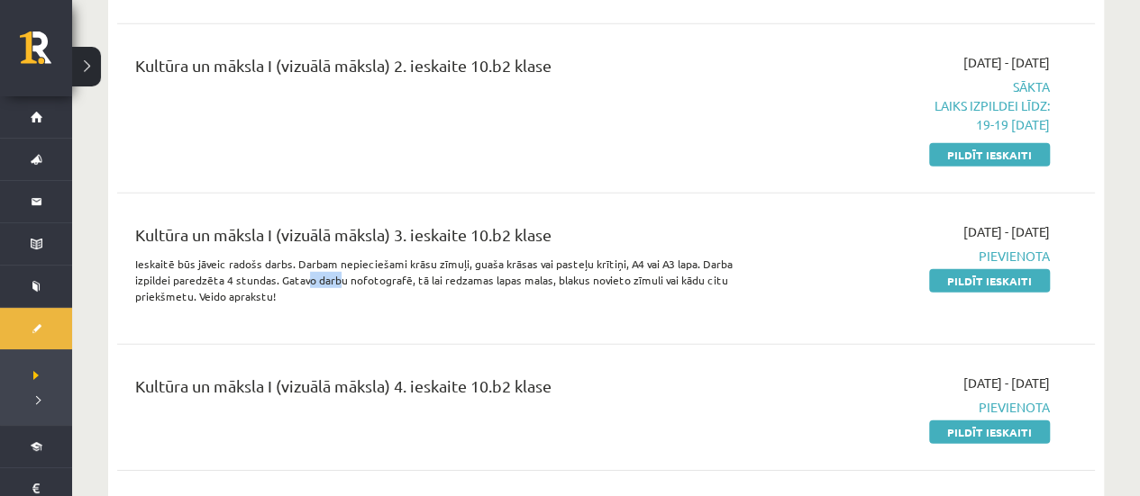
drag, startPoint x: 306, startPoint y: 218, endPoint x: 361, endPoint y: 220, distance: 55.0
click at [360, 256] on p "Ieskaitē būs jāveic radošs darbs. Darbam nepieciešami krāsu zīmuļi, guaša krāsa…" at bounding box center [435, 280] width 601 height 49
click at [361, 256] on p "Ieskaitē būs jāveic radošs darbs. Darbam nepieciešami krāsu zīmuļi, guaša krāsa…" at bounding box center [435, 280] width 601 height 49
click at [375, 256] on p "Ieskaitē būs jāveic radošs darbs. Darbam nepieciešami krāsu zīmuļi, guaša krāsa…" at bounding box center [435, 280] width 601 height 49
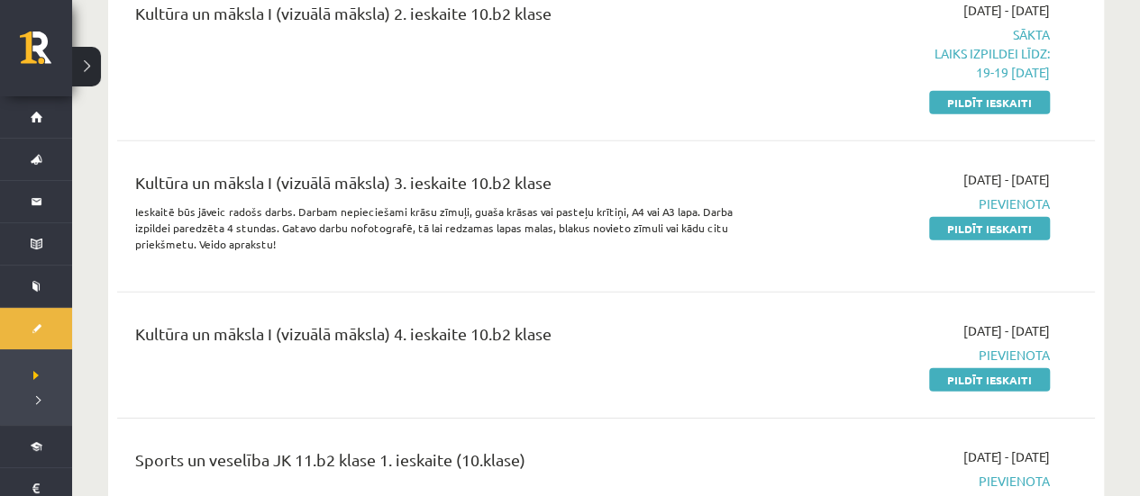
scroll to position [2613, 0]
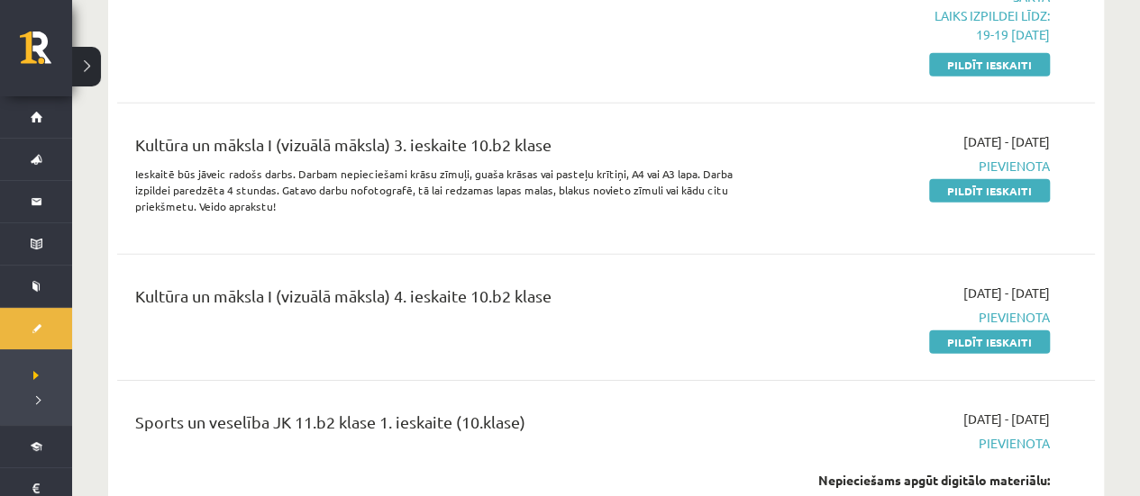
drag, startPoint x: 933, startPoint y: 278, endPoint x: 640, endPoint y: 68, distance: 360.3
click at [933, 331] on link "Pildīt ieskaiti" at bounding box center [989, 342] width 121 height 23
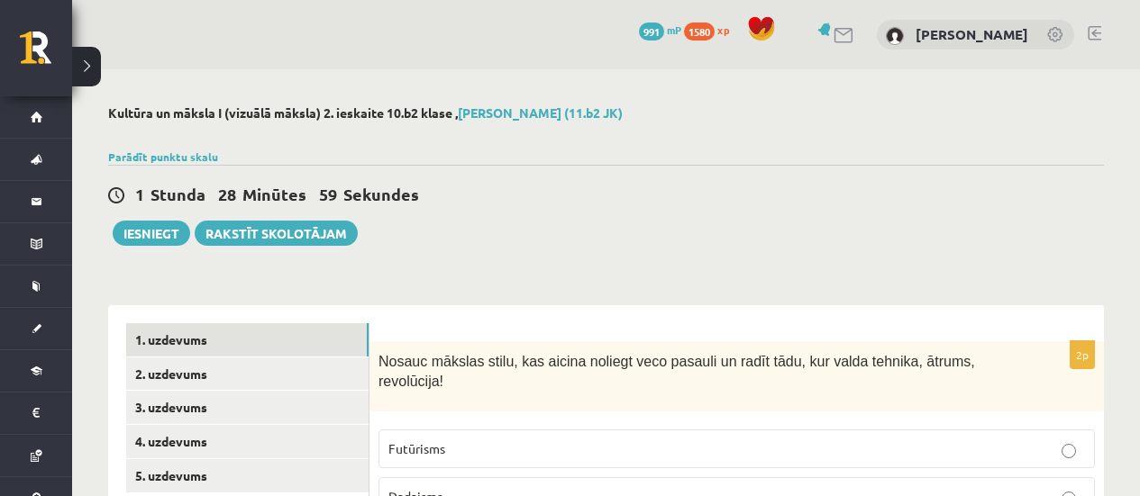
scroll to position [126, 0]
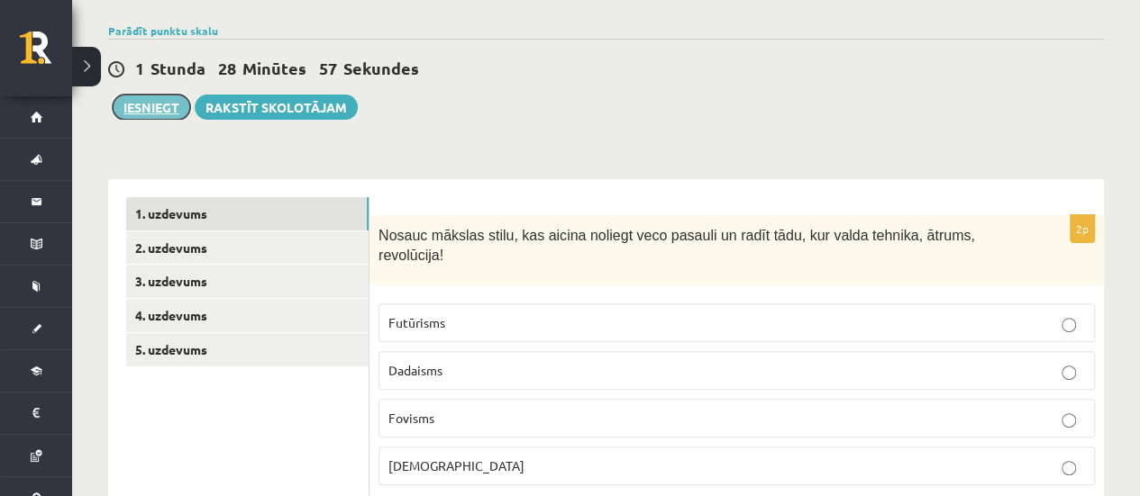
drag, startPoint x: 160, startPoint y: 103, endPoint x: 173, endPoint y: 103, distance: 12.6
click at [160, 103] on button "Iesniegt" at bounding box center [151, 107] width 77 height 25
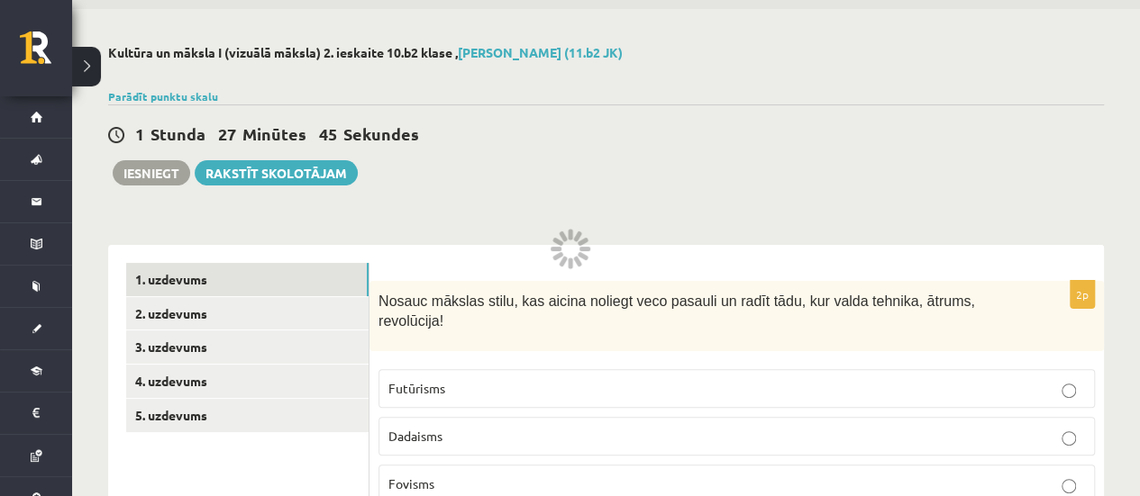
scroll to position [36, 0]
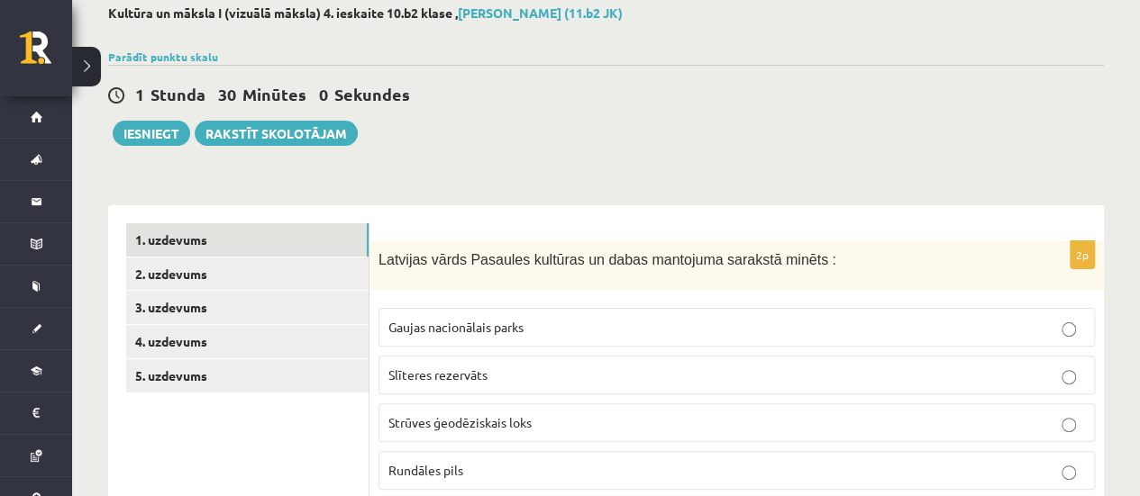
scroll to position [270, 0]
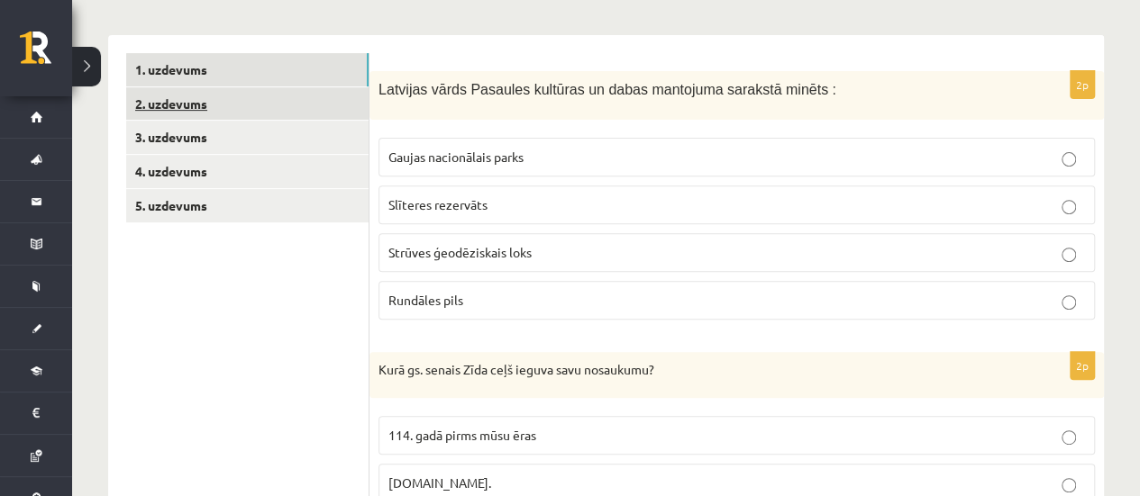
click at [245, 98] on link "2. uzdevums" at bounding box center [247, 103] width 242 height 33
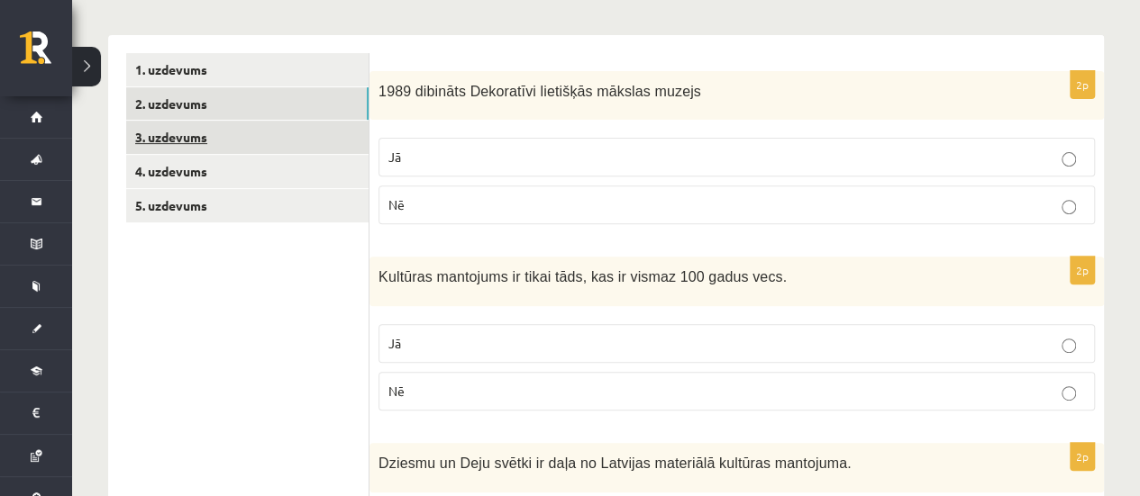
click at [234, 136] on link "3. uzdevums" at bounding box center [247, 137] width 242 height 33
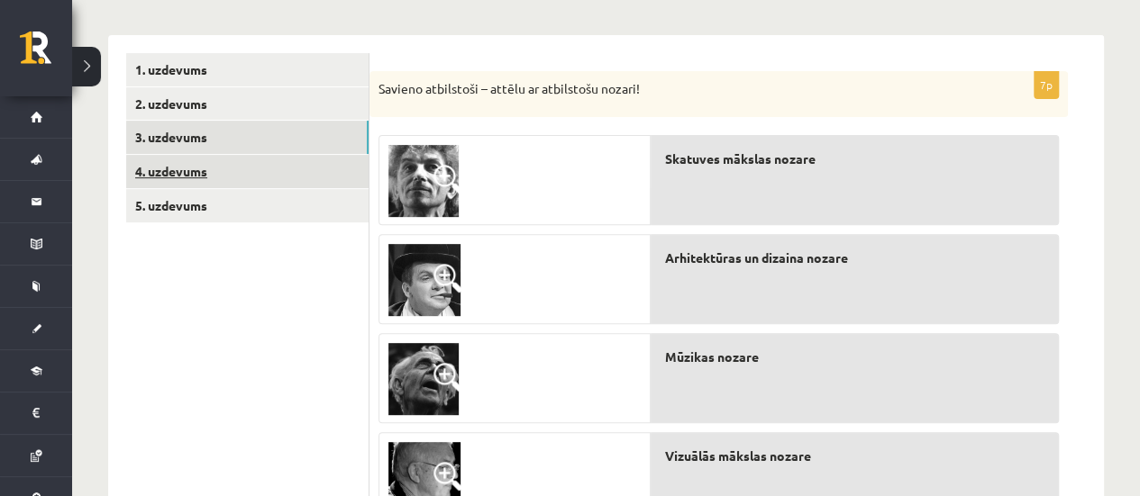
click at [228, 168] on link "4. uzdevums" at bounding box center [247, 171] width 242 height 33
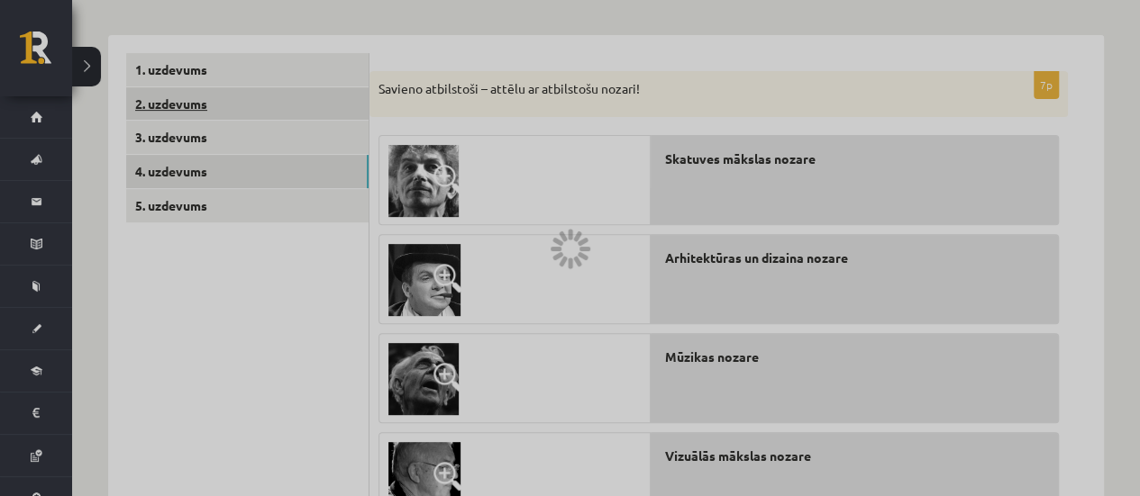
scroll to position [199, 0]
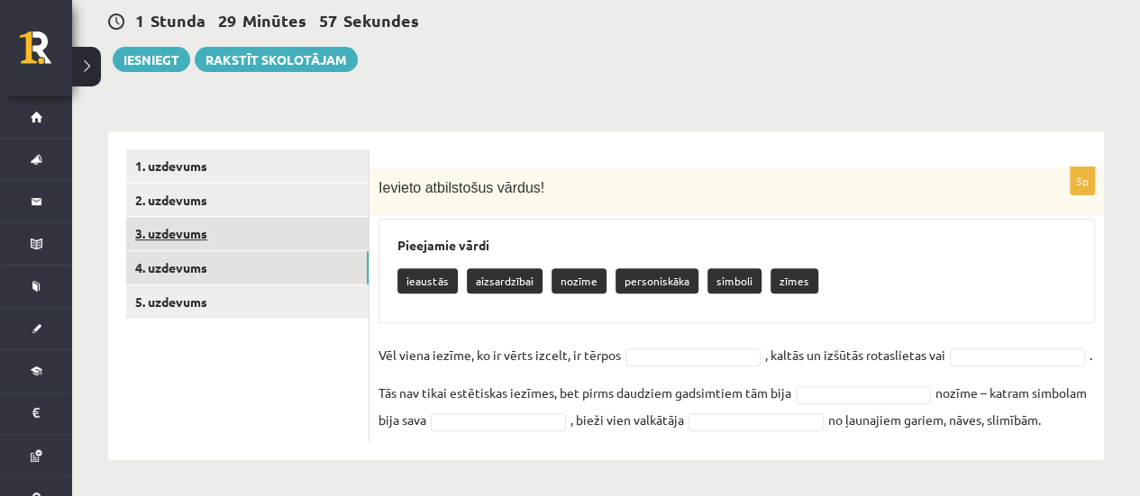
click at [222, 217] on link "3. uzdevums" at bounding box center [247, 233] width 242 height 33
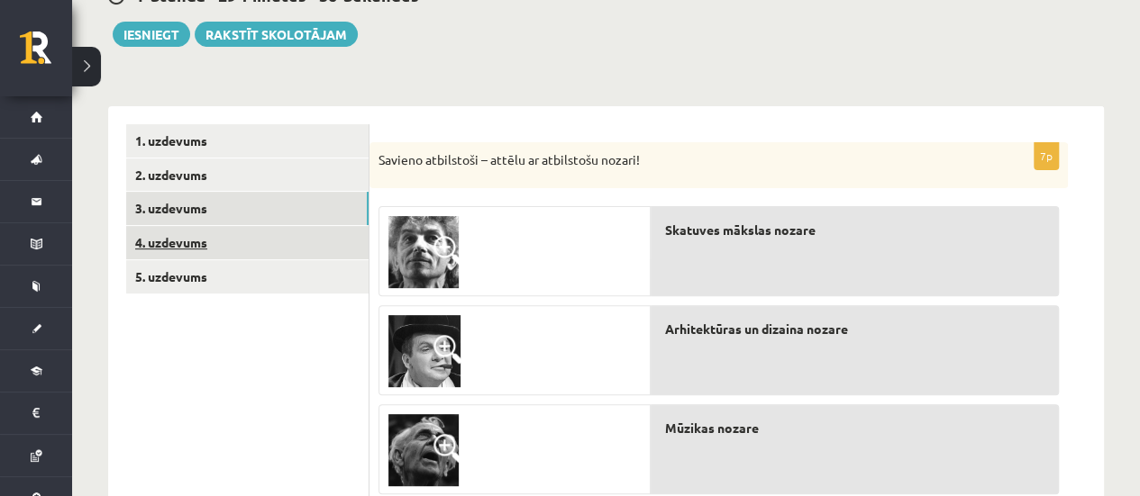
click at [213, 258] on link "4. uzdevums" at bounding box center [247, 242] width 242 height 33
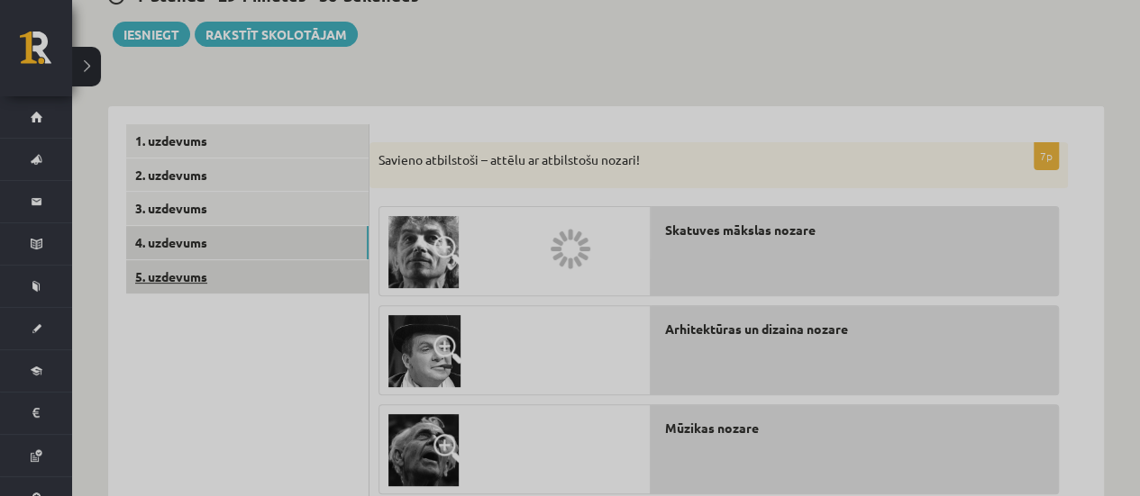
click at [216, 290] on link "5. uzdevums" at bounding box center [247, 276] width 242 height 33
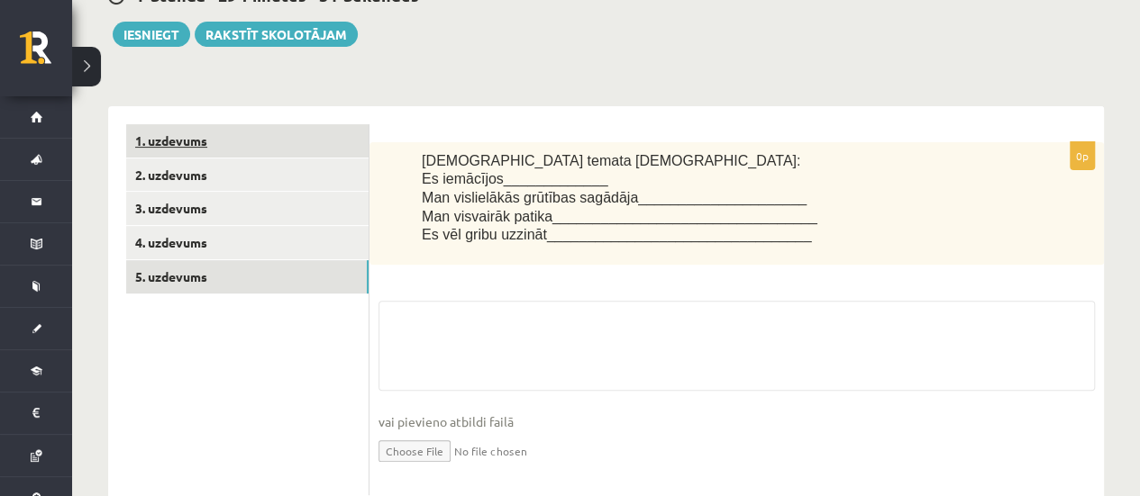
click at [162, 136] on link "1. uzdevums" at bounding box center [247, 140] width 242 height 33
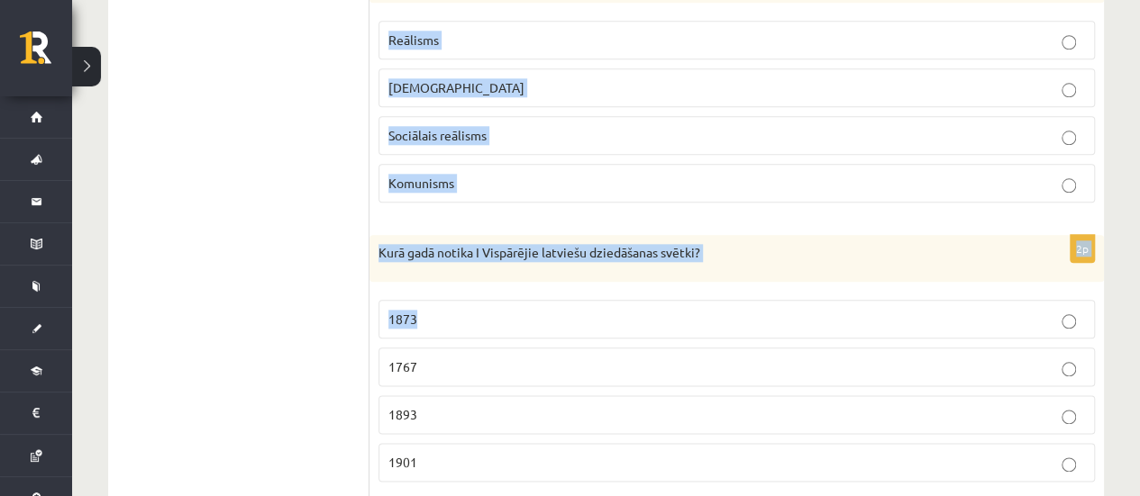
scroll to position [4368, 0]
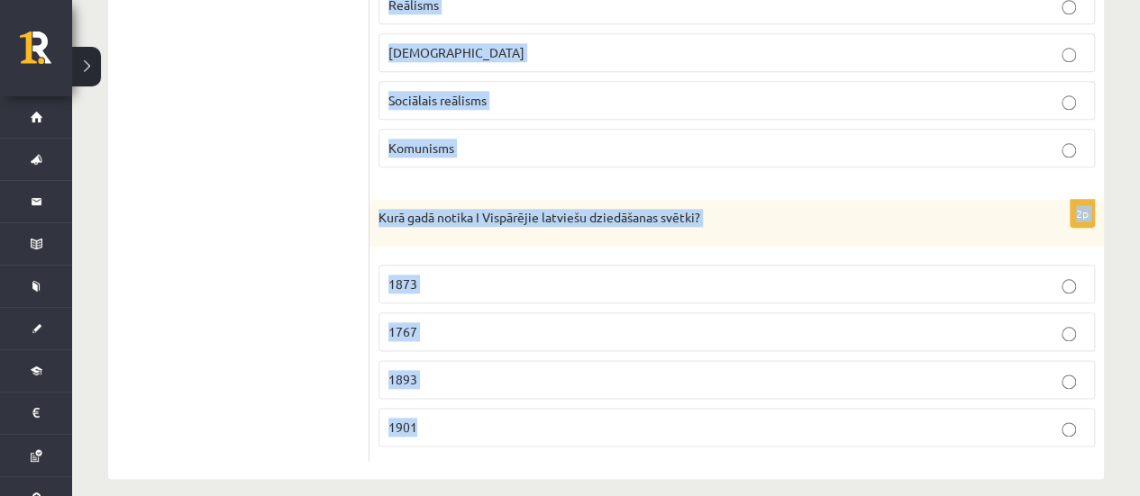
drag, startPoint x: 379, startPoint y: 152, endPoint x: 640, endPoint y: 403, distance: 361.3
copy form "Latvijas vārds Pasaules kultūras un dabas mantojuma sarakstā minēts : Gaujas na…"
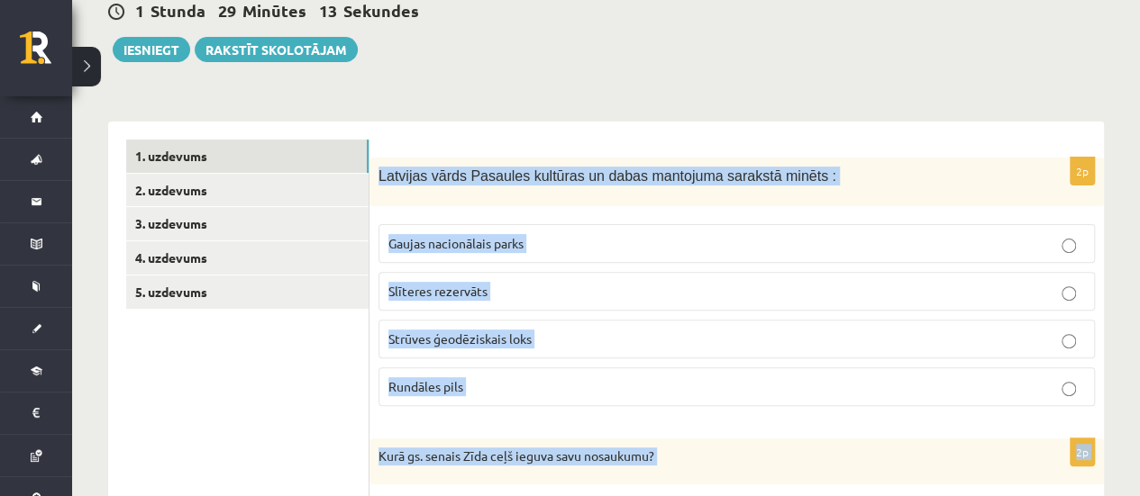
scroll to position [0, 0]
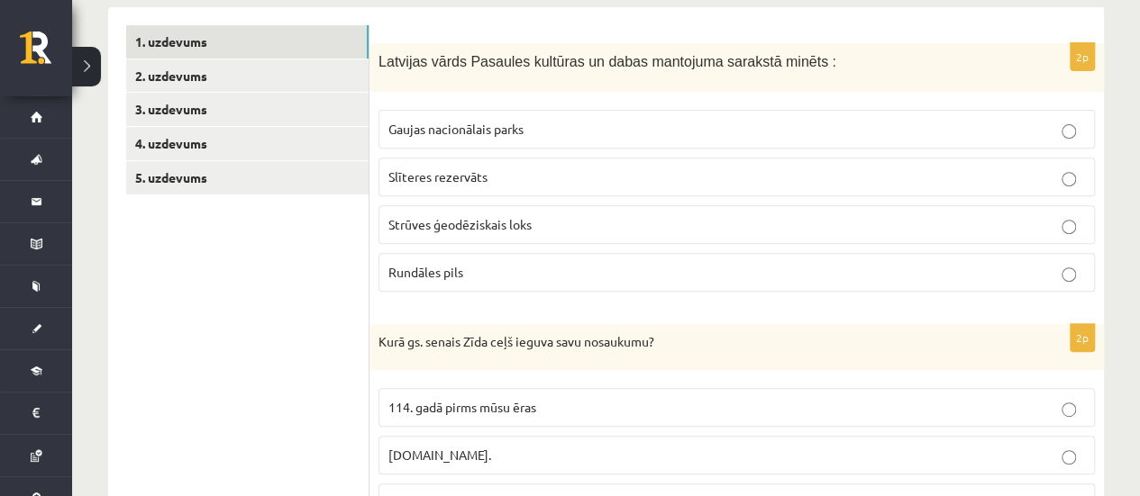
scroll to position [270, 0]
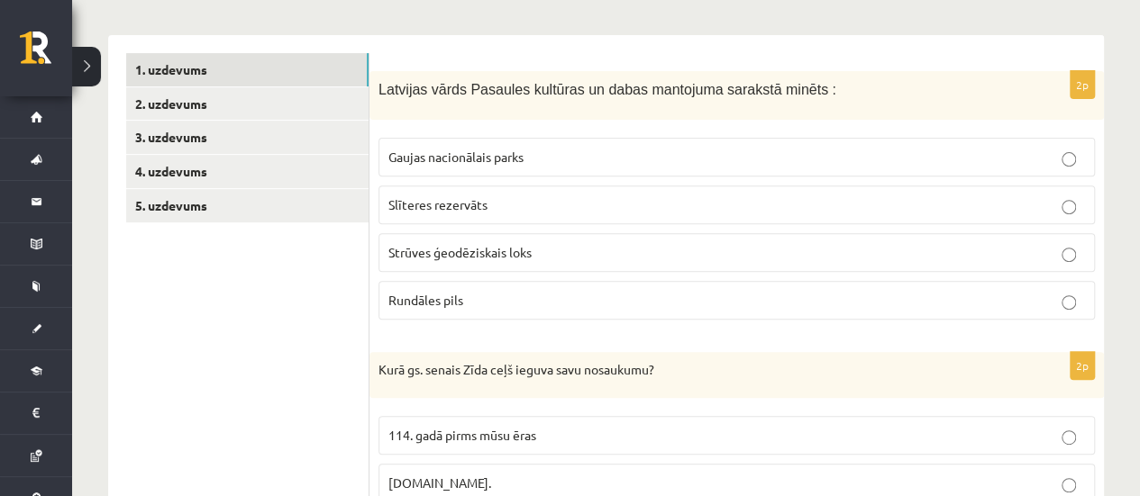
click at [438, 250] on span "Strūves ģeodēziskais loks" at bounding box center [459, 252] width 143 height 16
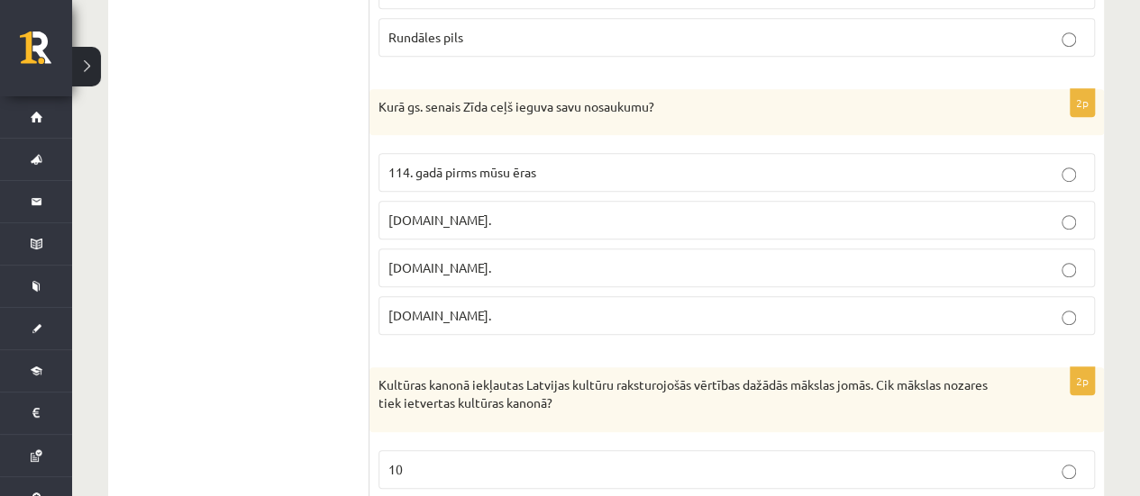
scroll to position [541, 0]
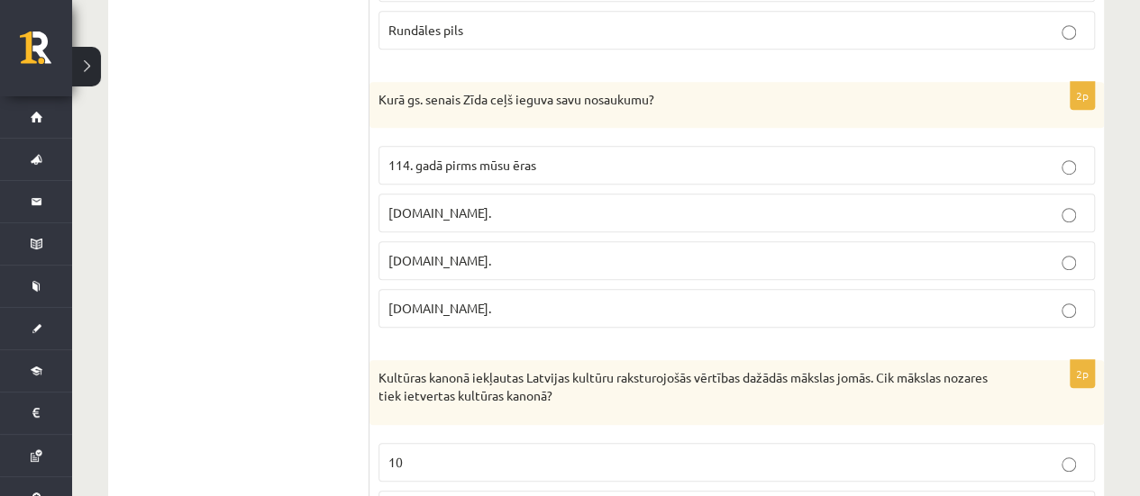
click at [434, 157] on span "114. gadā pirms mūsu ēras" at bounding box center [462, 165] width 148 height 16
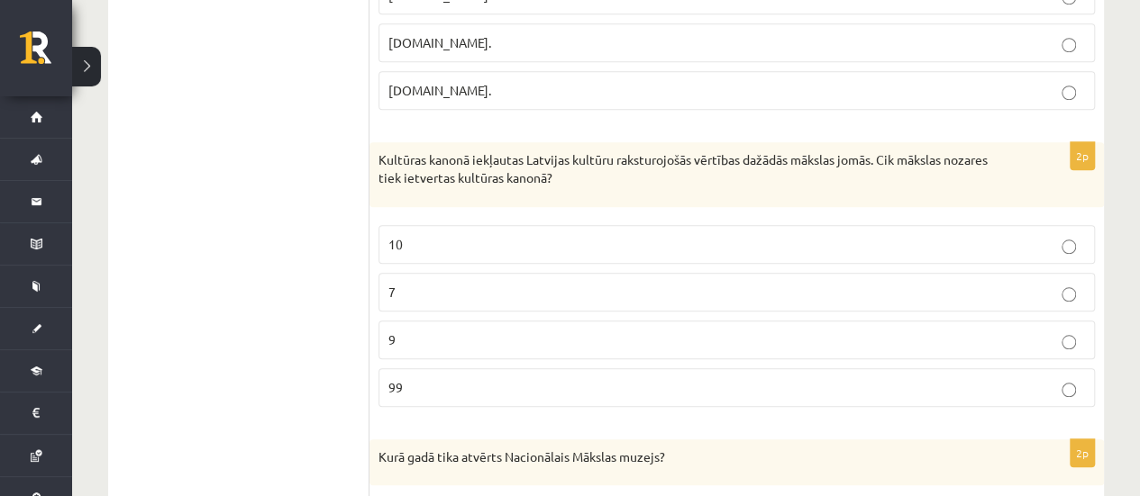
scroll to position [811, 0]
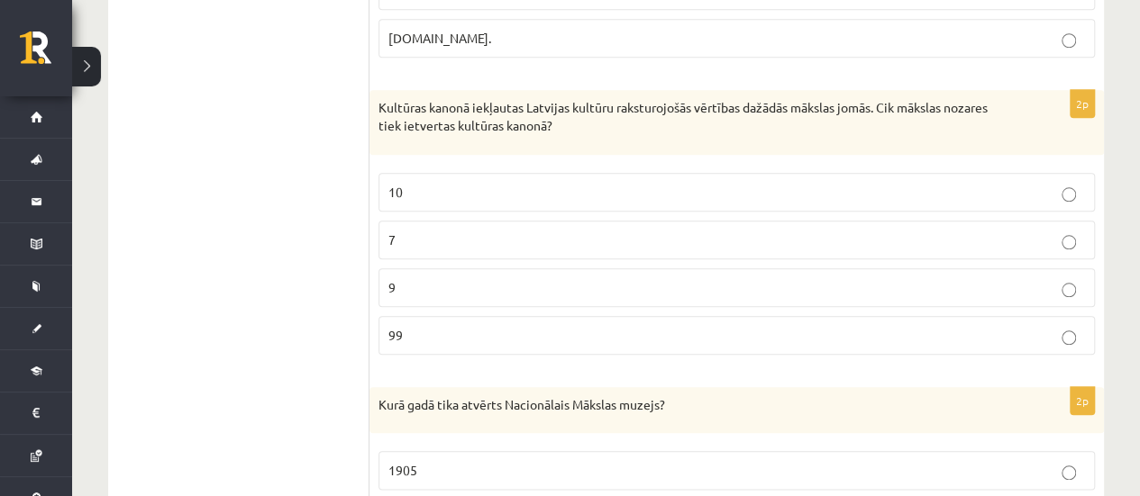
click at [397, 231] on p "7" at bounding box center [736, 240] width 696 height 19
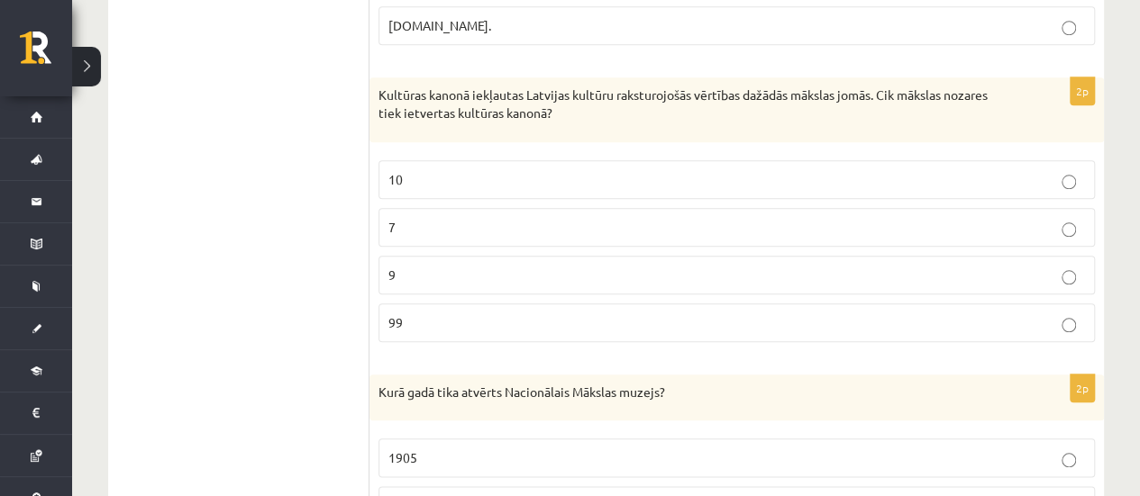
scroll to position [1081, 0]
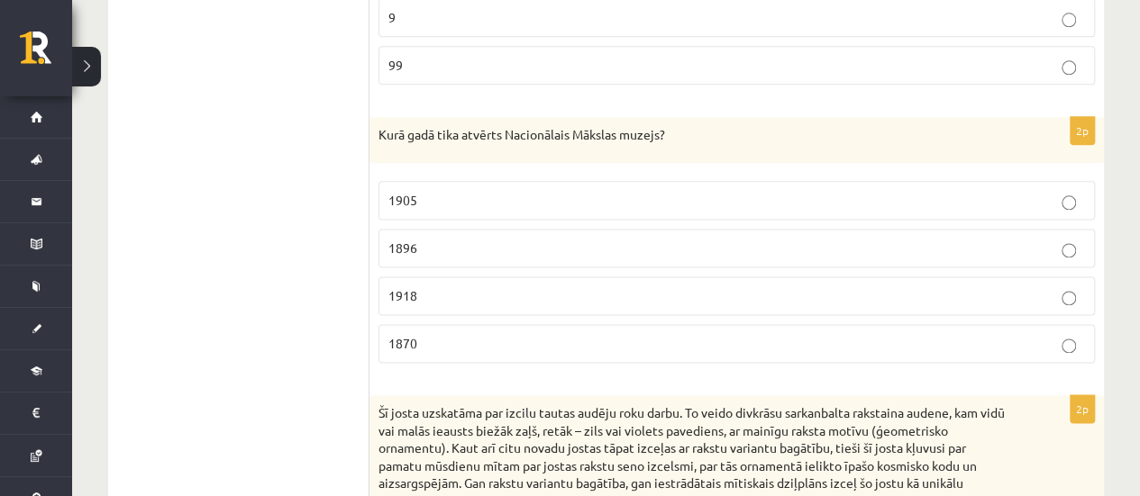
click at [402, 192] on span "1905" at bounding box center [402, 200] width 29 height 16
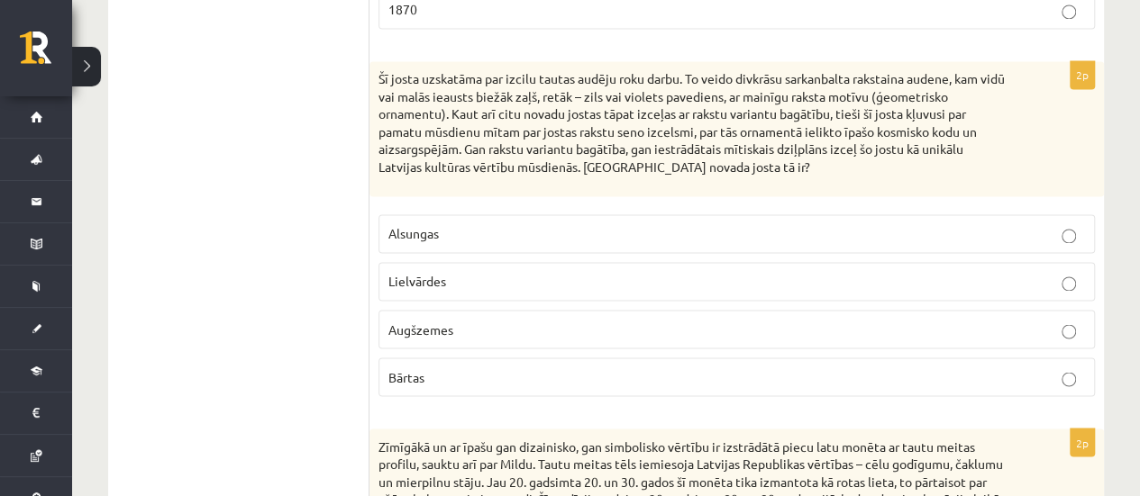
scroll to position [1442, 0]
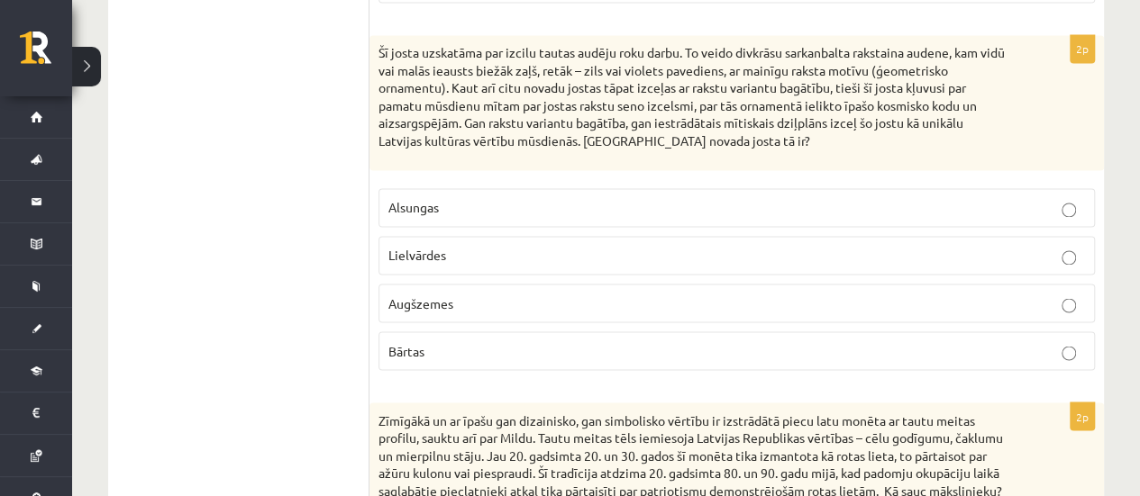
click at [451, 247] on p "Lielvārdes" at bounding box center [736, 255] width 696 height 19
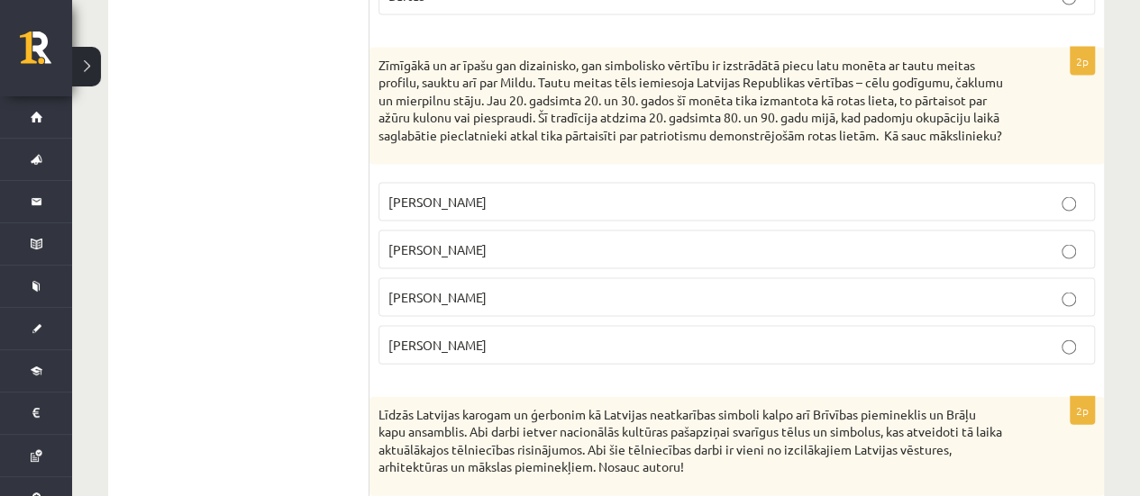
scroll to position [1892, 0]
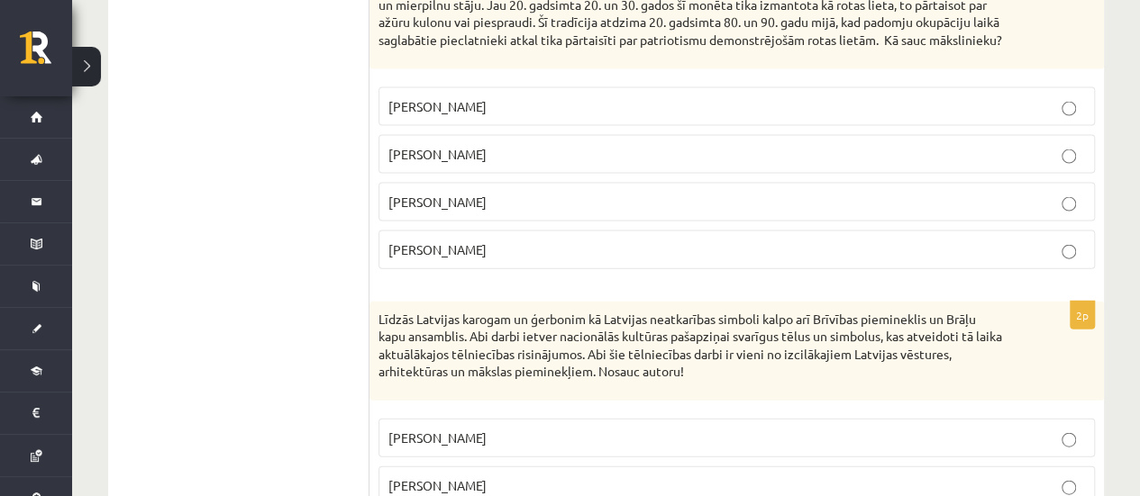
click at [422, 102] on p "Rihards Zariņš" at bounding box center [736, 106] width 696 height 19
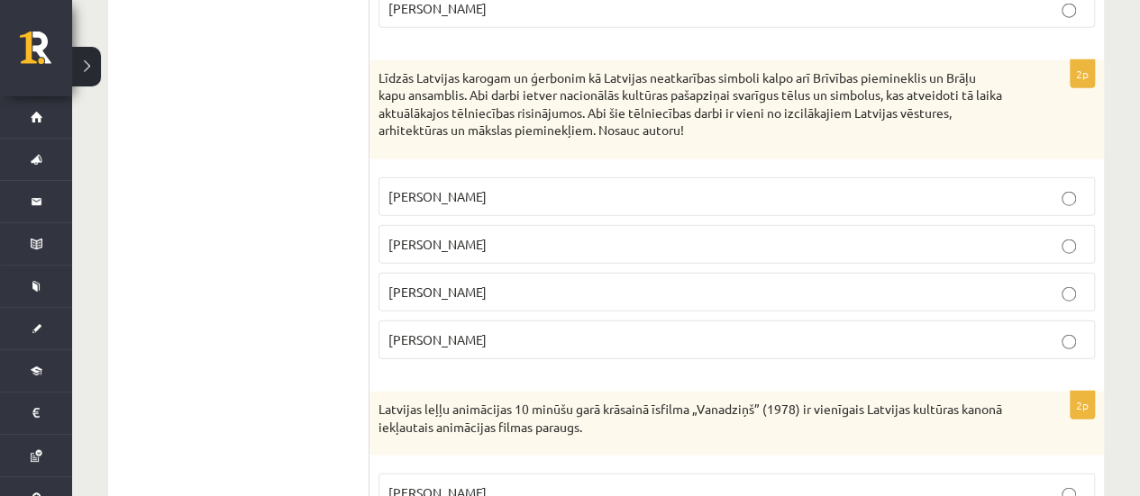
scroll to position [2162, 0]
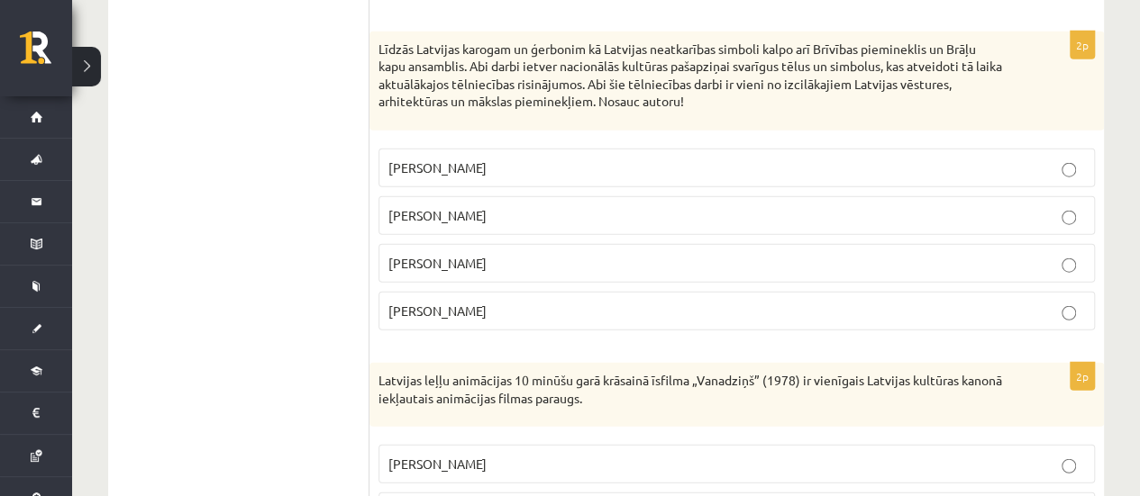
click at [396, 176] on span "Kārlis Zāle" at bounding box center [437, 167] width 98 height 16
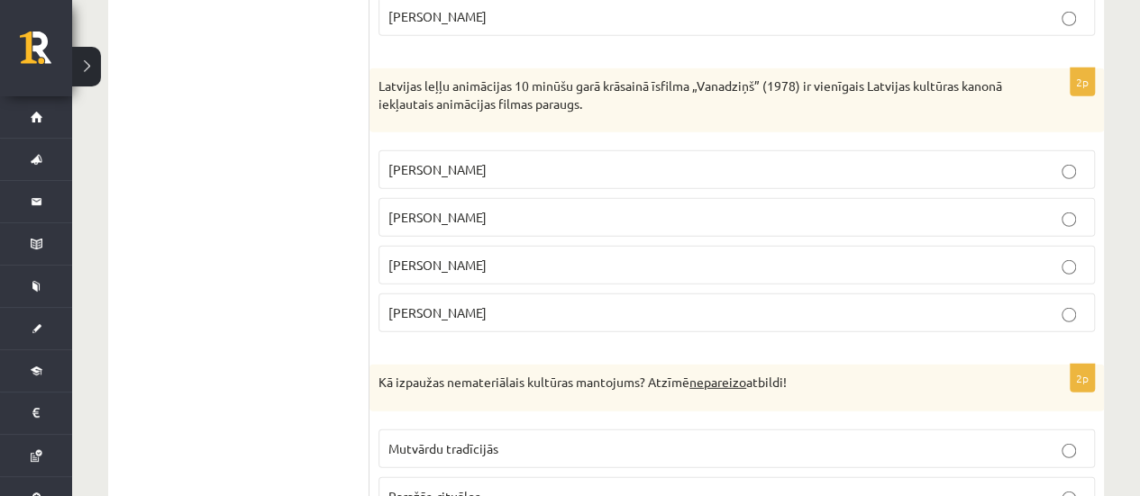
scroll to position [2433, 0]
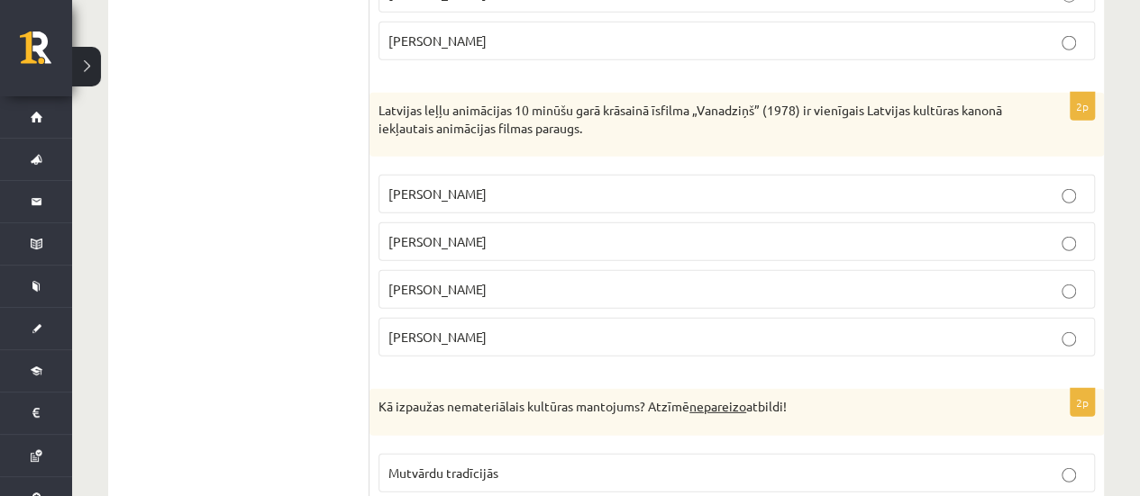
click at [440, 255] on label "Gunārs Cīlītis" at bounding box center [736, 242] width 716 height 39
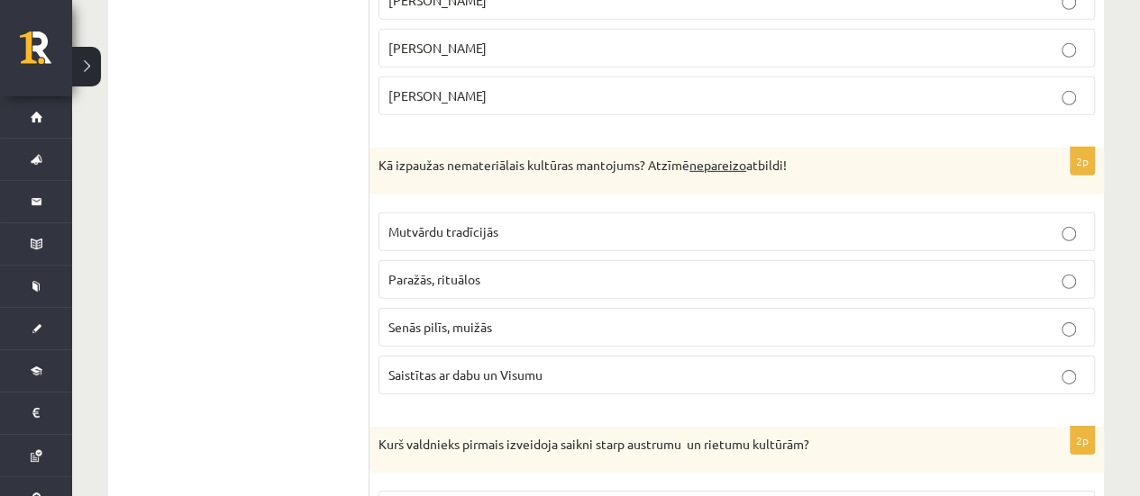
scroll to position [2703, 0]
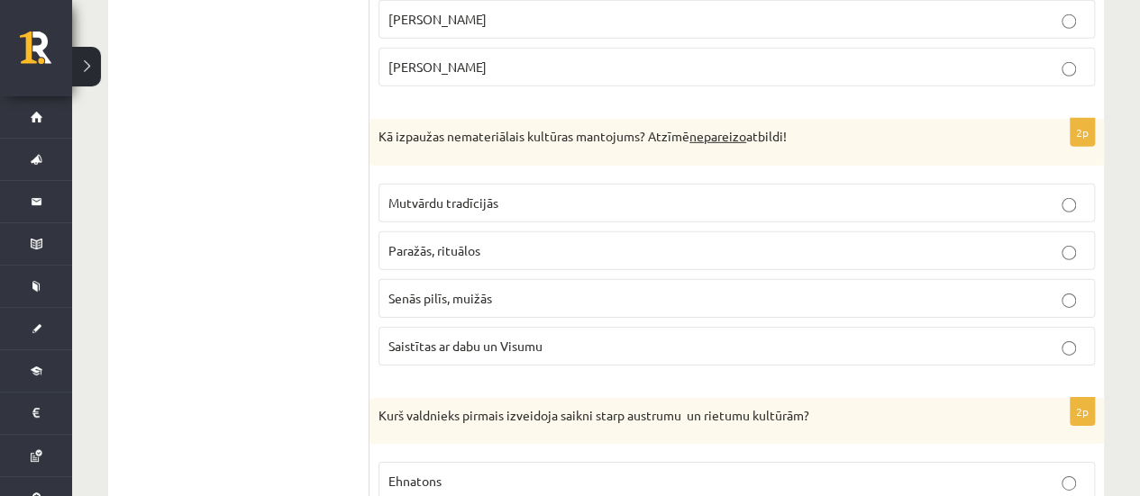
click at [460, 311] on label "Senās pilīs, muižās" at bounding box center [736, 298] width 716 height 39
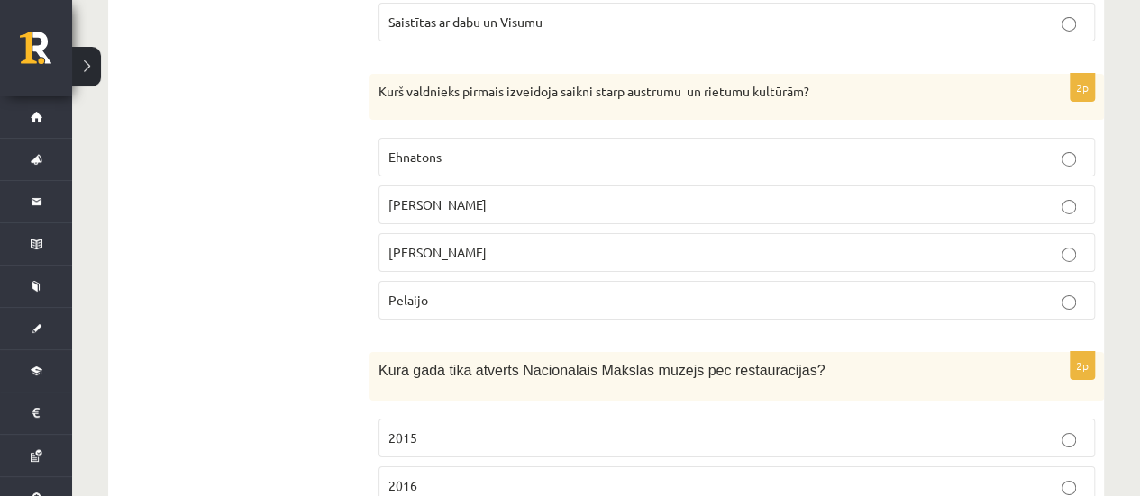
scroll to position [3063, 0]
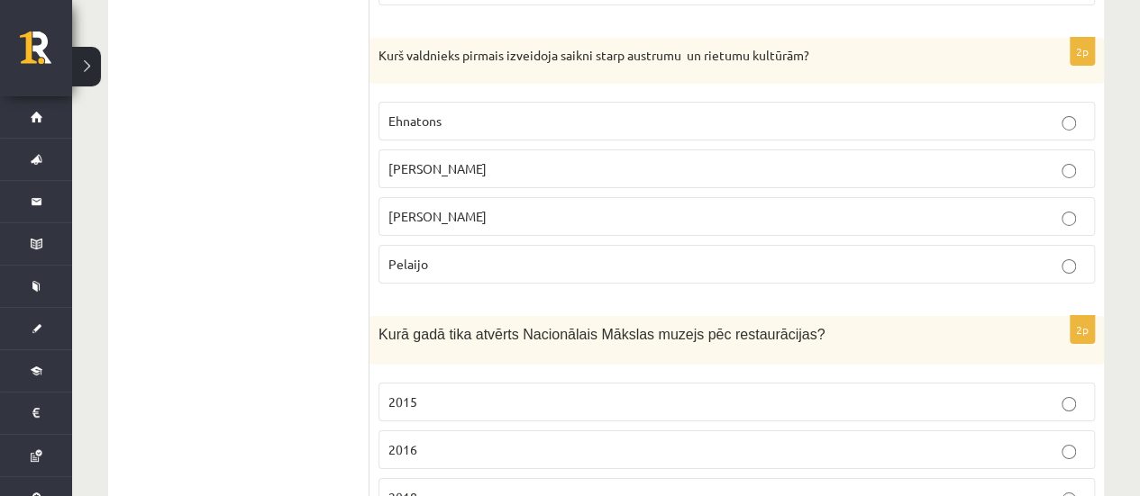
click at [437, 163] on span "Aleksandrs Lielais" at bounding box center [437, 168] width 98 height 16
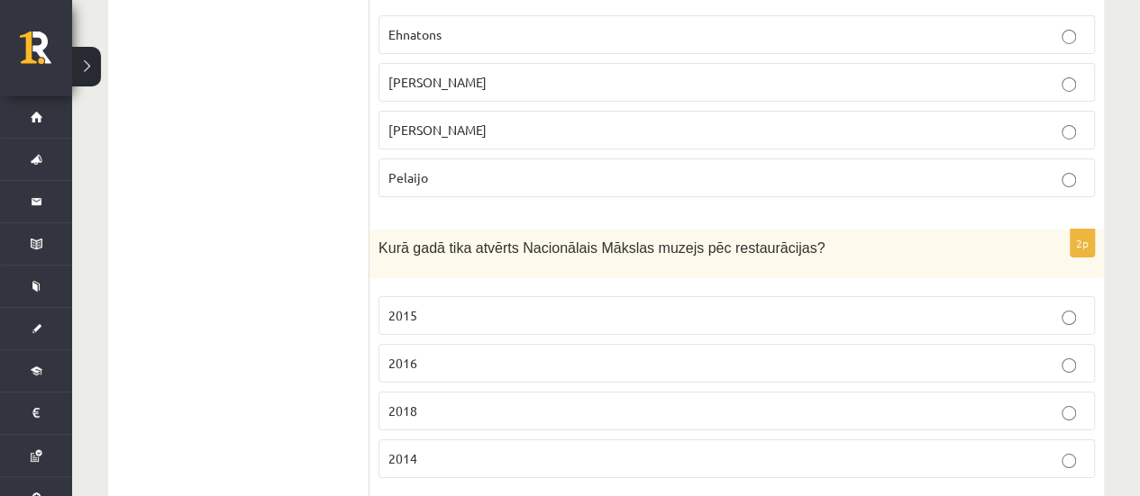
scroll to position [3334, 0]
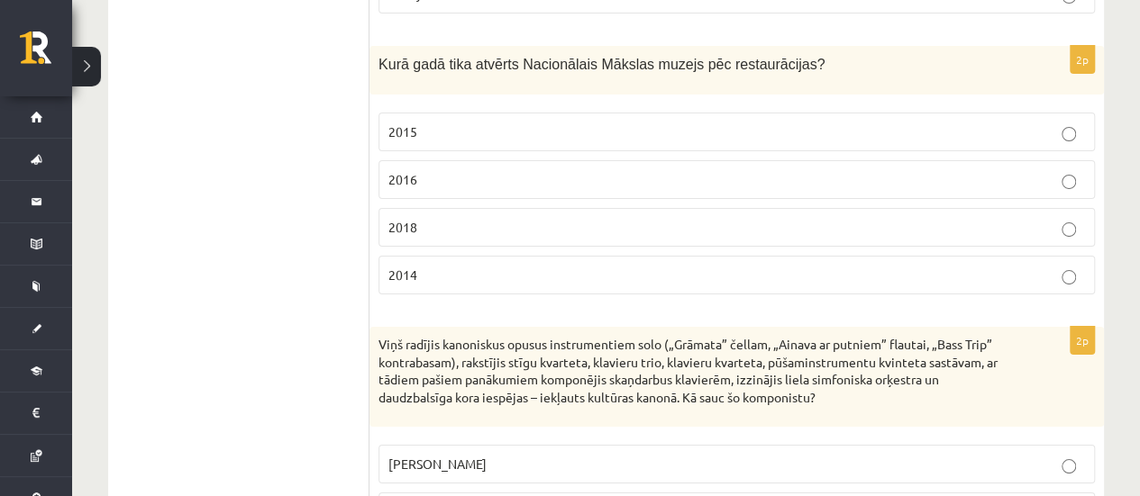
click at [429, 123] on p "2015" at bounding box center [736, 132] width 696 height 19
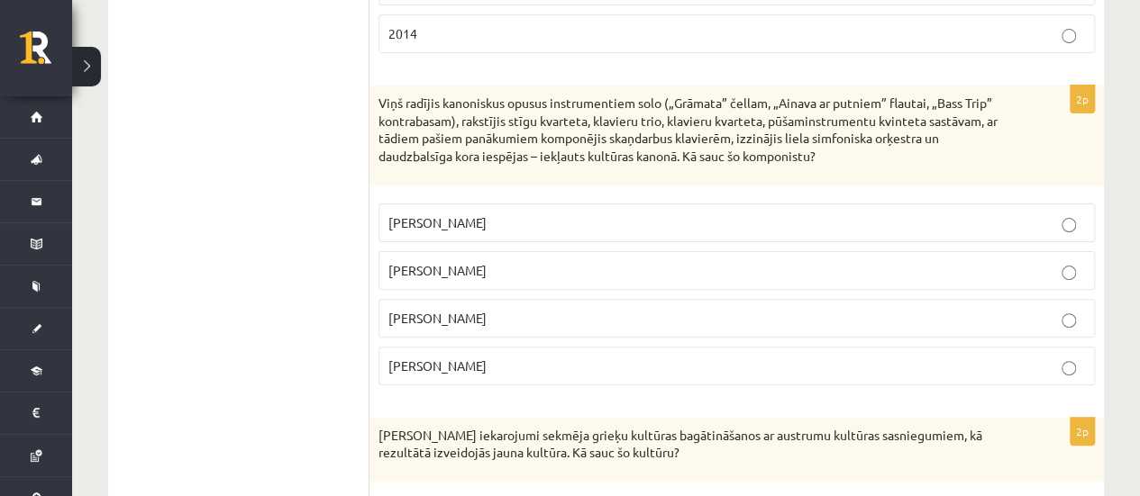
scroll to position [3604, 0]
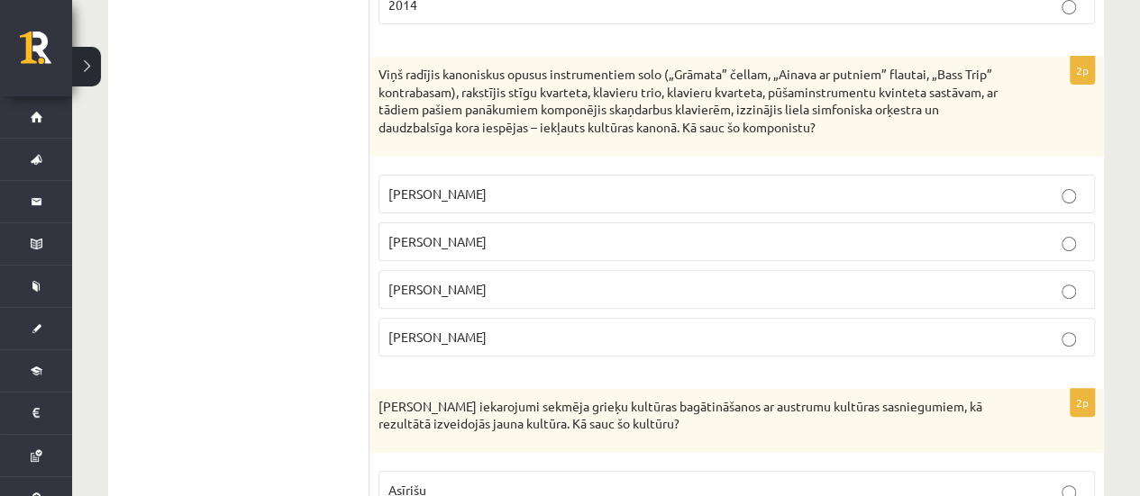
click at [452, 186] on span "Pēteris Vasks" at bounding box center [437, 194] width 98 height 16
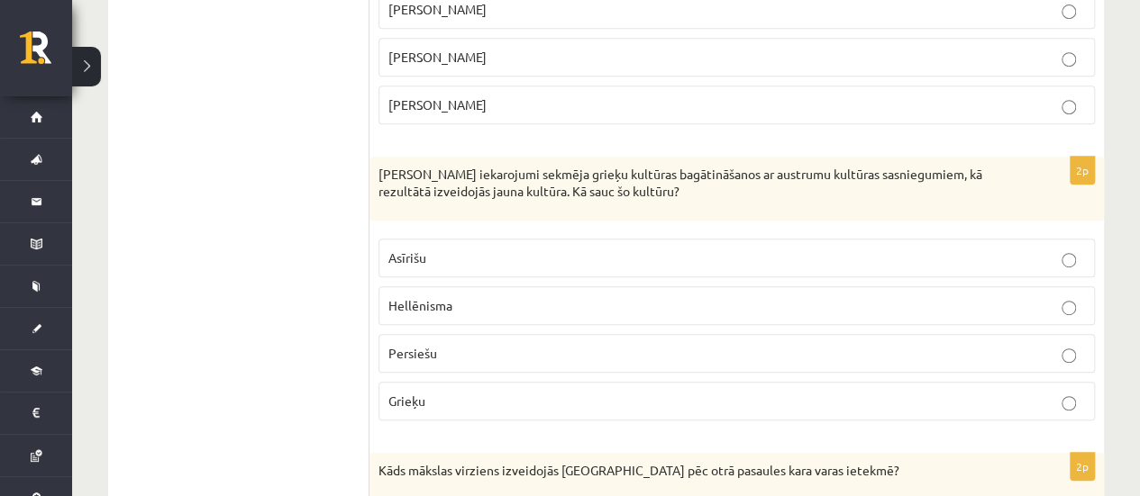
scroll to position [3874, 0]
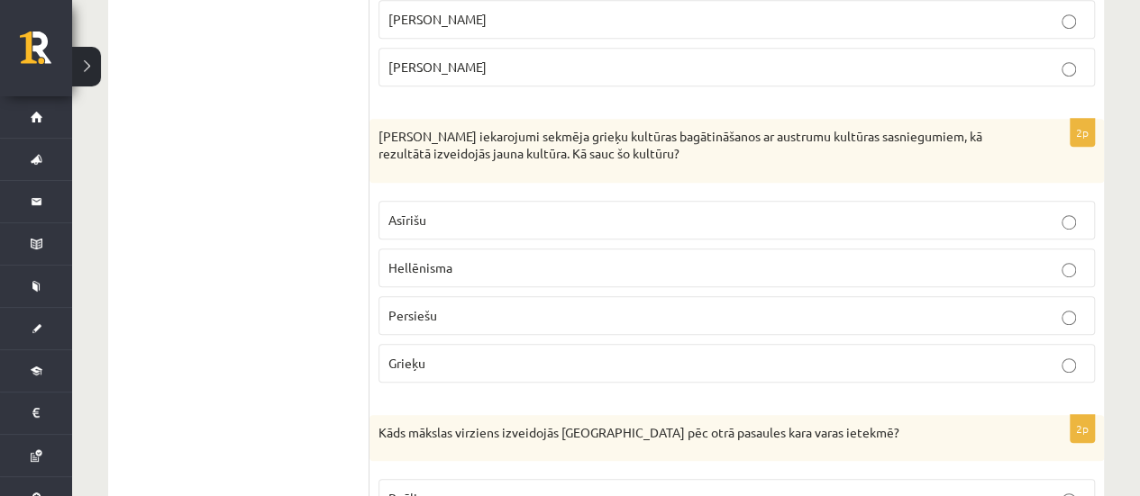
click at [467, 259] on p "Hellēnisma" at bounding box center [736, 268] width 696 height 19
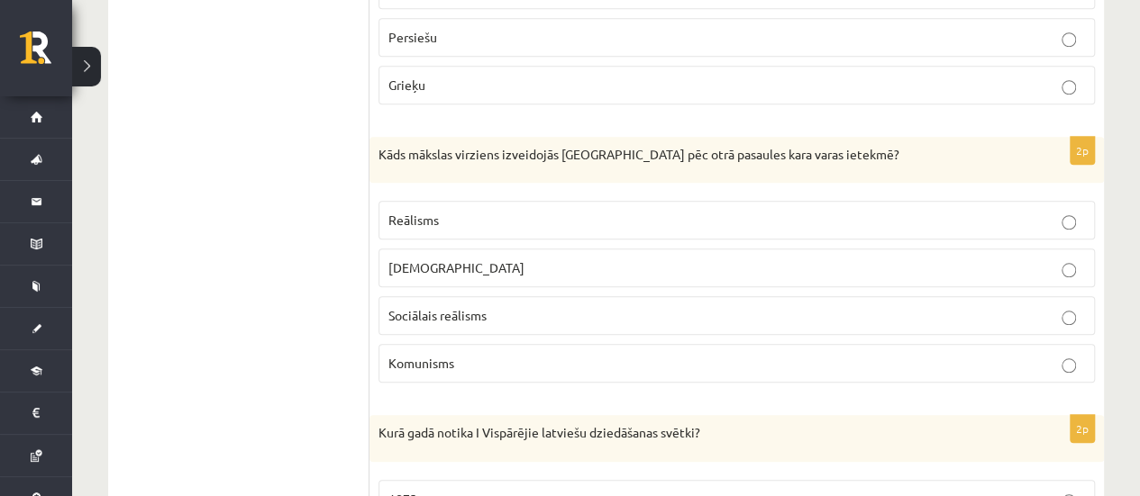
scroll to position [4235, 0]
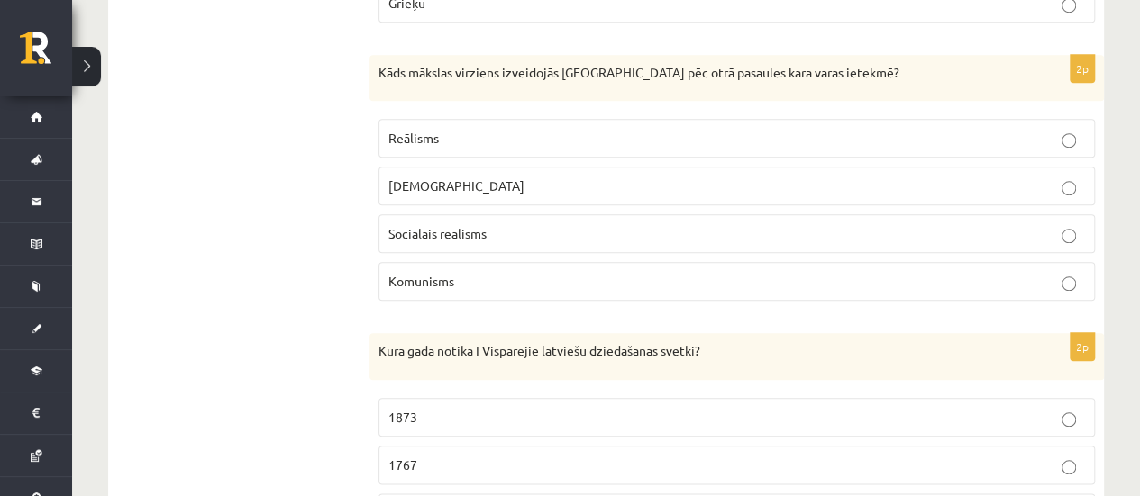
click at [437, 225] on span "Sociālais reālisms" at bounding box center [437, 233] width 98 height 16
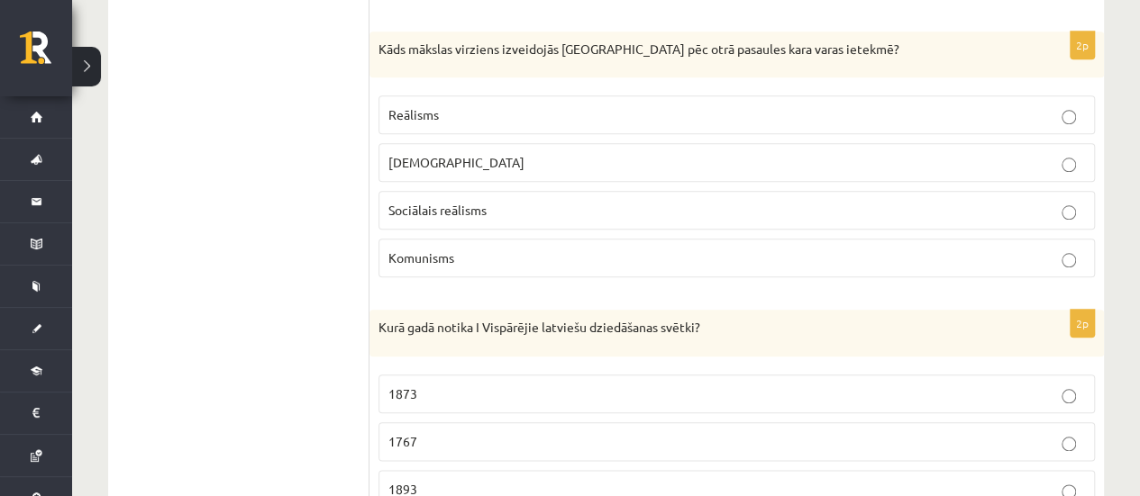
scroll to position [4368, 0]
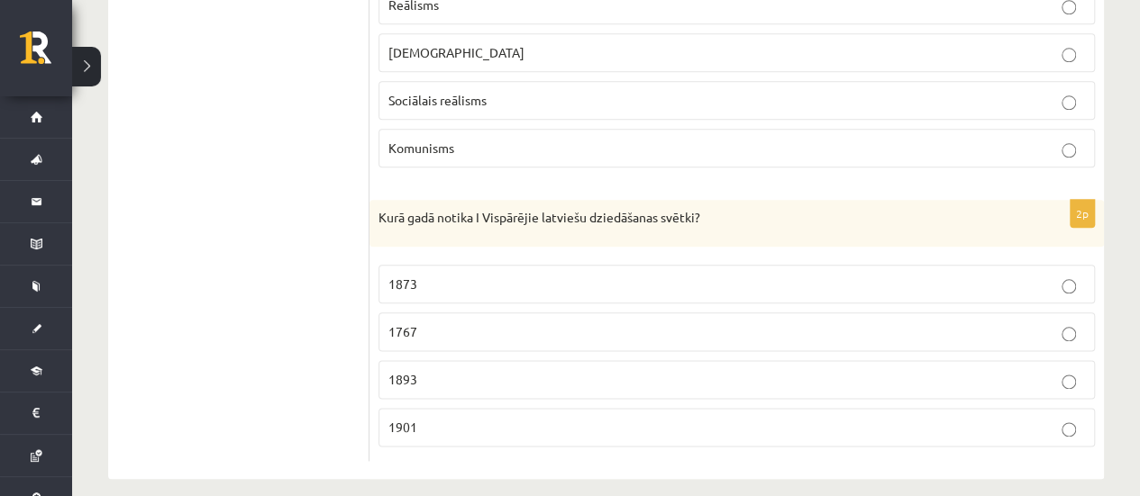
click at [417, 275] on p "1873" at bounding box center [736, 284] width 696 height 19
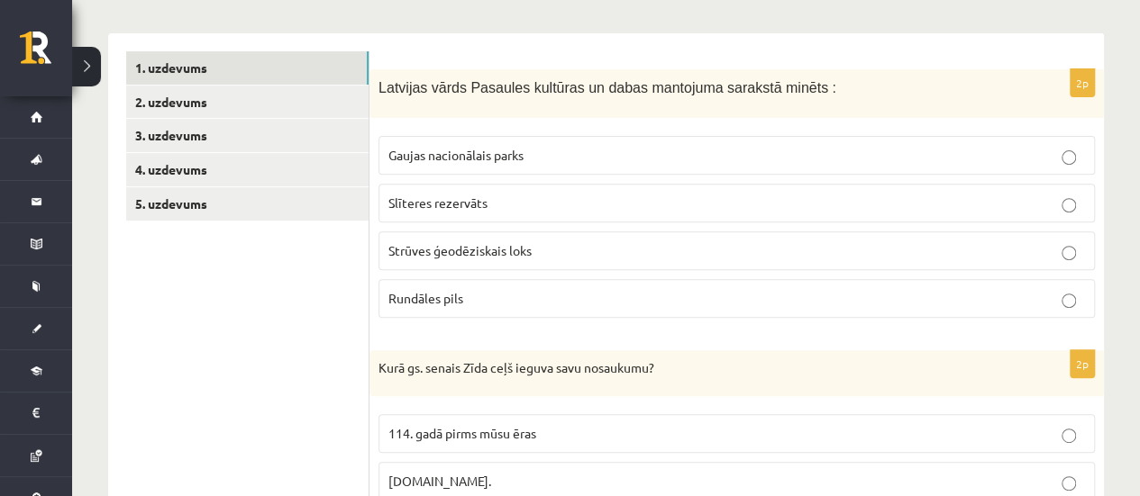
scroll to position [182, 0]
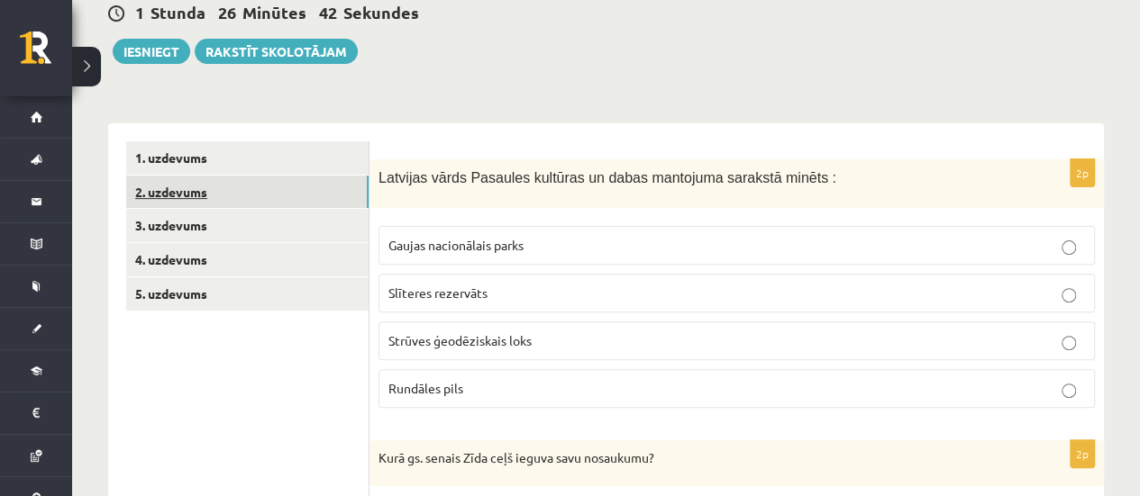
click at [205, 189] on link "2. uzdevums" at bounding box center [247, 192] width 242 height 33
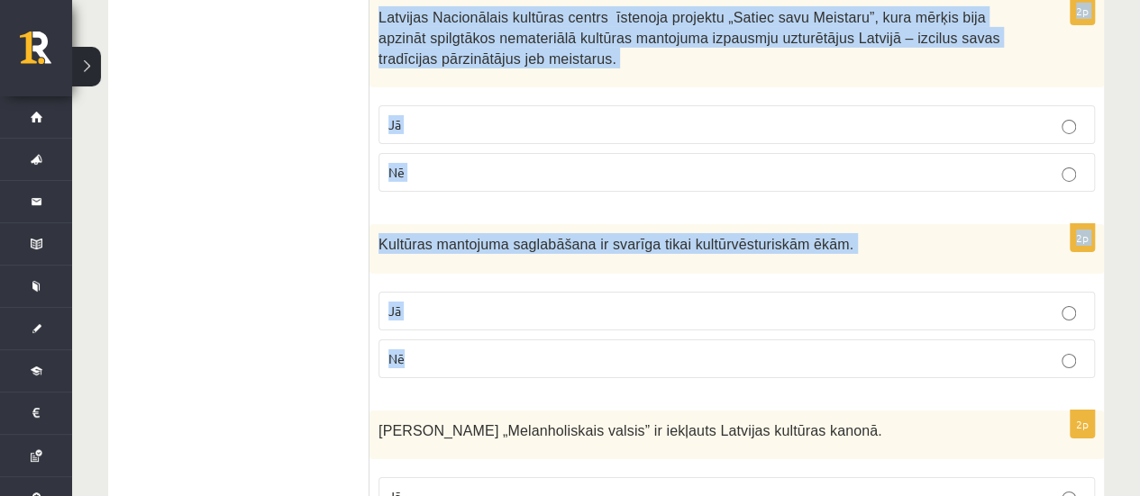
drag, startPoint x: 380, startPoint y: 173, endPoint x: 744, endPoint y: 309, distance: 388.6
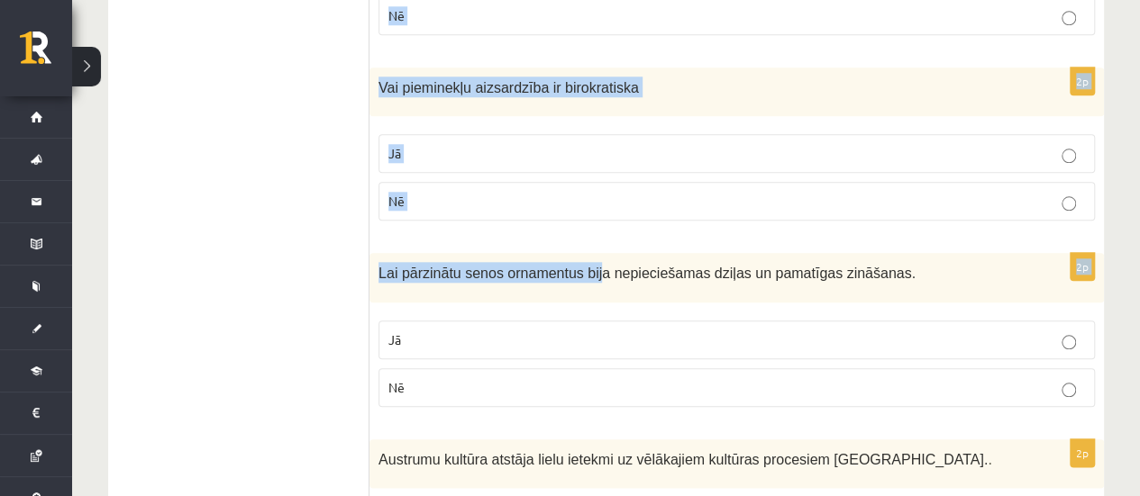
scroll to position [903, 0]
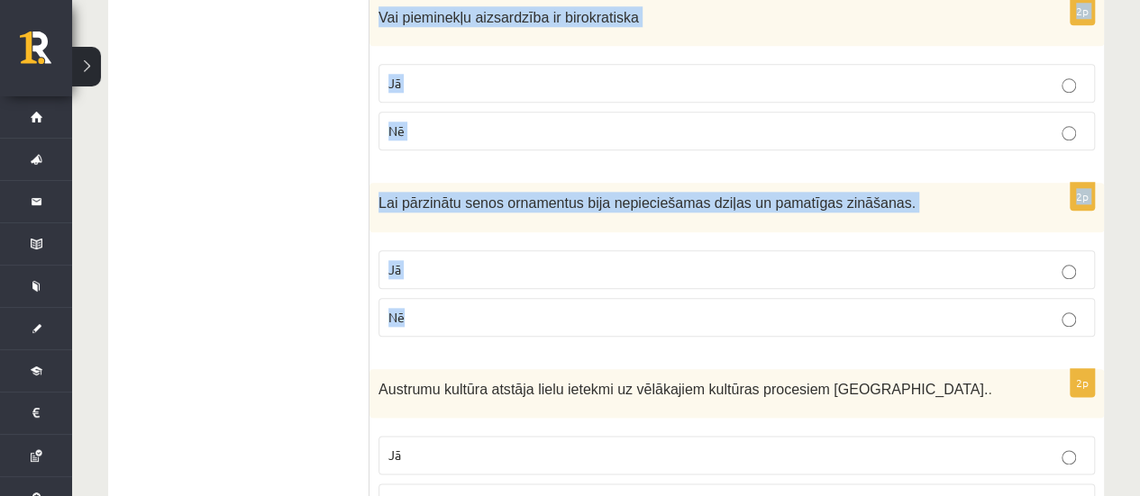
drag, startPoint x: 382, startPoint y: 88, endPoint x: 523, endPoint y: 258, distance: 220.1
copy form "1989 dibināts Dekoratīvi lietišķās mākslas muzejs Jā Nē 2p Kultūras mantojums i…"
click at [441, 308] on p "Nē" at bounding box center [736, 317] width 696 height 19
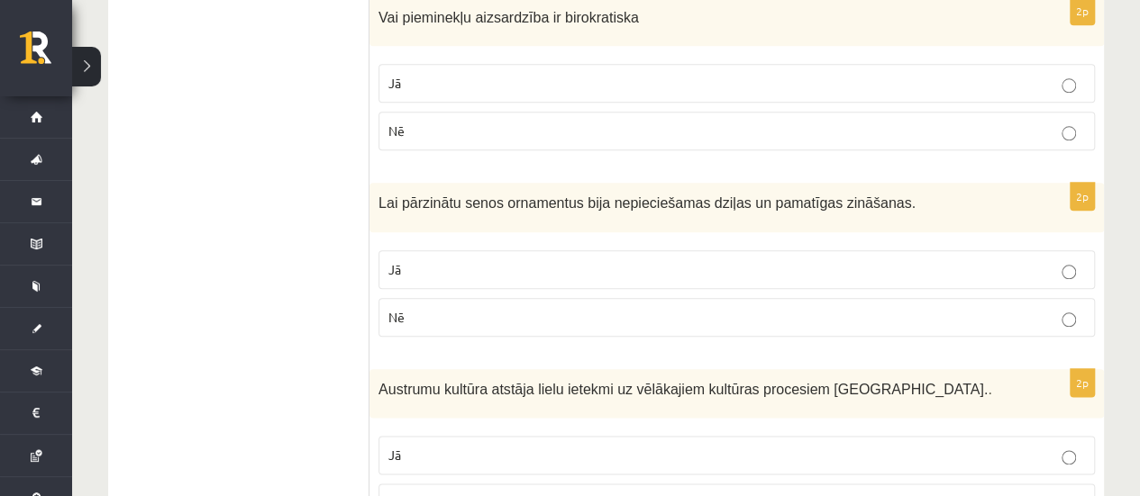
click at [420, 273] on label "Jā" at bounding box center [736, 269] width 716 height 39
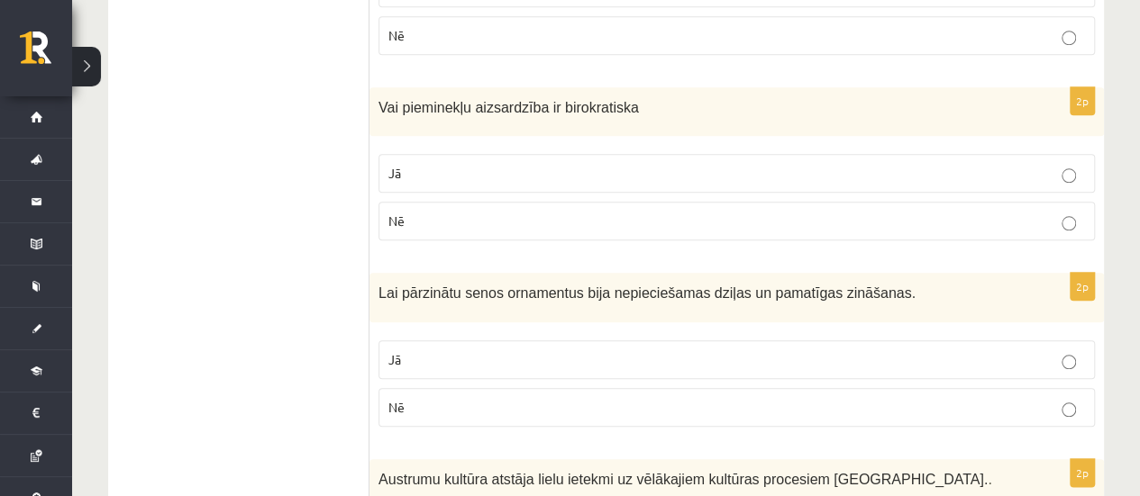
click at [438, 226] on label "Nē" at bounding box center [736, 221] width 716 height 39
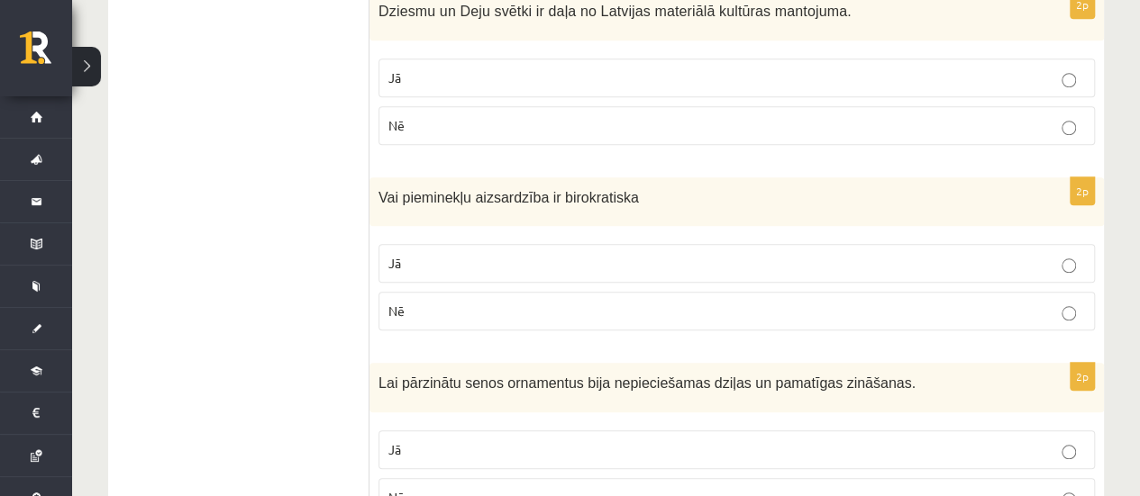
click at [430, 132] on label "Nē" at bounding box center [736, 125] width 716 height 39
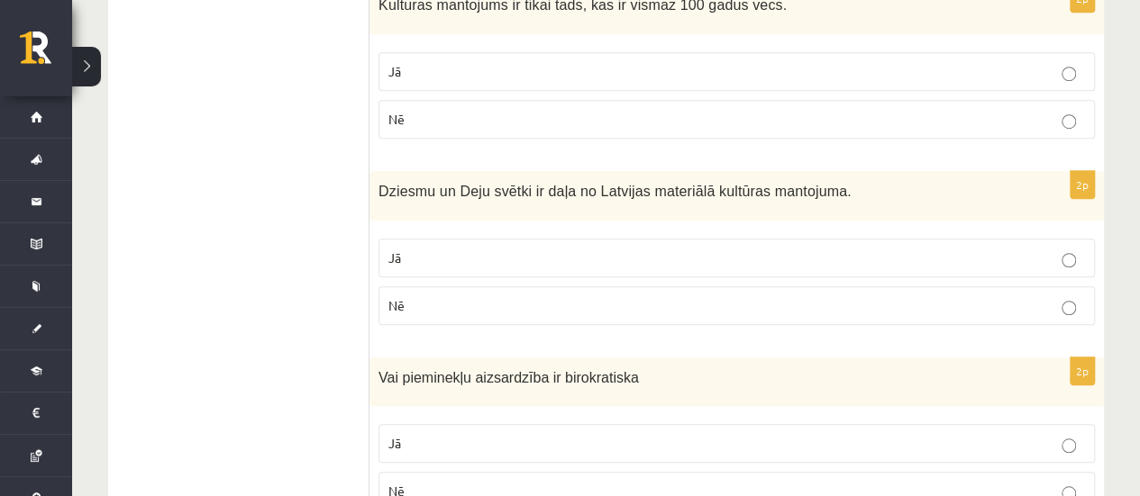
click at [426, 125] on p "Nē" at bounding box center [736, 119] width 696 height 19
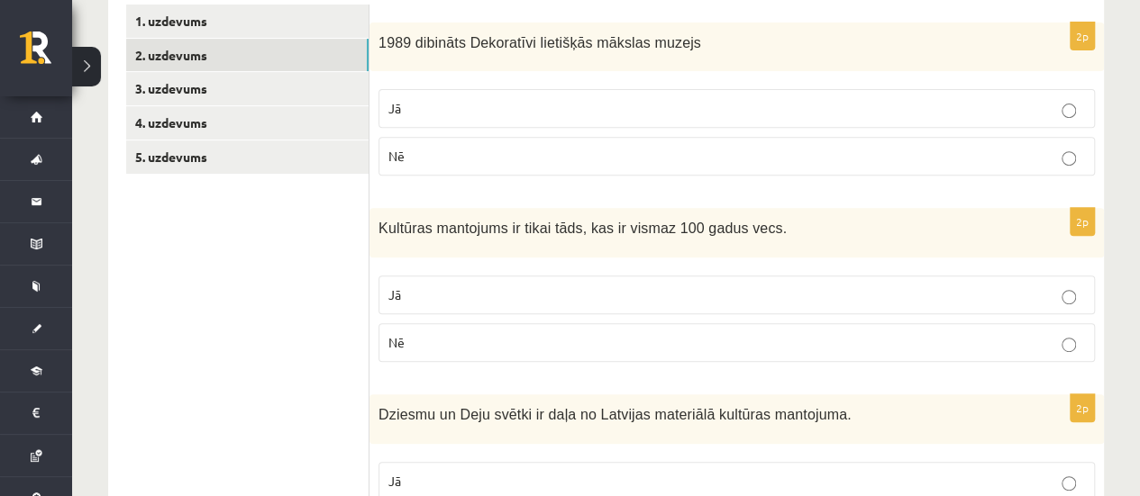
scroll to position [272, 0]
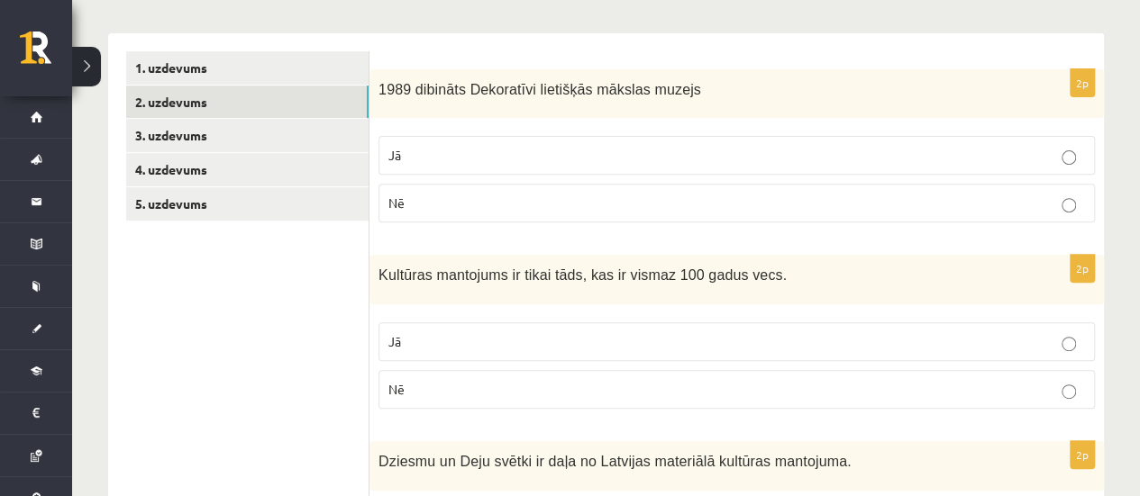
click at [414, 154] on p "Jā" at bounding box center [736, 155] width 696 height 19
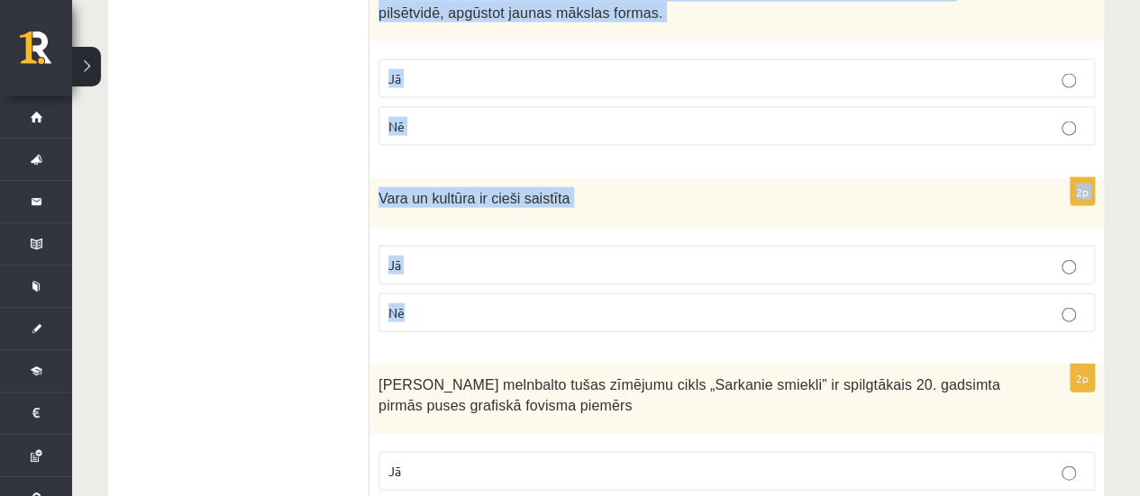
scroll to position [1894, 0]
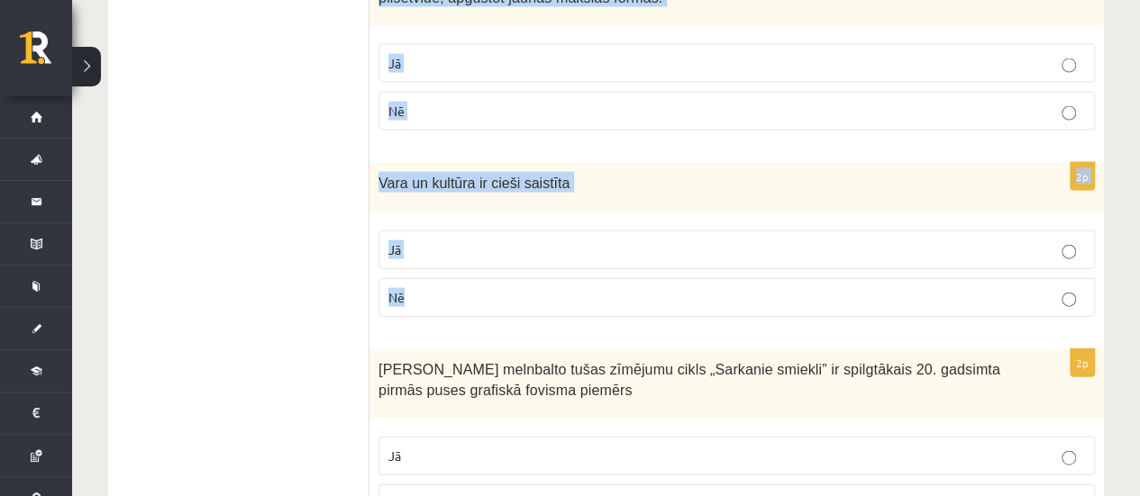
drag, startPoint x: 376, startPoint y: 199, endPoint x: 586, endPoint y: 276, distance: 223.5
click at [616, 311] on form "2p 1989 dibināts Dekoratīvi lietišķās mākslas muzejs Jā Nē 2p Kultūras mantojum…" at bounding box center [736, 383] width 698 height 3906
copy form "Austrumu kultūra atstāja lielu ietekmi uz vēlākajiem kultūras procesiem Eiropā.…"
click at [514, 241] on p "Jā" at bounding box center [736, 250] width 696 height 19
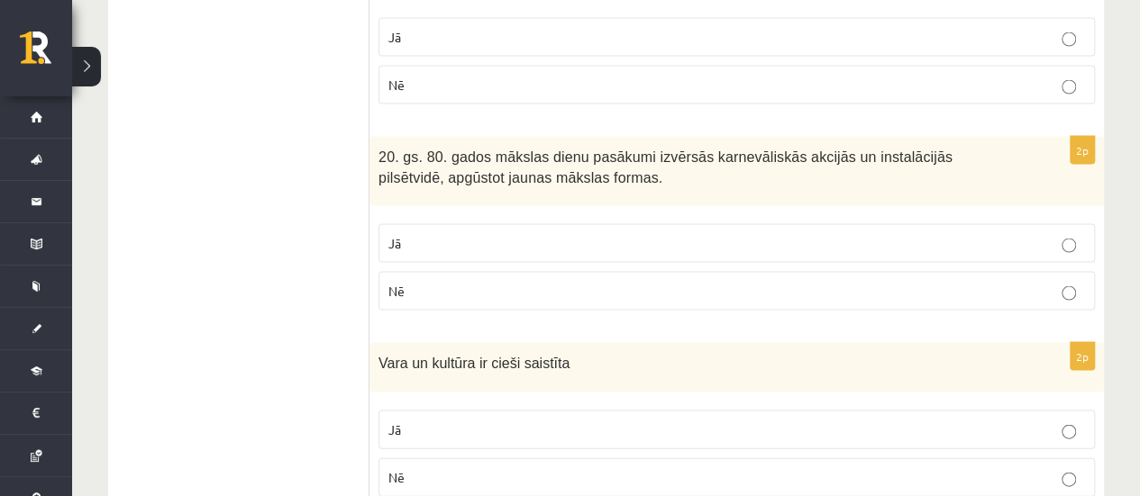
click at [447, 234] on p "Jā" at bounding box center [736, 243] width 696 height 19
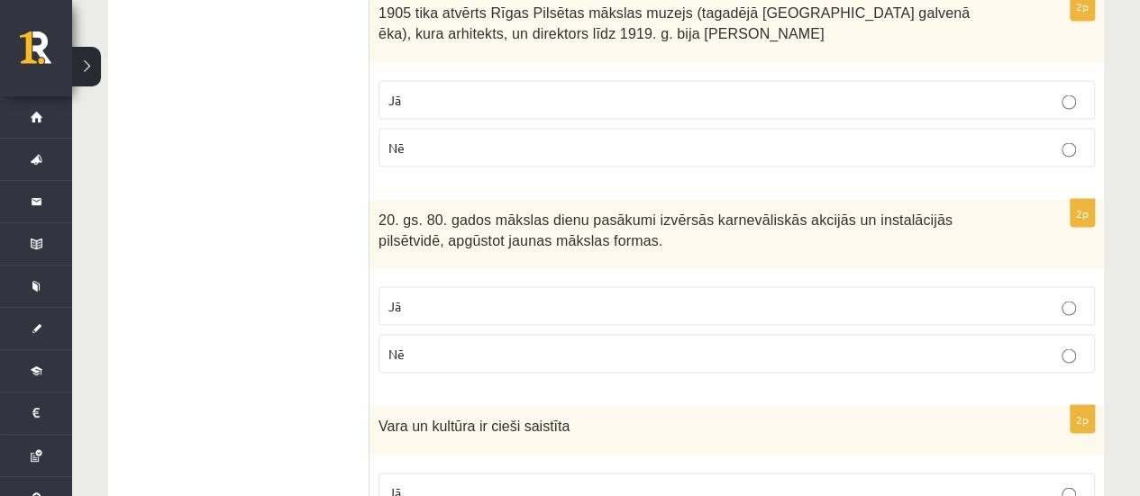
scroll to position [1624, 0]
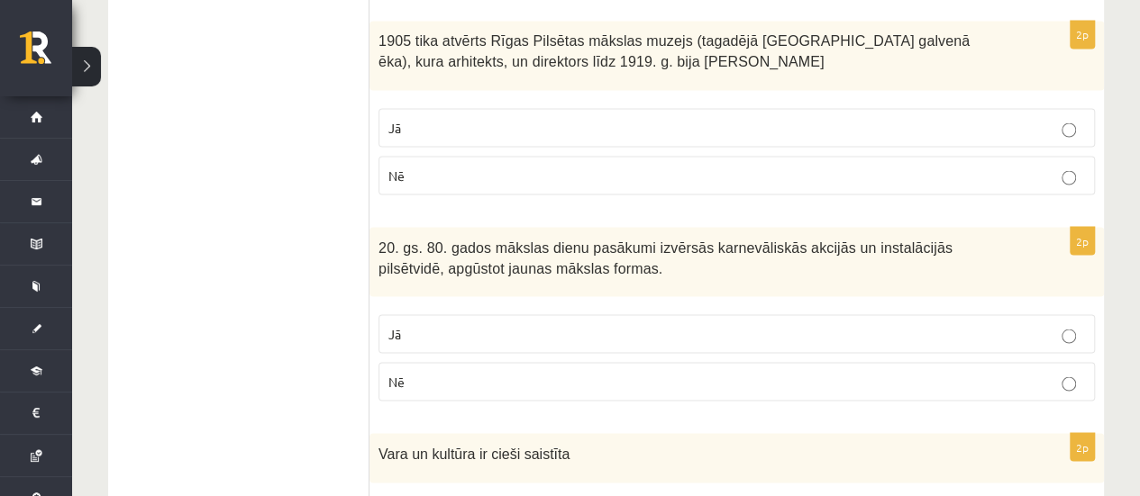
click at [434, 176] on label "Nē" at bounding box center [736, 175] width 716 height 39
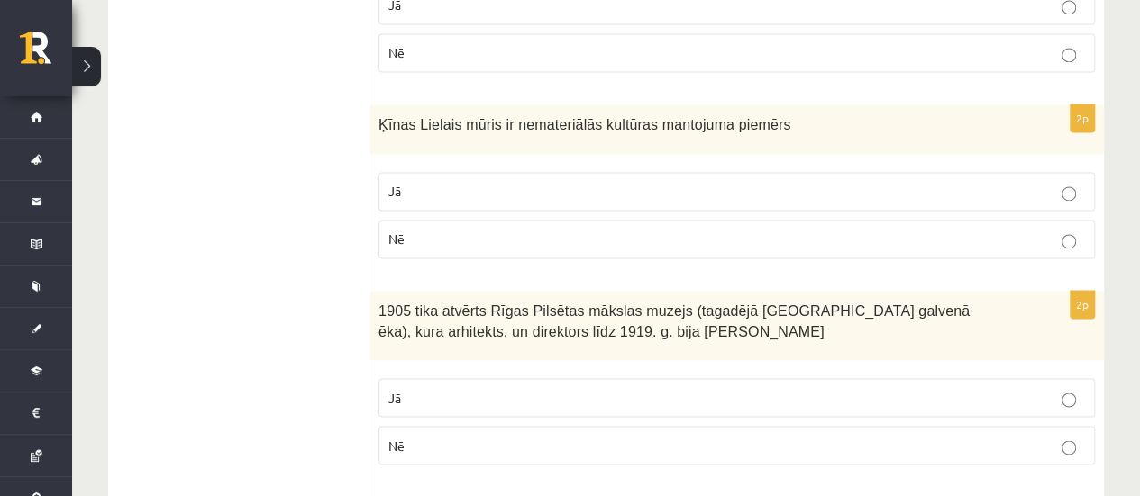
click at [469, 230] on p "Nē" at bounding box center [736, 239] width 696 height 19
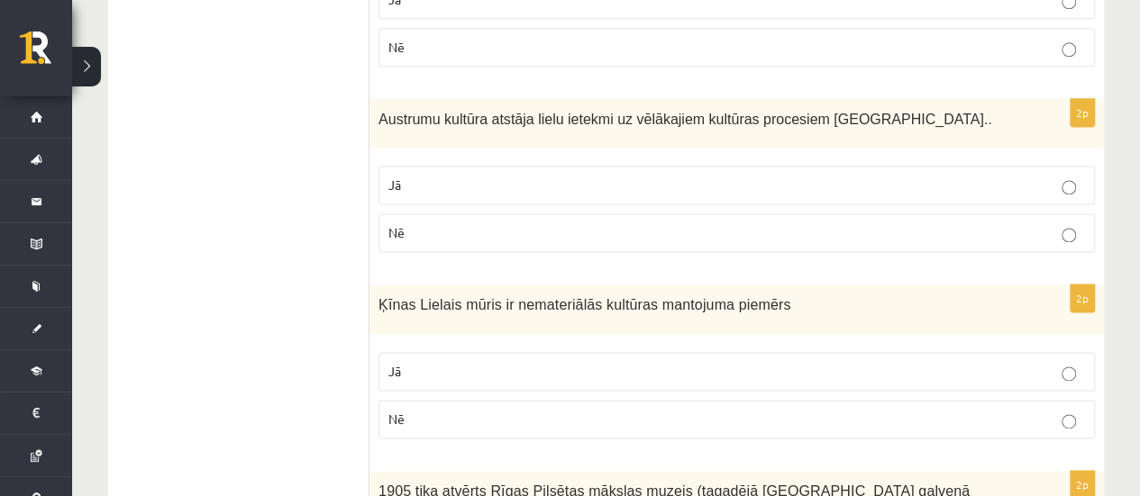
click at [429, 181] on p "Jā" at bounding box center [736, 185] width 696 height 19
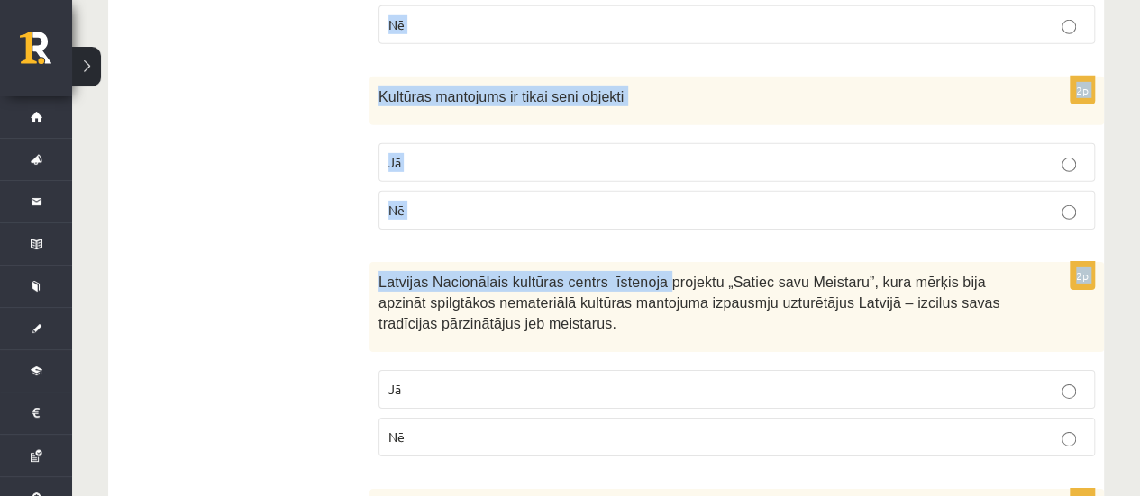
scroll to position [2795, 0]
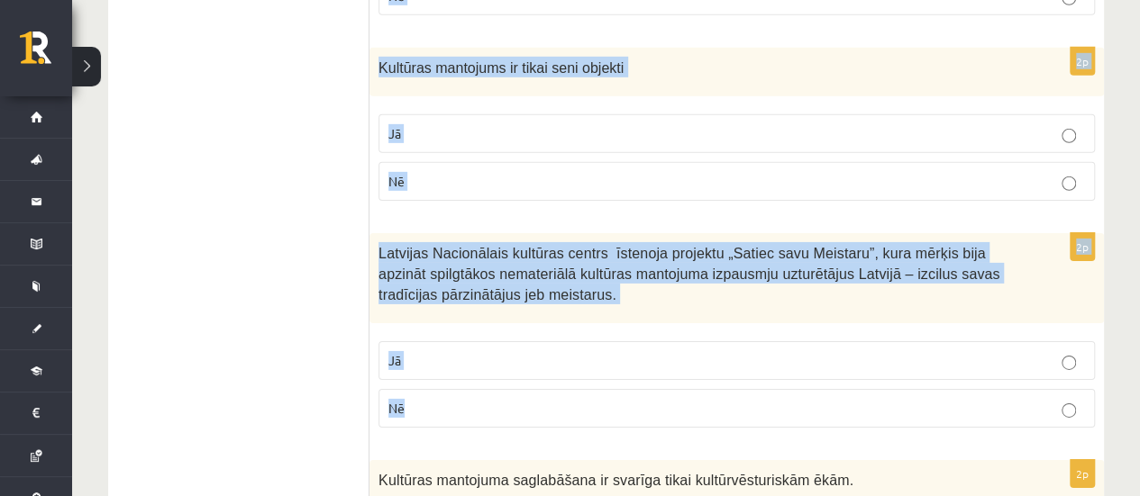
drag, startPoint x: 378, startPoint y: 178, endPoint x: 634, endPoint y: 397, distance: 336.8
copy form "Kārļa Padega melnbalto tušas zīmējumu cikls „Sarkanie smiekli” ir spilgtākais 2…"
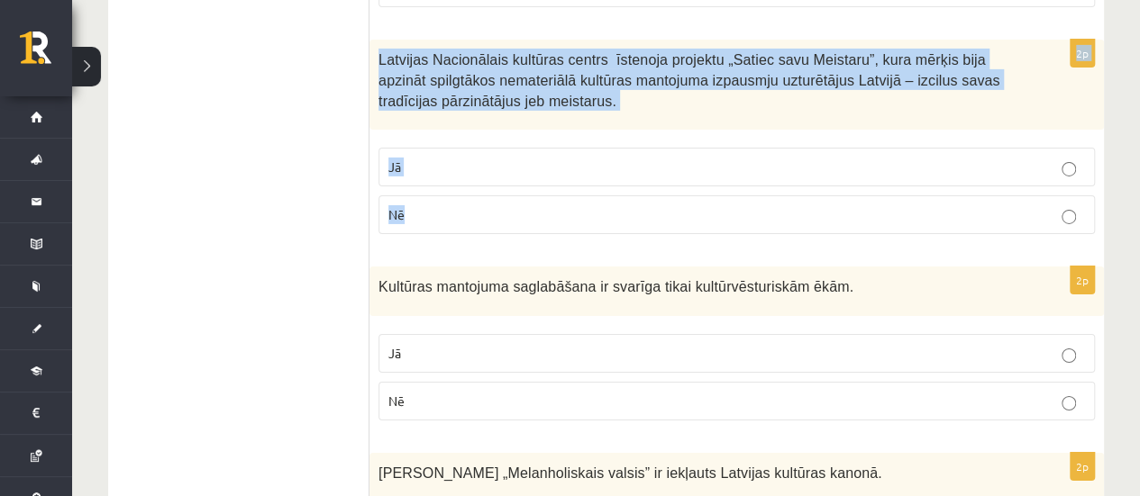
scroll to position [2885, 0]
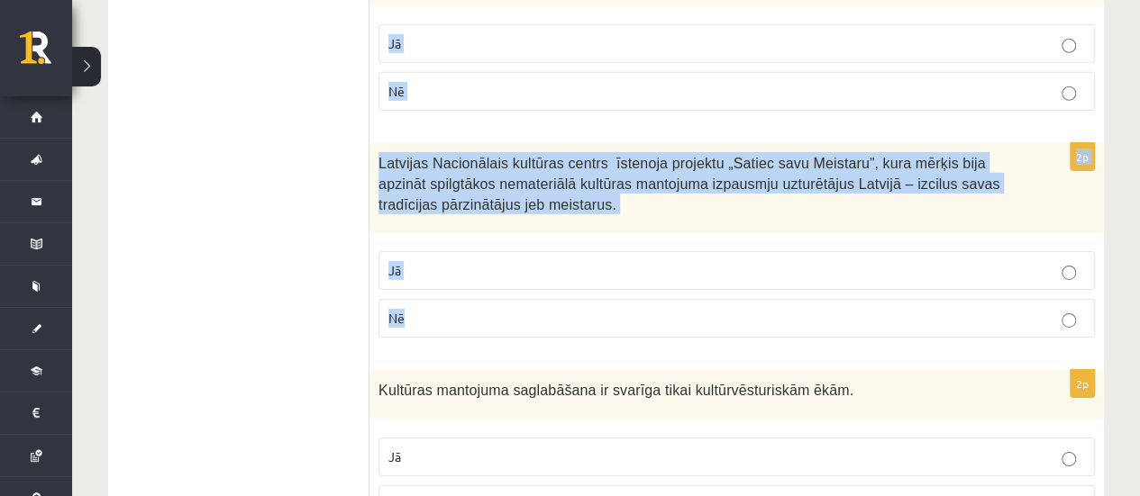
click at [416, 261] on p "Jā" at bounding box center [736, 270] width 696 height 19
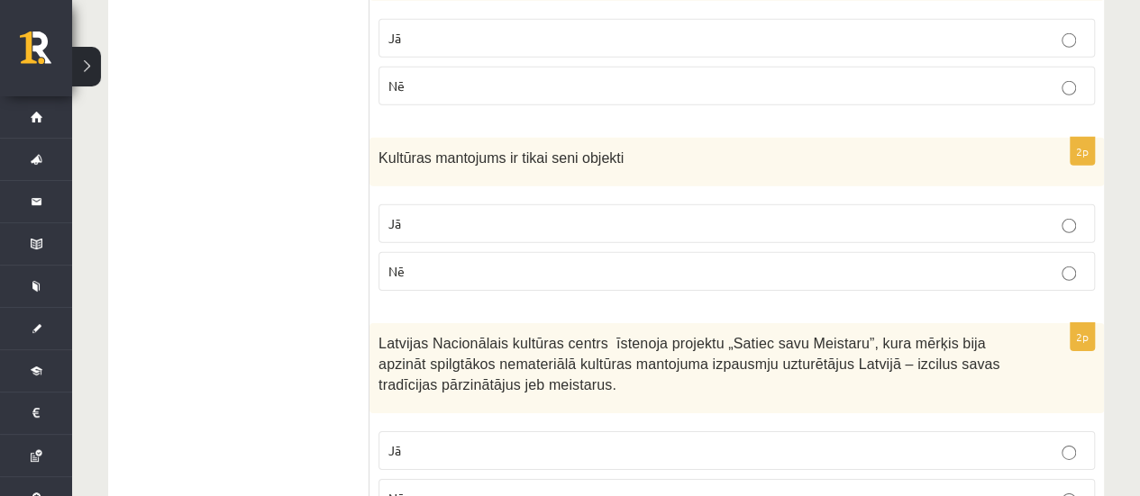
click at [416, 262] on p "Nē" at bounding box center [736, 271] width 696 height 19
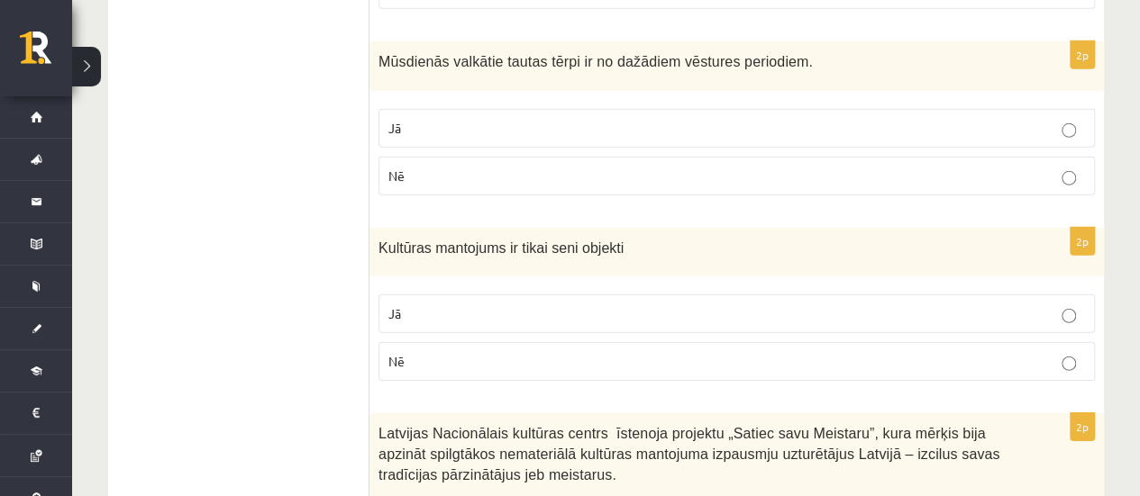
click at [411, 119] on p "Jā" at bounding box center [736, 128] width 696 height 19
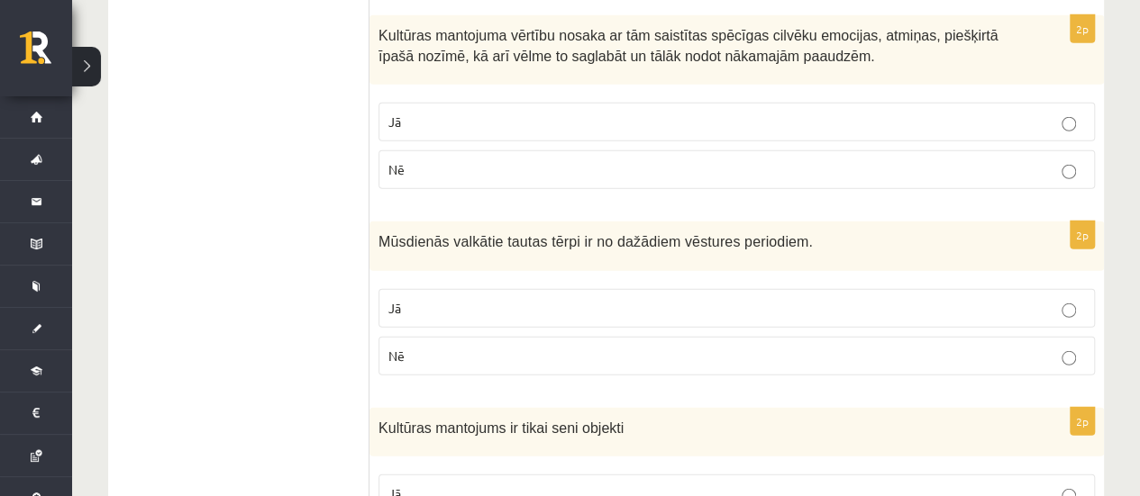
click at [409, 113] on p "Jā" at bounding box center [736, 122] width 696 height 19
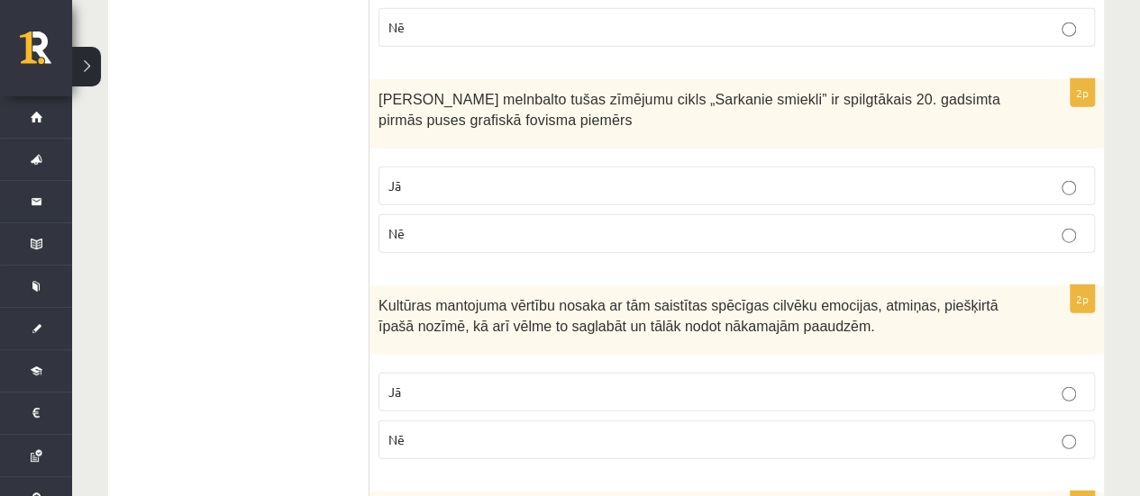
click at [456, 177] on p "Jā" at bounding box center [736, 186] width 696 height 19
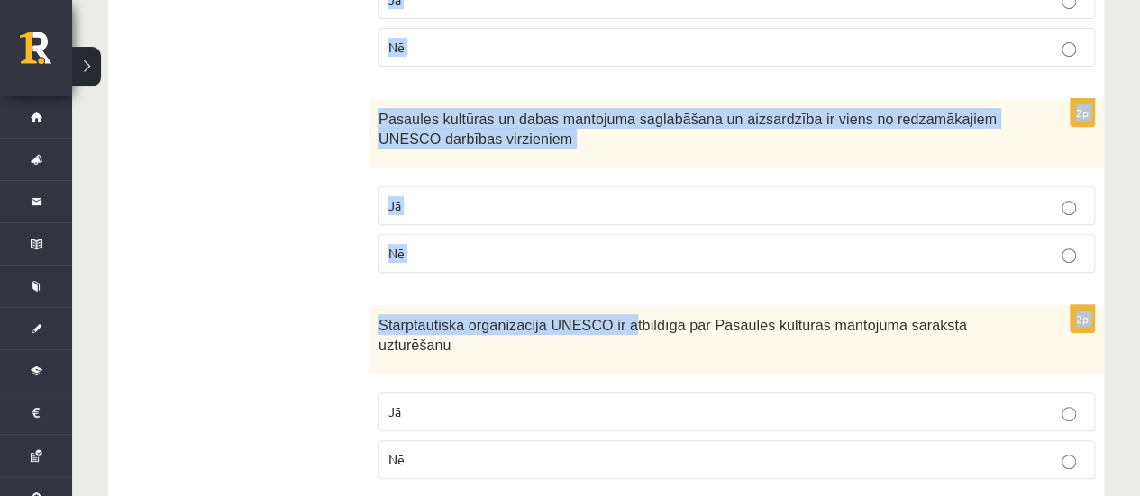
scroll to position [3736, 0]
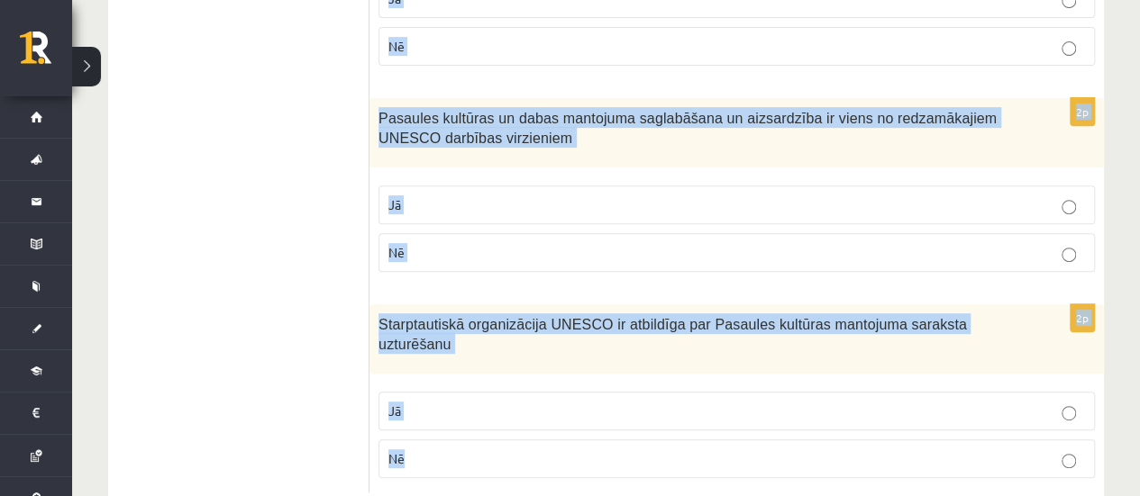
drag, startPoint x: 378, startPoint y: 96, endPoint x: 631, endPoint y: 432, distance: 420.8
copy form "Kultūras mantojuma saglabāšana ir svarīga tikai kultūrvēsturiskām ēkām. Jā Nē 2…"
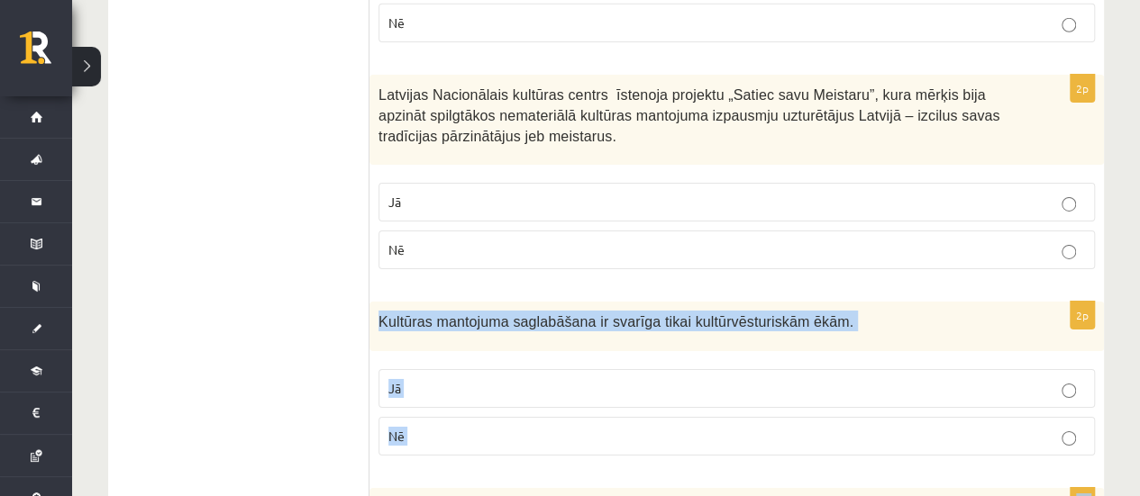
scroll to position [2926, 0]
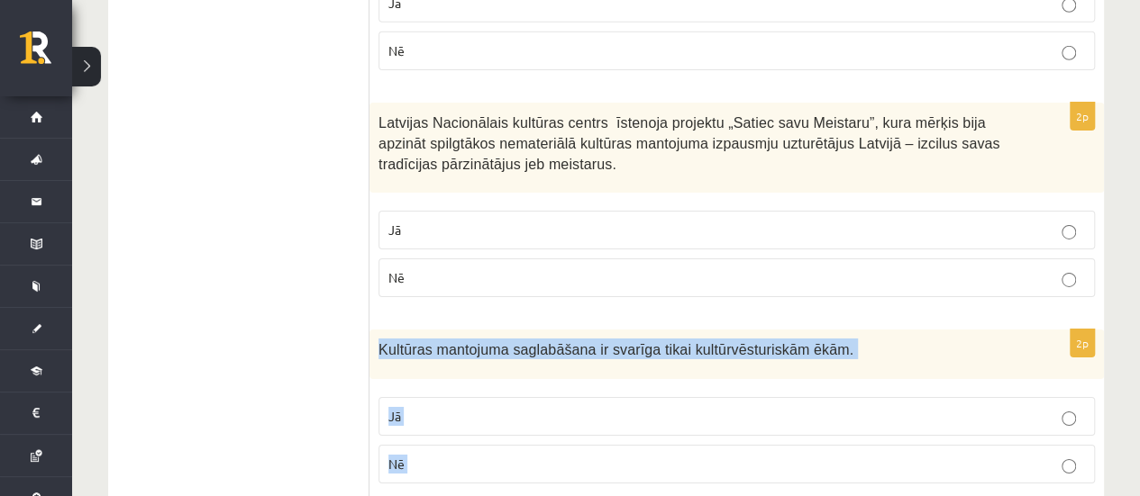
click at [557, 362] on div "2p Kultūras mantojuma saglabāšana ir svarīga tikai kultūrvēsturiskām ēkām. Jā Nē" at bounding box center [736, 414] width 734 height 168
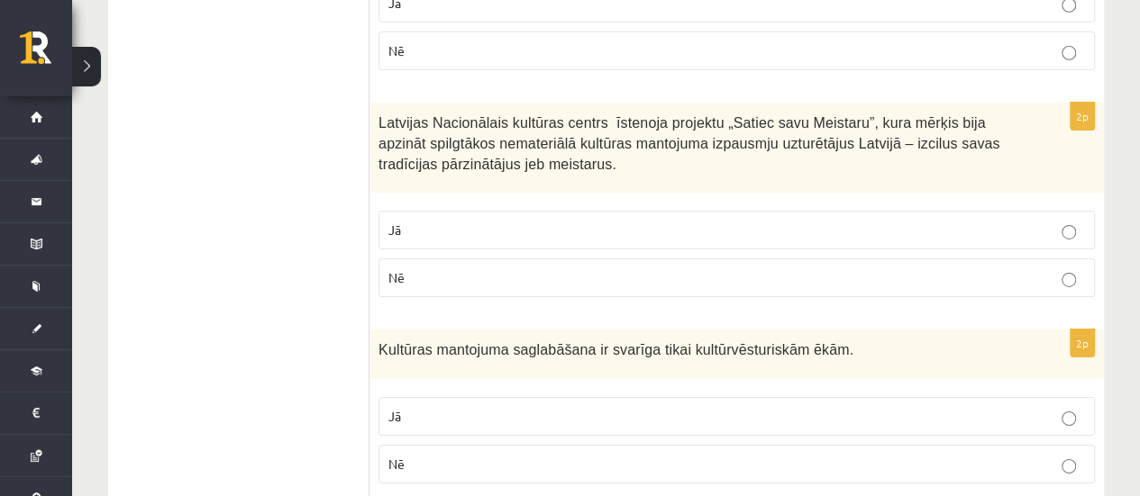
scroll to position [3106, 0]
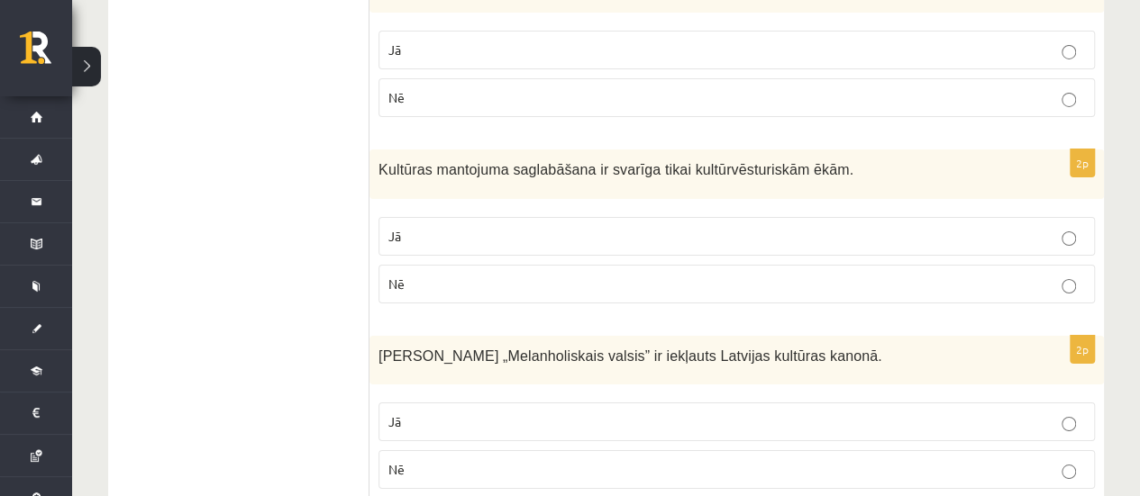
click at [432, 275] on p "Nē" at bounding box center [736, 284] width 696 height 19
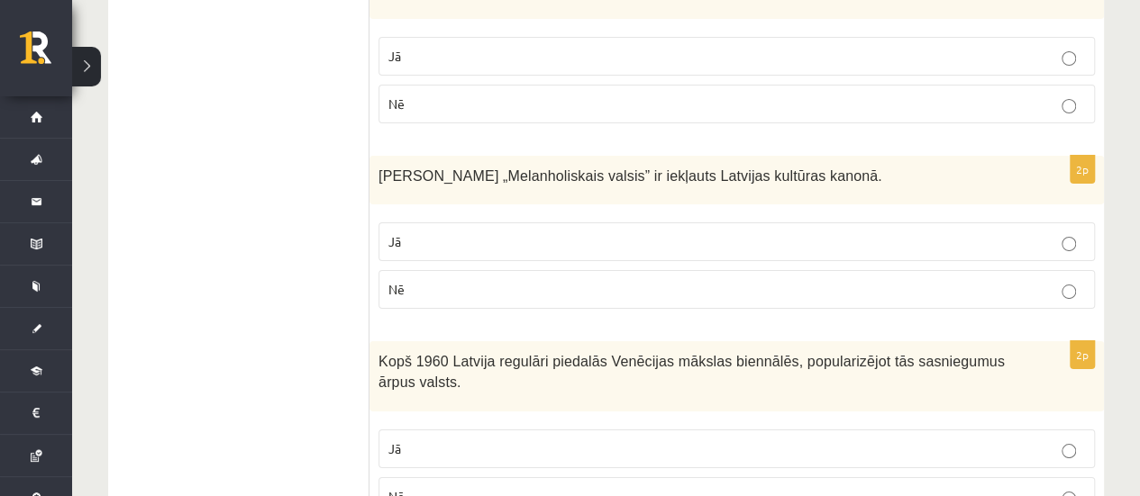
click at [420, 223] on label "Jā" at bounding box center [736, 242] width 716 height 39
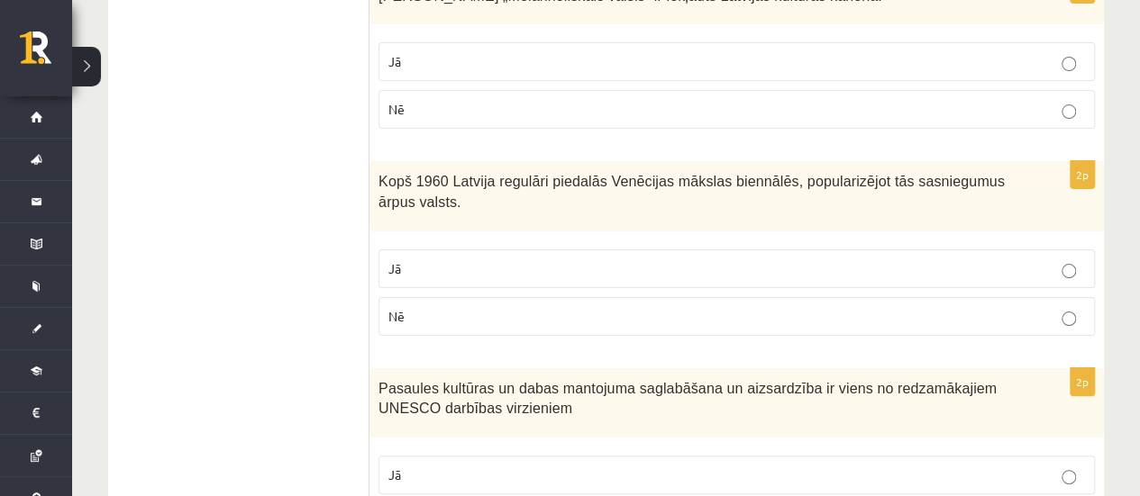
click at [423, 259] on p "Jā" at bounding box center [736, 268] width 696 height 19
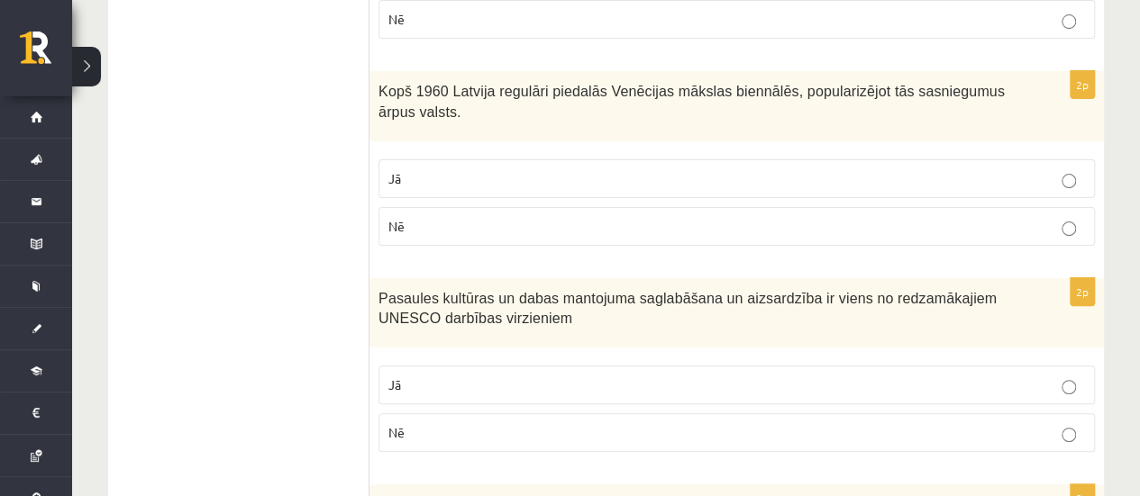
click at [399, 377] on span "Jā" at bounding box center [394, 385] width 13 height 16
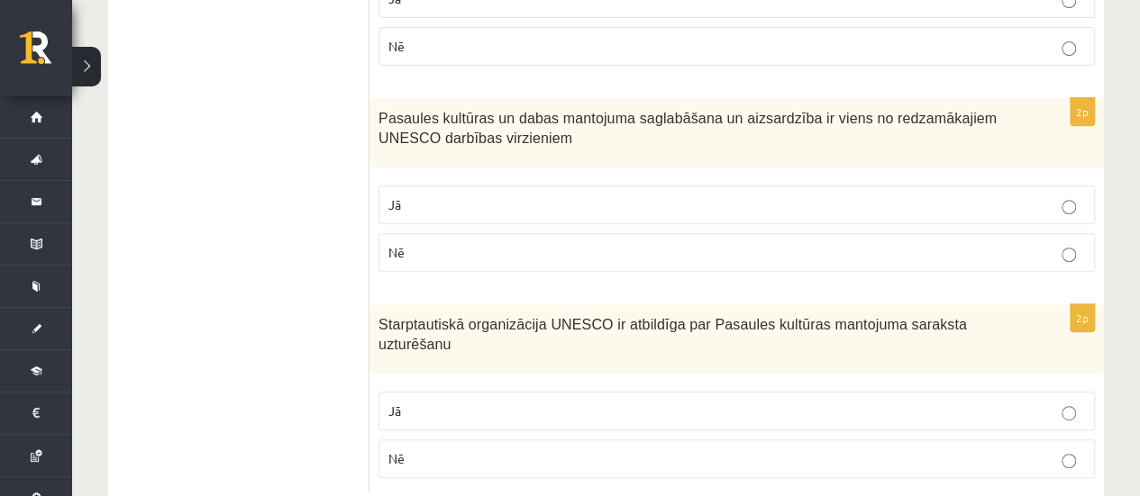
click at [399, 403] on span "Jā" at bounding box center [394, 411] width 13 height 16
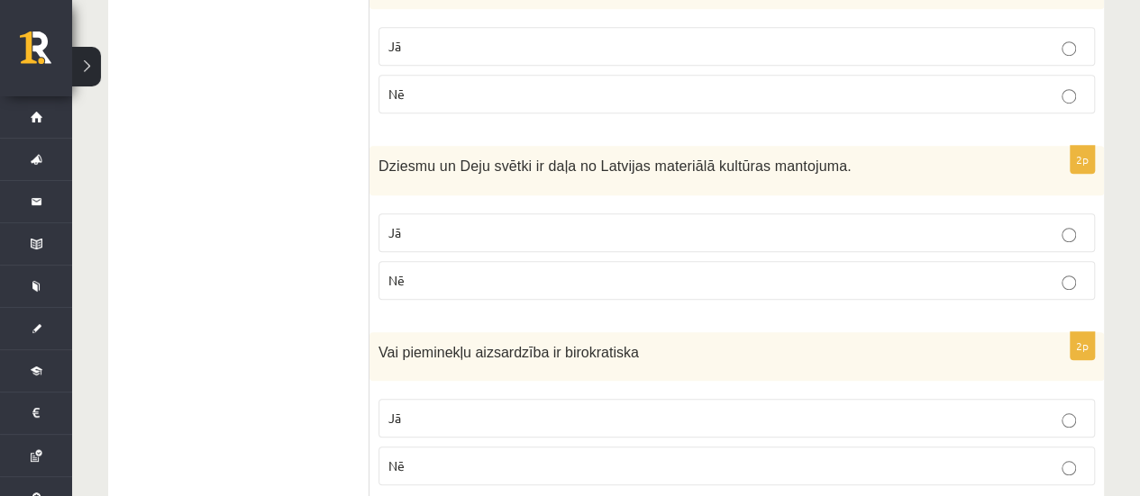
scroll to position [223, 0]
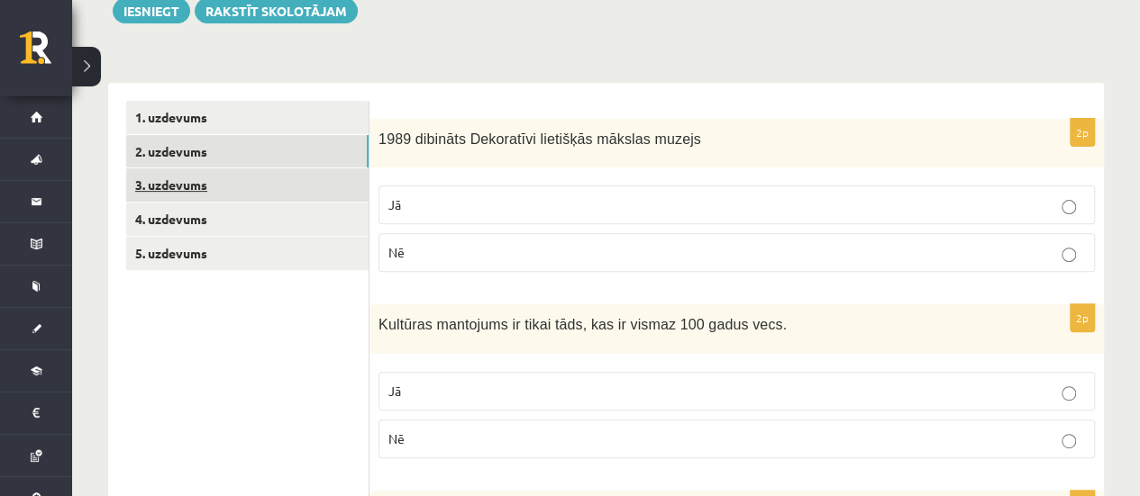
click at [164, 187] on link "3. uzdevums" at bounding box center [247, 184] width 242 height 33
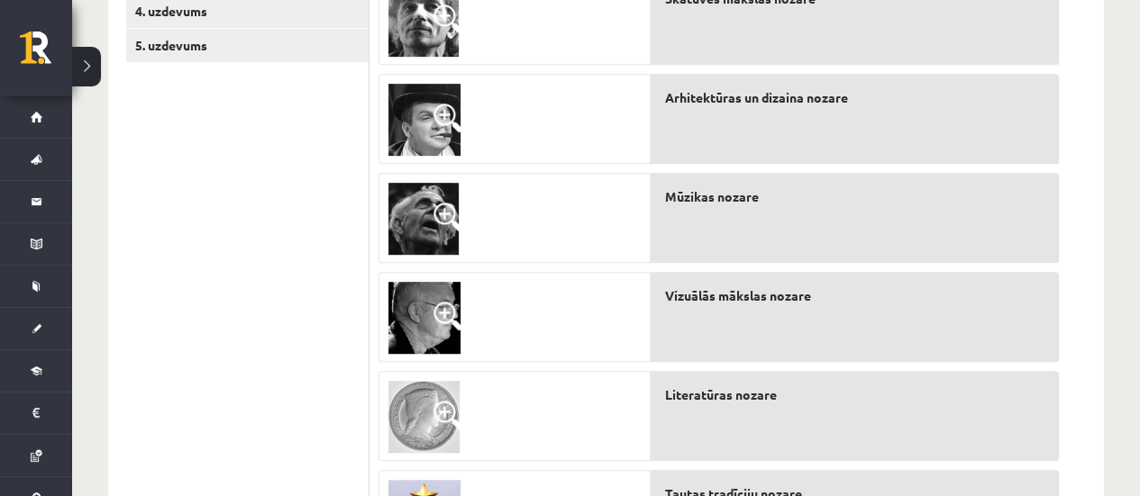
scroll to position [205, 0]
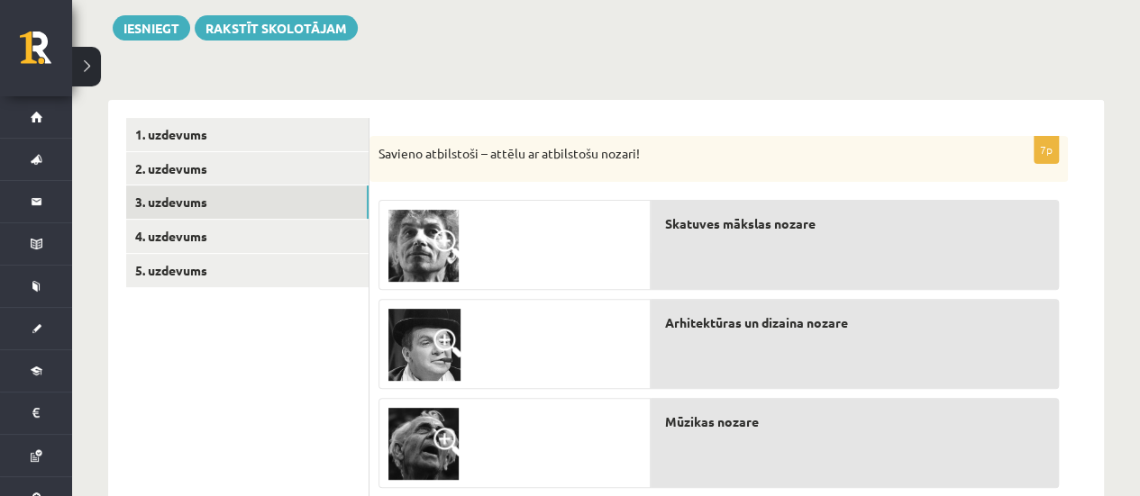
click at [415, 226] on img at bounding box center [423, 246] width 70 height 72
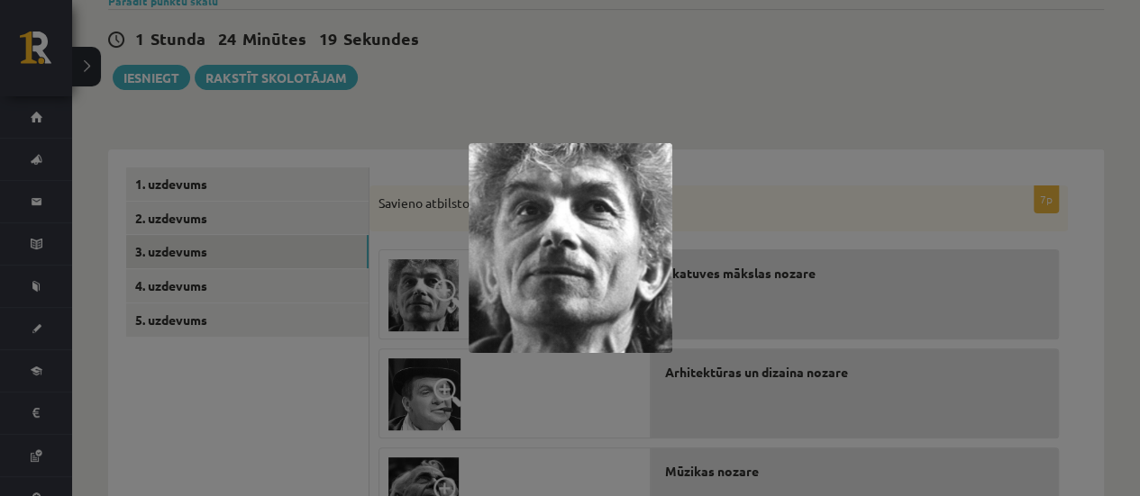
scroll to position [115, 0]
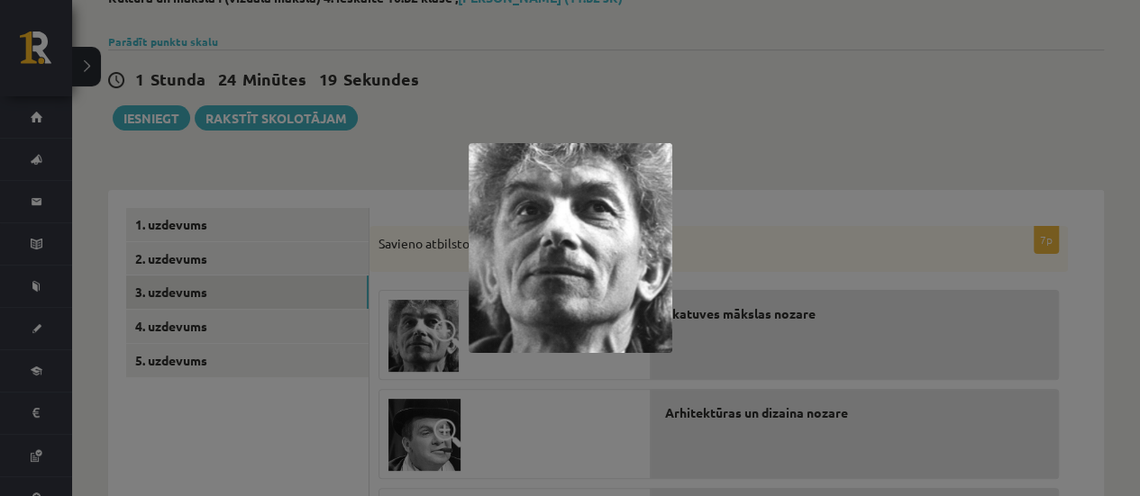
click at [687, 150] on div at bounding box center [570, 248] width 1140 height 496
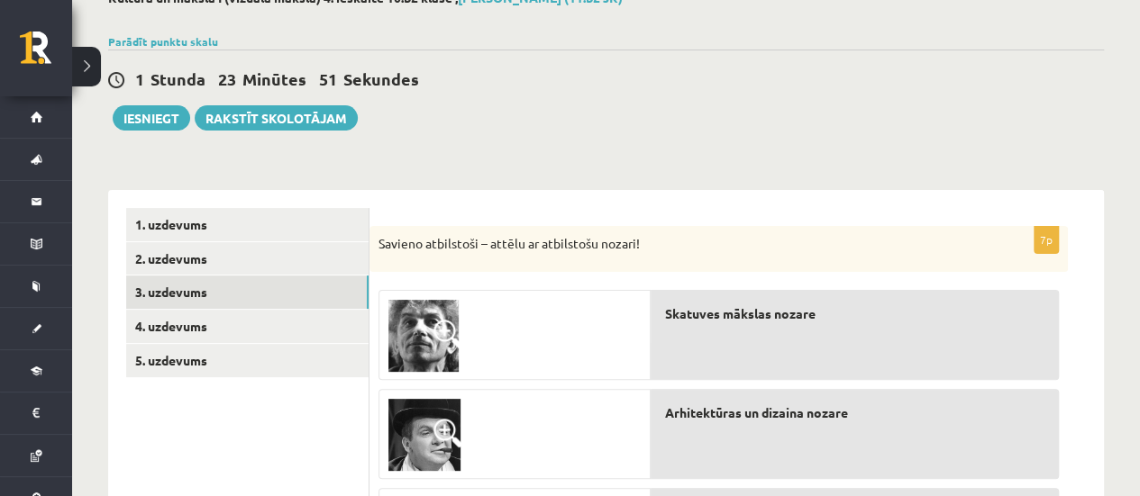
scroll to position [296, 0]
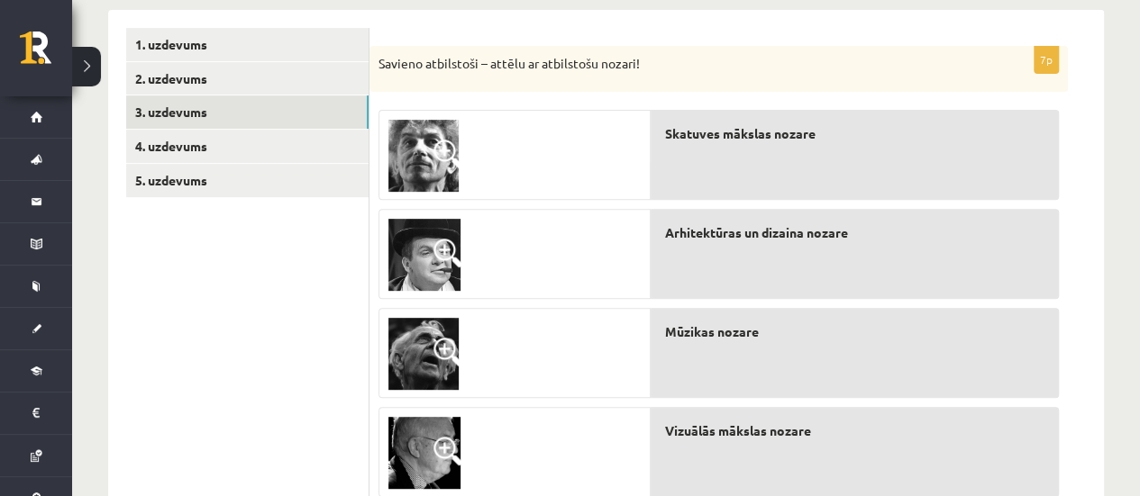
click at [416, 157] on img at bounding box center [423, 156] width 70 height 72
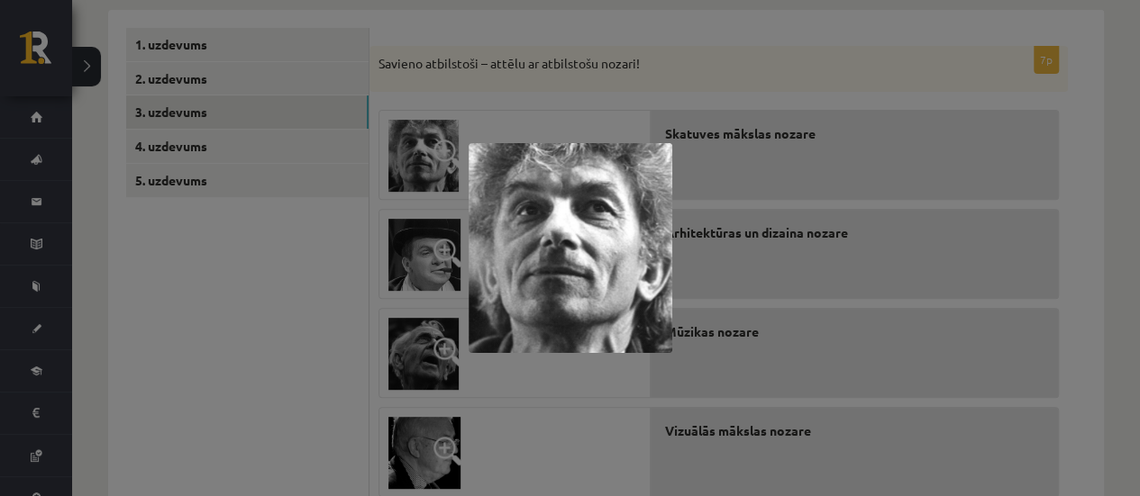
click at [1004, 261] on div at bounding box center [570, 248] width 1140 height 496
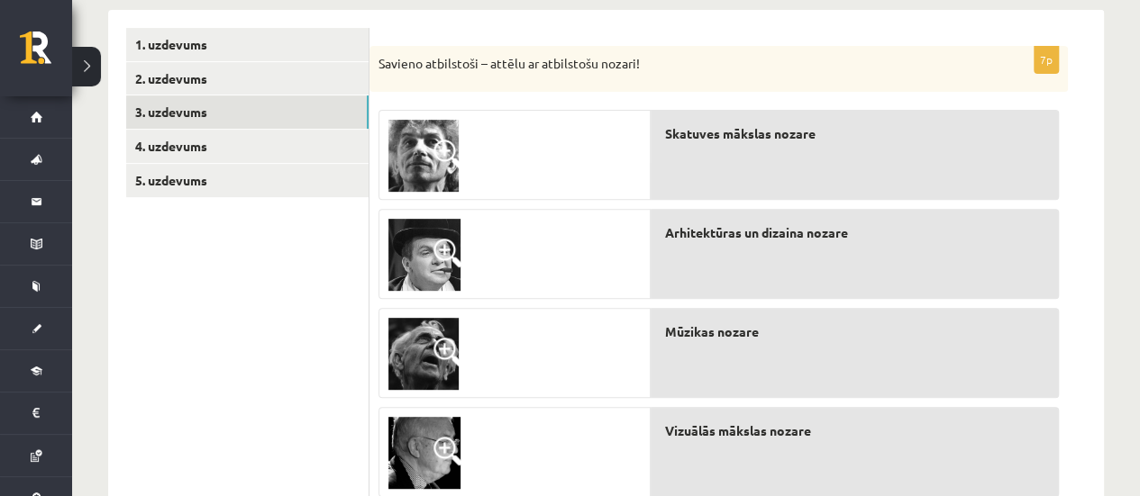
click at [418, 257] on img at bounding box center [424, 255] width 72 height 72
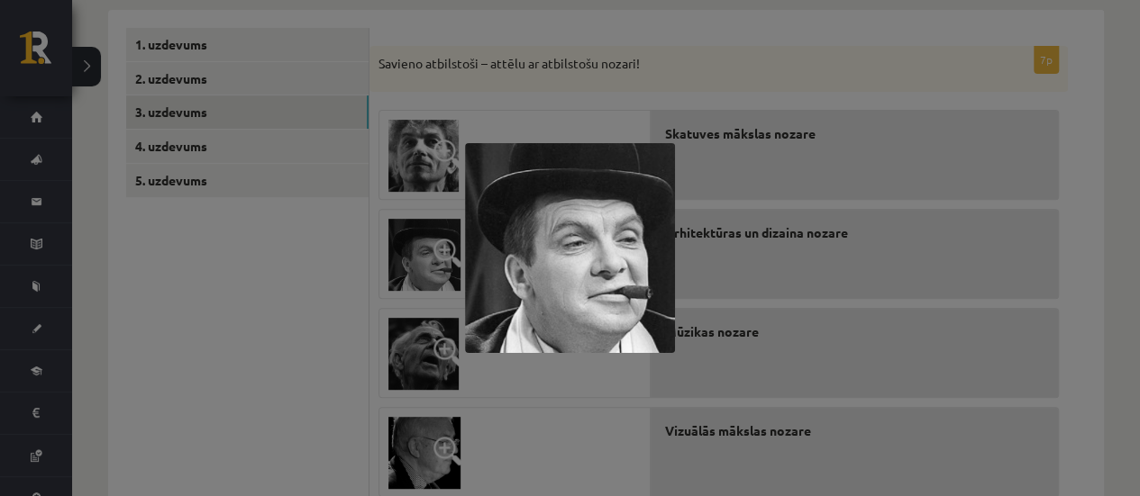
drag, startPoint x: 807, startPoint y: 338, endPoint x: 818, endPoint y: 340, distance: 11.0
click at [816, 340] on div at bounding box center [570, 248] width 1140 height 496
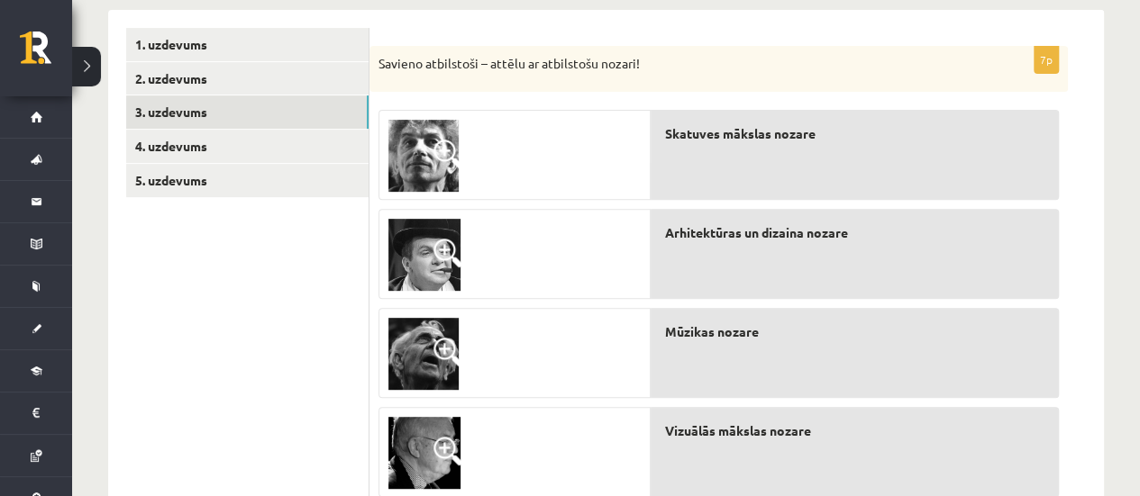
click at [488, 250] on div at bounding box center [514, 255] width 270 height 90
click at [429, 257] on img at bounding box center [424, 255] width 72 height 72
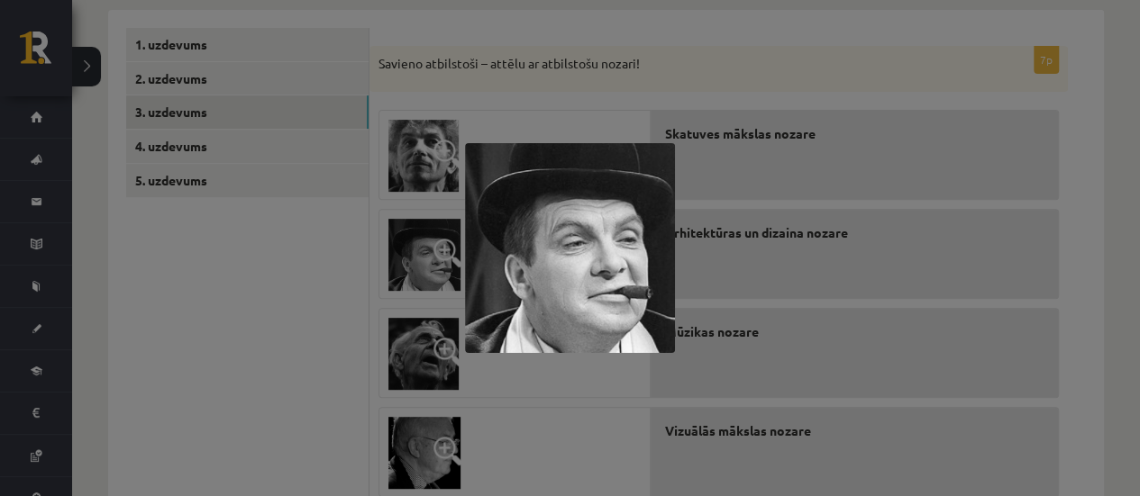
click at [910, 282] on div at bounding box center [570, 248] width 1140 height 496
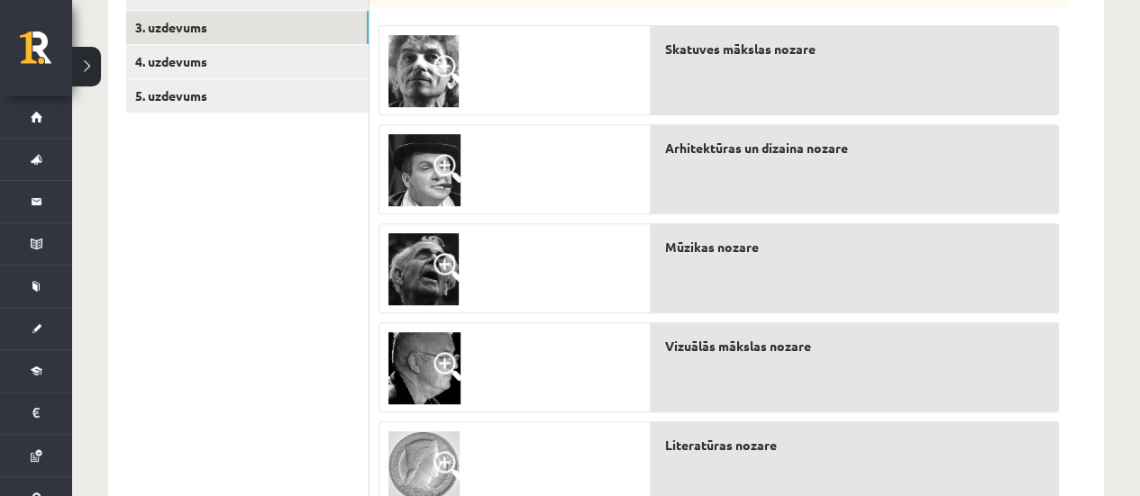
scroll to position [476, 0]
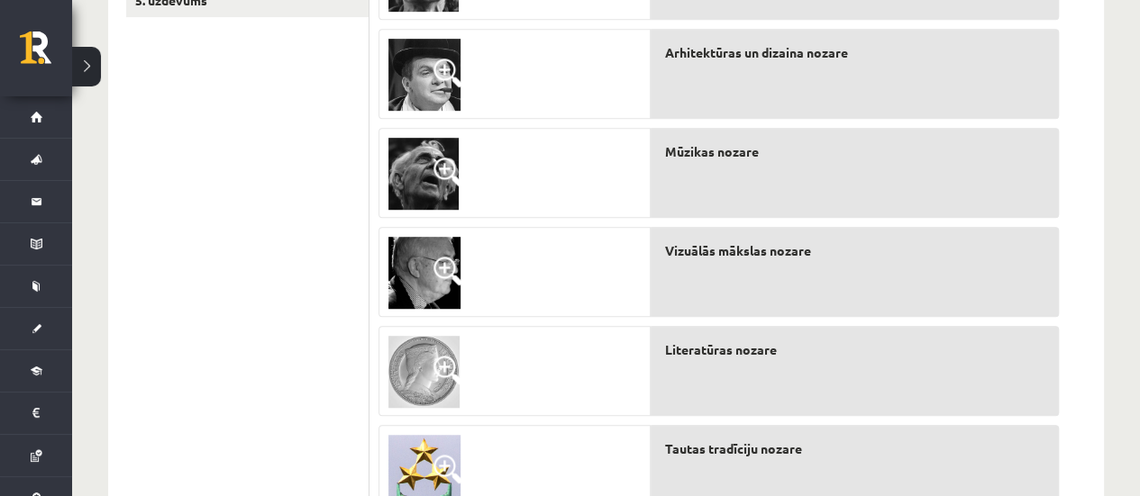
click at [428, 172] on img at bounding box center [423, 174] width 70 height 72
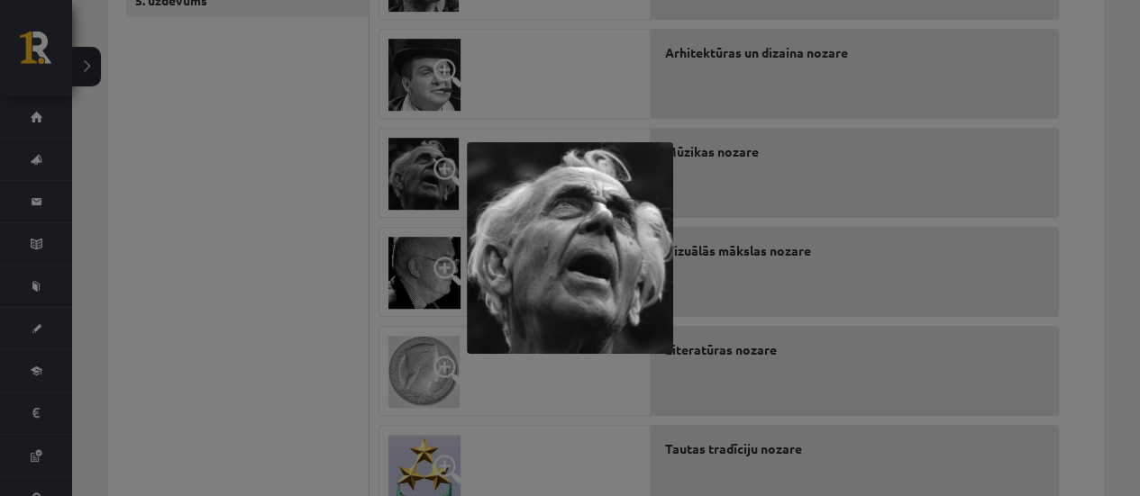
click at [812, 290] on div at bounding box center [570, 248] width 1140 height 496
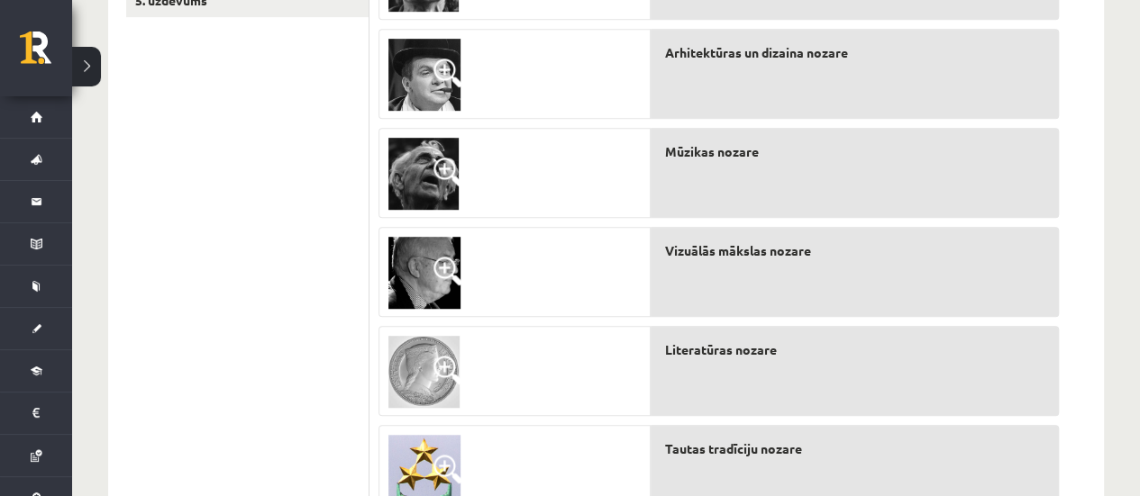
scroll to position [656, 0]
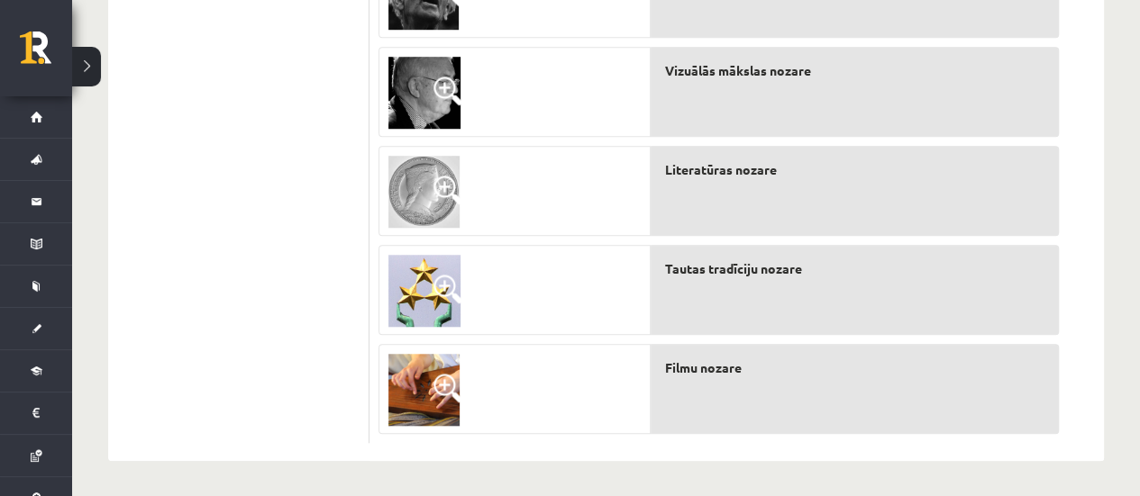
click at [442, 99] on span at bounding box center [447, 91] width 29 height 29
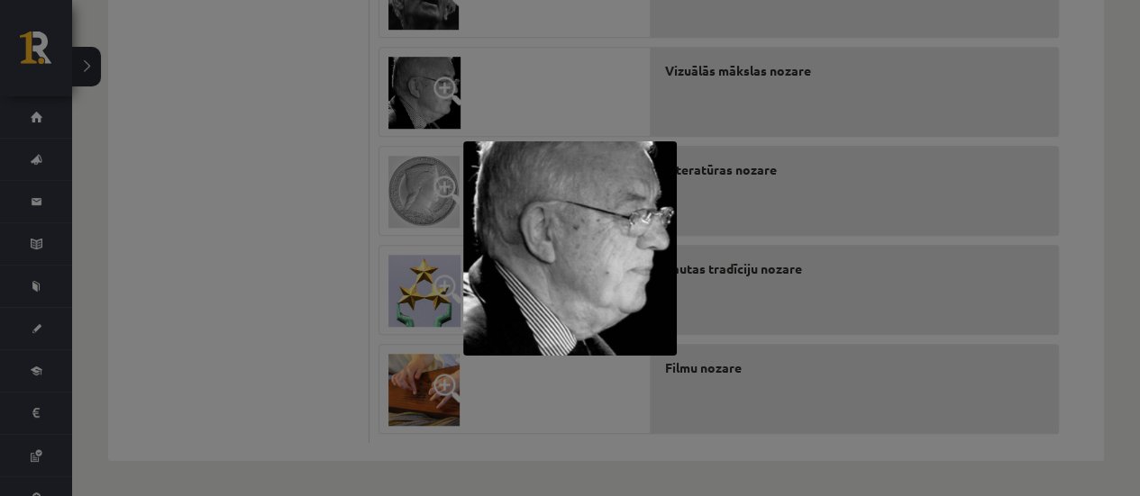
drag, startPoint x: 760, startPoint y: 165, endPoint x: 713, endPoint y: 171, distance: 47.3
click at [757, 168] on div at bounding box center [570, 248] width 1140 height 496
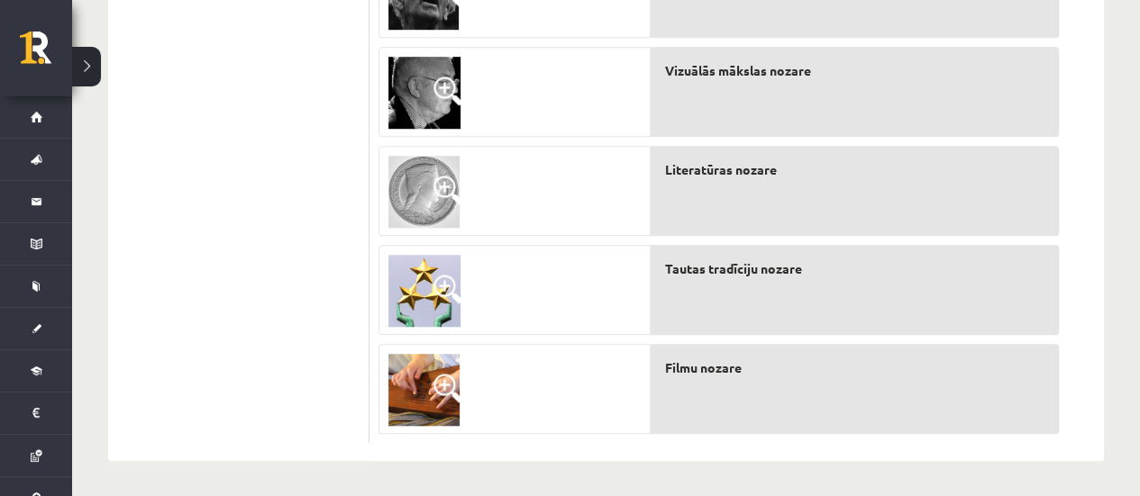
click at [408, 190] on img at bounding box center [423, 192] width 71 height 72
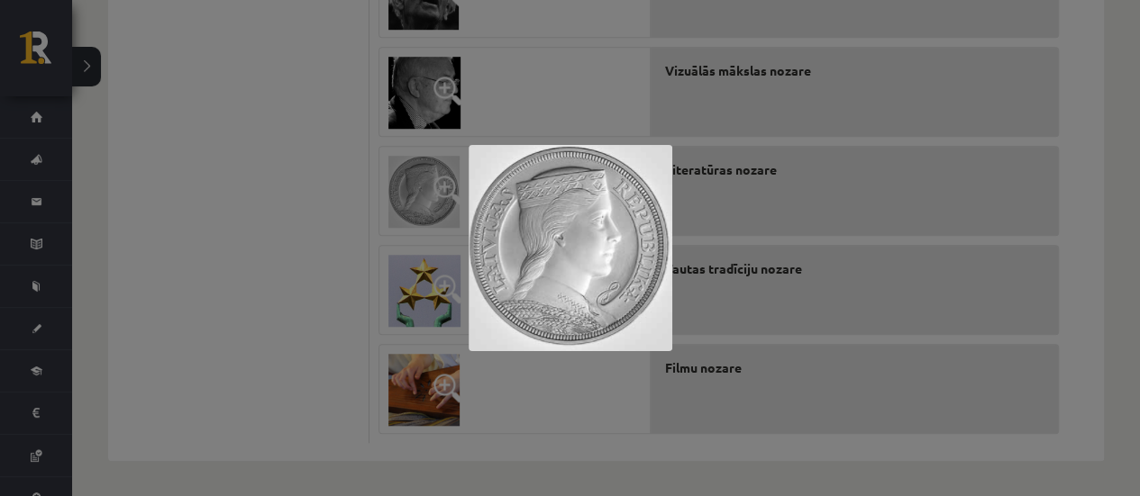
click at [813, 100] on div at bounding box center [570, 248] width 1140 height 496
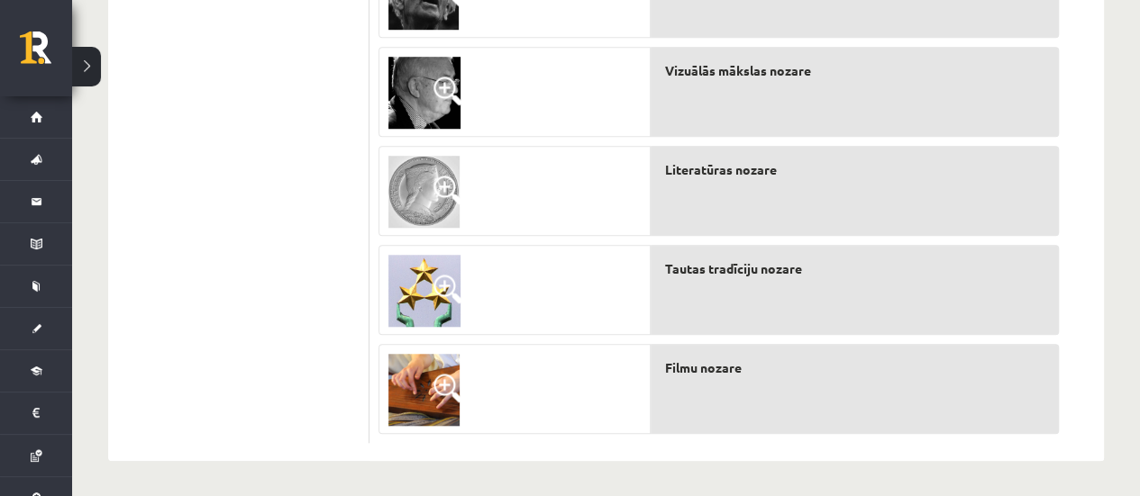
click at [418, 287] on img at bounding box center [424, 291] width 72 height 72
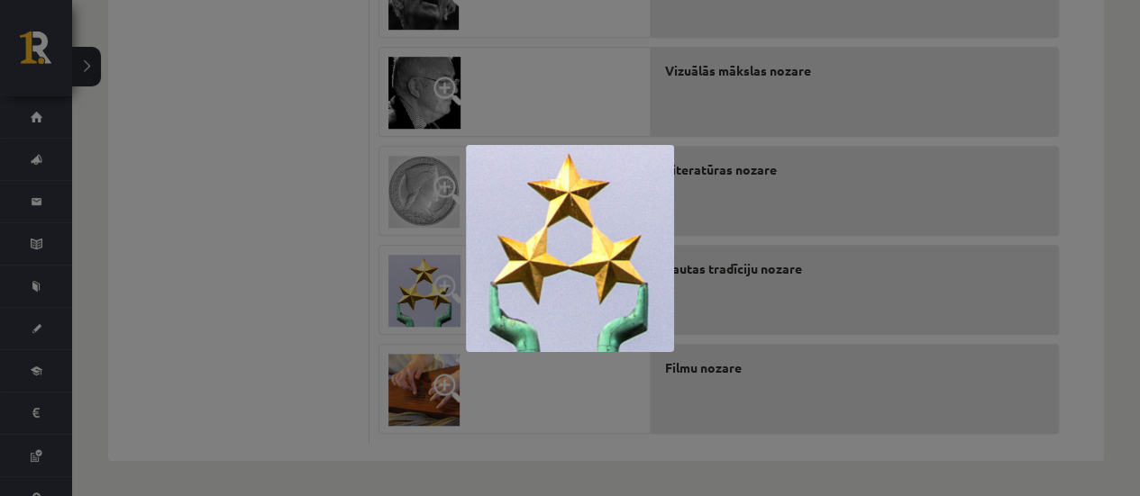
click at [1107, 259] on div at bounding box center [570, 248] width 1140 height 496
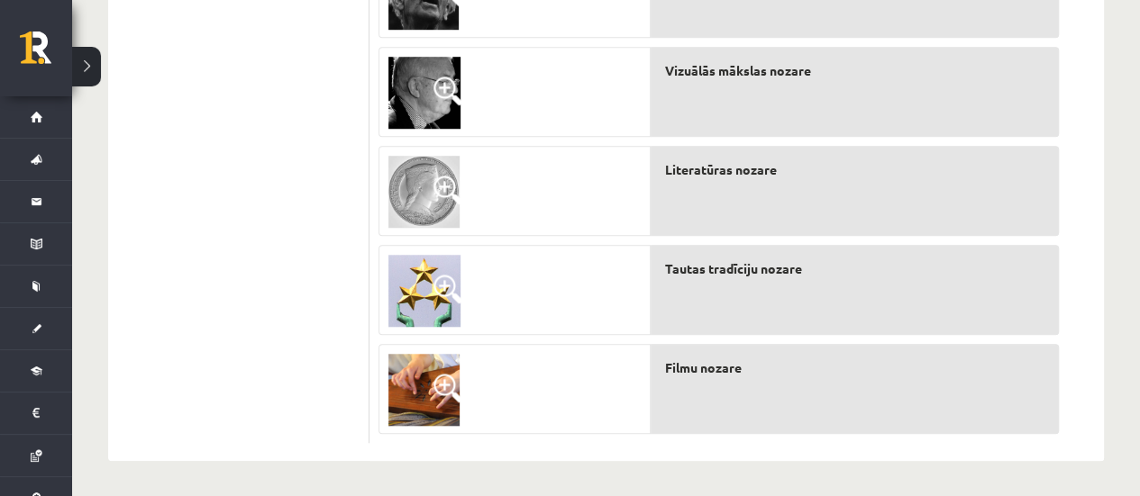
click at [405, 379] on img at bounding box center [423, 390] width 71 height 72
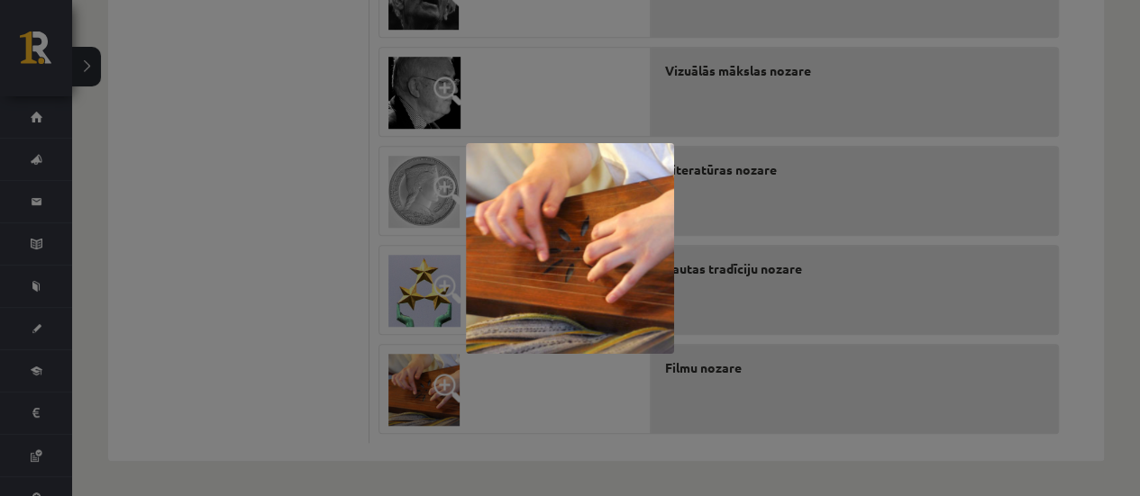
click at [596, 105] on div at bounding box center [570, 248] width 1140 height 496
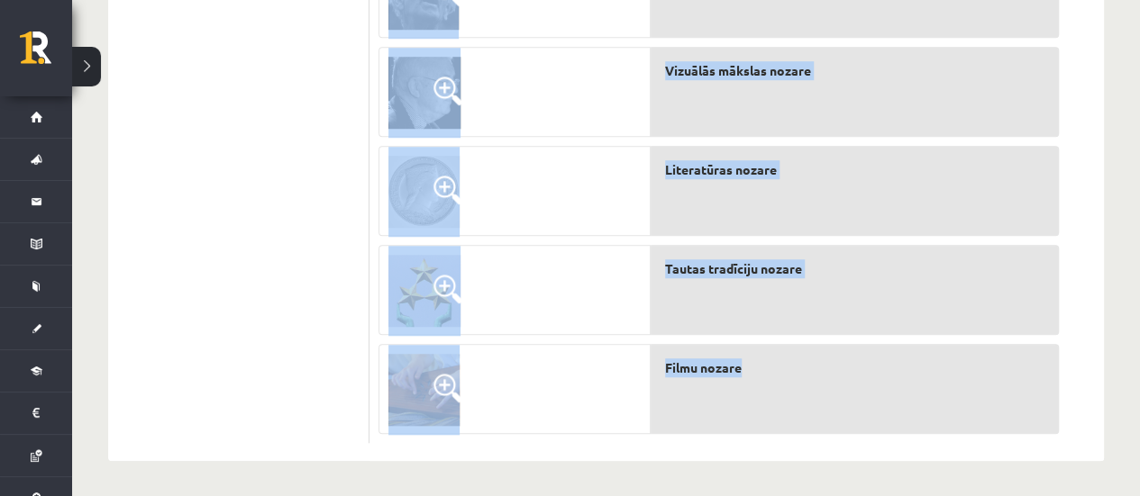
drag, startPoint x: 374, startPoint y: 86, endPoint x: 815, endPoint y: 347, distance: 513.0
click at [858, 350] on div "7p Savieno atbilstoši – attēlu ar atbilstošu nozari! Skatuves mākslas nozare Ar…" at bounding box center [718, 65] width 698 height 759
copy div "Savieno atbilstoši – attēlu ar atbilstošu nozari! Skatuves mākslas nozare Arhit…"
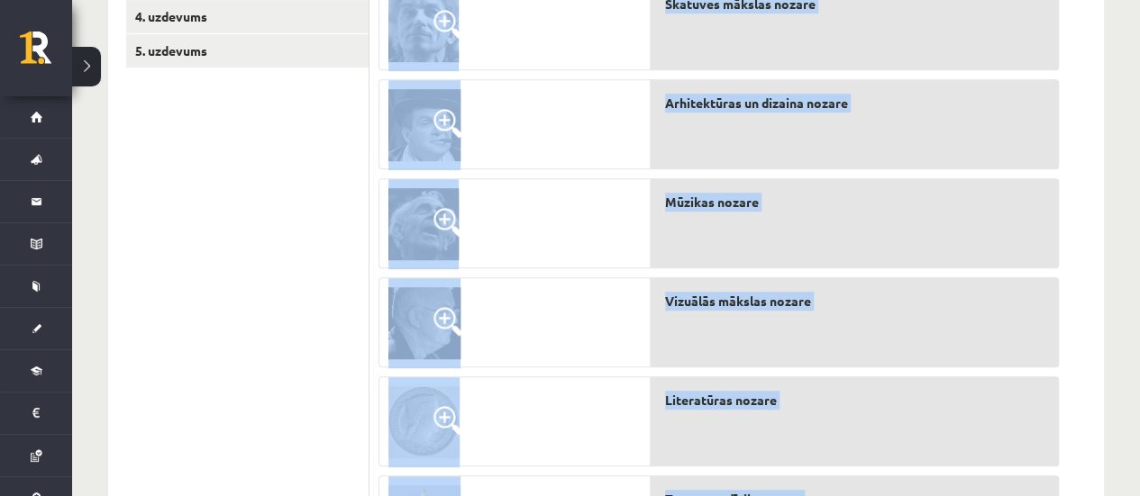
scroll to position [205, 0]
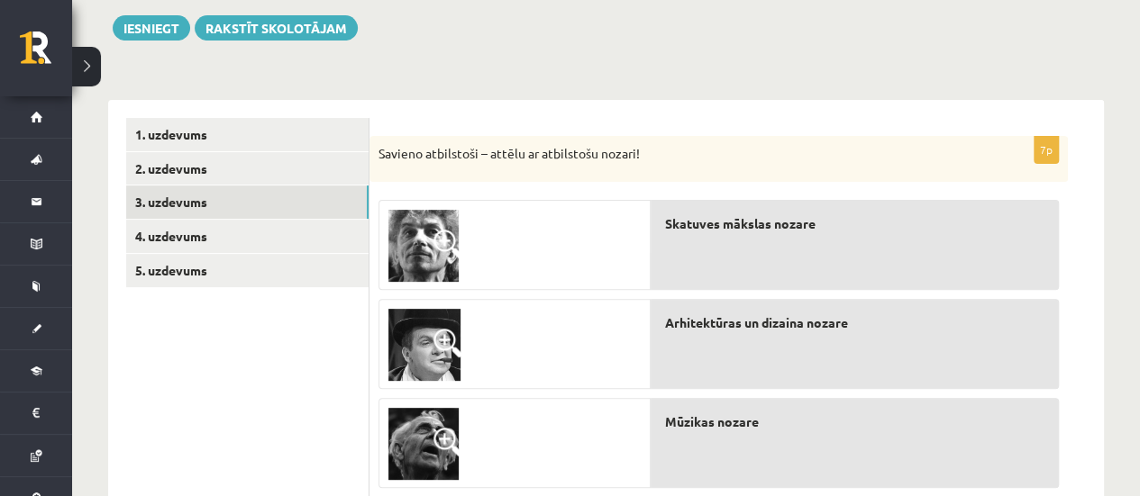
click at [827, 203] on div "Skatuves mākslas nozare" at bounding box center [855, 245] width 408 height 90
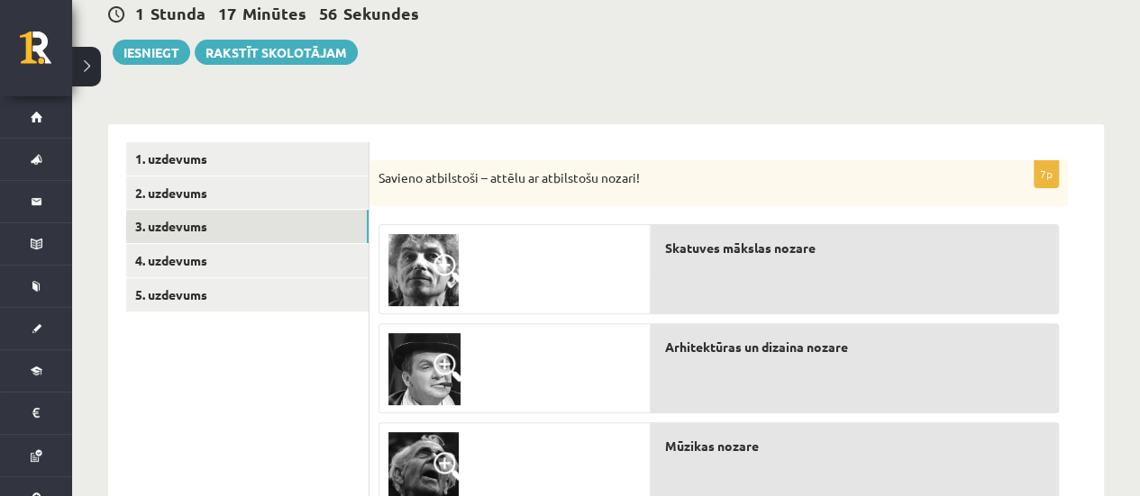
scroll to position [296, 0]
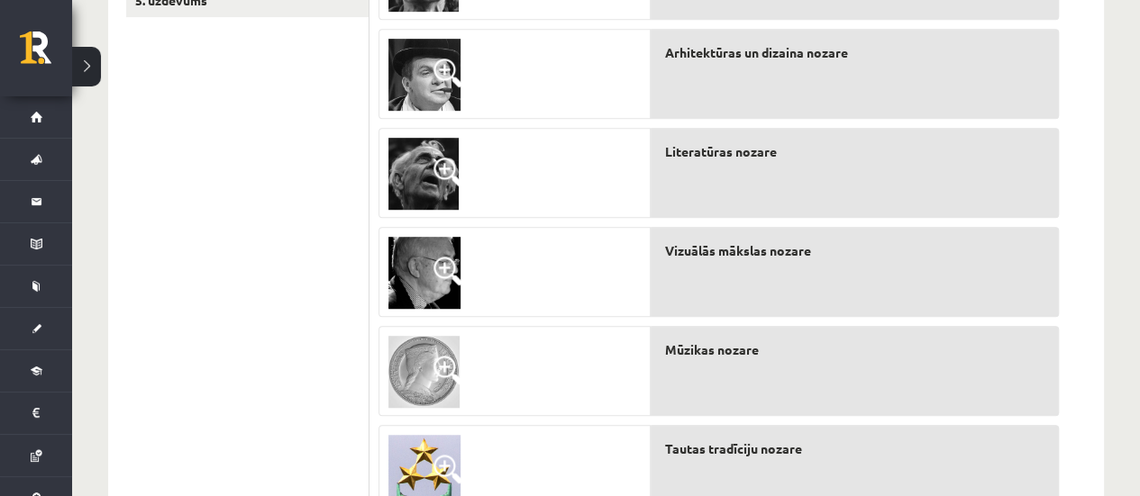
drag, startPoint x: 714, startPoint y: 266, endPoint x: 699, endPoint y: 217, distance: 50.7
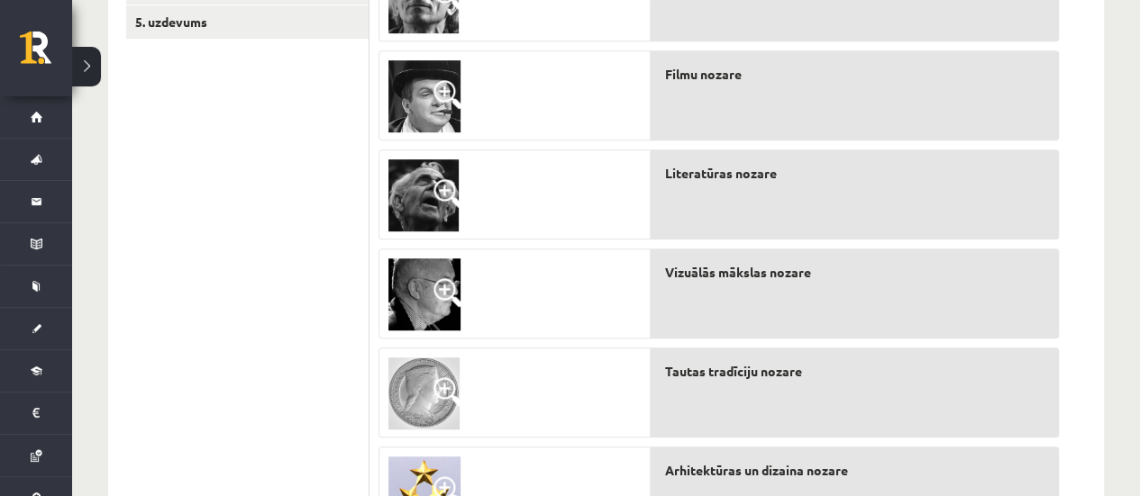
scroll to position [386, 0]
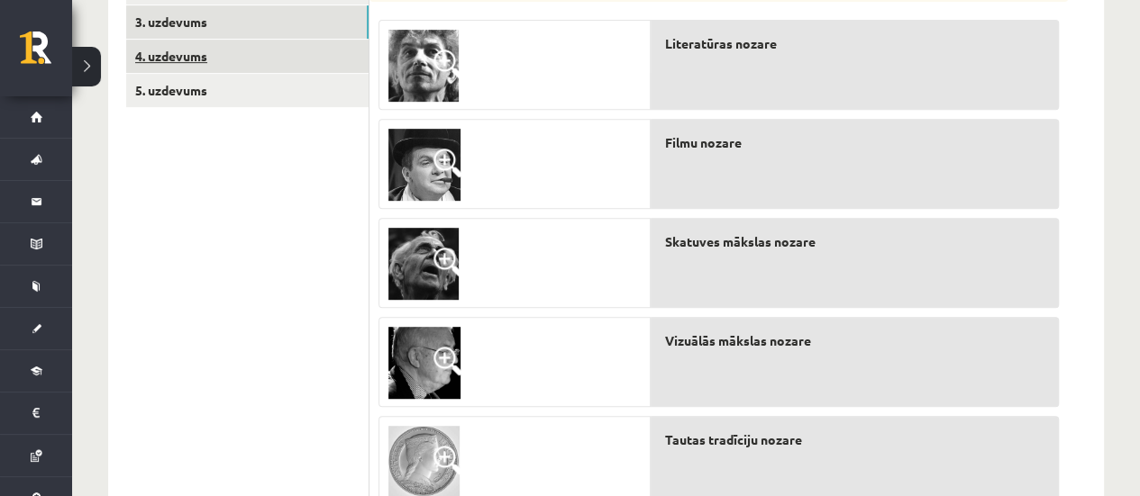
click at [171, 59] on link "4. uzdevums" at bounding box center [247, 56] width 242 height 33
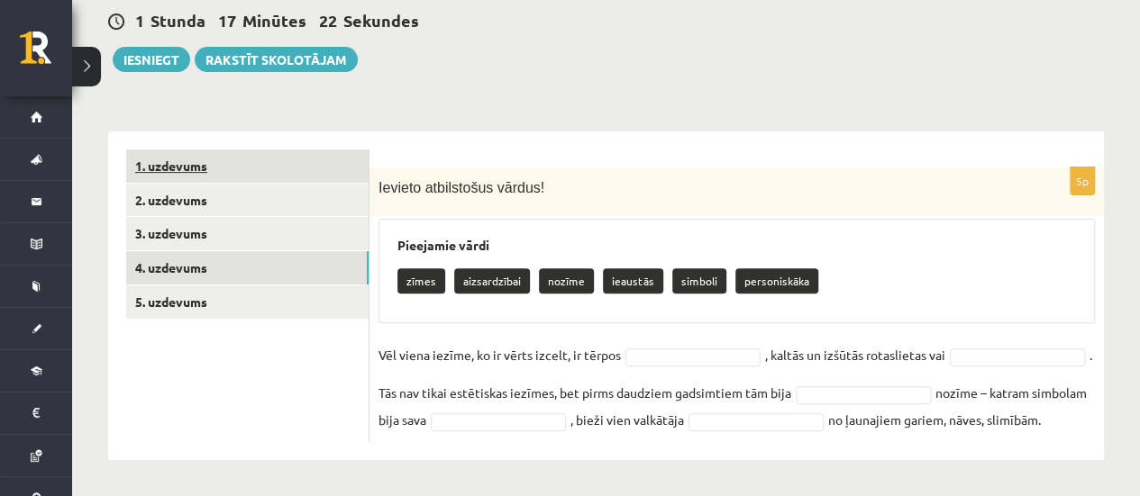
scroll to position [199, 0]
drag, startPoint x: 379, startPoint y: 159, endPoint x: 808, endPoint y: 425, distance: 505.0
click at [808, 425] on div "5p Ievieto atbilstošus vārdus! Pieejamie vārdi zīmes aizsardzībai nozīme ieaust…" at bounding box center [736, 305] width 734 height 275
copy div "Ievieto atbilstošus vārdus! Pieejamie vārdi zīmes aizsardzībai nozīme ieaustās …"
click at [578, 341] on p "Vēl viena iezīme, ko ir vērts izcelt, ir tērpos" at bounding box center [499, 354] width 242 height 27
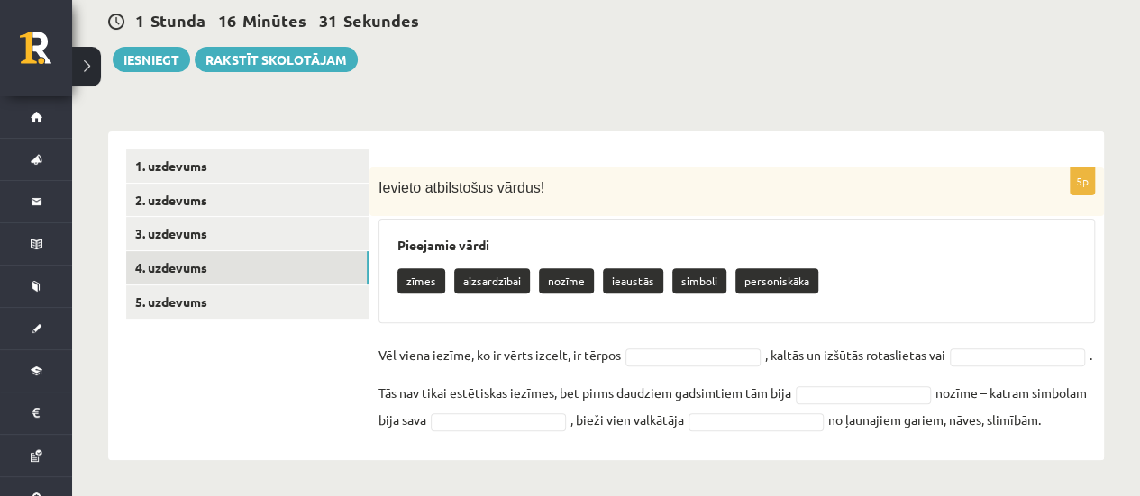
click at [652, 366] on fieldset "Vēl viena iezīme, ko ir vērts izcelt, ir tērpos , kaltās un izšūtās rotaslietas…" at bounding box center [736, 387] width 716 height 92
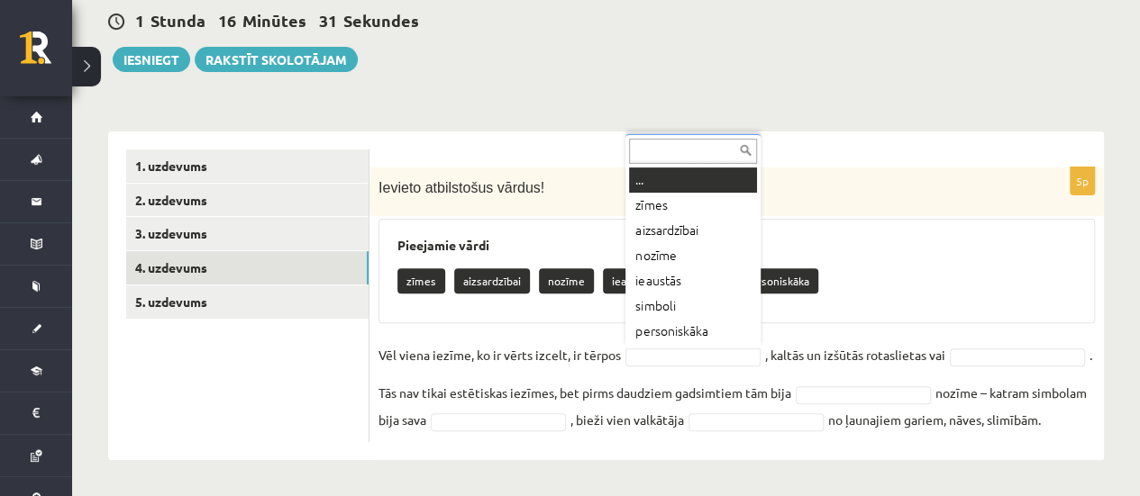
drag, startPoint x: 648, startPoint y: 323, endPoint x: 619, endPoint y: 329, distance: 29.3
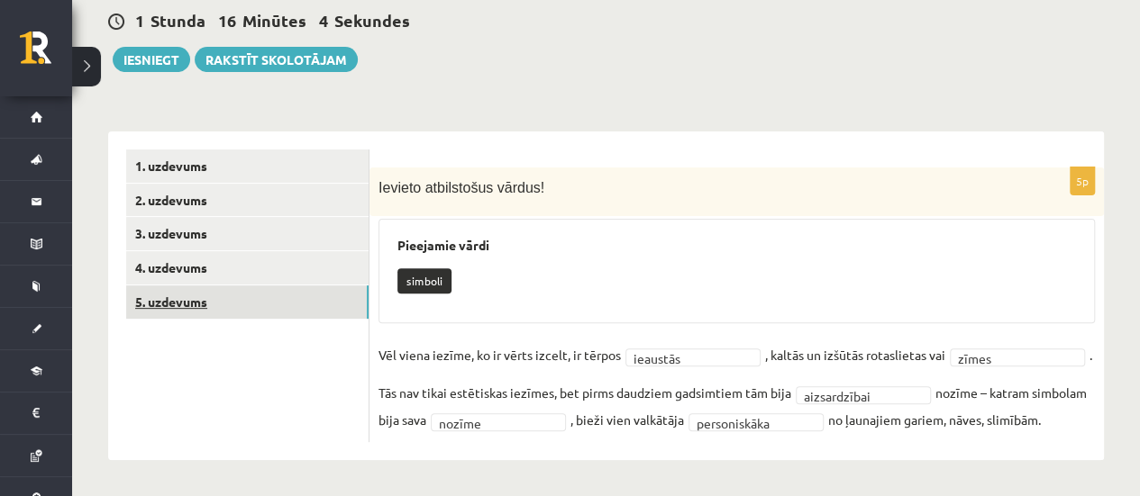
click at [184, 286] on link "5. uzdevums" at bounding box center [247, 302] width 242 height 33
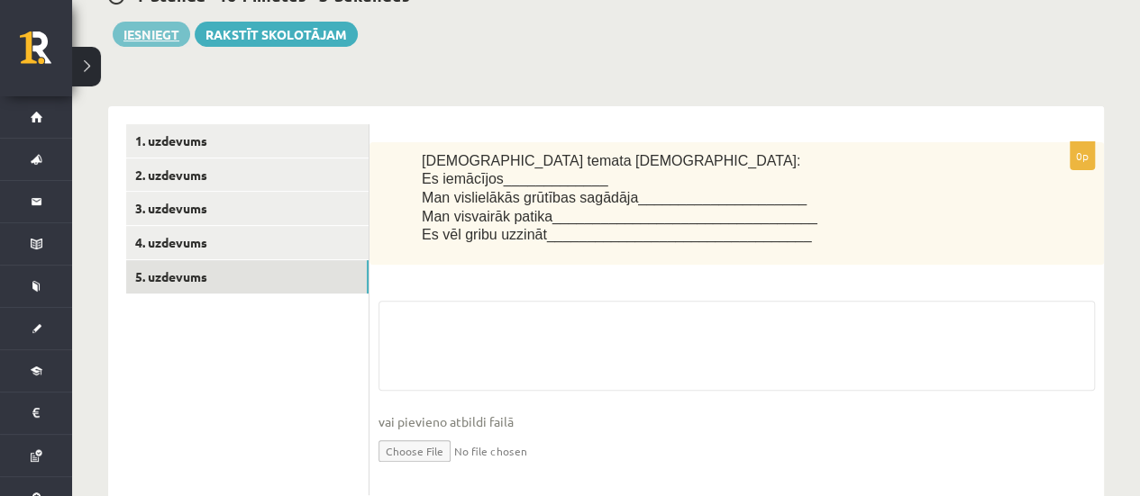
scroll to position [19, 0]
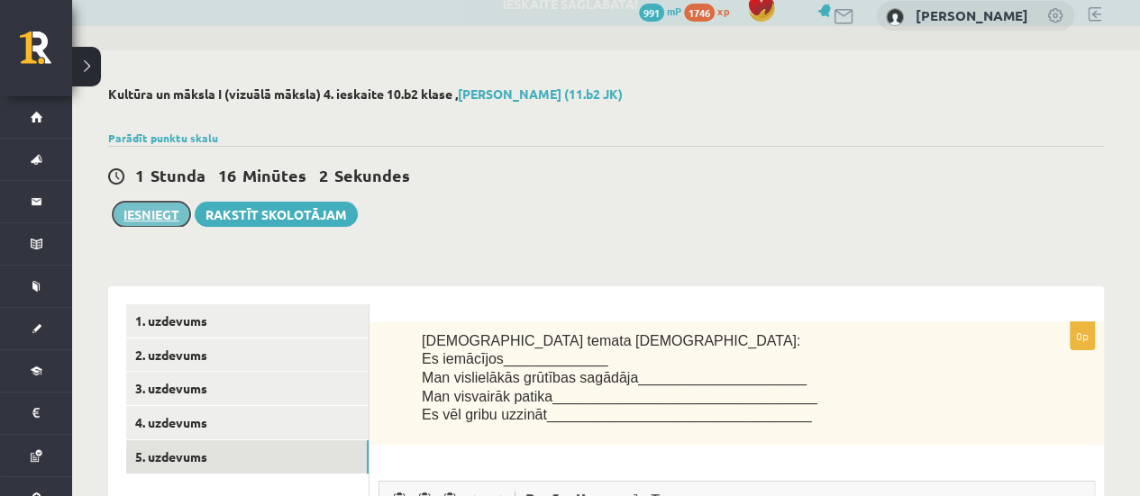
click at [141, 218] on button "Iesniegt" at bounding box center [151, 214] width 77 height 25
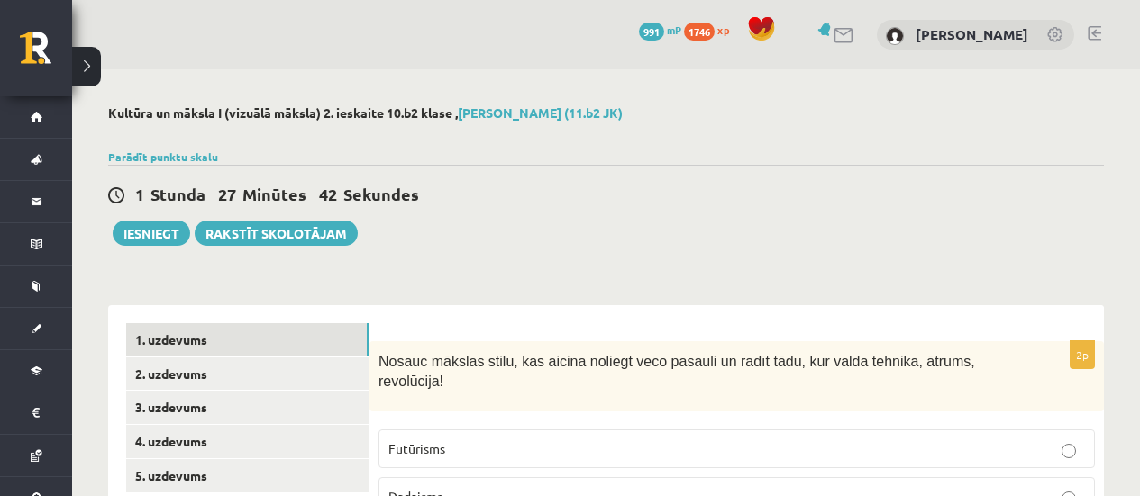
scroll to position [32, 0]
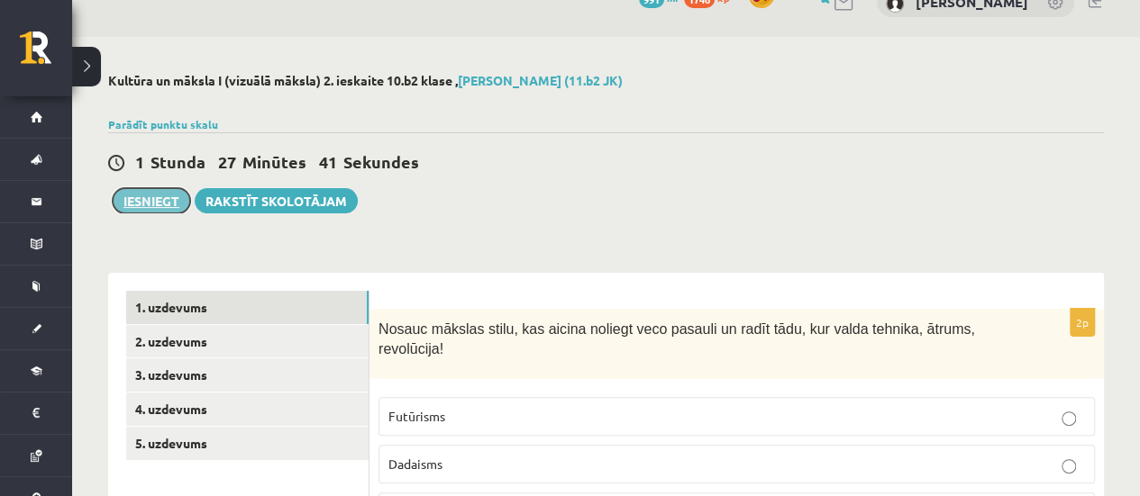
click at [152, 203] on button "Iesniegt" at bounding box center [151, 200] width 77 height 25
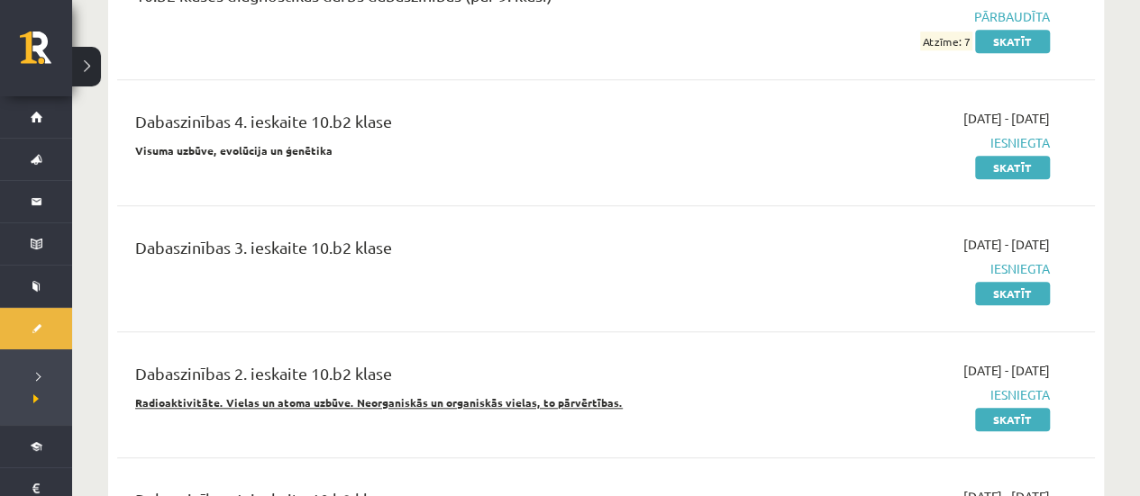
scroll to position [811, 0]
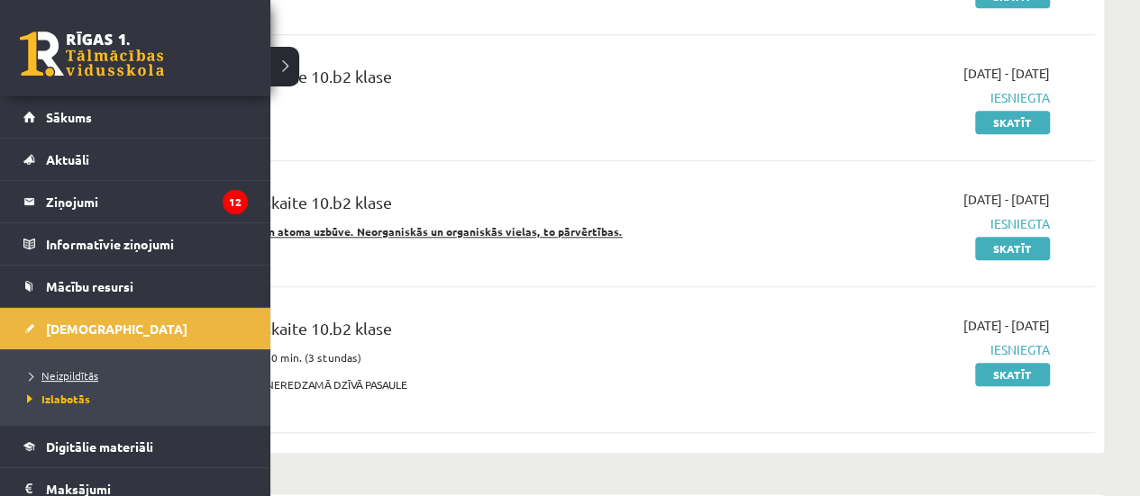
click at [56, 370] on span "Neizpildītās" at bounding box center [61, 376] width 76 height 14
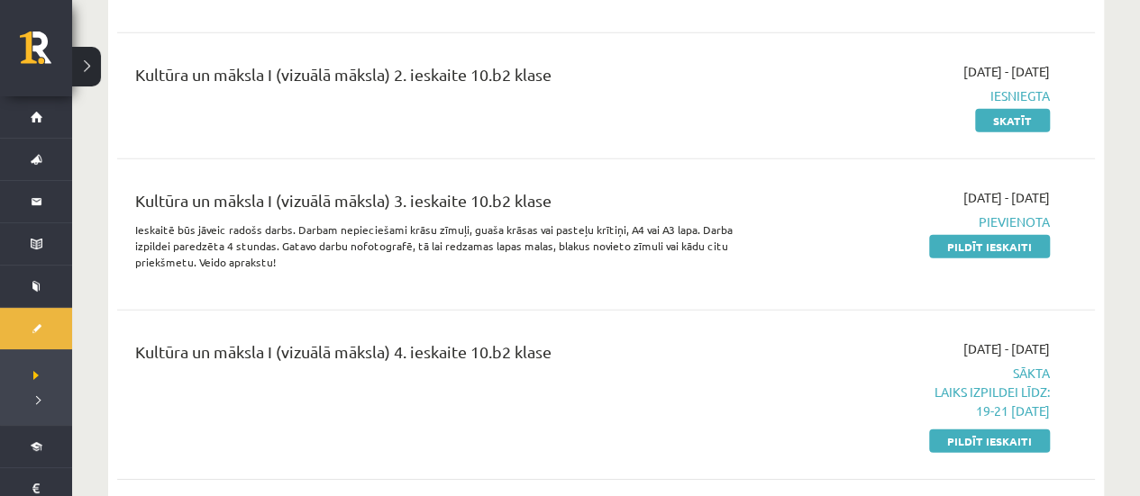
scroll to position [2613, 0]
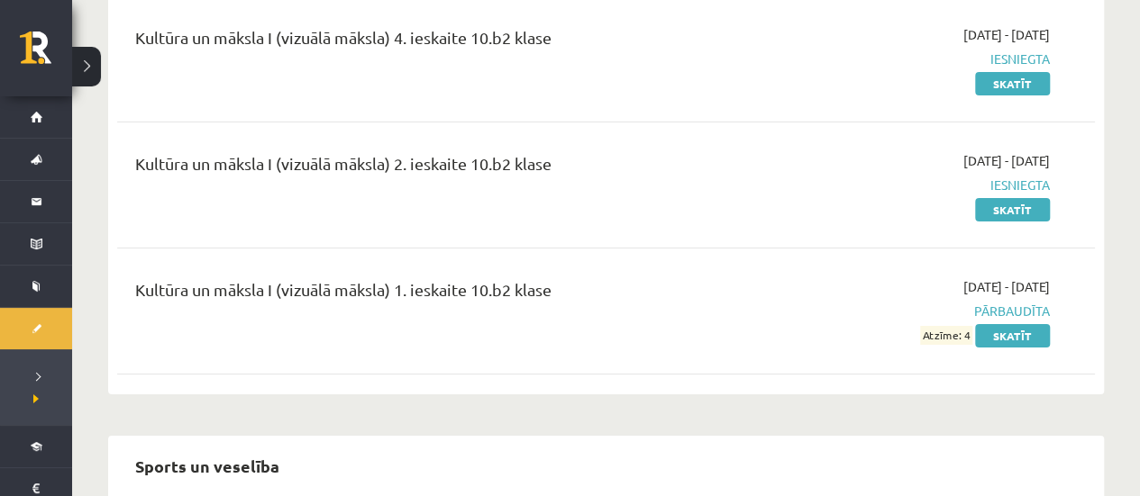
scroll to position [3154, 0]
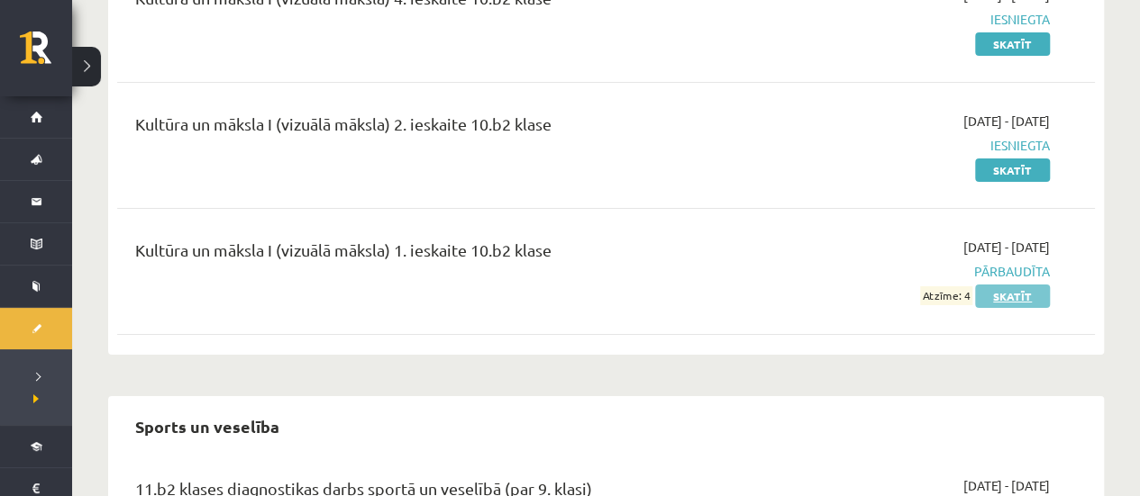
click at [1020, 296] on link "Skatīt" at bounding box center [1012, 296] width 75 height 23
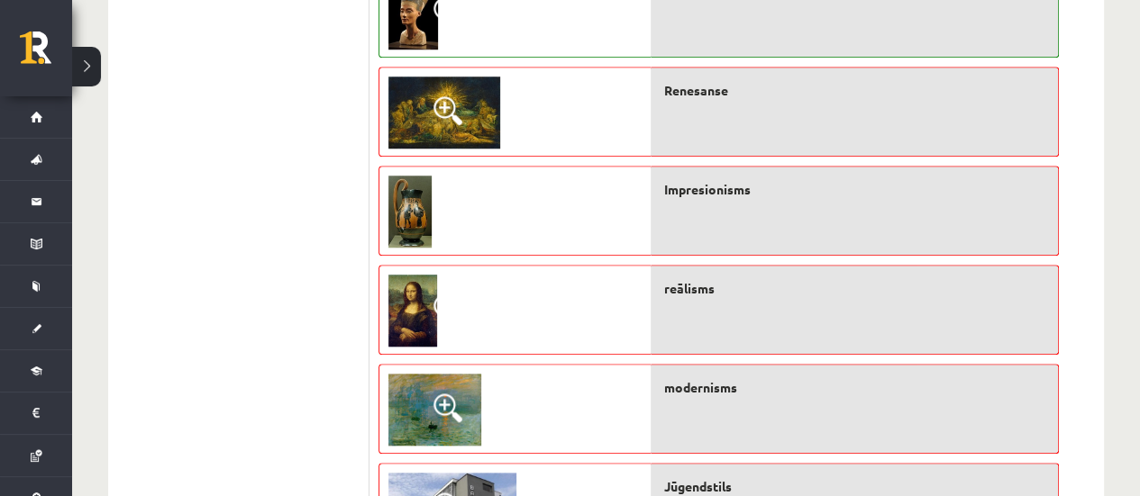
scroll to position [811, 0]
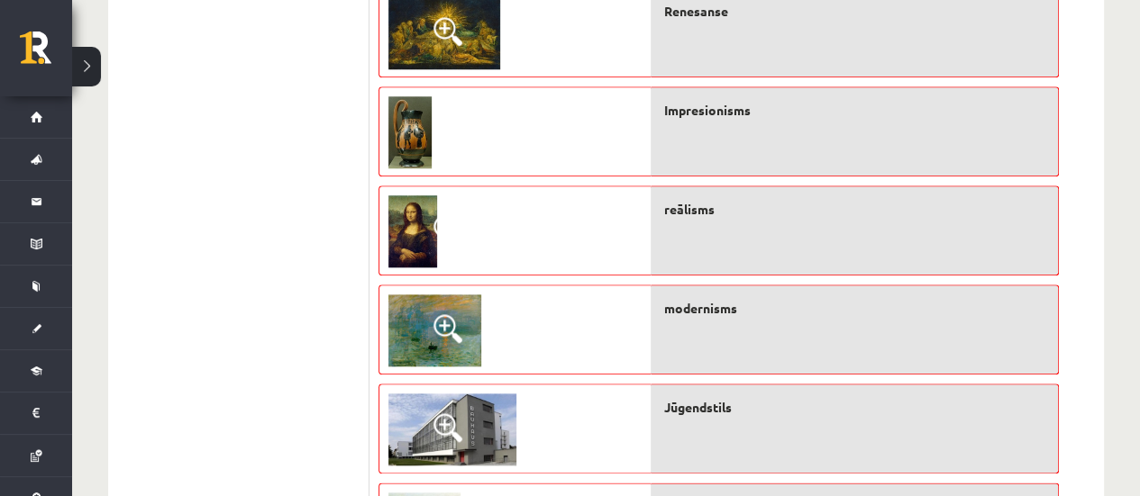
click at [697, 214] on span "reālisms" at bounding box center [689, 209] width 50 height 19
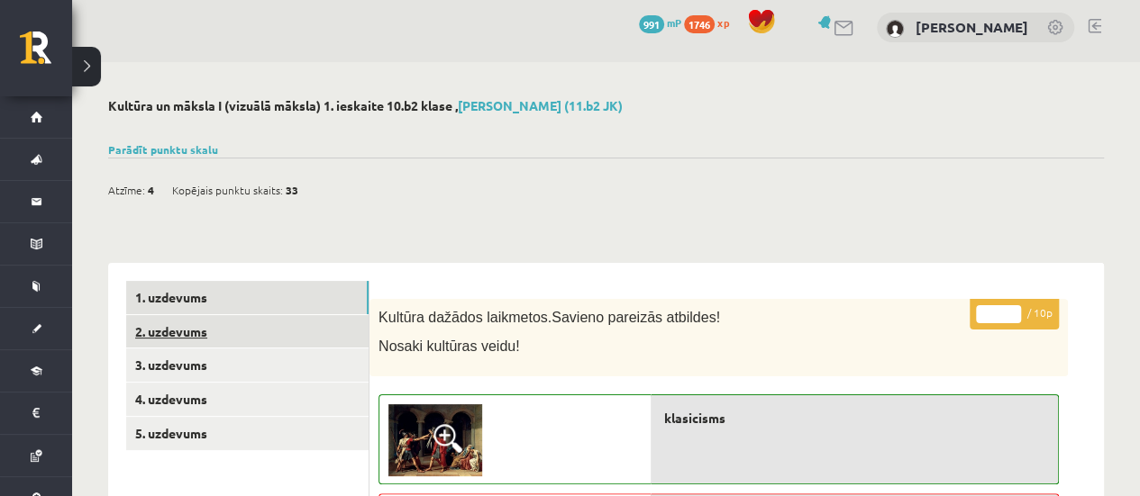
scroll to position [0, 0]
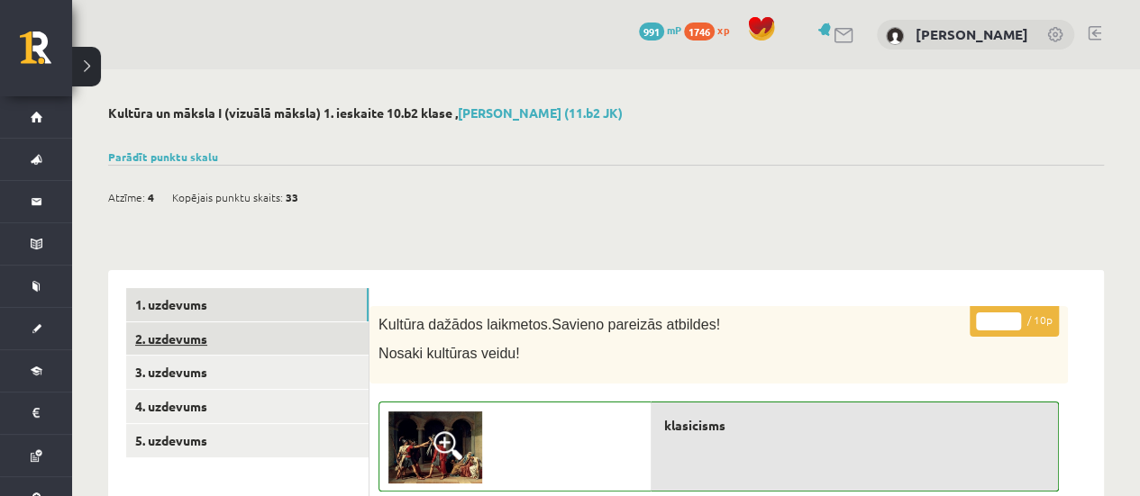
click at [213, 341] on link "2. uzdevums" at bounding box center [247, 339] width 242 height 33
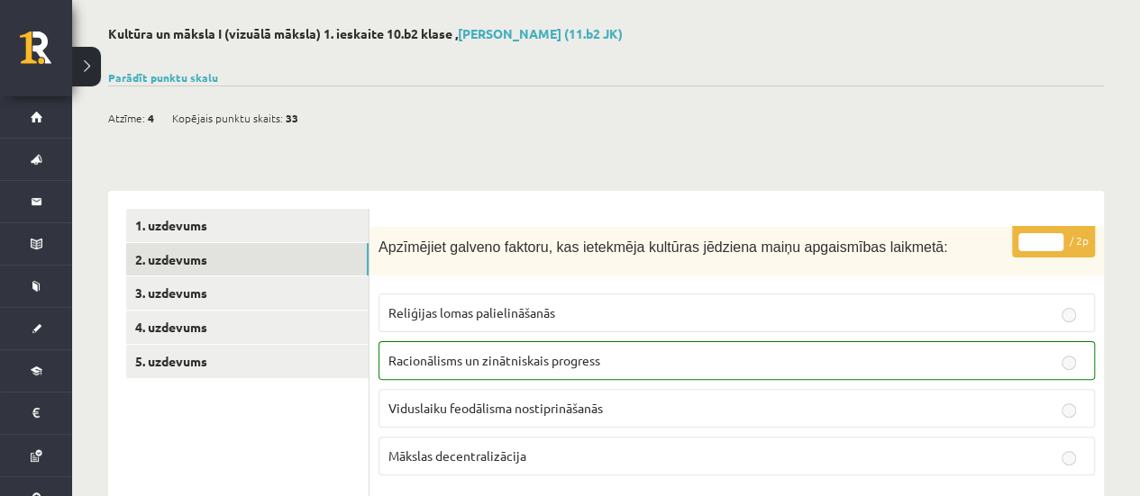
scroll to position [360, 0]
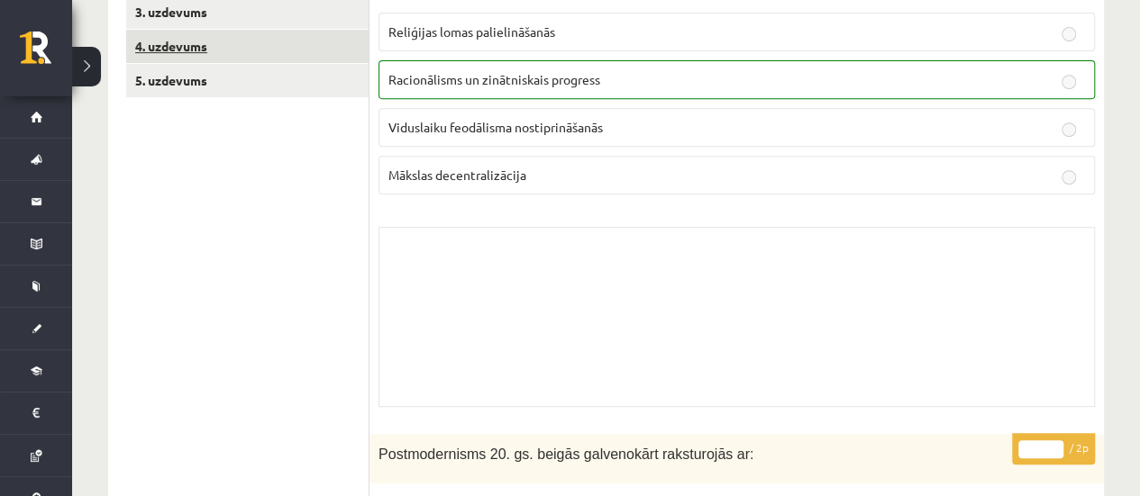
click at [161, 46] on link "4. uzdevums" at bounding box center [247, 46] width 242 height 33
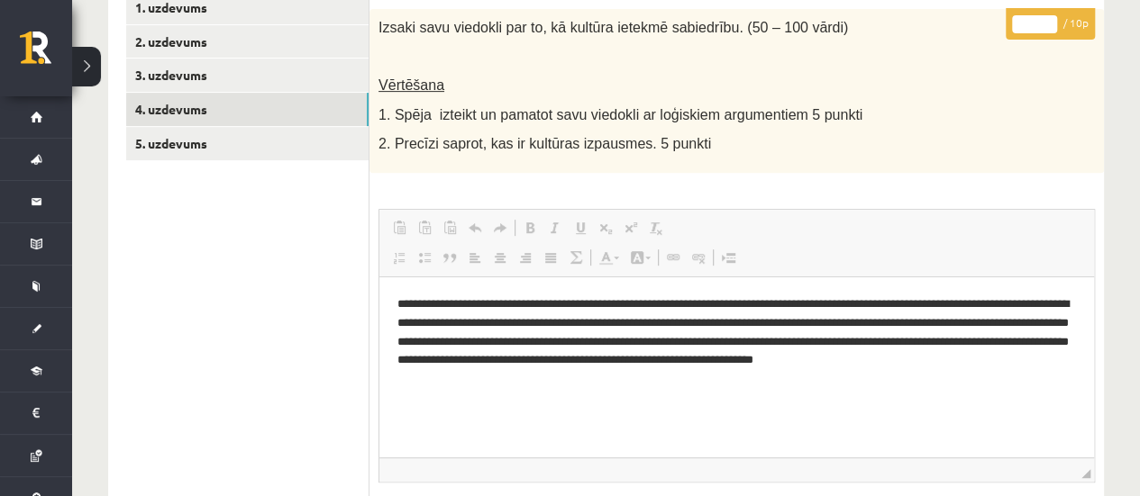
scroll to position [270, 0]
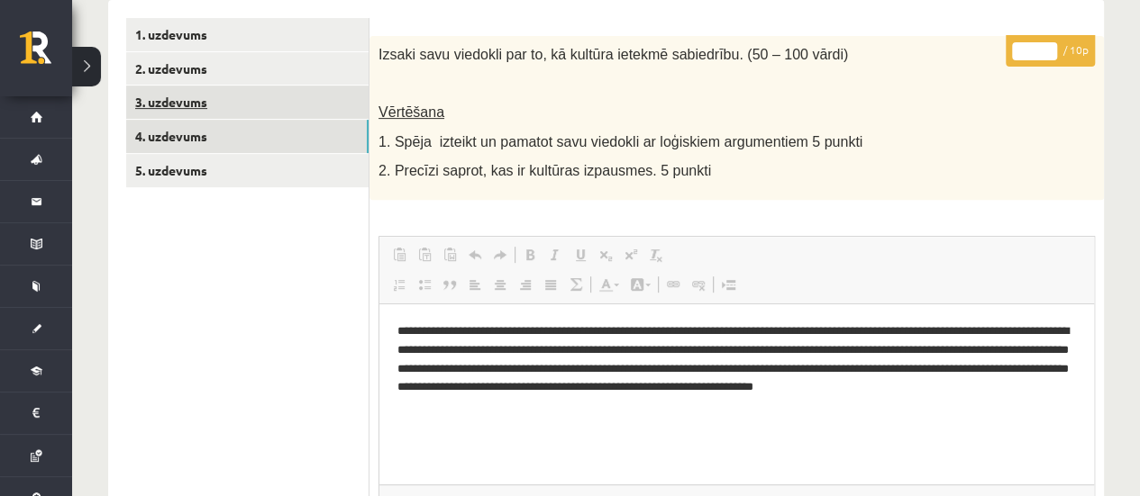
click at [186, 109] on link "3. uzdevums" at bounding box center [247, 102] width 242 height 33
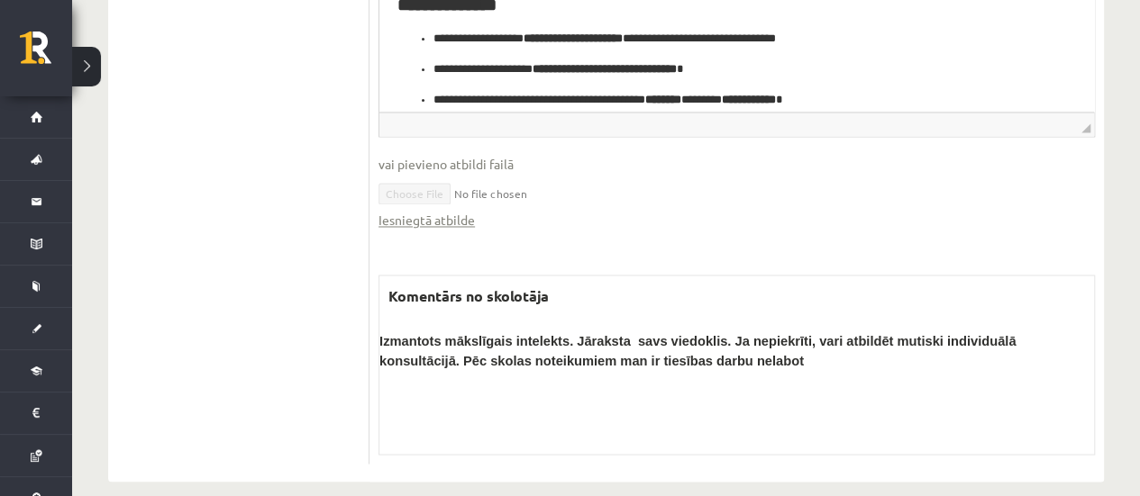
scroll to position [1458, 0]
drag, startPoint x: 396, startPoint y: 324, endPoint x: 508, endPoint y: 322, distance: 111.8
click at [508, 333] on span "Izmantots mākslīgais intelekts. Jāraksta savs viedoklis. Ja nepiekrīti, vari at…" at bounding box center [697, 350] width 636 height 34
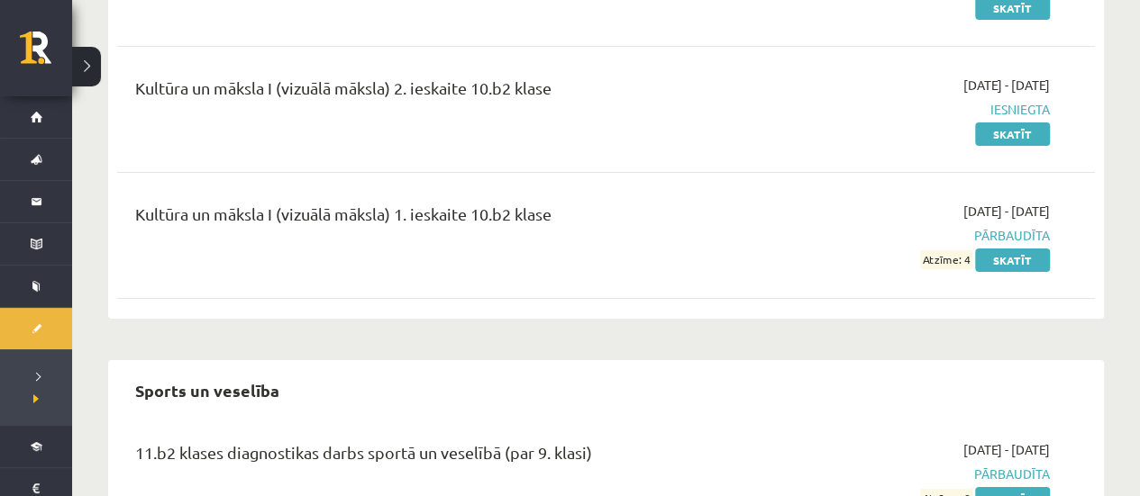
scroll to position [3280, 0]
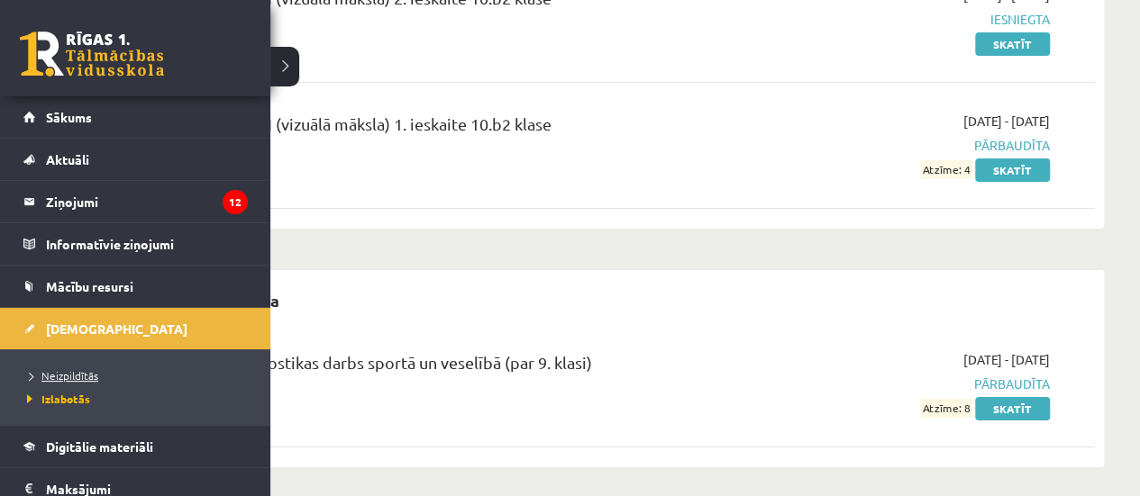
click at [50, 370] on span "Neizpildītās" at bounding box center [61, 376] width 76 height 14
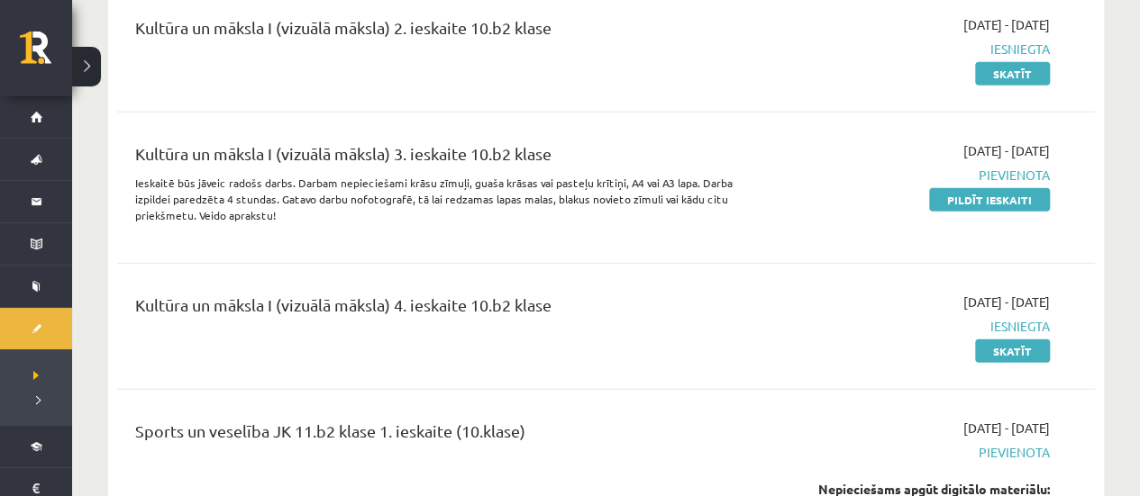
scroll to position [2559, 0]
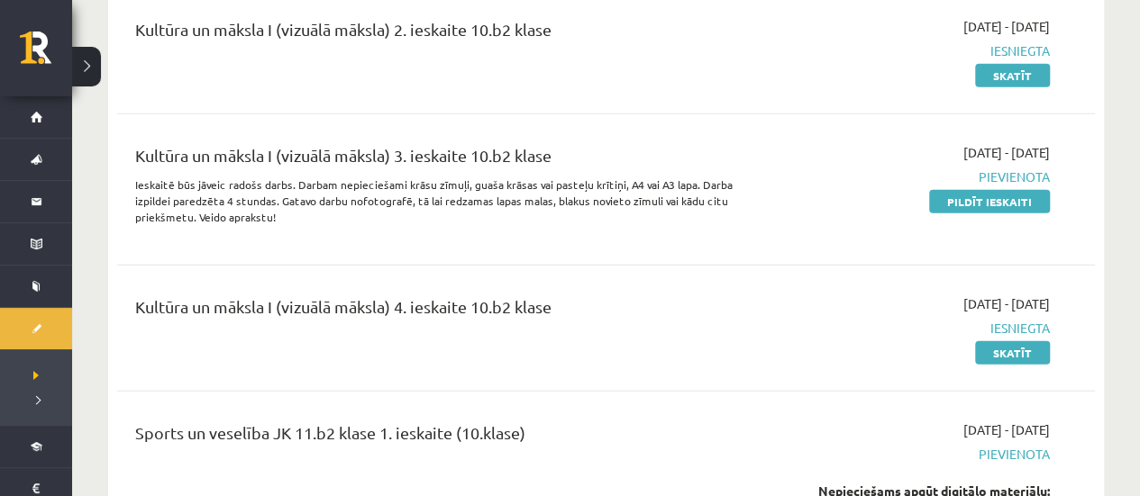
click at [977, 341] on link "Skatīt" at bounding box center [1012, 352] width 75 height 23
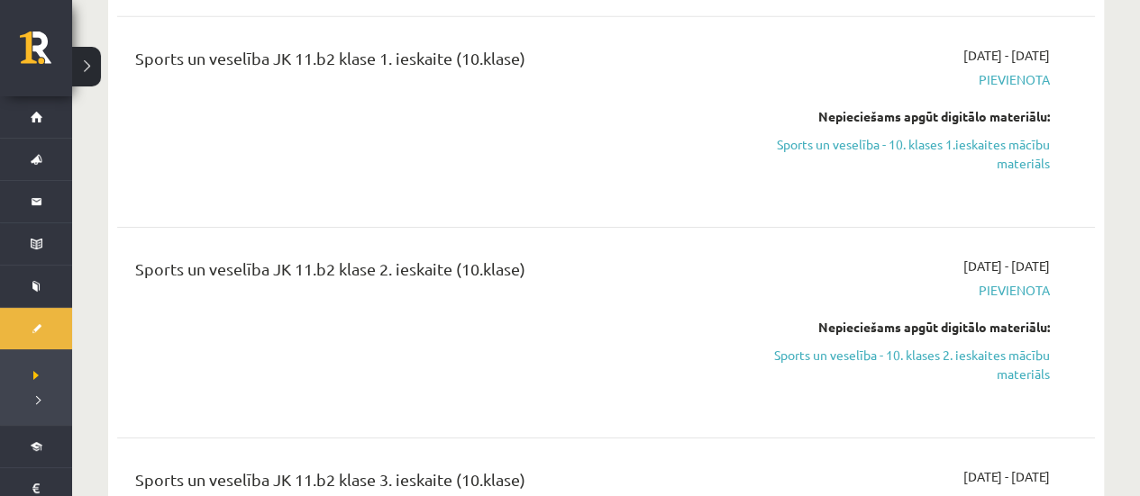
scroll to position [2829, 0]
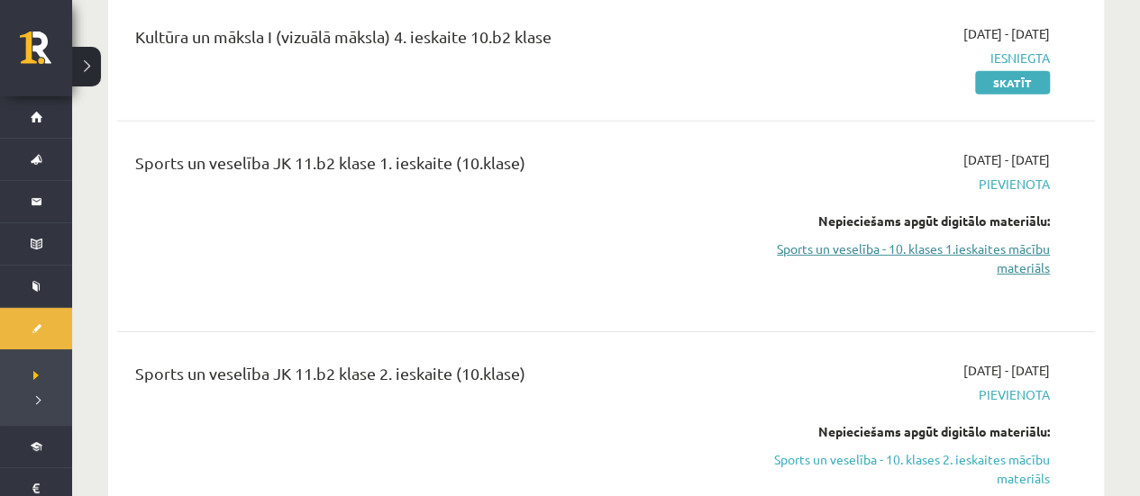
click at [878, 240] on link "Sports un veselība - 10. klases 1.ieskaites mācību materiāls" at bounding box center [906, 259] width 287 height 38
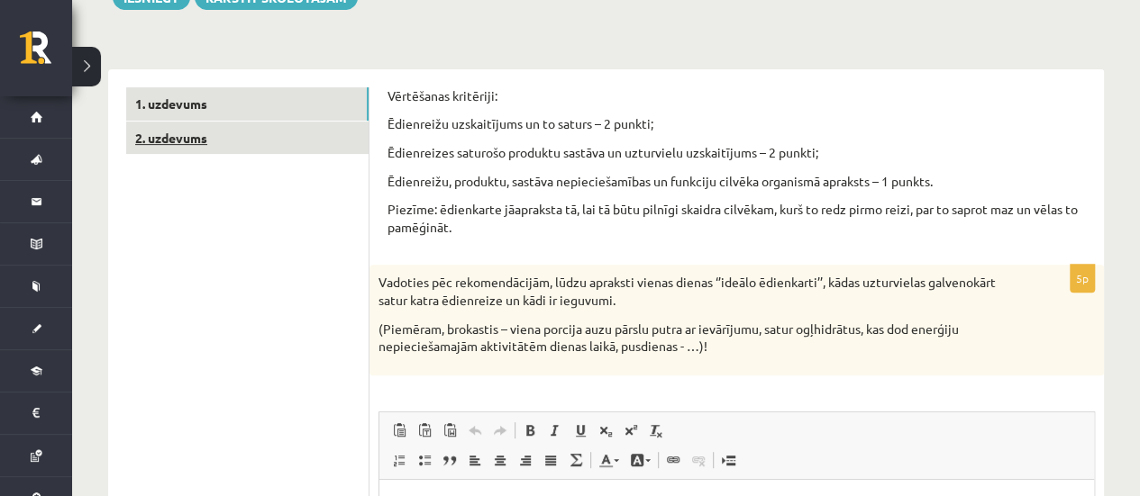
scroll to position [180, 0]
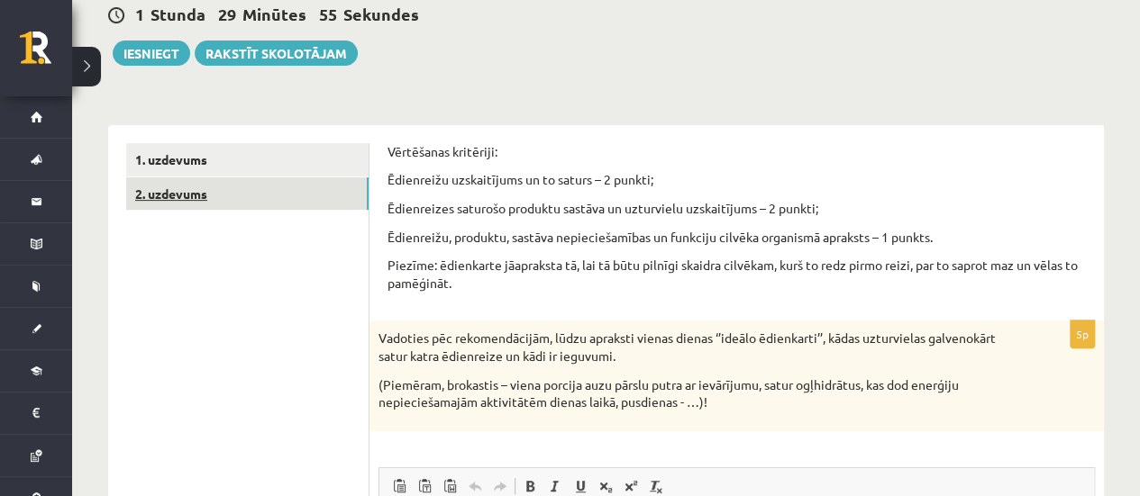
click at [196, 183] on link "2. uzdevums" at bounding box center [247, 193] width 242 height 33
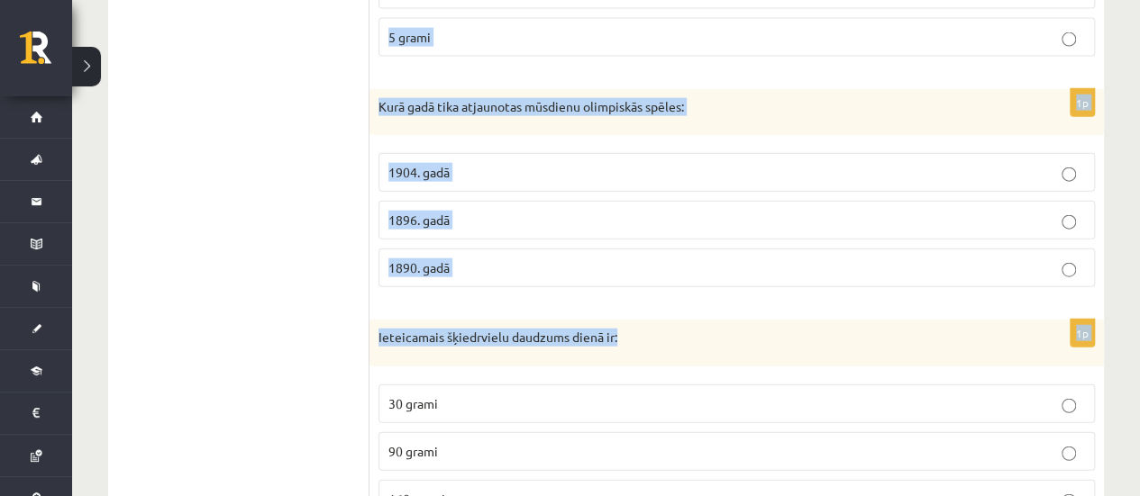
scroll to position [2128, 0]
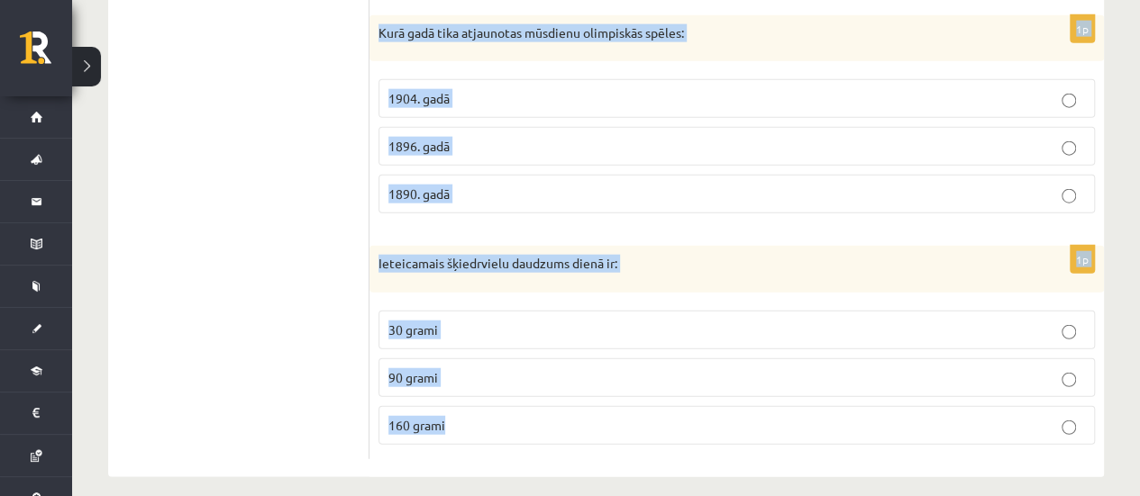
drag, startPoint x: 378, startPoint y: 174, endPoint x: 556, endPoint y: 336, distance: 240.4
copy form "Loremipsu dolor sitametconse adipiscing elit: Sedd Eius Tempori Utlaboree Dolor…"
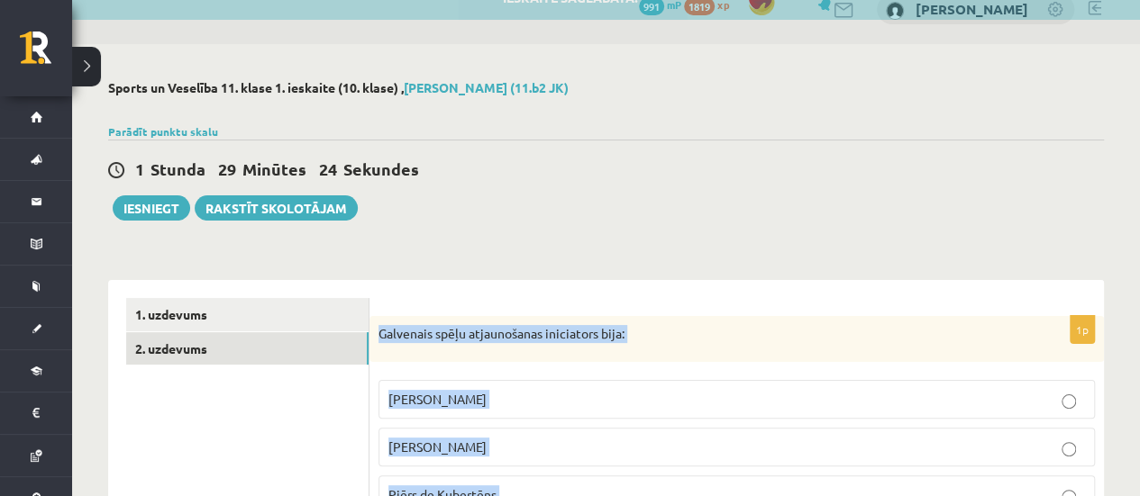
scroll to position [0, 0]
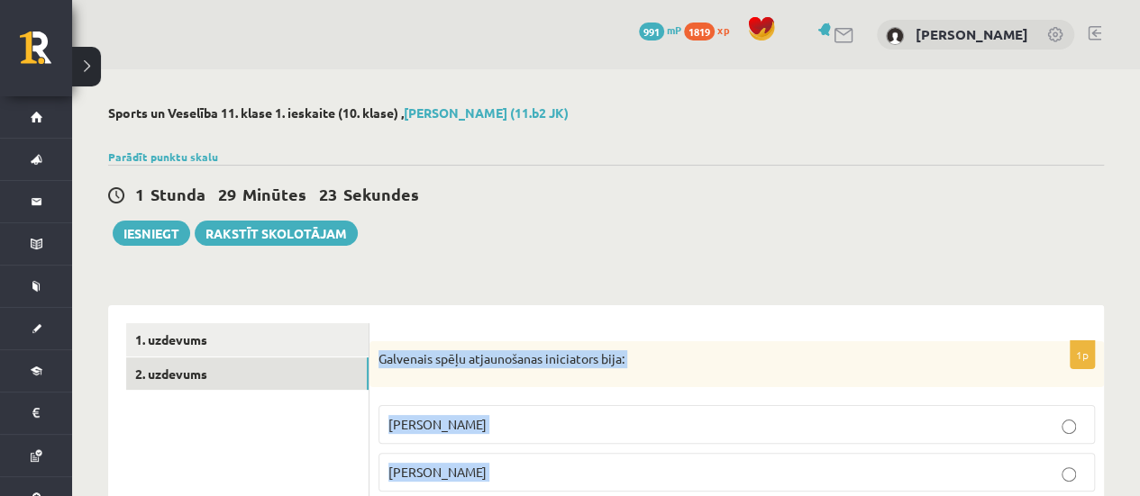
click at [568, 363] on p "Galvenais spēļu atjaunošanas iniciators bija:" at bounding box center [691, 359] width 626 height 18
click at [636, 361] on p "Galvenais spēļu atjaunošanas iniciators bija:" at bounding box center [691, 359] width 626 height 18
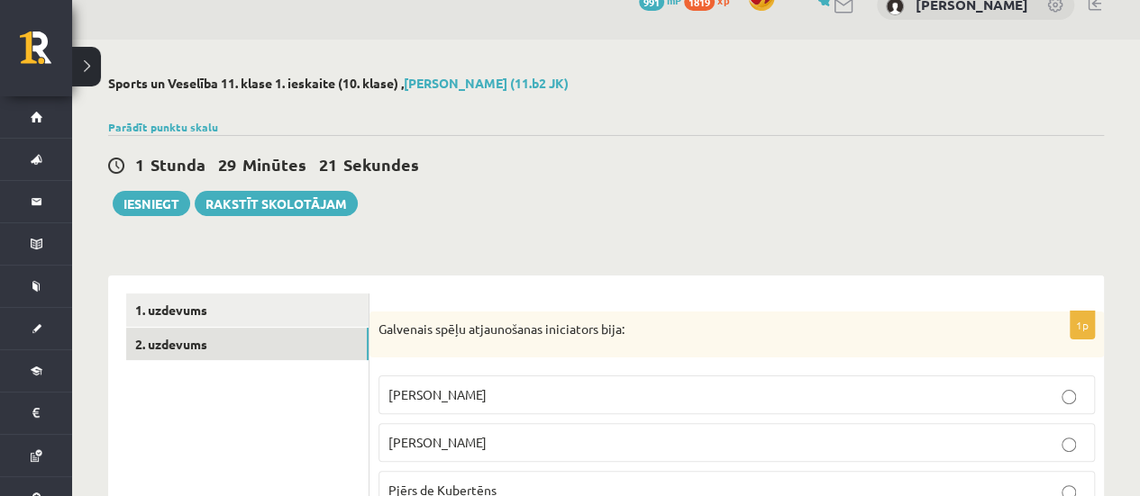
scroll to position [270, 0]
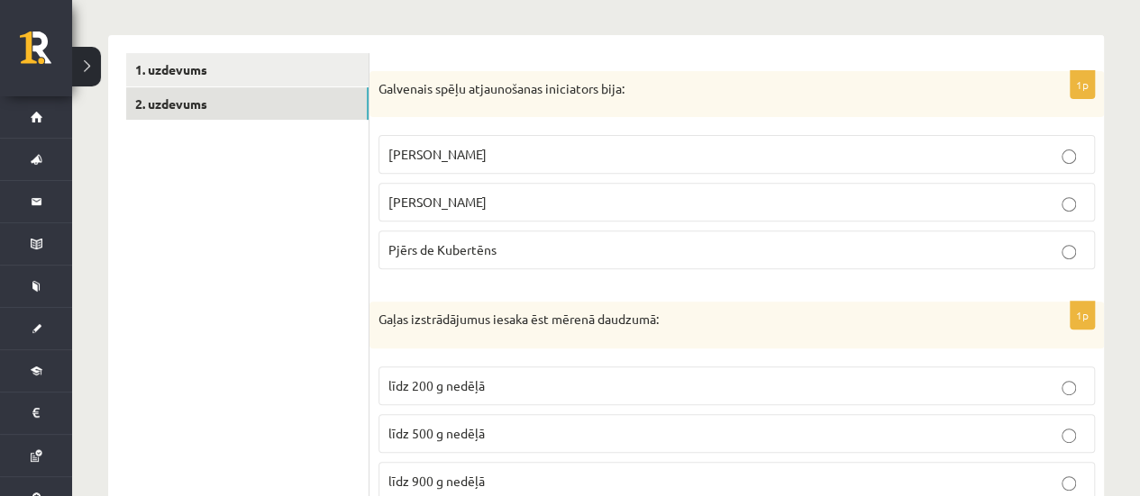
click at [447, 251] on span "Pjērs de Kubertēns" at bounding box center [442, 249] width 108 height 16
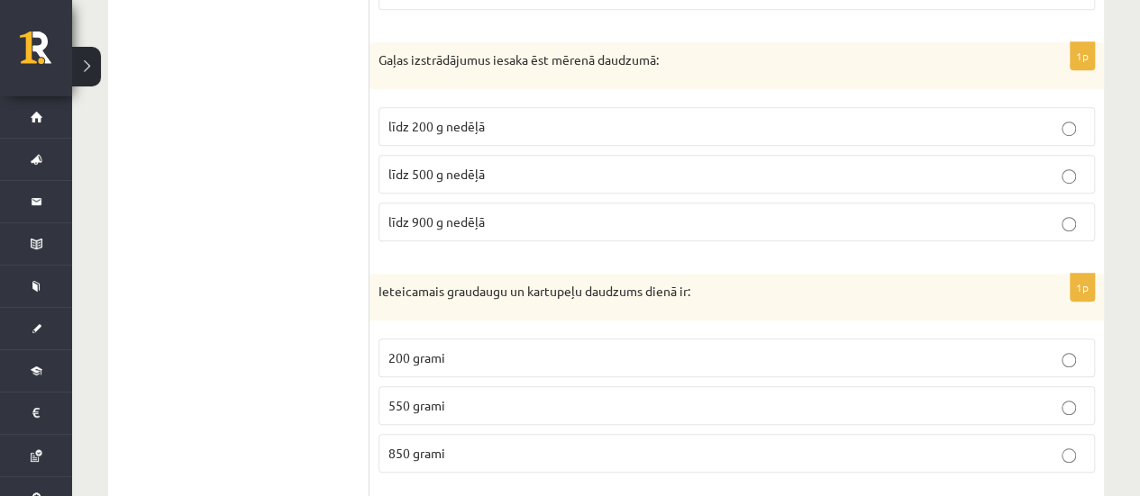
scroll to position [541, 0]
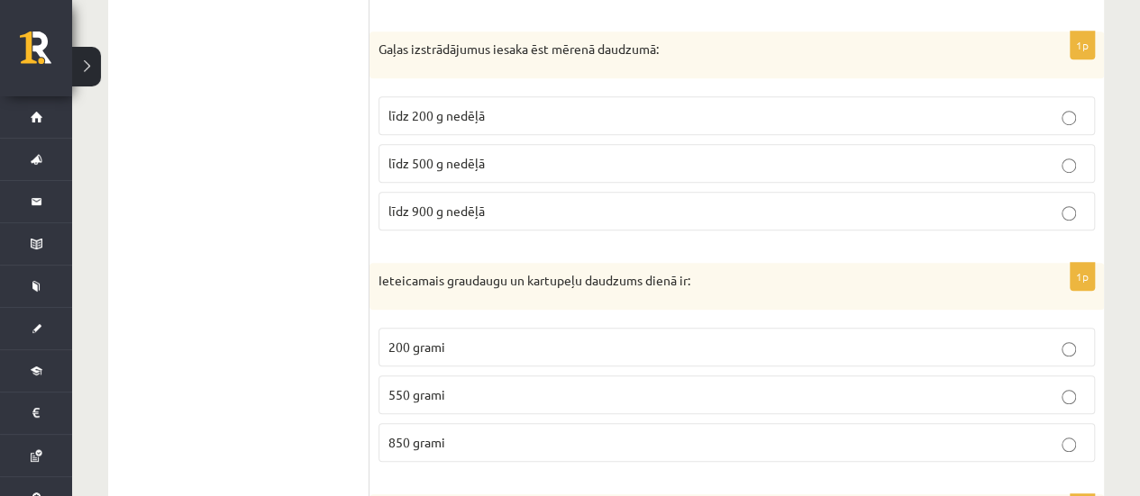
click at [430, 162] on span "līdz 500 g nedēļā" at bounding box center [436, 163] width 96 height 16
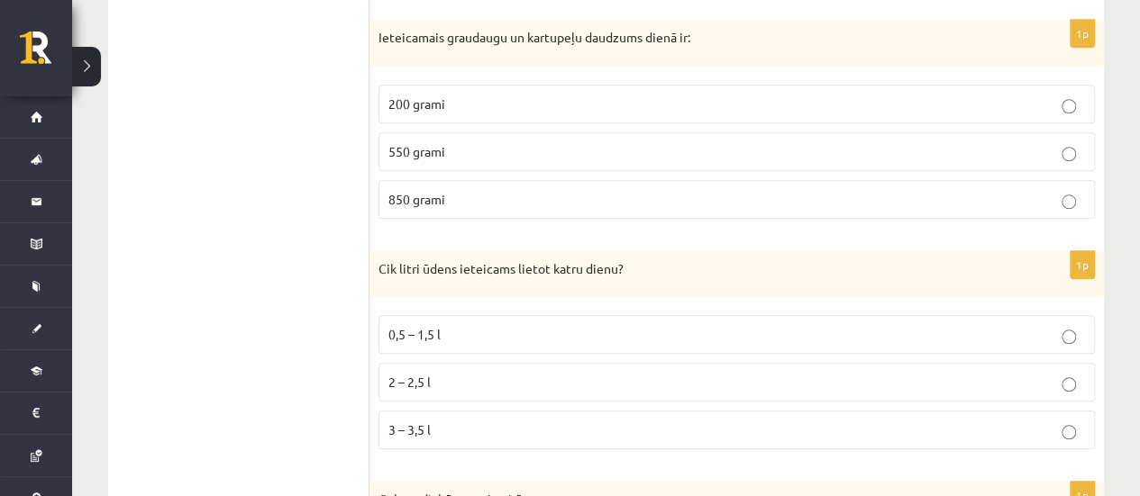
scroll to position [811, 0]
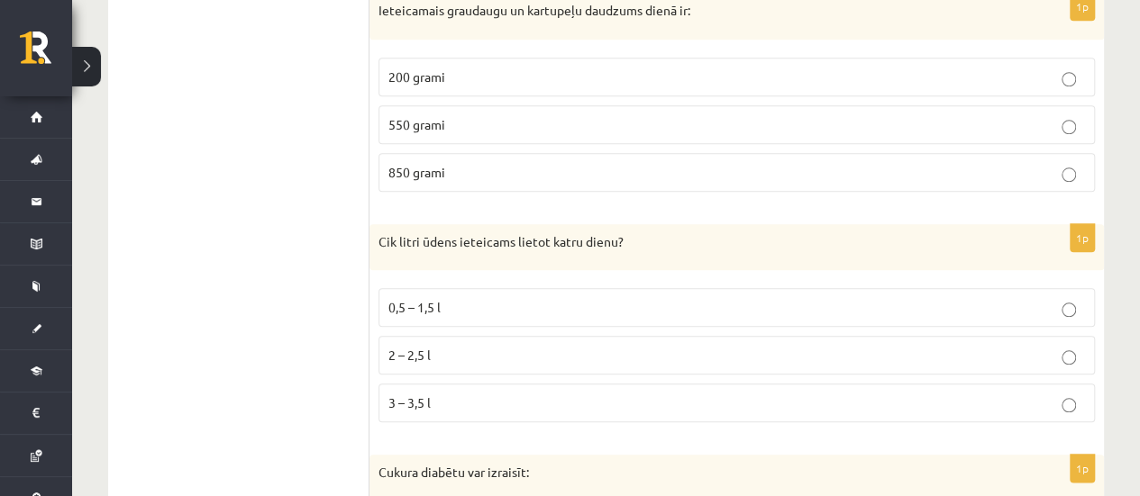
click at [387, 125] on label "550 grami" at bounding box center [736, 124] width 716 height 39
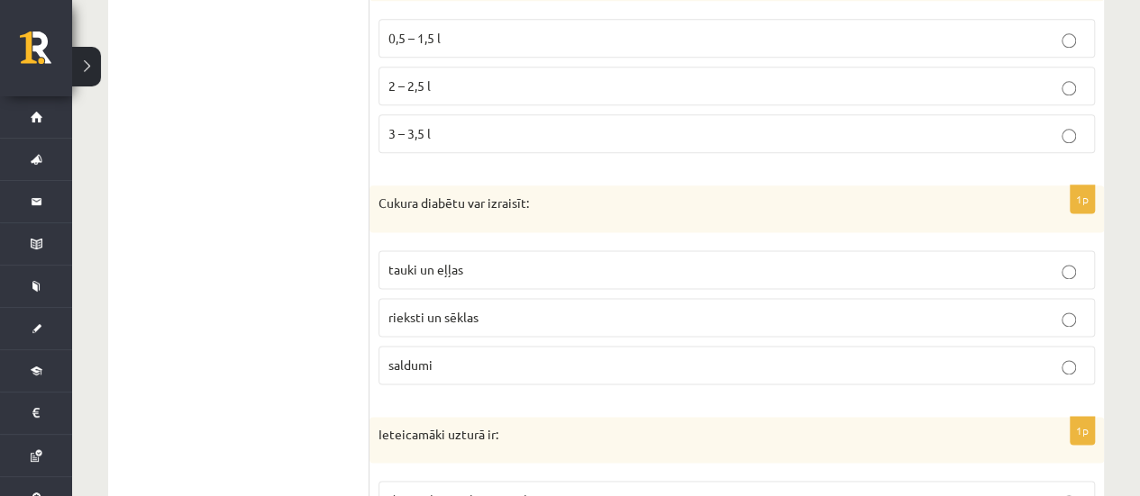
scroll to position [1081, 0]
click at [425, 85] on span "2 – 2,5 l" at bounding box center [409, 85] width 42 height 16
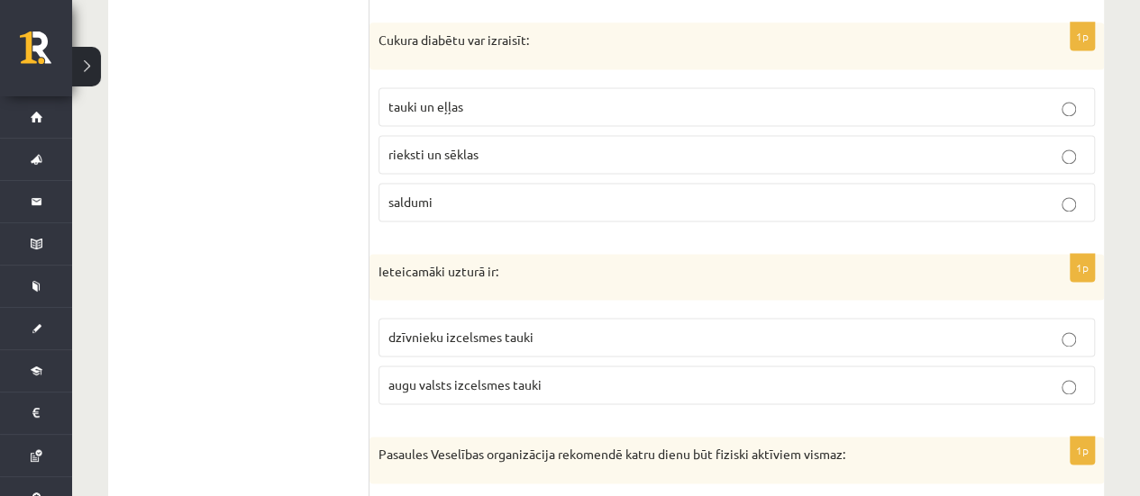
scroll to position [1261, 0]
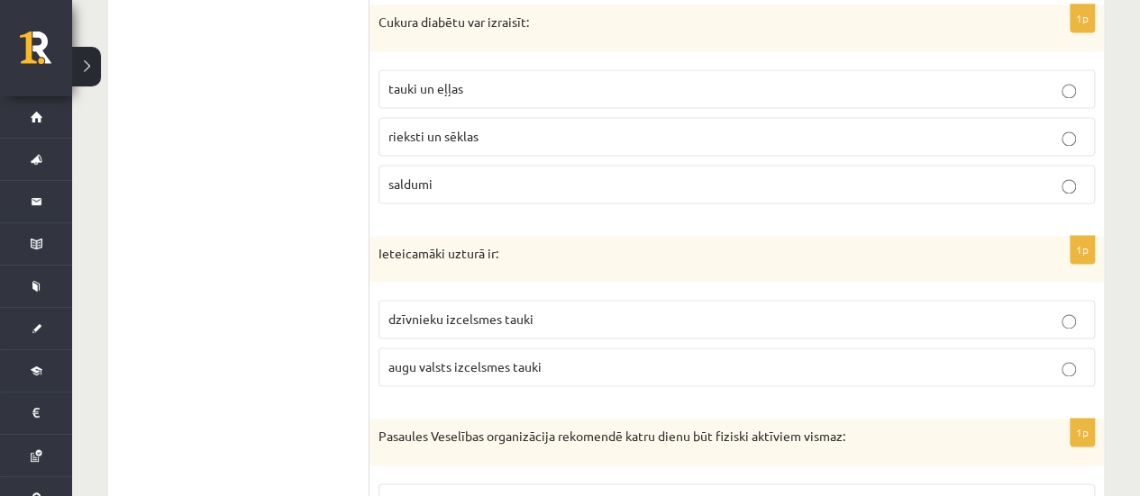
click at [403, 175] on p "saldumi" at bounding box center [736, 184] width 696 height 19
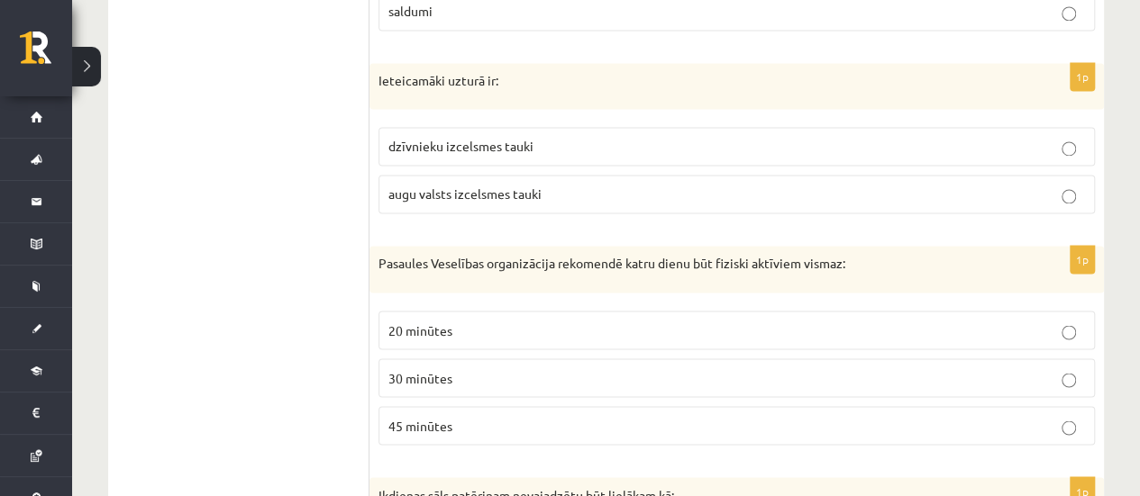
scroll to position [1442, 0]
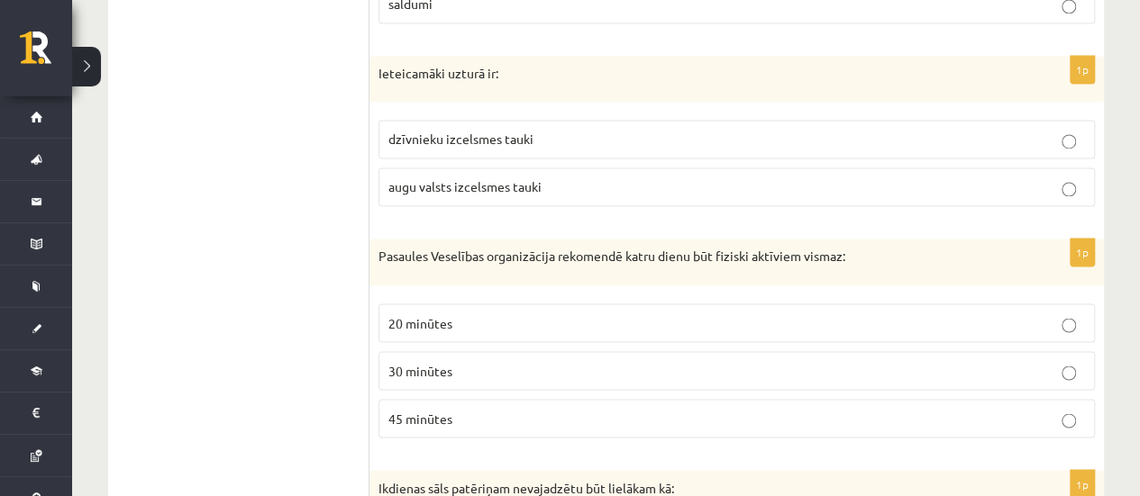
click at [444, 178] on span "augu valsts izcelsmes tauki" at bounding box center [464, 186] width 153 height 16
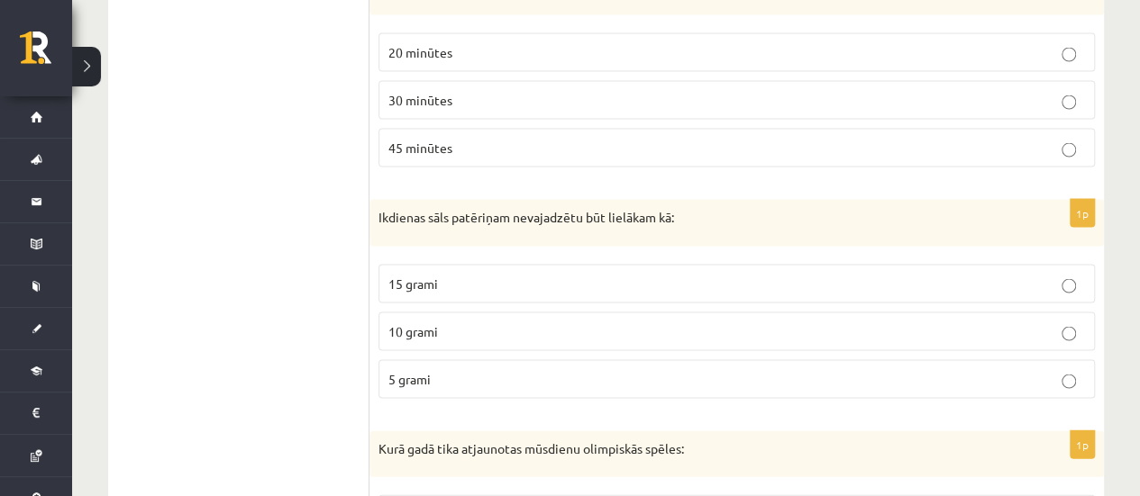
click at [407, 100] on label "30 minūtes" at bounding box center [736, 100] width 716 height 39
click at [416, 373] on p "5 grami" at bounding box center [736, 379] width 696 height 19
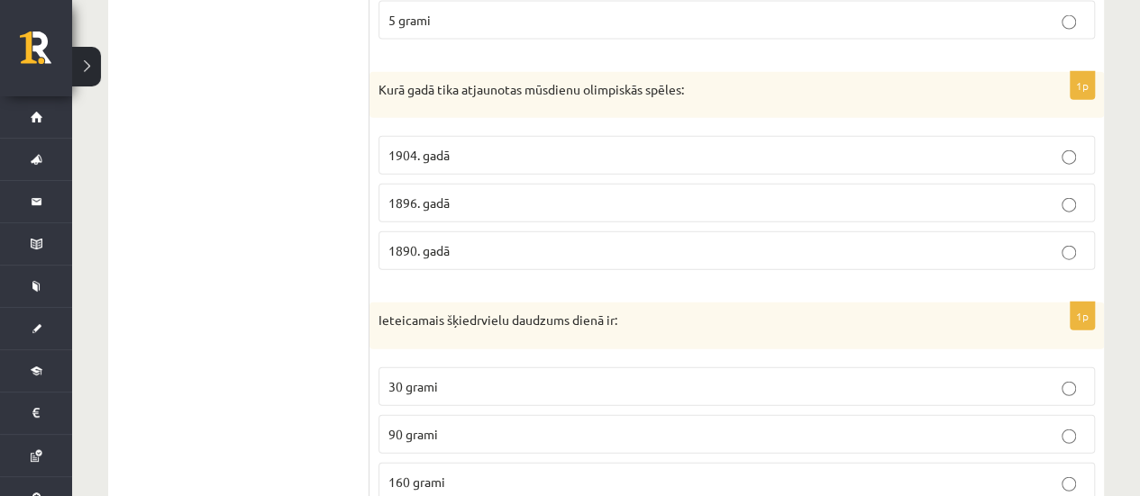
scroll to position [2072, 0]
click at [453, 193] on p "1896. gadā" at bounding box center [736, 202] width 696 height 19
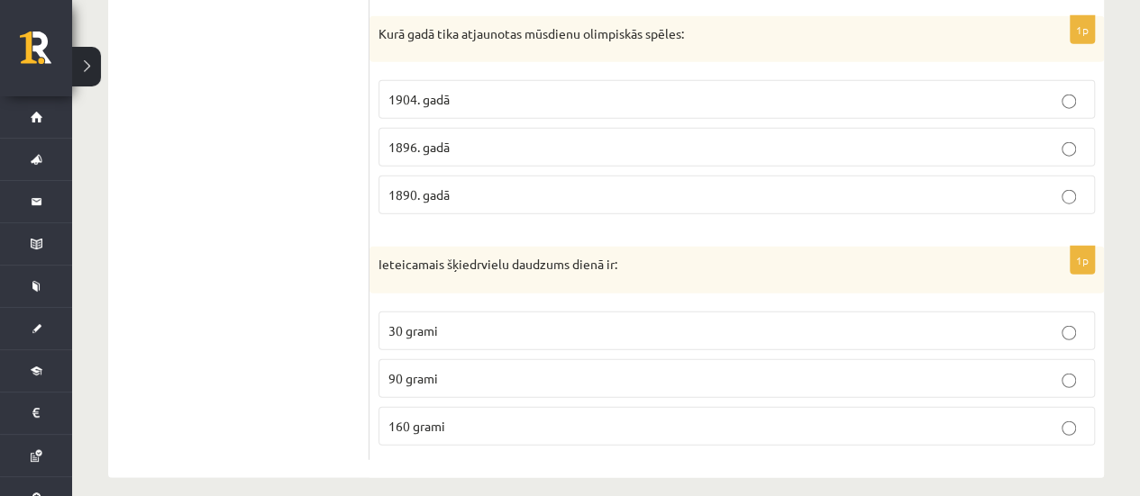
scroll to position [2128, 0]
drag, startPoint x: 425, startPoint y: 325, endPoint x: 448, endPoint y: 279, distance: 51.2
click at [425, 325] on label "30 grami" at bounding box center [736, 330] width 716 height 39
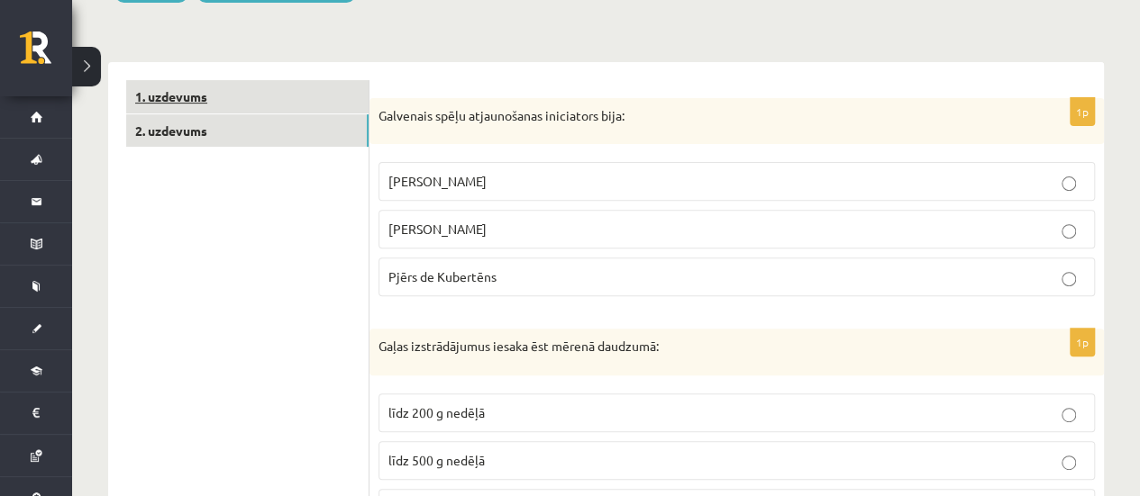
scroll to position [236, 0]
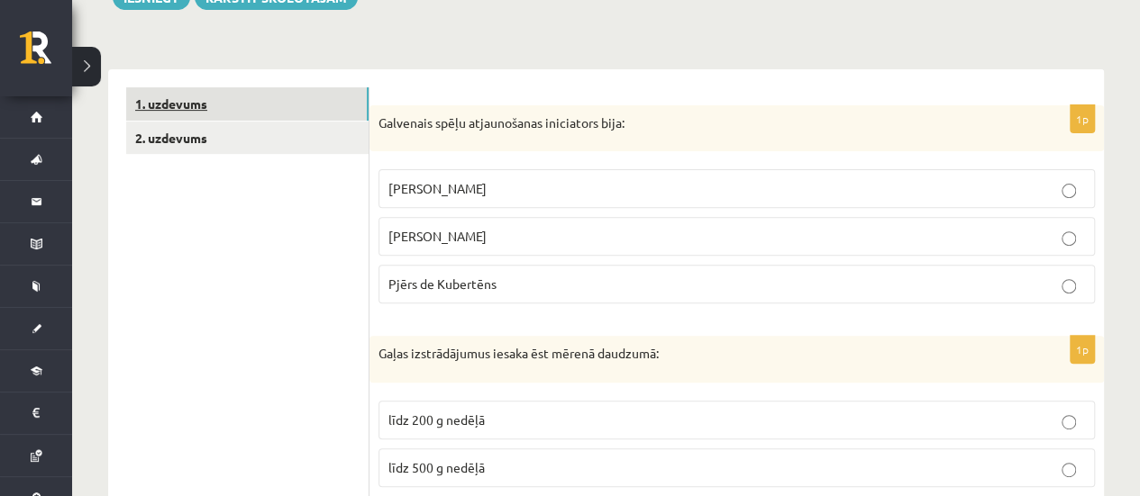
click at [247, 104] on link "1. uzdevums" at bounding box center [247, 103] width 242 height 33
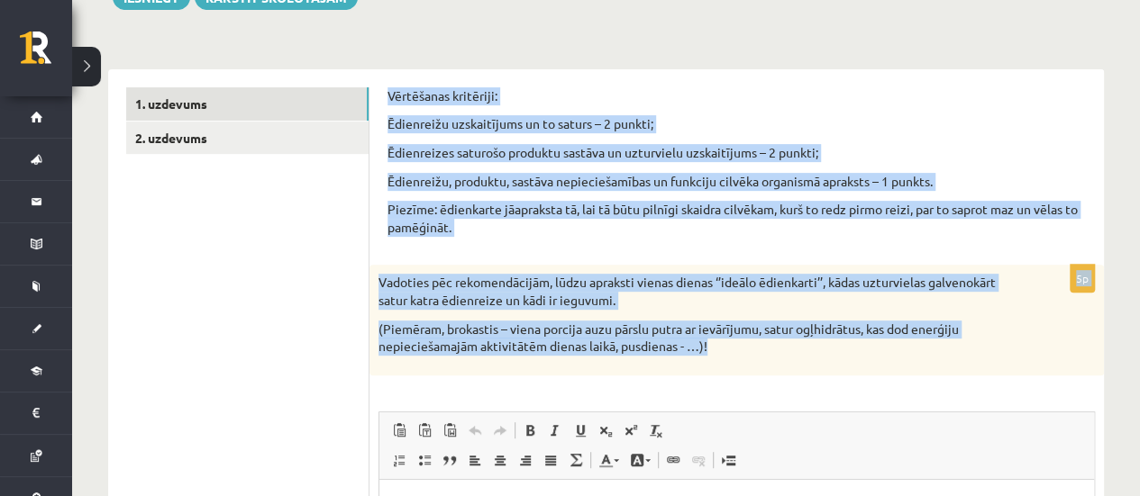
drag, startPoint x: 386, startPoint y: 96, endPoint x: 781, endPoint y: 350, distance: 470.6
click at [781, 350] on div "Vērtēšanas kritēriji: Ēdienreižu uzskaitījums un to saturs – 2 punkti; Ēdienrei…" at bounding box center [736, 436] width 734 height 735
copy form "Vērtēšanas kritēriji: Ēdienreižu uzskaitījums un to saturs – 2 punkti; Ēdienrei…"
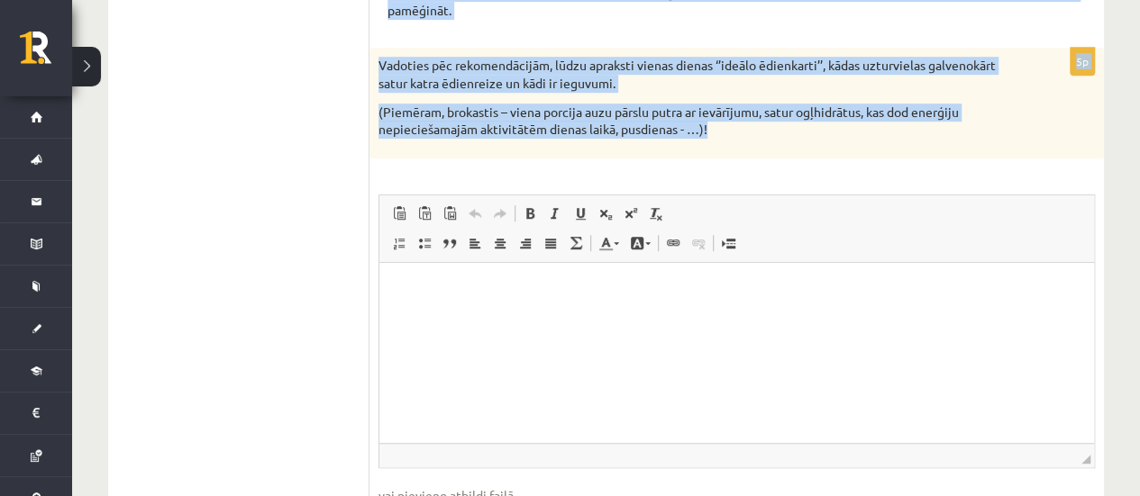
scroll to position [416, 0]
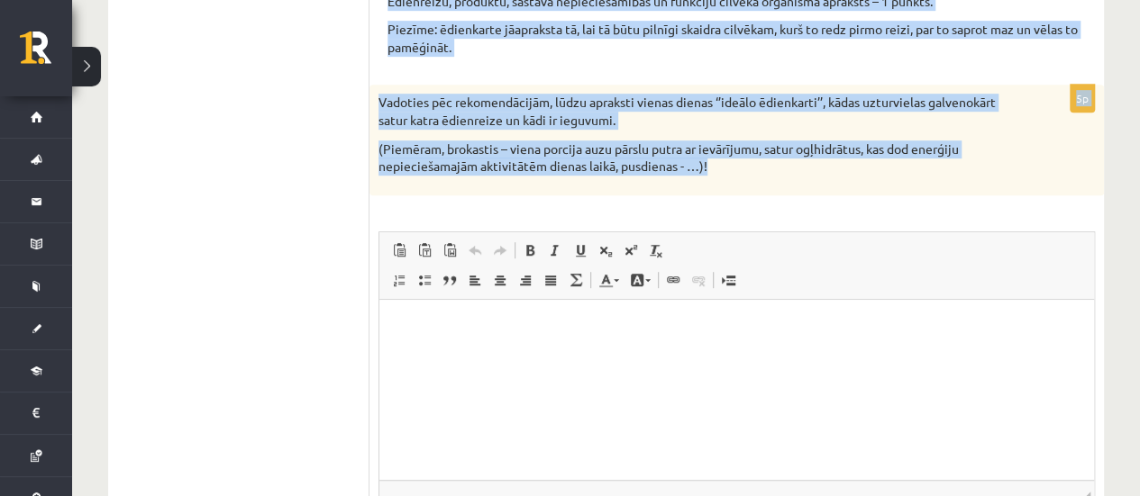
click at [595, 181] on div "Vadoties pēc rekomendācijām, lūdzu apraksti vienas dienas ‘’ideālo ēdienkarti’’…" at bounding box center [736, 140] width 734 height 110
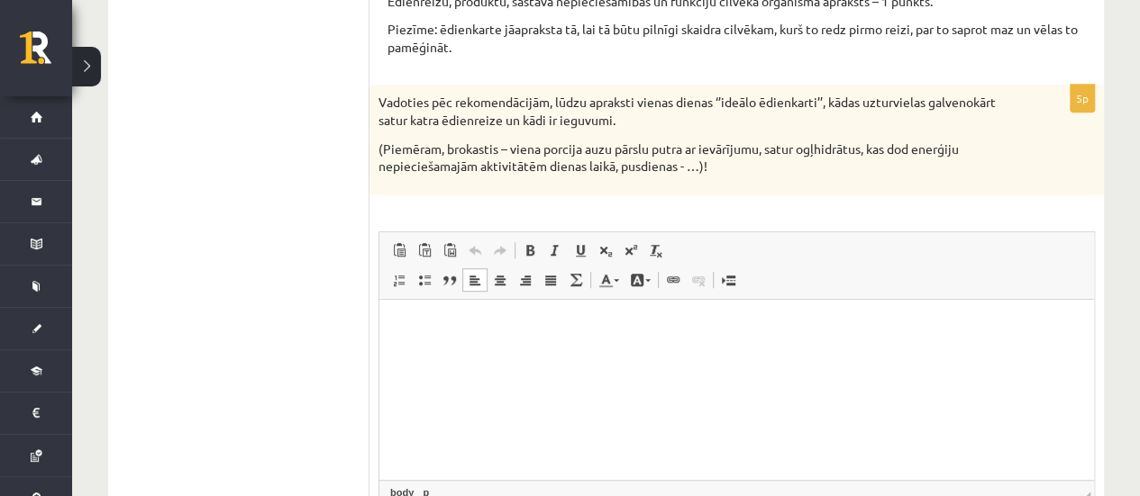
click at [439, 354] on html at bounding box center [736, 326] width 715 height 55
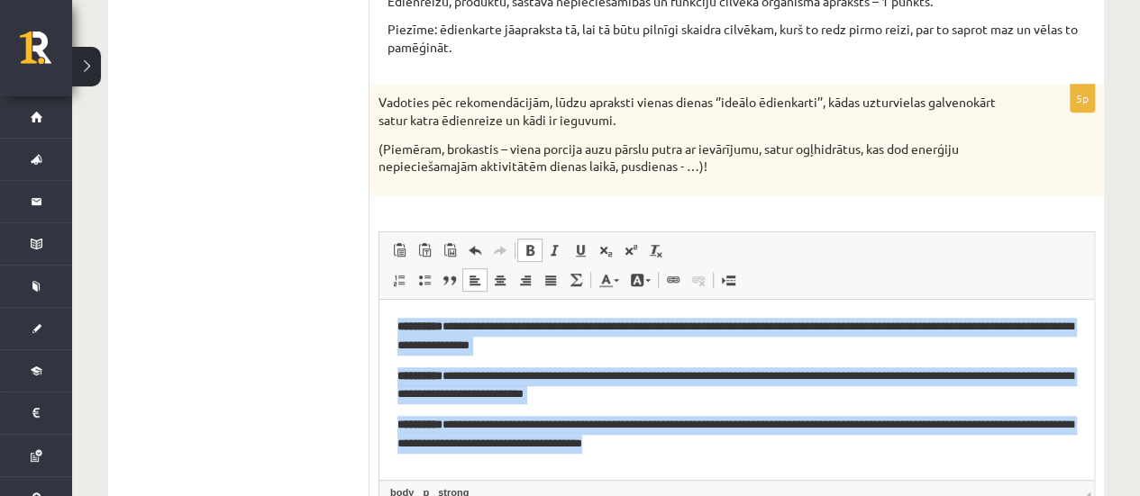
drag, startPoint x: 393, startPoint y: 328, endPoint x: 770, endPoint y: 453, distance: 397.8
click at [770, 453] on html "**********" at bounding box center [736, 385] width 715 height 172
click at [645, 247] on link "Убрать форматирование" at bounding box center [655, 250] width 25 height 23
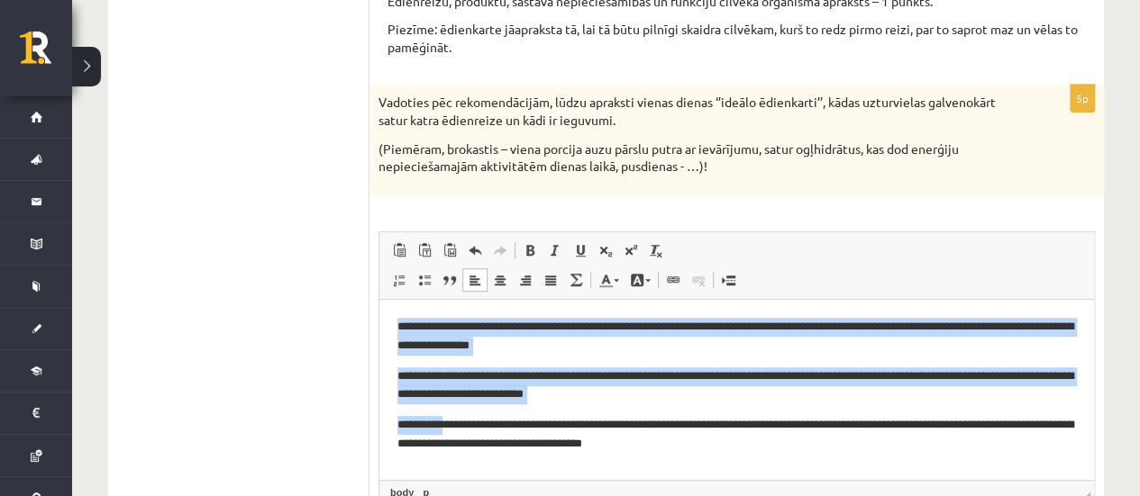
click at [510, 378] on p "**********" at bounding box center [736, 386] width 678 height 38
click at [489, 454] on html "**********" at bounding box center [736, 385] width 715 height 172
click at [559, 417] on p "**********" at bounding box center [736, 434] width 678 height 38
click at [788, 435] on p "**********" at bounding box center [736, 434] width 678 height 38
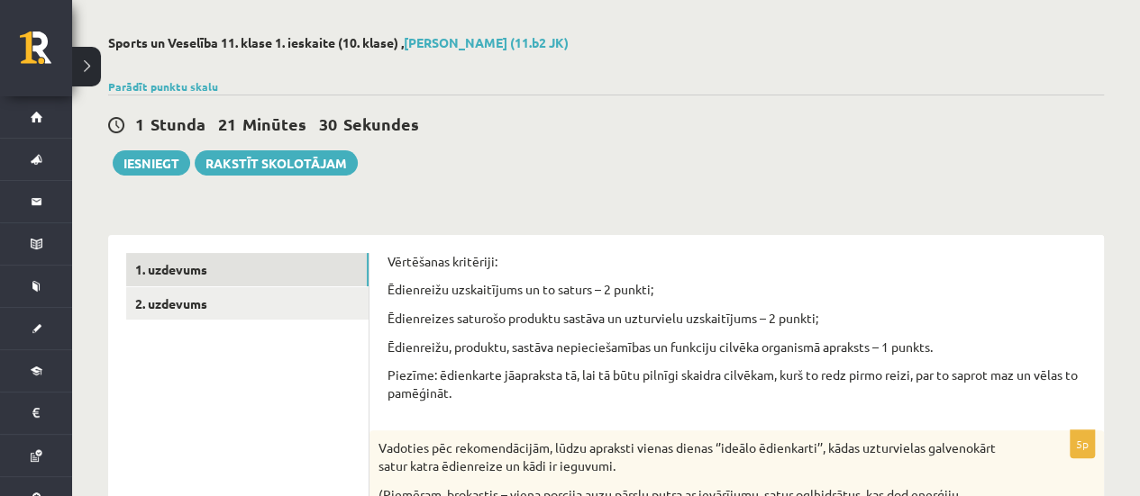
scroll to position [39, 0]
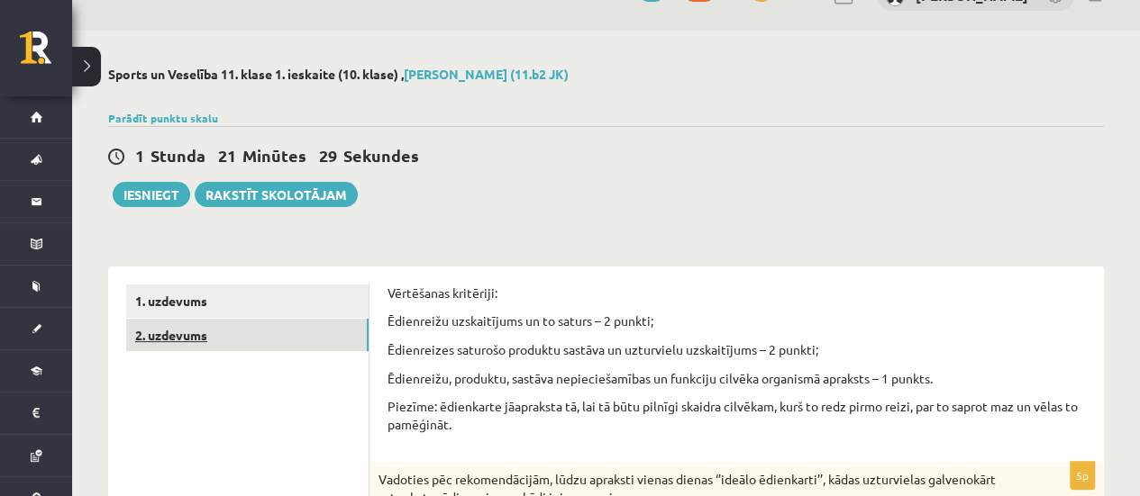
click at [214, 327] on link "2. uzdevums" at bounding box center [247, 335] width 242 height 33
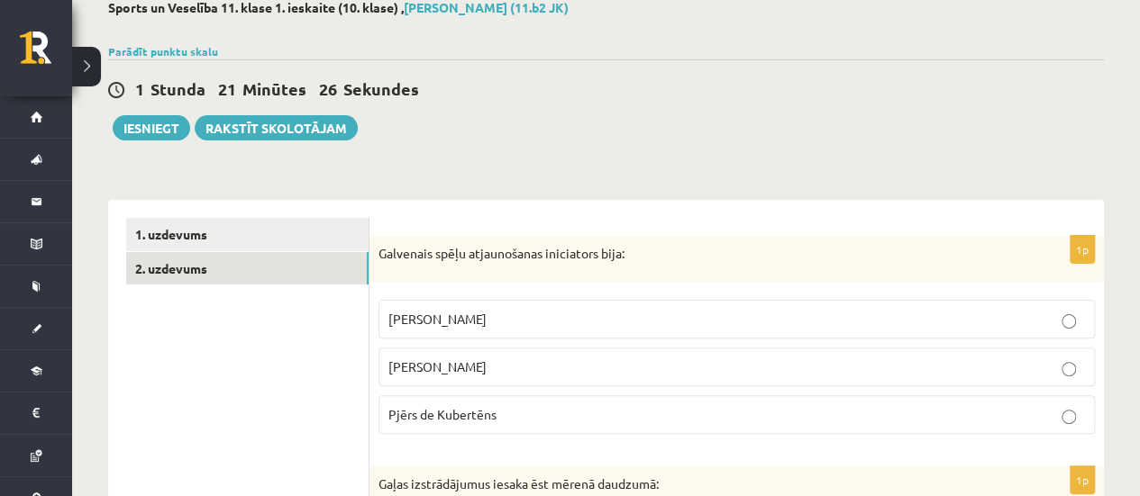
scroll to position [0, 0]
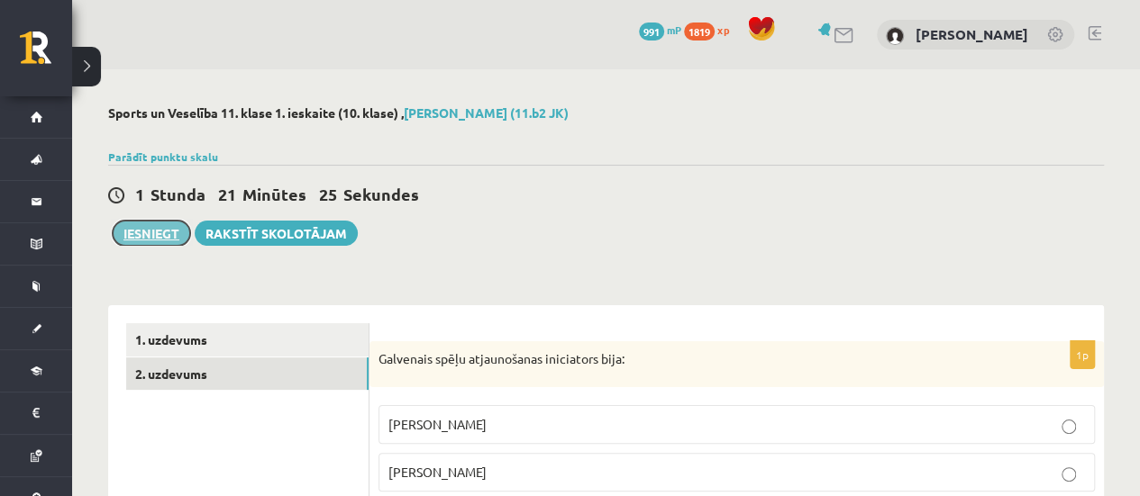
click at [143, 233] on button "Iesniegt" at bounding box center [151, 233] width 77 height 25
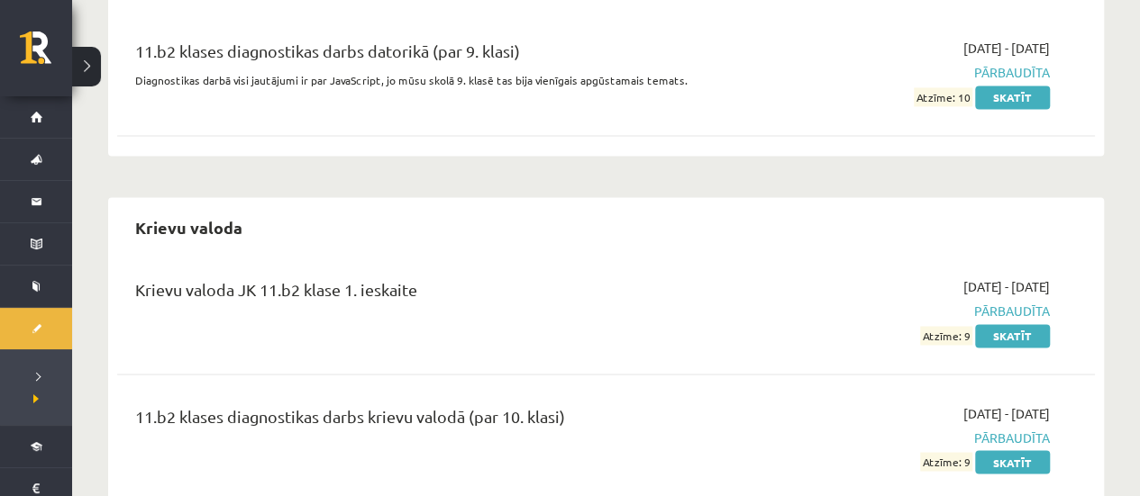
scroll to position [1261, 0]
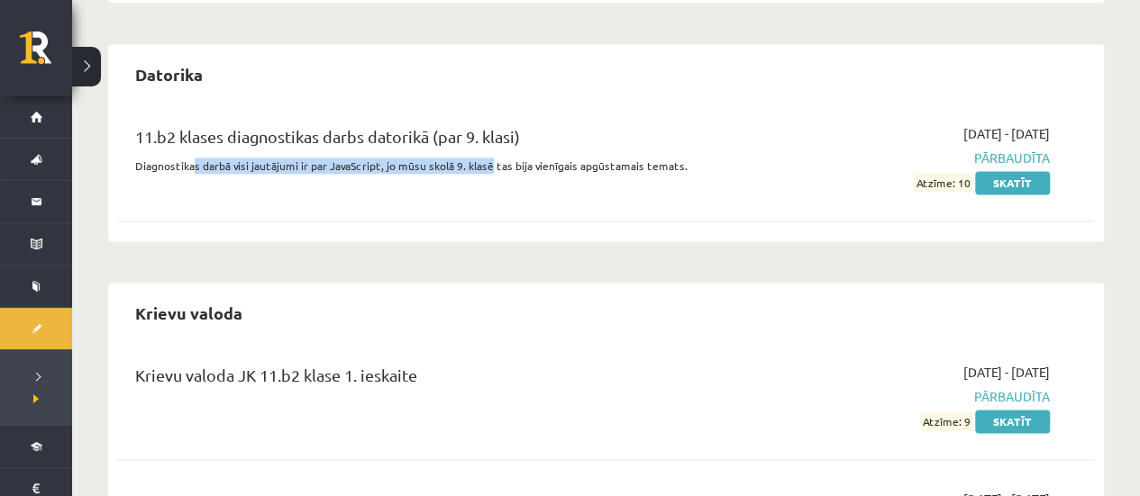
drag, startPoint x: 194, startPoint y: 163, endPoint x: 487, endPoint y: 165, distance: 292.8
click at [487, 165] on p "Diagnostikas darbā visi jautājumi ir par JavaScript, jo mūsu skolā 9. klasē tas…" at bounding box center [435, 166] width 601 height 16
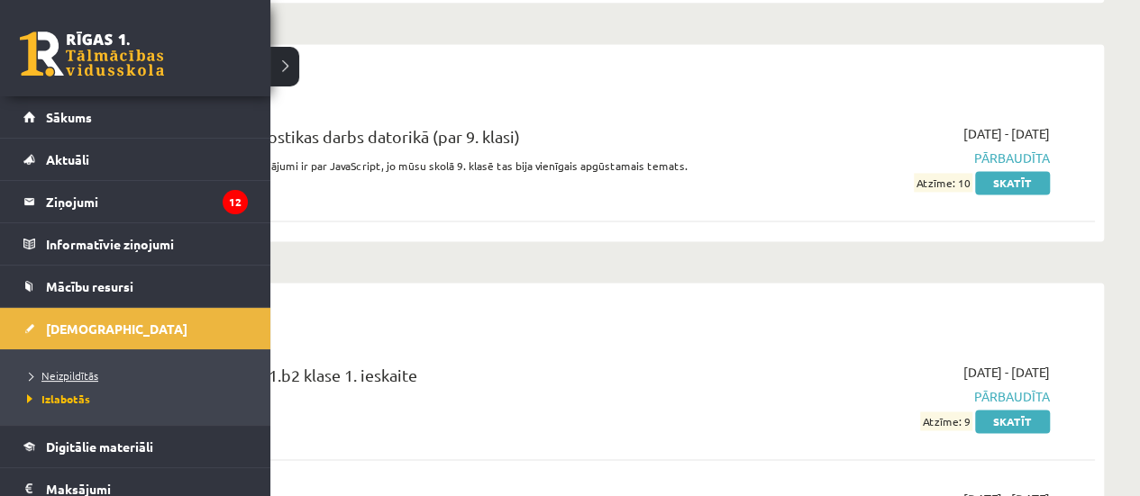
click at [61, 372] on span "Neizpildītās" at bounding box center [61, 376] width 76 height 14
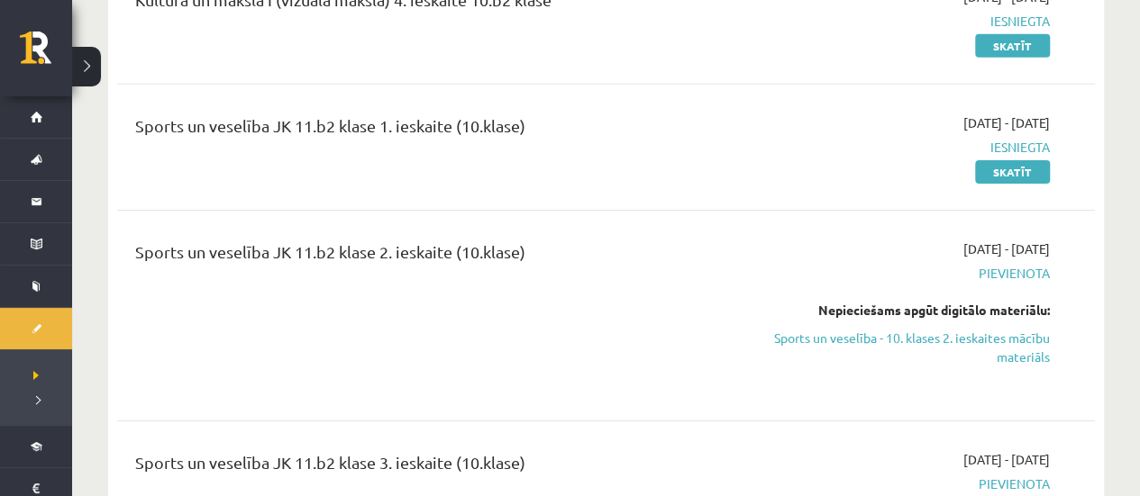
scroll to position [2883, 0]
